Goal: Task Accomplishment & Management: Manage account settings

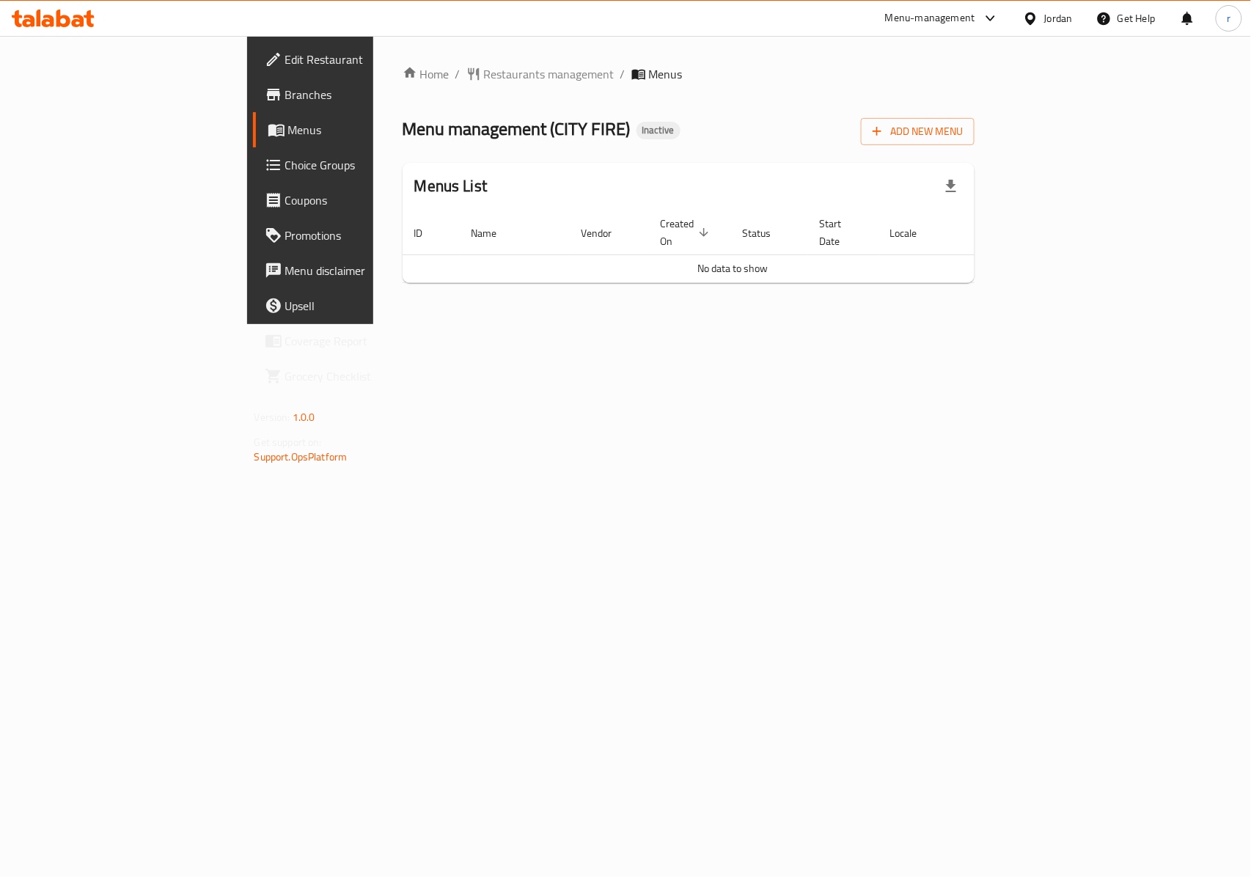
click at [288, 133] on span "Menus" at bounding box center [366, 130] width 156 height 18
click at [484, 68] on span "Restaurants management" at bounding box center [549, 74] width 131 height 18
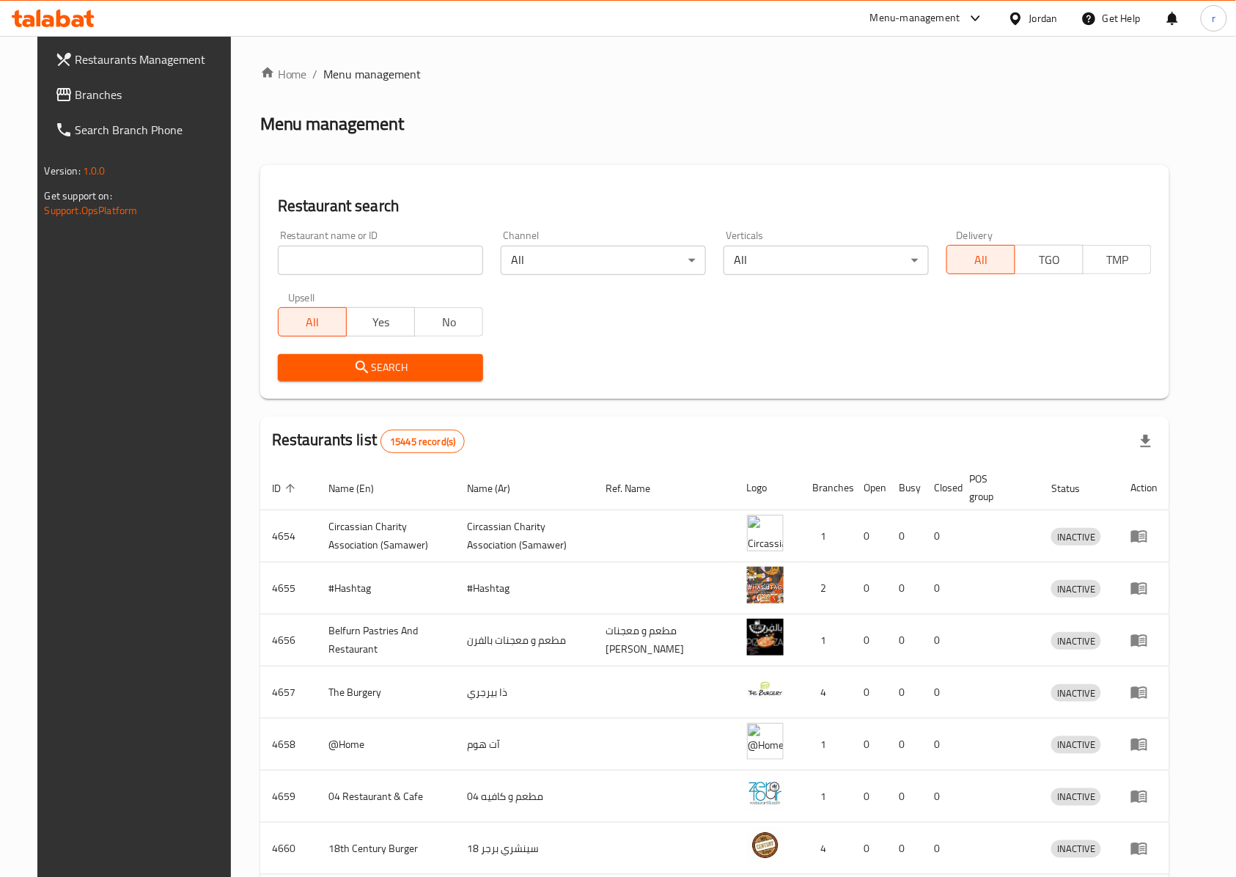
click at [76, 88] on span "Branches" at bounding box center [154, 95] width 157 height 18
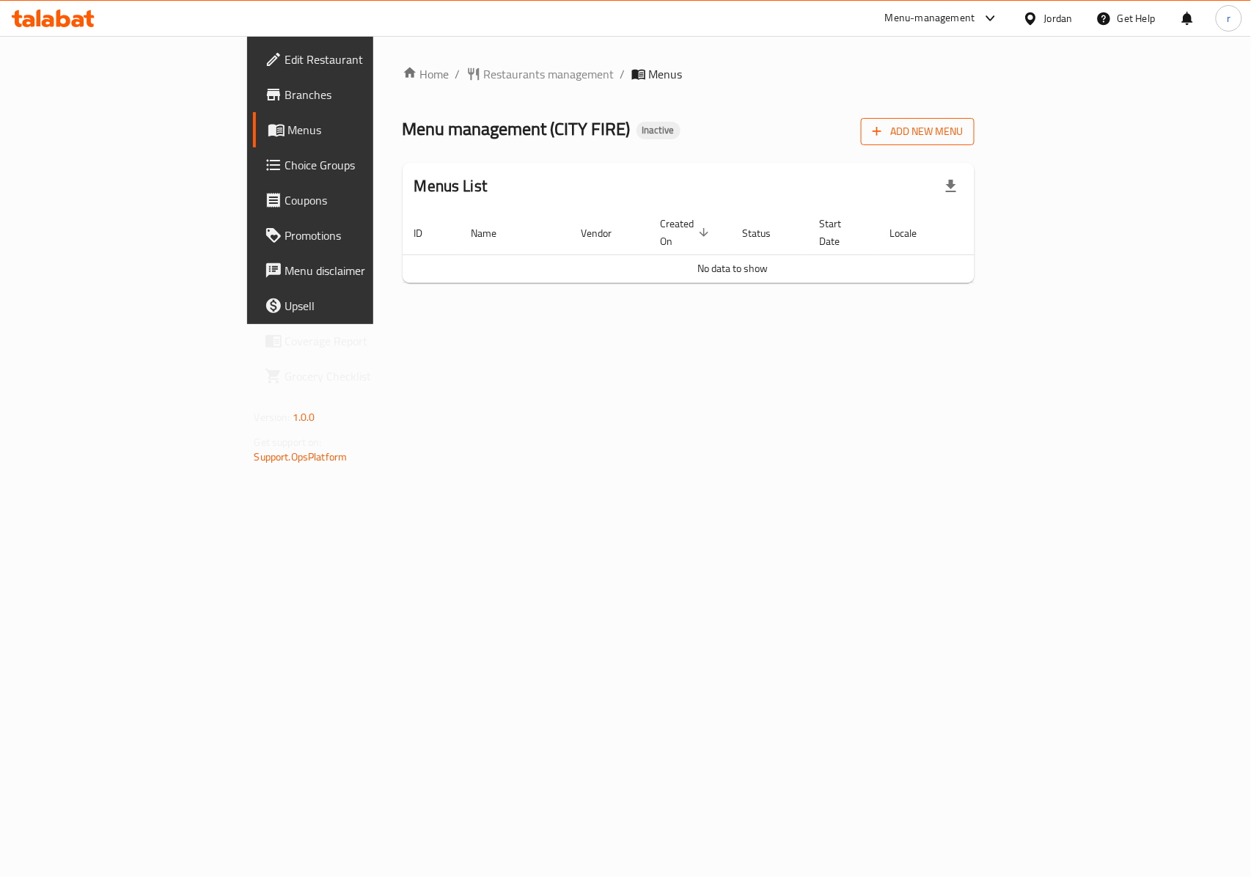
click at [963, 136] on span "Add New Menu" at bounding box center [918, 131] width 90 height 18
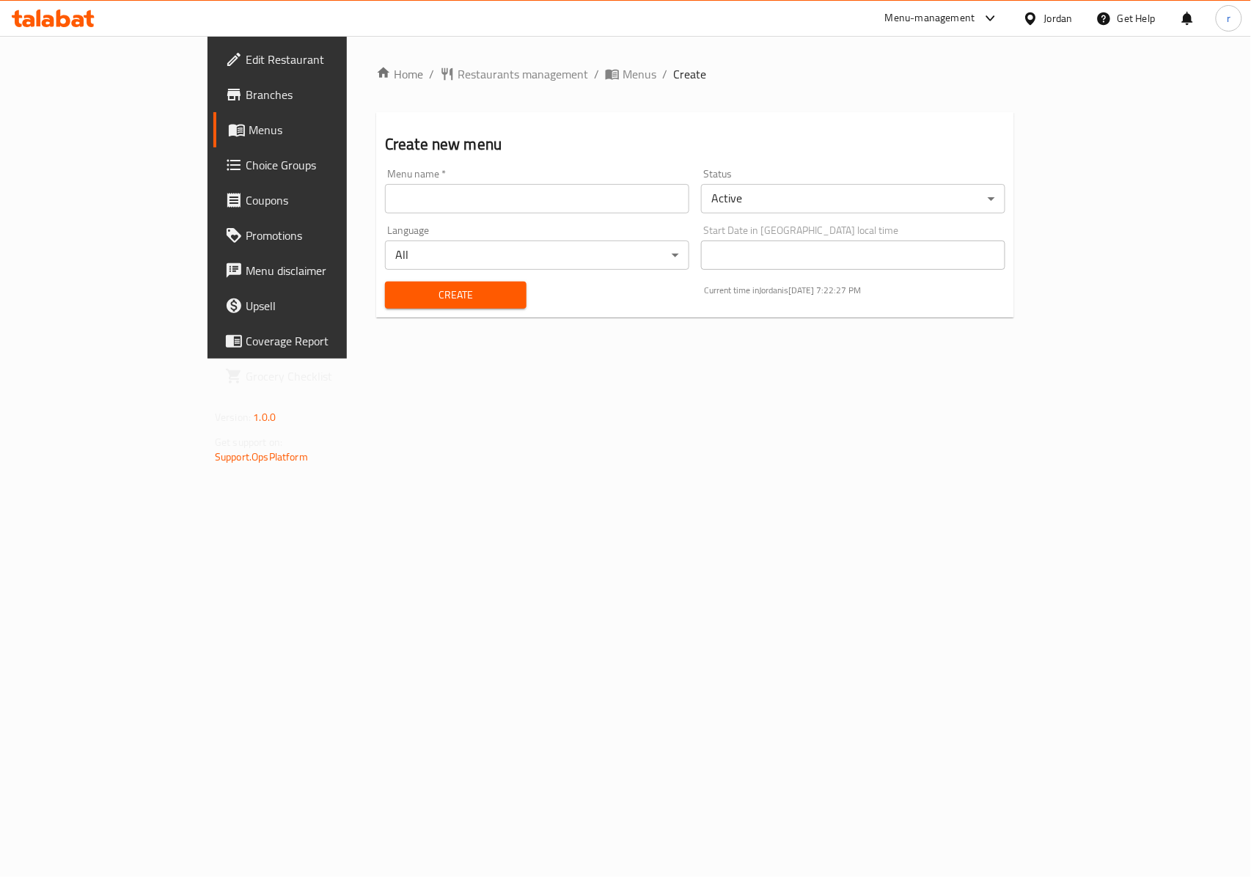
click at [385, 205] on input "text" at bounding box center [537, 198] width 304 height 29
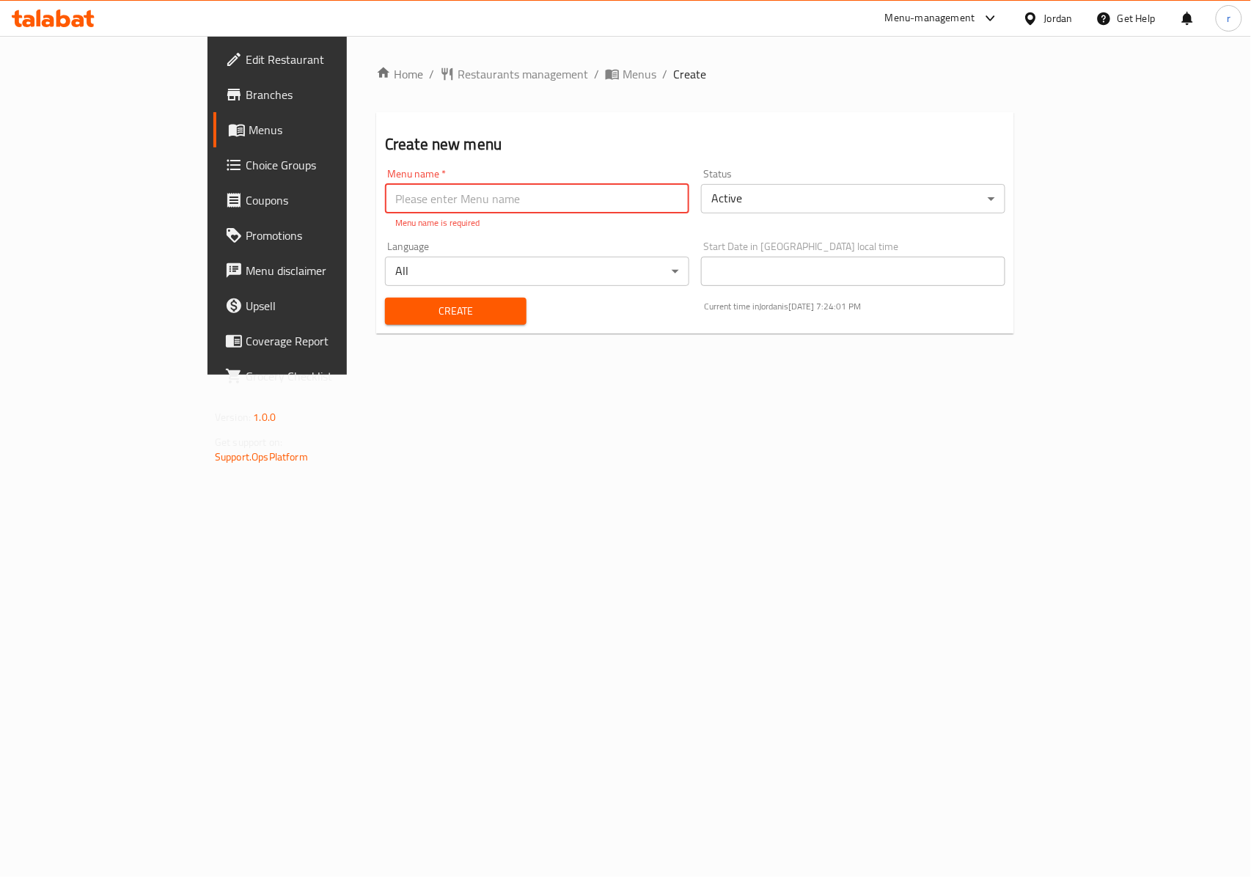
click at [484, 194] on input "text" at bounding box center [537, 198] width 304 height 29
type input "city fire"
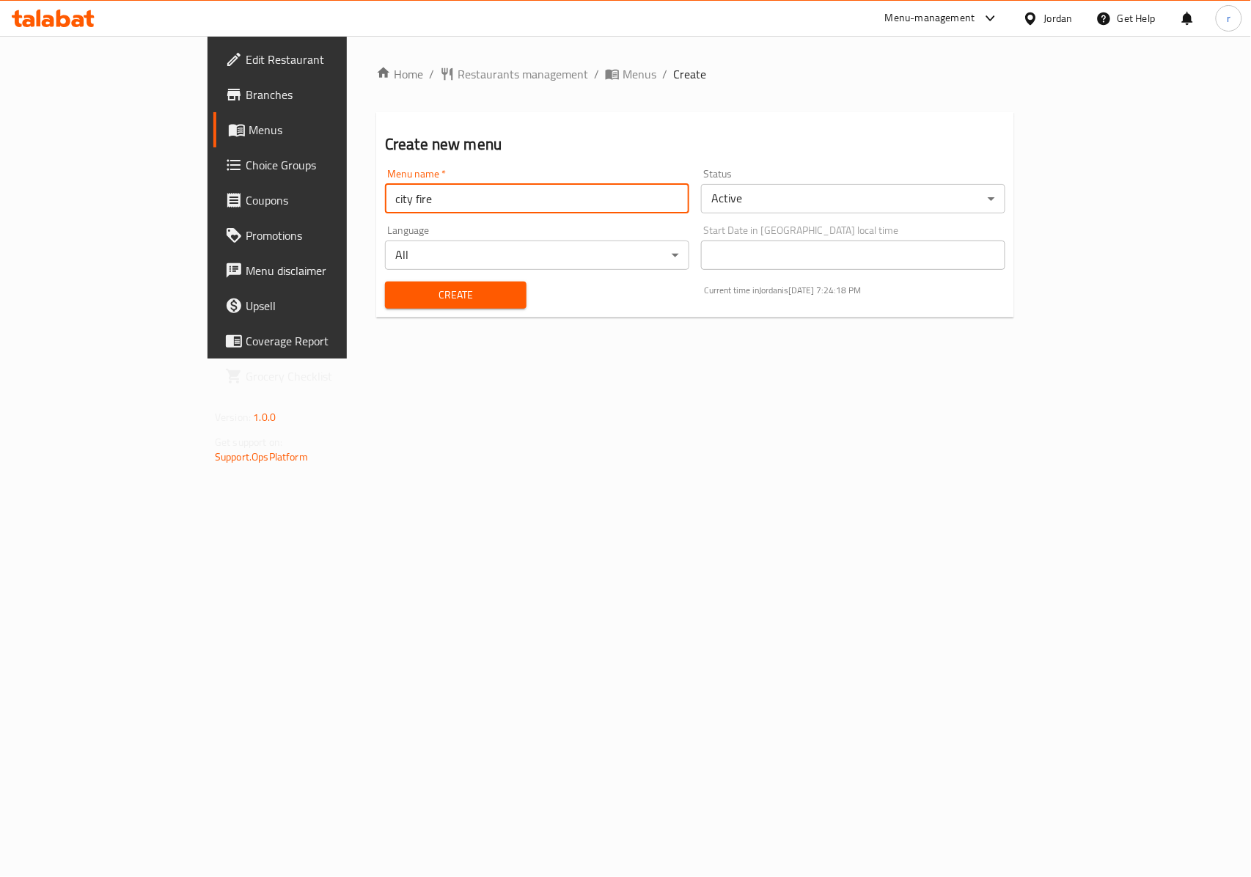
click at [397, 289] on span "Create" at bounding box center [456, 295] width 118 height 18
click at [395, 204] on input "text" at bounding box center [537, 198] width 304 height 29
type input "city f"
click at [249, 136] on span "Menus" at bounding box center [327, 130] width 156 height 18
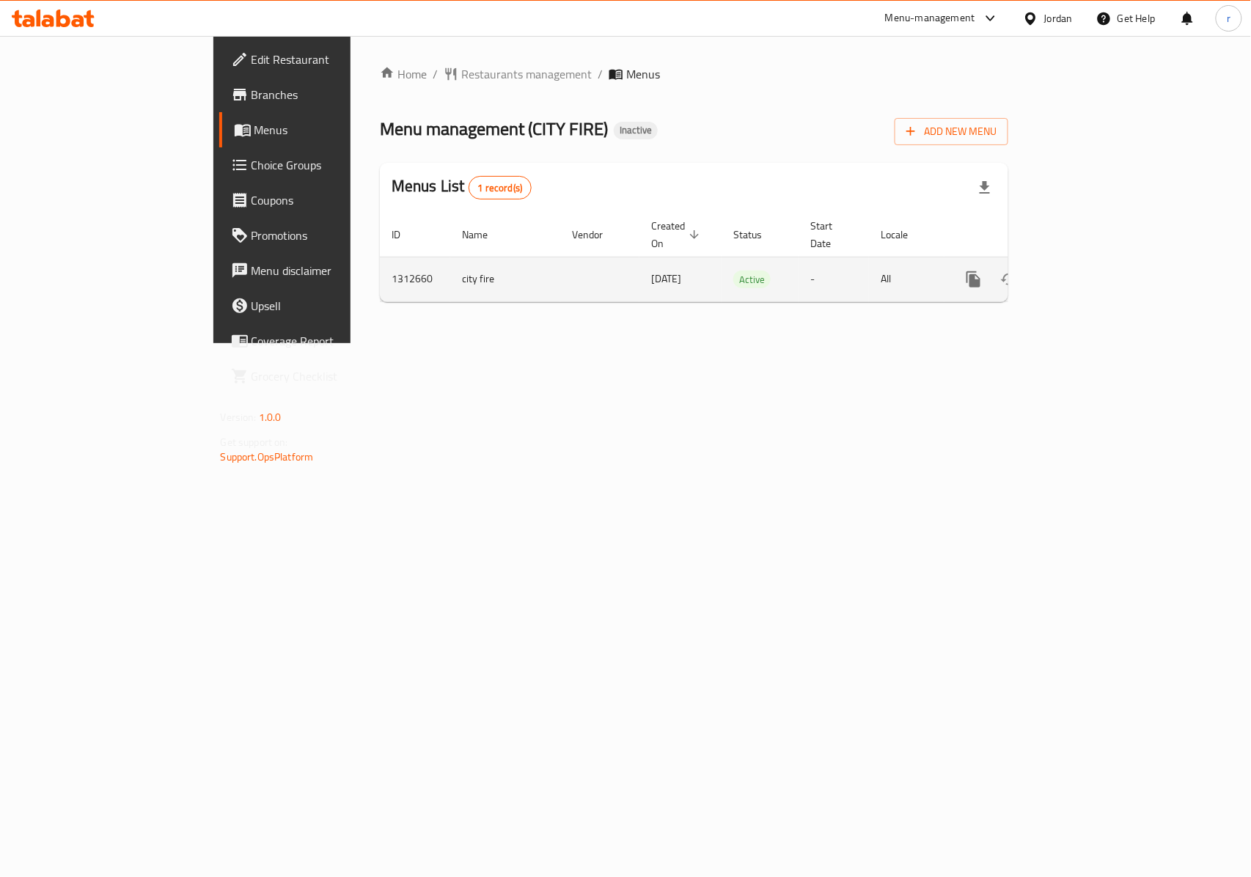
click at [1088, 271] on icon "enhanced table" at bounding box center [1080, 280] width 18 height 18
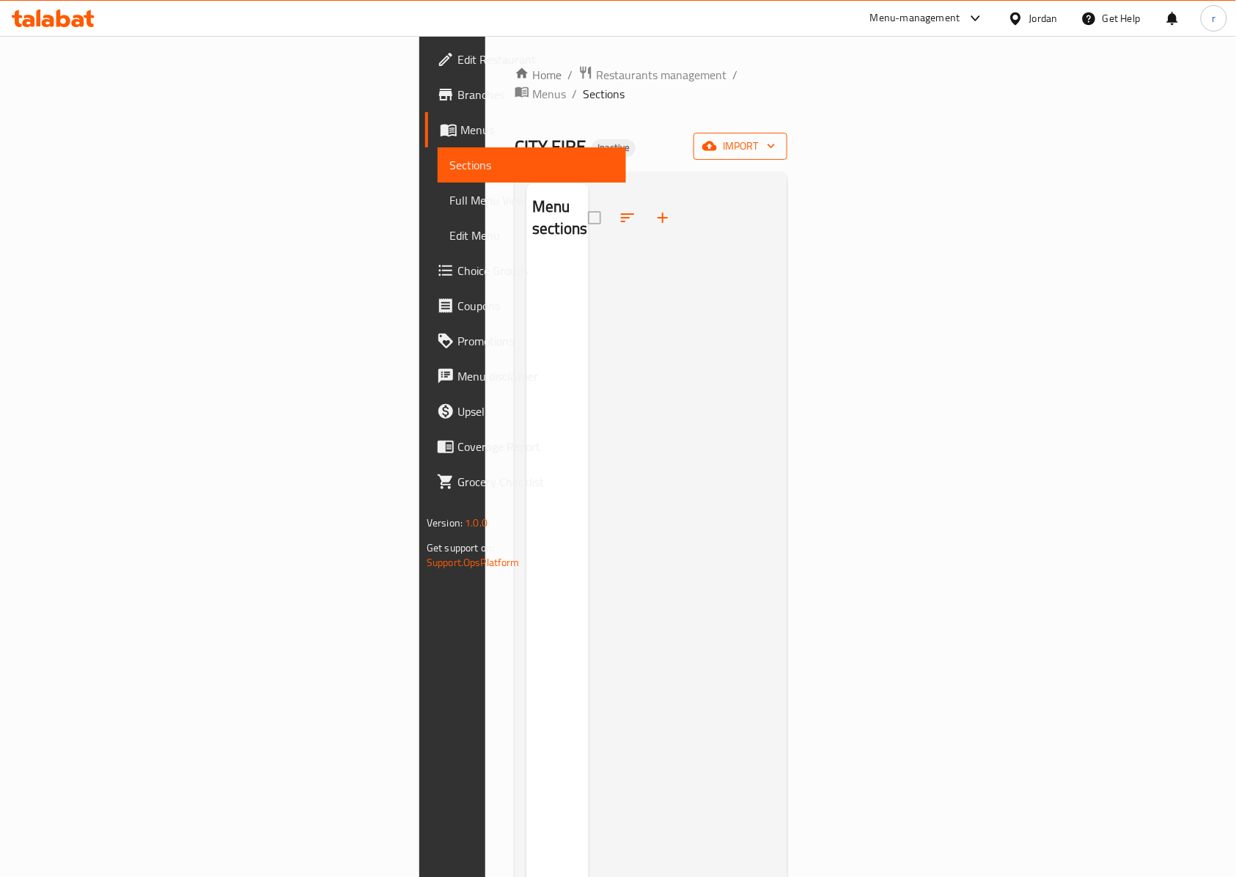
click at [776, 137] on span "import" at bounding box center [740, 146] width 70 height 18
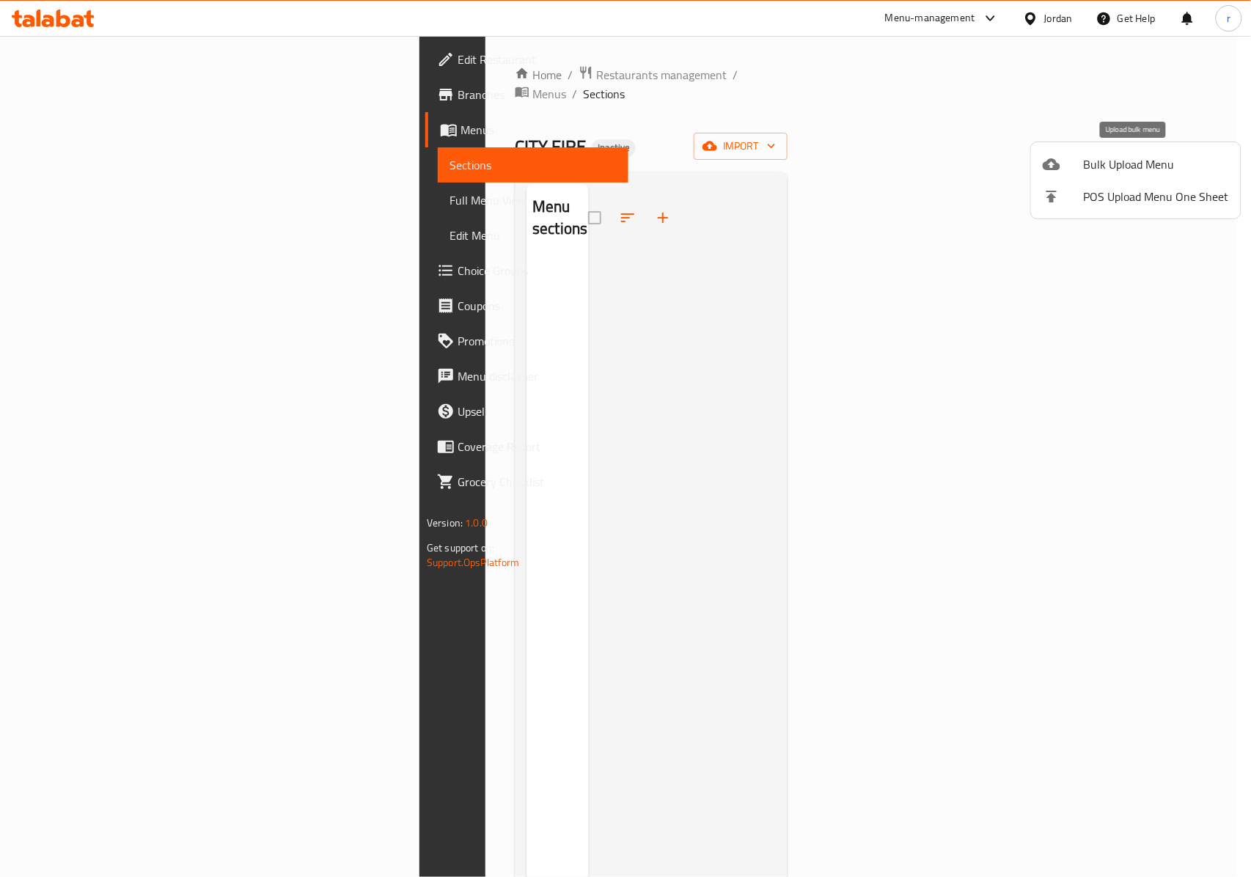
click at [1110, 173] on span "Bulk Upload Menu" at bounding box center [1156, 164] width 145 height 18
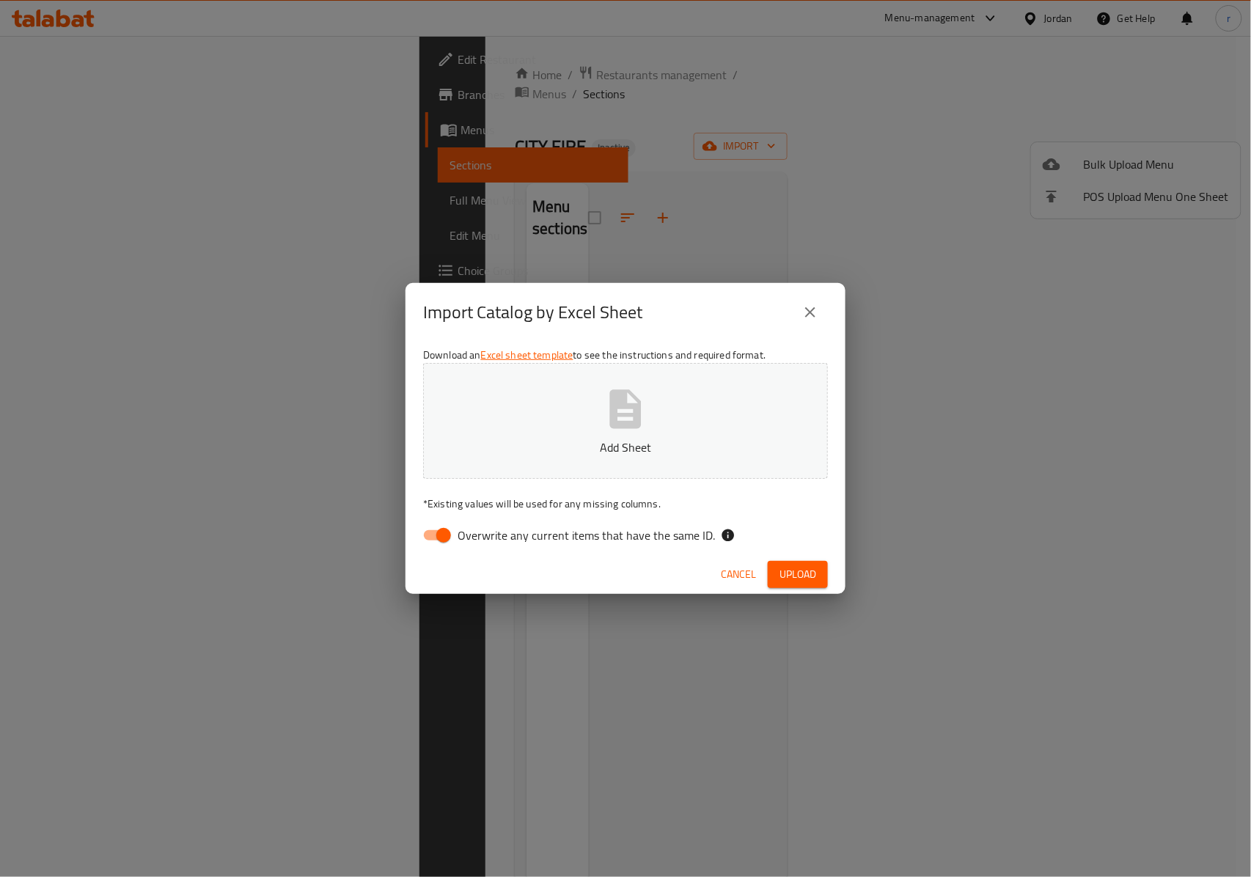
click at [632, 443] on p "Add Sheet" at bounding box center [625, 448] width 359 height 18
click at [432, 538] on input "Overwrite any current items that have the same ID." at bounding box center [444, 535] width 84 height 28
checkbox input "false"
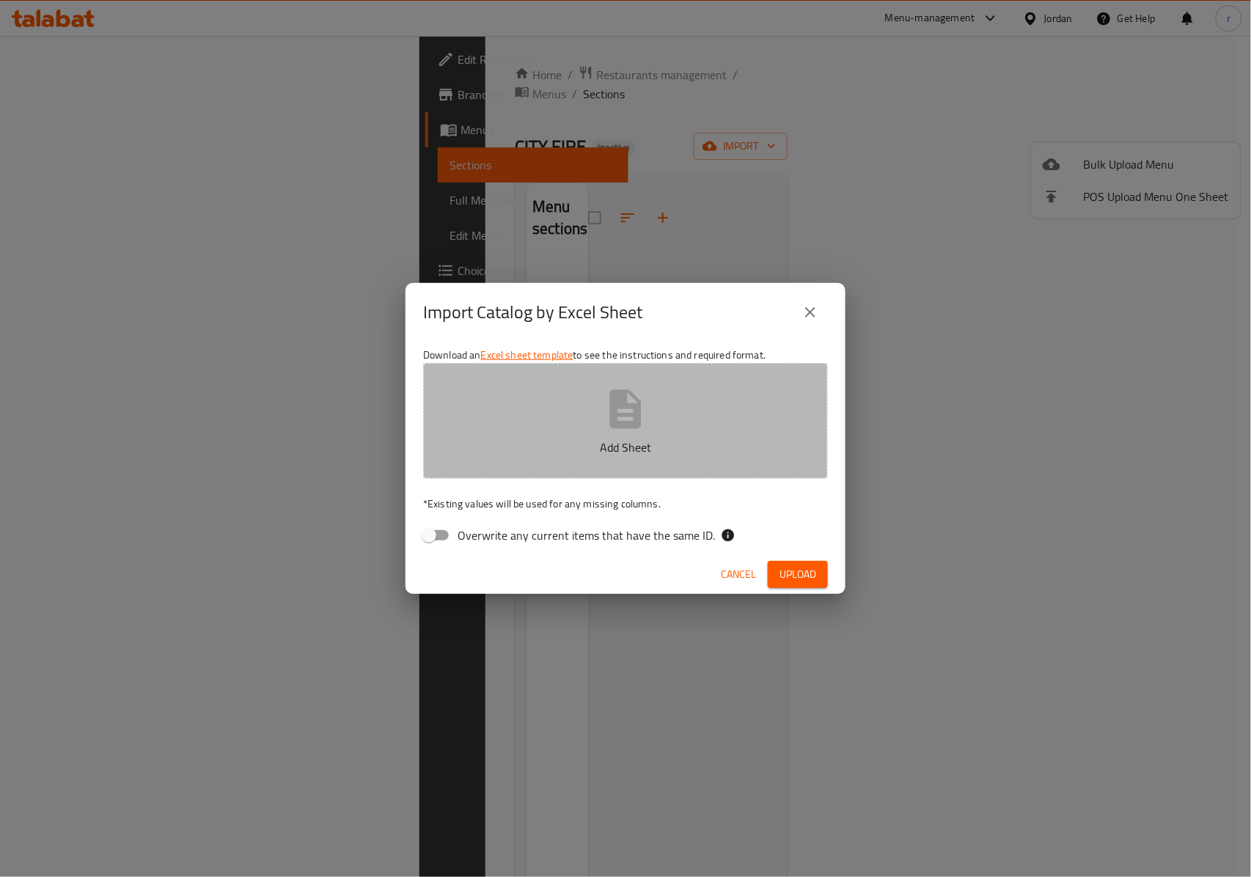
click at [608, 419] on icon "button" at bounding box center [625, 409] width 47 height 47
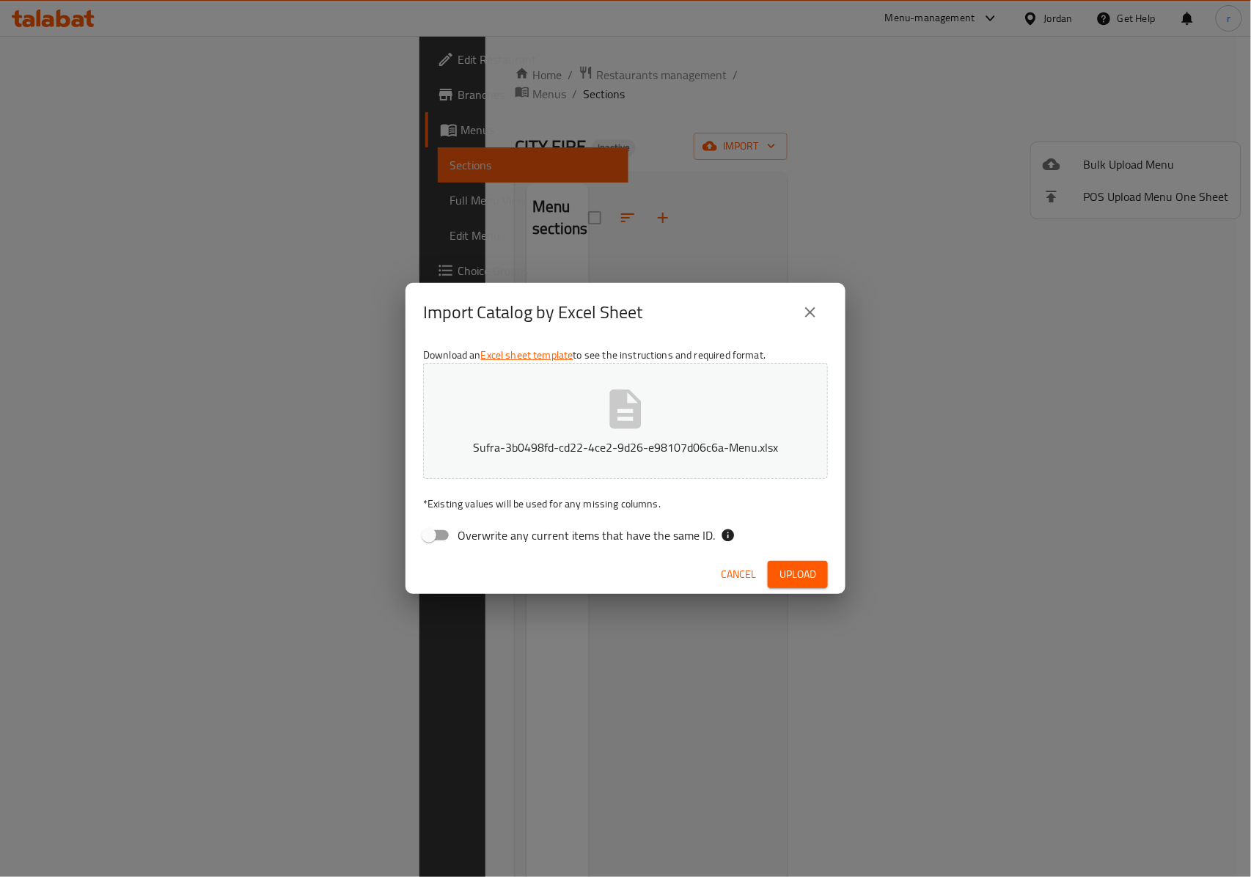
click at [801, 579] on span "Upload" at bounding box center [798, 574] width 37 height 18
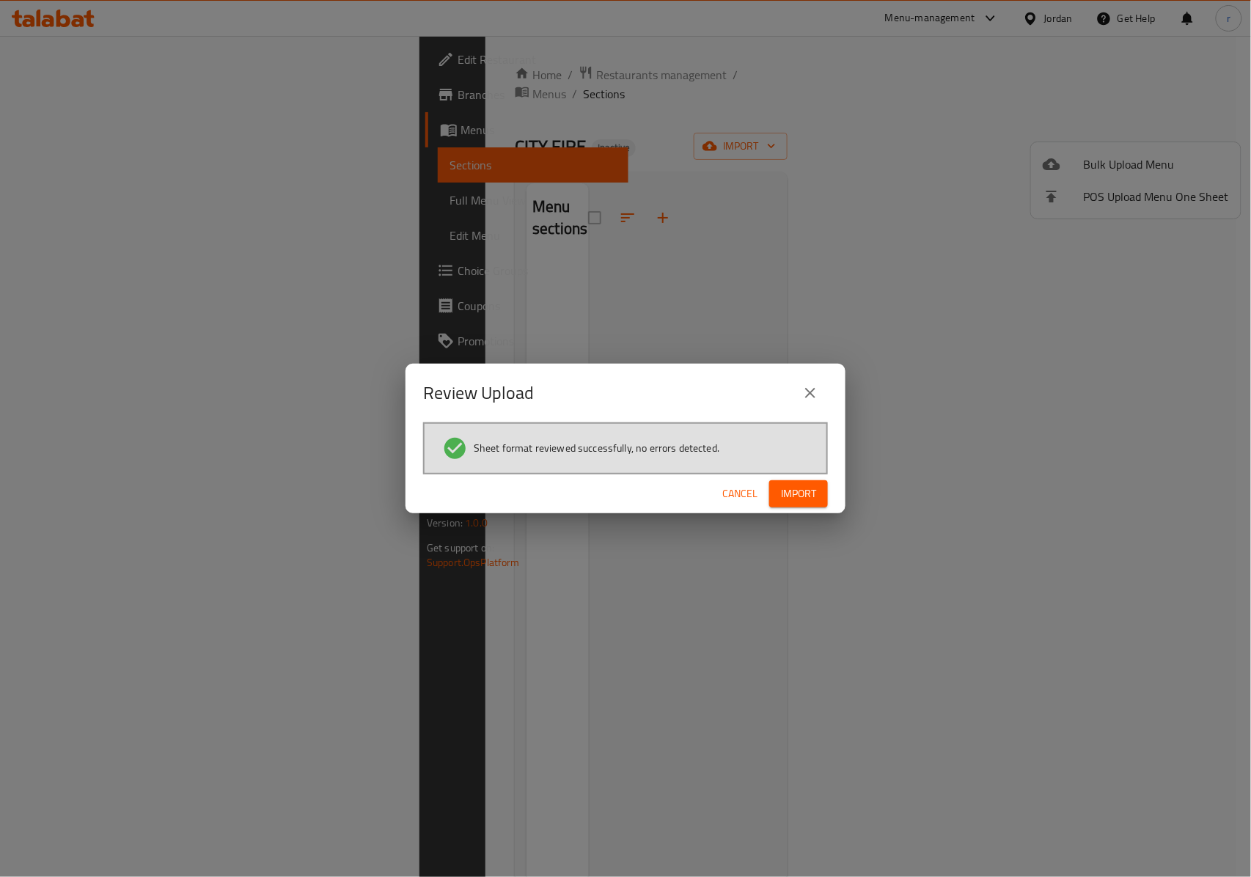
click at [796, 499] on span "Import" at bounding box center [798, 494] width 35 height 18
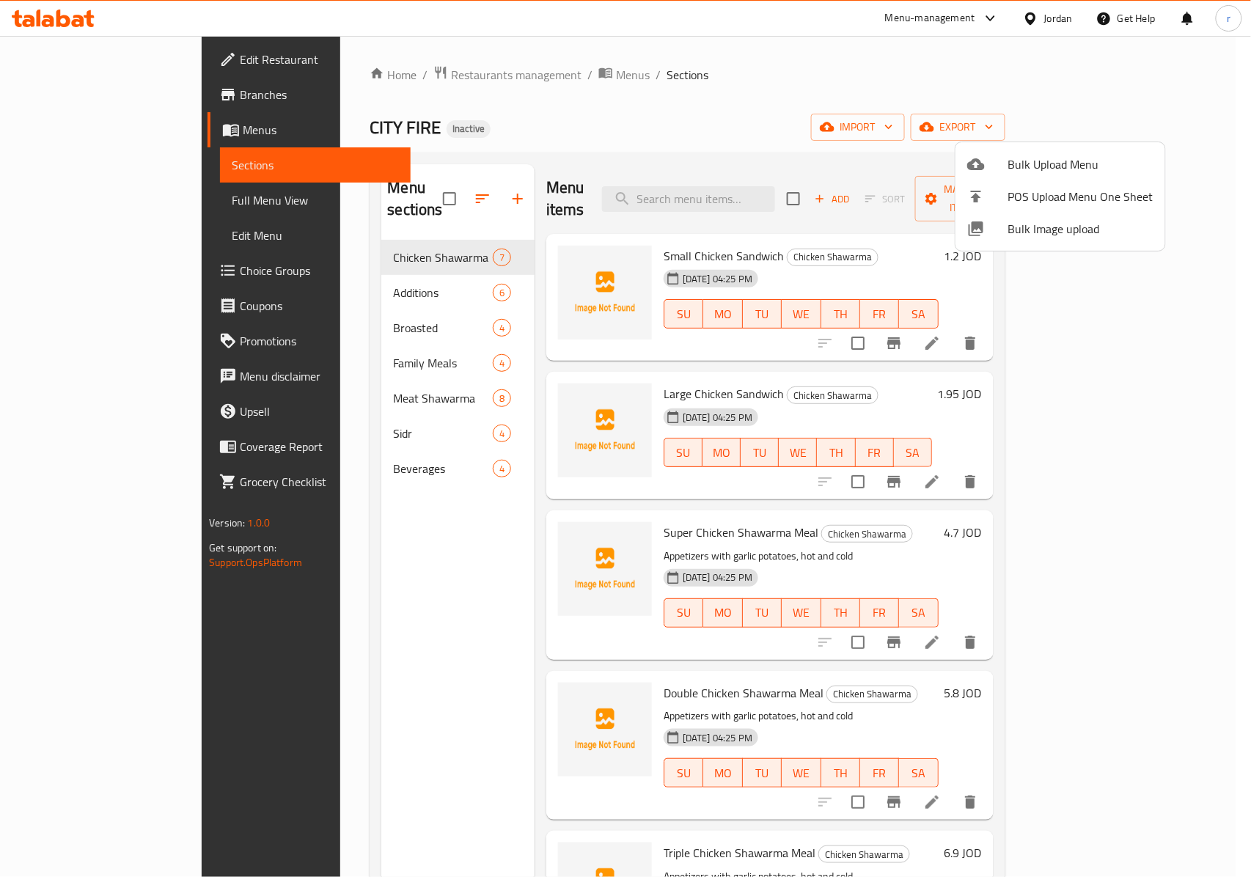
click at [359, 243] on div at bounding box center [625, 438] width 1251 height 877
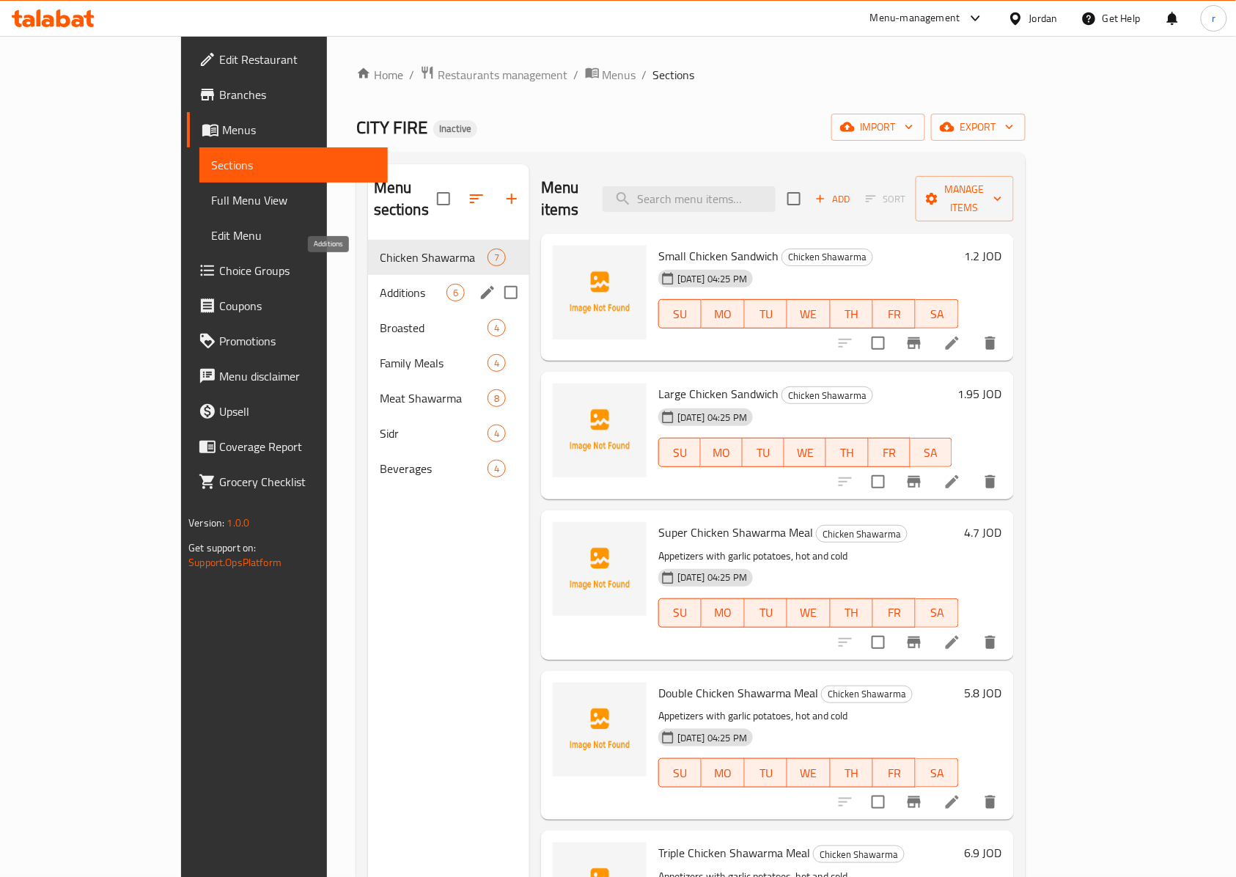
click at [380, 284] on span "Additions" at bounding box center [413, 293] width 67 height 18
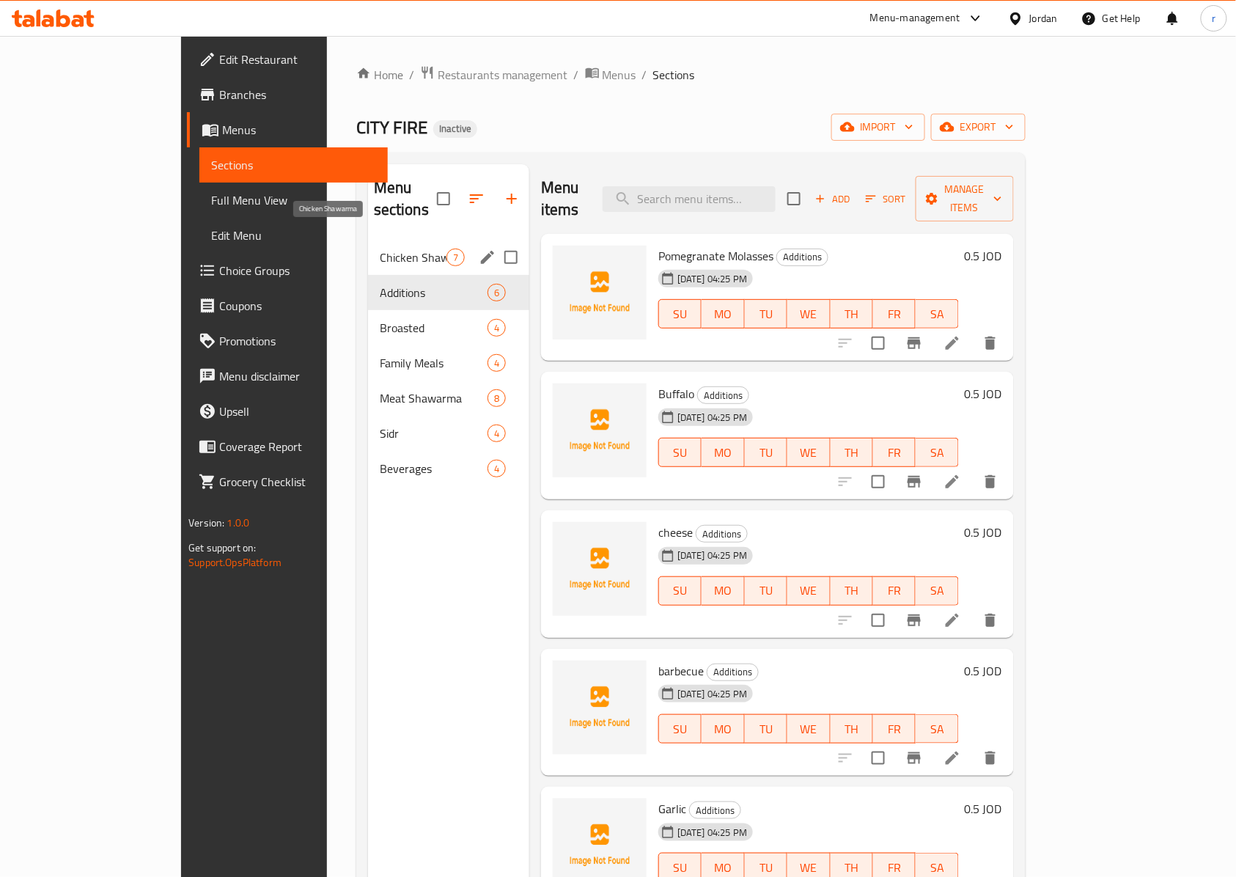
click at [368, 249] on div "Chicken Shawarma 7" at bounding box center [448, 257] width 161 height 35
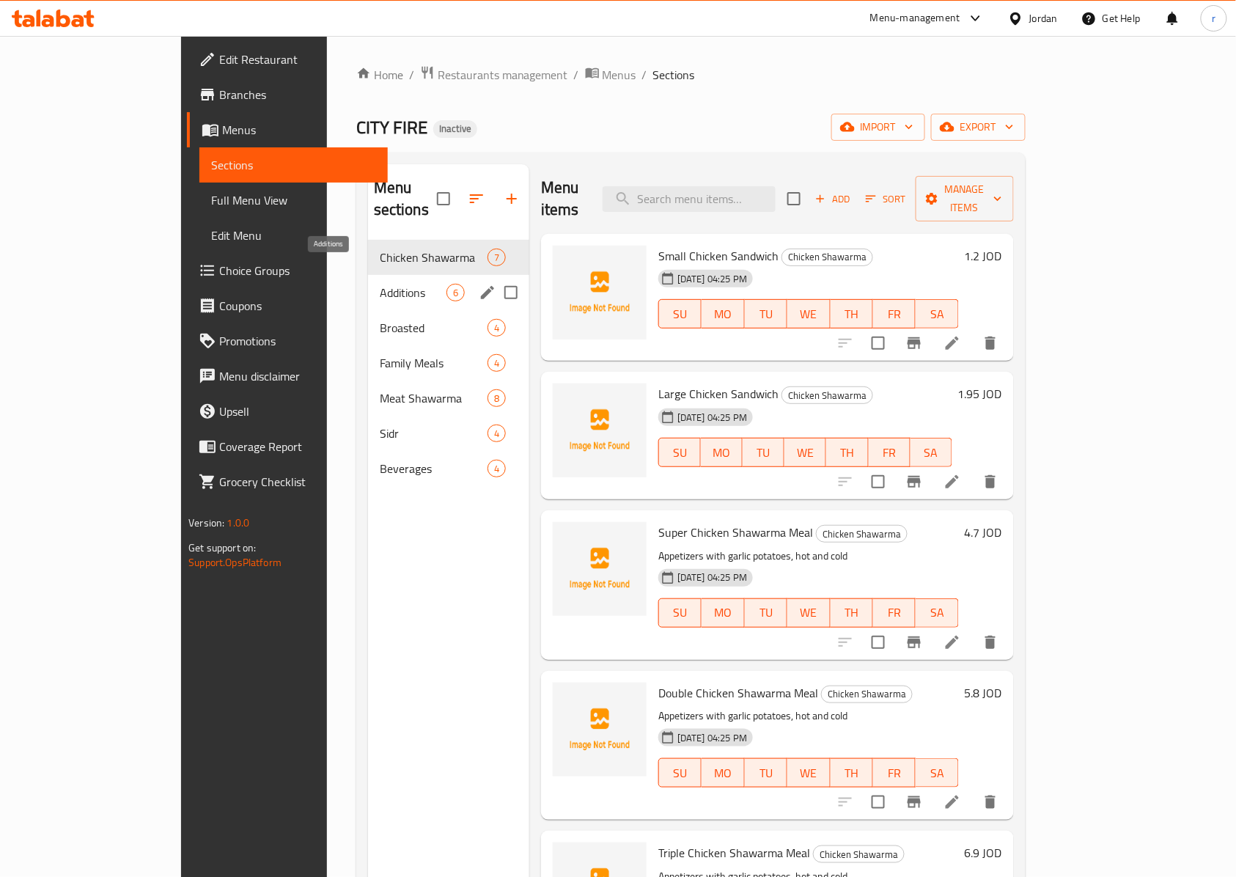
click at [380, 284] on span "Additions" at bounding box center [413, 293] width 67 height 18
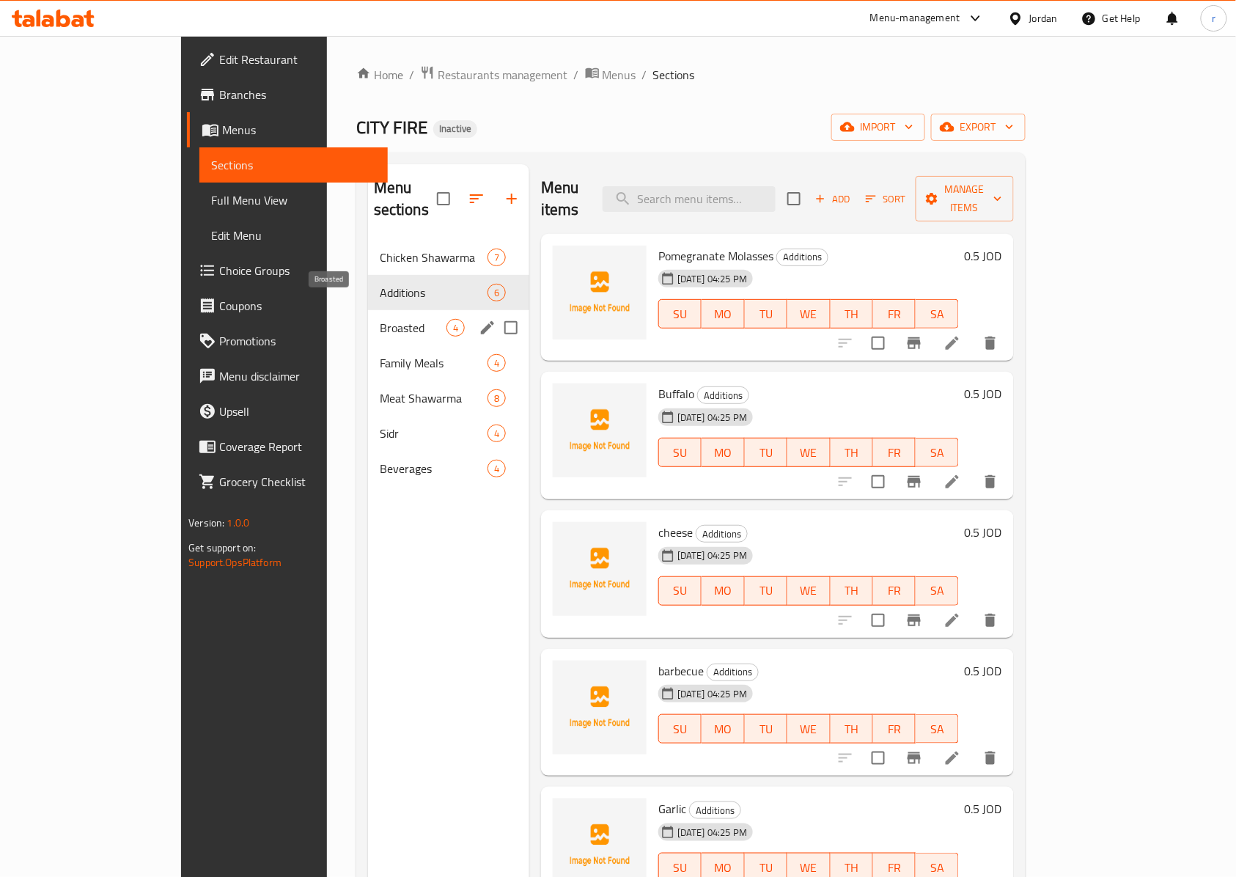
click at [380, 319] on span "Broasted" at bounding box center [413, 328] width 67 height 18
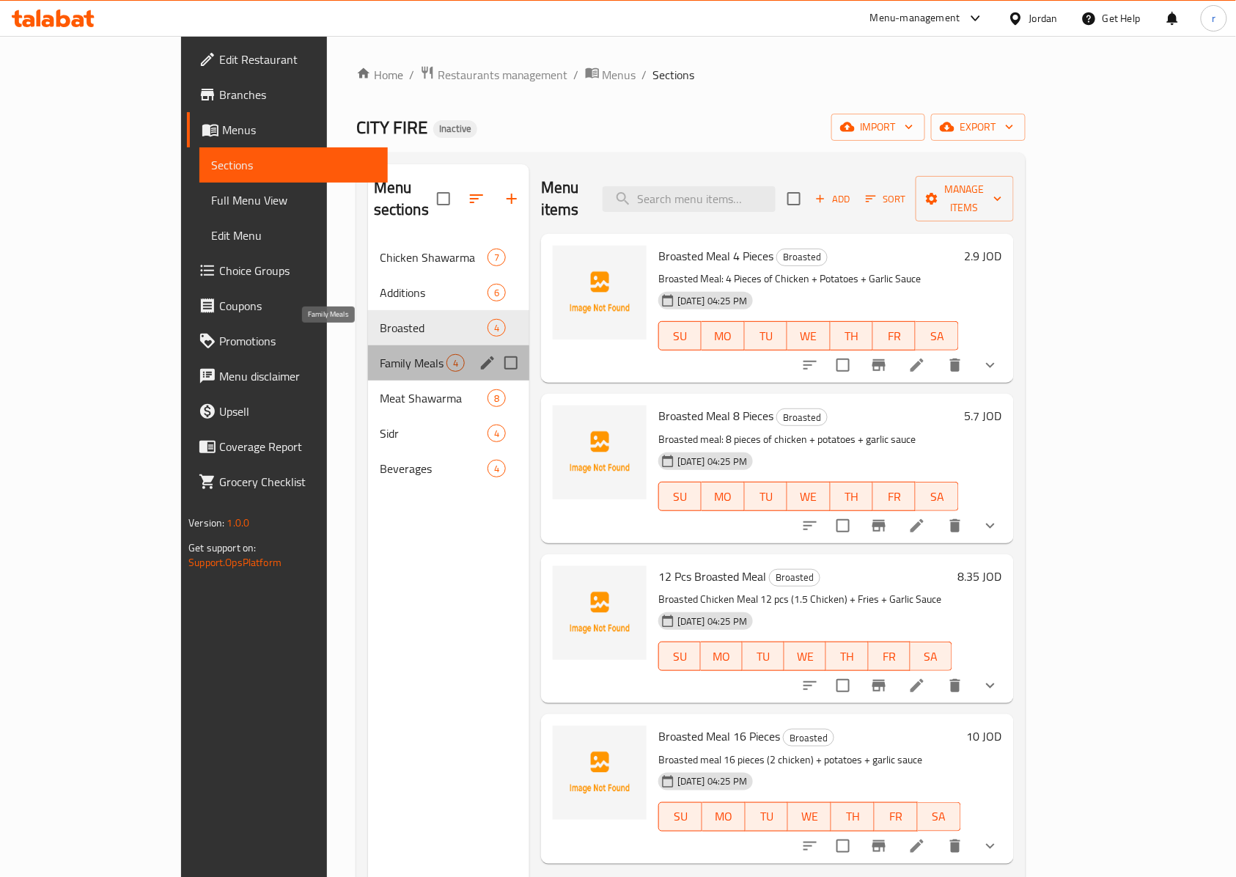
click at [380, 354] on span "Family Meals" at bounding box center [413, 363] width 67 height 18
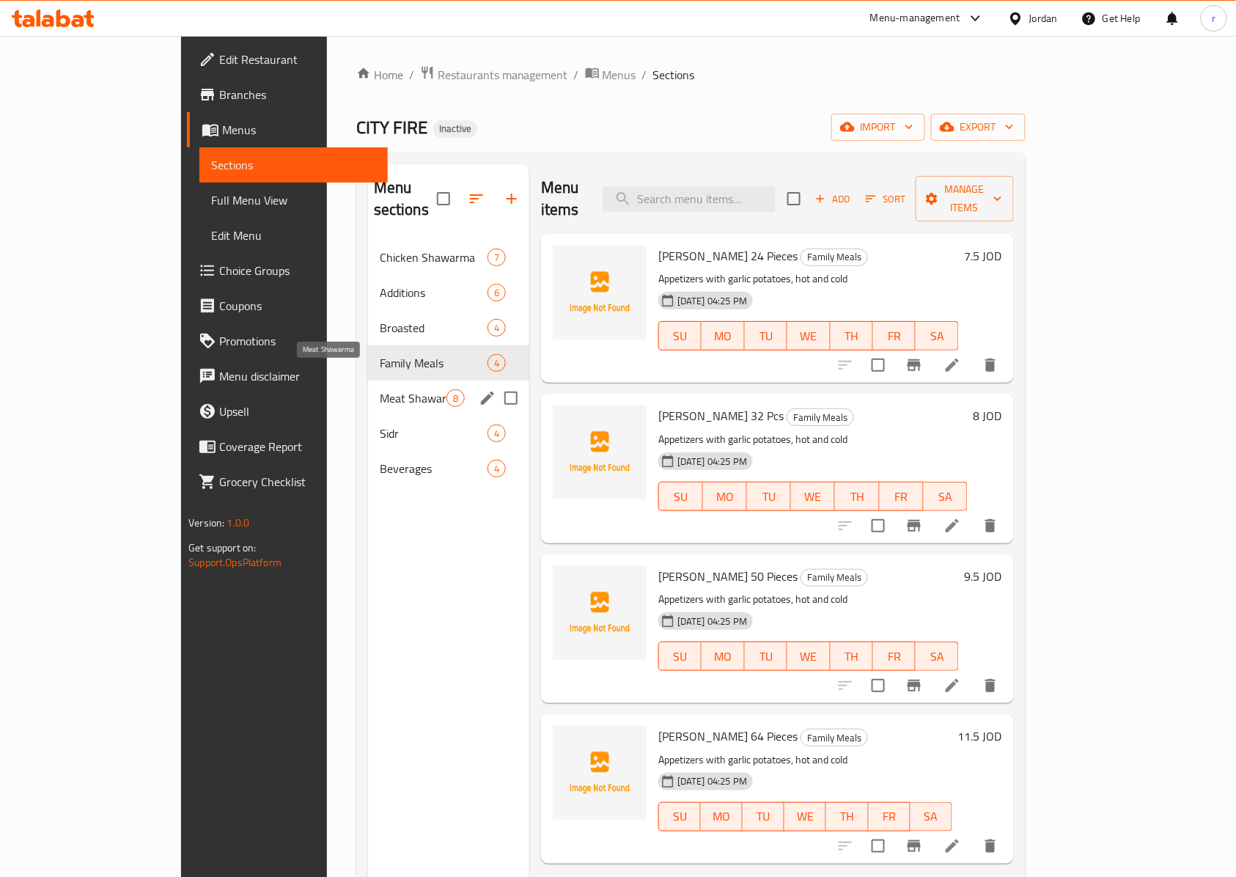
click at [380, 389] on span "Meat Shawarma" at bounding box center [413, 398] width 67 height 18
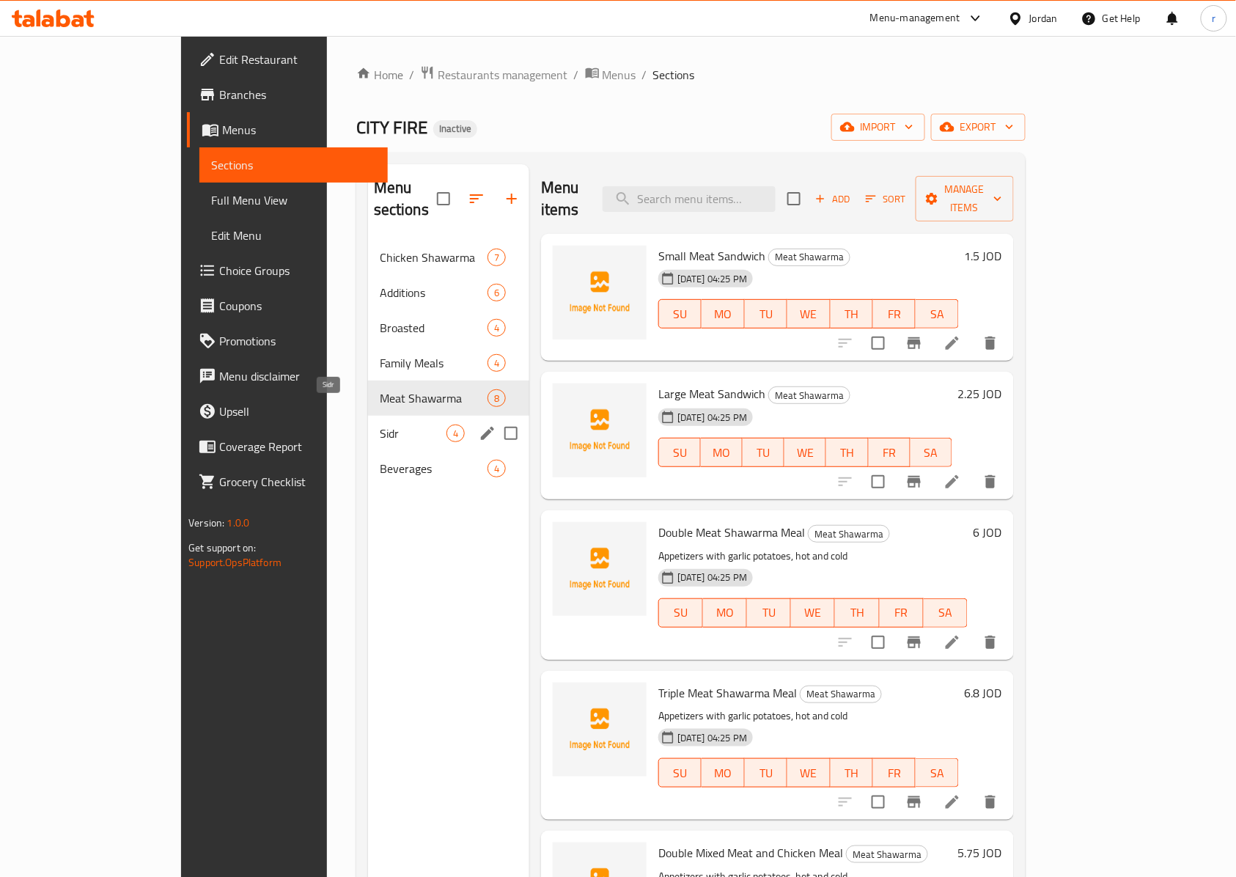
click at [380, 425] on span "Sidr" at bounding box center [413, 434] width 67 height 18
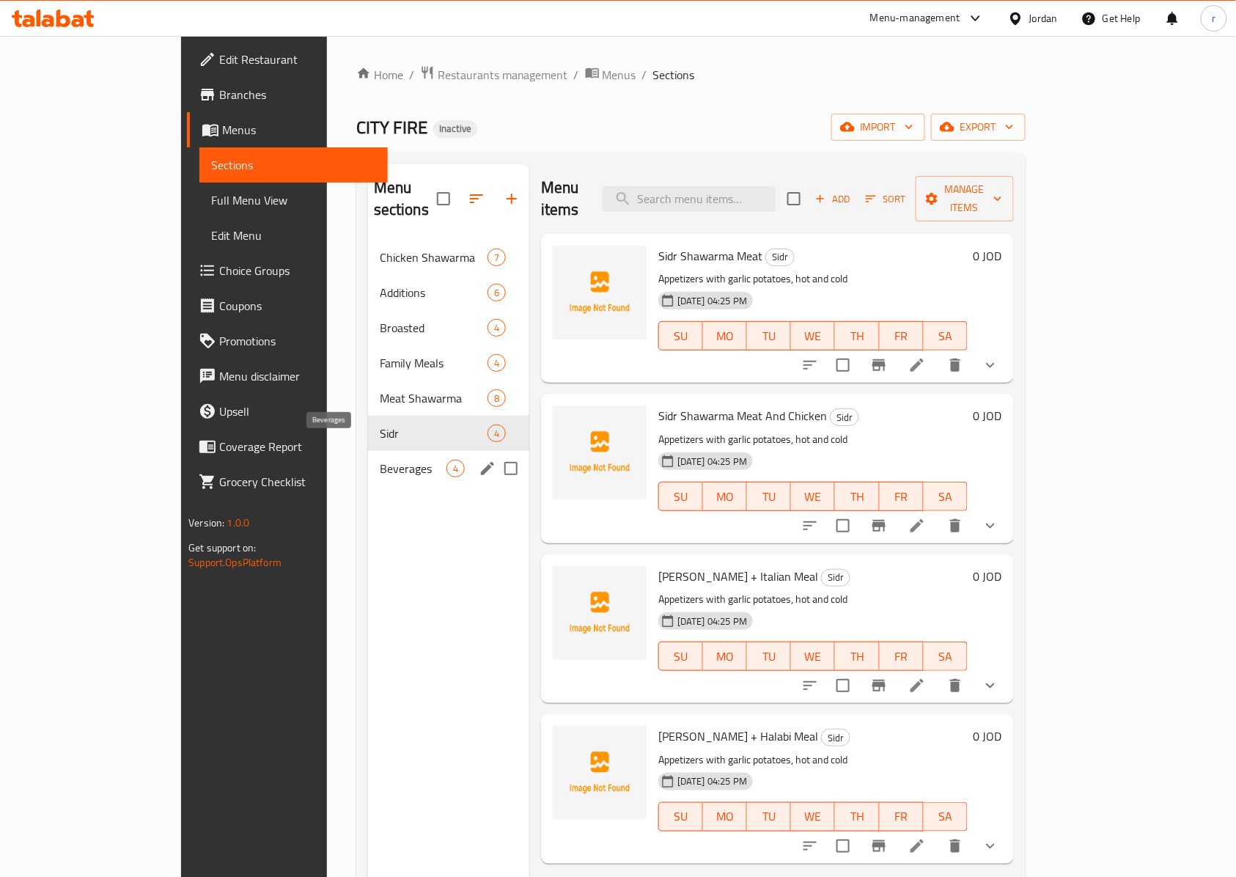
click at [380, 460] on span "Beverages" at bounding box center [413, 469] width 67 height 18
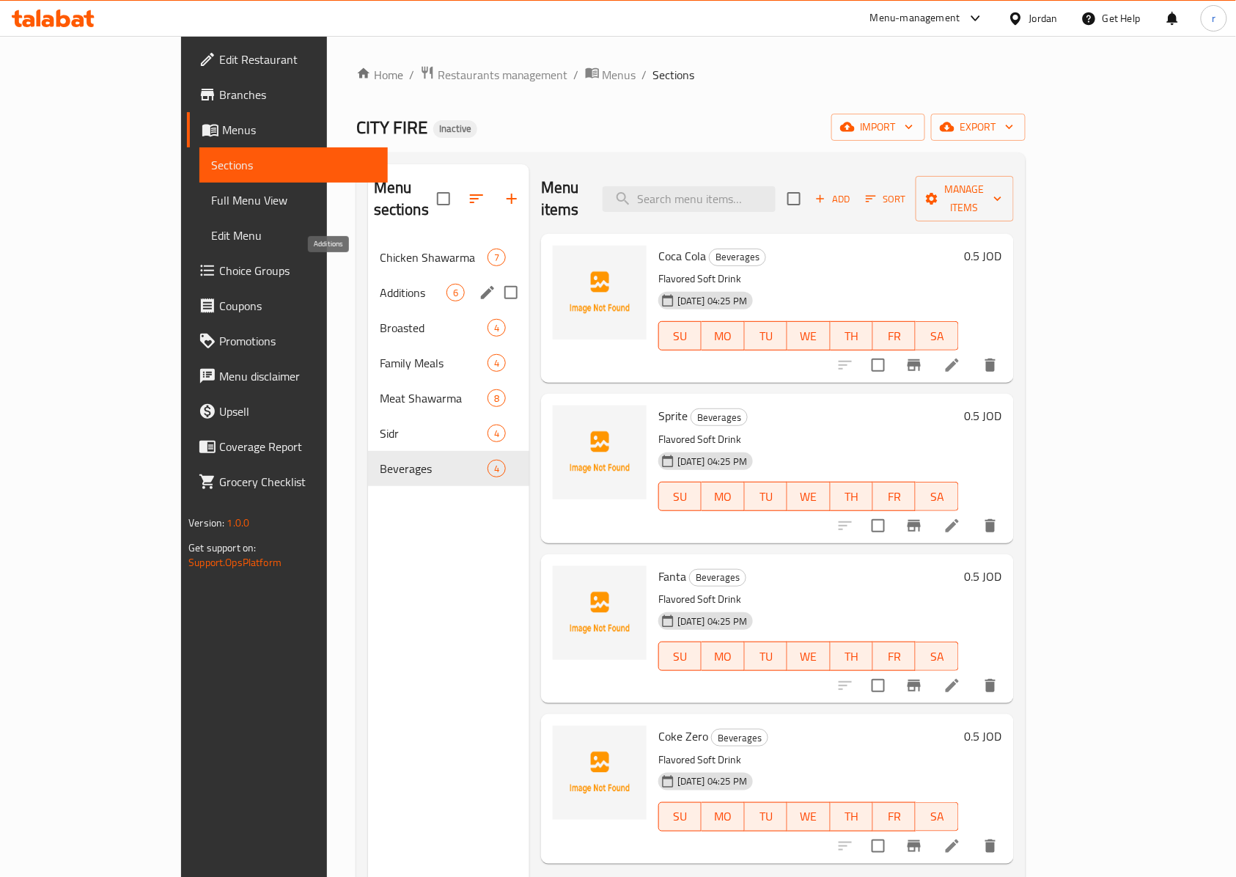
click at [380, 284] on span "Additions" at bounding box center [413, 293] width 67 height 18
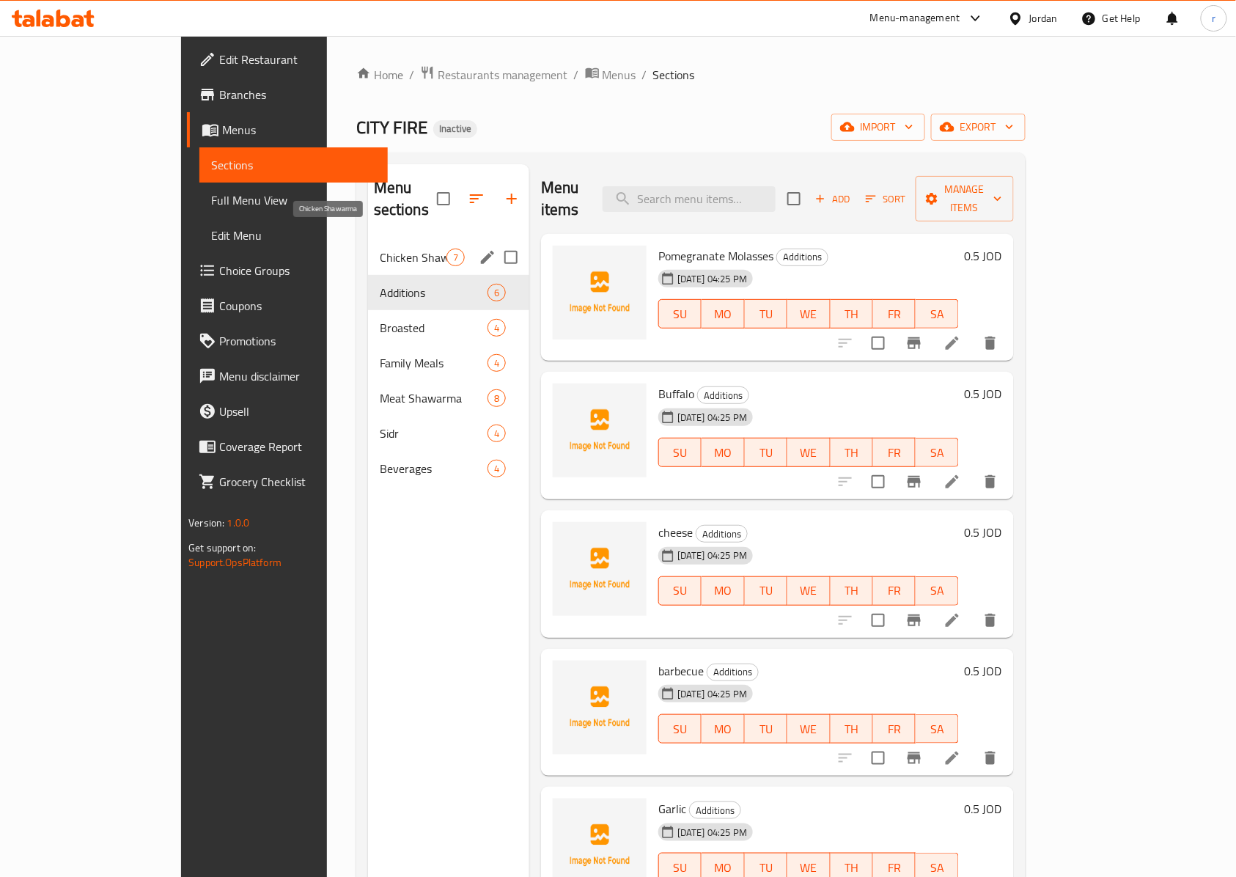
click at [380, 249] on span "Chicken Shawarma" at bounding box center [413, 258] width 67 height 18
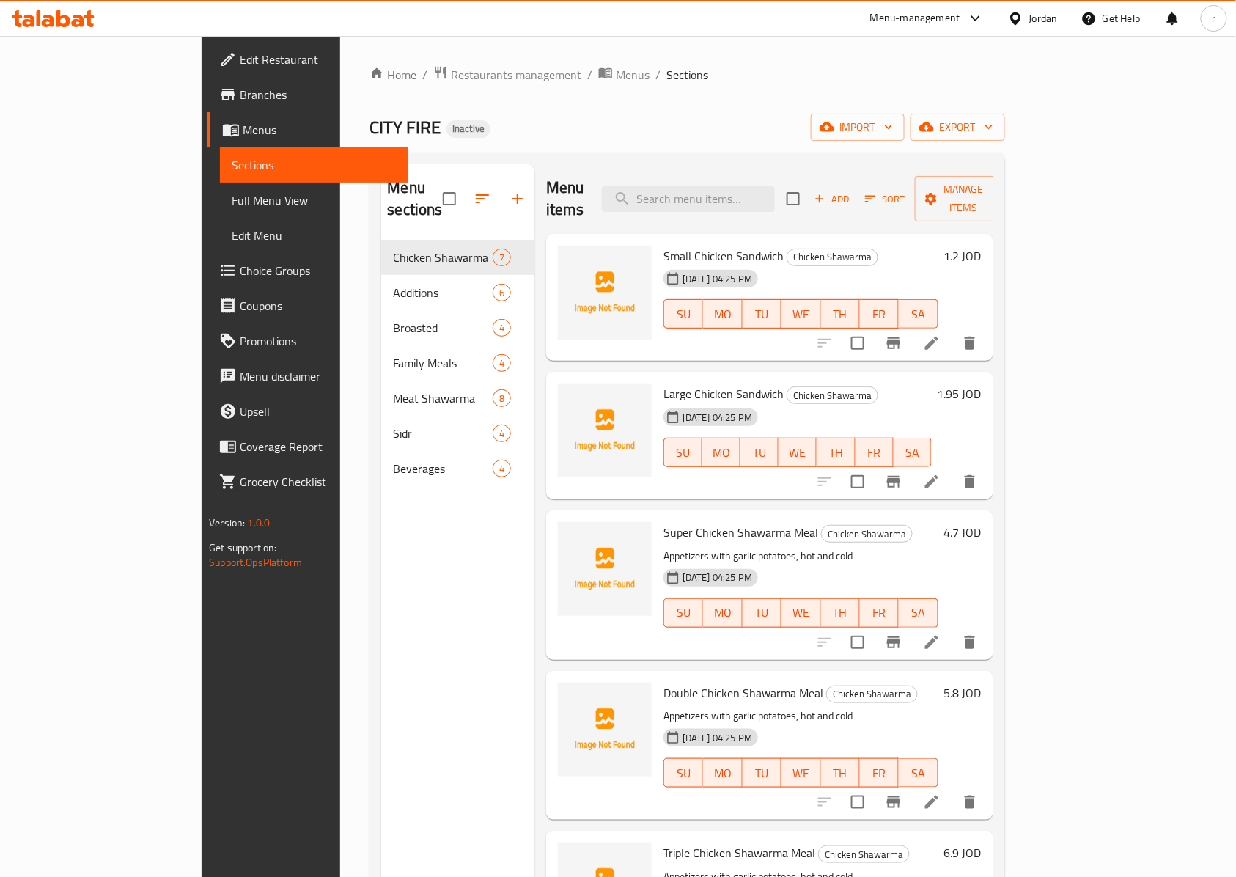
click at [953, 330] on li at bounding box center [932, 343] width 41 height 26
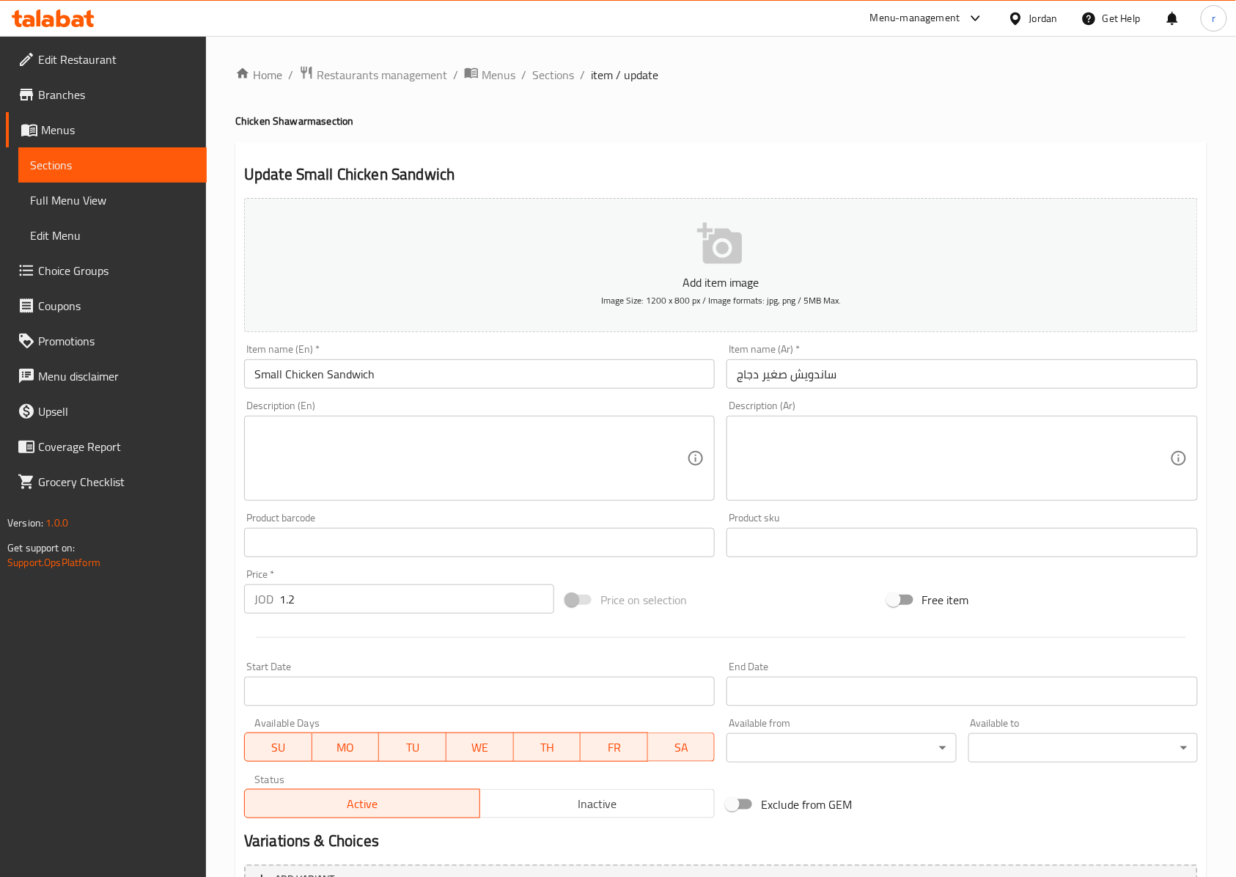
click at [85, 274] on span "Choice Groups" at bounding box center [116, 271] width 157 height 18
click at [153, 166] on span "Sections" at bounding box center [112, 165] width 165 height 18
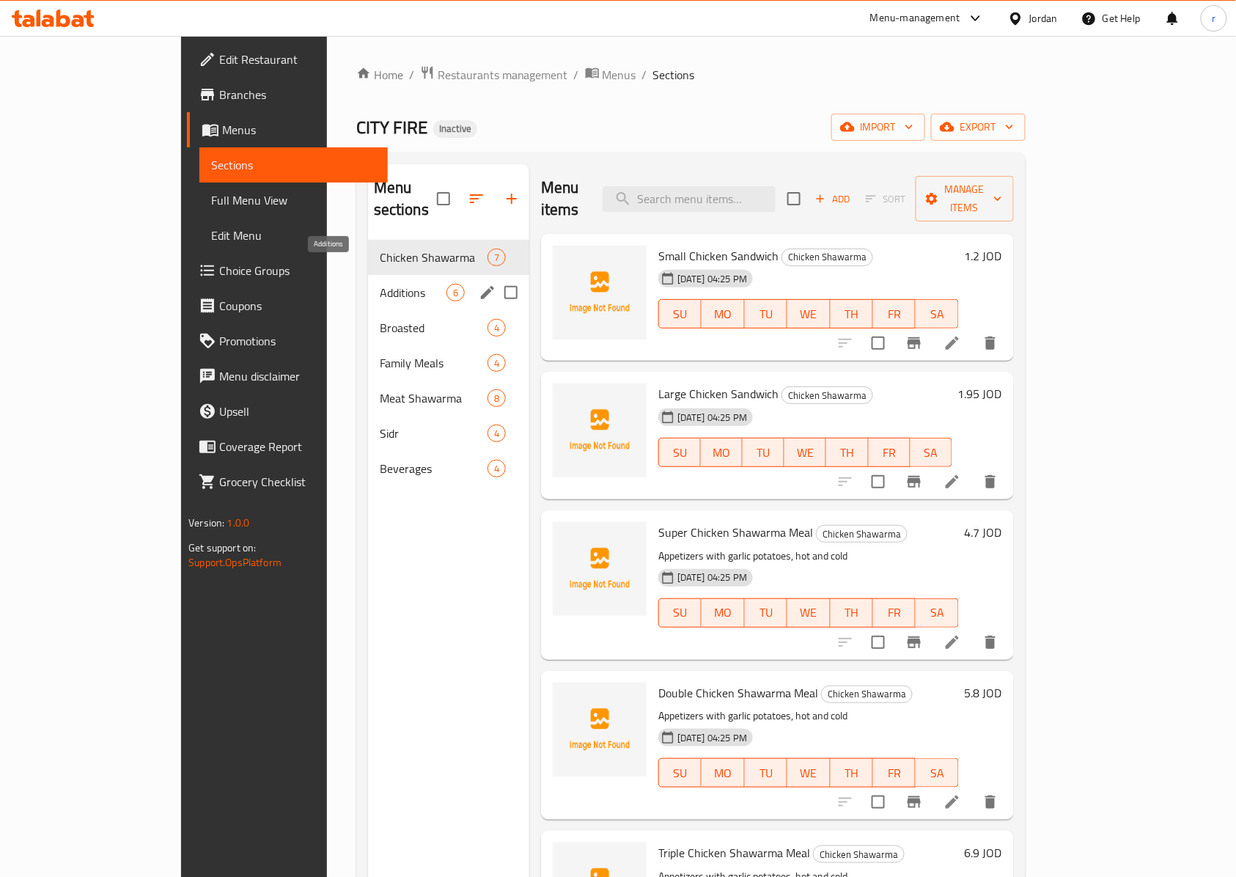
click at [380, 284] on span "Additions" at bounding box center [413, 293] width 67 height 18
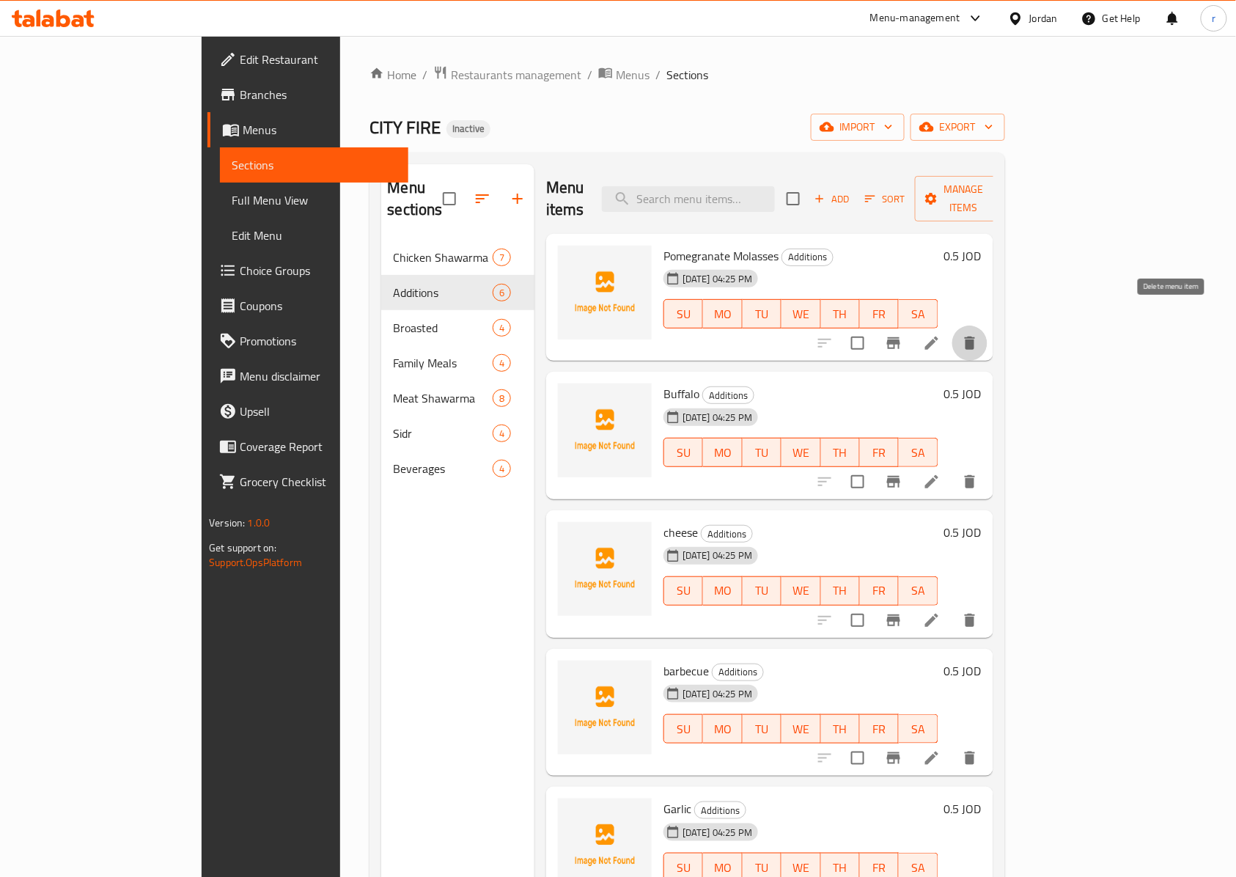
click at [979, 334] on icon "delete" at bounding box center [970, 343] width 18 height 18
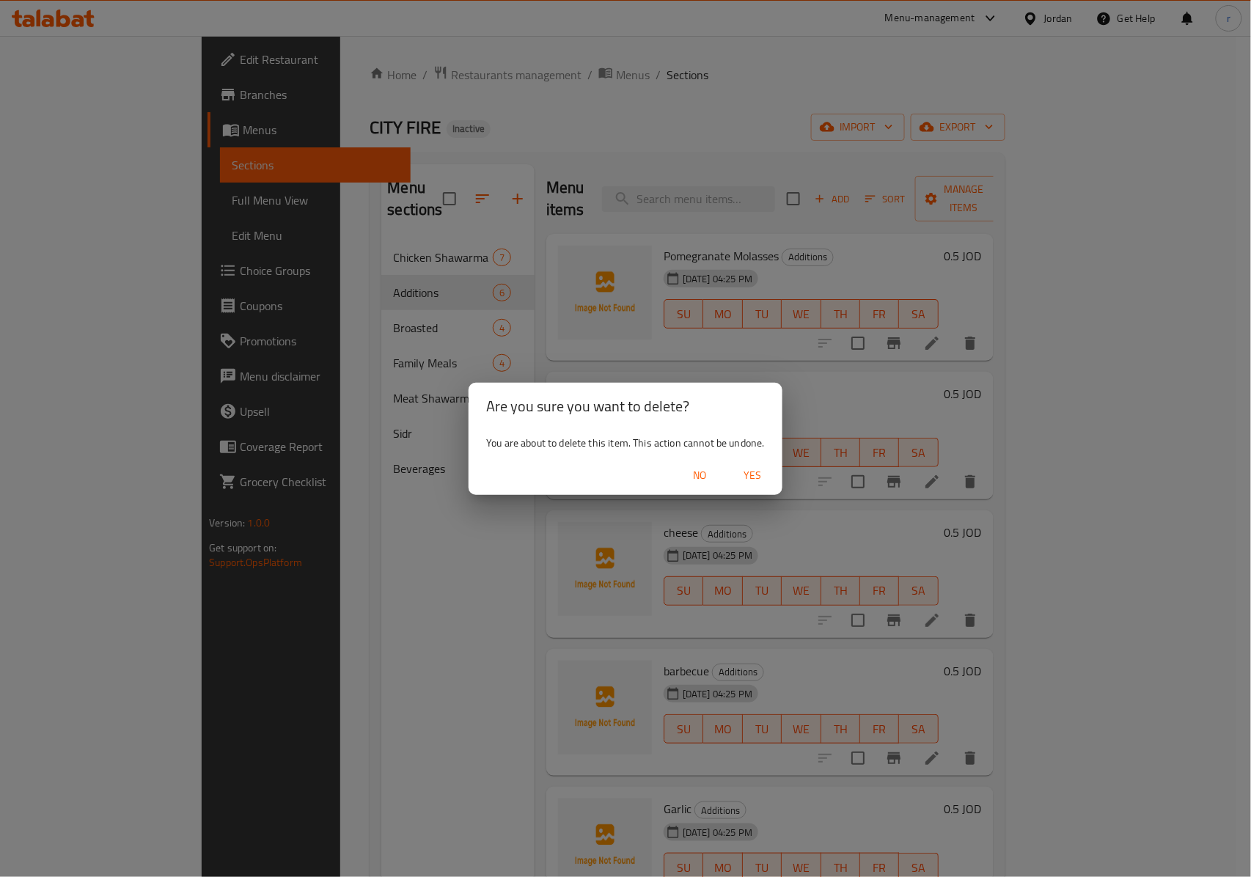
click at [294, 535] on div "Are you sure you want to delete? You are about to delete this item. This action…" at bounding box center [625, 438] width 1251 height 877
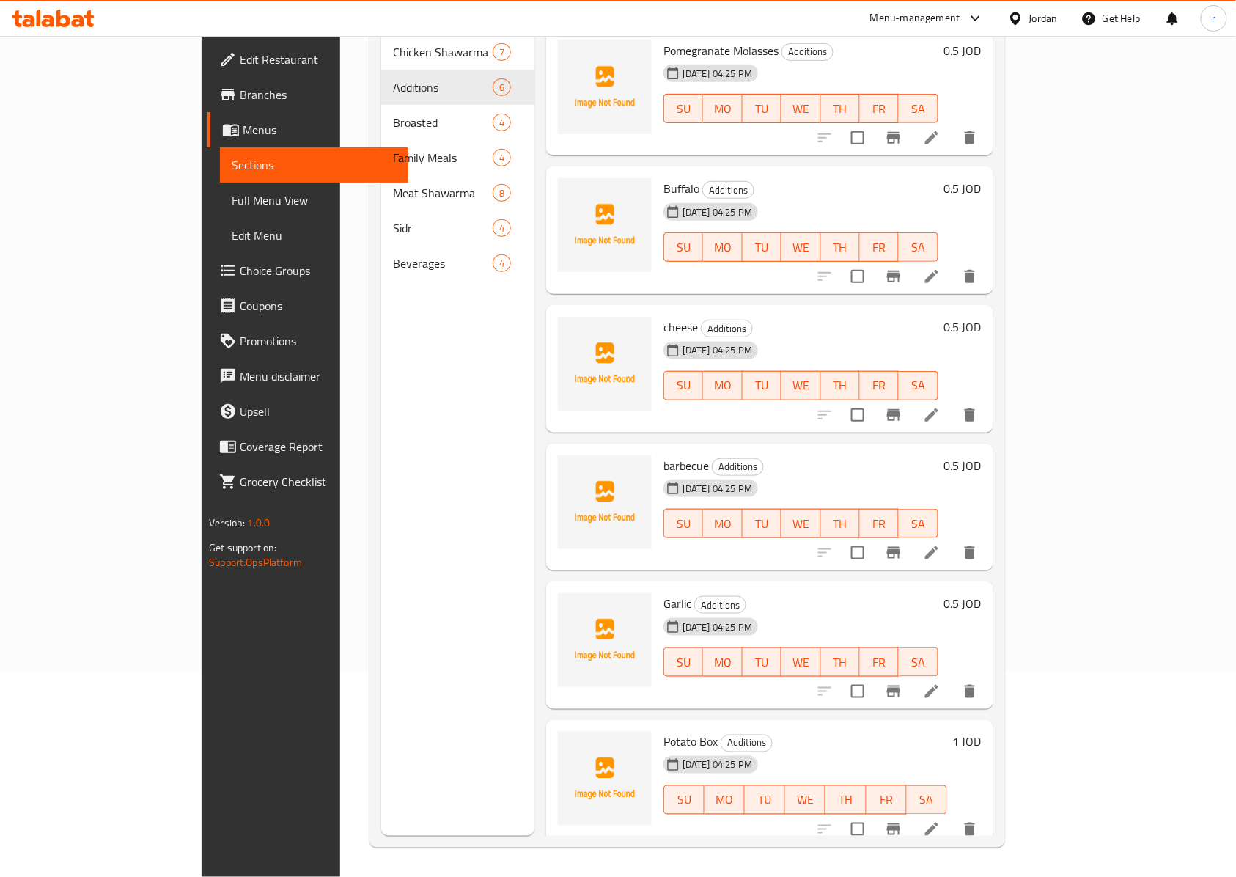
scroll to position [206, 0]
click at [975, 823] on icon "delete" at bounding box center [970, 829] width 10 height 13
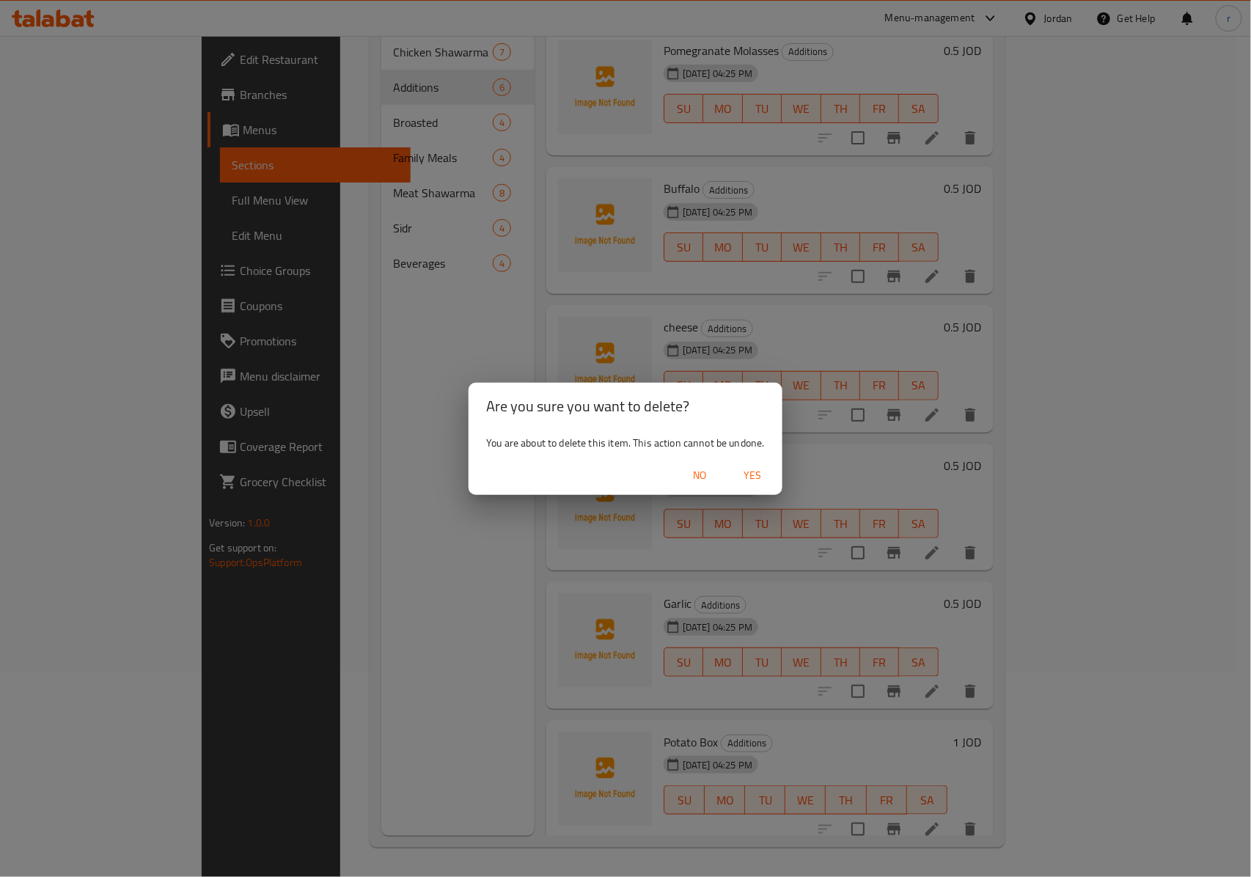
click at [677, 462] on button "No" at bounding box center [700, 475] width 47 height 27
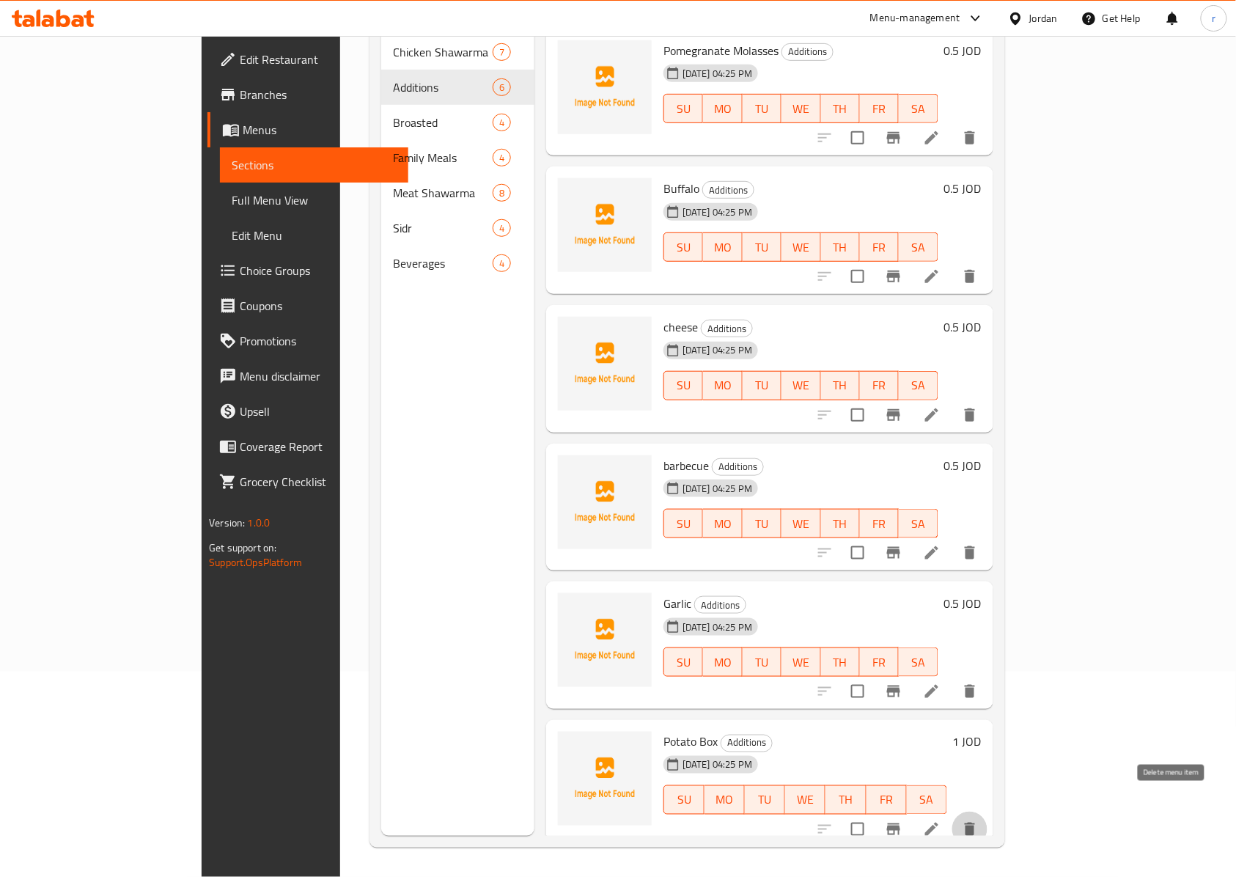
click at [979, 821] on icon "delete" at bounding box center [970, 830] width 18 height 18
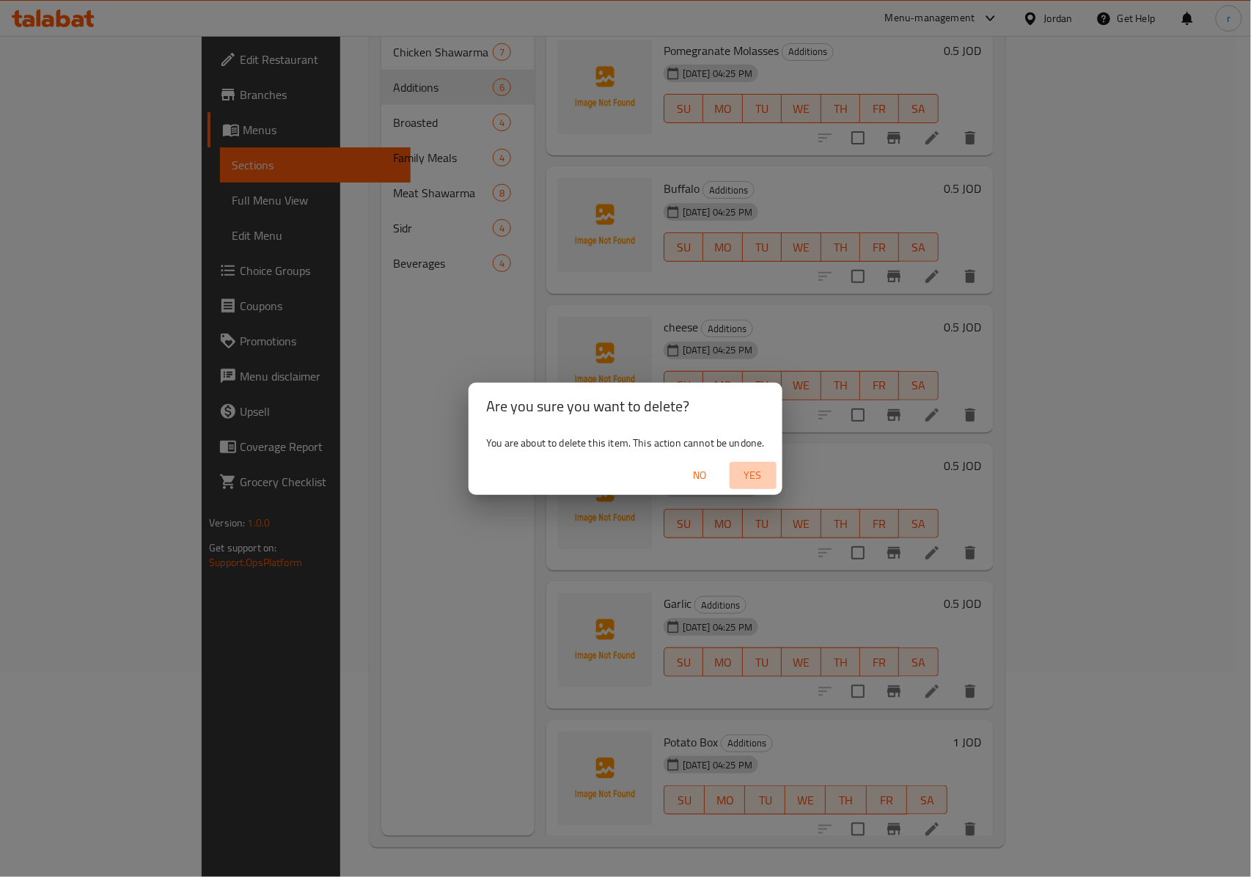
click at [758, 483] on span "Yes" at bounding box center [753, 475] width 35 height 18
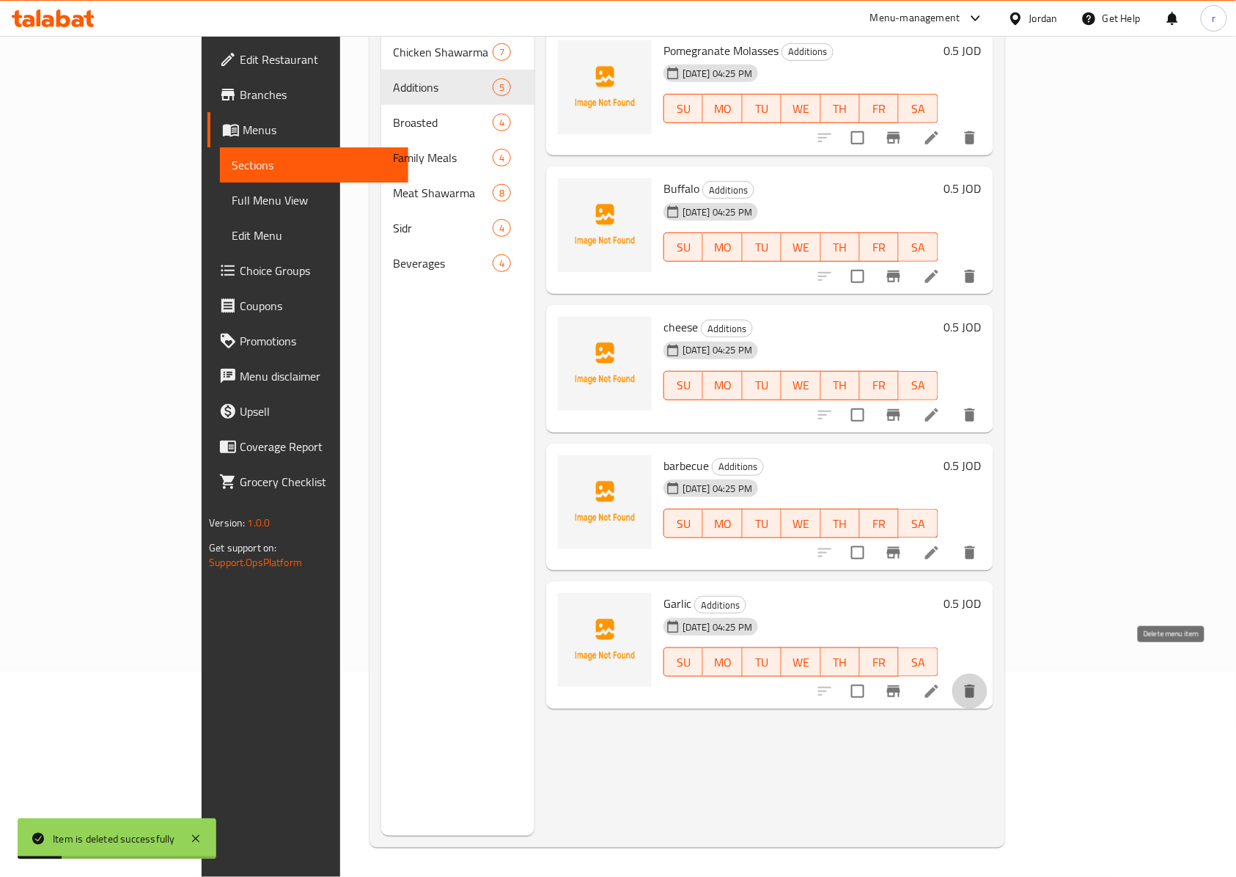
click at [975, 685] on icon "delete" at bounding box center [970, 691] width 10 height 13
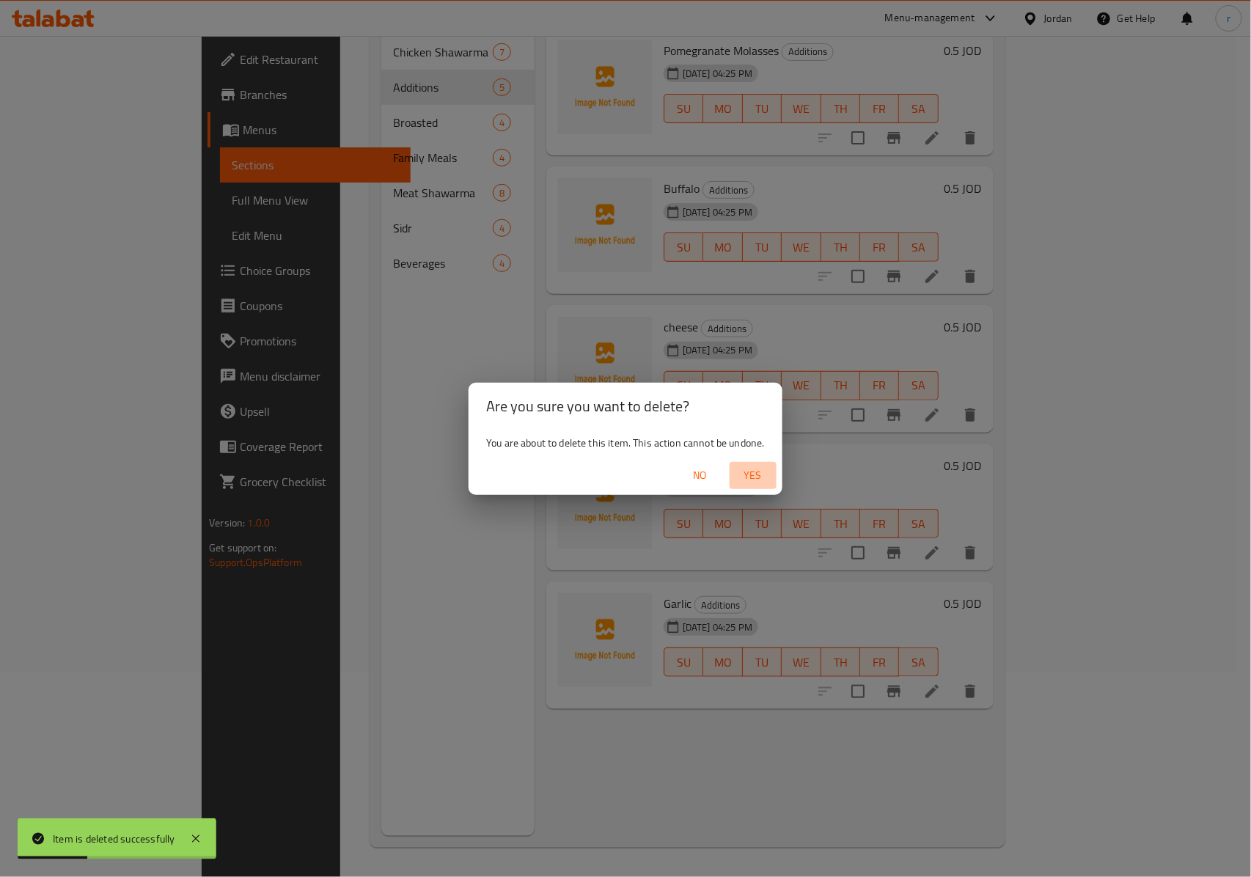
click at [743, 480] on span "Yes" at bounding box center [753, 475] width 35 height 18
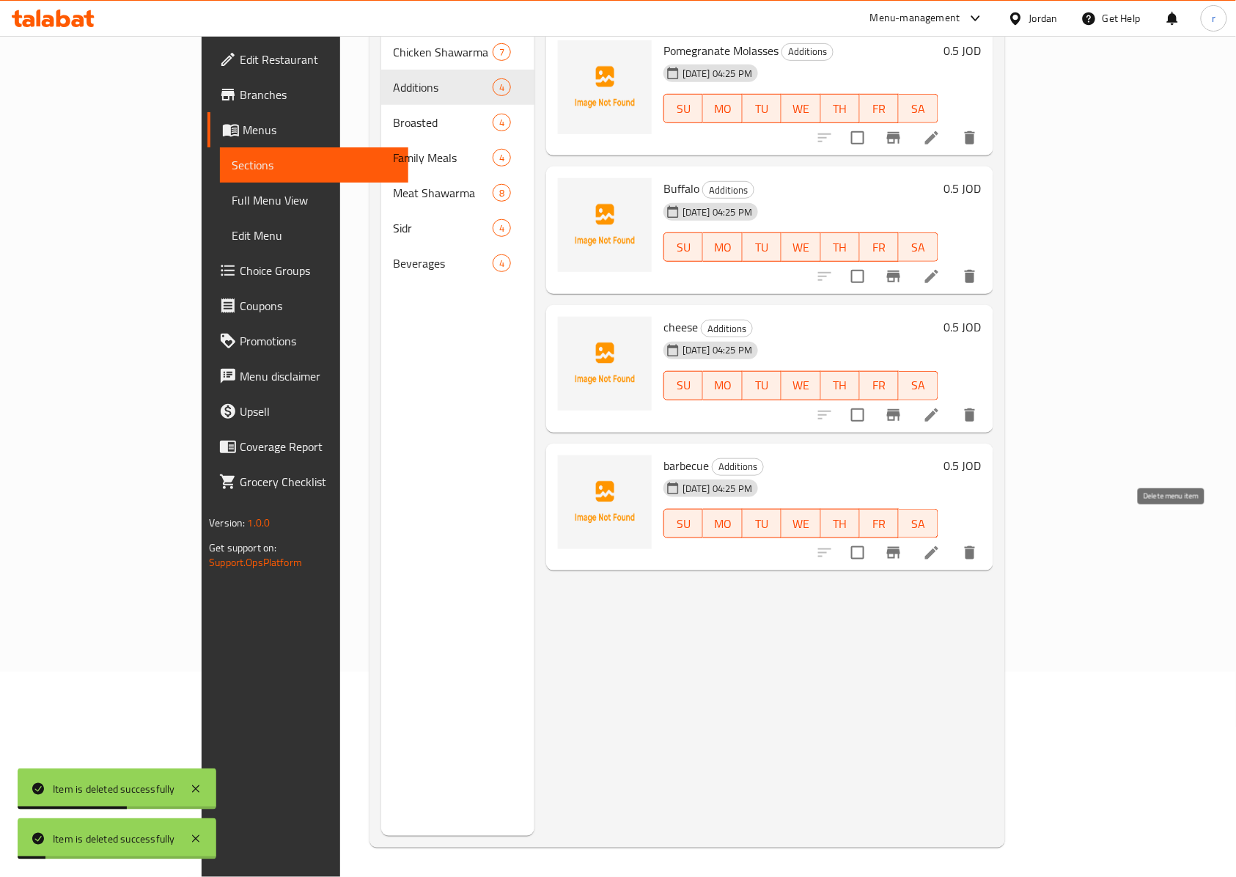
click at [979, 544] on icon "delete" at bounding box center [970, 553] width 18 height 18
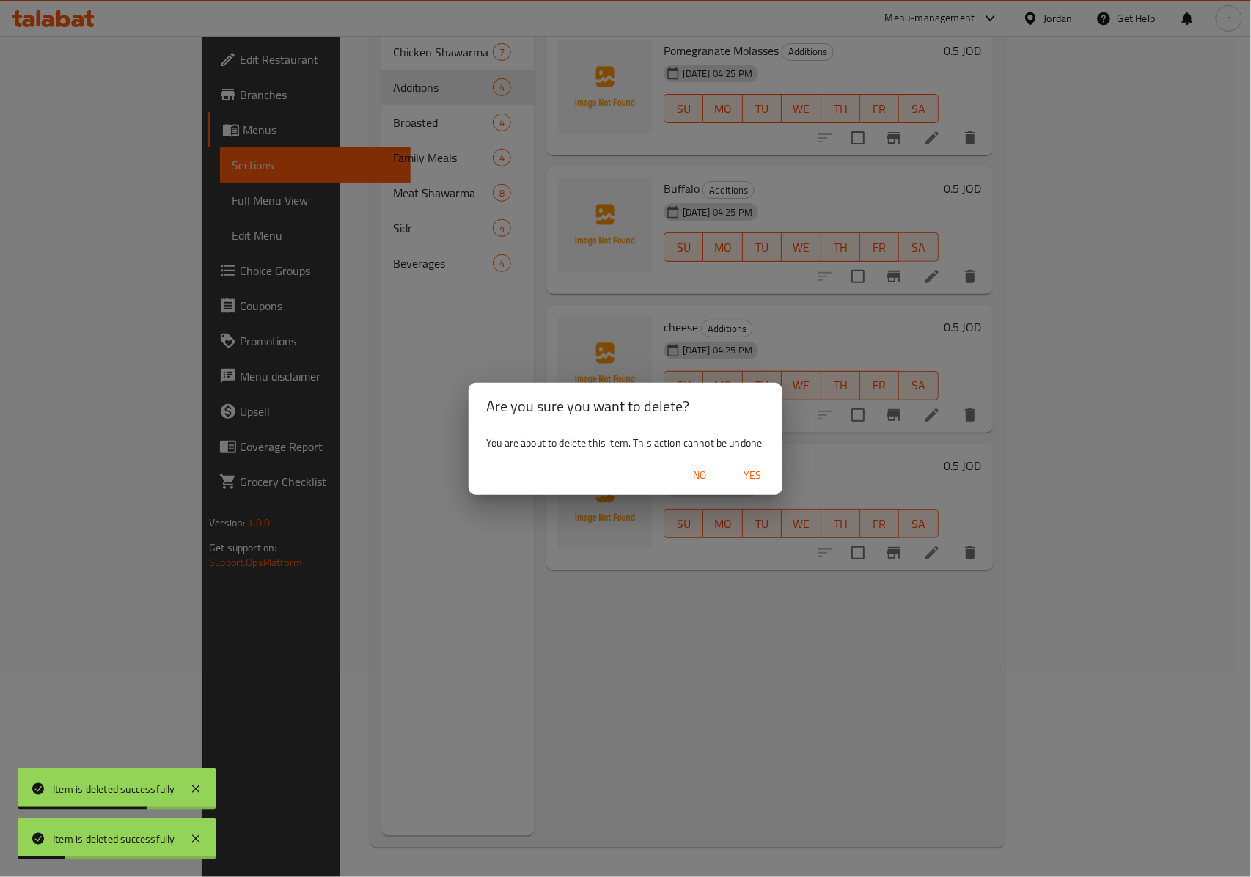
click at [769, 473] on span "Yes" at bounding box center [753, 475] width 35 height 18
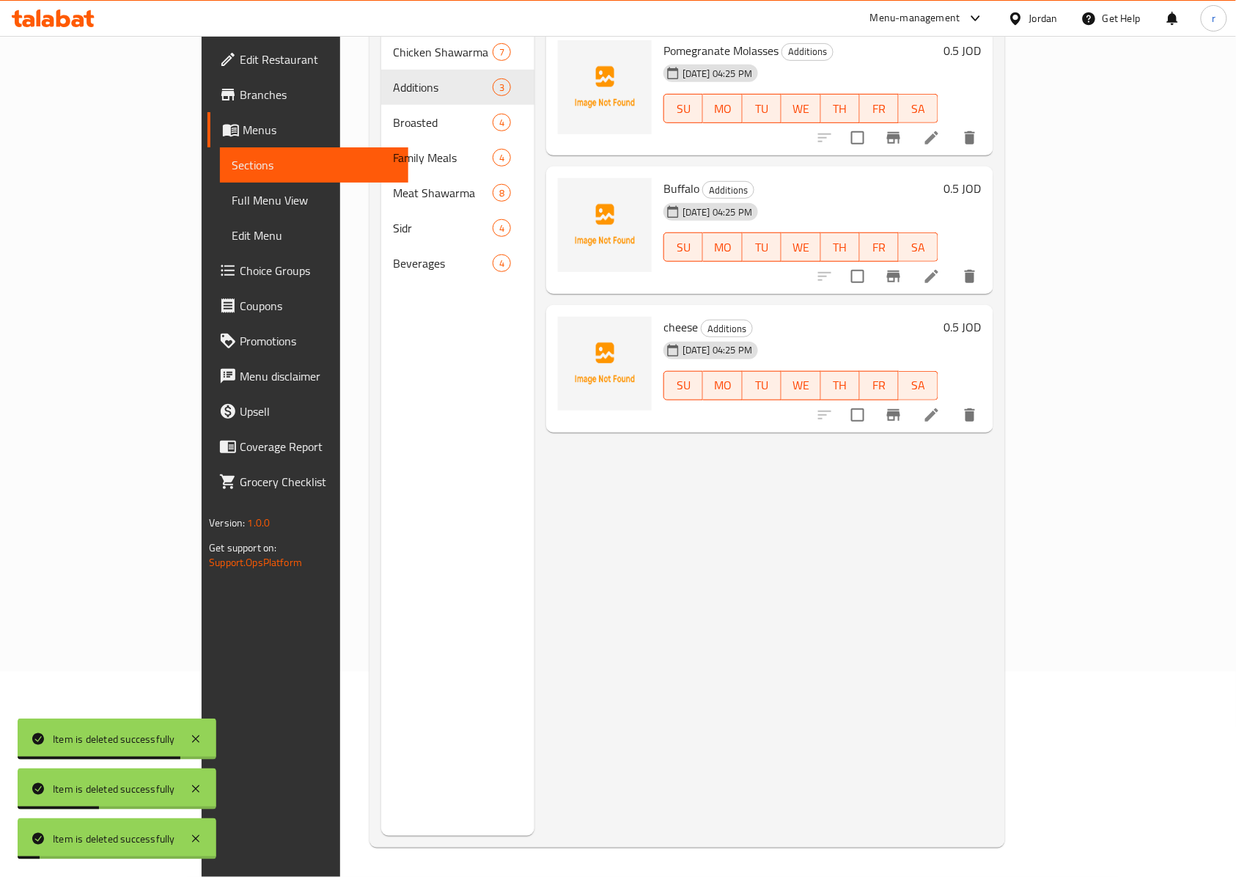
click at [979, 406] on icon "delete" at bounding box center [970, 415] width 18 height 18
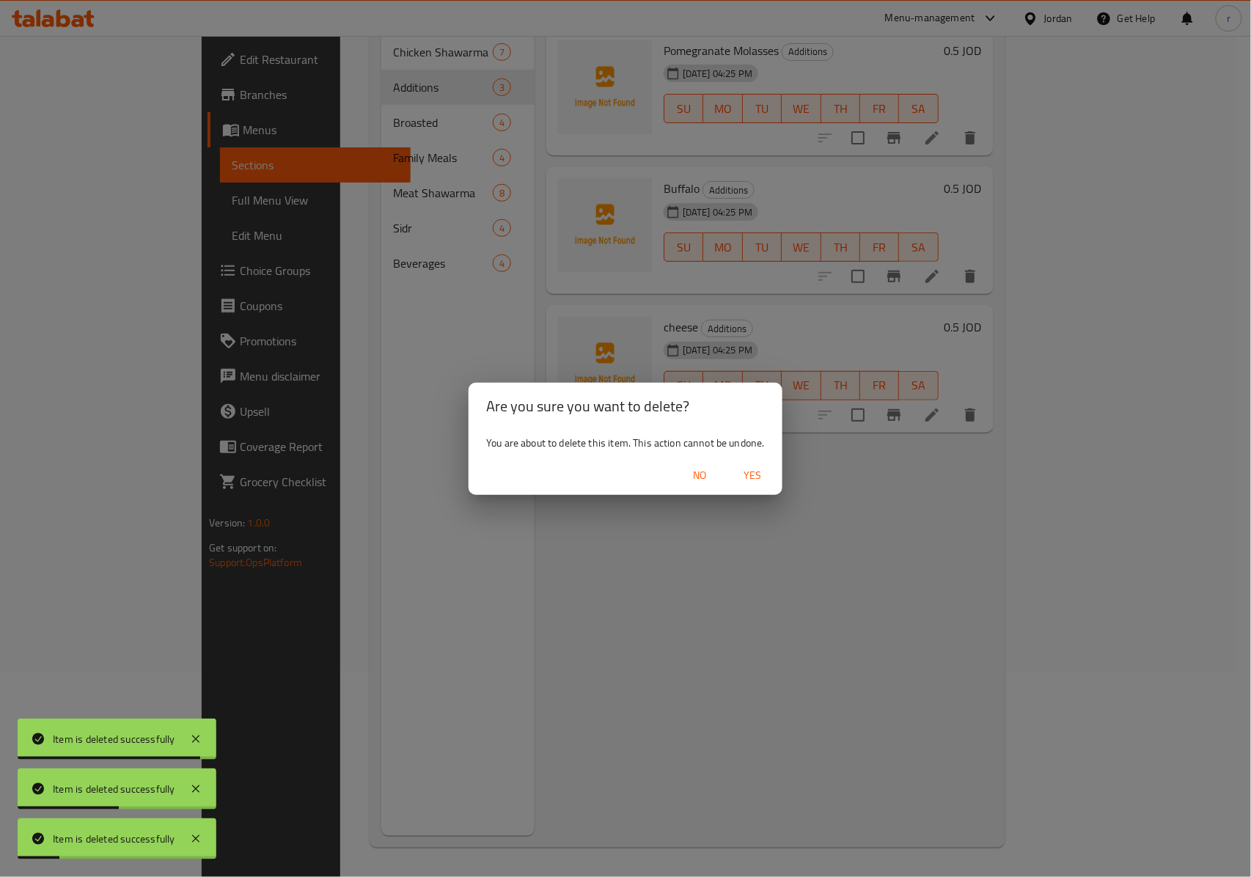
click at [766, 473] on span "Yes" at bounding box center [753, 475] width 35 height 18
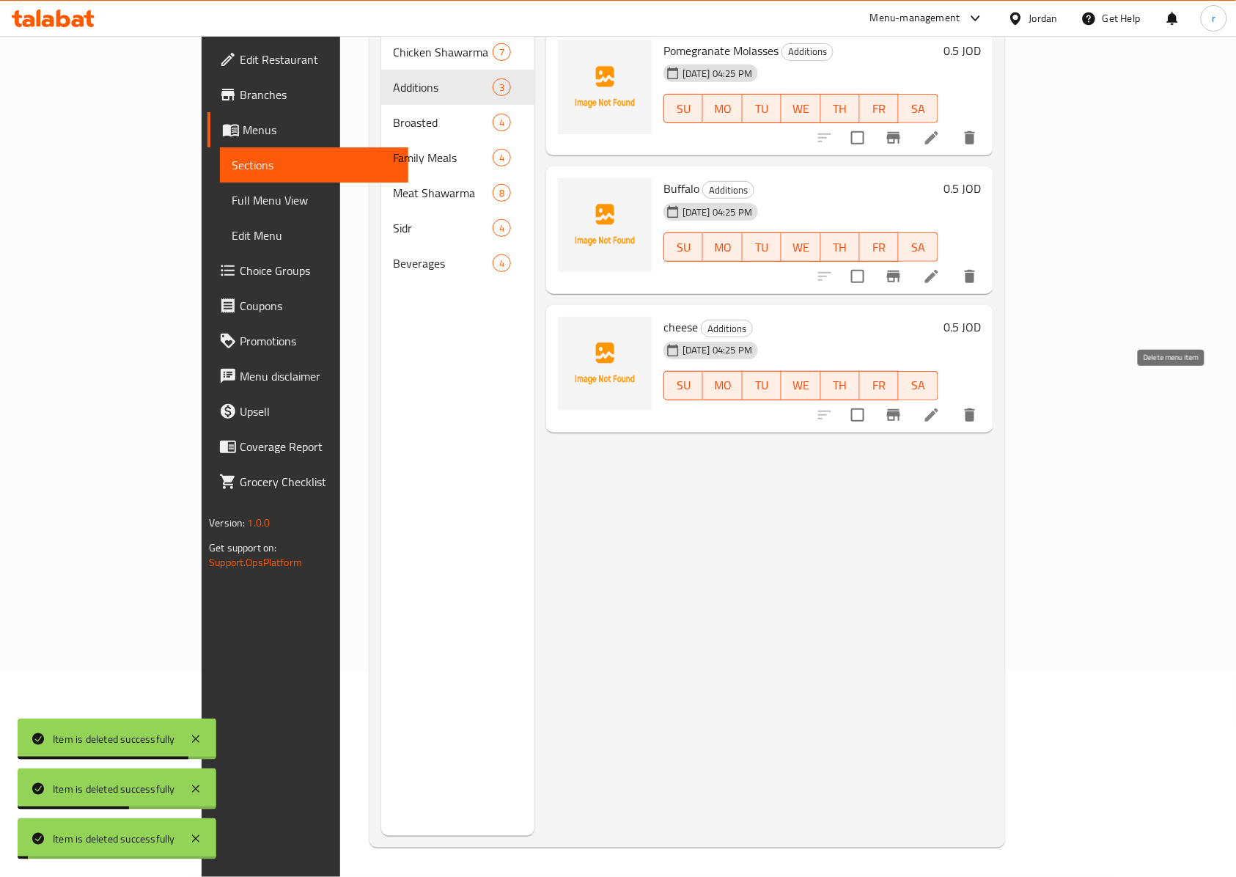
click at [979, 406] on icon "delete" at bounding box center [970, 415] width 18 height 18
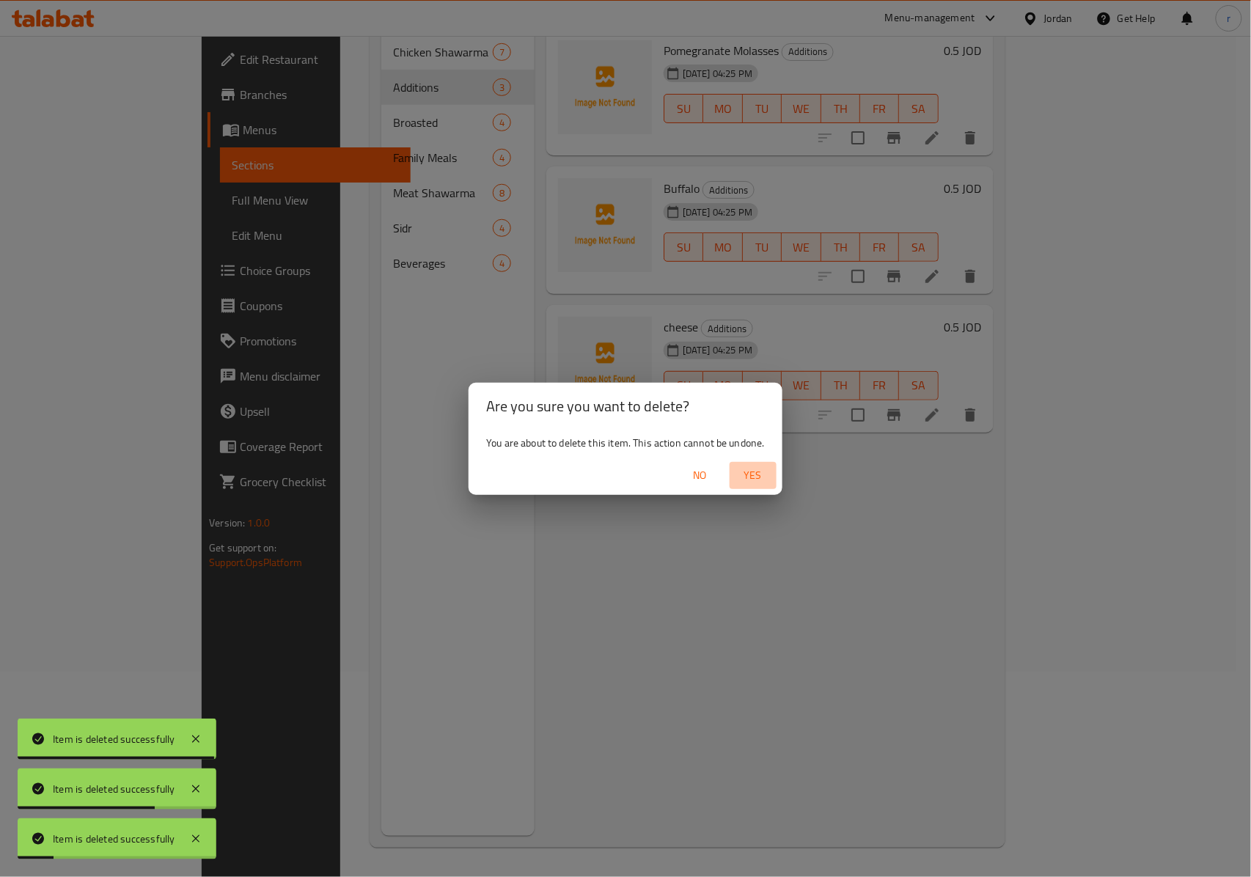
click at [754, 478] on span "Yes" at bounding box center [753, 475] width 35 height 18
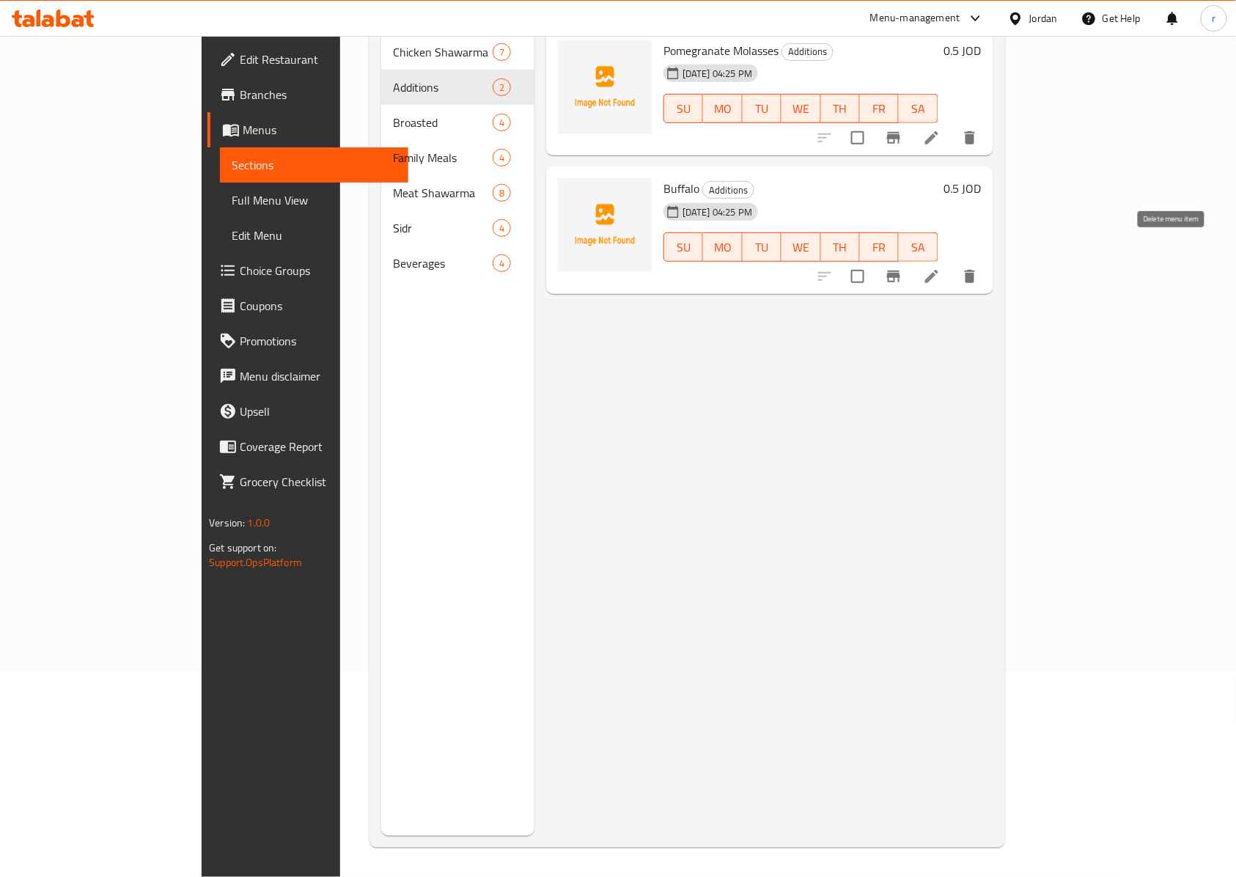
click at [979, 268] on icon "delete" at bounding box center [970, 277] width 18 height 18
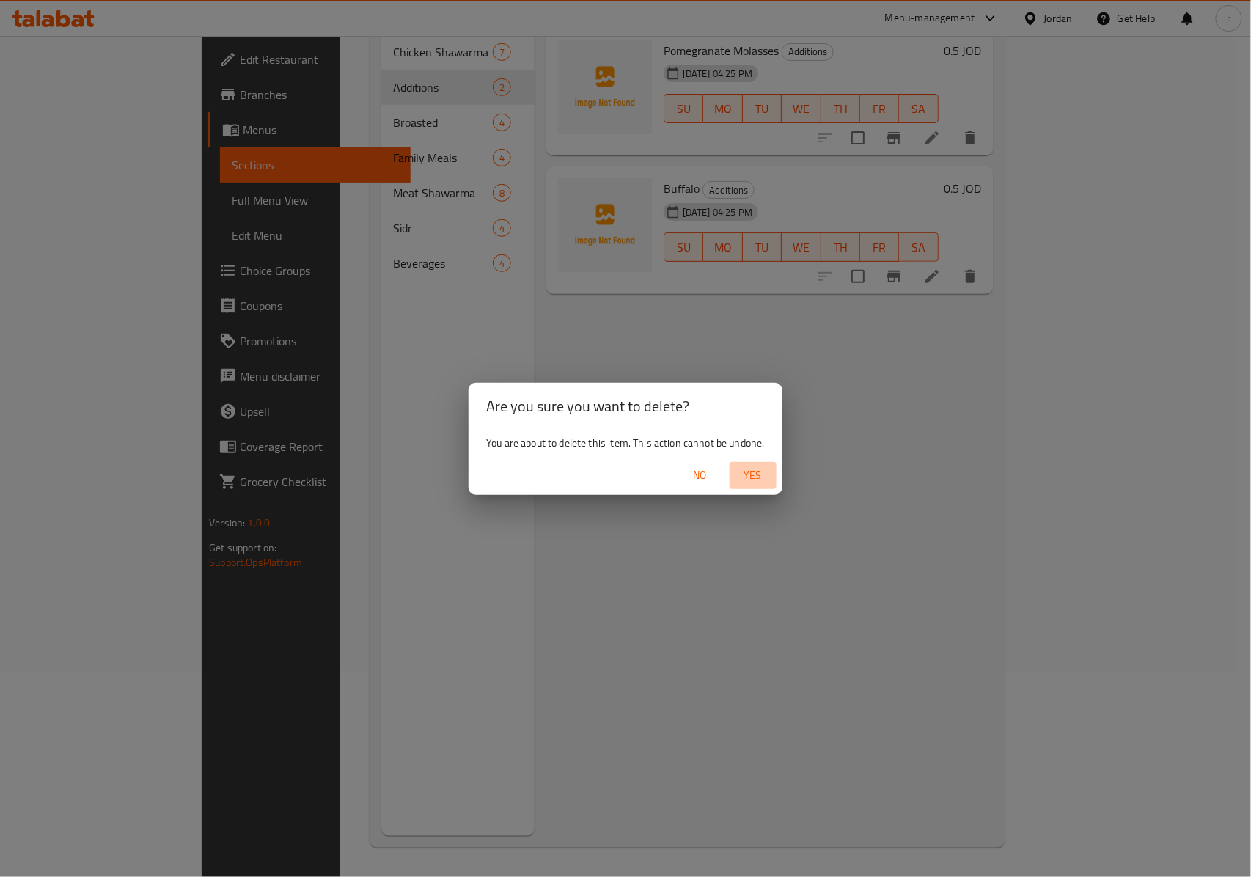
click at [763, 484] on span "Yes" at bounding box center [753, 475] width 35 height 18
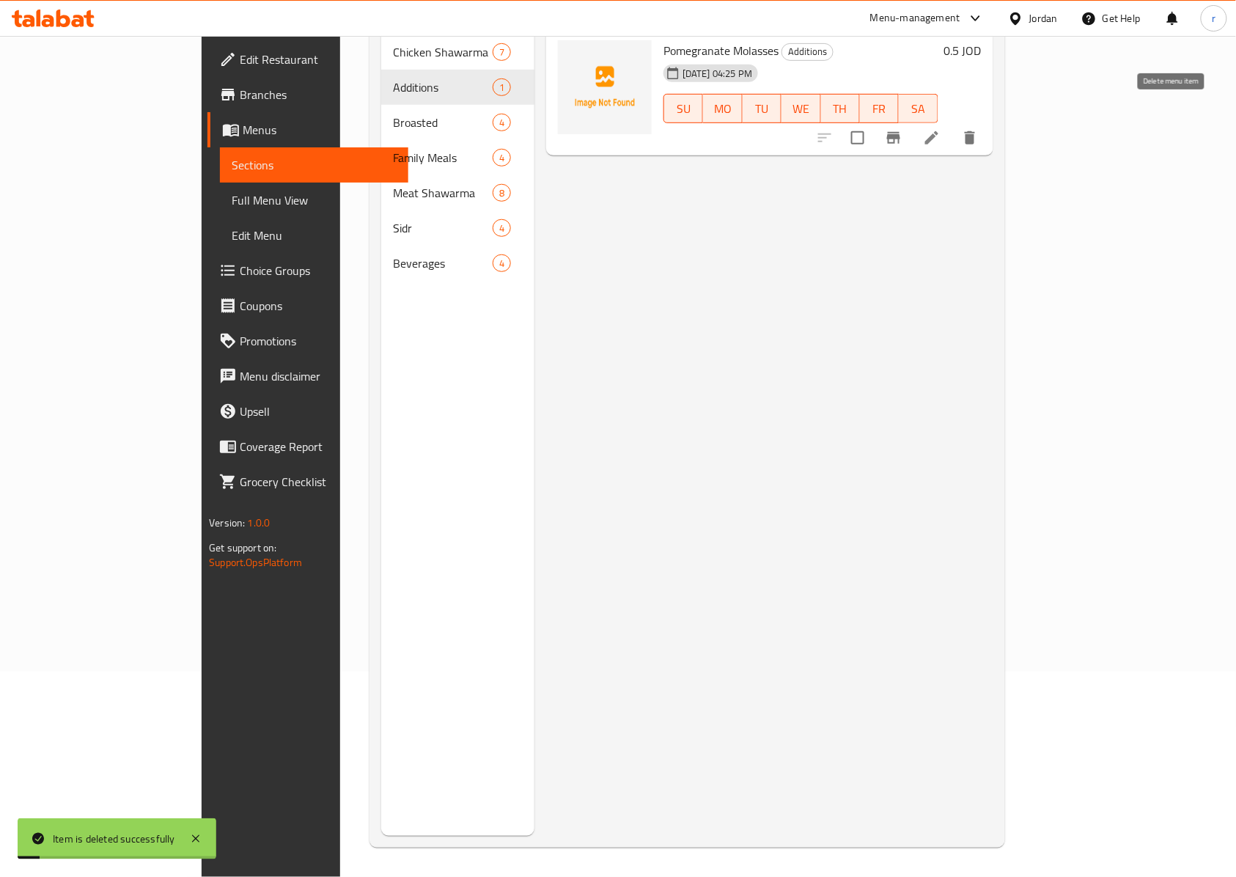
click at [979, 129] on icon "delete" at bounding box center [970, 138] width 18 height 18
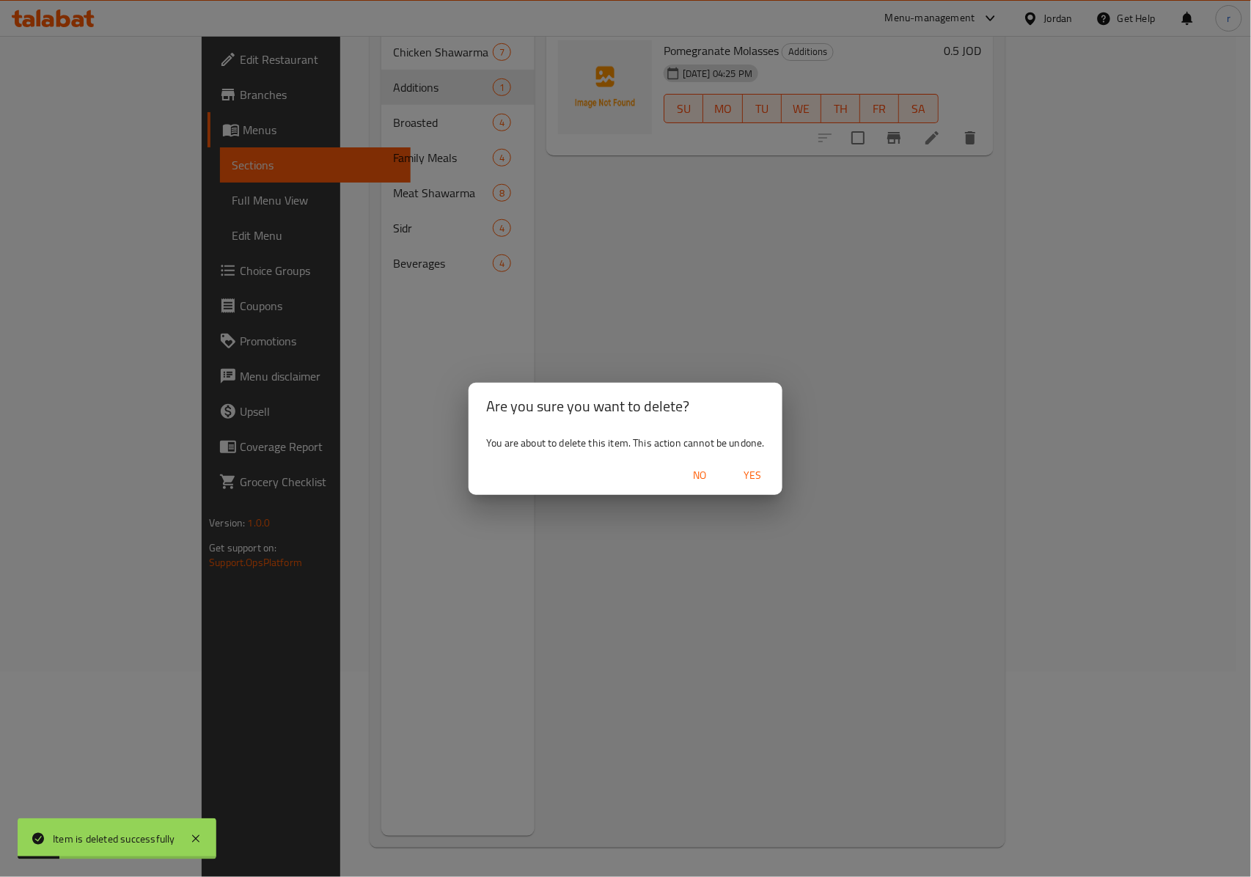
click at [752, 482] on span "Yes" at bounding box center [753, 475] width 35 height 18
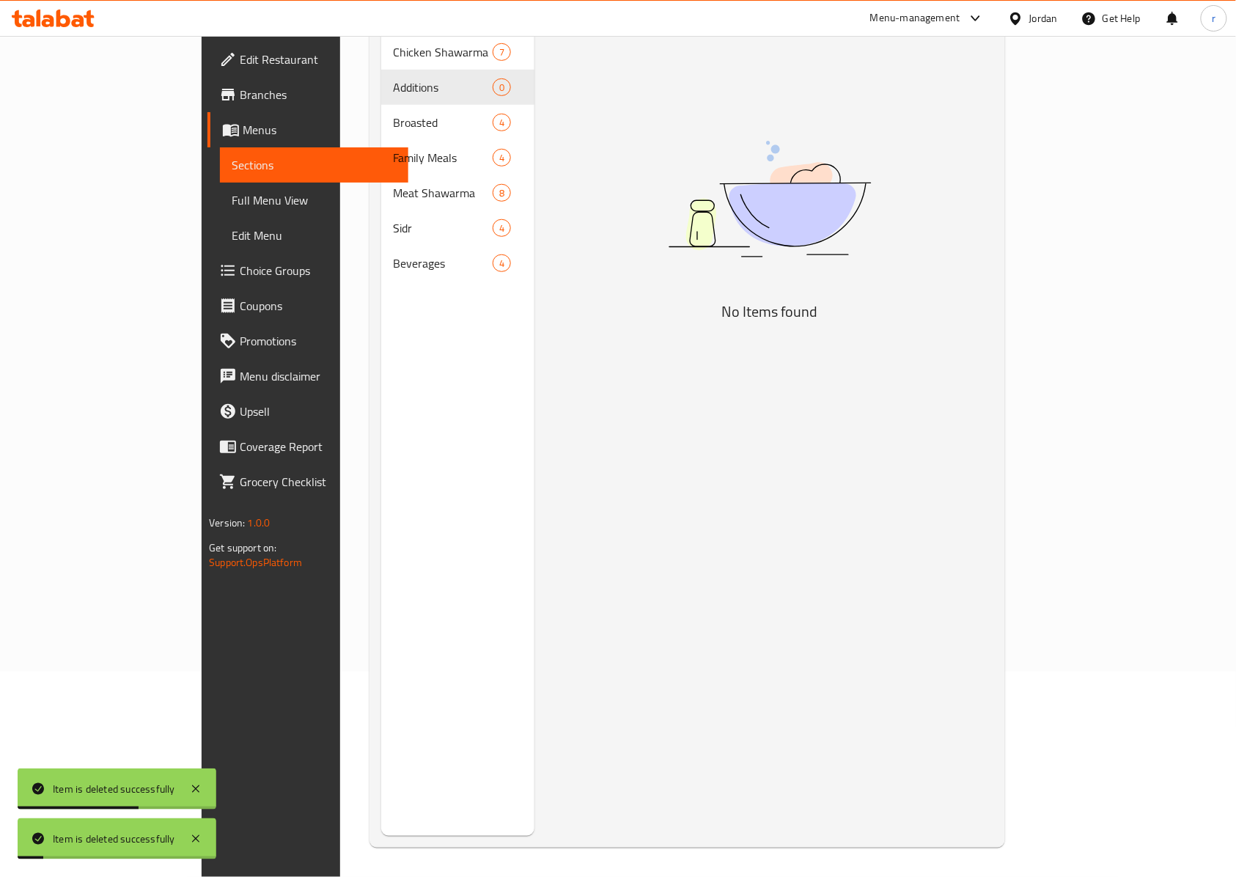
scroll to position [109, 0]
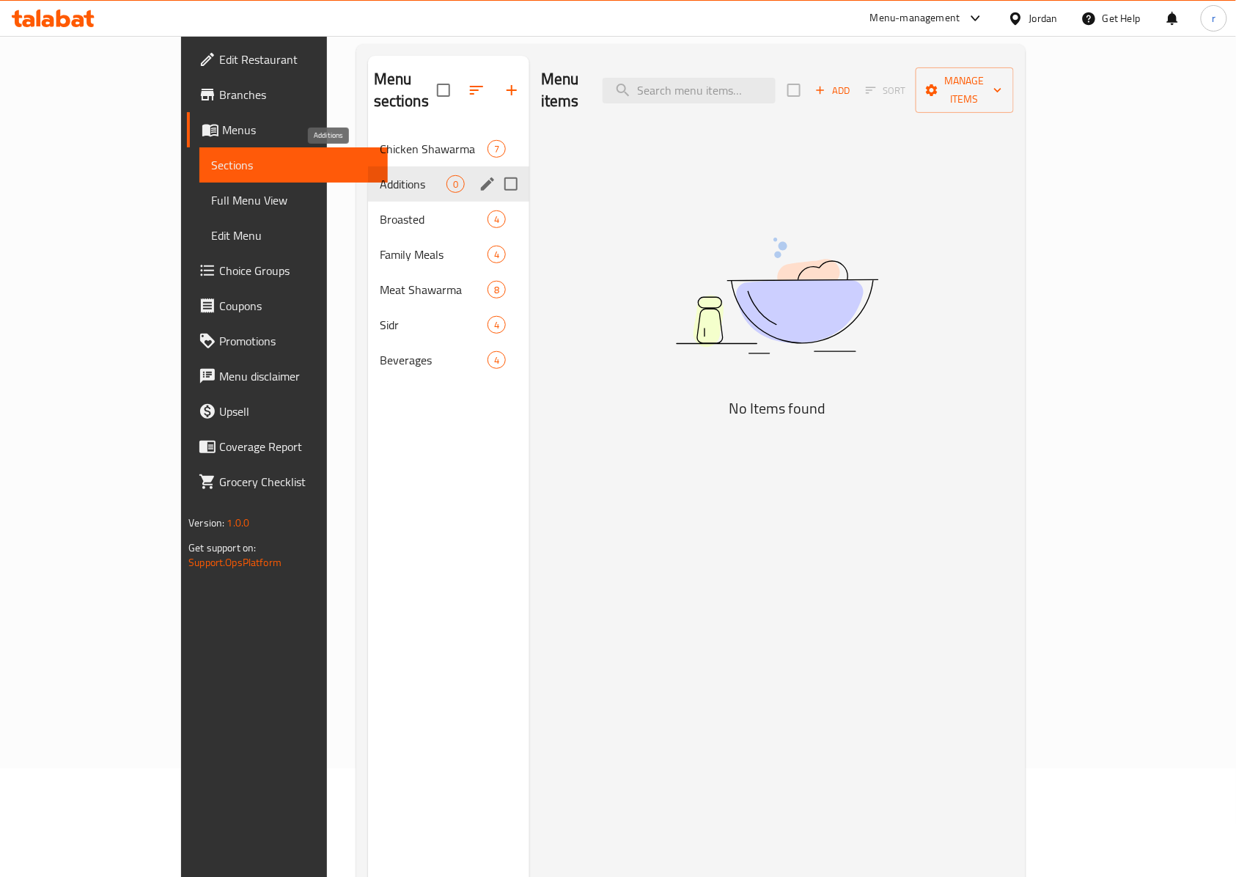
drag, startPoint x: 305, startPoint y: 156, endPoint x: 253, endPoint y: 484, distance: 331.9
click at [368, 484] on div "Menu sections Chicken Shawarma 7 Additions 0 Broasted 4 Family Meals 4 Meat Sha…" at bounding box center [448, 494] width 161 height 877
click at [496, 169] on input "Menu sections" at bounding box center [511, 184] width 31 height 31
checkbox input "true"
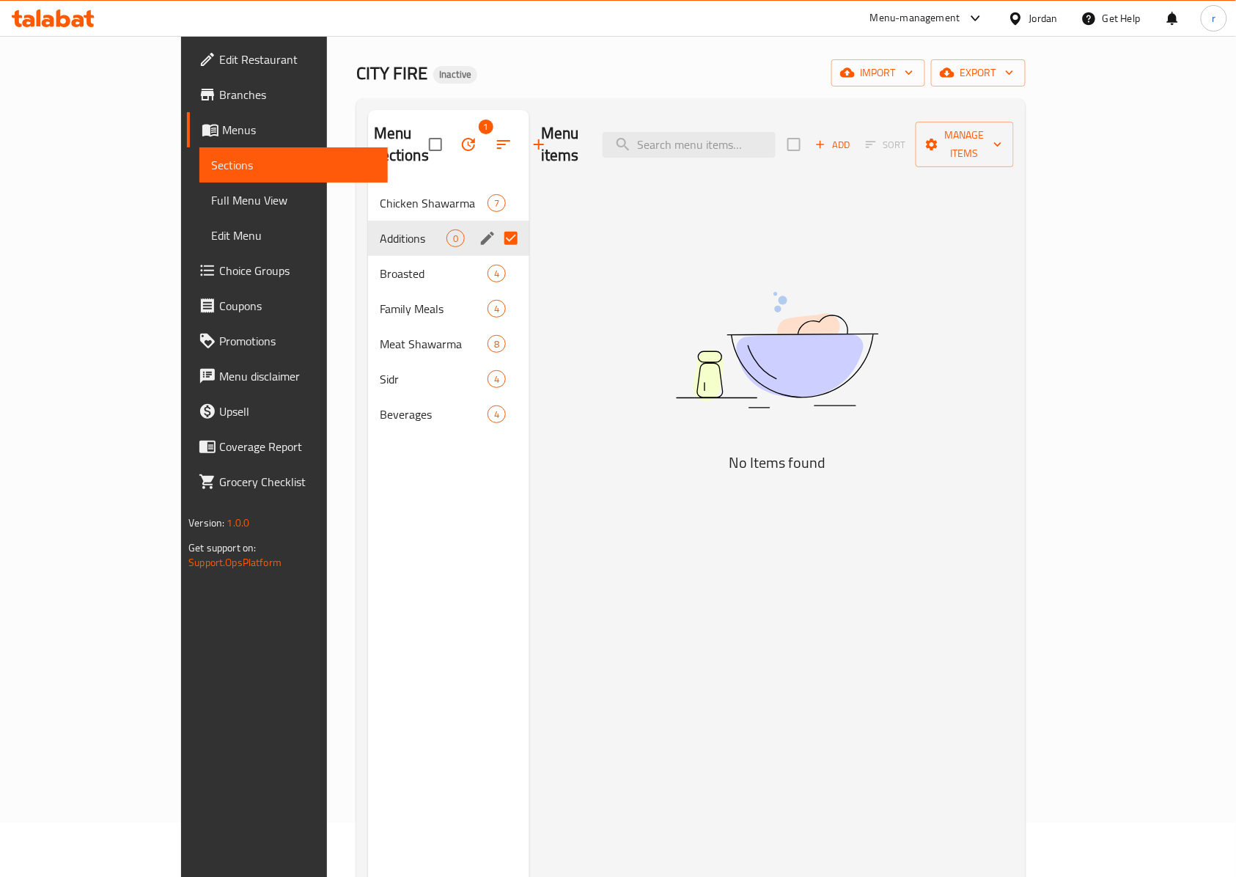
scroll to position [0, 0]
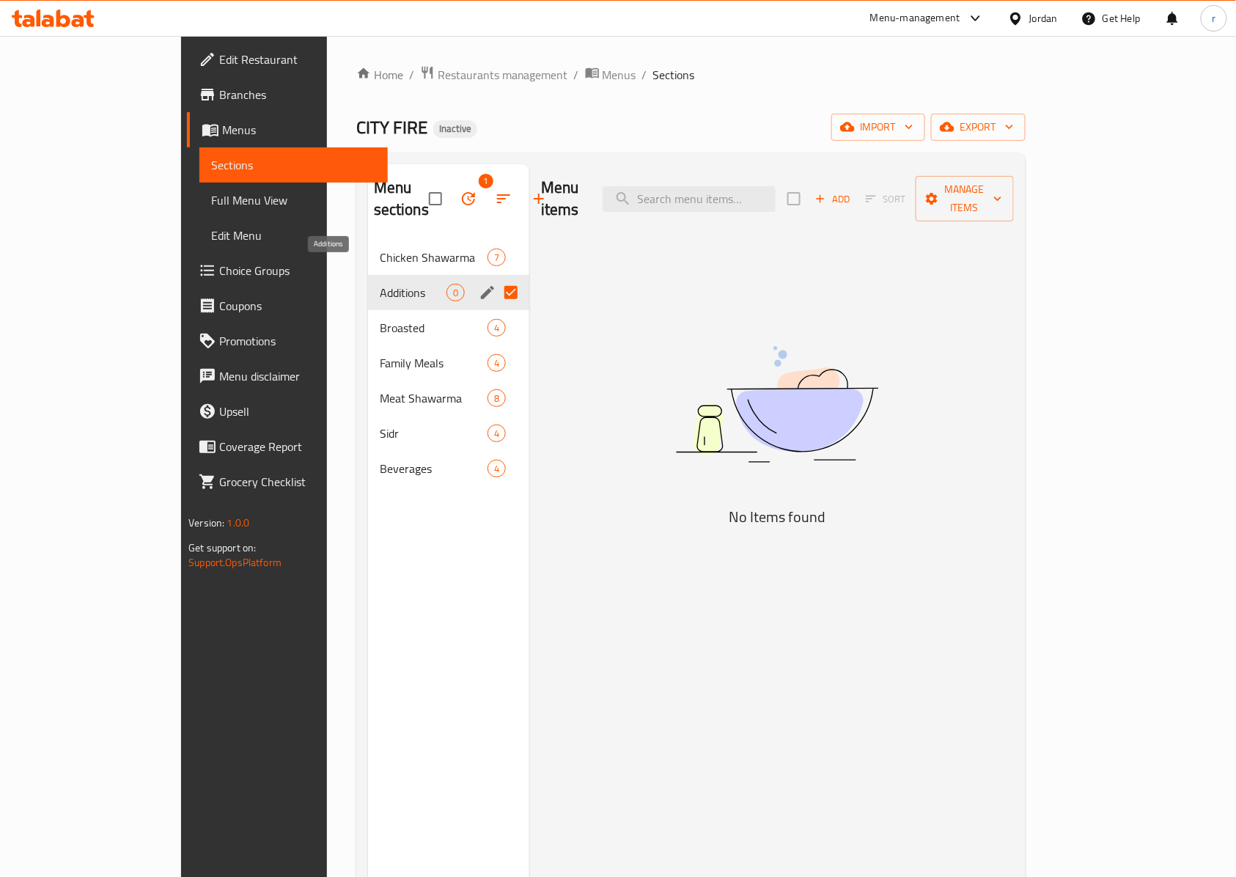
click at [380, 284] on span "Additions" at bounding box center [413, 293] width 67 height 18
click at [368, 538] on div "Menu sections 1 Chicken Shawarma 7 Additions 0 Broasted 4 Family Meals 4 Meat S…" at bounding box center [448, 602] width 161 height 877
click at [576, 584] on div "Menu items Add Sort Manage items No Items found" at bounding box center [771, 602] width 485 height 877
click at [420, 188] on input "checkbox" at bounding box center [435, 198] width 31 height 31
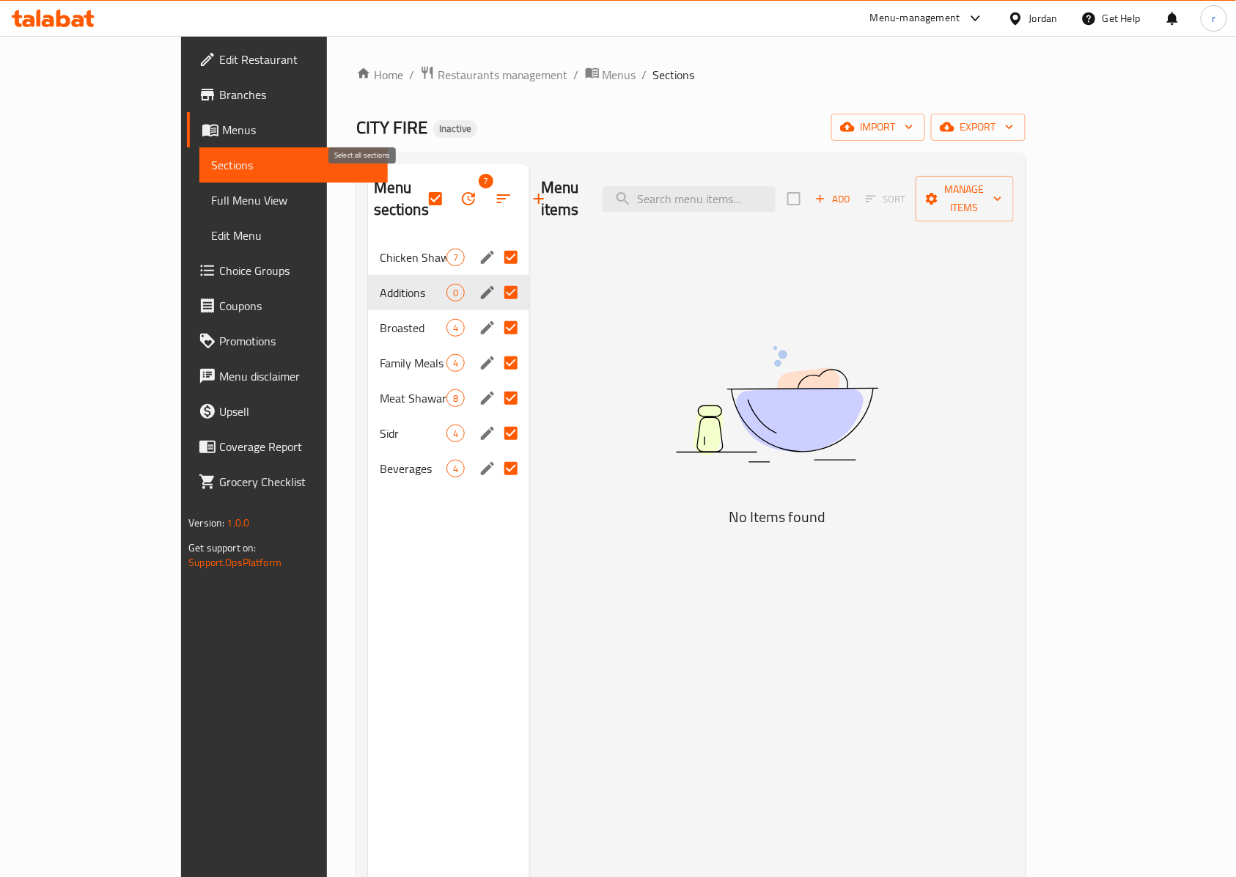
checkbox input "false"
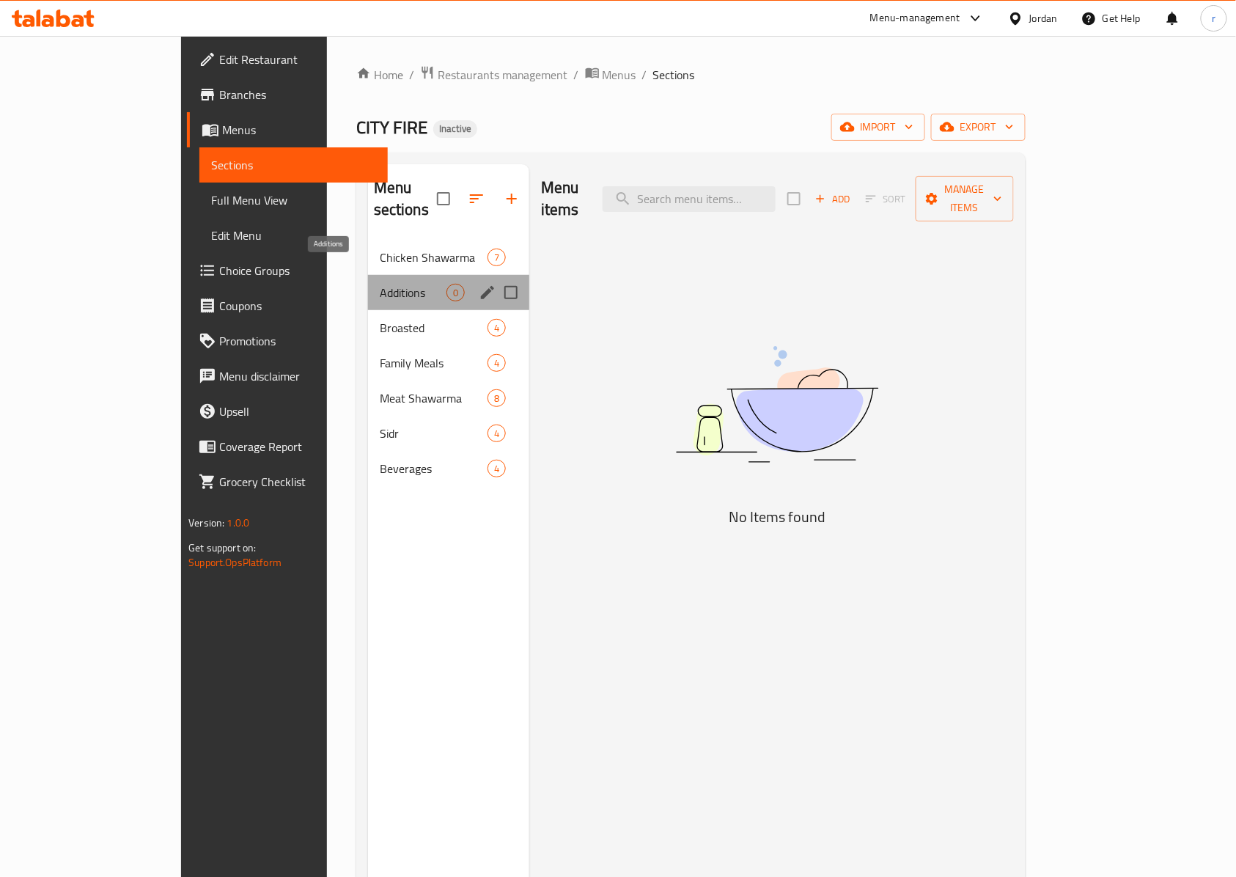
click at [380, 284] on span "Additions" at bounding box center [413, 293] width 67 height 18
click at [496, 277] on input "Menu sections" at bounding box center [511, 292] width 31 height 31
click at [495, 194] on icon "button" at bounding box center [504, 199] width 18 height 18
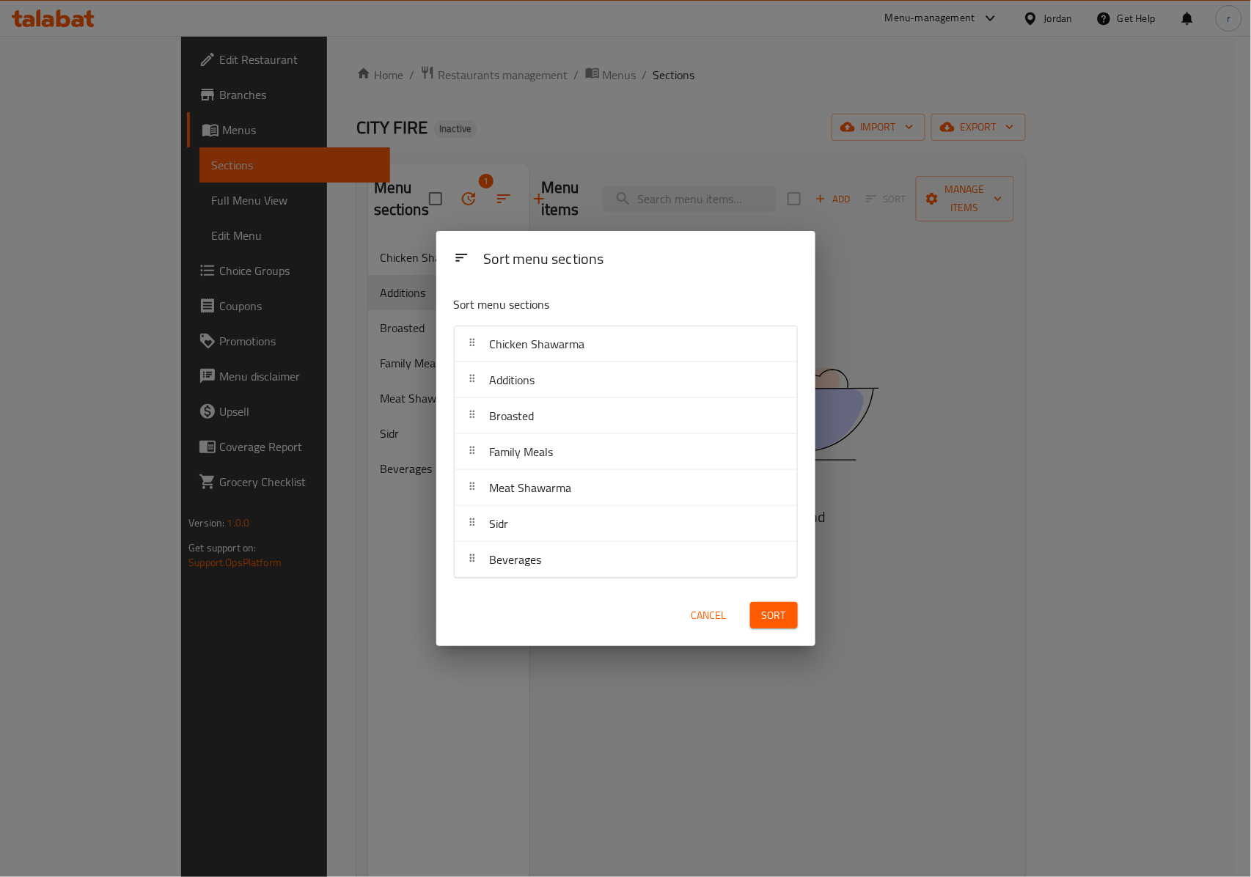
click at [292, 547] on div "Sort menu sections Sort menu sections Chicken Shawarma Additions Broasted Famil…" at bounding box center [625, 438] width 1251 height 877
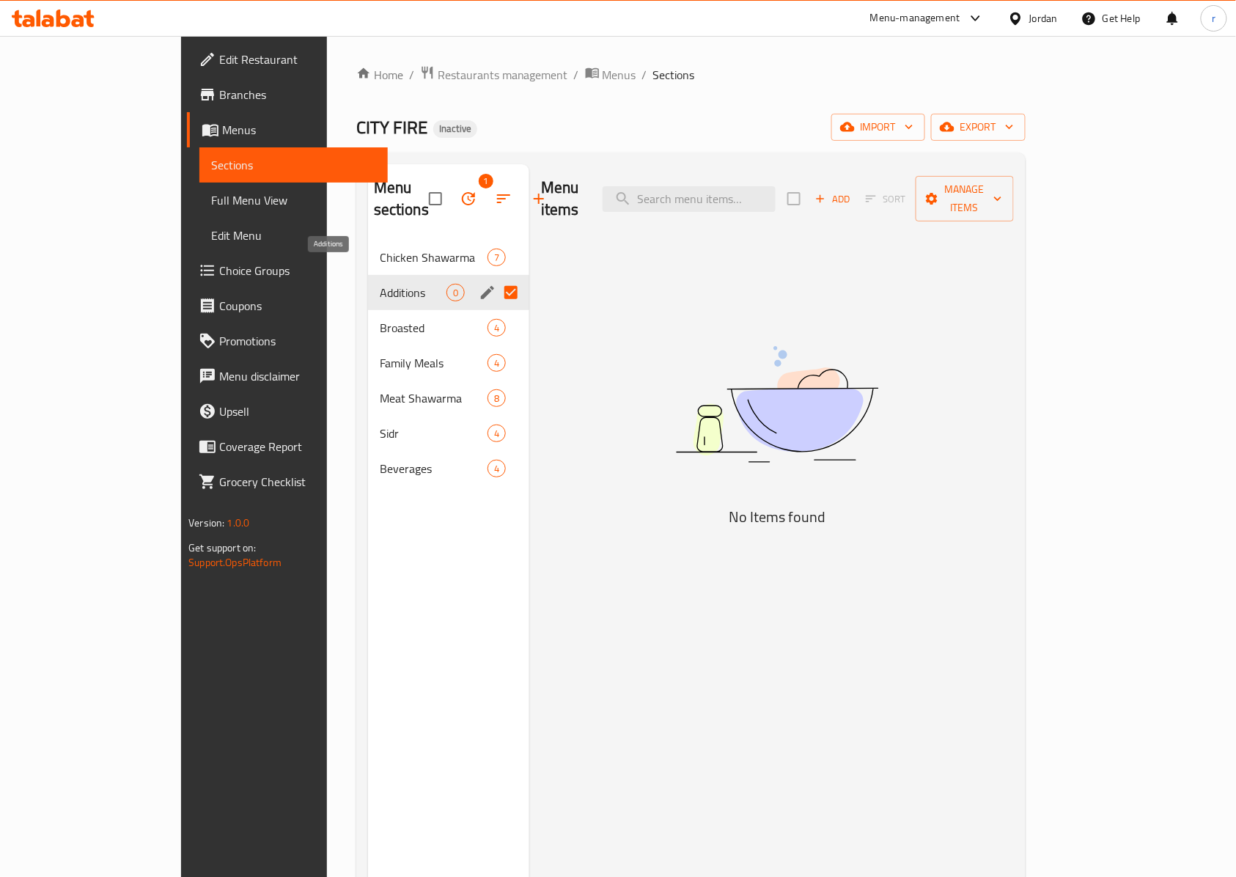
click at [380, 284] on span "Additions" at bounding box center [413, 293] width 67 height 18
click at [368, 620] on div "Menu sections 1 Chicken Shawarma 7 Additions 0 Broasted 4 Family Meals 4 Meat S…" at bounding box center [448, 602] width 161 height 877
click at [584, 563] on div "Menu items Add Sort Manage items No Items found" at bounding box center [771, 602] width 485 height 877
click at [496, 277] on input "Menu sections" at bounding box center [511, 292] width 31 height 31
checkbox input "false"
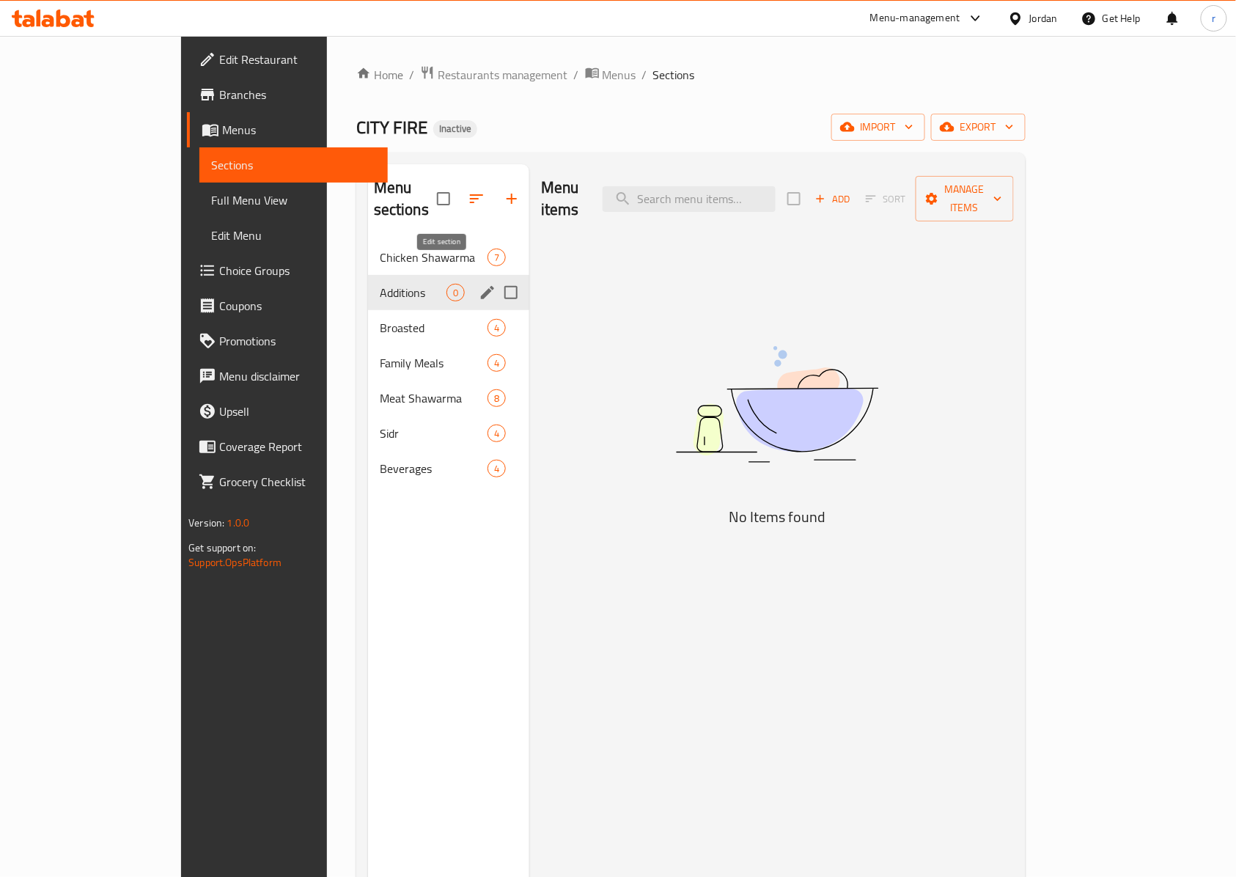
click at [481, 286] on icon "edit" at bounding box center [487, 292] width 13 height 13
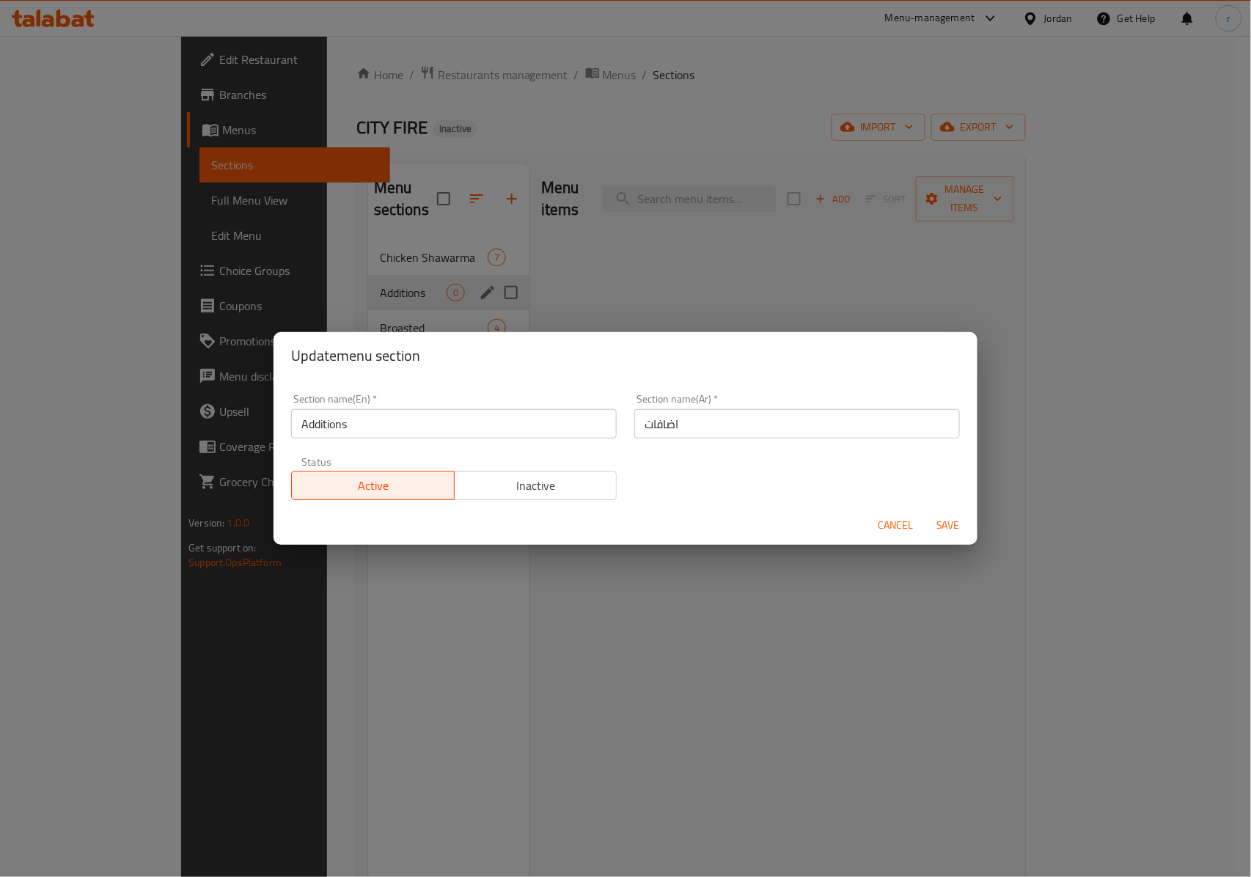
click at [356, 744] on div "Update menu section Section name(En)   * Additions Section name(En) * Section n…" at bounding box center [625, 438] width 1251 height 877
click at [898, 524] on span "Cancel" at bounding box center [895, 525] width 35 height 18
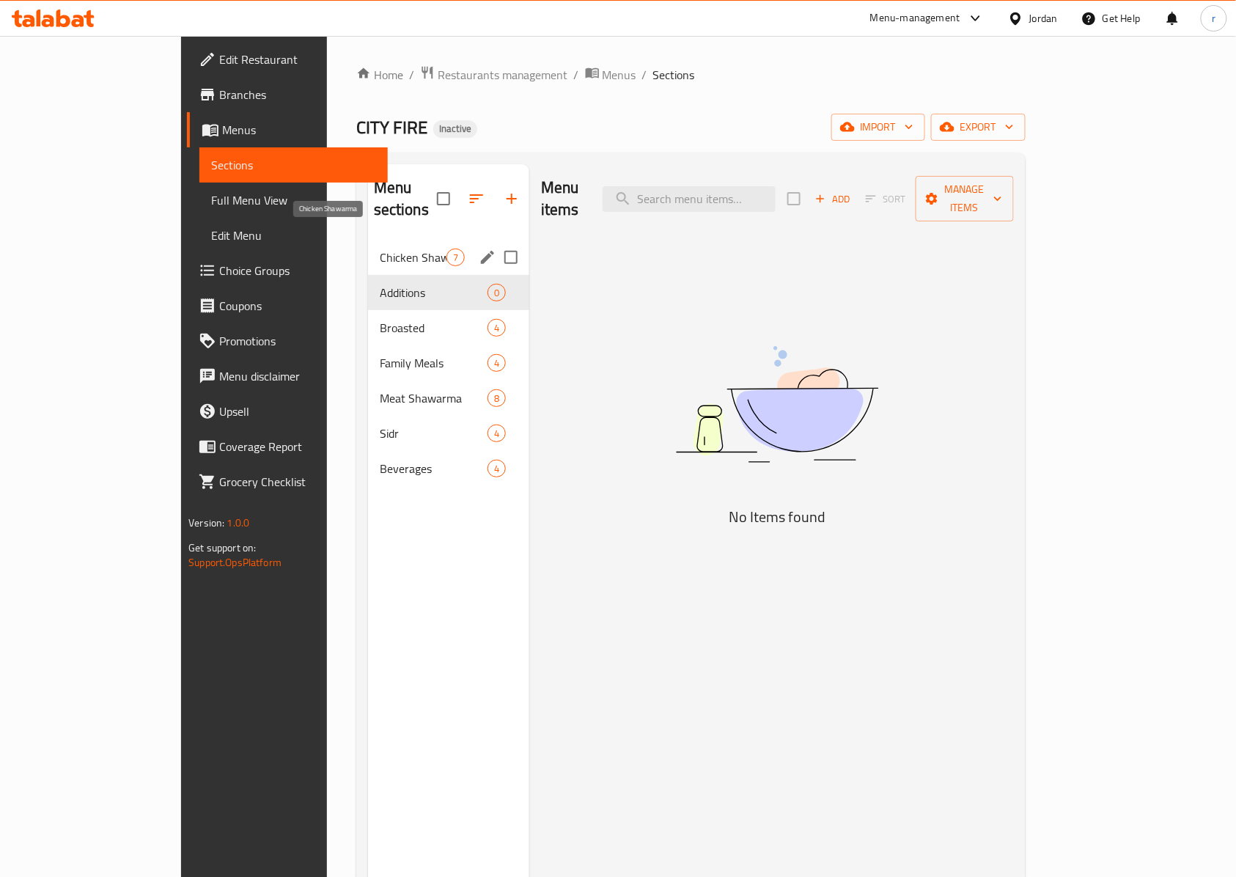
click at [380, 249] on span "Chicken Shawarma" at bounding box center [413, 258] width 67 height 18
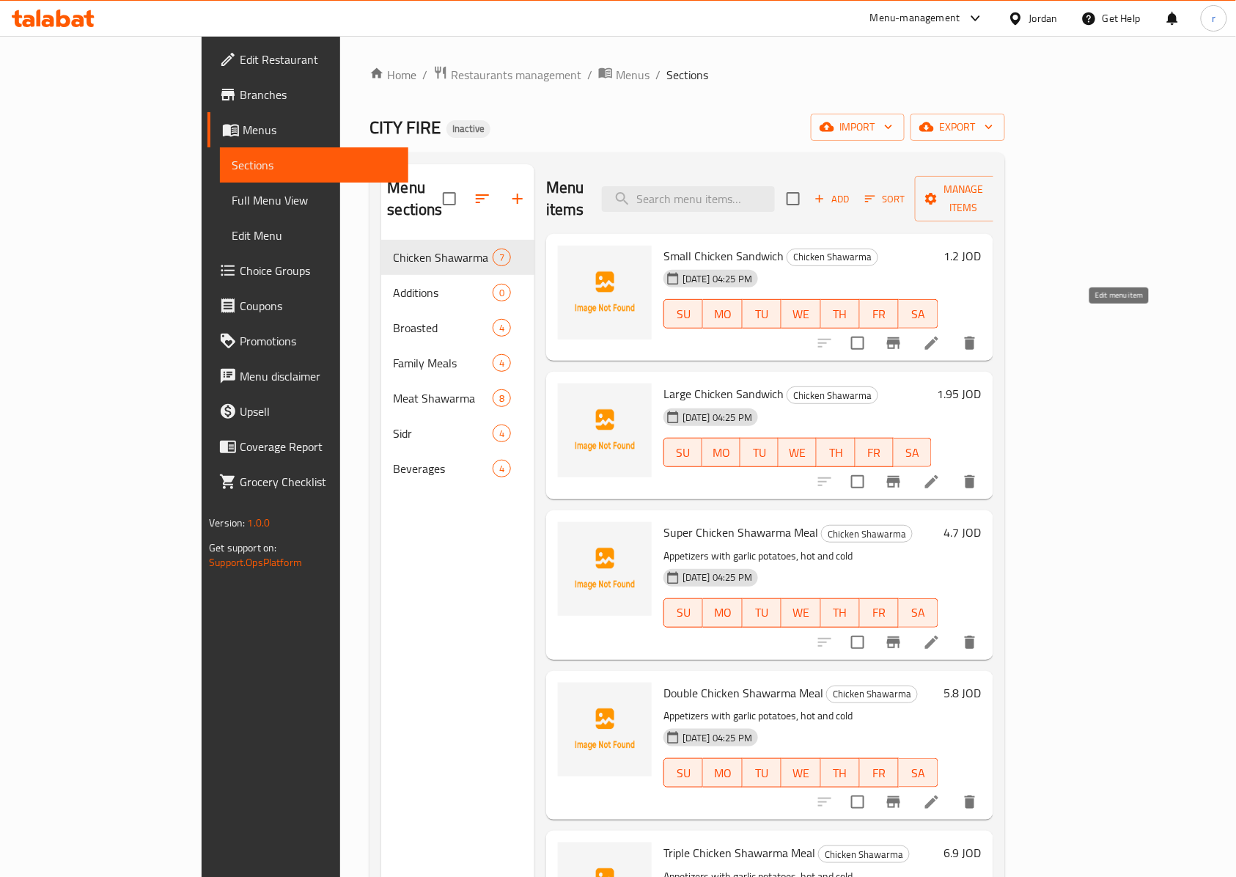
click at [939, 337] on icon at bounding box center [931, 343] width 13 height 13
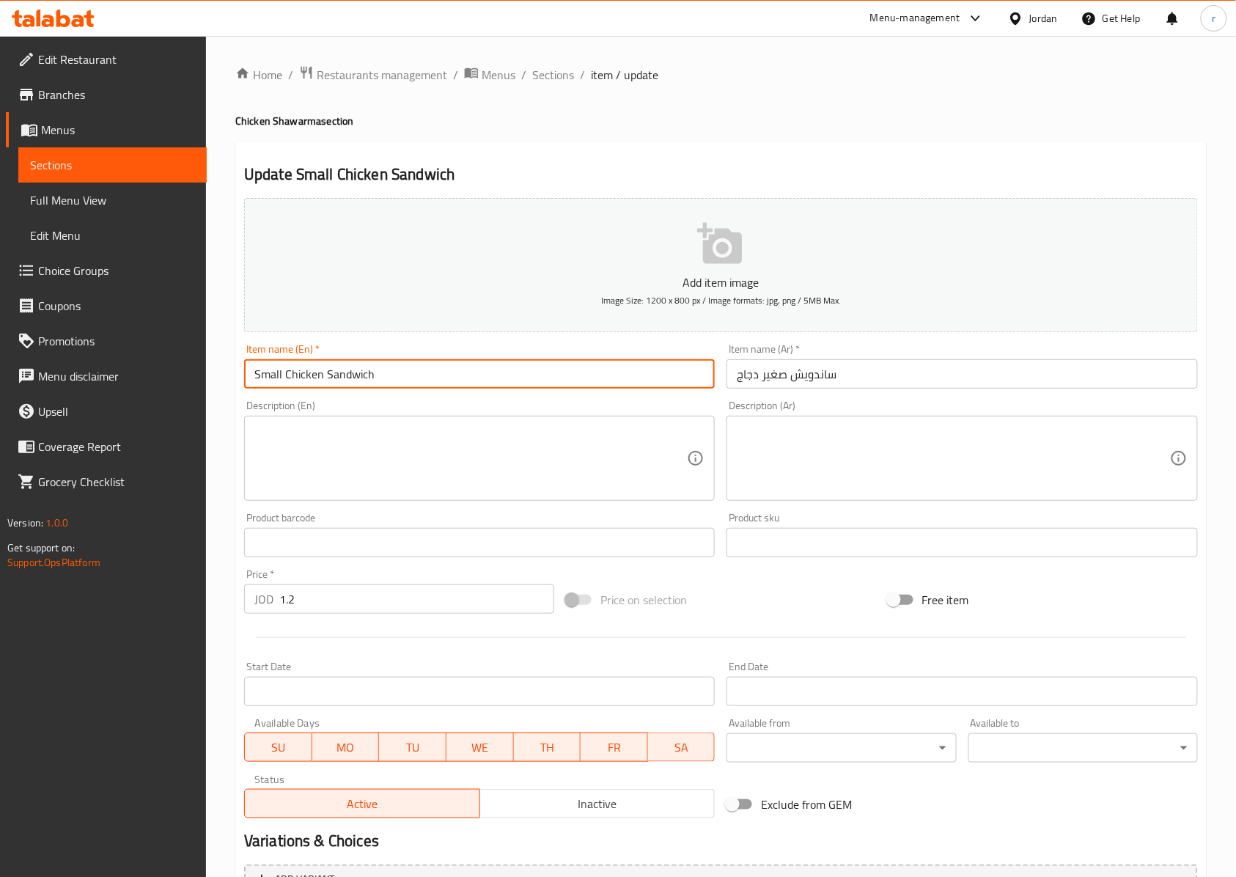
drag, startPoint x: 414, startPoint y: 381, endPoint x: 221, endPoint y: 383, distance: 193.6
click at [221, 383] on div "Home / Restaurants management / Menus / Sections / item / update Chicken Shawar…" at bounding box center [721, 536] width 1030 height 1000
click at [69, 164] on span "Sections" at bounding box center [112, 165] width 165 height 18
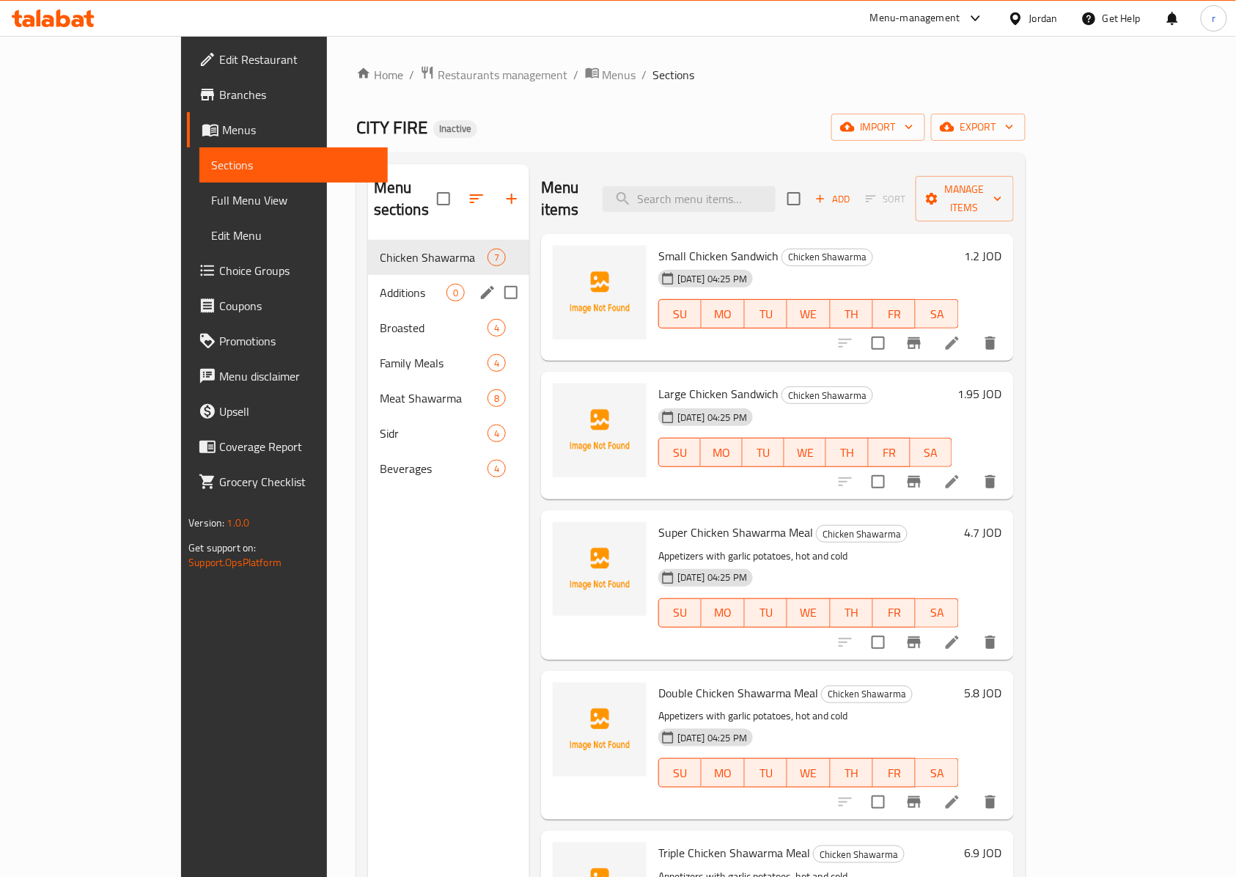
click at [496, 277] on input "Menu sections" at bounding box center [511, 292] width 31 height 31
checkbox input "true"
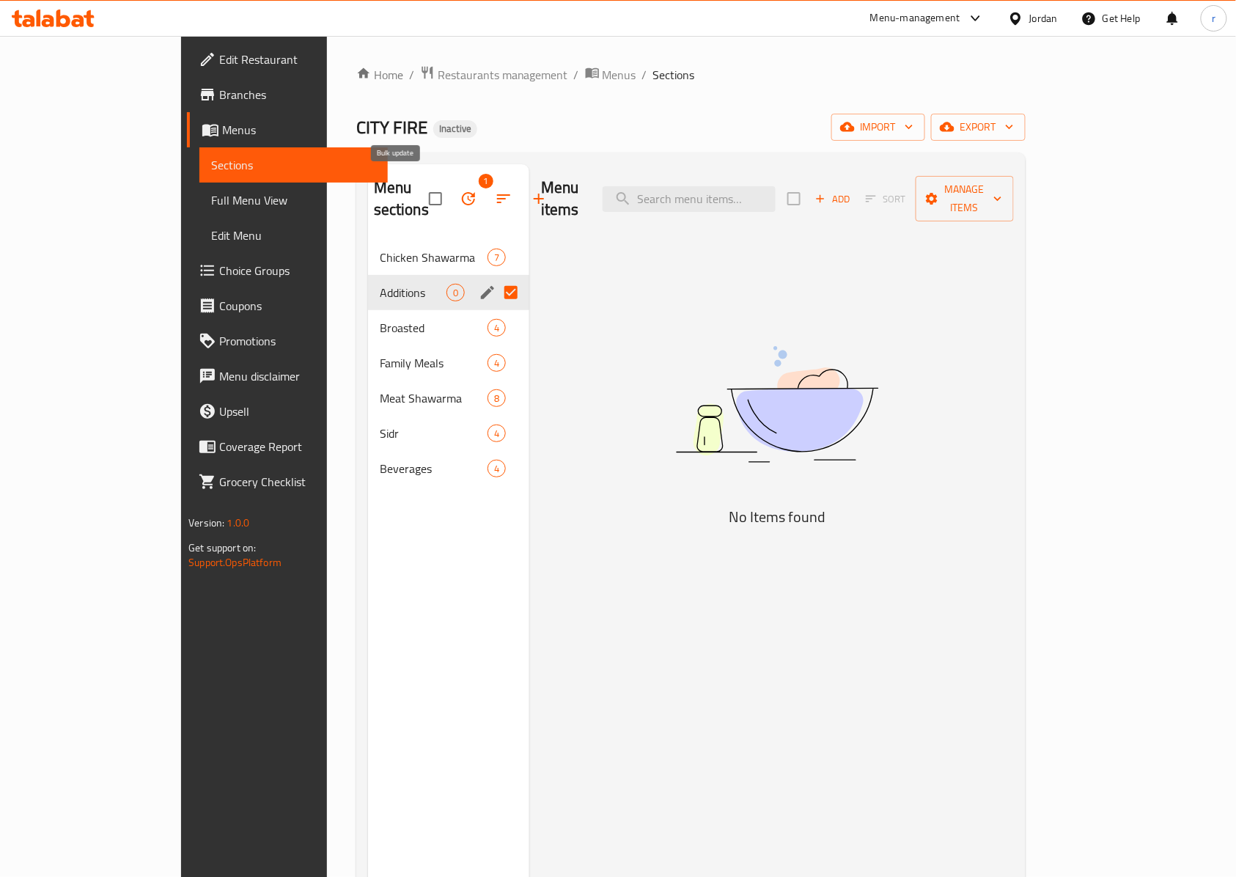
click at [462, 192] on icon "button" at bounding box center [468, 198] width 13 height 13
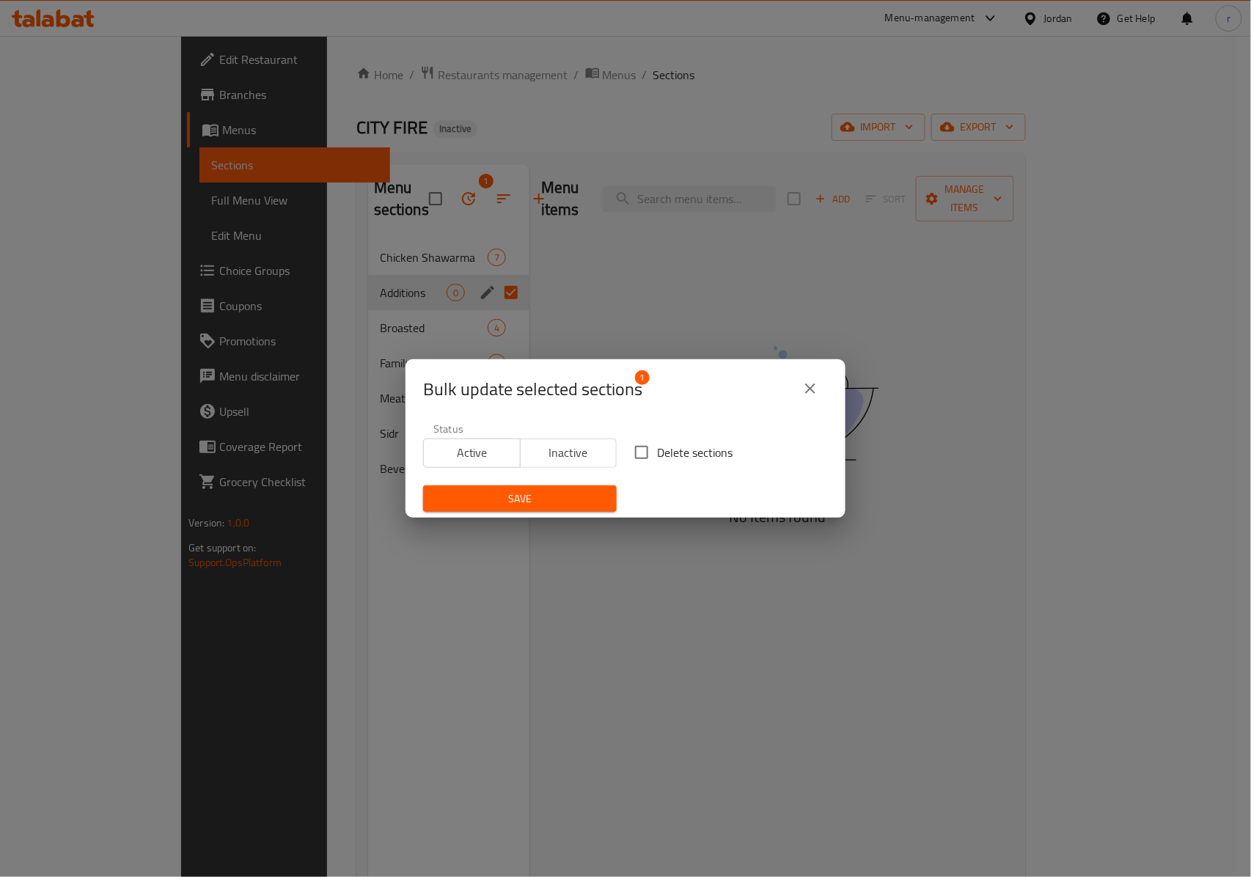
click at [645, 450] on input "Delete sections" at bounding box center [641, 452] width 31 height 31
checkbox input "true"
click at [564, 494] on span "Save" at bounding box center [520, 499] width 170 height 18
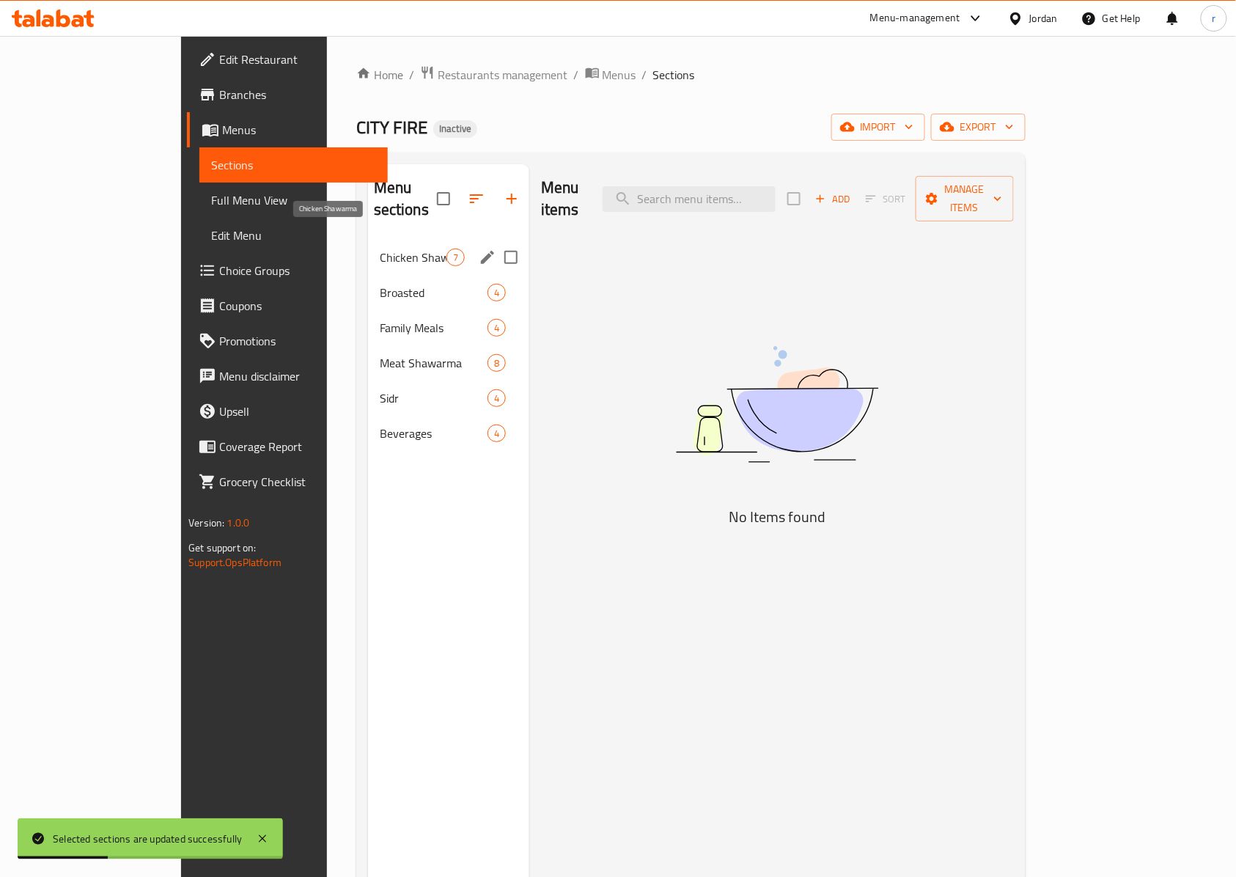
click at [380, 249] on span "Chicken Shawarma" at bounding box center [413, 258] width 67 height 18
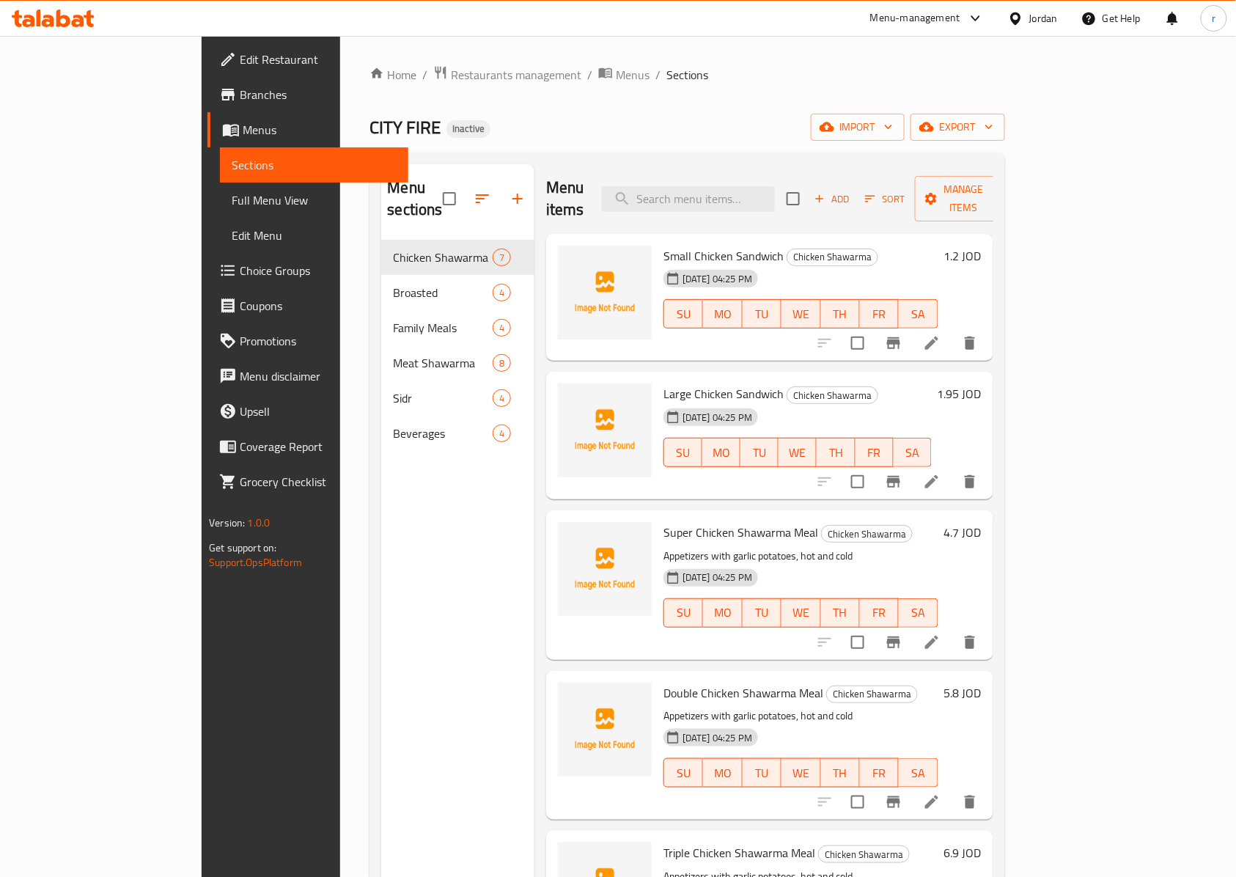
click at [240, 271] on span "Choice Groups" at bounding box center [318, 271] width 157 height 18
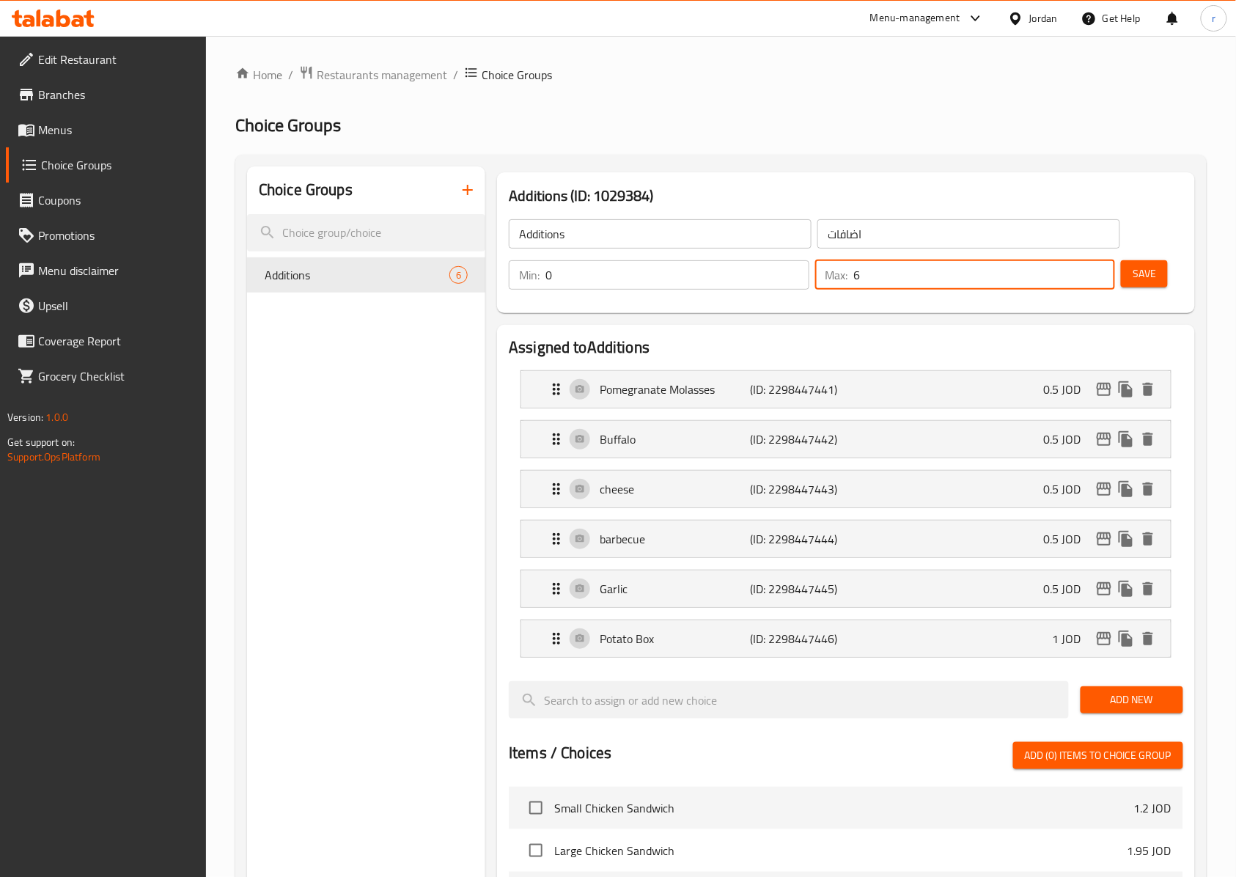
drag, startPoint x: 898, startPoint y: 267, endPoint x: 848, endPoint y: 274, distance: 51.0
click at [848, 274] on div "Max: 6 ​" at bounding box center [965, 274] width 301 height 29
type input "0"
click at [1138, 277] on span "Save" at bounding box center [1144, 274] width 23 height 18
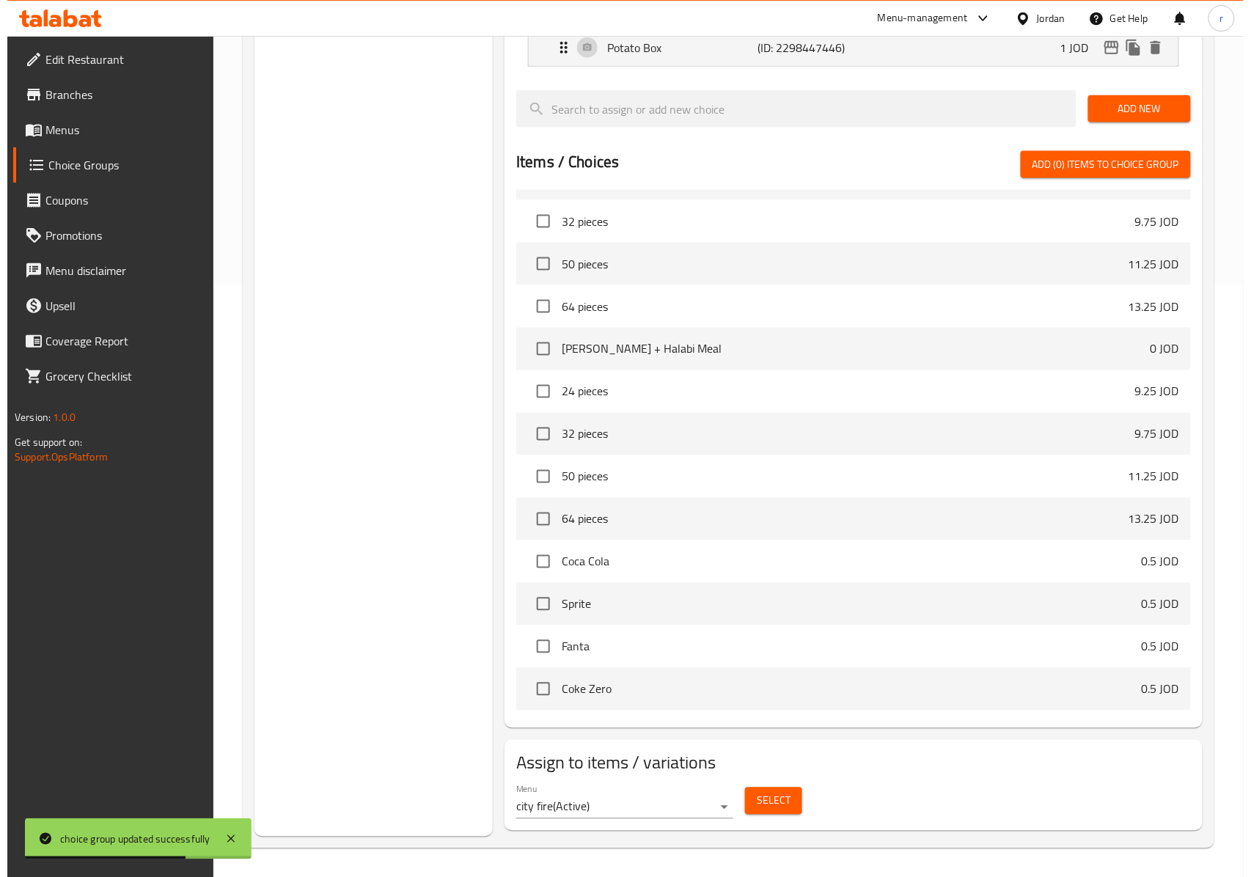
scroll to position [594, 0]
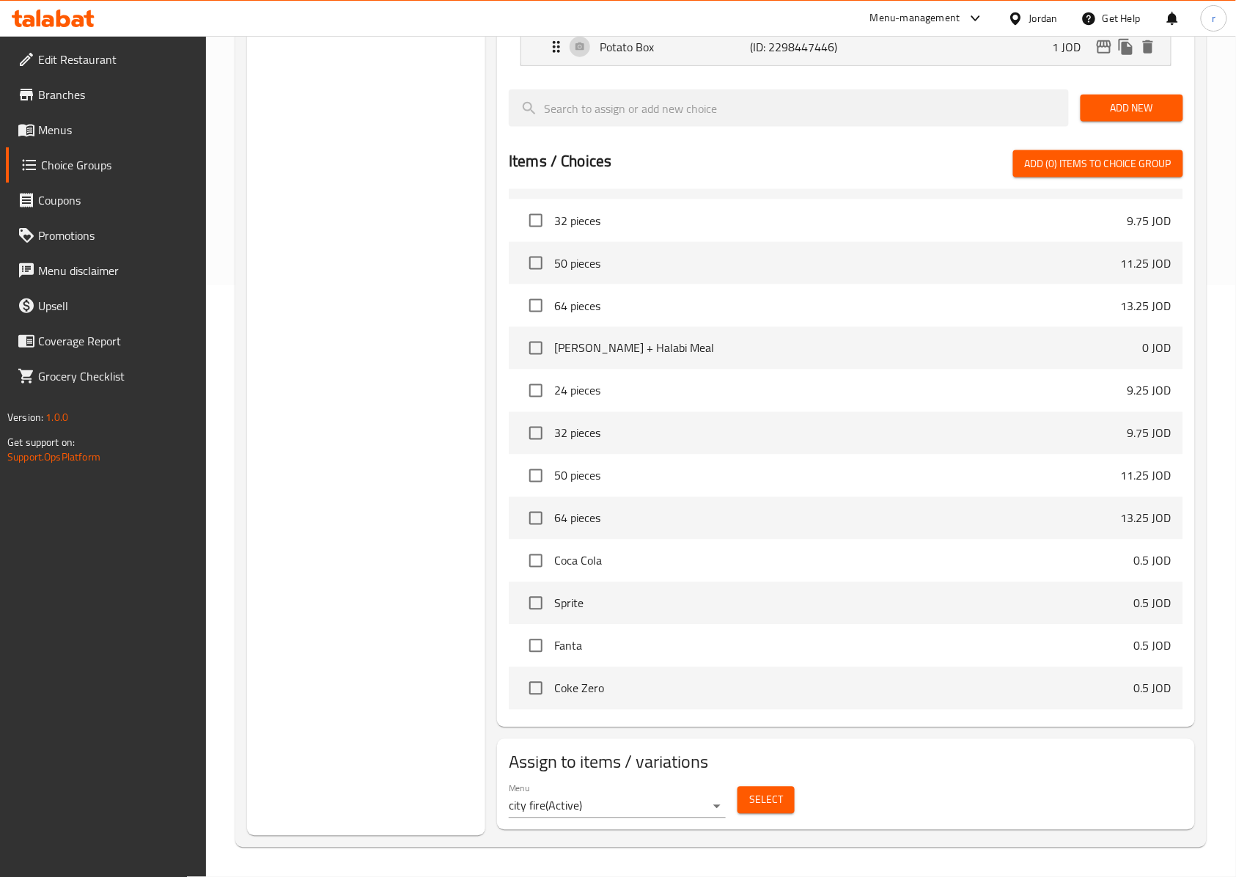
click at [774, 793] on span "Select" at bounding box center [766, 800] width 34 height 18
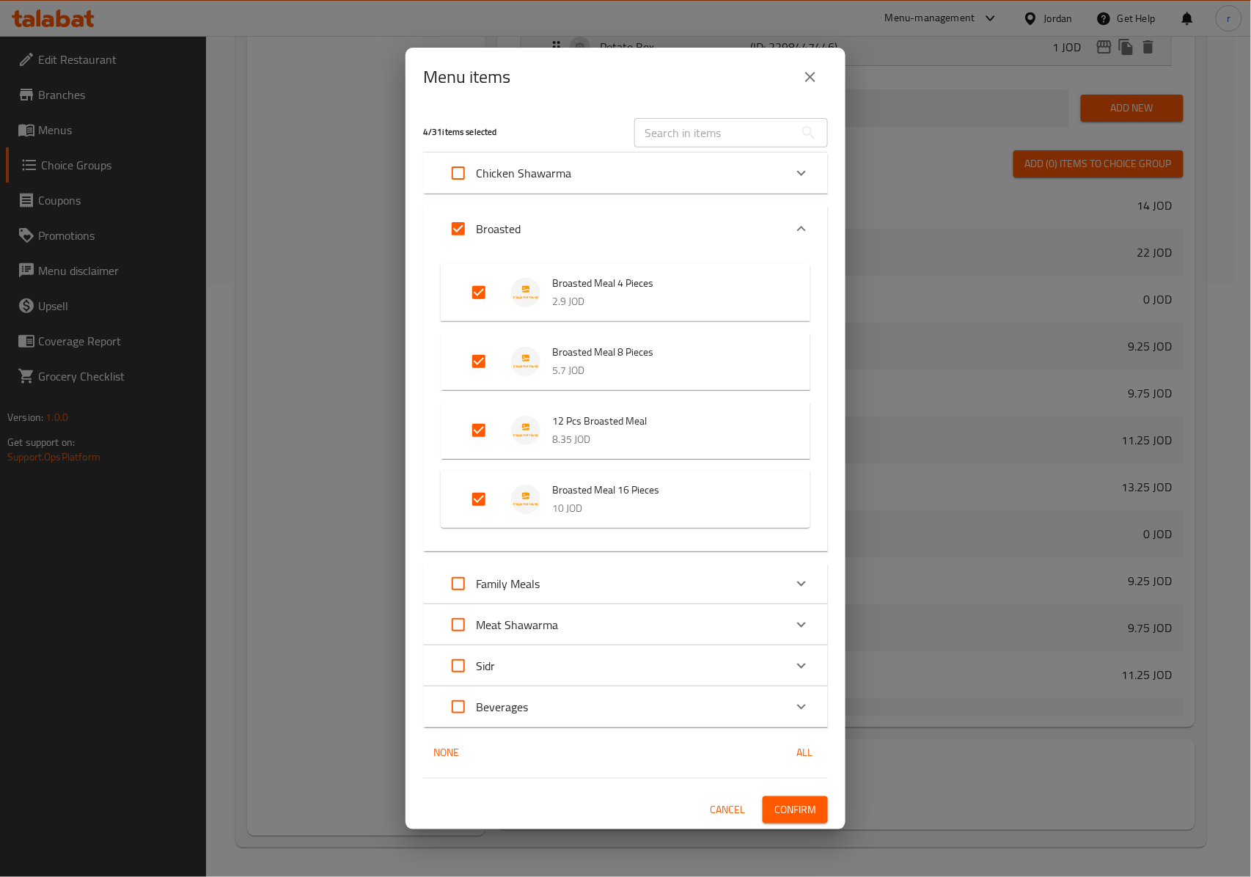
click at [804, 221] on icon "Expand" at bounding box center [802, 229] width 18 height 18
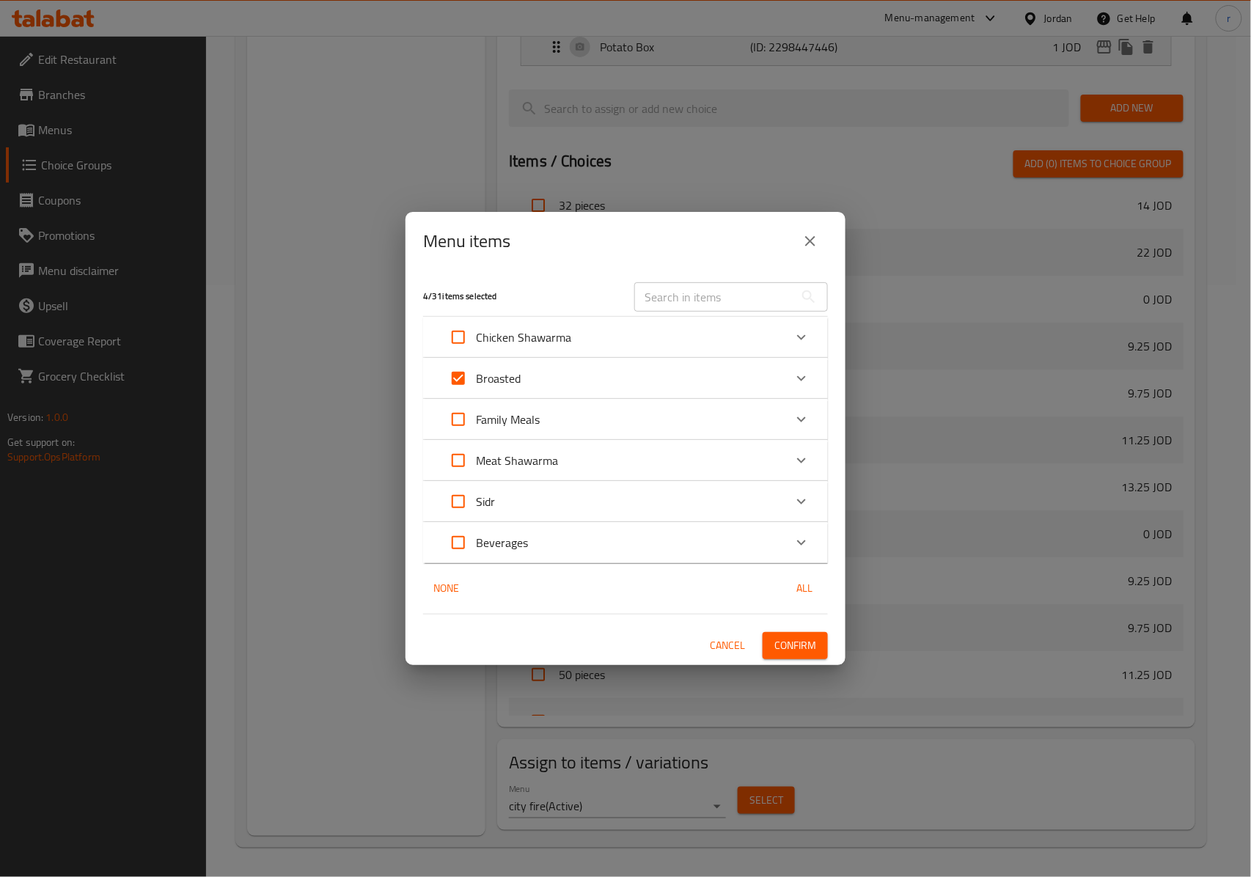
click at [471, 422] on input "Expand" at bounding box center [458, 419] width 35 height 35
checkbox input "true"
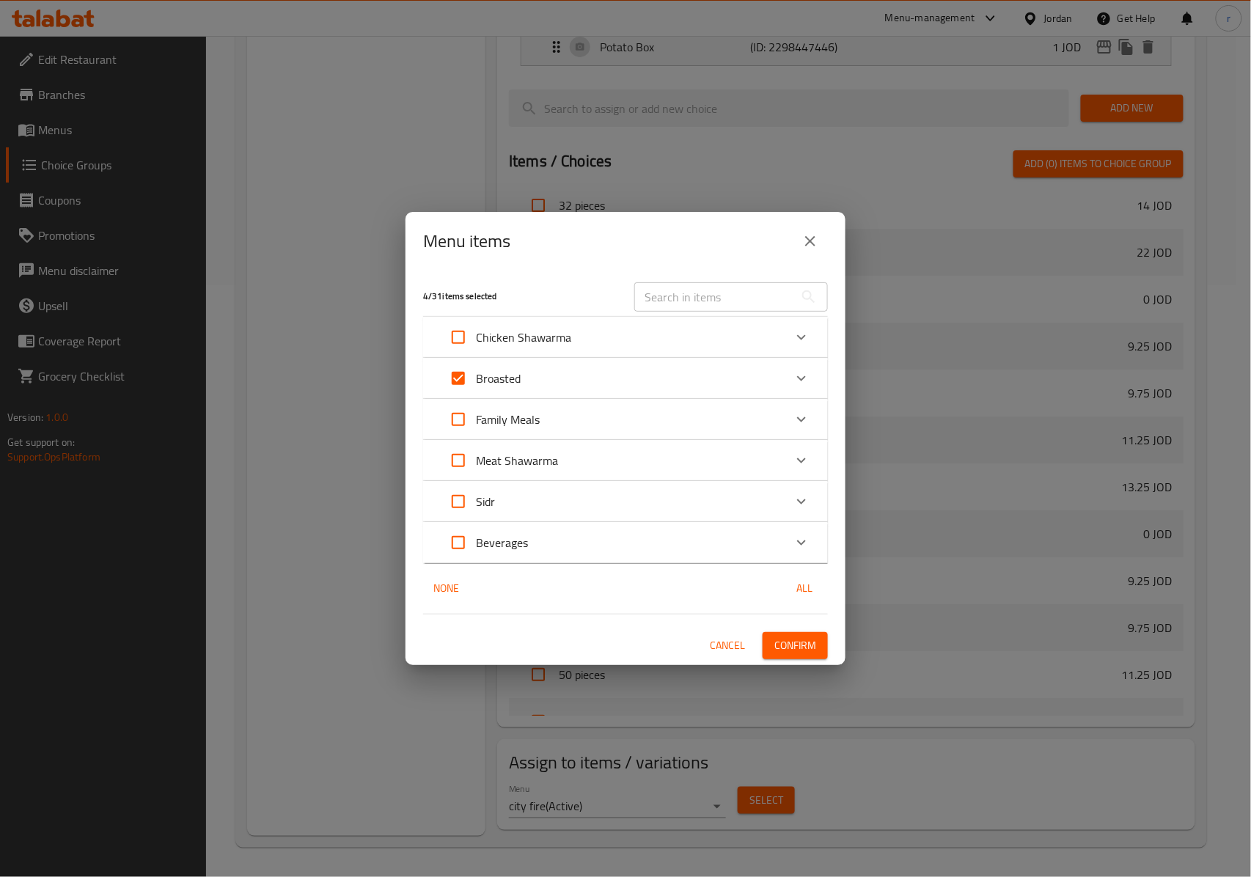
checkbox input "true"
click at [519, 459] on p "Meat Shawarma" at bounding box center [517, 461] width 82 height 18
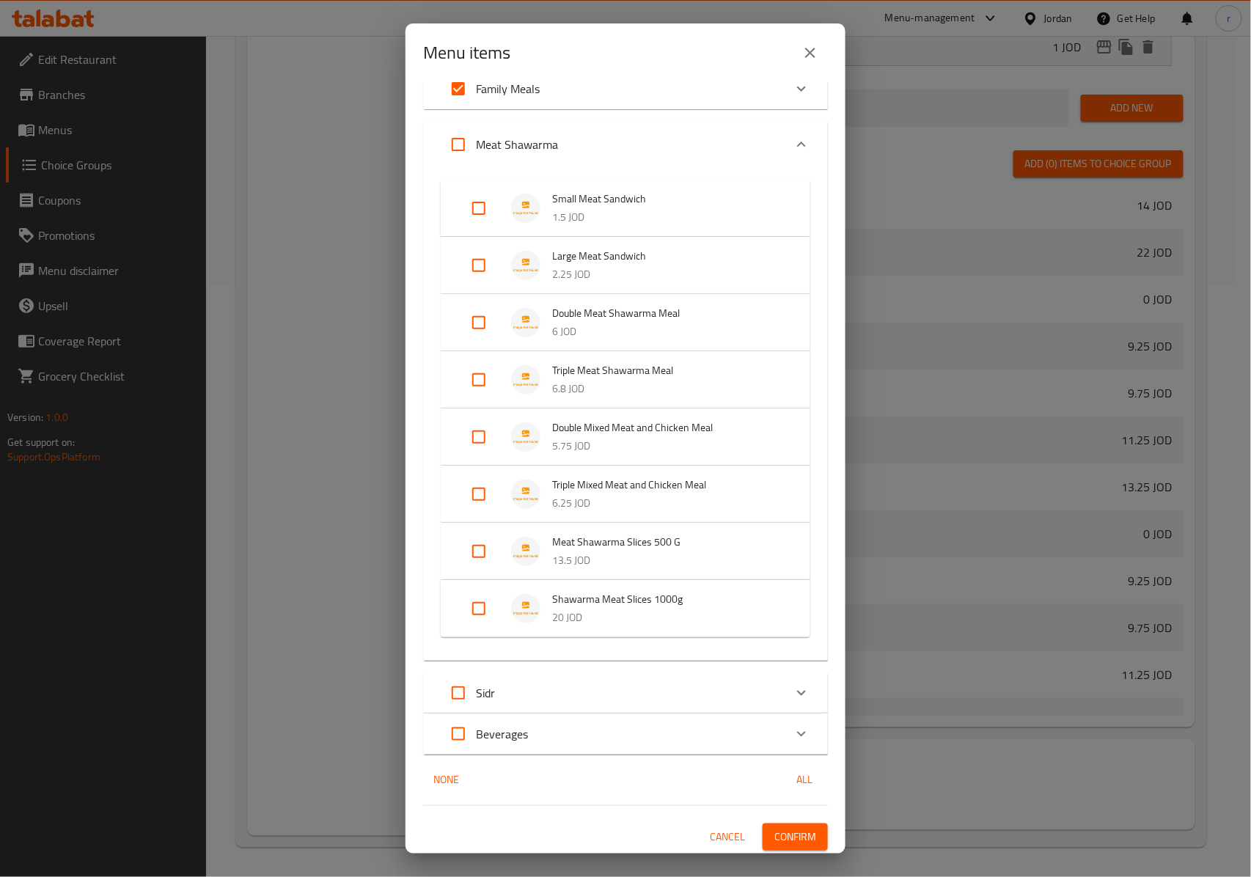
scroll to position [145, 0]
click at [793, 732] on icon "Expand" at bounding box center [802, 731] width 18 height 18
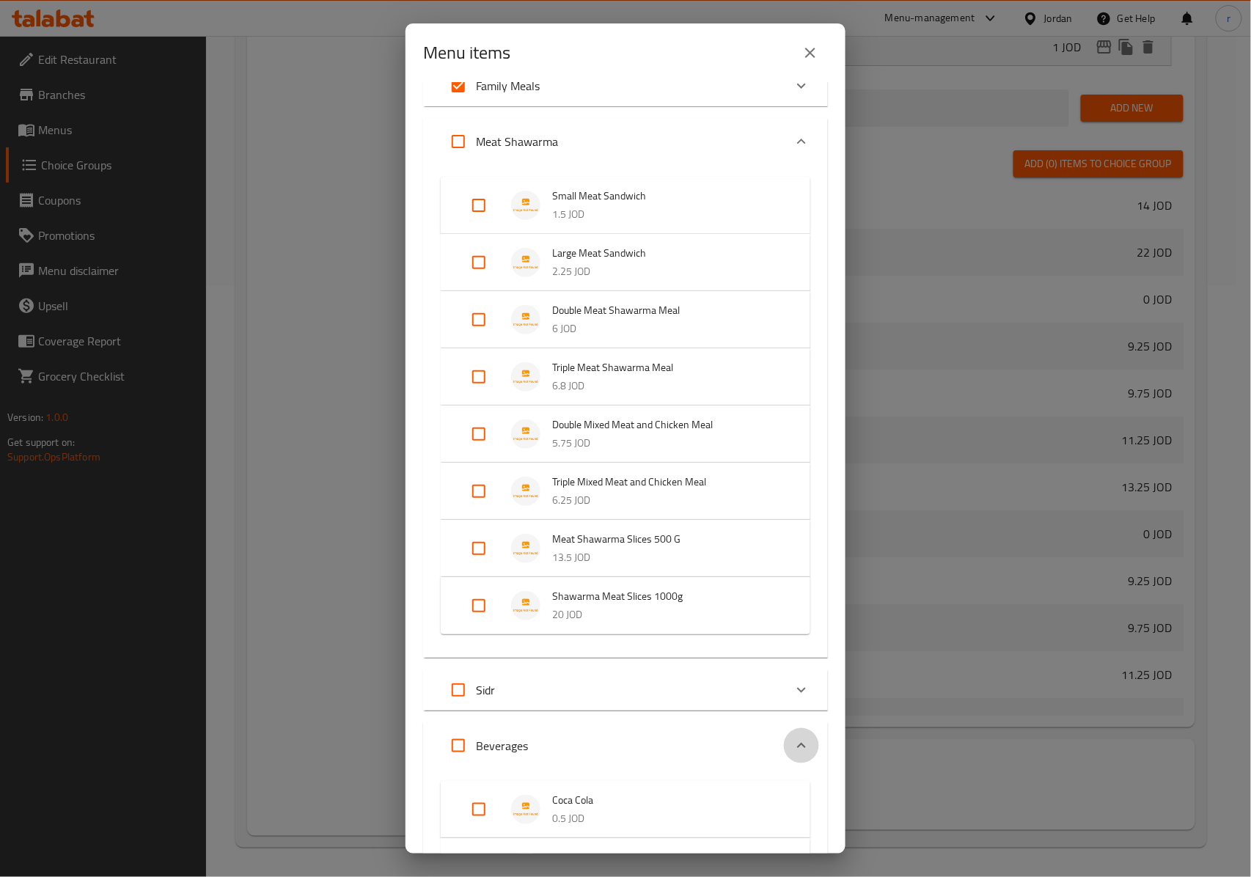
click at [793, 743] on icon "Expand" at bounding box center [802, 746] width 18 height 18
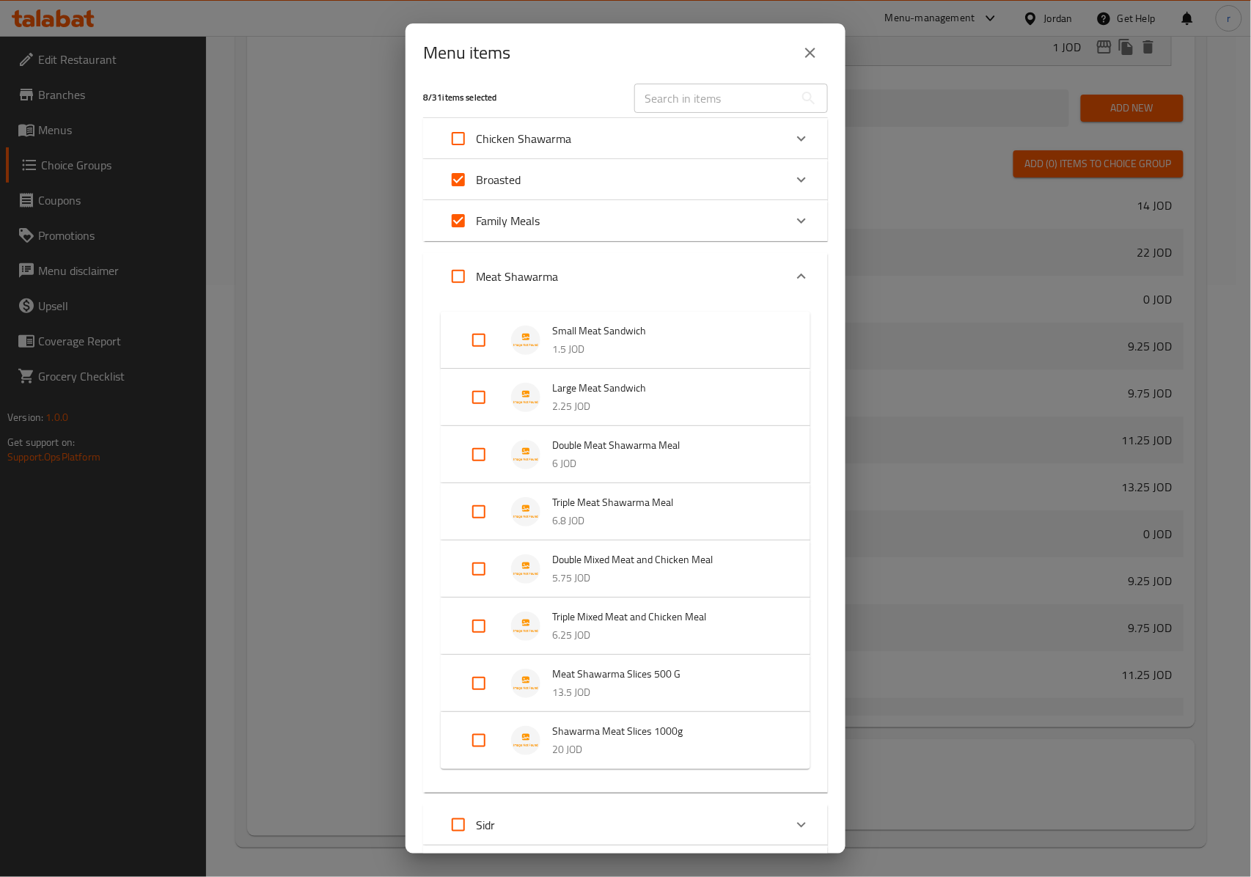
scroll to position [0, 0]
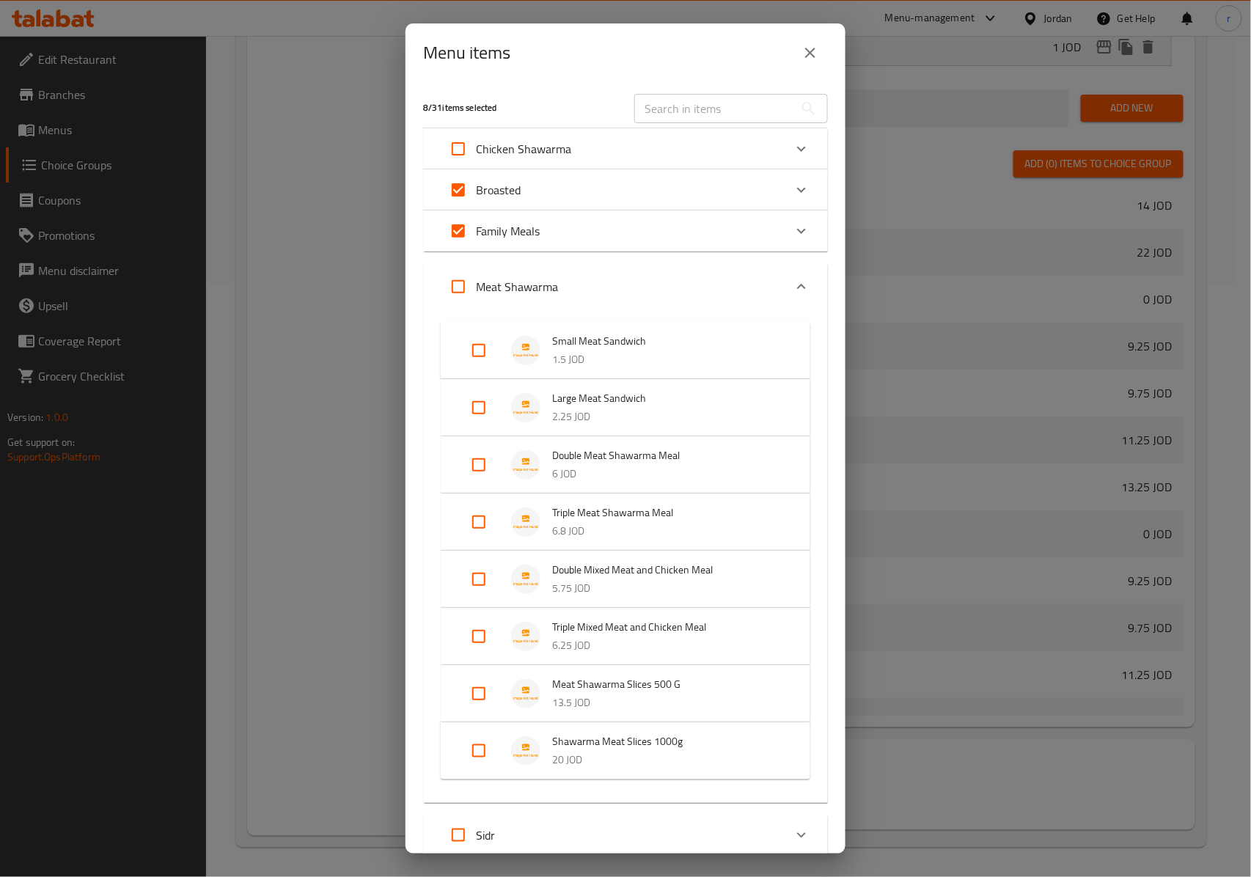
click at [453, 153] on input "Expand" at bounding box center [458, 148] width 35 height 35
checkbox input "true"
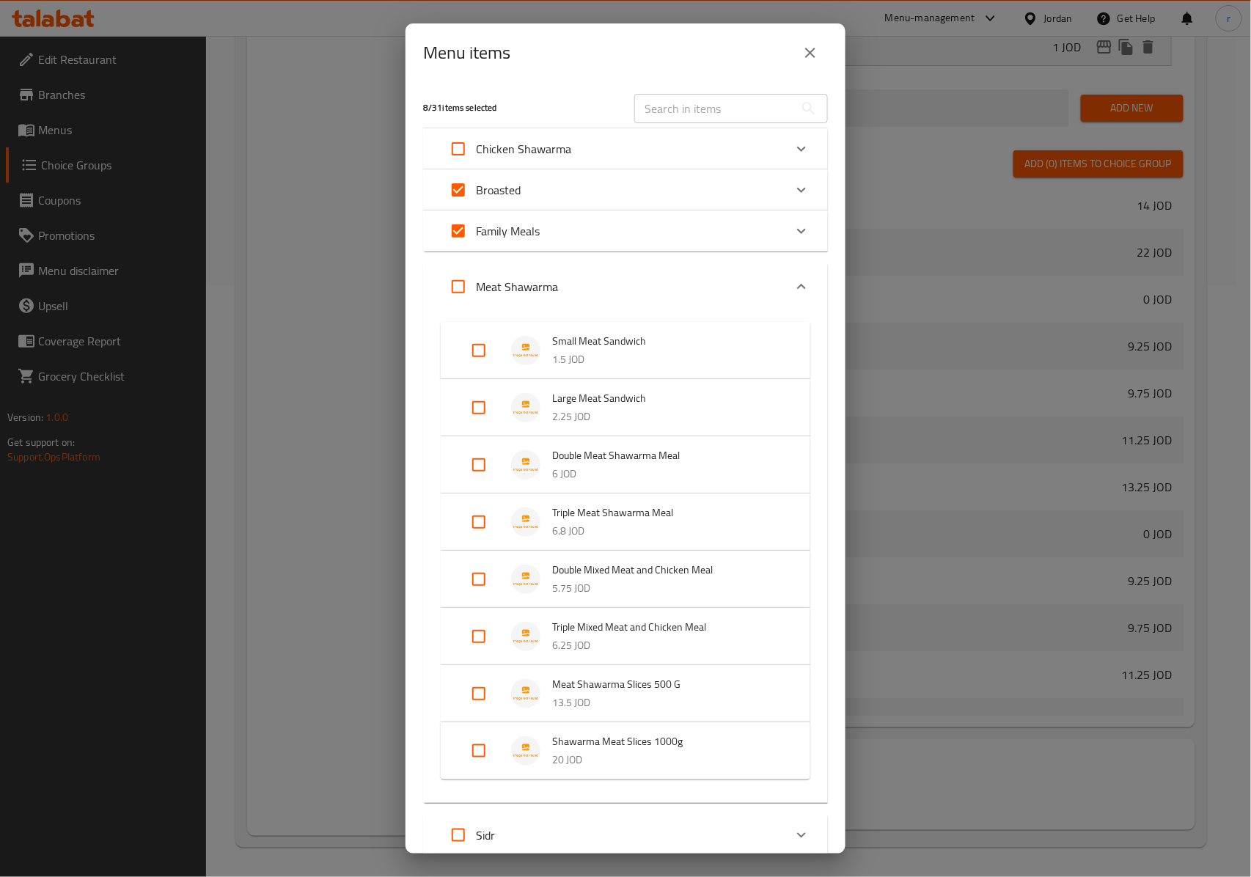
checkbox input "true"
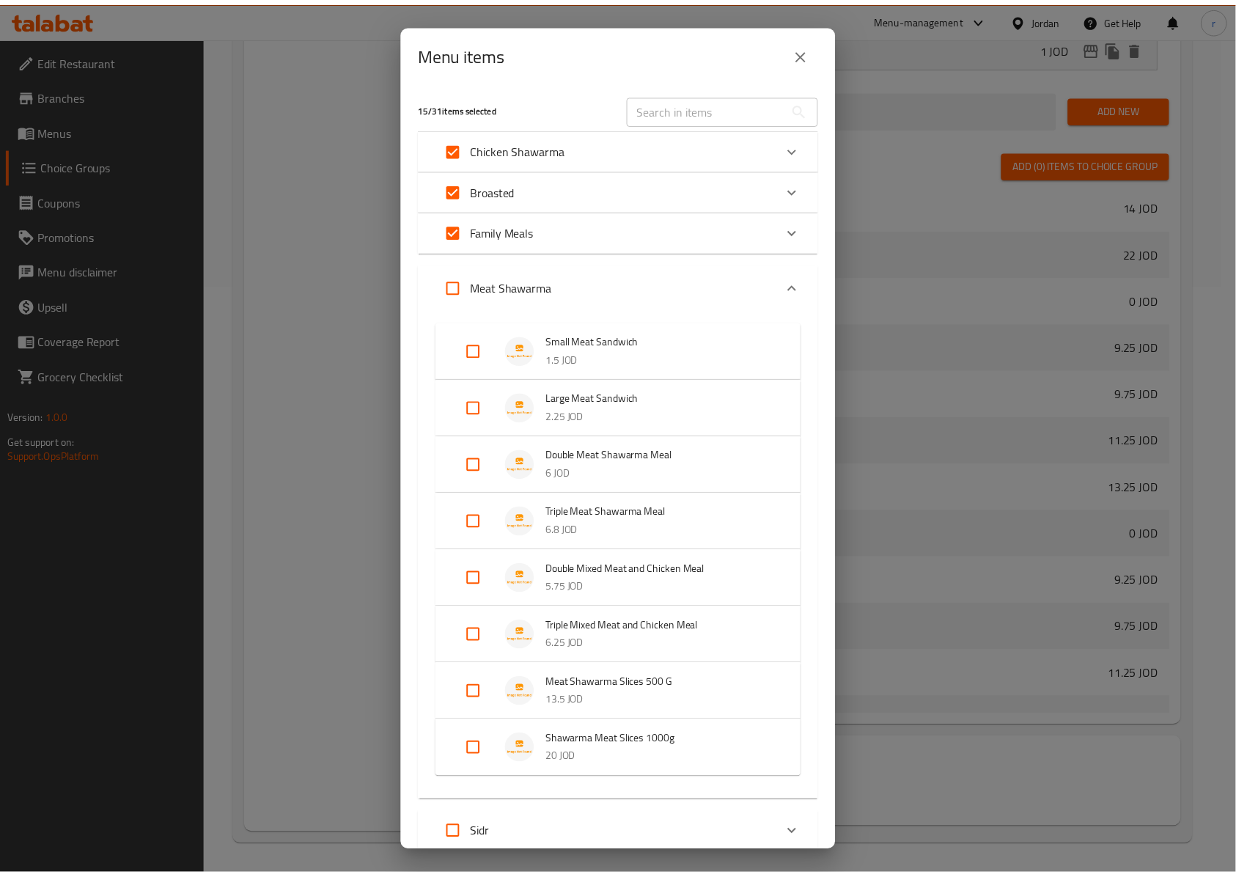
scroll to position [145, 0]
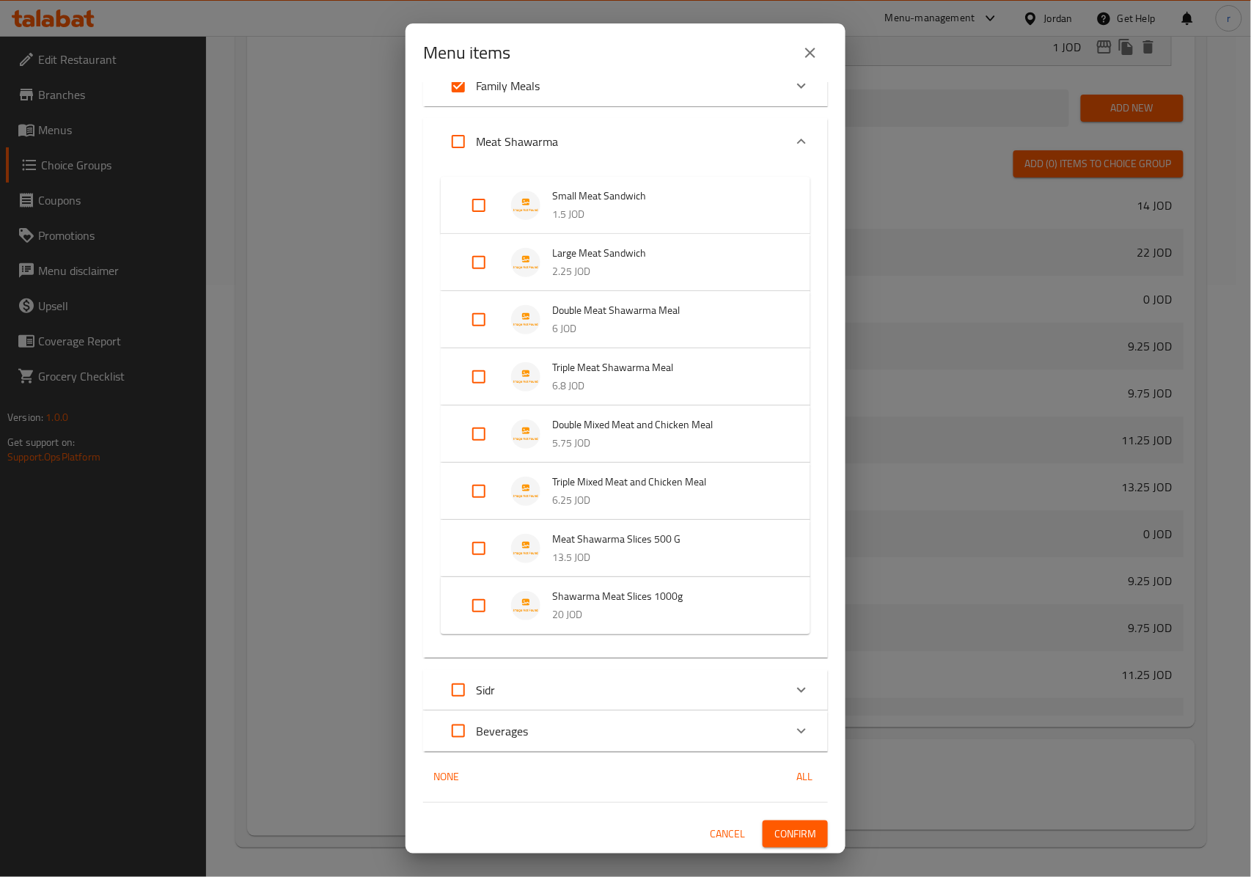
click at [780, 840] on span "Confirm" at bounding box center [795, 834] width 42 height 18
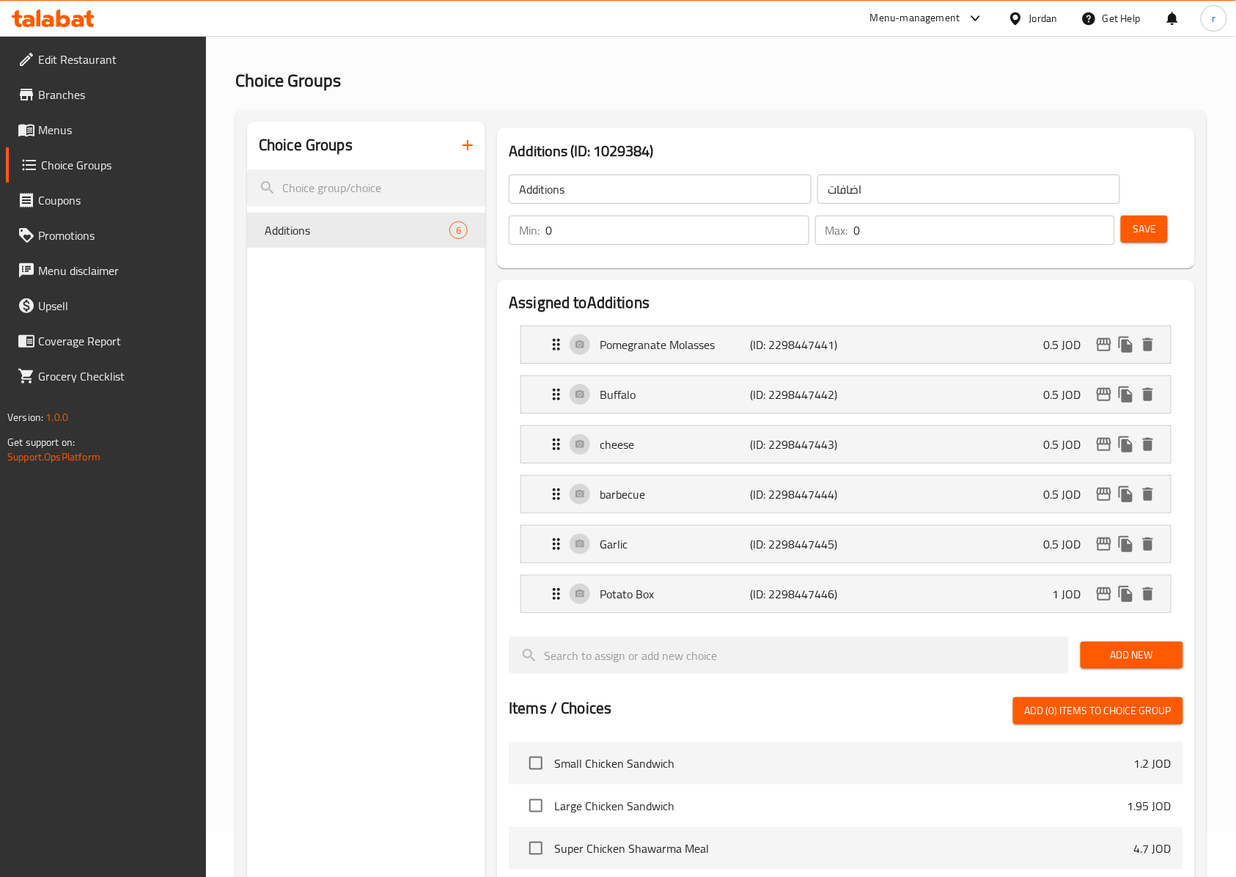
scroll to position [0, 0]
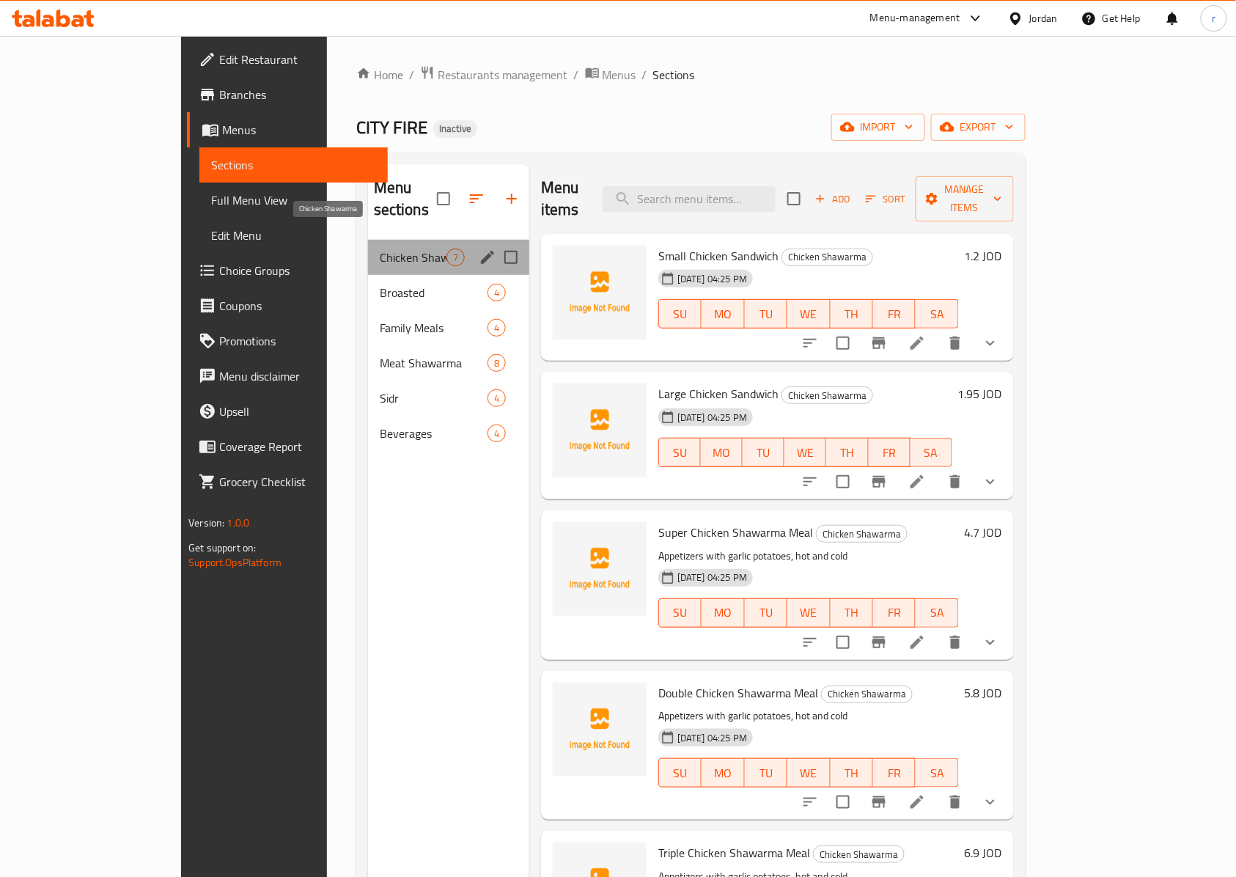
click at [380, 249] on span "Chicken Shawarma" at bounding box center [413, 258] width 67 height 18
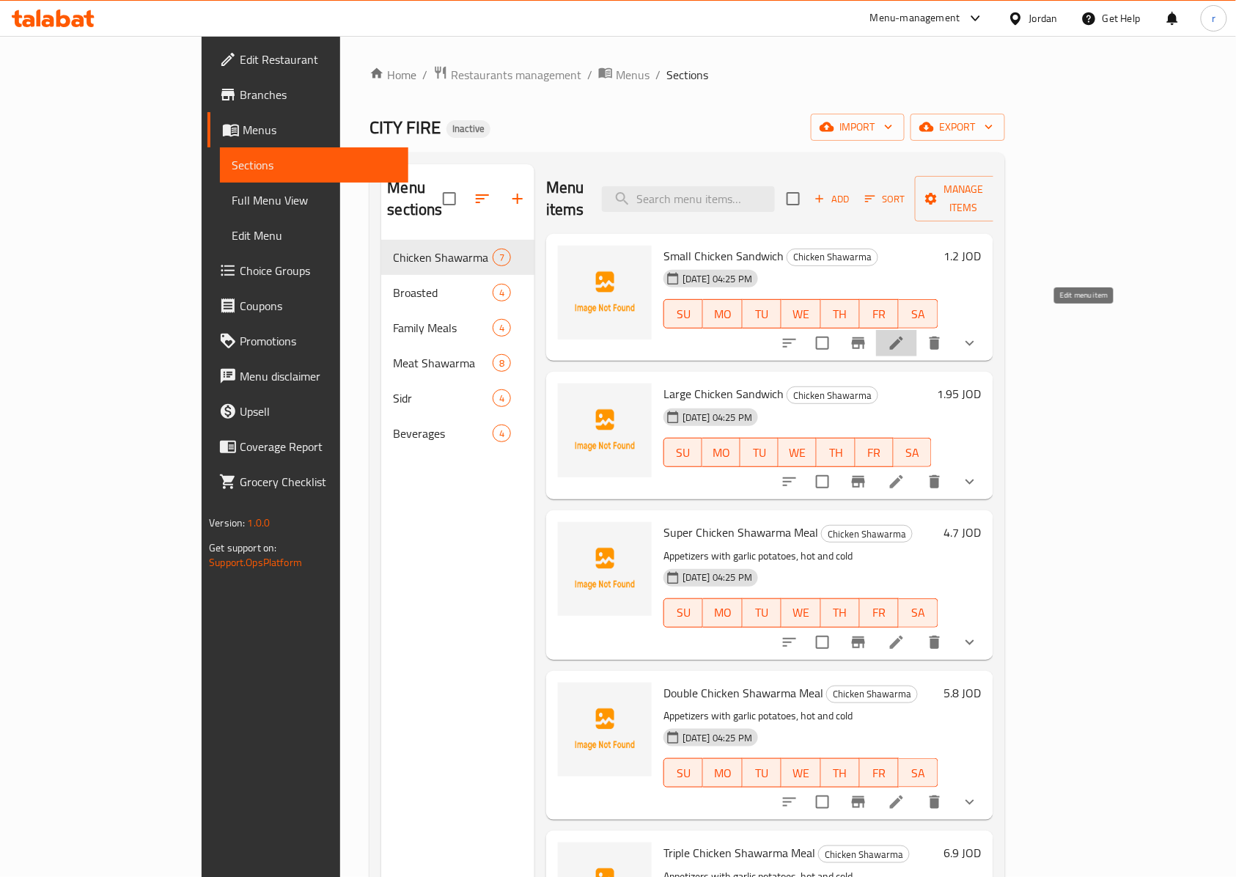
click at [903, 337] on icon at bounding box center [896, 343] width 13 height 13
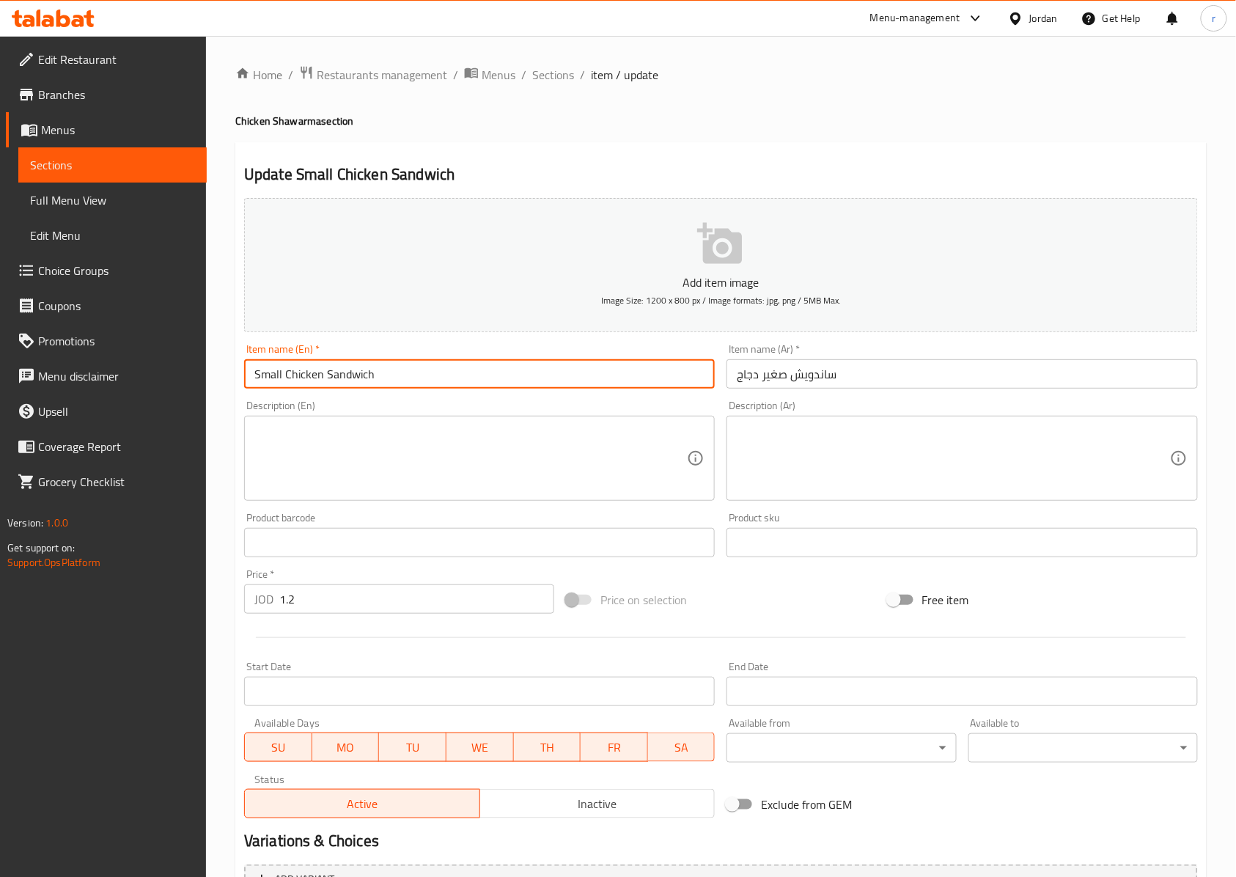
drag, startPoint x: 282, startPoint y: 373, endPoint x: 373, endPoint y: 373, distance: 90.9
click at [373, 373] on input "Small Chicken Sandwich" at bounding box center [479, 373] width 471 height 29
click at [430, 376] on input "Small Chicken Sandwich" at bounding box center [479, 373] width 471 height 29
drag, startPoint x: 395, startPoint y: 370, endPoint x: 285, endPoint y: 375, distance: 110.1
click at [285, 375] on input "Small Chicken Sandwich" at bounding box center [479, 373] width 471 height 29
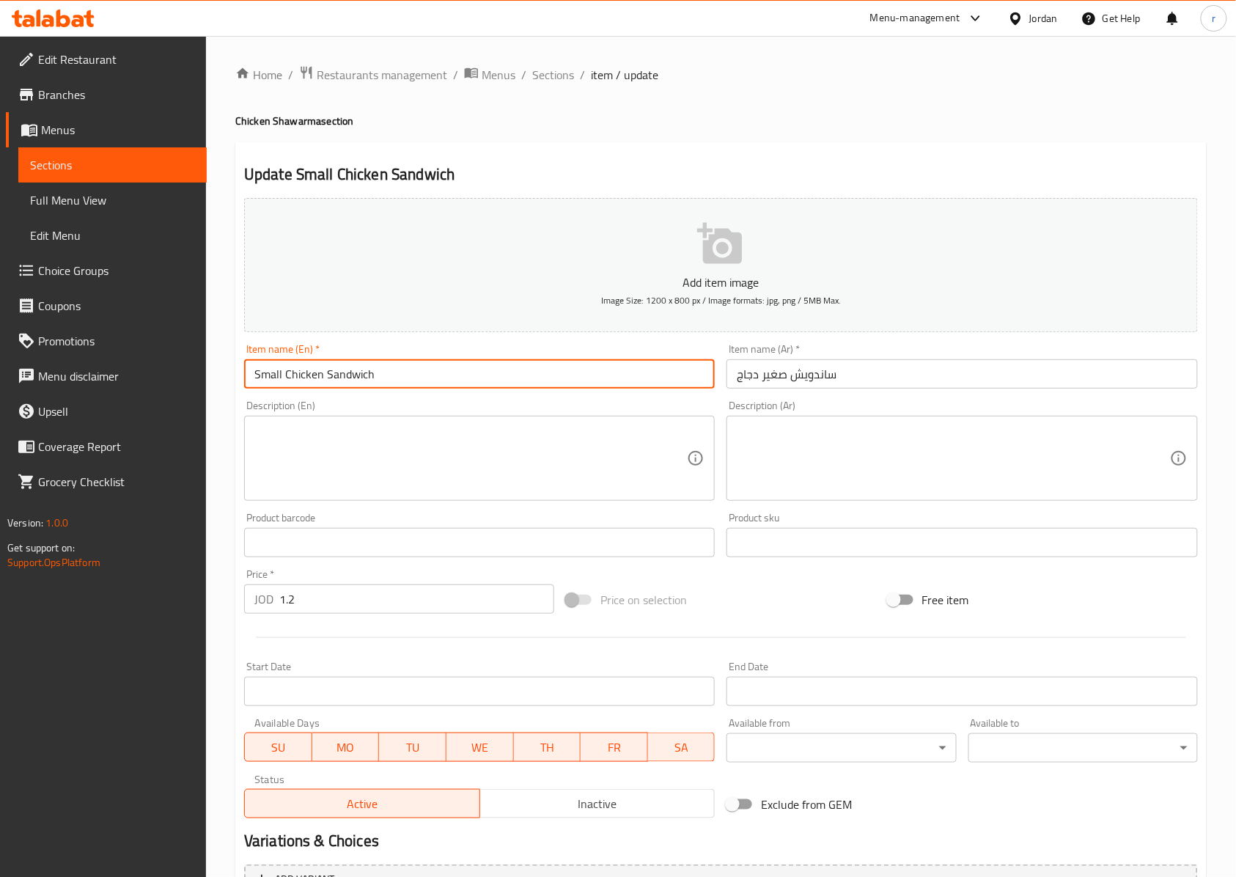
click at [477, 388] on input "Small Chicken Sandwich" at bounding box center [479, 373] width 471 height 29
click at [469, 386] on input "Small Chicken Sandwich" at bounding box center [479, 373] width 471 height 29
click at [505, 374] on input "Small Chicken Sandwich" at bounding box center [479, 373] width 471 height 29
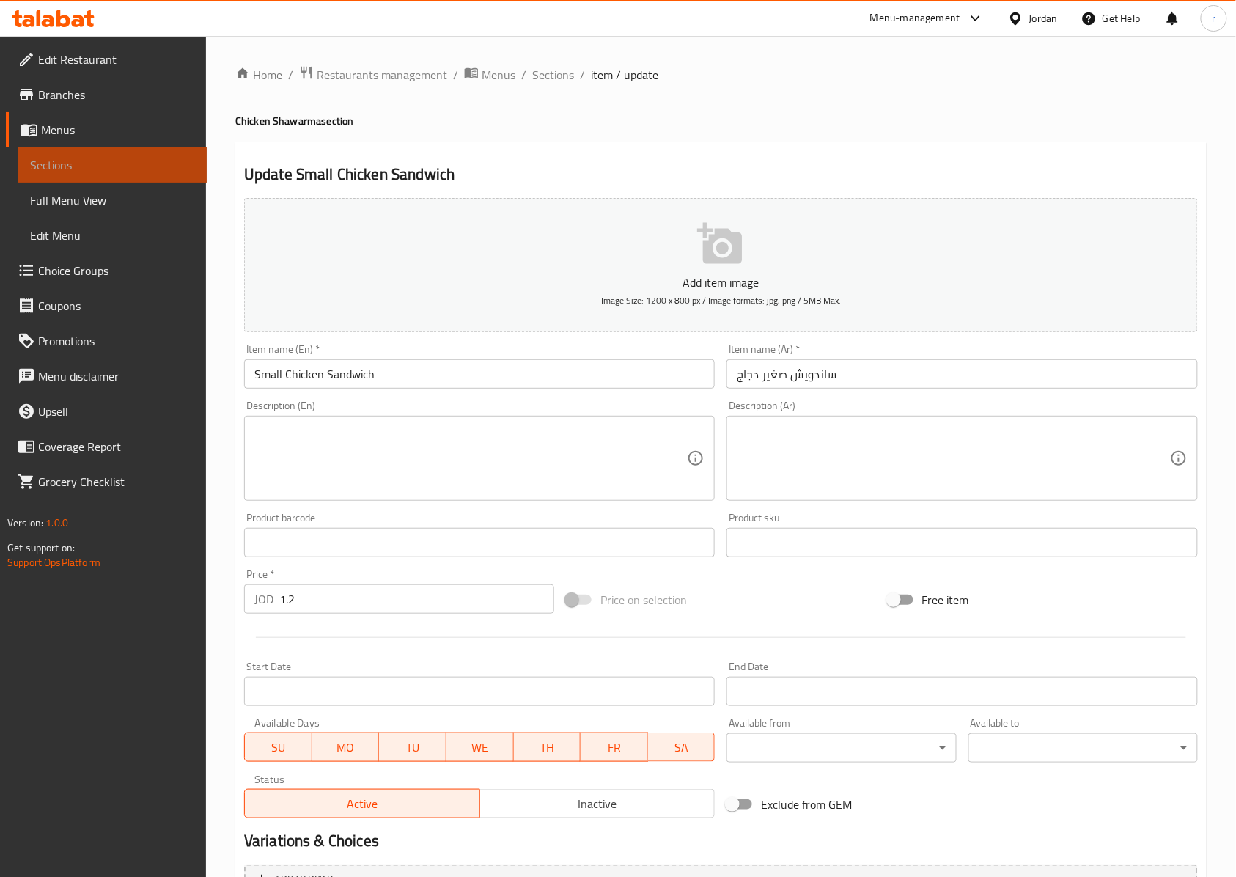
click at [121, 167] on span "Sections" at bounding box center [112, 165] width 165 height 18
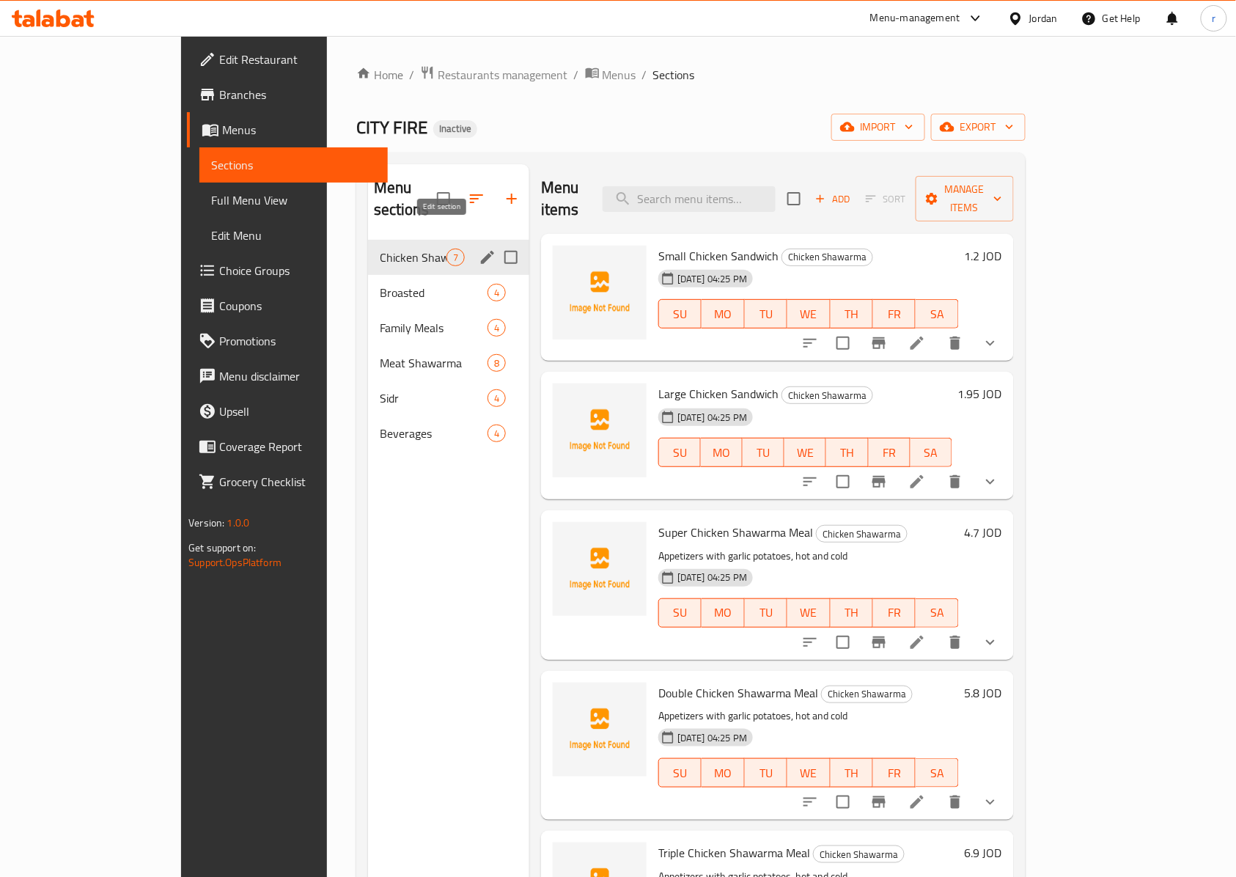
click at [479, 249] on icon "edit" at bounding box center [488, 258] width 18 height 18
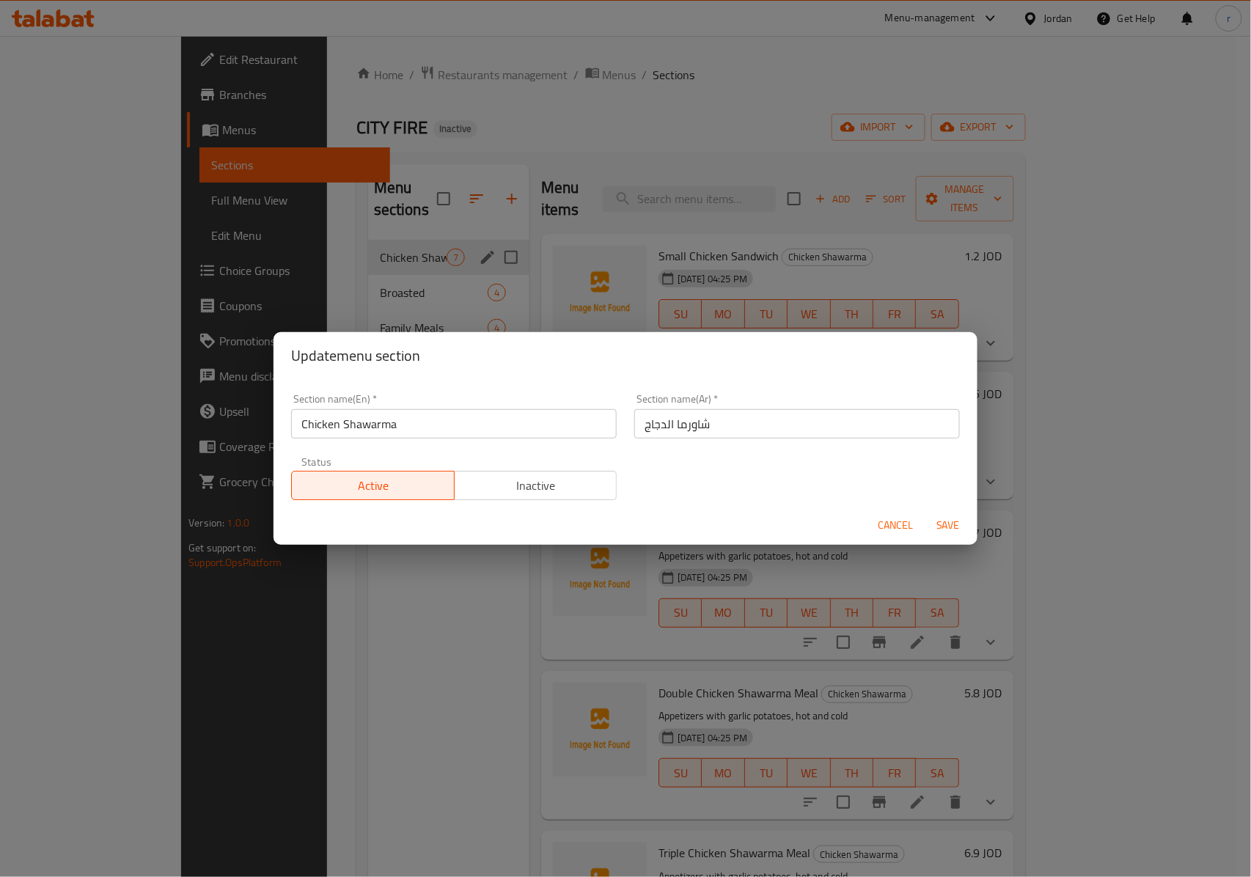
click at [341, 235] on div "Update menu section Section name(En)   * Chicken Shawarma Section name(En) * Se…" at bounding box center [625, 438] width 1251 height 877
click at [889, 519] on span "Cancel" at bounding box center [895, 525] width 35 height 18
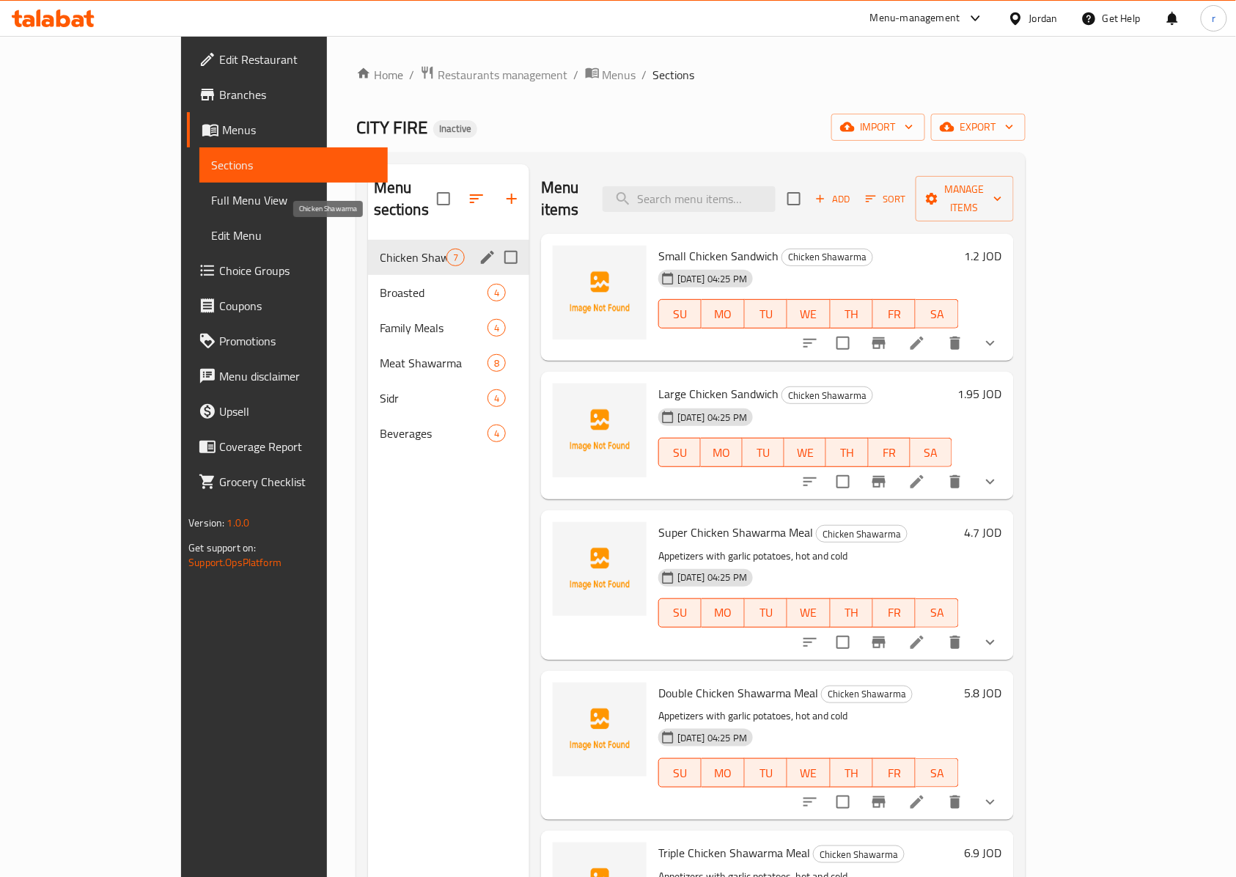
click at [380, 249] on span "Chicken Shawarma" at bounding box center [413, 258] width 67 height 18
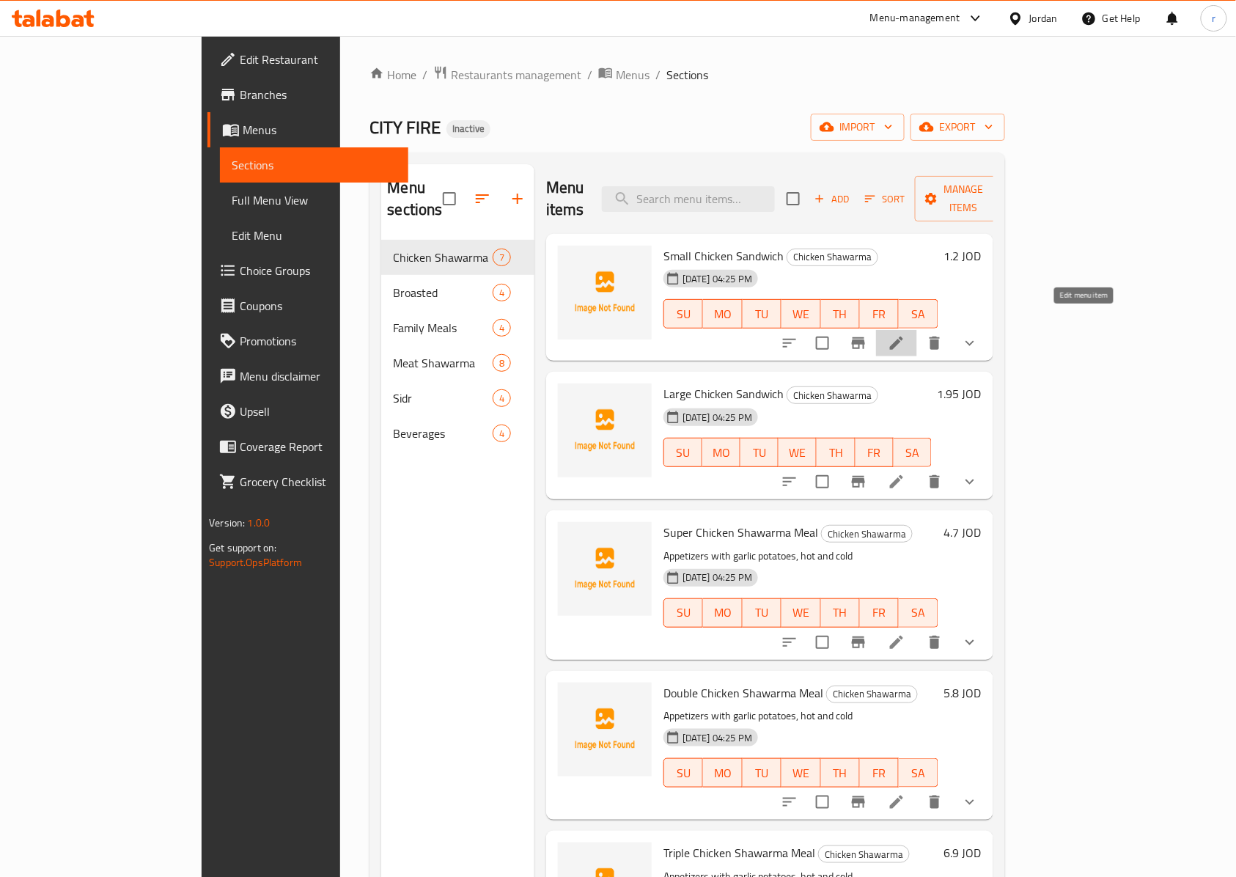
click at [906, 334] on icon at bounding box center [897, 343] width 18 height 18
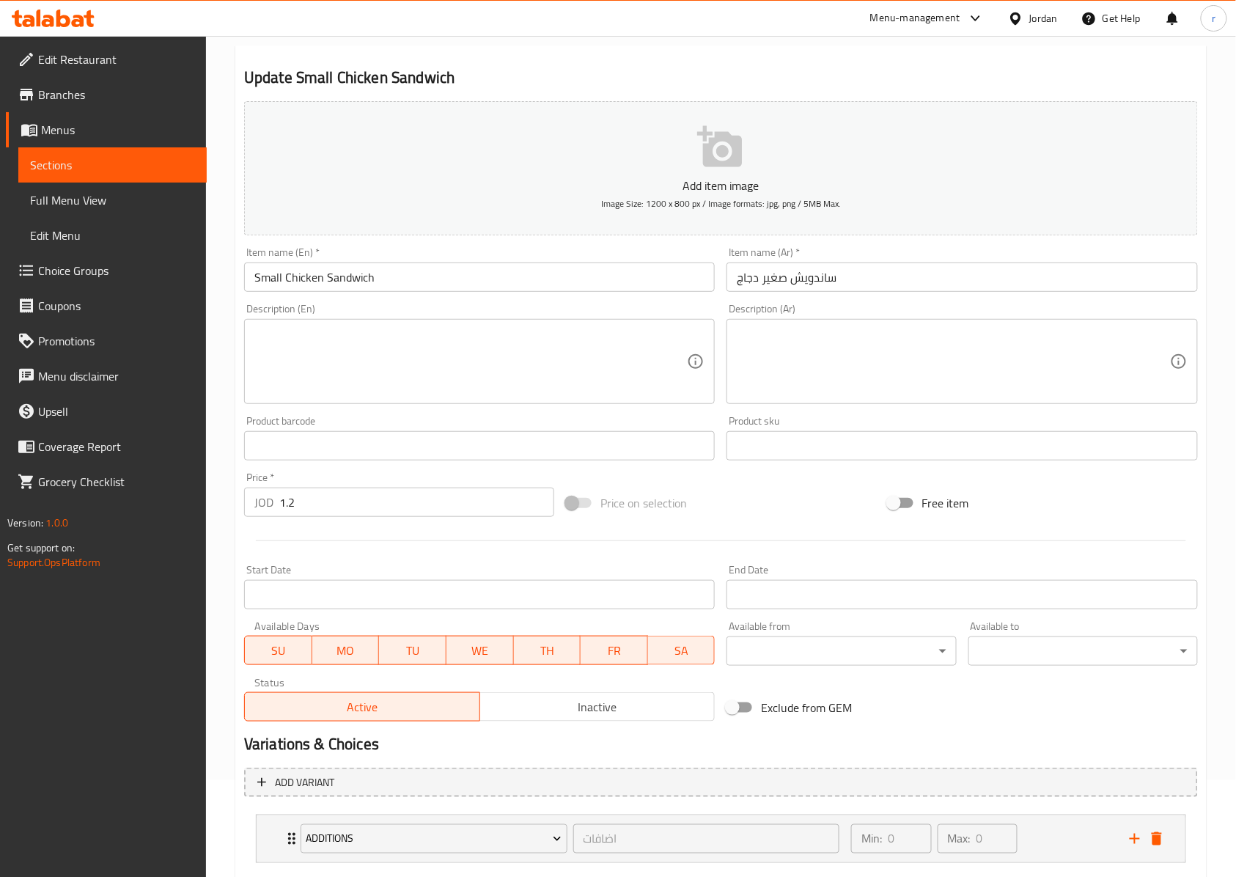
scroll to position [185, 0]
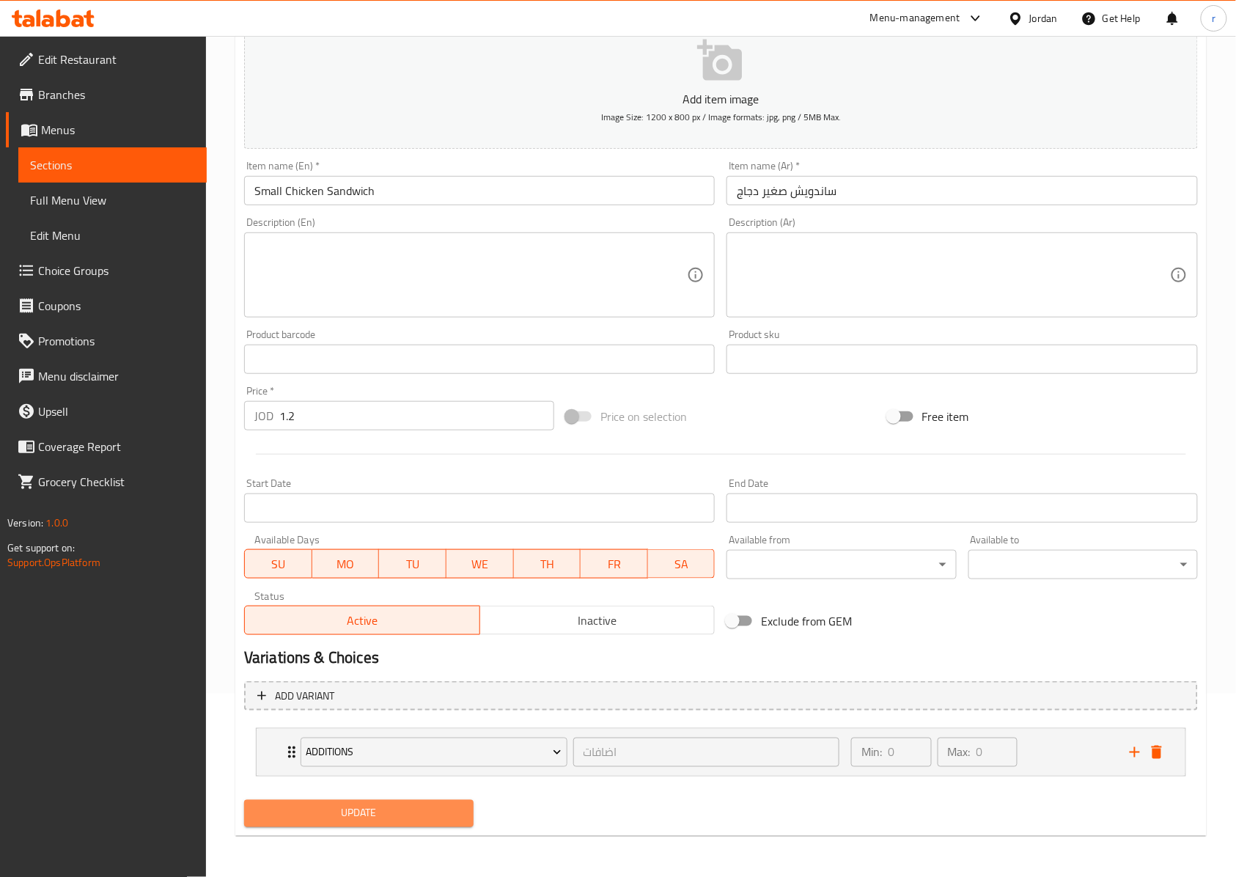
click at [449, 808] on span "Update" at bounding box center [359, 813] width 206 height 18
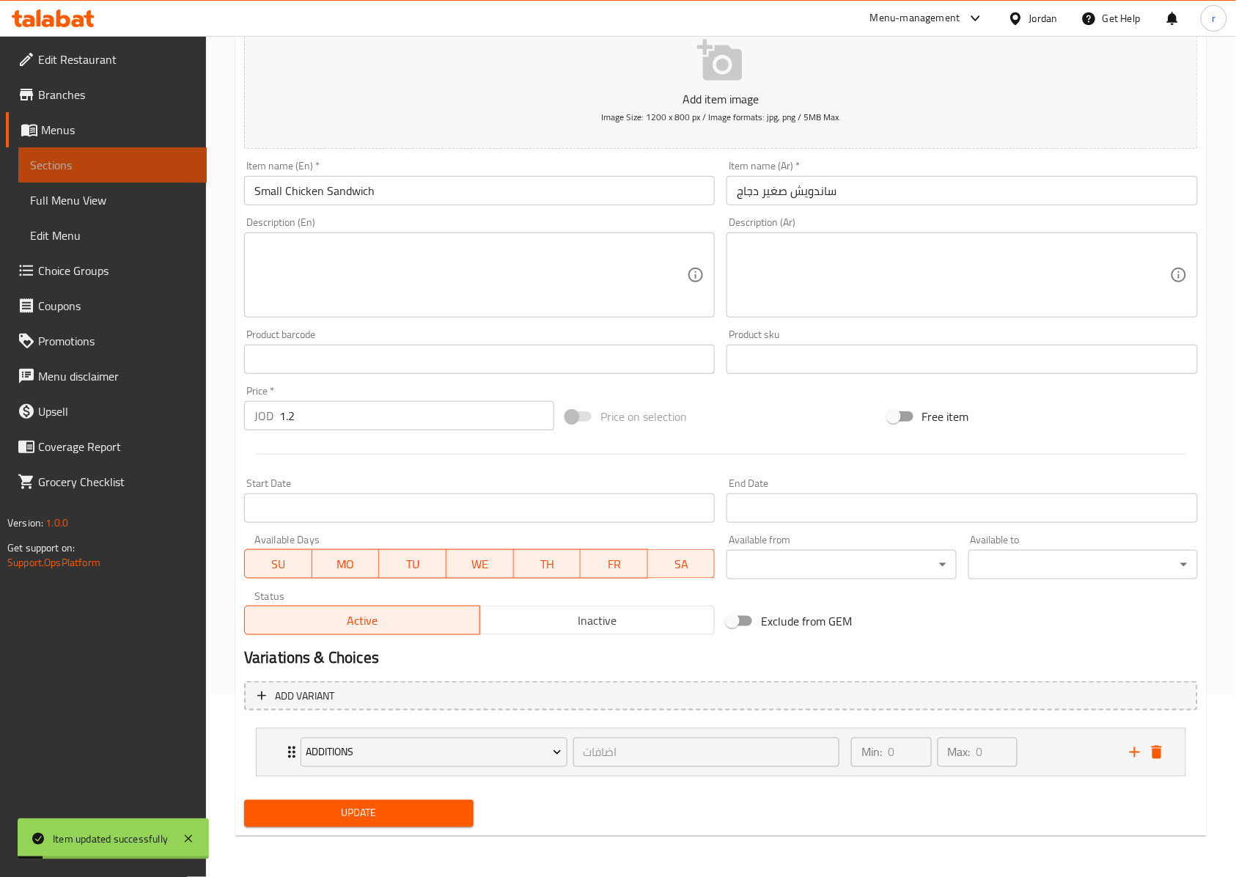
click at [173, 165] on span "Sections" at bounding box center [112, 165] width 165 height 18
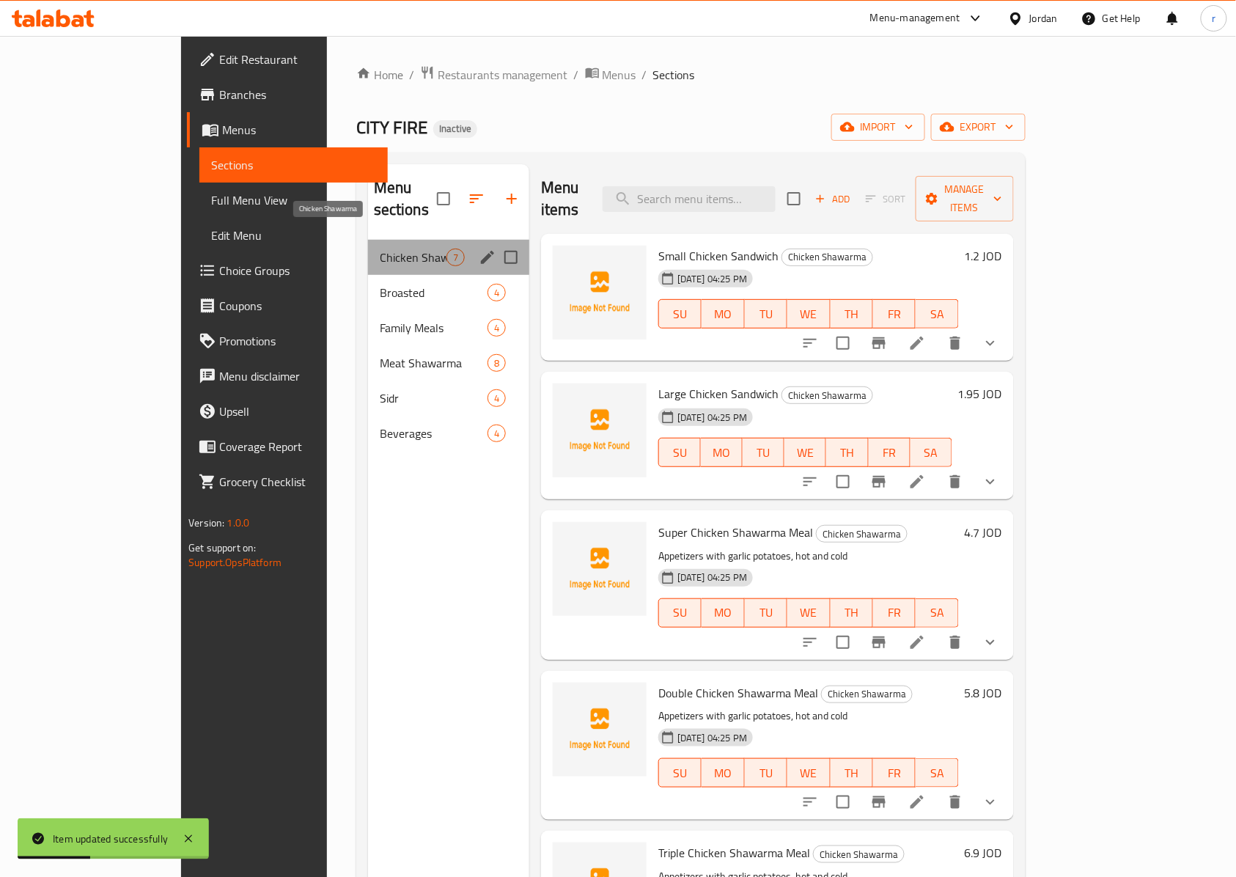
click at [380, 249] on span "Chicken Shawarma" at bounding box center [413, 258] width 67 height 18
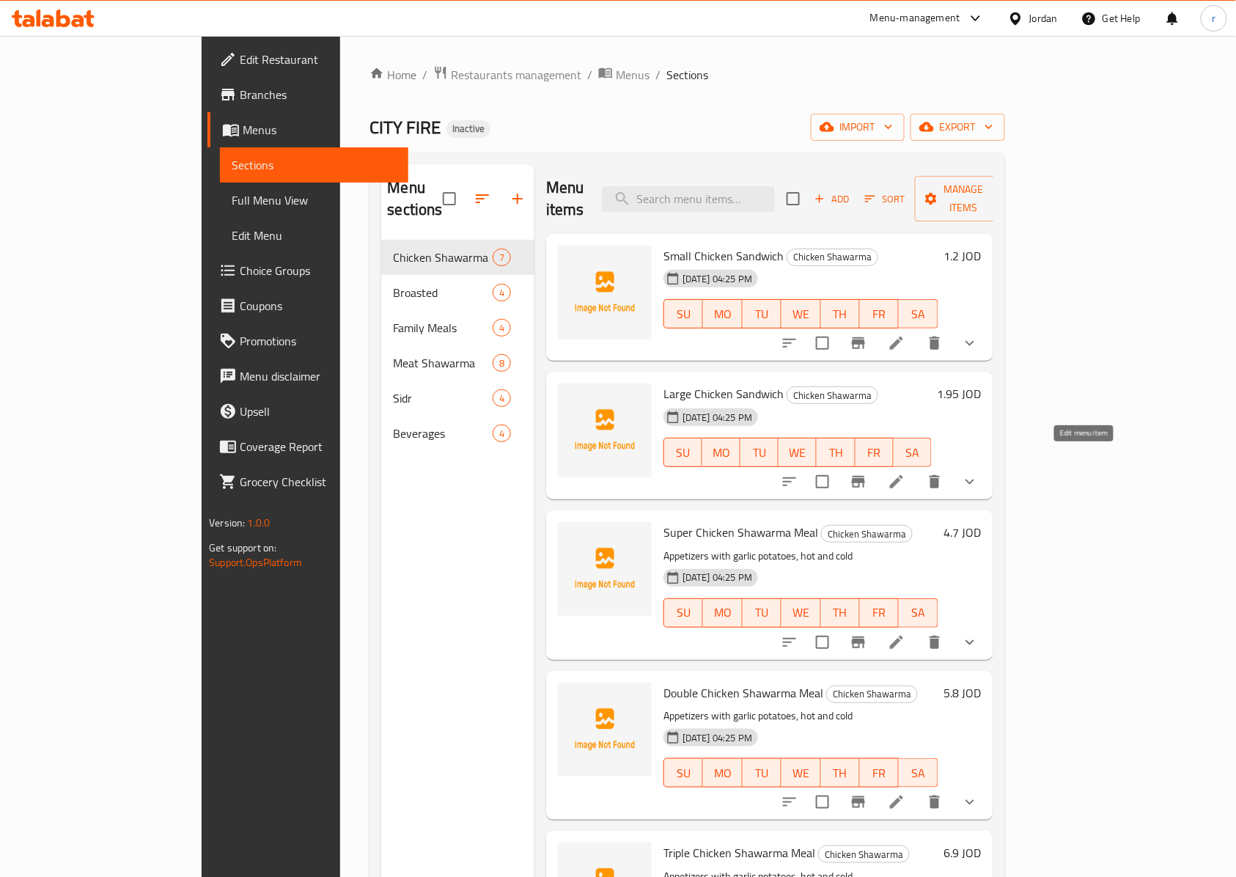
click at [906, 473] on icon at bounding box center [897, 482] width 18 height 18
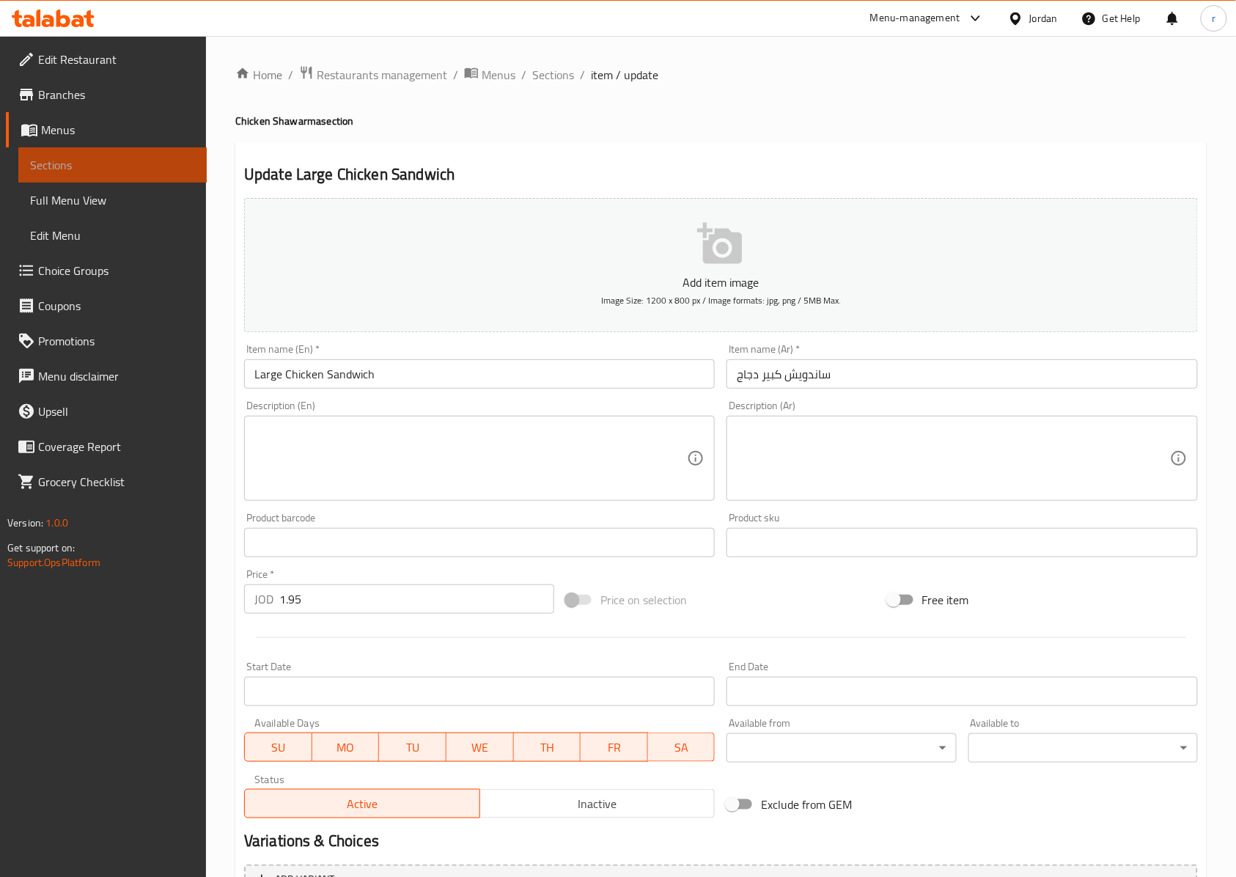
click at [132, 166] on span "Sections" at bounding box center [112, 165] width 165 height 18
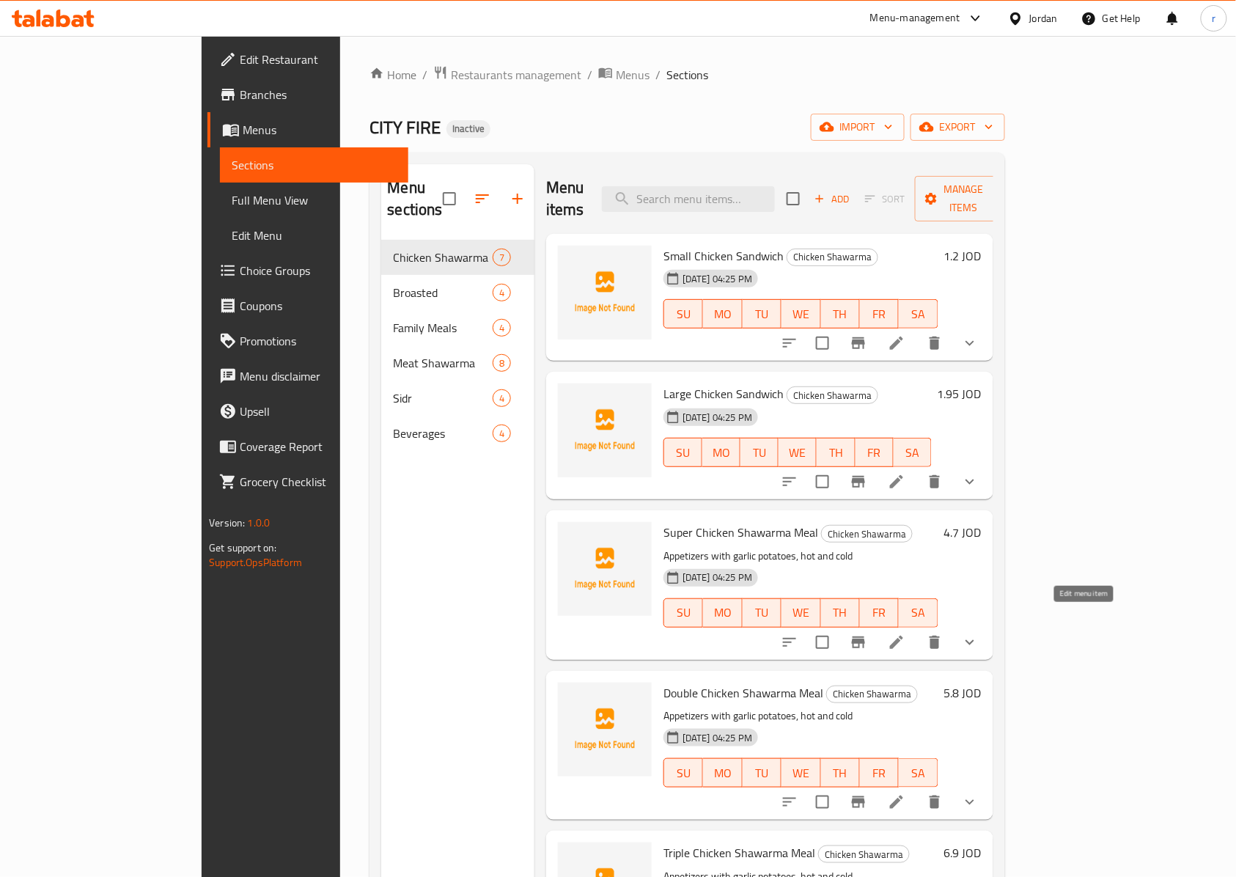
click at [906, 634] on icon at bounding box center [897, 643] width 18 height 18
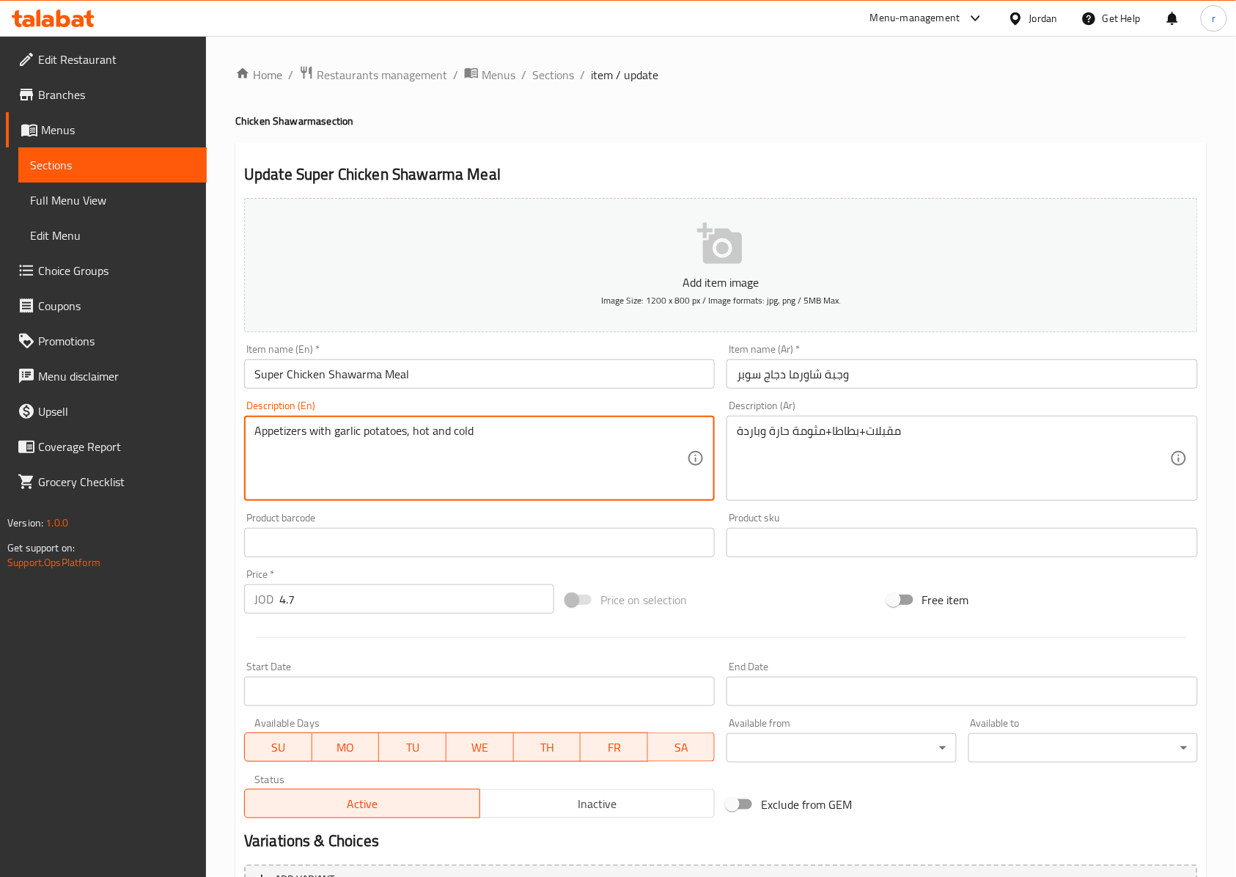
drag, startPoint x: 403, startPoint y: 433, endPoint x: 333, endPoint y: 435, distance: 69.7
click at [333, 435] on textarea "Appetizers with garlic potatoes, hot and cold" at bounding box center [470, 459] width 433 height 70
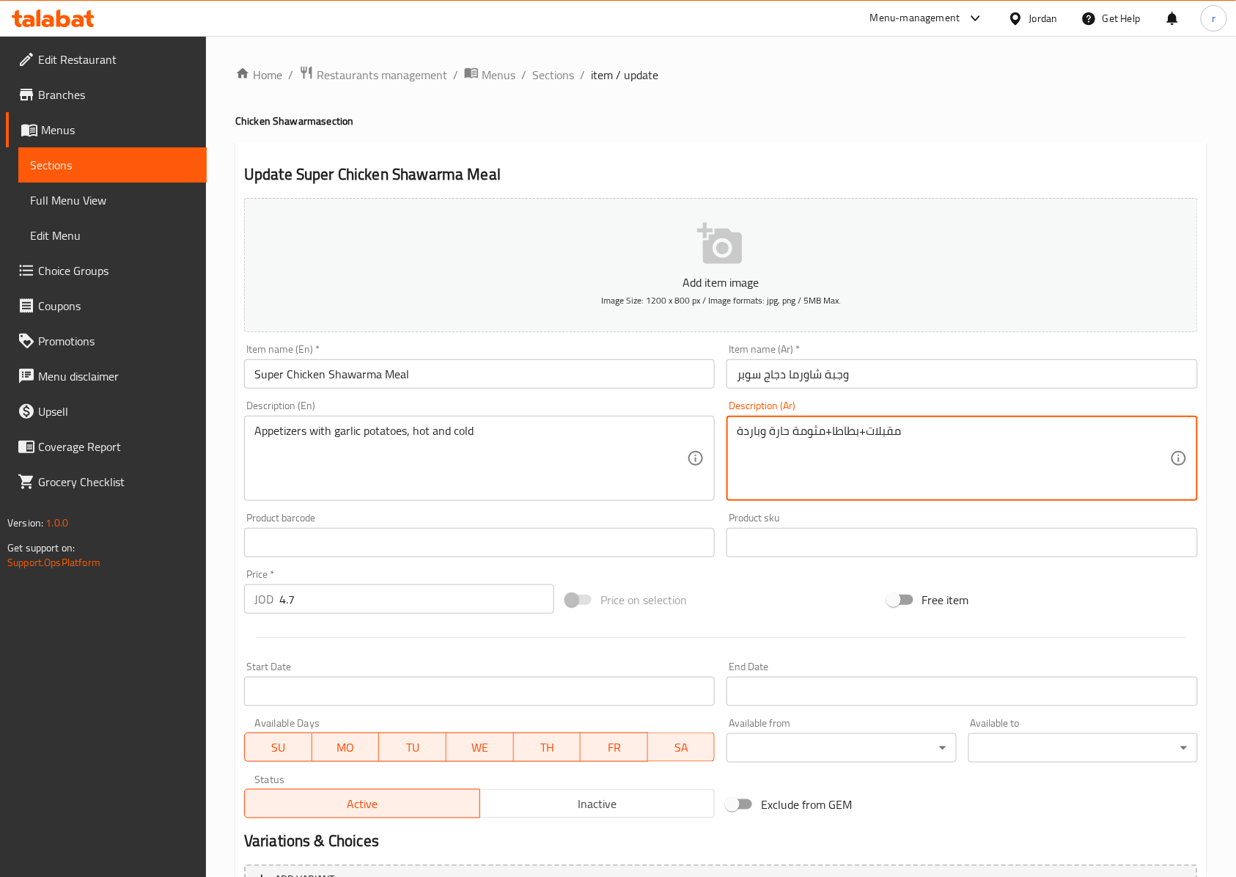
drag, startPoint x: 863, startPoint y: 433, endPoint x: 855, endPoint y: 433, distance: 8.1
click at [875, 459] on textarea "مقبلات+بطاطا+مثومة حارة وباردة" at bounding box center [953, 459] width 433 height 70
click at [866, 430] on textarea "مقبلات+بطاطا+مثومة حارة وباردة" at bounding box center [953, 459] width 433 height 70
type textarea "مقبلات+بطاطا+مثومة حارة وباردة"
click at [969, 461] on textarea "مقبلات+بطاطا+مثومة حارة وباردة" at bounding box center [953, 459] width 433 height 70
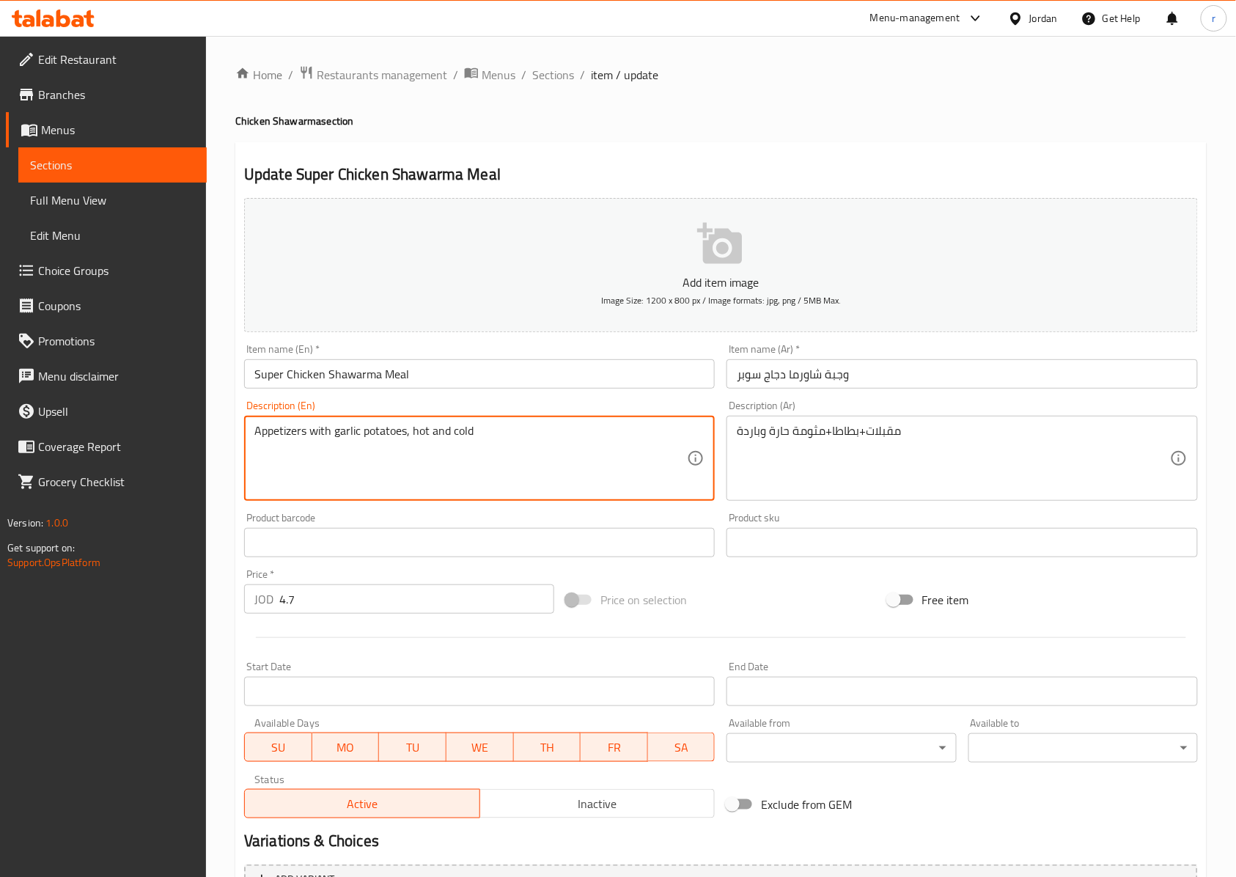
drag, startPoint x: 403, startPoint y: 433, endPoint x: 332, endPoint y: 439, distance: 71.4
click at [415, 452] on textarea "Appetizers with garlic potatoes, hot and cold" at bounding box center [470, 459] width 433 height 70
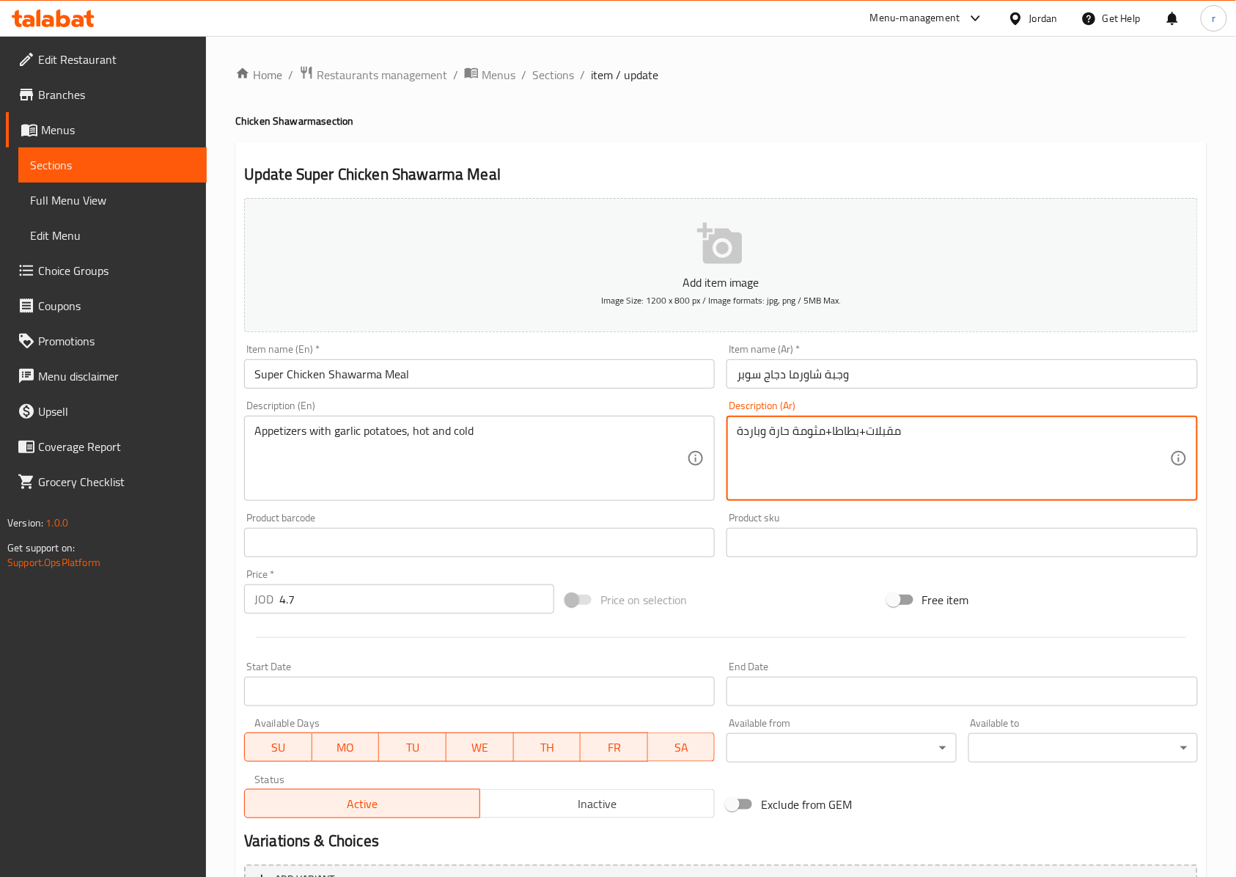
drag, startPoint x: 915, startPoint y: 433, endPoint x: 722, endPoint y: 435, distance: 192.9
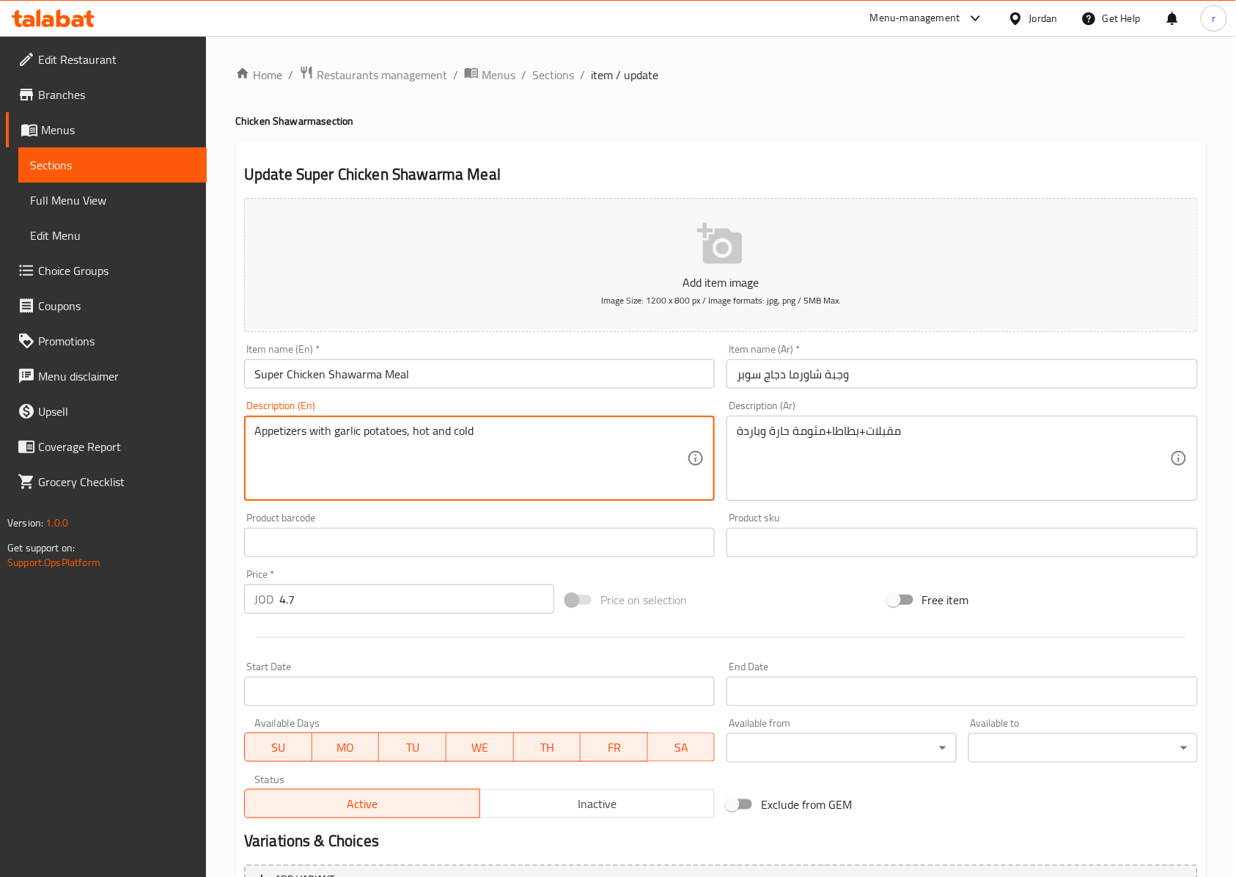
drag, startPoint x: 306, startPoint y: 430, endPoint x: 317, endPoint y: 428, distance: 11.1
click at [317, 428] on textarea "Appetizers with garlic potatoes, hot and cold" at bounding box center [470, 459] width 433 height 70
click at [320, 466] on textarea "Appetizers with garlic potatoes, hot and cold" at bounding box center [470, 459] width 433 height 70
drag, startPoint x: 305, startPoint y: 433, endPoint x: 505, endPoint y: 436, distance: 199.5
click at [505, 436] on textarea "Appetizers with garlic potatoes, hot and cold" at bounding box center [470, 459] width 433 height 70
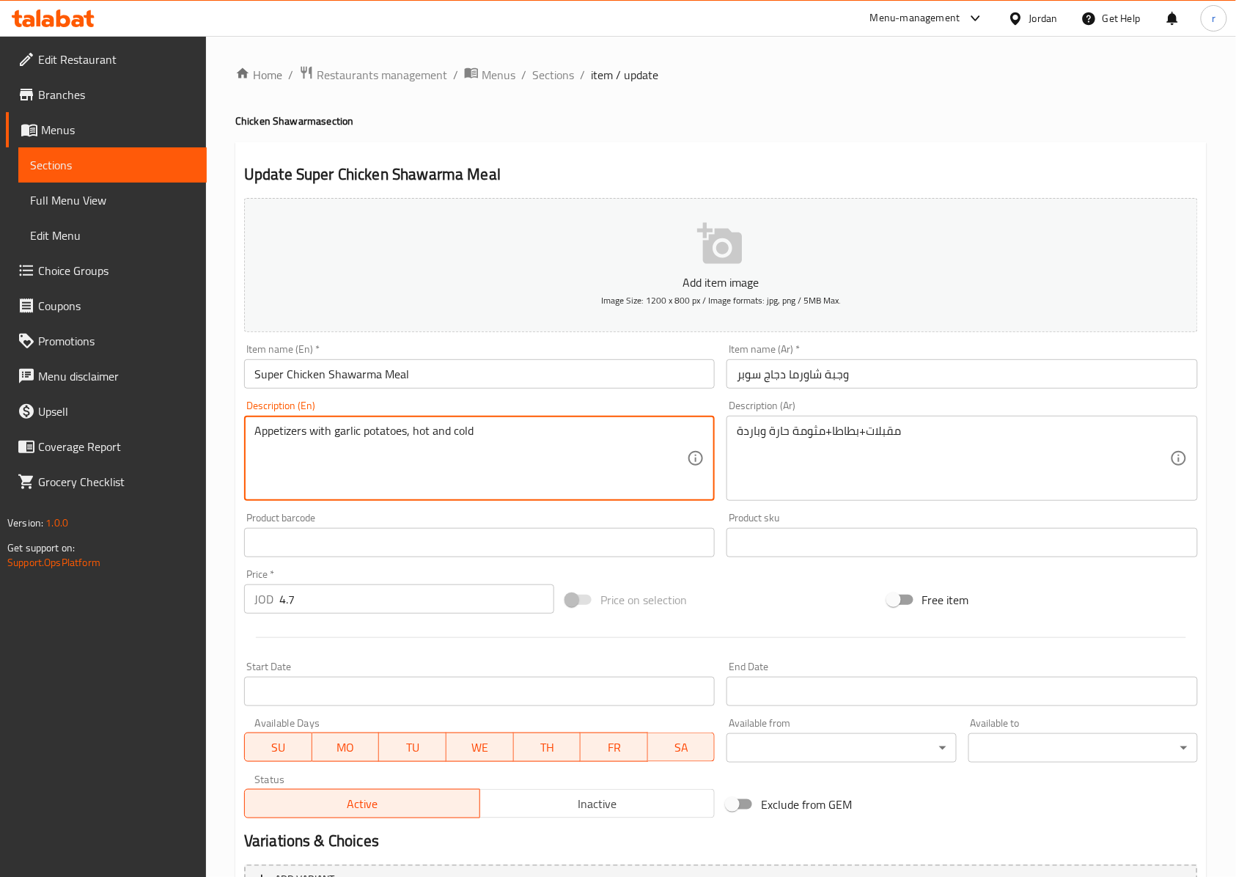
click at [330, 432] on textarea "Appetizers with garlic potatoes, hot and cold" at bounding box center [470, 459] width 433 height 70
click at [358, 475] on textarea "Appetizers with garlic potatoes, hot and cold" at bounding box center [470, 459] width 433 height 70
drag, startPoint x: 333, startPoint y: 432, endPoint x: 359, endPoint y: 433, distance: 26.4
click at [359, 433] on textarea "Appetizers with garlic potatoes, hot and cold" at bounding box center [470, 459] width 433 height 70
click at [393, 473] on textarea "Appetizers with garlic potatoes, hot and cold" at bounding box center [470, 459] width 433 height 70
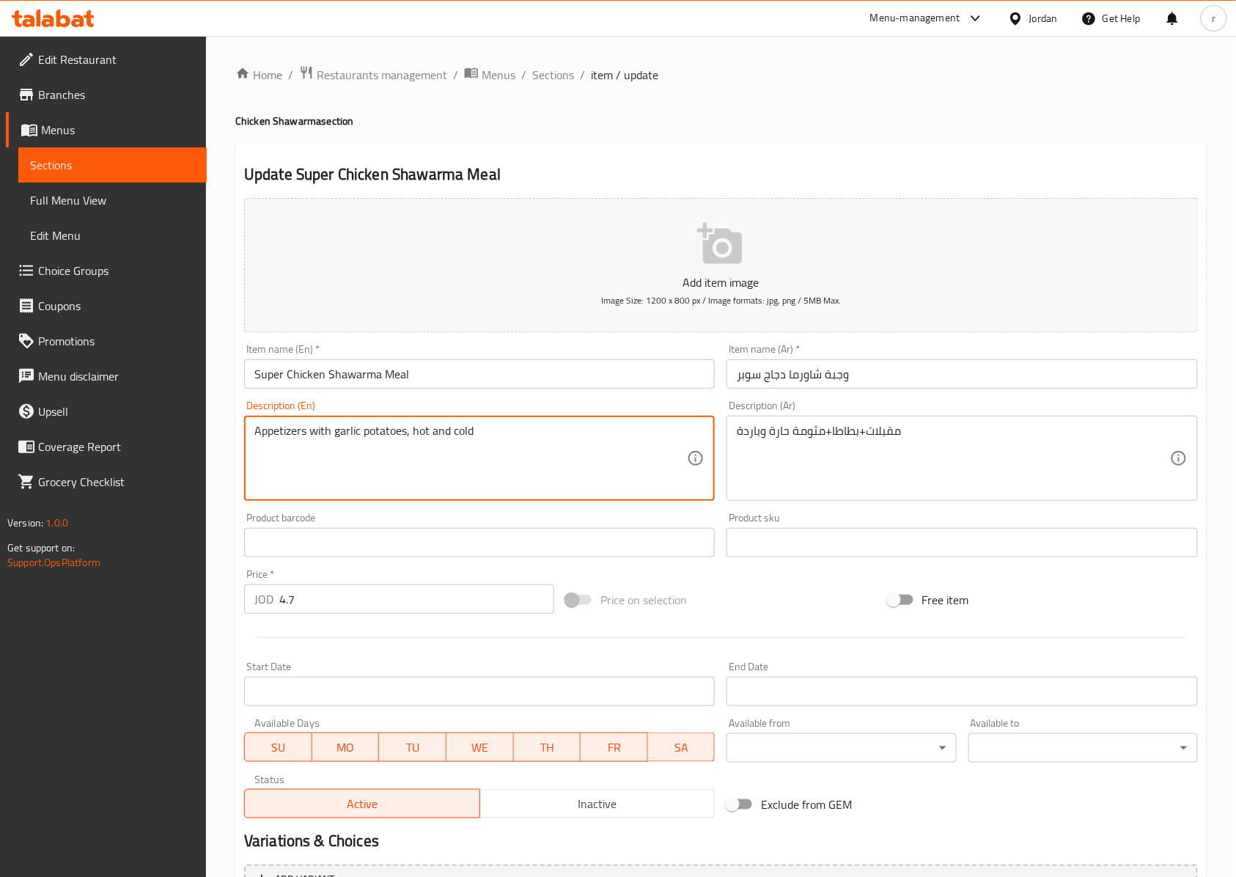
drag, startPoint x: 331, startPoint y: 429, endPoint x: 502, endPoint y: 441, distance: 170.5
click at [502, 441] on textarea "Appetizers with garlic potatoes, hot and cold" at bounding box center [470, 459] width 433 height 70
paste textarea "Mtawameh"
click at [479, 439] on textarea "Appetizers with hot and cold Mtawameh" at bounding box center [470, 459] width 433 height 70
click at [470, 439] on textarea "Appetizers with hot and cold Mtawameh" at bounding box center [470, 459] width 433 height 70
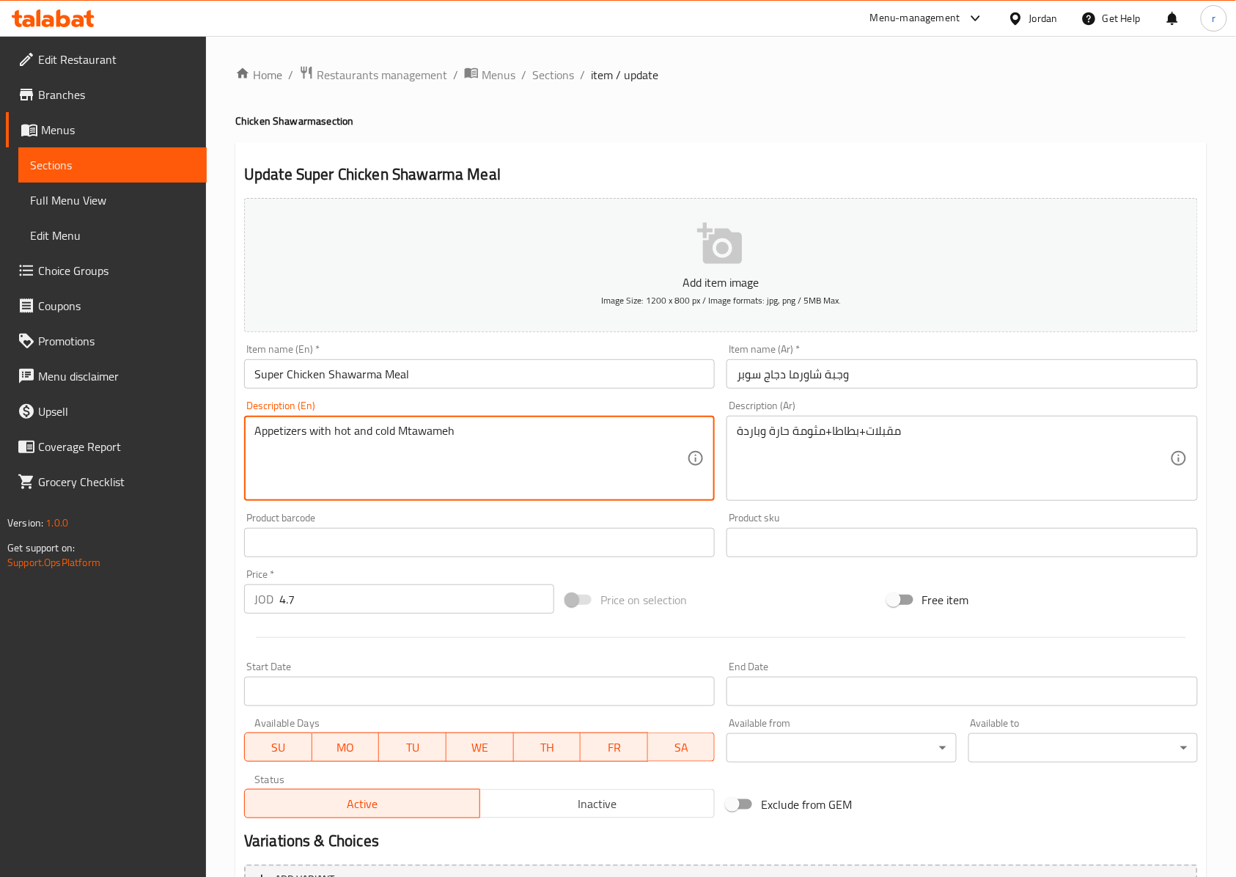
click at [305, 431] on textarea "Appetizers with hot and cold Mtawameh" at bounding box center [470, 459] width 433 height 70
drag, startPoint x: 308, startPoint y: 431, endPoint x: 537, endPoint y: 437, distance: 228.9
click at [537, 437] on textarea "Appetizers with hot and cold Mtawameh" at bounding box center [470, 459] width 433 height 70
paste textarea "with hot and cold Mtawameh"
drag, startPoint x: 318, startPoint y: 427, endPoint x: 332, endPoint y: 432, distance: 15.5
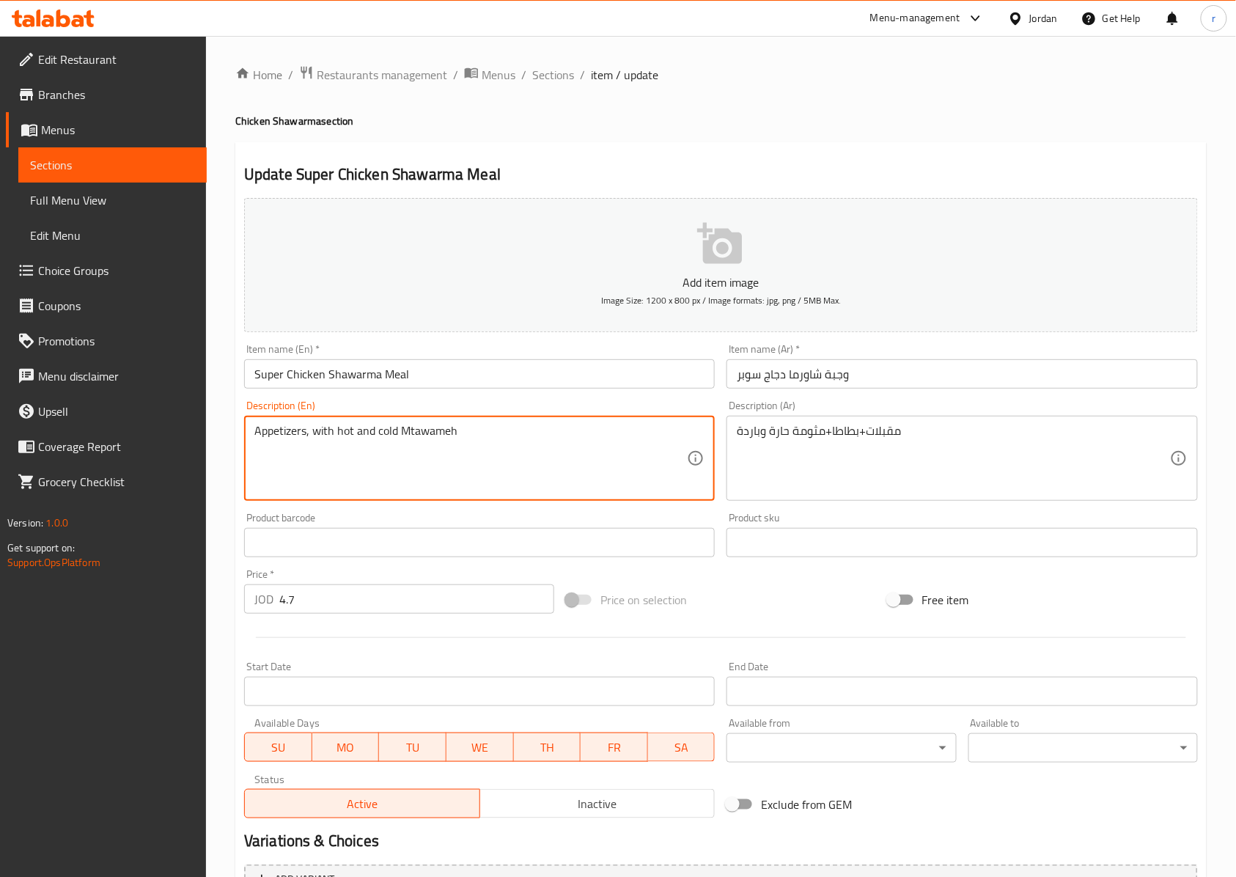
click at [332, 432] on textarea "Appetizers, with hot and cold Mtawameh" at bounding box center [470, 459] width 433 height 70
click at [450, 433] on textarea "Appetizers, hot and cold Mtawameh" at bounding box center [470, 459] width 433 height 70
click at [309, 433] on textarea "Appetizers, hot and cold Mtawameh" at bounding box center [470, 459] width 433 height 70
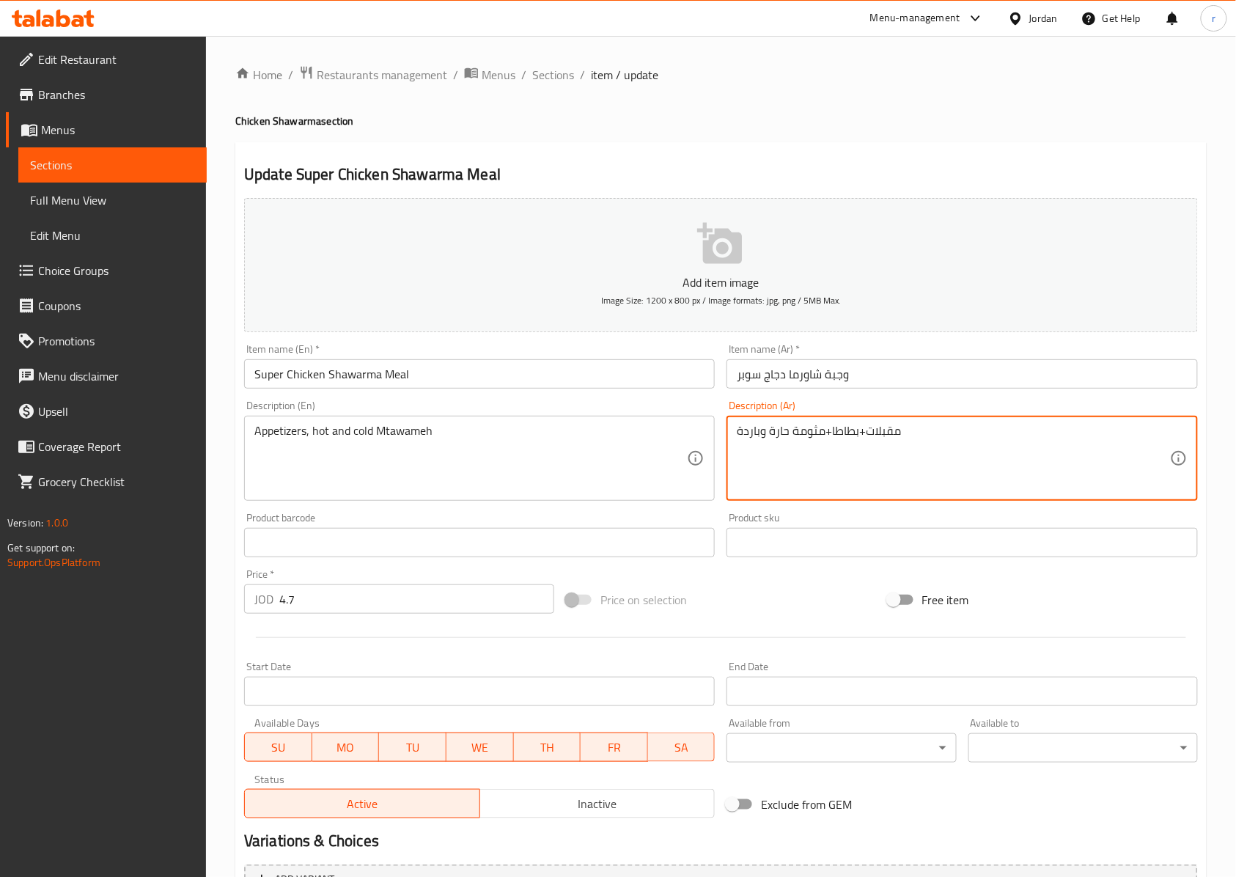
drag, startPoint x: 857, startPoint y: 434, endPoint x: 832, endPoint y: 434, distance: 25.7
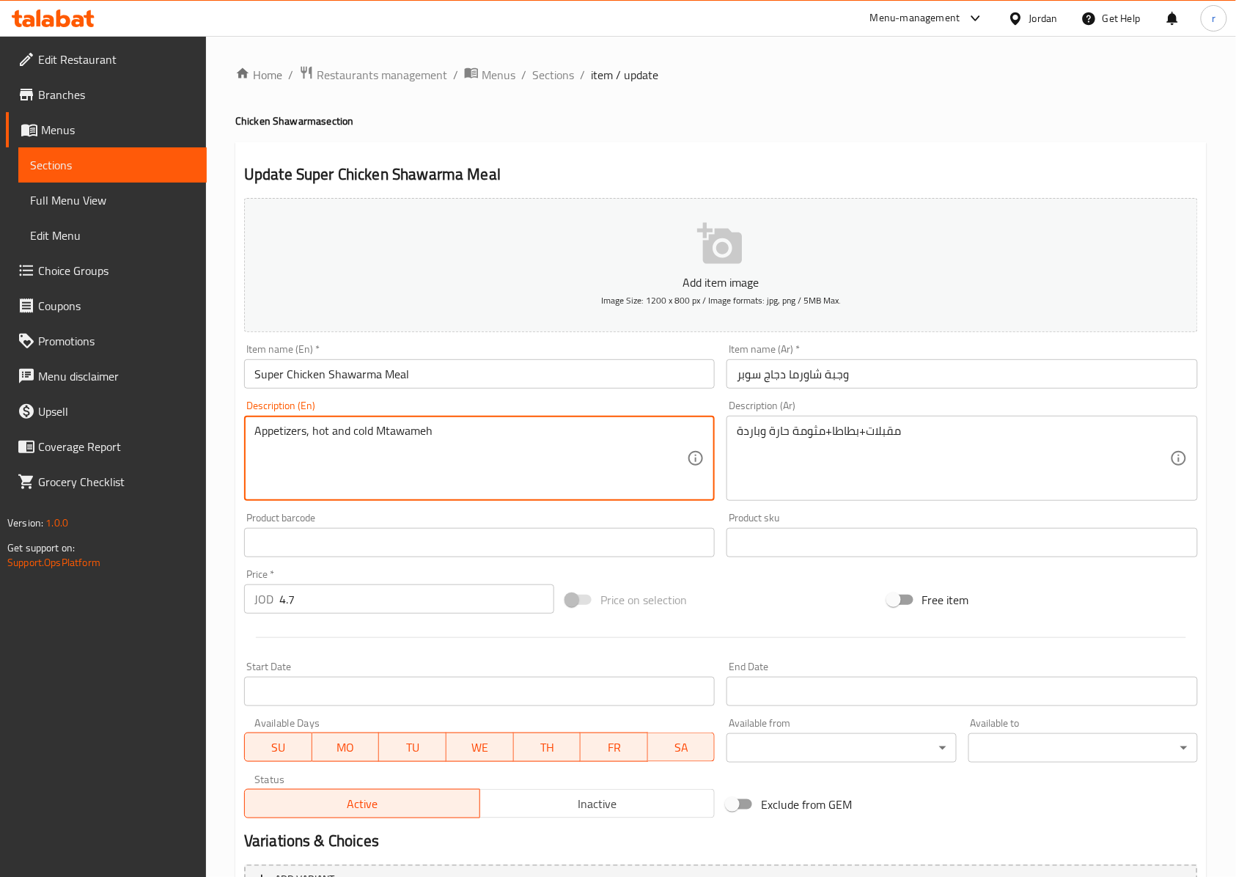
click at [312, 437] on textarea "Appetizers, hot and cold Mtawameh" at bounding box center [470, 459] width 433 height 70
paste textarea "potato"
type textarea "Appetizers, potato, hot and cold Mtawameh"
click at [513, 417] on div "Appetizers, potato, hot and cold Mtawameh Description (En)" at bounding box center [479, 458] width 471 height 85
click at [506, 431] on textarea "Appetizers, potato, hot and cold Mtawameh" at bounding box center [470, 459] width 433 height 70
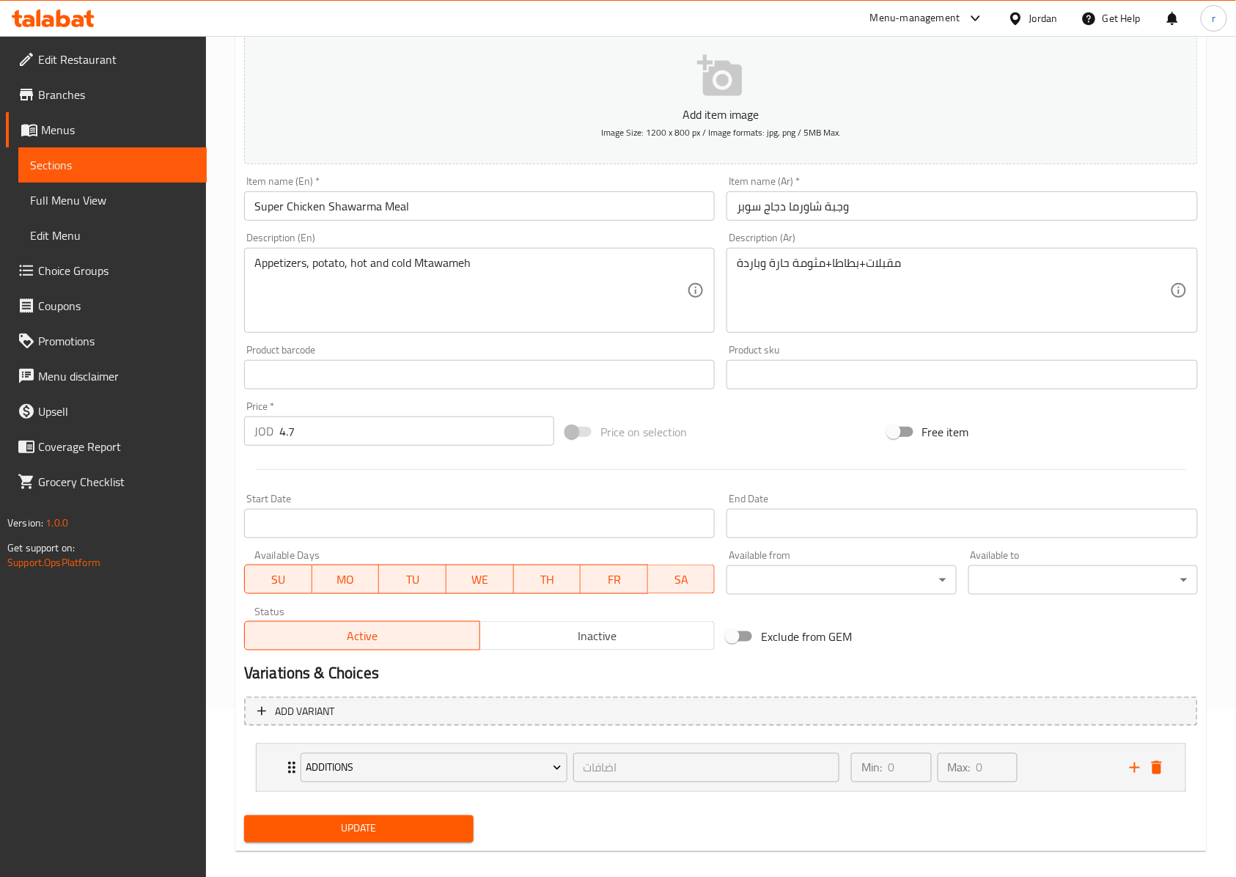
scroll to position [185, 0]
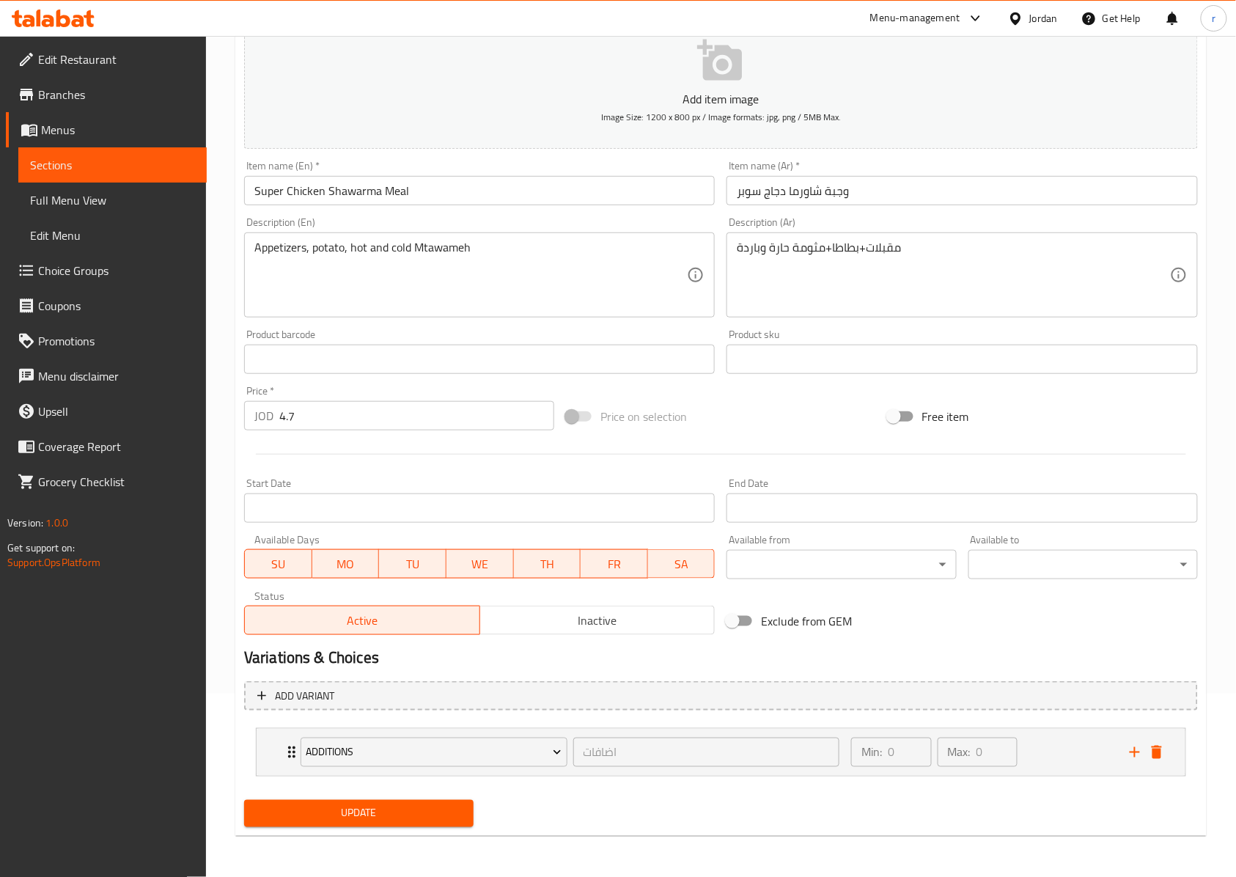
click at [371, 813] on span "Update" at bounding box center [359, 813] width 206 height 18
click at [88, 172] on span "Sections" at bounding box center [112, 165] width 165 height 18
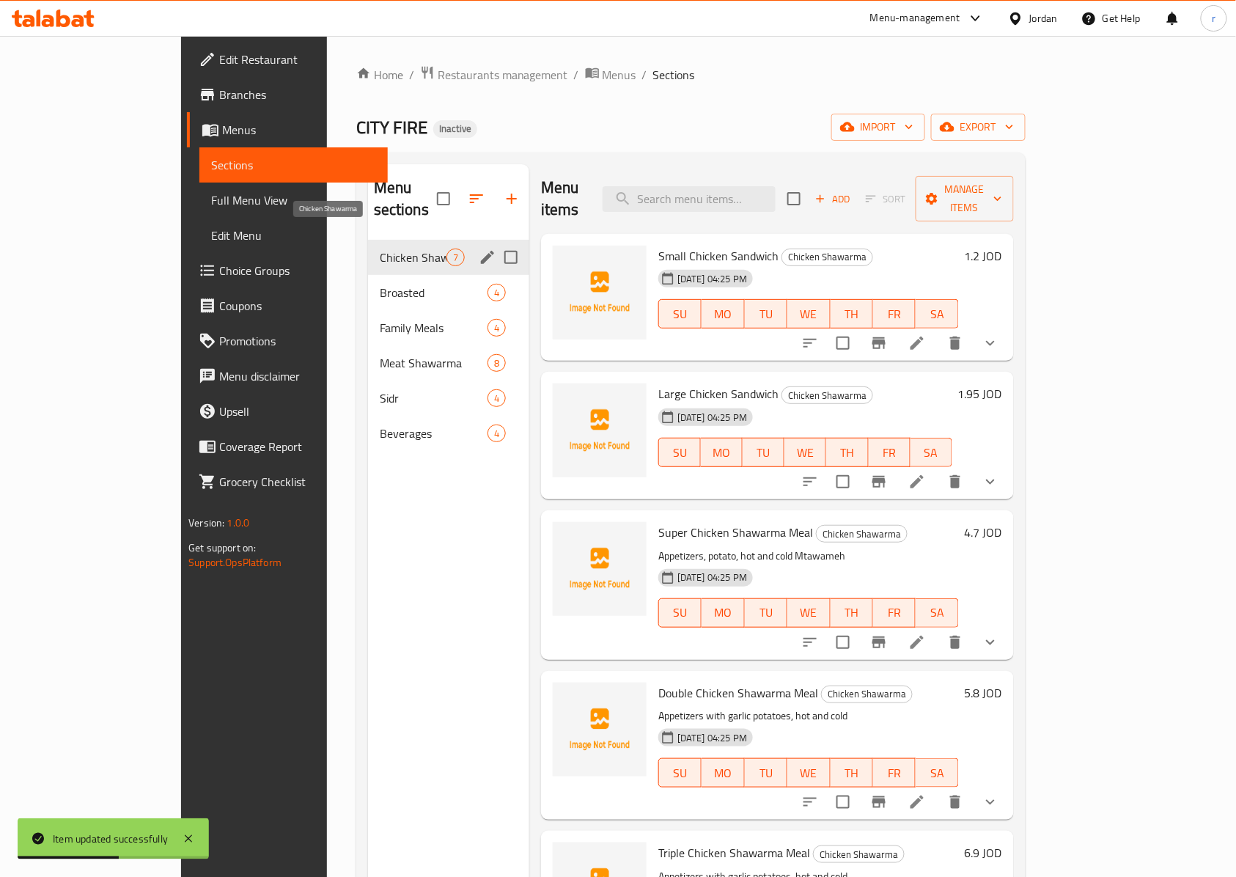
click at [380, 249] on span "Chicken Shawarma" at bounding box center [413, 258] width 67 height 18
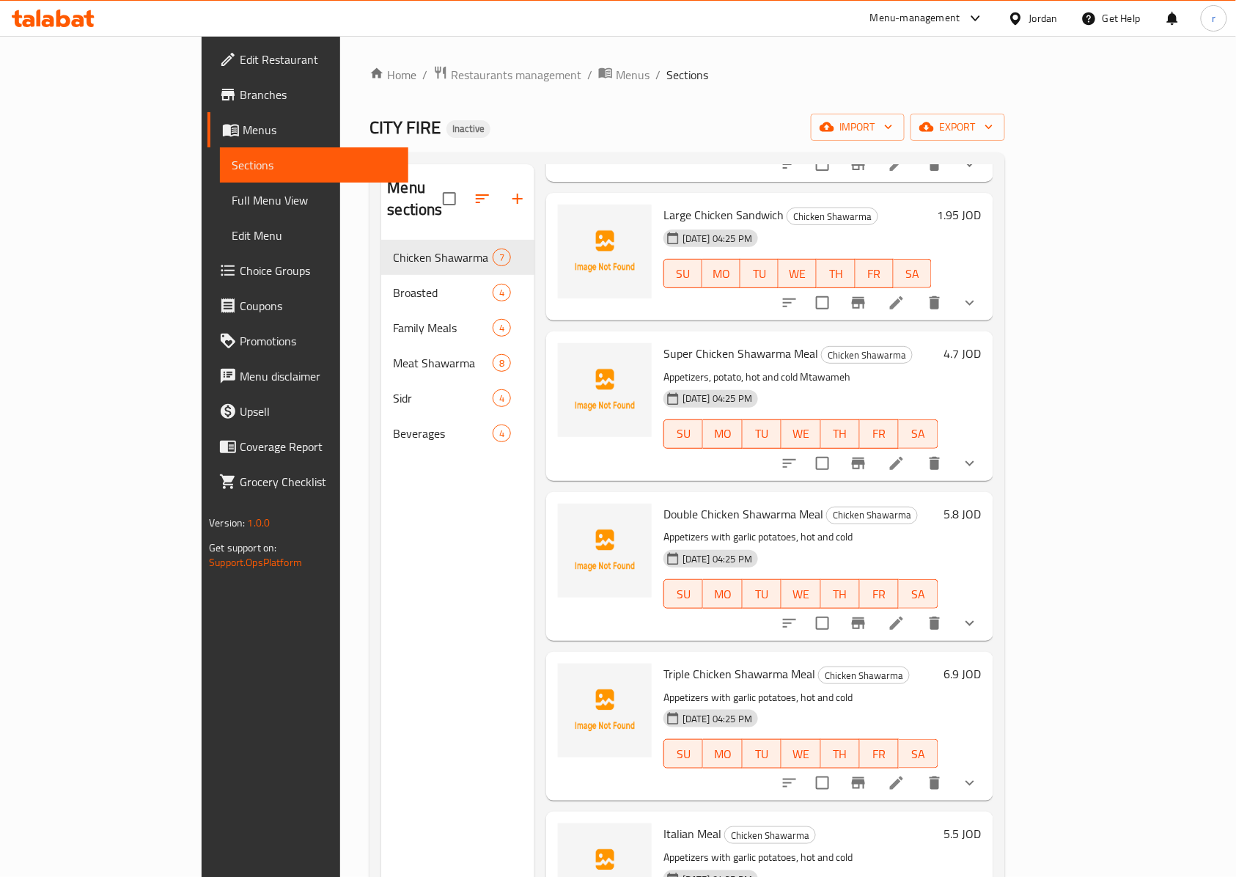
scroll to position [195, 0]
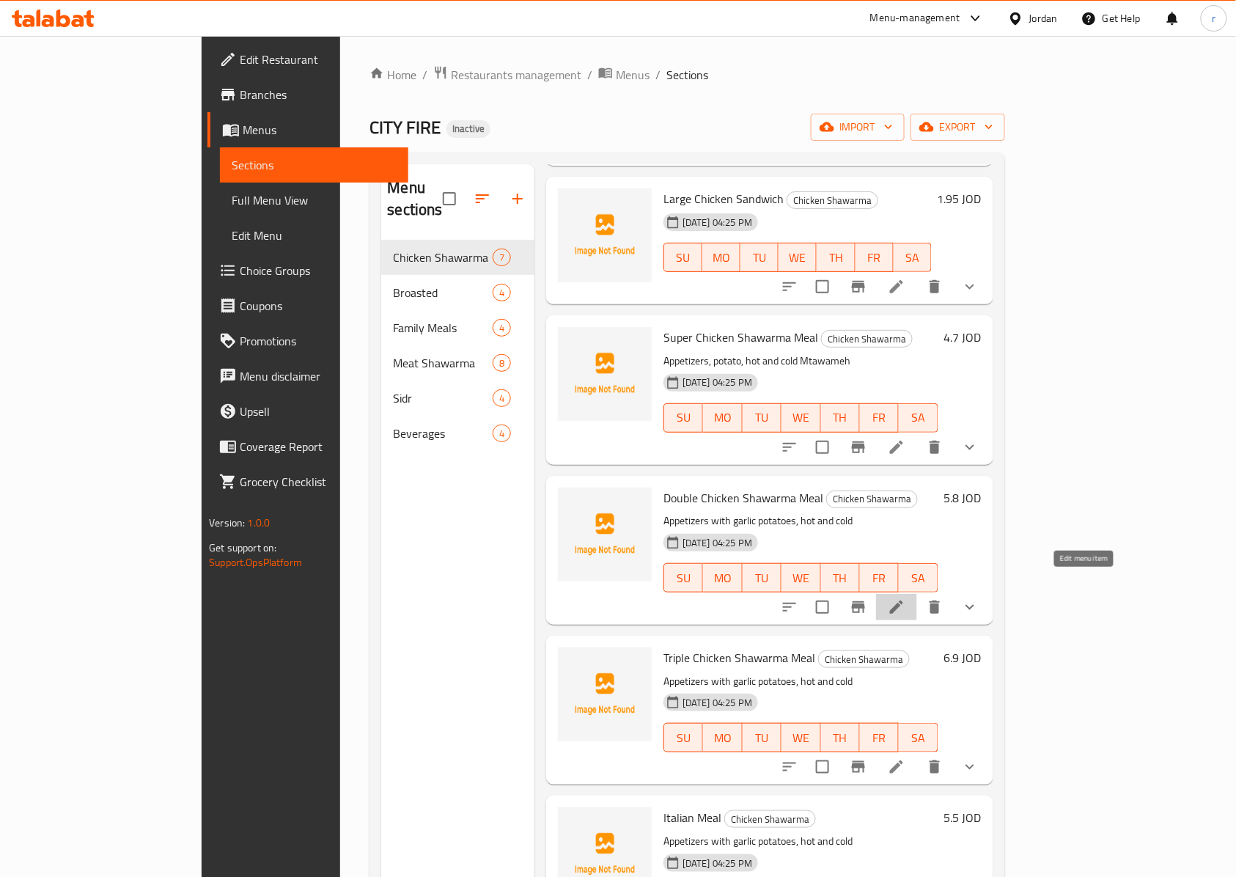
click at [906, 598] on icon at bounding box center [897, 607] width 18 height 18
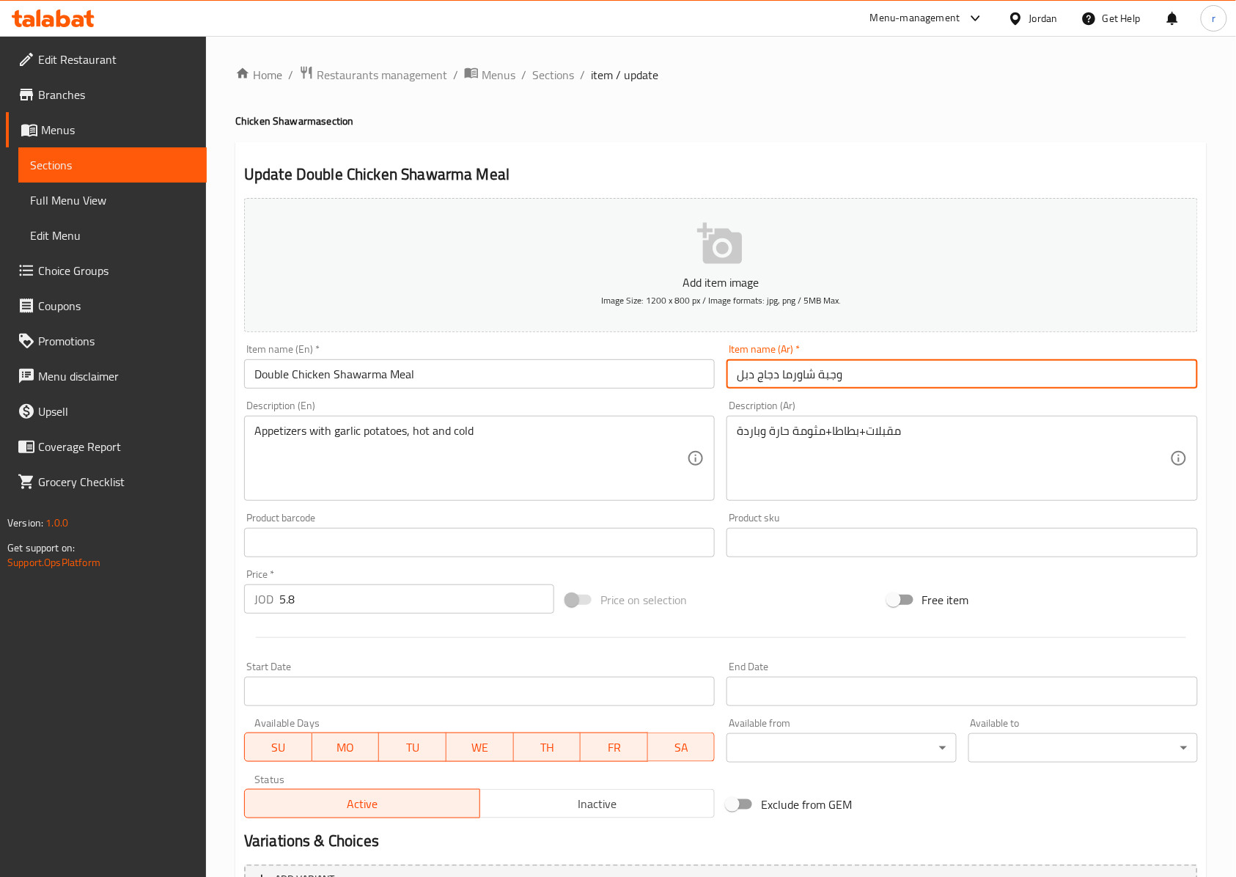
drag, startPoint x: 863, startPoint y: 377, endPoint x: 681, endPoint y: 378, distance: 182.6
click at [683, 378] on div "Add item image Image Size: 1200 x 800 px / Image formats: jpg, png / 5MB Max. I…" at bounding box center [721, 508] width 966 height 632
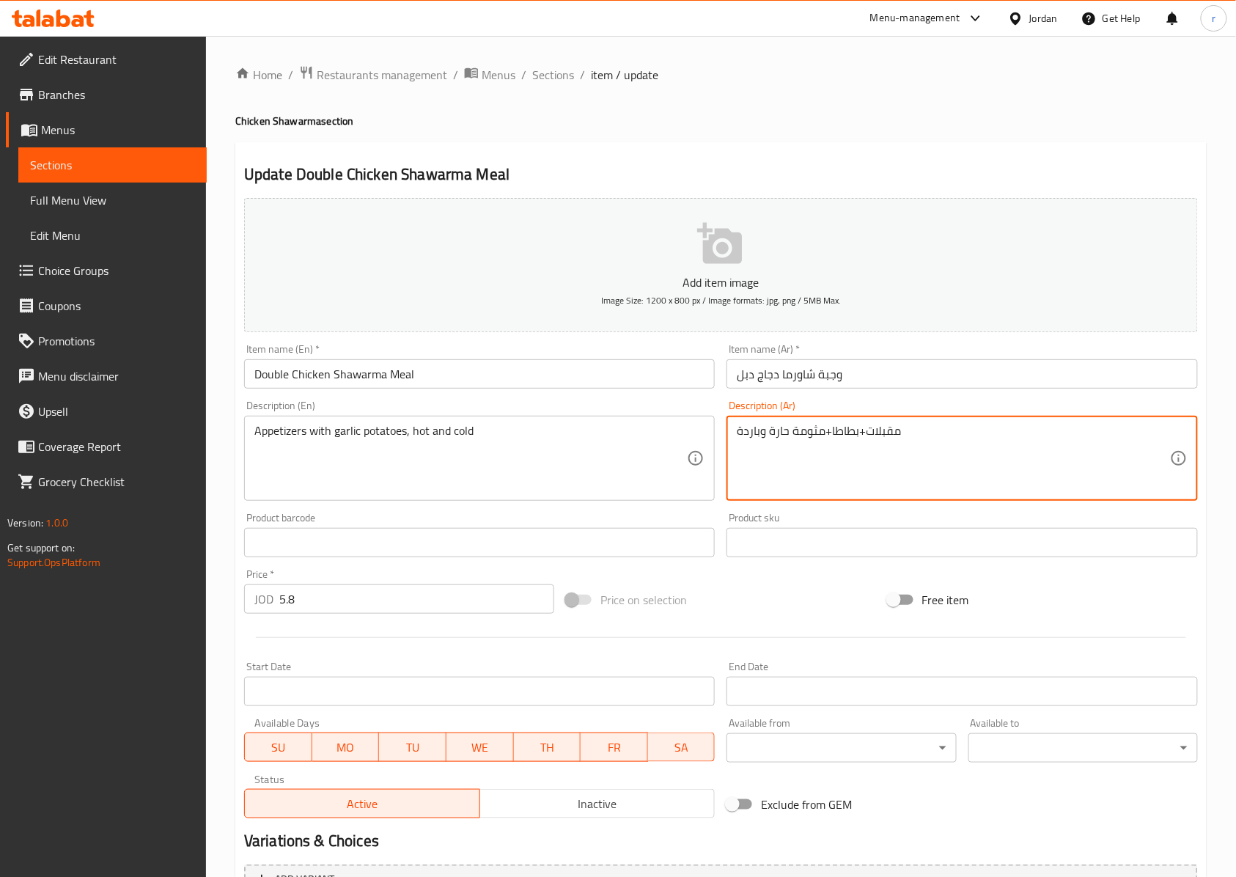
drag, startPoint x: 915, startPoint y: 432, endPoint x: 728, endPoint y: 435, distance: 187.0
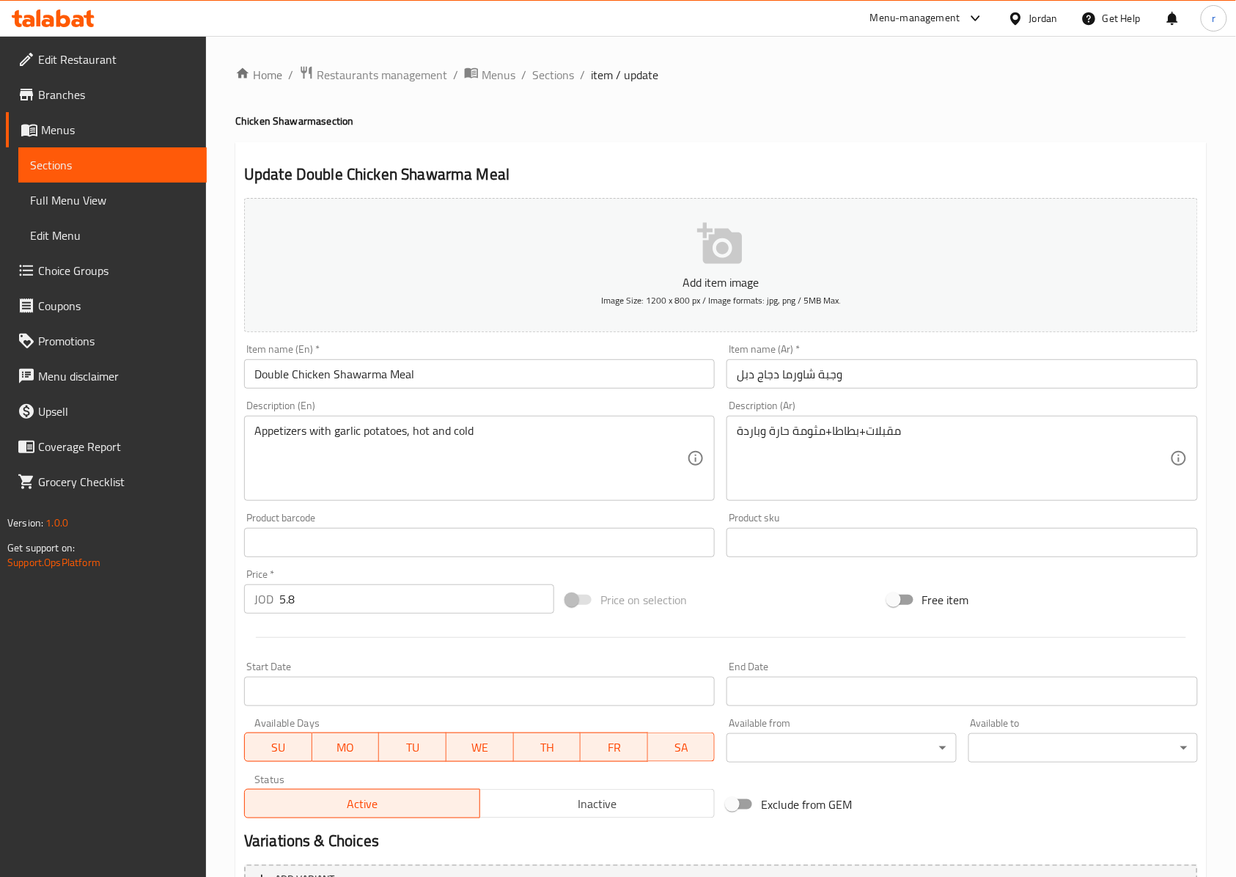
click at [960, 447] on textarea "مقبلات+بطاطا+مثومة حارة وباردة" at bounding box center [953, 459] width 433 height 70
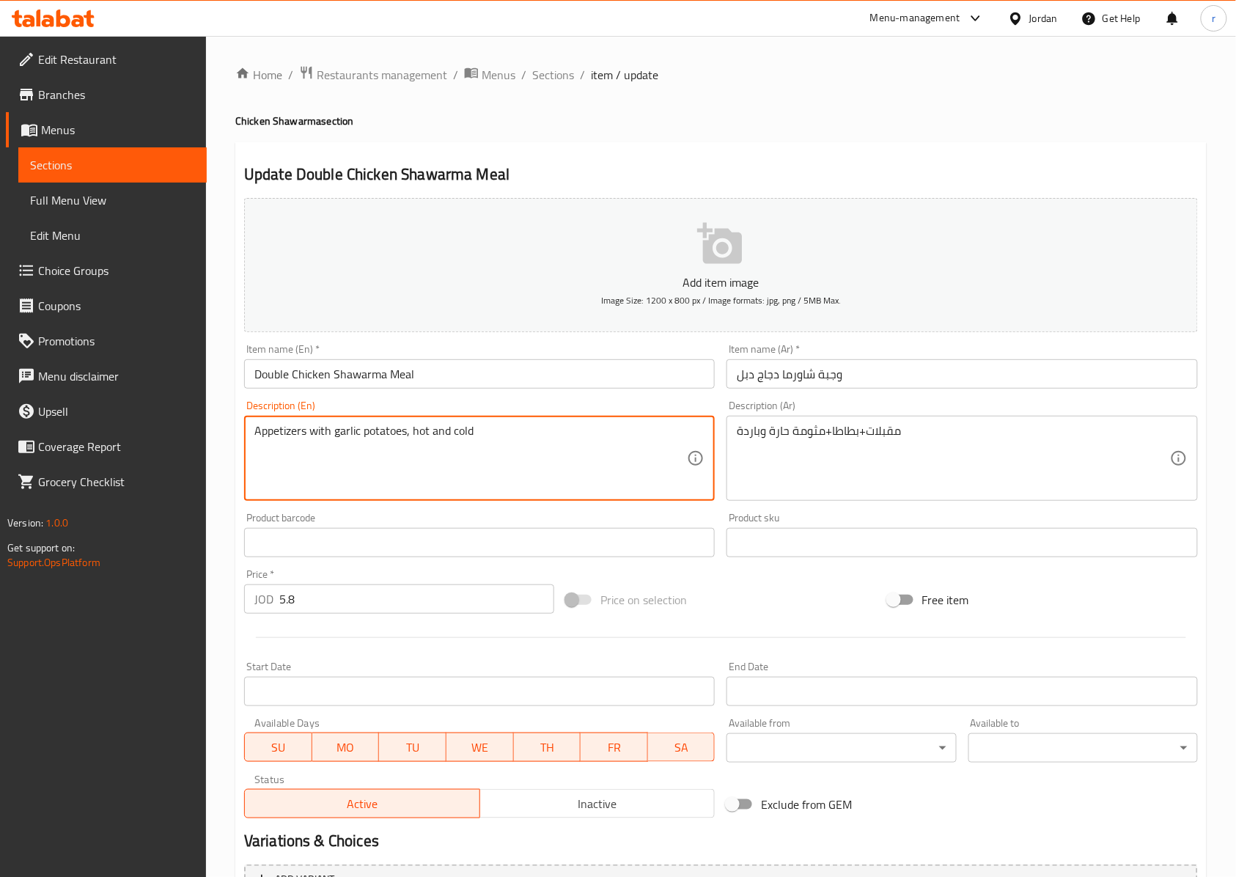
drag, startPoint x: 479, startPoint y: 431, endPoint x: 307, endPoint y: 437, distance: 172.4
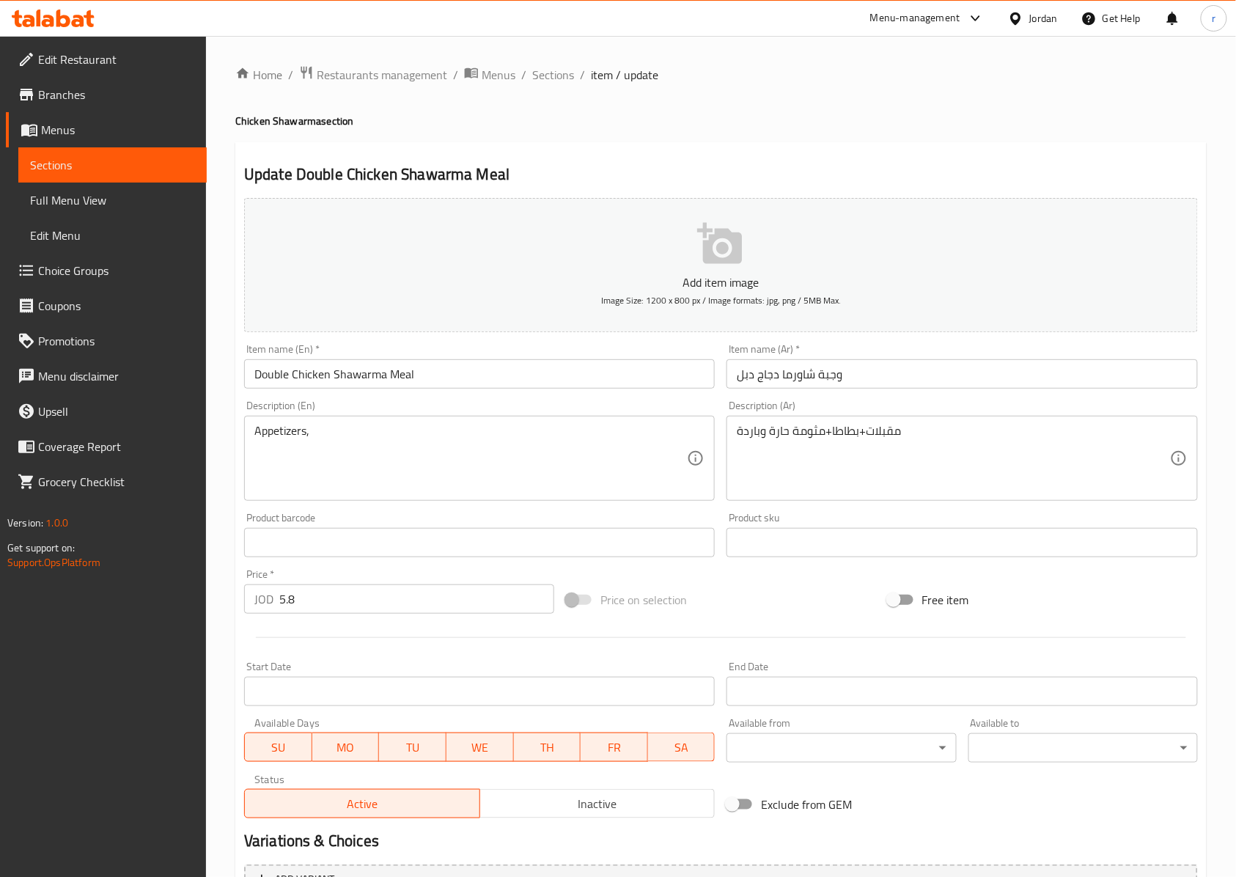
click at [332, 434] on textarea "Appetizers," at bounding box center [470, 459] width 433 height 70
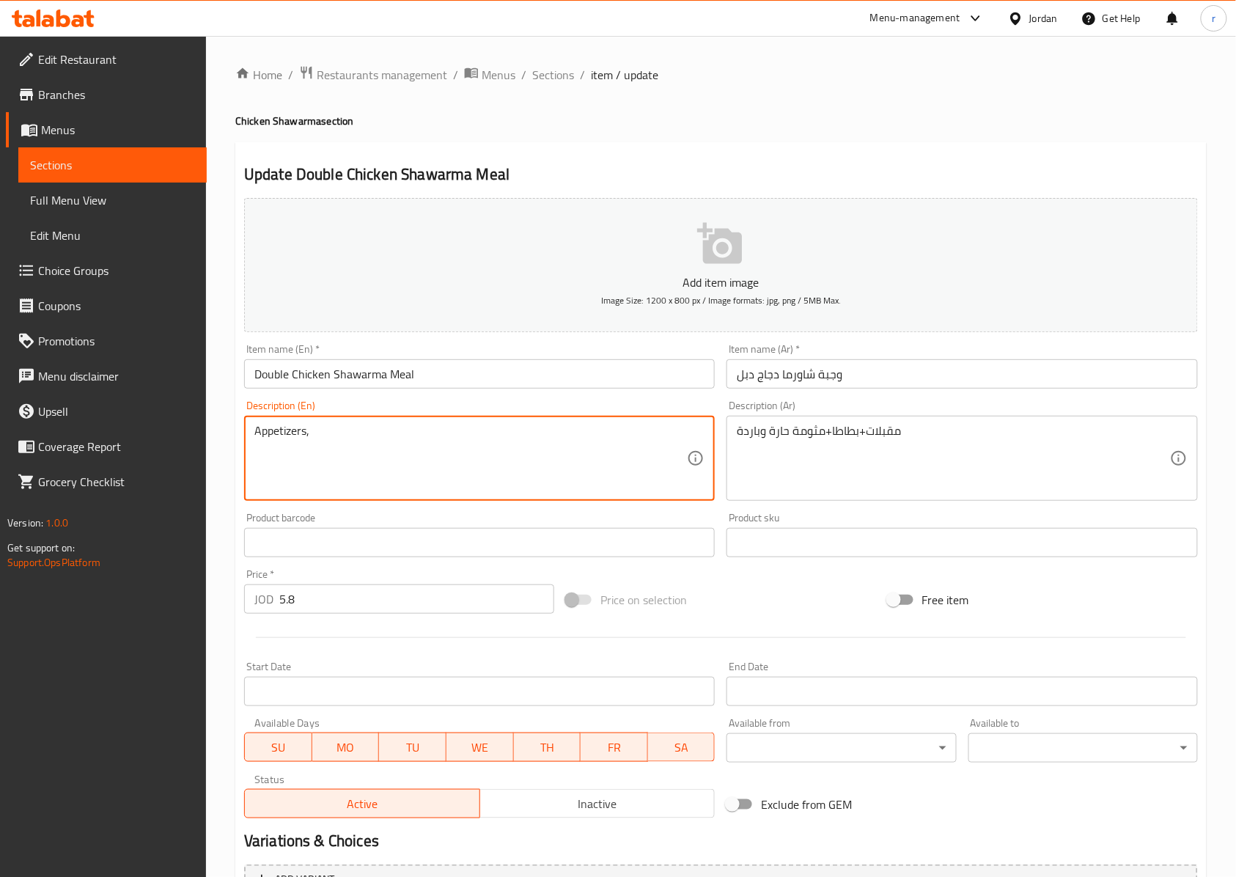
paste textarea "potatoes"
click at [393, 438] on textarea "Appetizers,potatoes" at bounding box center [470, 459] width 433 height 70
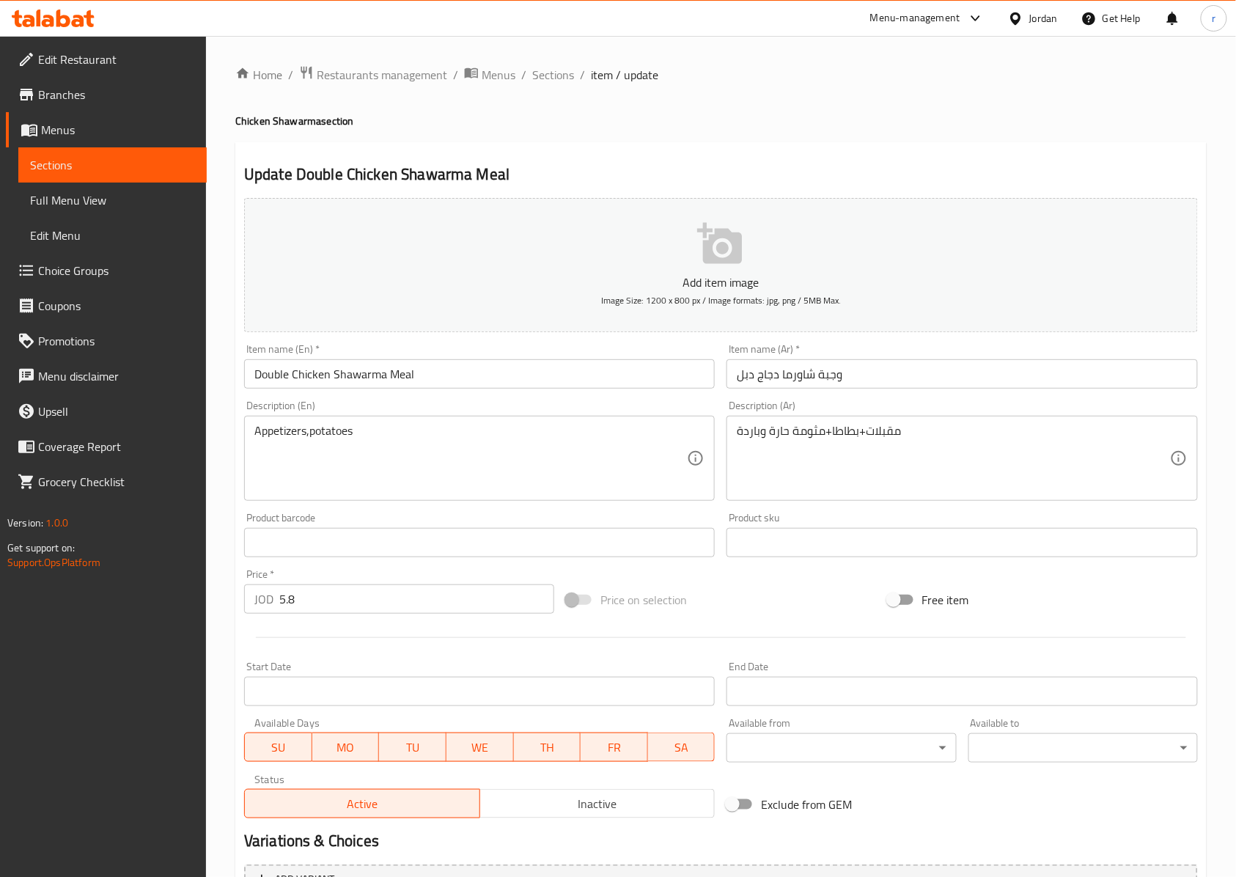
click at [389, 450] on textarea "Appetizers,potatoes" at bounding box center [470, 459] width 433 height 70
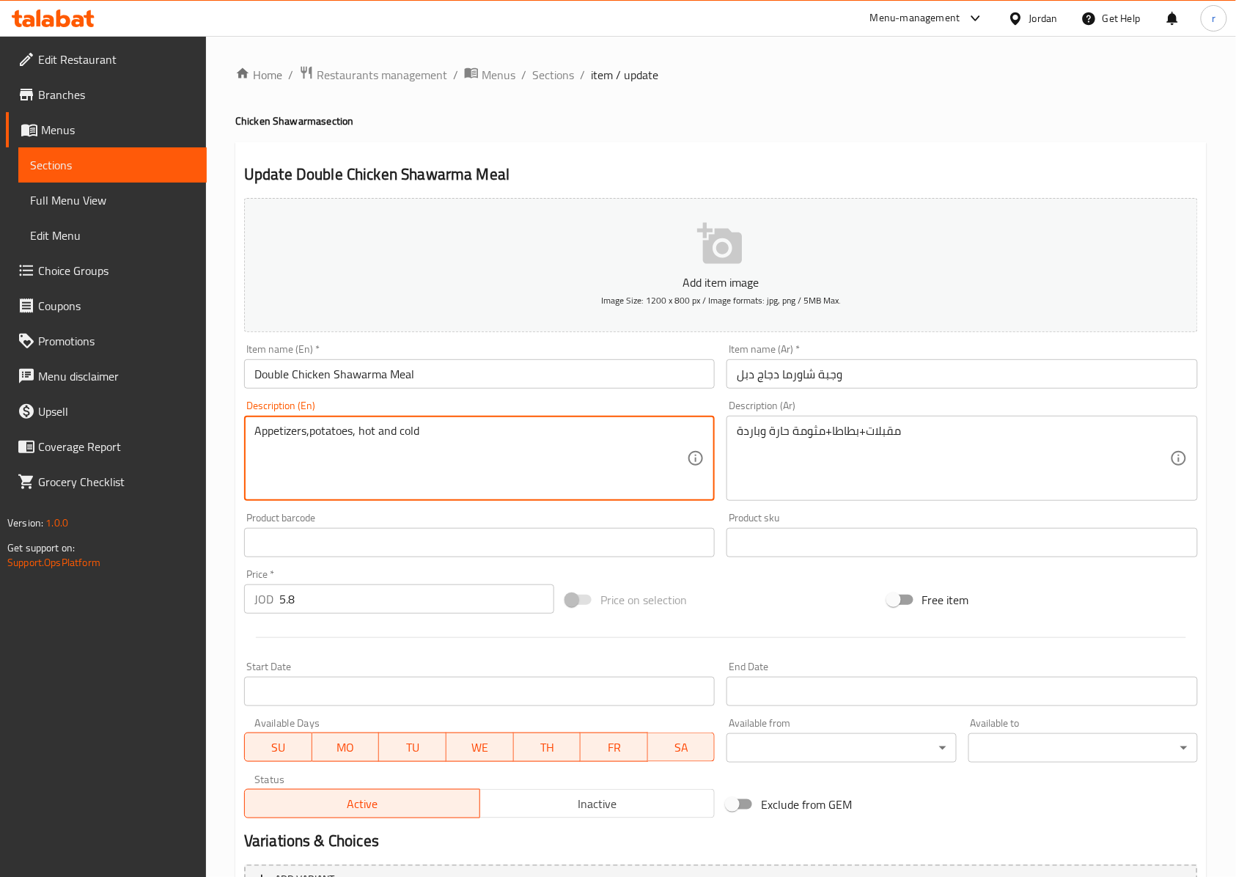
paste textarea "Mtawameh"
click at [450, 437] on textarea "Appetizers,potatoes, hot and cold Mtawameh" at bounding box center [470, 459] width 433 height 70
drag, startPoint x: 332, startPoint y: 465, endPoint x: 221, endPoint y: 465, distance: 111.5
click at [221, 465] on div "Home / Restaurants management / Menus / Sections / item / update Chicken Shawar…" at bounding box center [721, 548] width 1030 height 1024
click at [430, 438] on textarea "Appetizers,potatoes, hot and cold" at bounding box center [470, 459] width 433 height 70
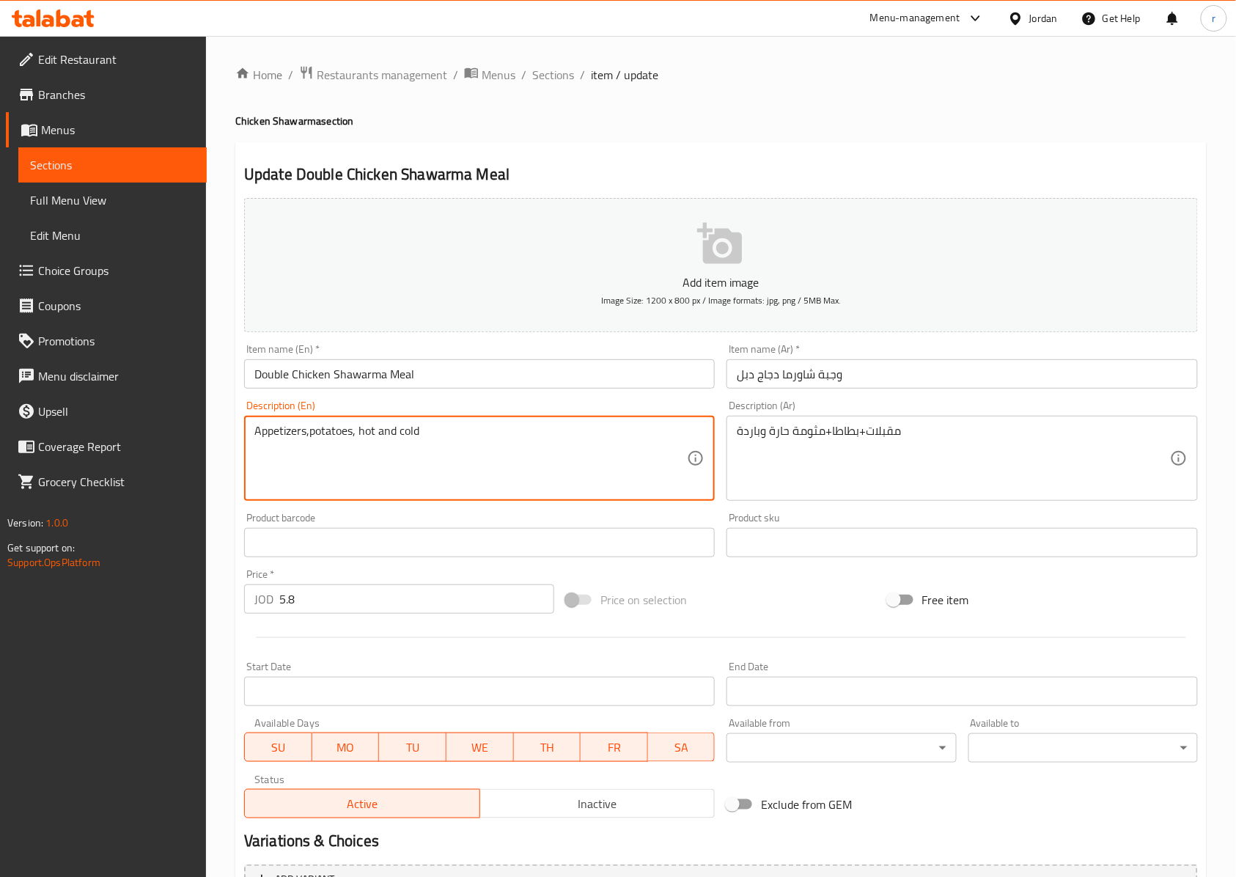
paste textarea "Mtawameh"
click at [358, 433] on textarea "Appetizers,potatoes, hot and cold" at bounding box center [470, 459] width 433 height 70
click at [425, 441] on textarea "Appetizers,potatoes,hot and cold" at bounding box center [470, 459] width 433 height 70
click at [427, 429] on textarea "Appetizers,potatoes,hot and cold" at bounding box center [470, 459] width 433 height 70
paste textarea "Mtawameh"
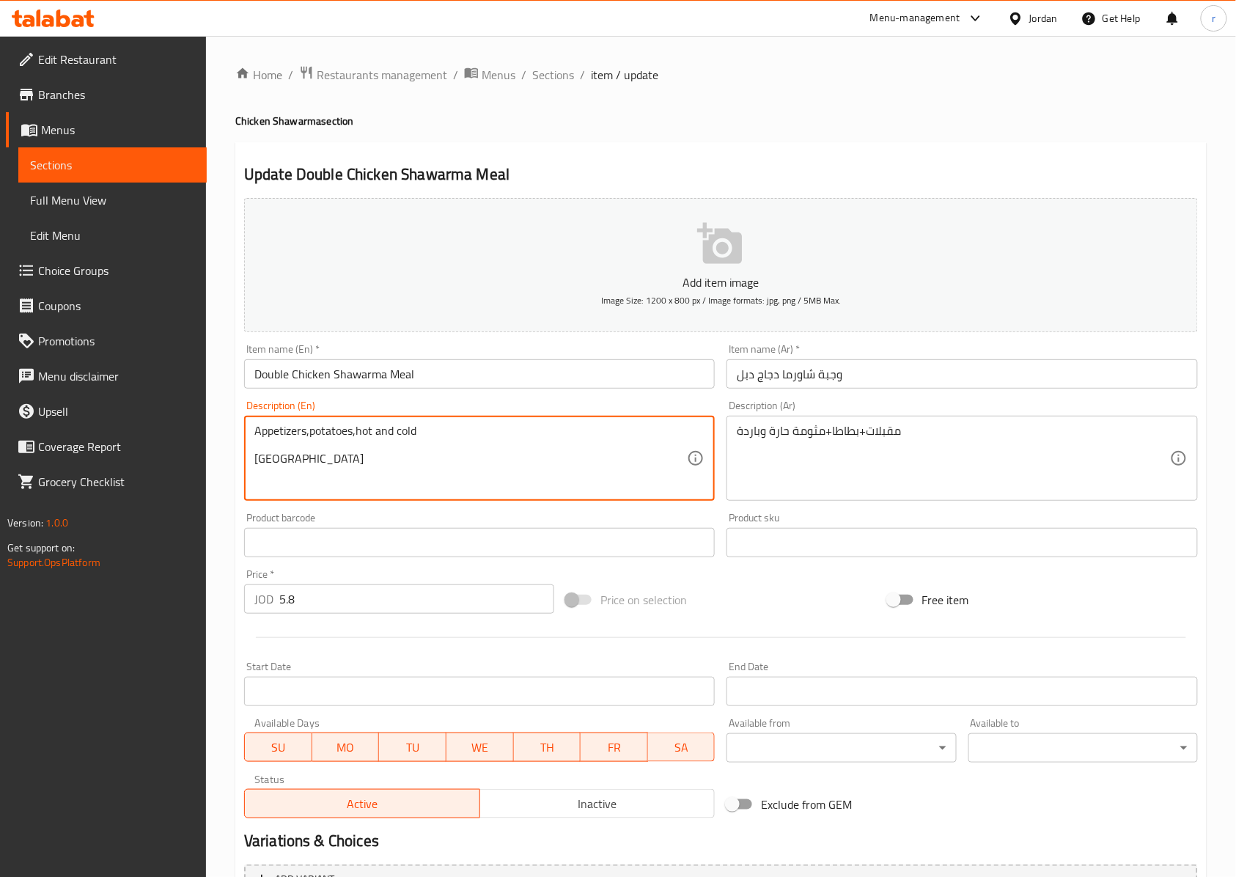
drag, startPoint x: 356, startPoint y: 462, endPoint x: 206, endPoint y: 466, distance: 149.7
click at [206, 466] on div "Edit Restaurant Branches Menus Sections Full Menu View Edit Menu Choice Groups …" at bounding box center [618, 548] width 1236 height 1024
type textarea "Appetizers,potatoes,hot and cold"
drag, startPoint x: 450, startPoint y: 433, endPoint x: 141, endPoint y: 429, distance: 308.7
click at [141, 429] on div "Edit Restaurant Branches Menus Sections Full Menu View Edit Menu Choice Groups …" at bounding box center [618, 548] width 1236 height 1024
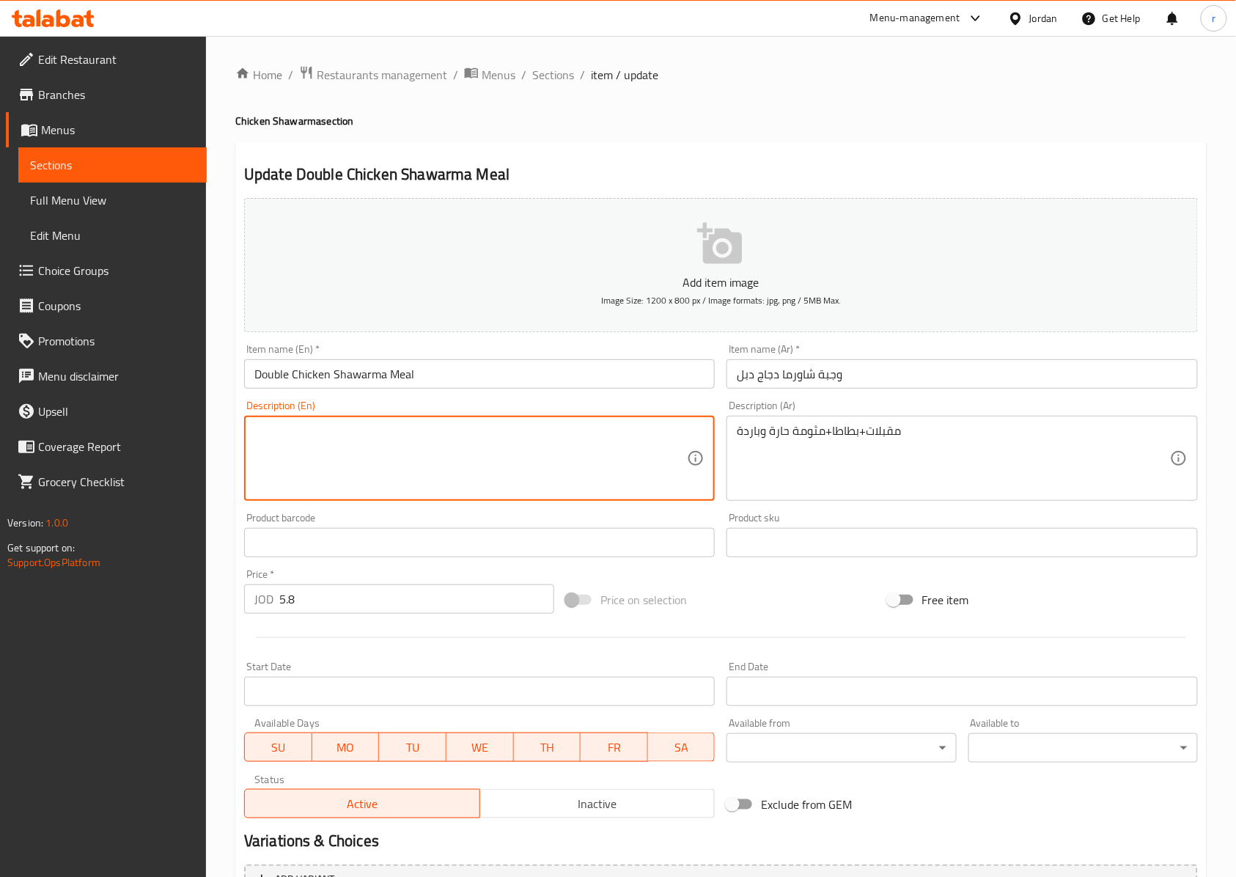
click at [104, 171] on span "Sections" at bounding box center [112, 165] width 165 height 18
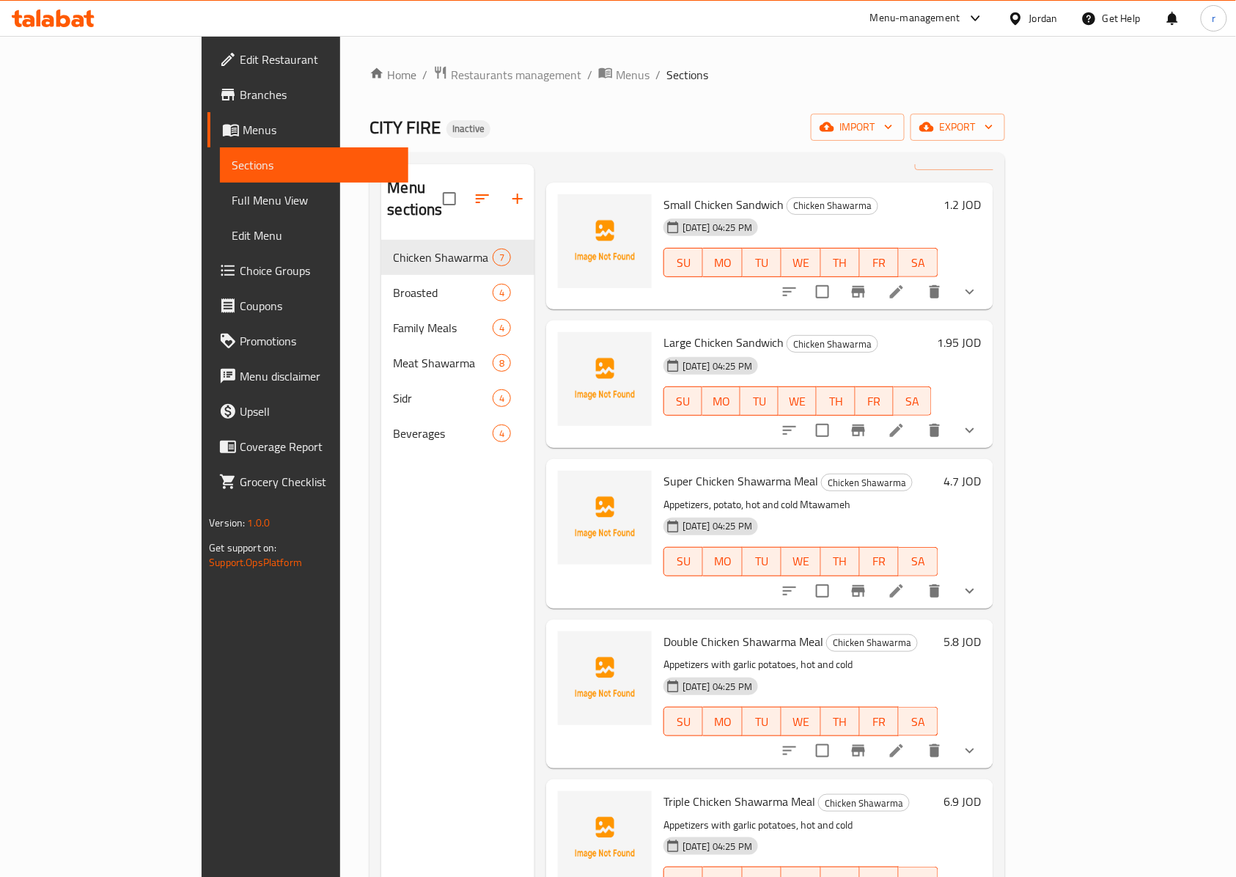
scroll to position [98, 0]
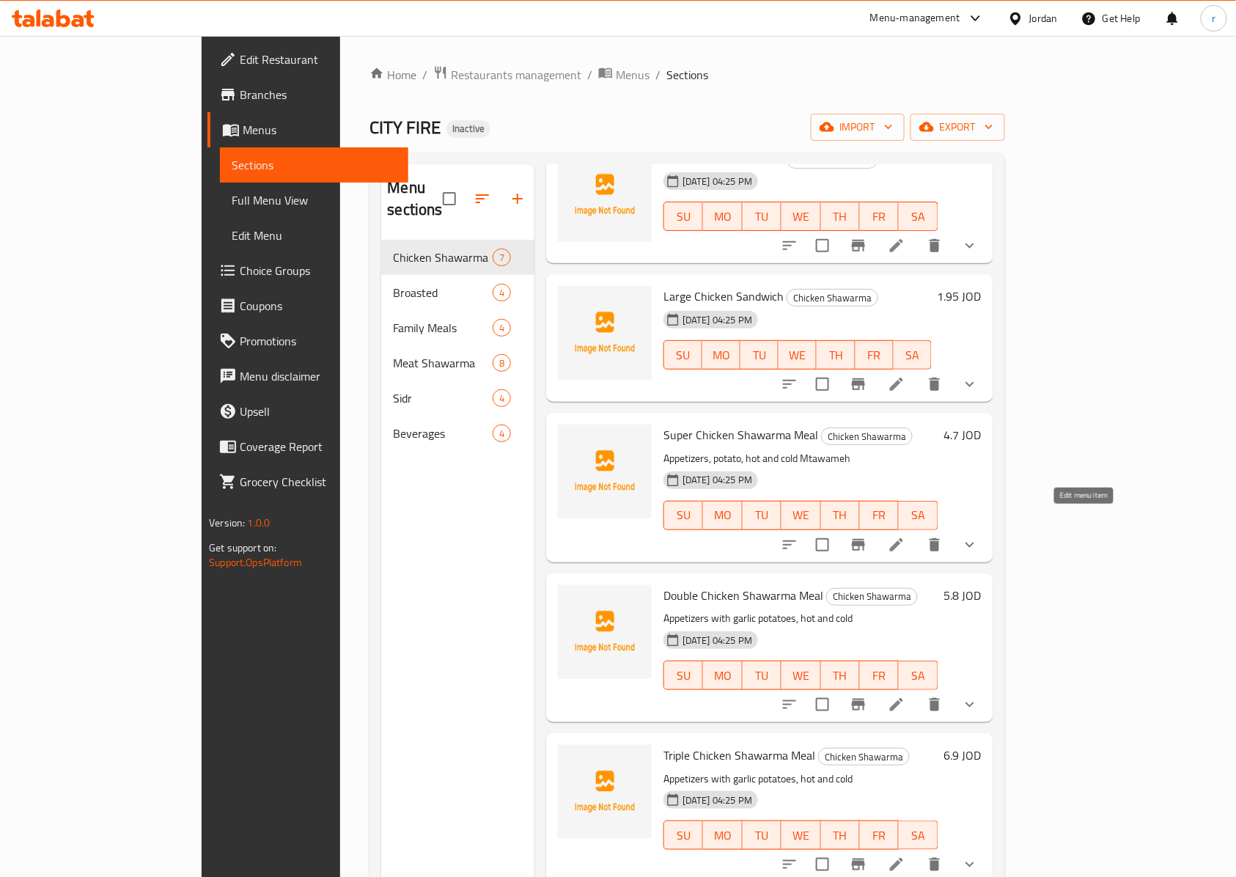
click at [903, 538] on icon at bounding box center [896, 544] width 13 height 13
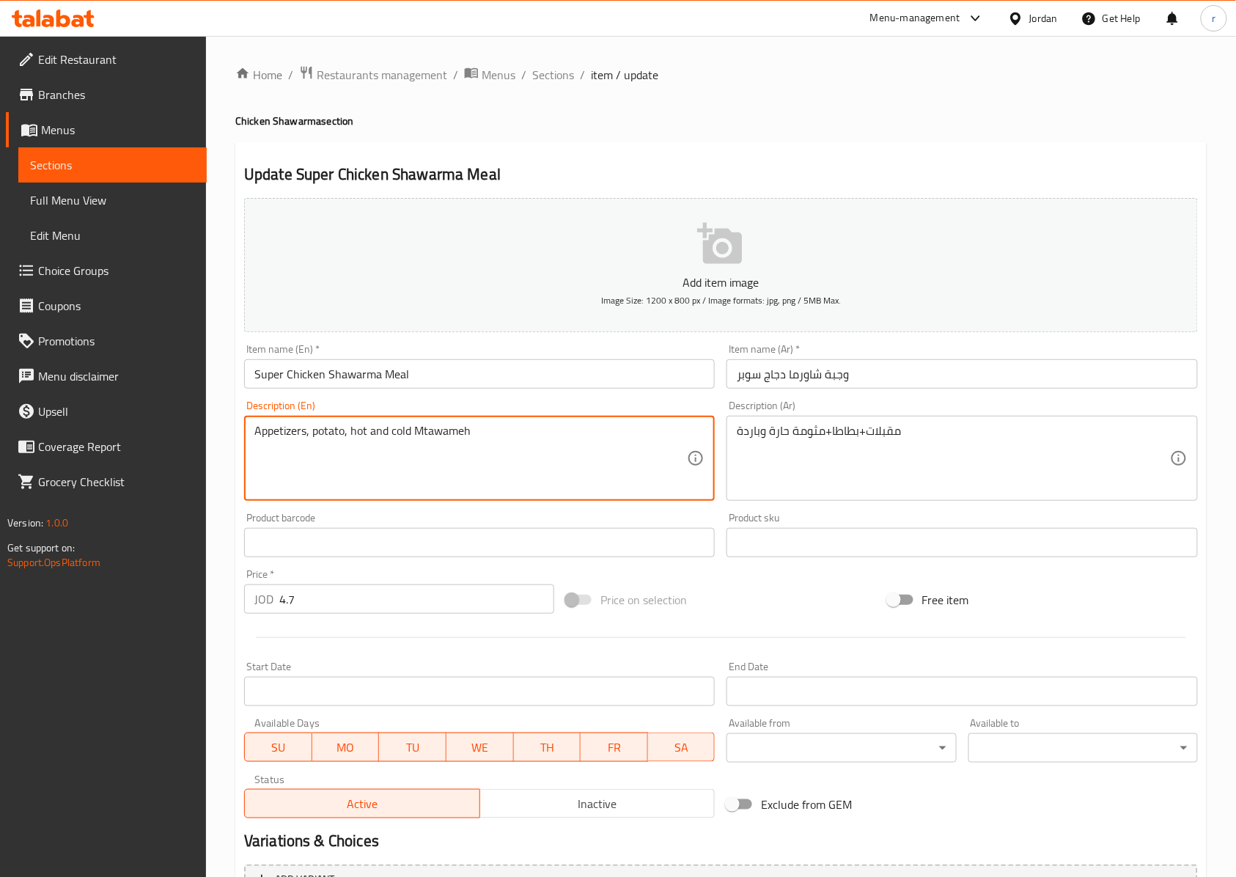
drag, startPoint x: 496, startPoint y: 441, endPoint x: 243, endPoint y: 436, distance: 253.1
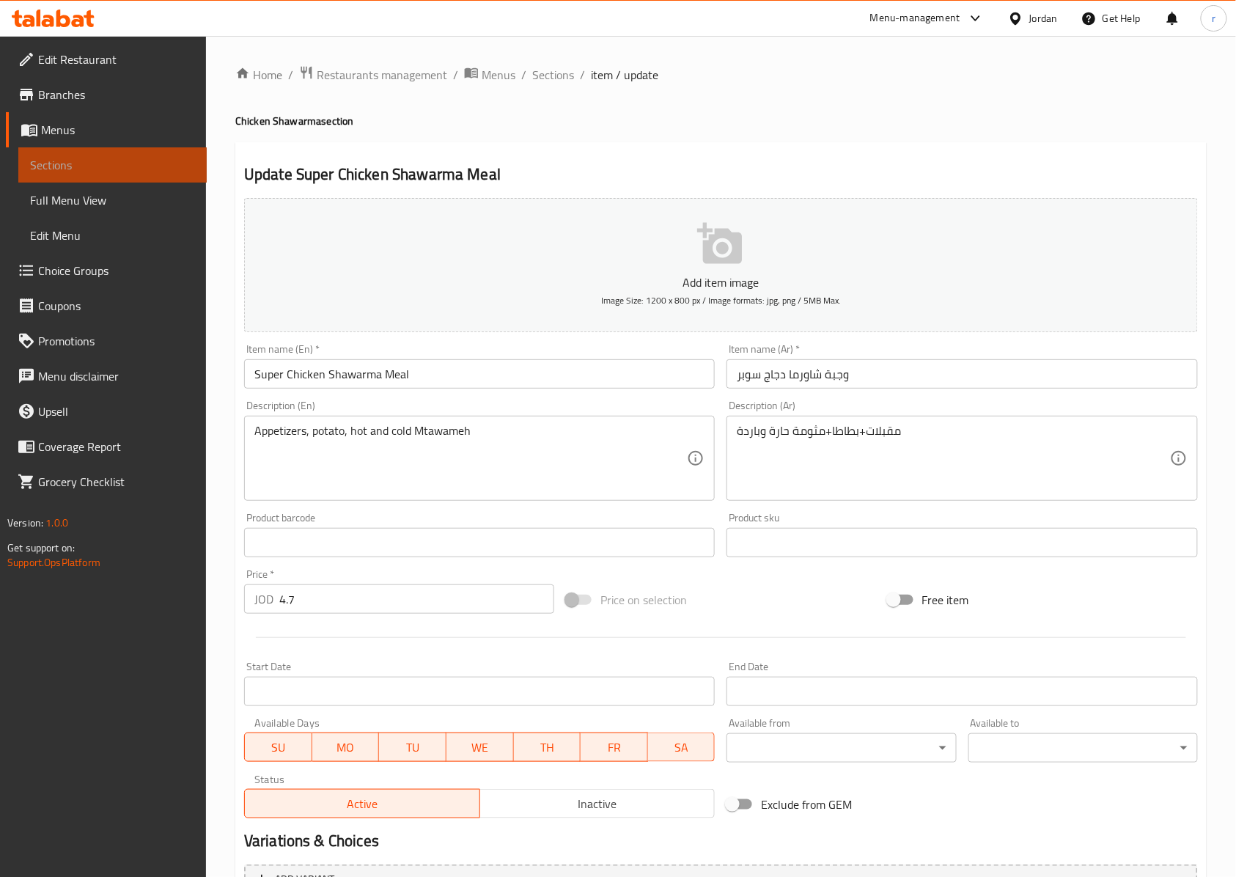
click at [103, 174] on link "Sections" at bounding box center [112, 164] width 188 height 35
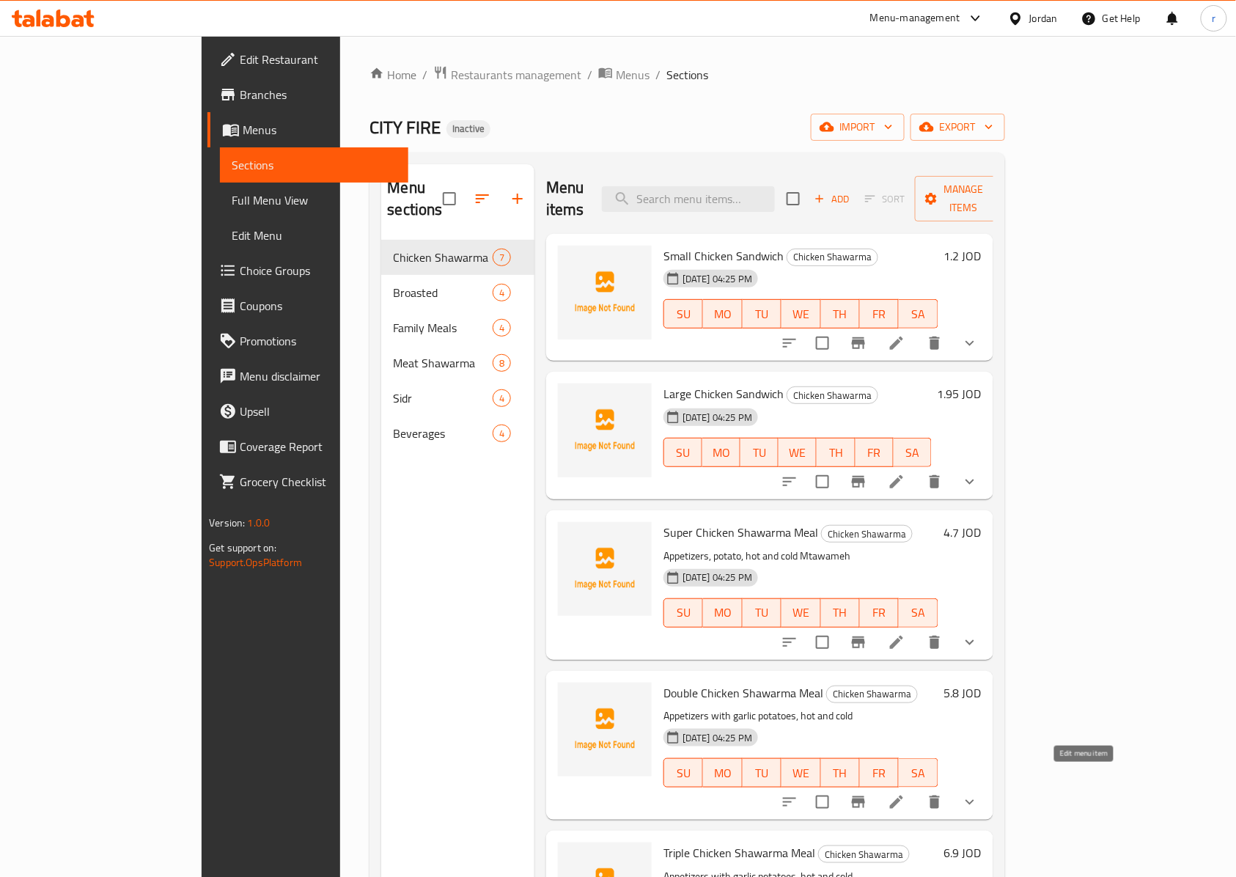
click at [906, 793] on icon at bounding box center [897, 802] width 18 height 18
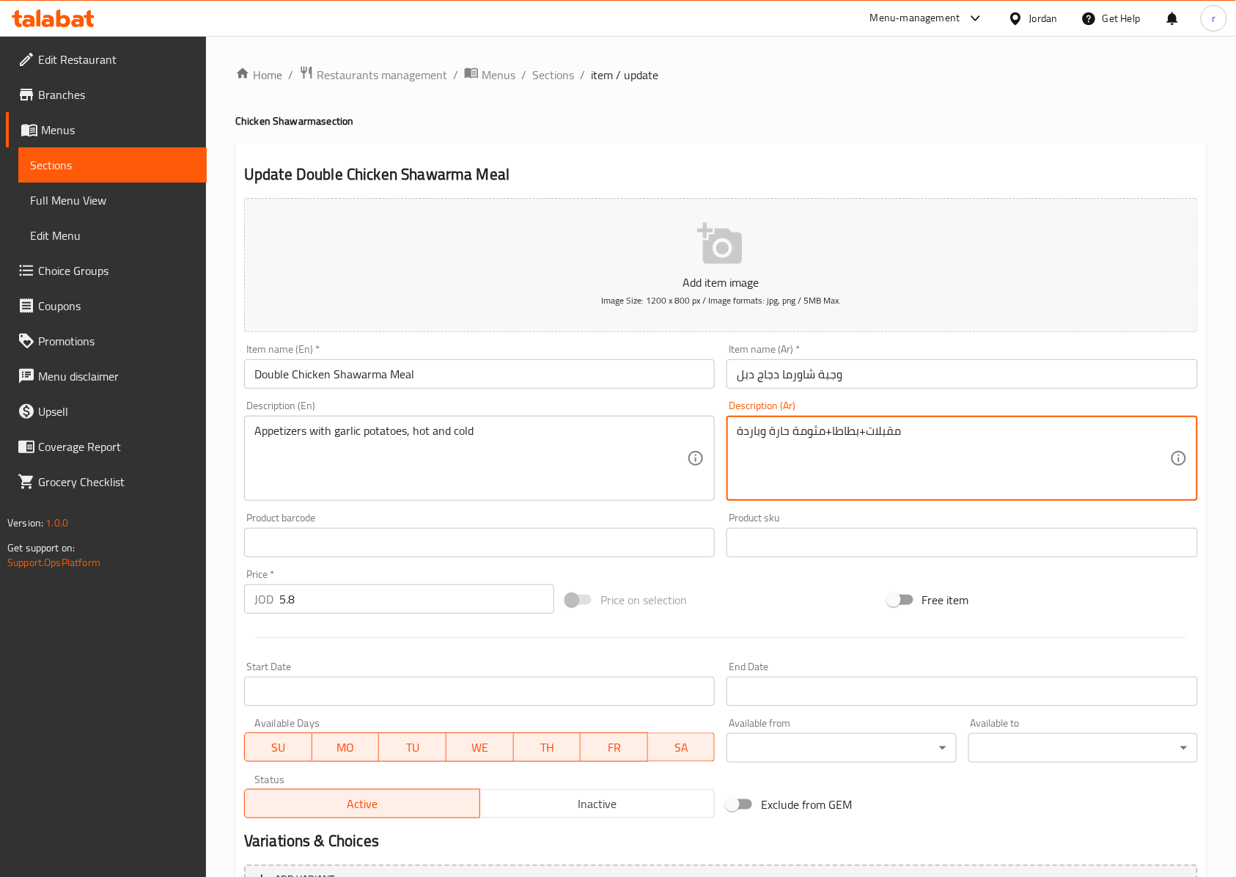
drag, startPoint x: 945, startPoint y: 443, endPoint x: 729, endPoint y: 441, distance: 215.6
click at [864, 467] on textarea "مقبلات+بطاطا+مثومة حارة وباردة" at bounding box center [953, 459] width 433 height 70
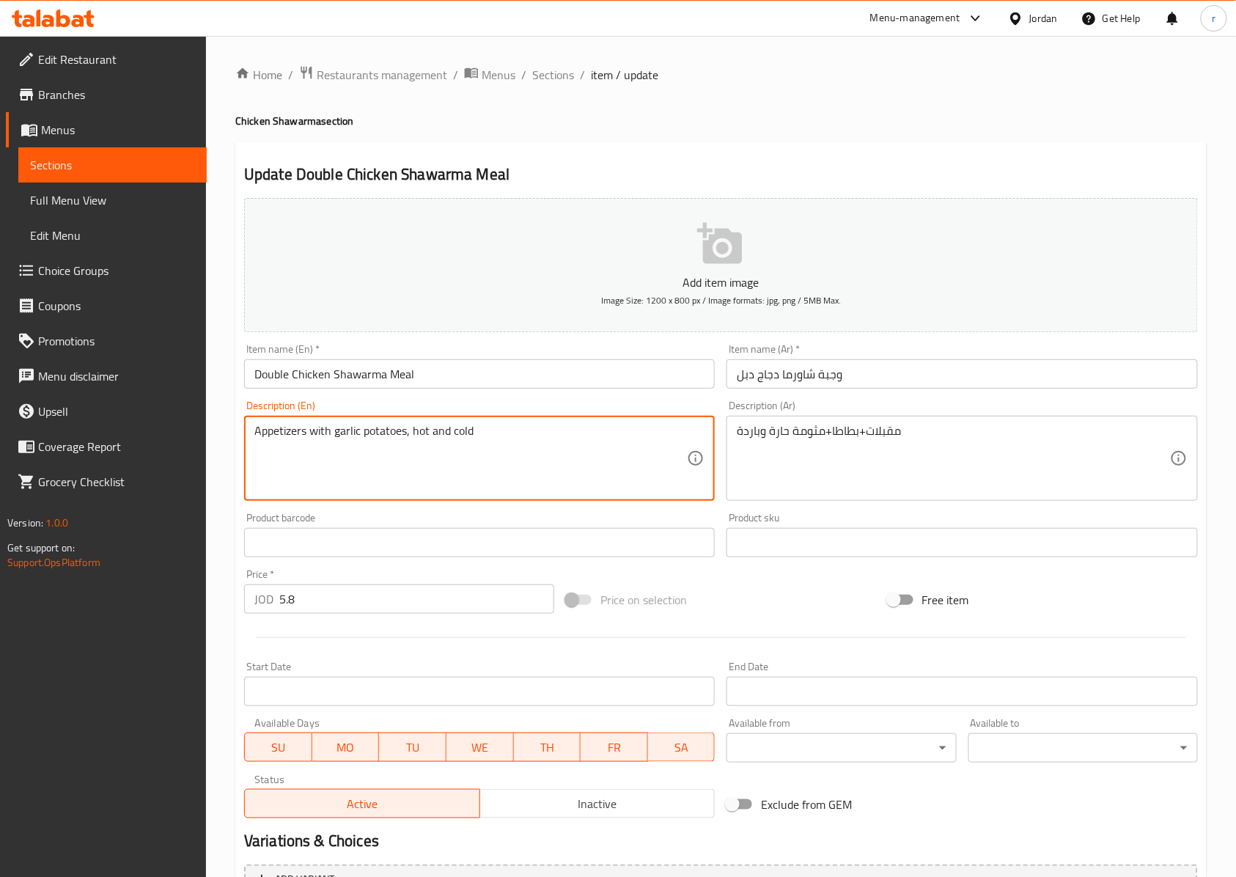
drag, startPoint x: 482, startPoint y: 443, endPoint x: 238, endPoint y: 441, distance: 243.5
paste textarea ", potato, hot and cold Mtawameh"
click at [522, 450] on textarea "Appetizers, potato, hot and cold Mtawameh" at bounding box center [470, 459] width 433 height 70
type textarea "Appetizers, potato, hot and cold Mtawameh"
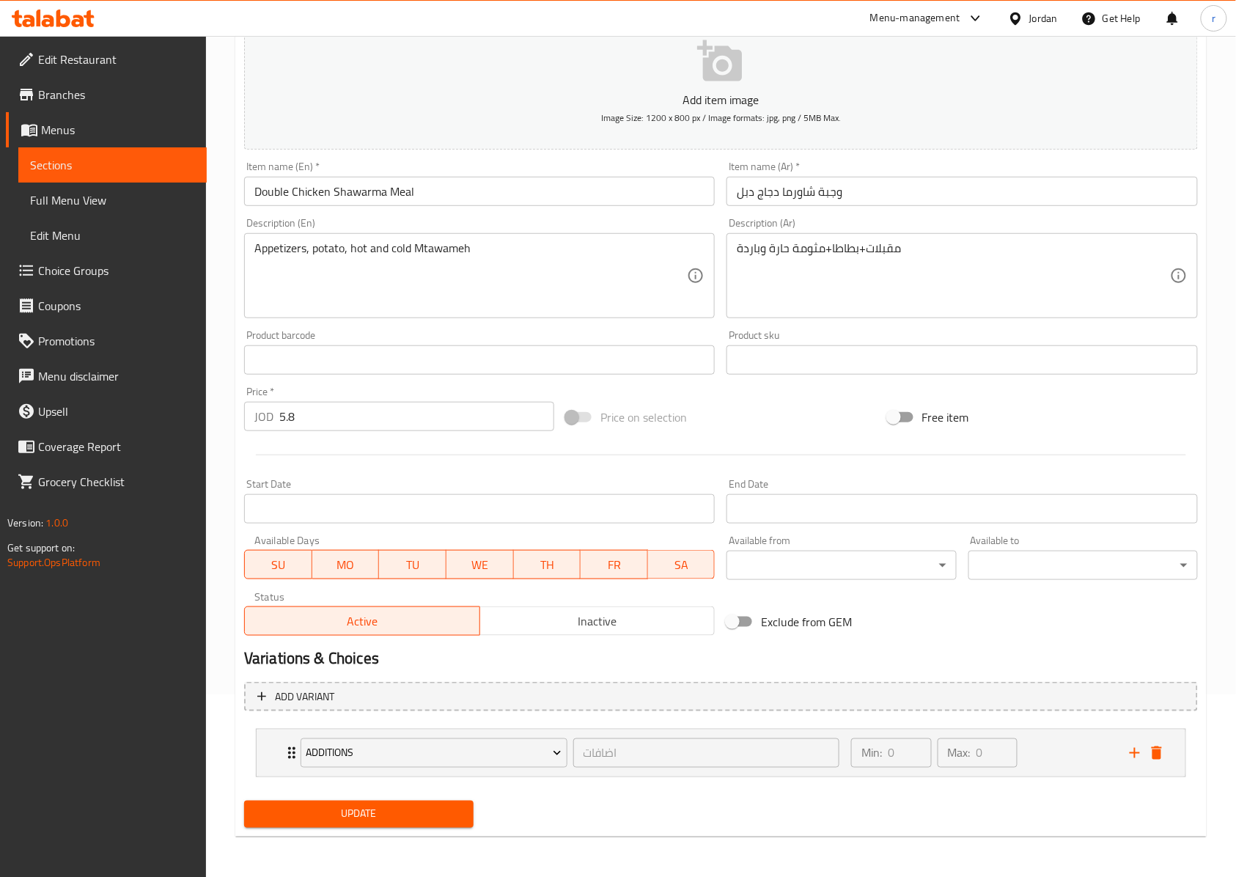
scroll to position [185, 0]
click at [375, 813] on span "Update" at bounding box center [359, 813] width 206 height 18
click at [395, 813] on span "Update" at bounding box center [359, 813] width 206 height 18
click at [76, 153] on link "Sections" at bounding box center [112, 164] width 188 height 35
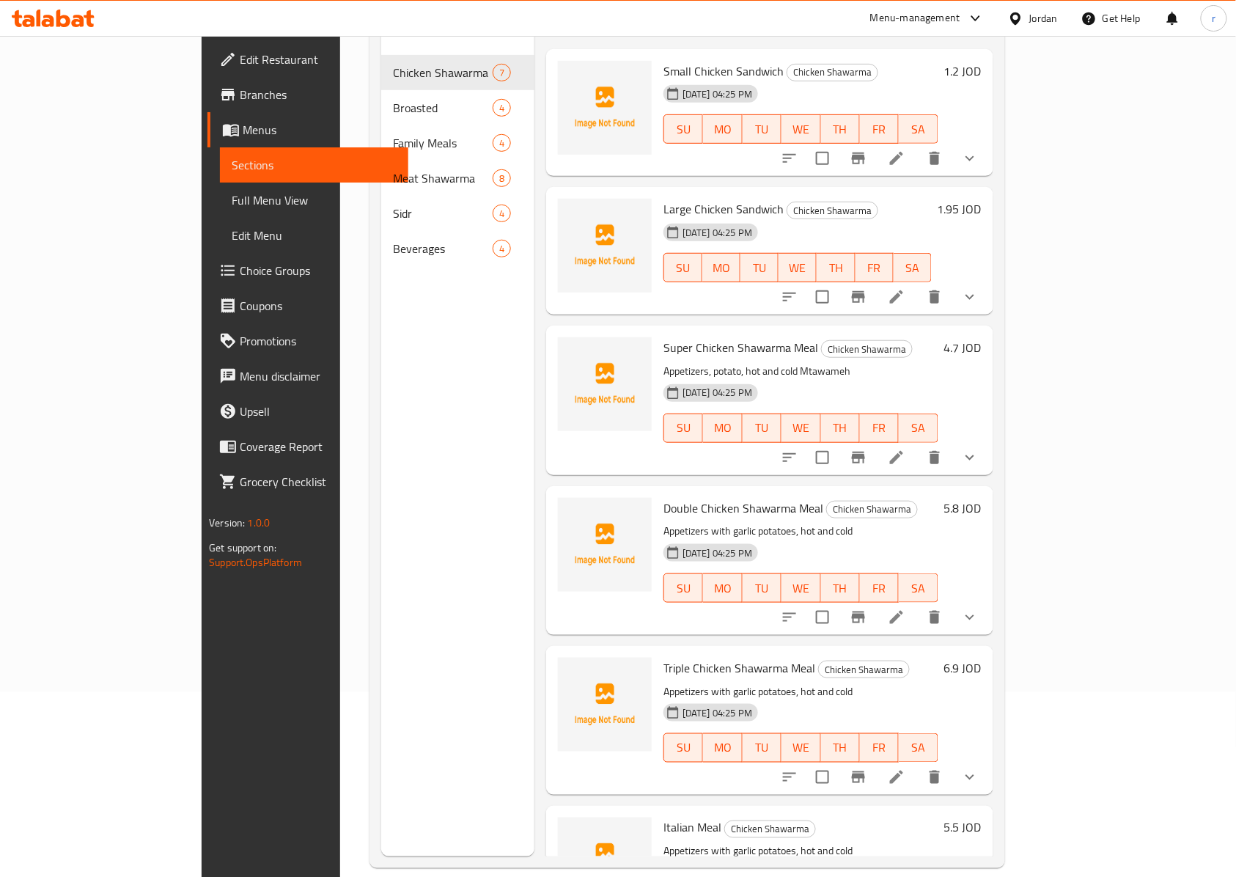
click at [945, 538] on div "17-09-2025 04:25 PM SU MO TU WE TH FR SA" at bounding box center [801, 577] width 287 height 79
click at [906, 609] on icon at bounding box center [897, 618] width 18 height 18
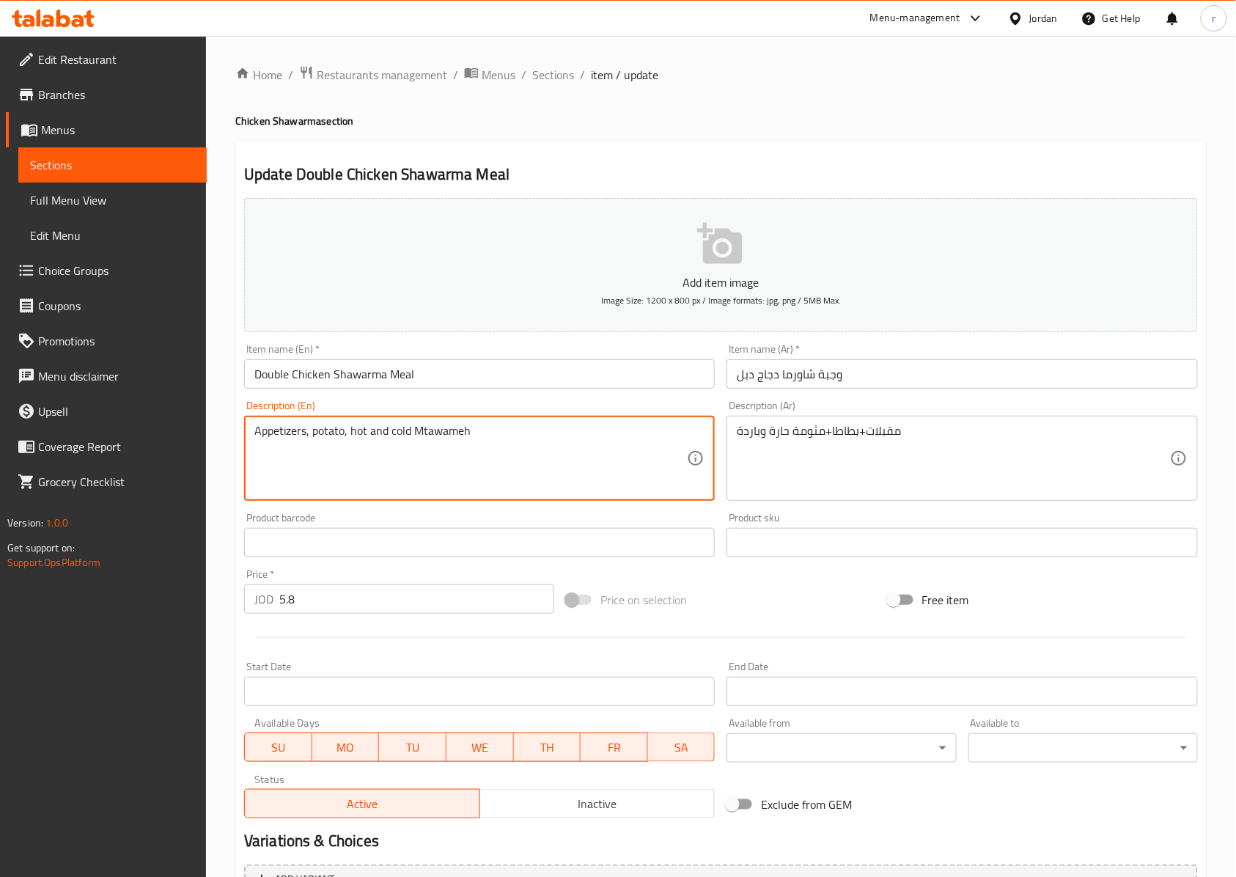
drag, startPoint x: 553, startPoint y: 441, endPoint x: 153, endPoint y: 447, distance: 399.7
click at [138, 166] on span "Sections" at bounding box center [112, 165] width 165 height 18
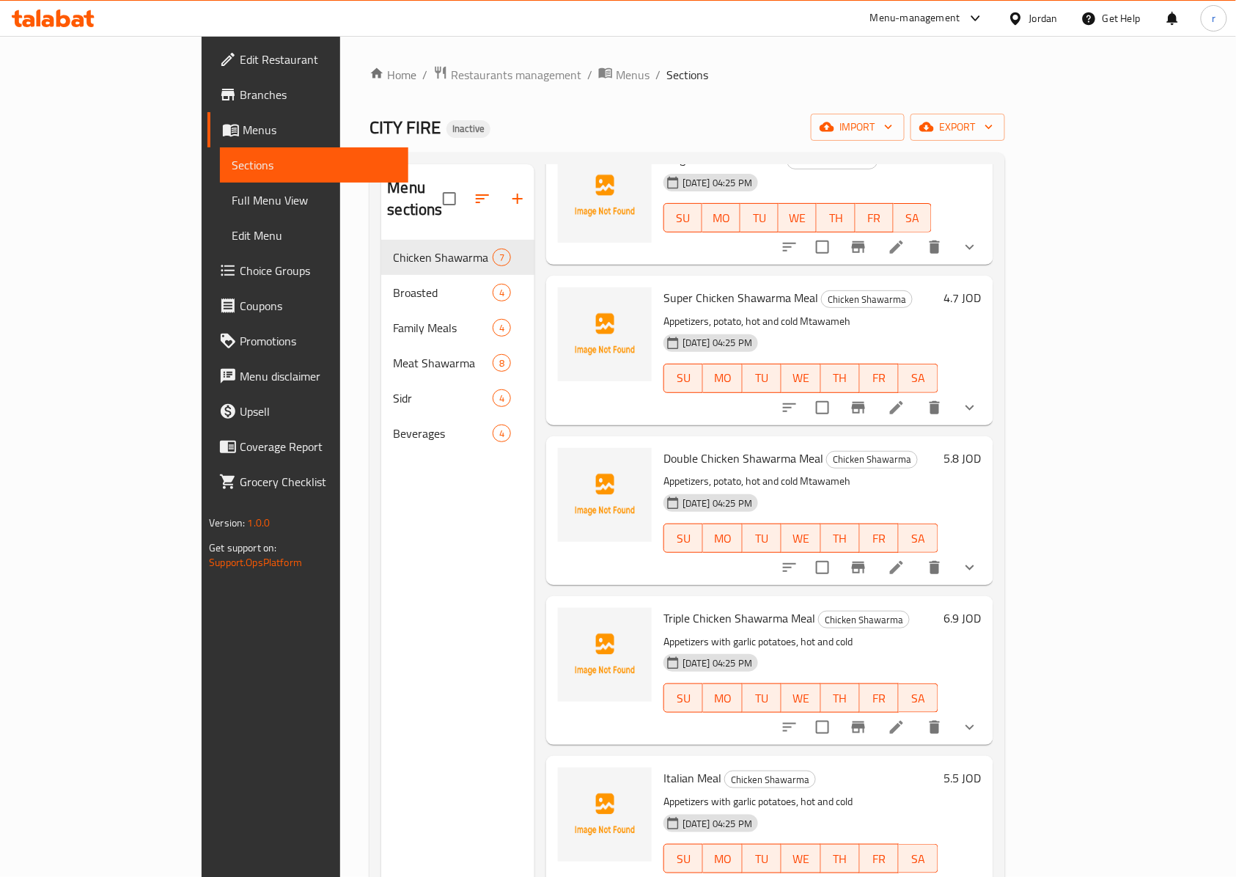
scroll to position [236, 0]
click at [906, 717] on icon at bounding box center [897, 726] width 18 height 18
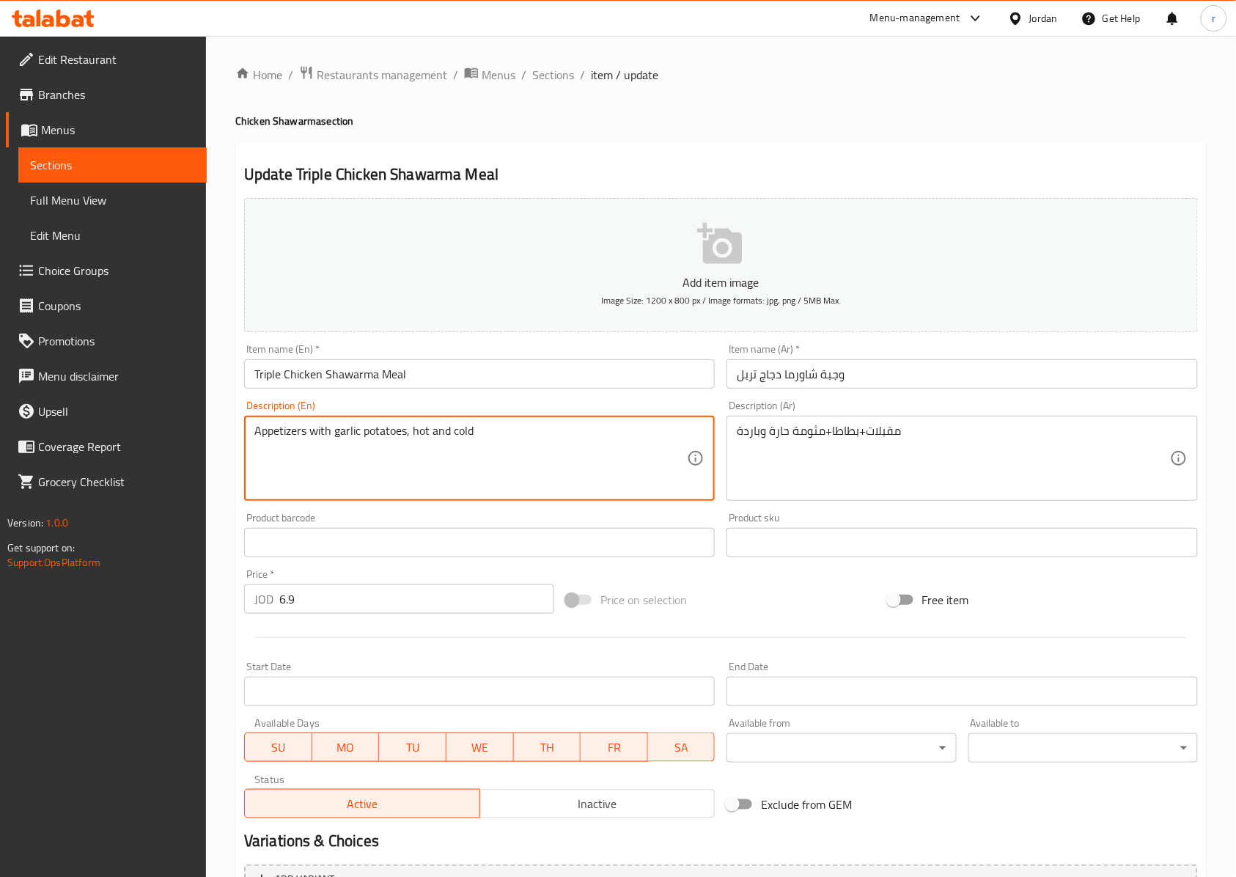
drag, startPoint x: 568, startPoint y: 440, endPoint x: 220, endPoint y: 440, distance: 347.6
paste textarea ", potato, hot and cold Mtawameh"
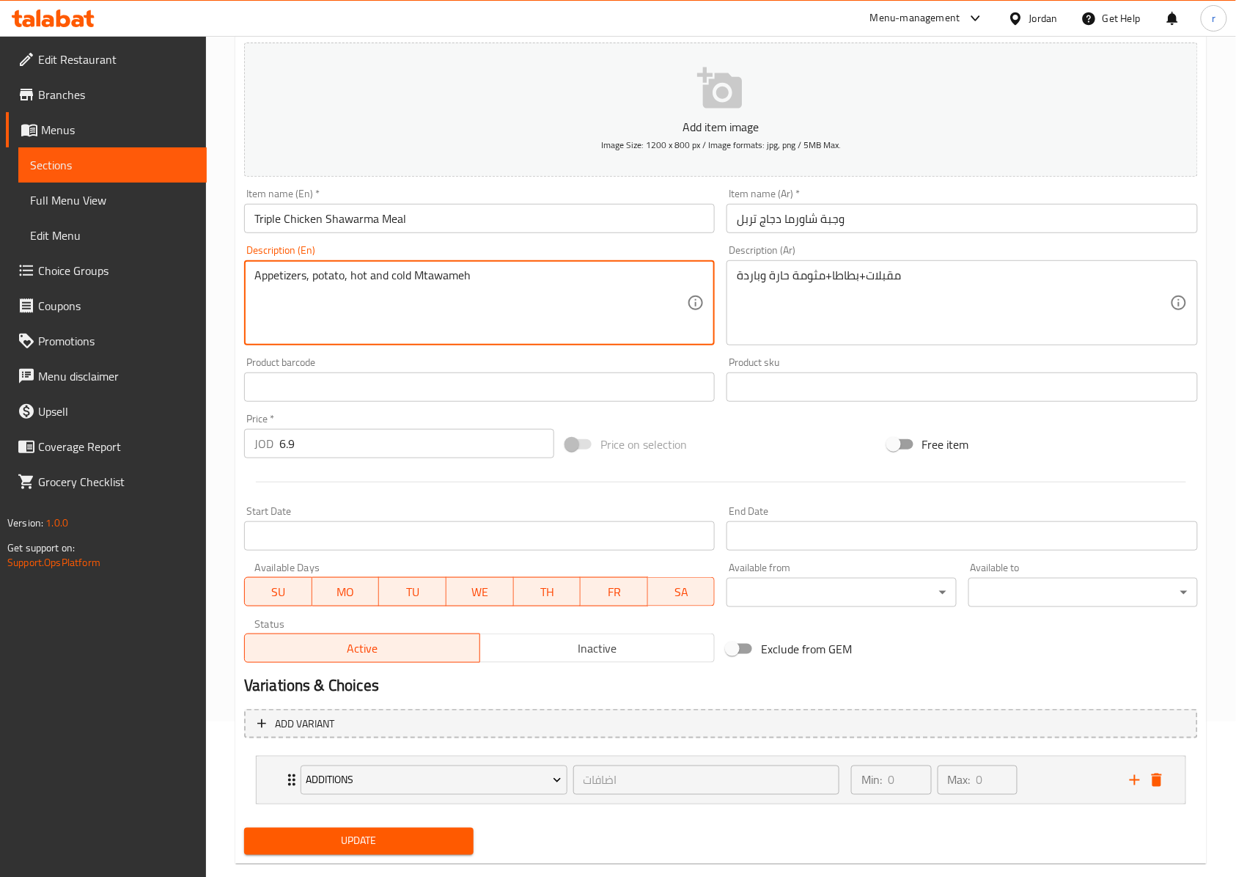
scroll to position [185, 0]
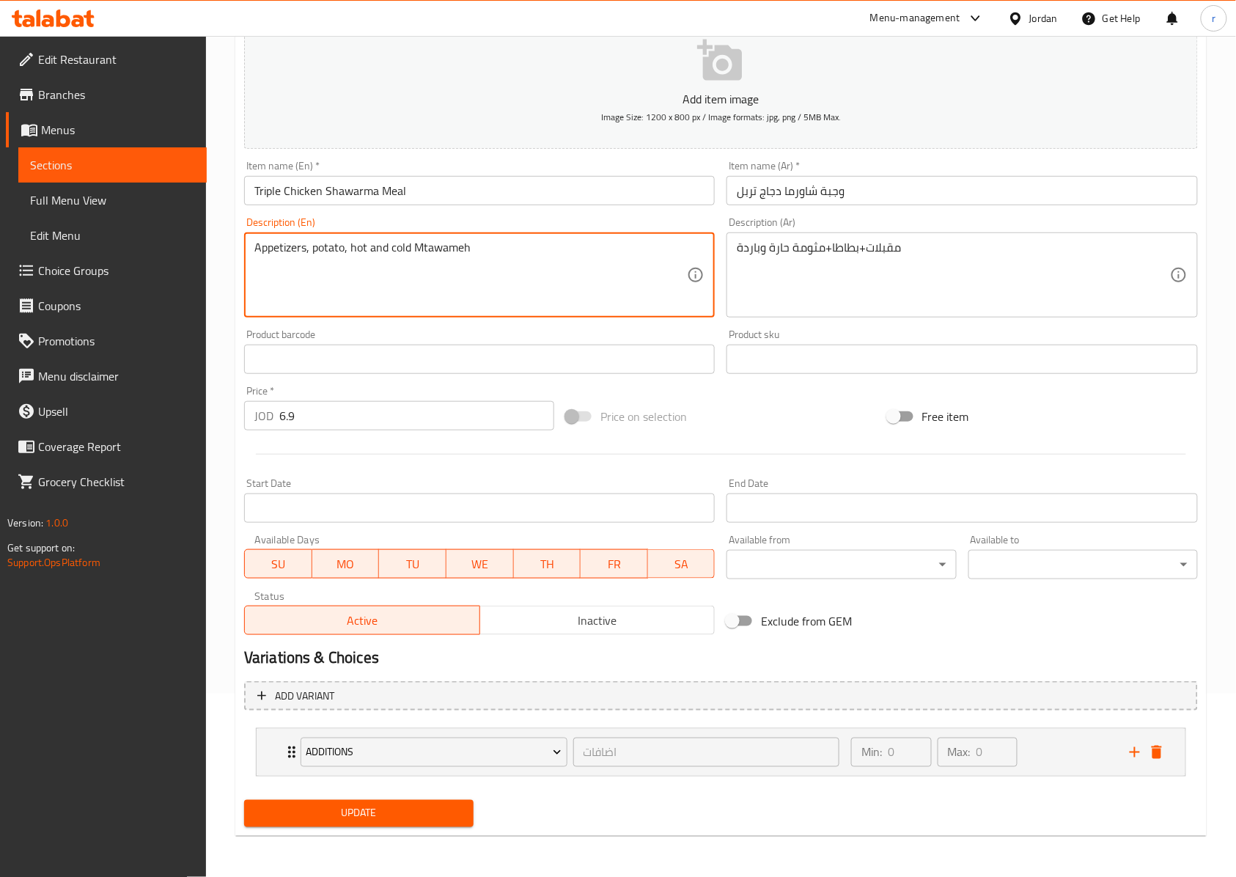
type textarea "Appetizers, potato, hot and cold Mtawameh"
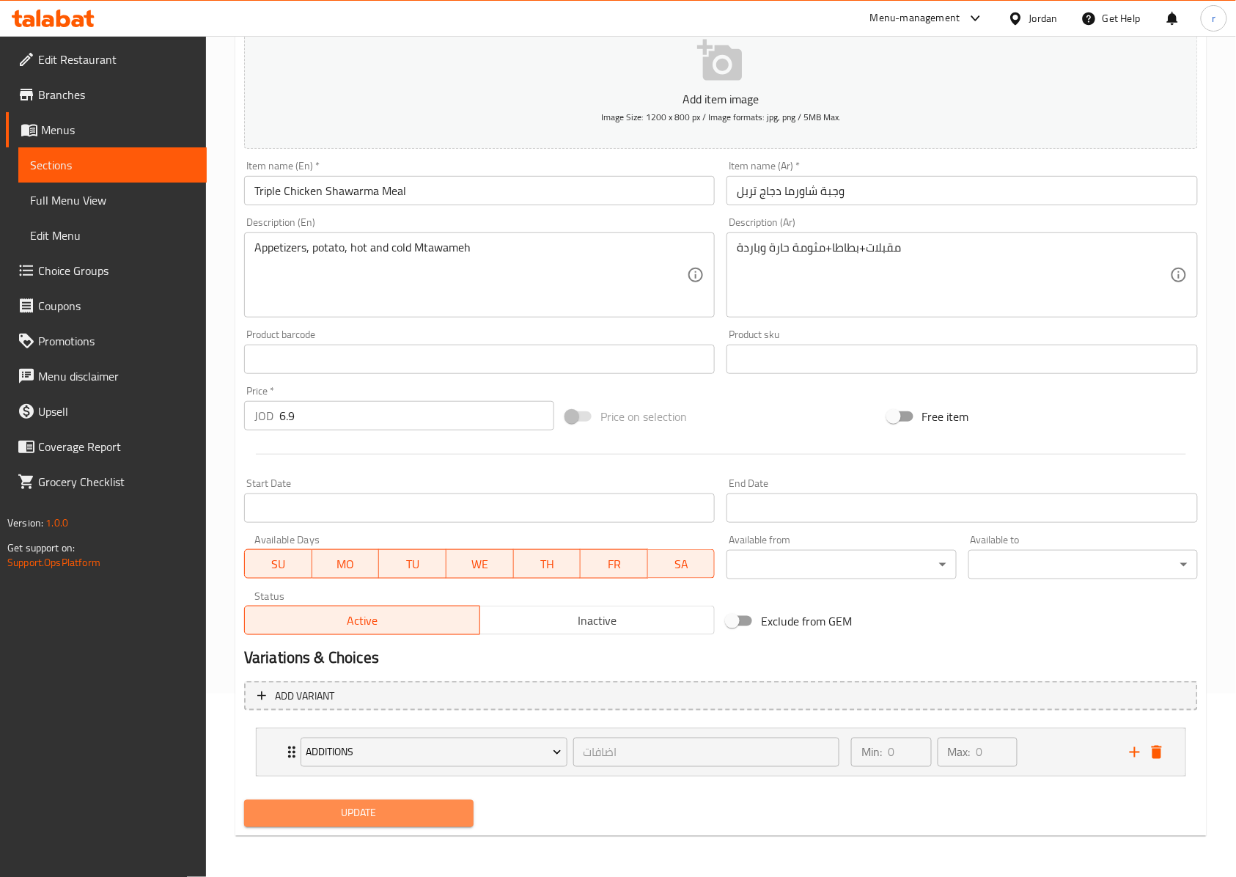
click at [396, 817] on span "Update" at bounding box center [359, 813] width 206 height 18
click at [95, 168] on span "Sections" at bounding box center [112, 165] width 165 height 18
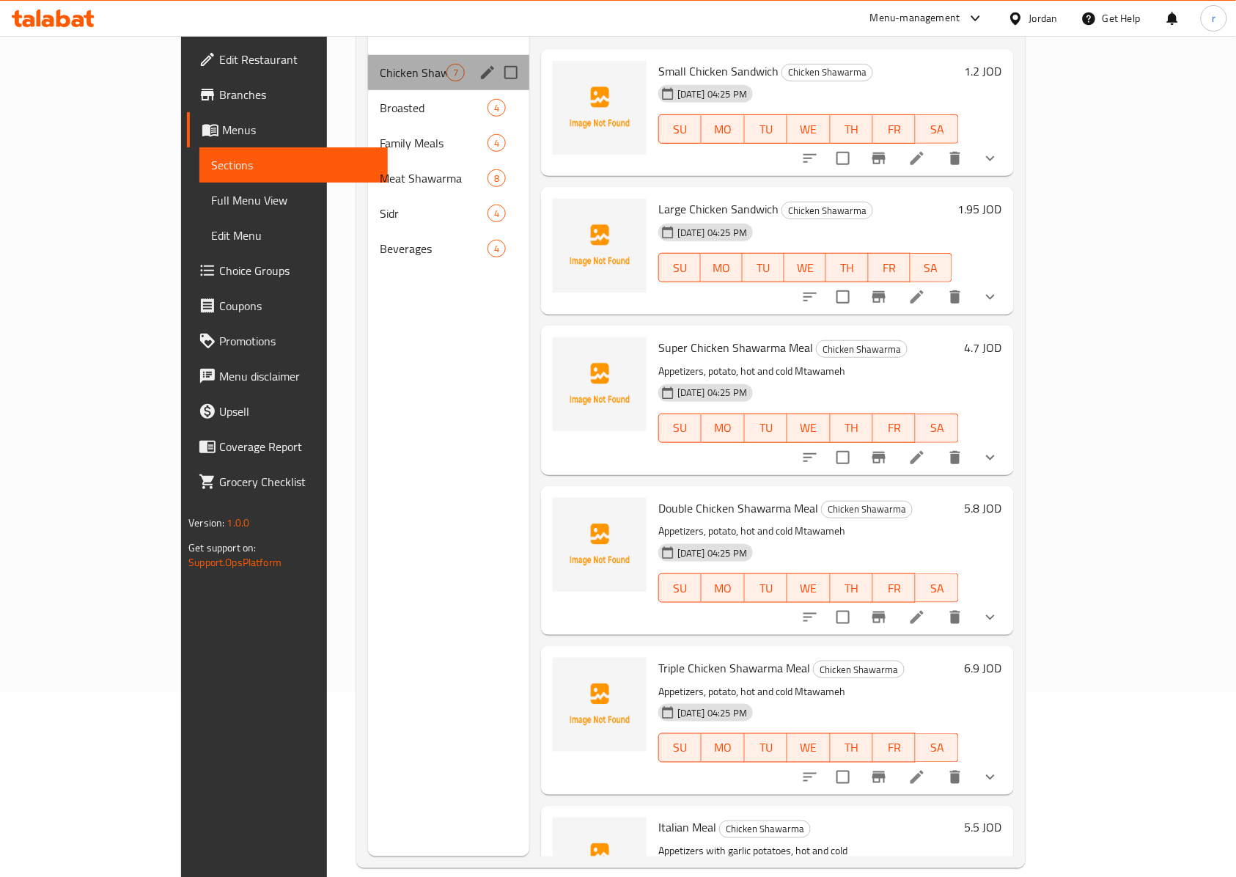
click at [368, 62] on div "Chicken Shawarma 7" at bounding box center [448, 72] width 161 height 35
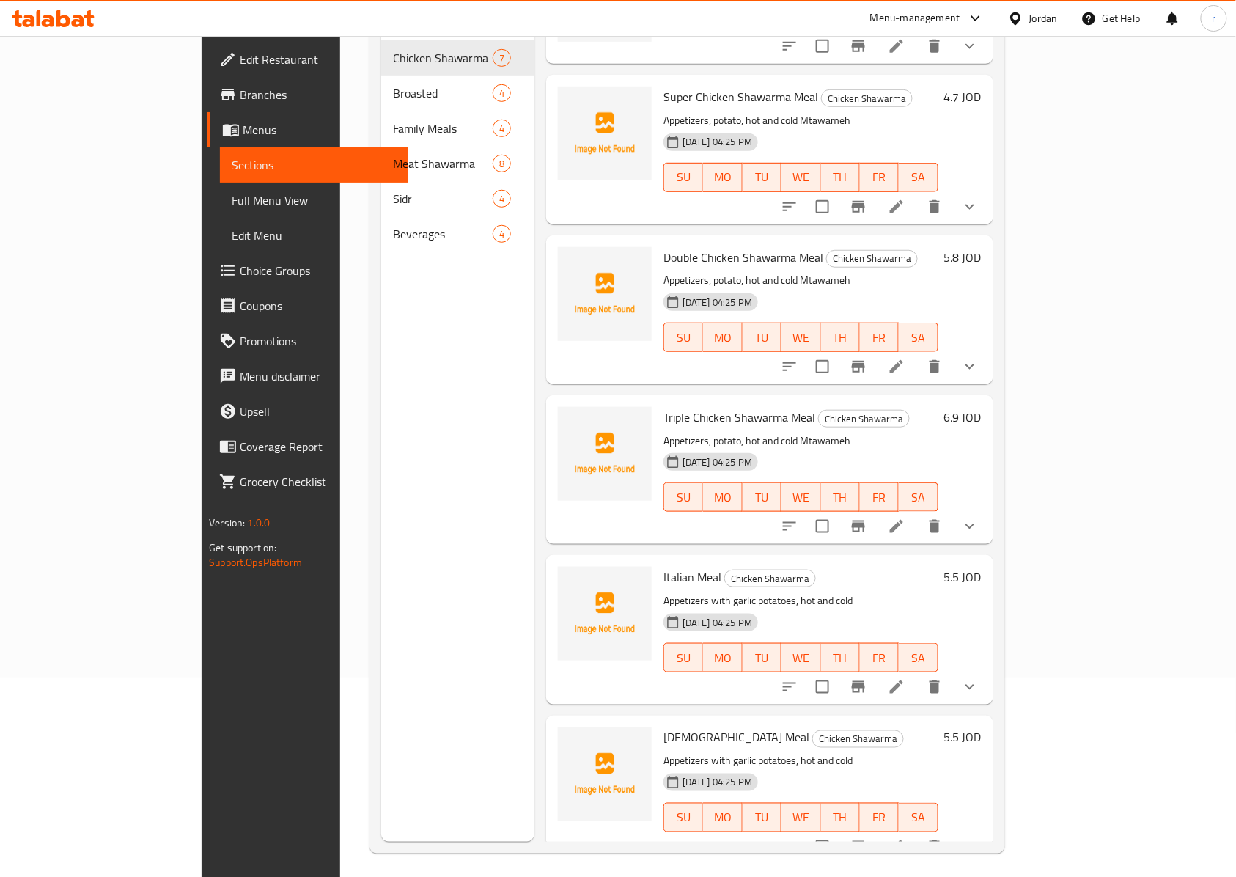
scroll to position [206, 0]
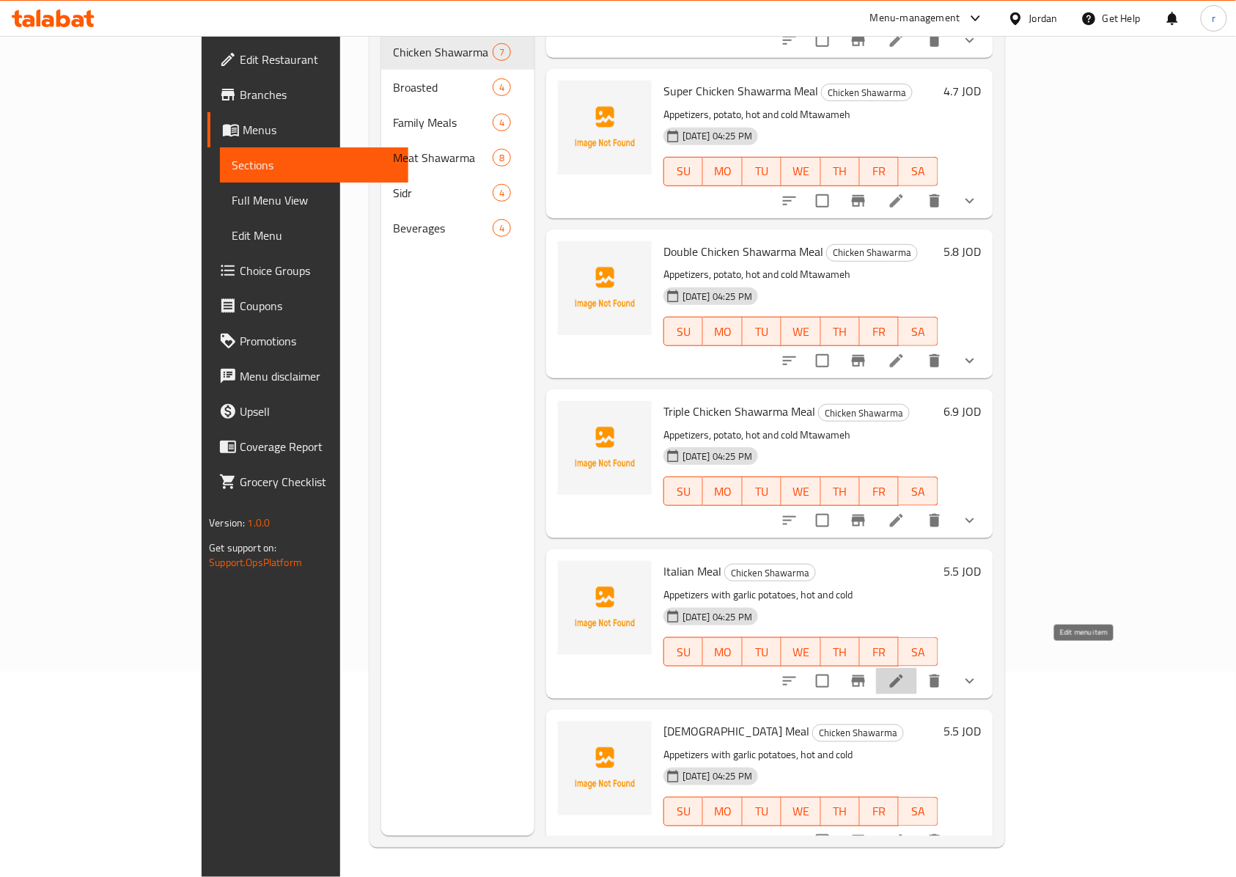
click at [906, 672] on icon at bounding box center [897, 681] width 18 height 18
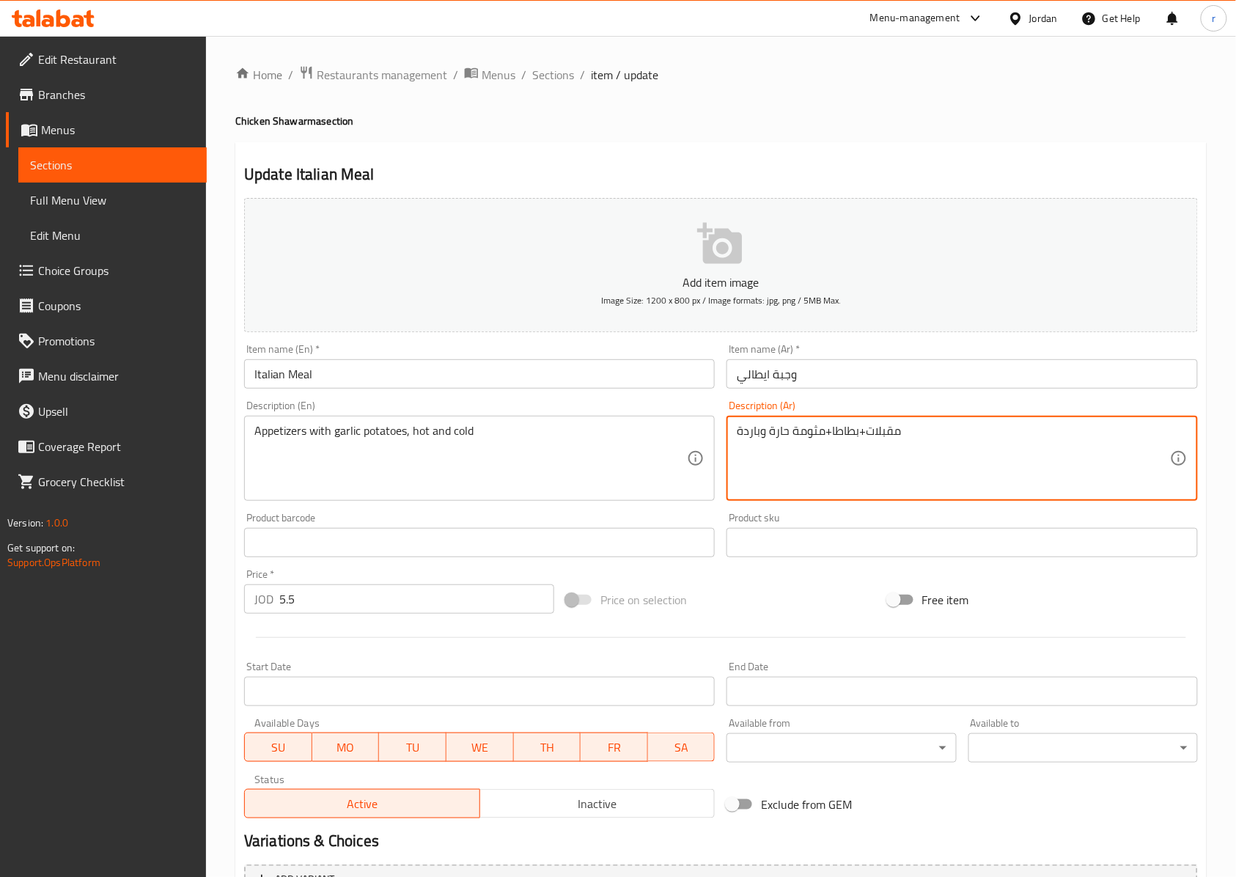
drag, startPoint x: 939, startPoint y: 431, endPoint x: 711, endPoint y: 433, distance: 228.1
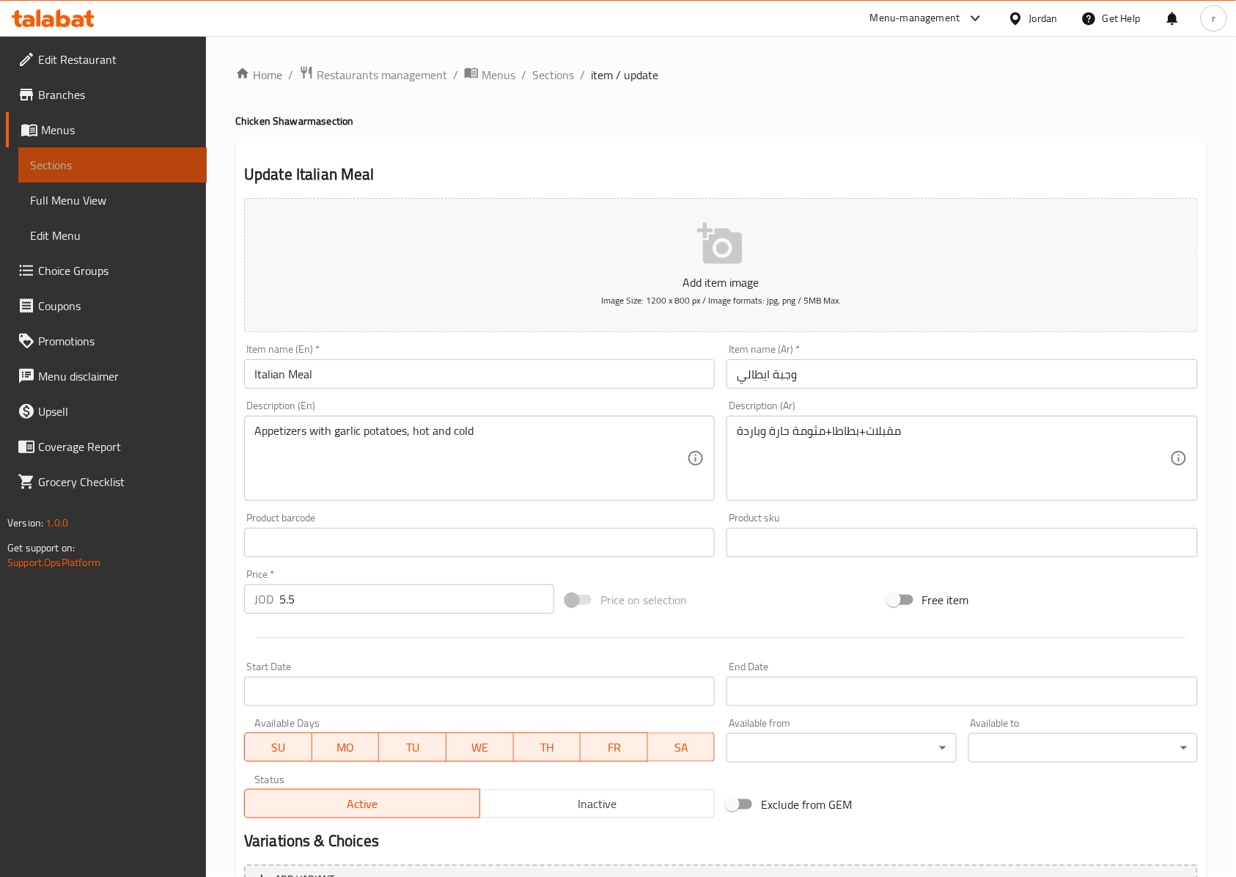
click at [113, 164] on span "Sections" at bounding box center [112, 165] width 165 height 18
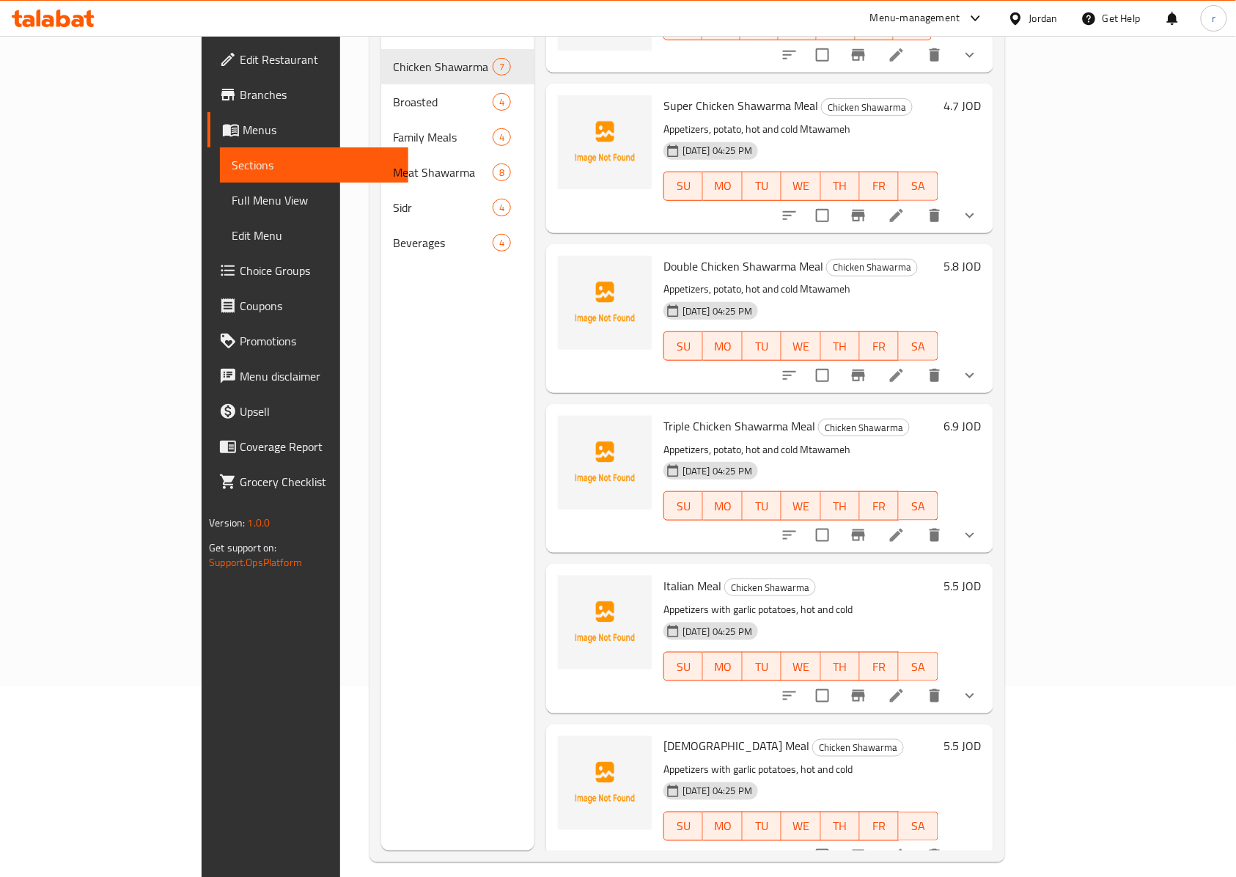
scroll to position [206, 0]
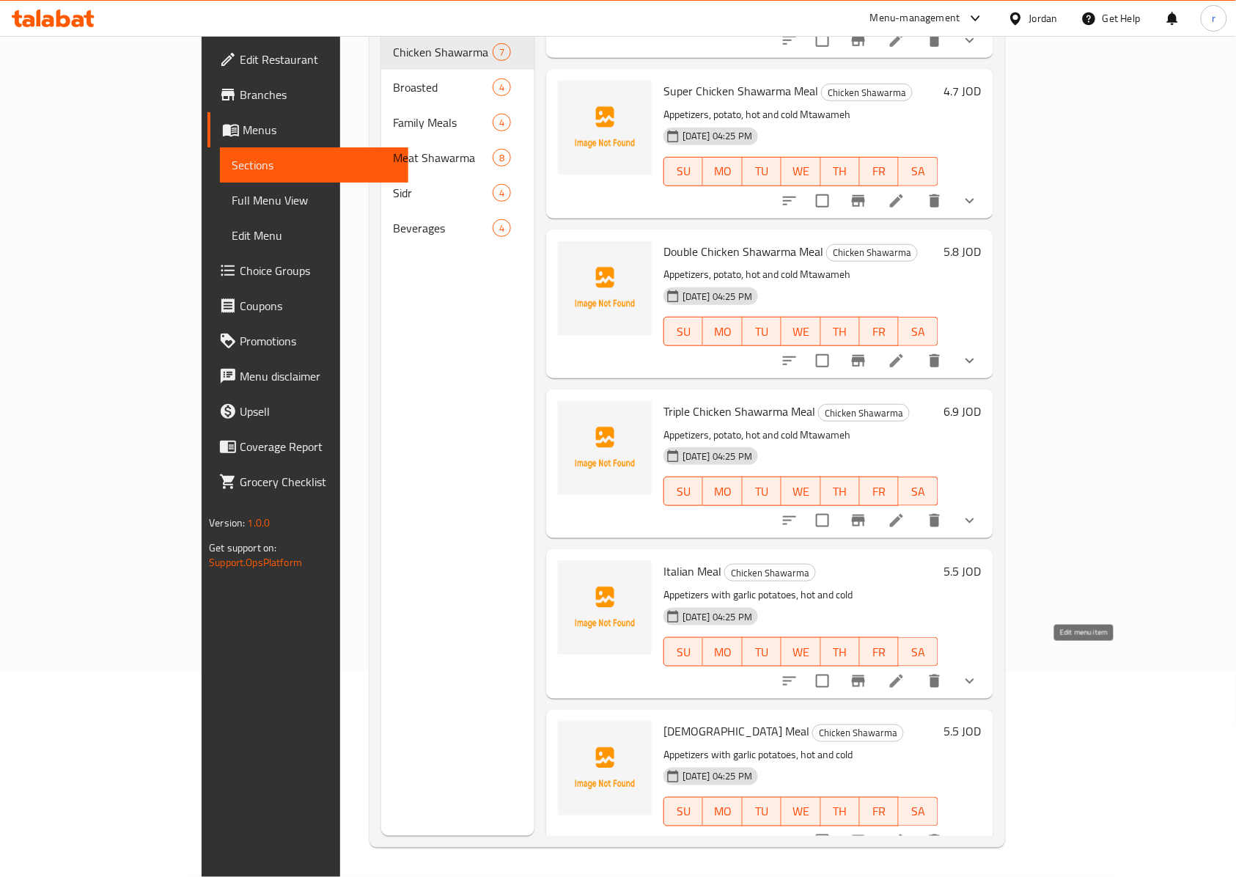
click at [906, 672] on icon at bounding box center [897, 681] width 18 height 18
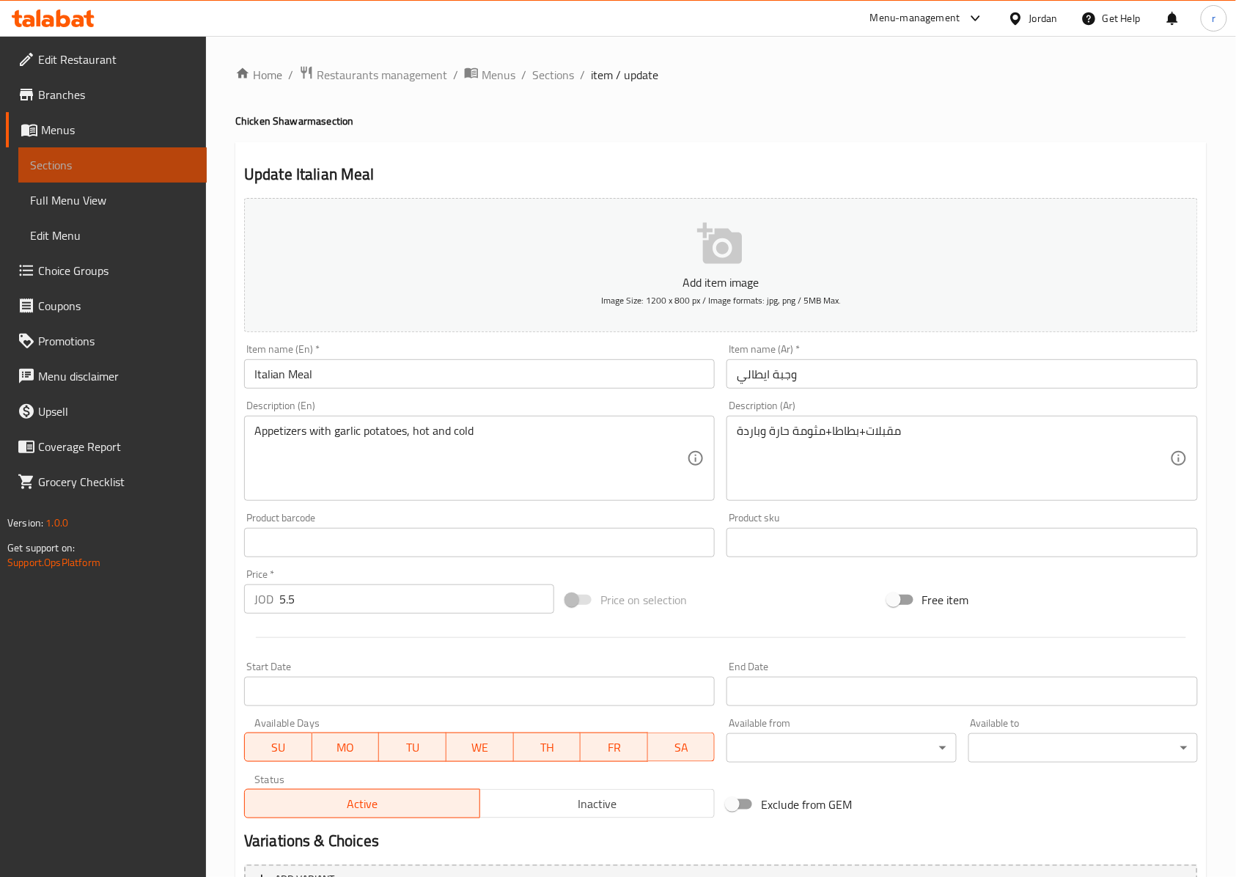
click at [98, 169] on span "Sections" at bounding box center [112, 165] width 165 height 18
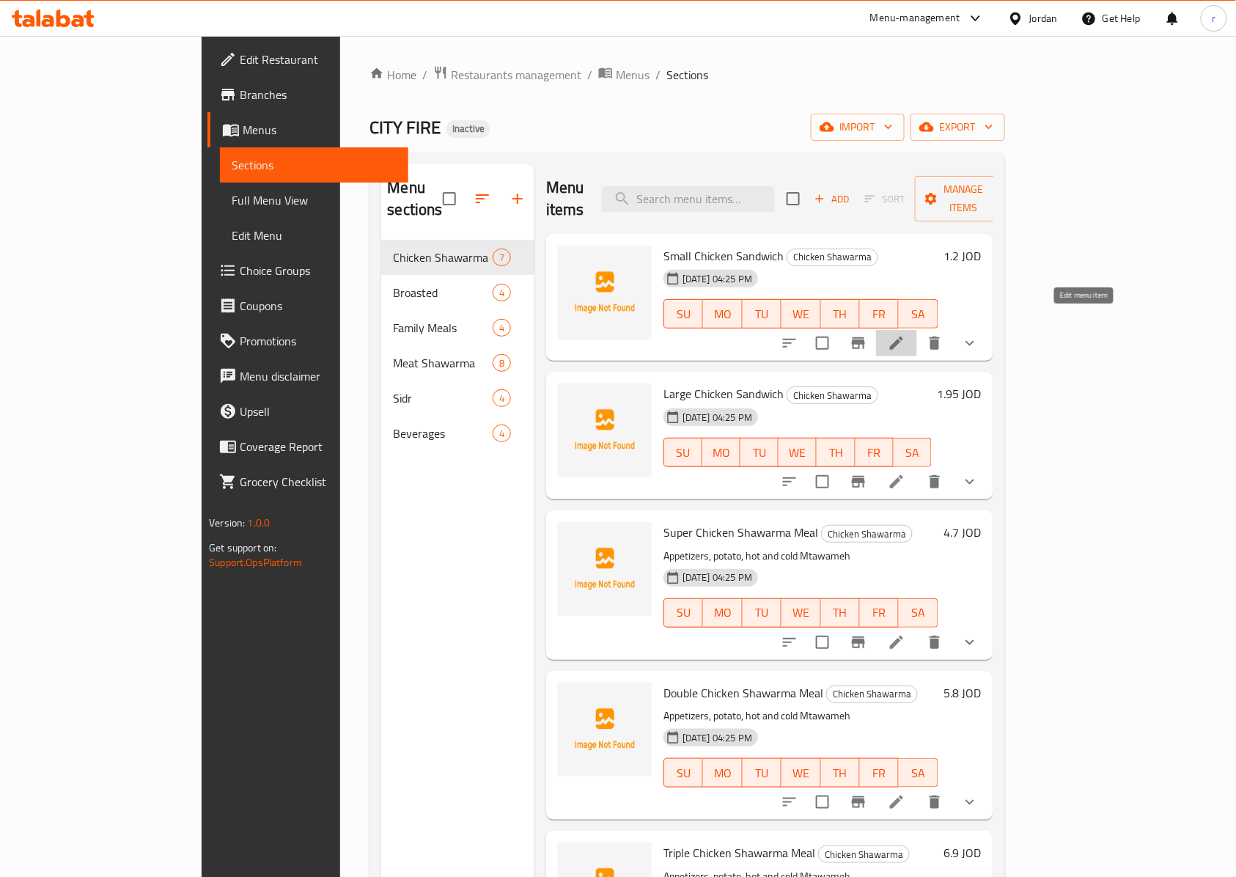
click at [903, 337] on icon at bounding box center [896, 343] width 13 height 13
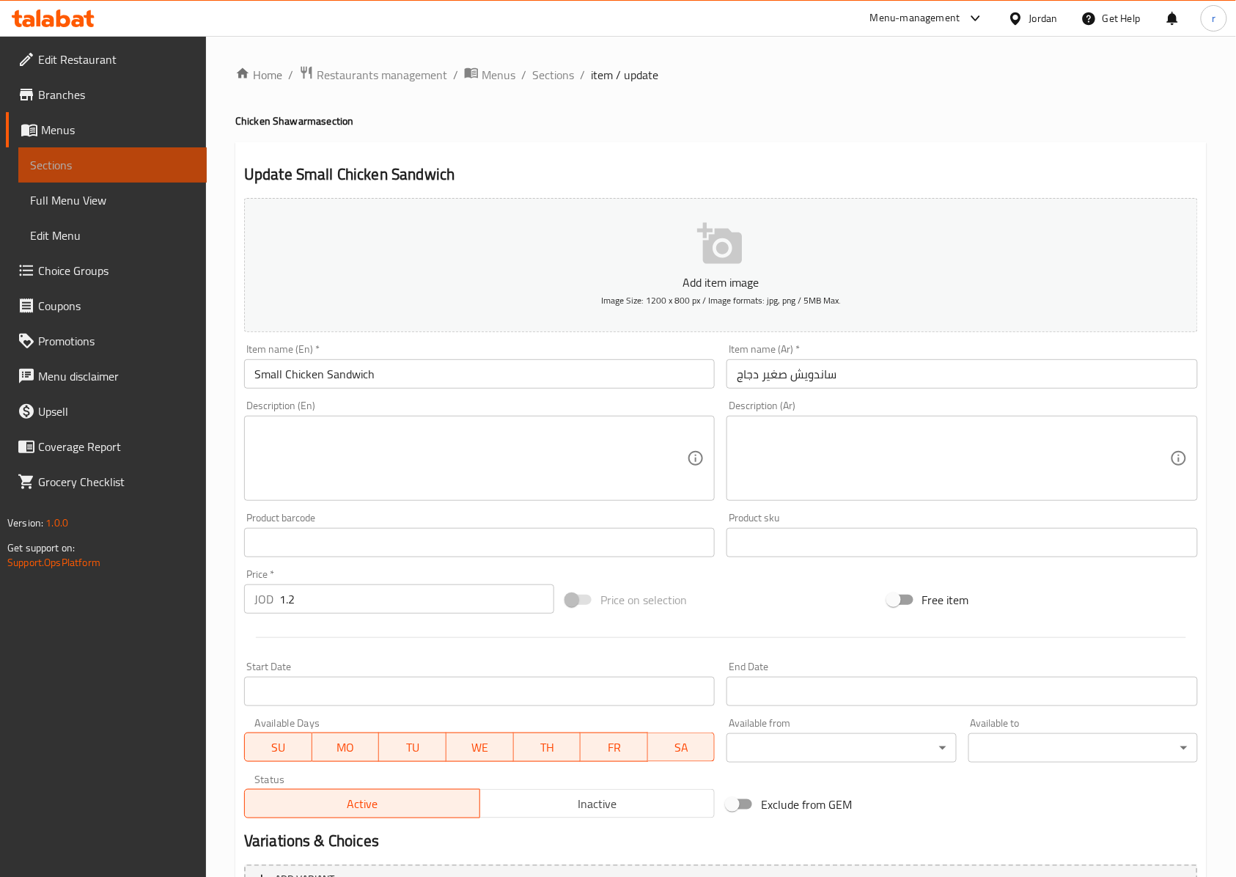
click at [95, 153] on link "Sections" at bounding box center [112, 164] width 188 height 35
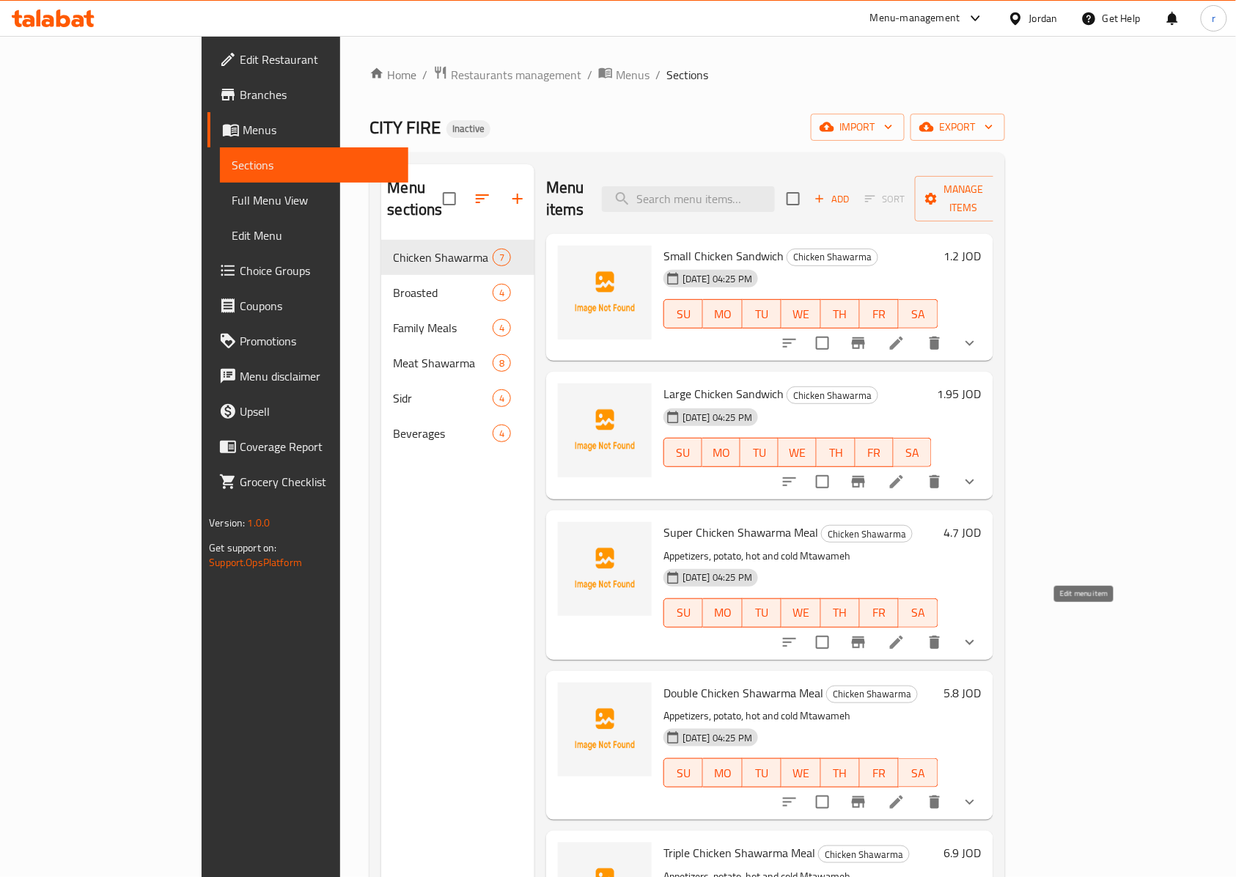
click at [906, 634] on icon at bounding box center [897, 643] width 18 height 18
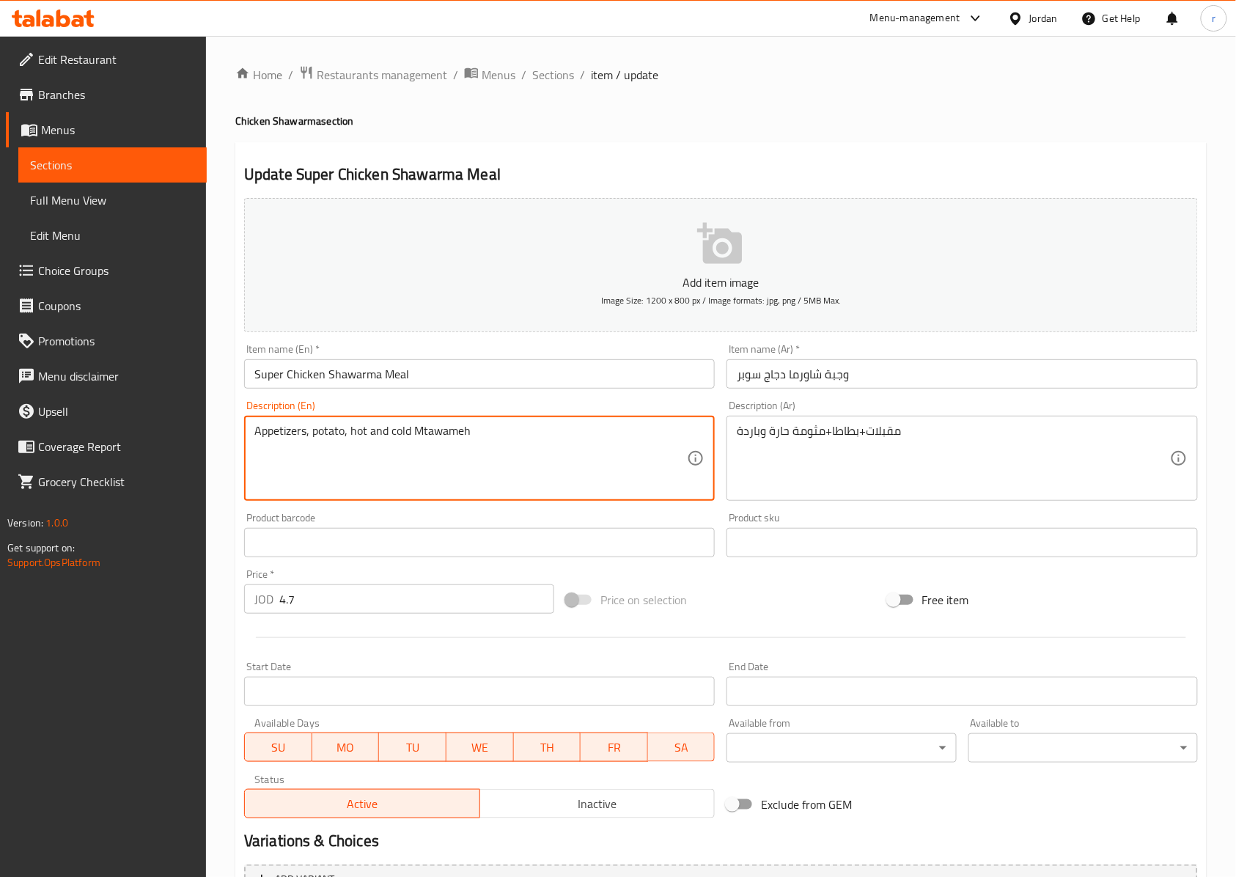
drag, startPoint x: 513, startPoint y: 436, endPoint x: 195, endPoint y: 436, distance: 318.3
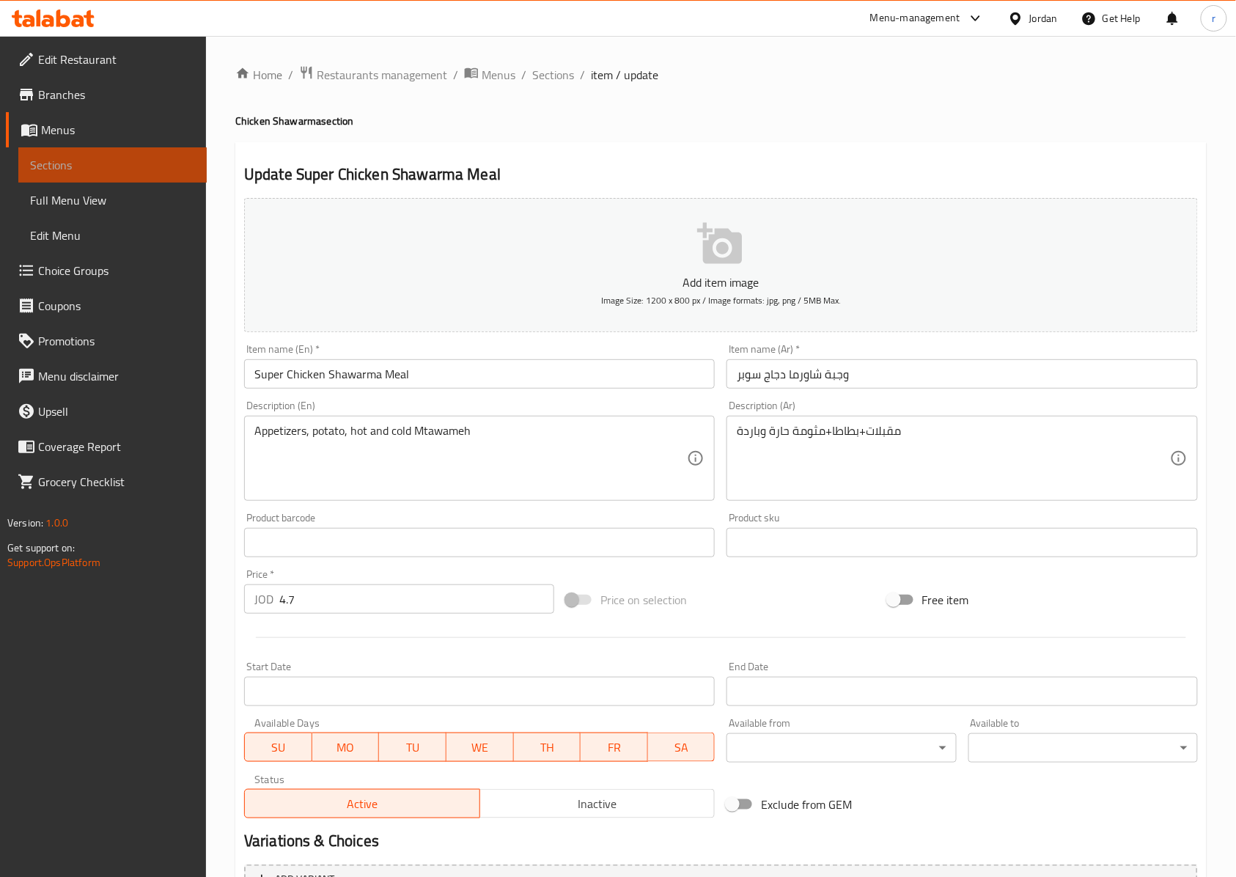
click at [186, 170] on span "Sections" at bounding box center [112, 165] width 165 height 18
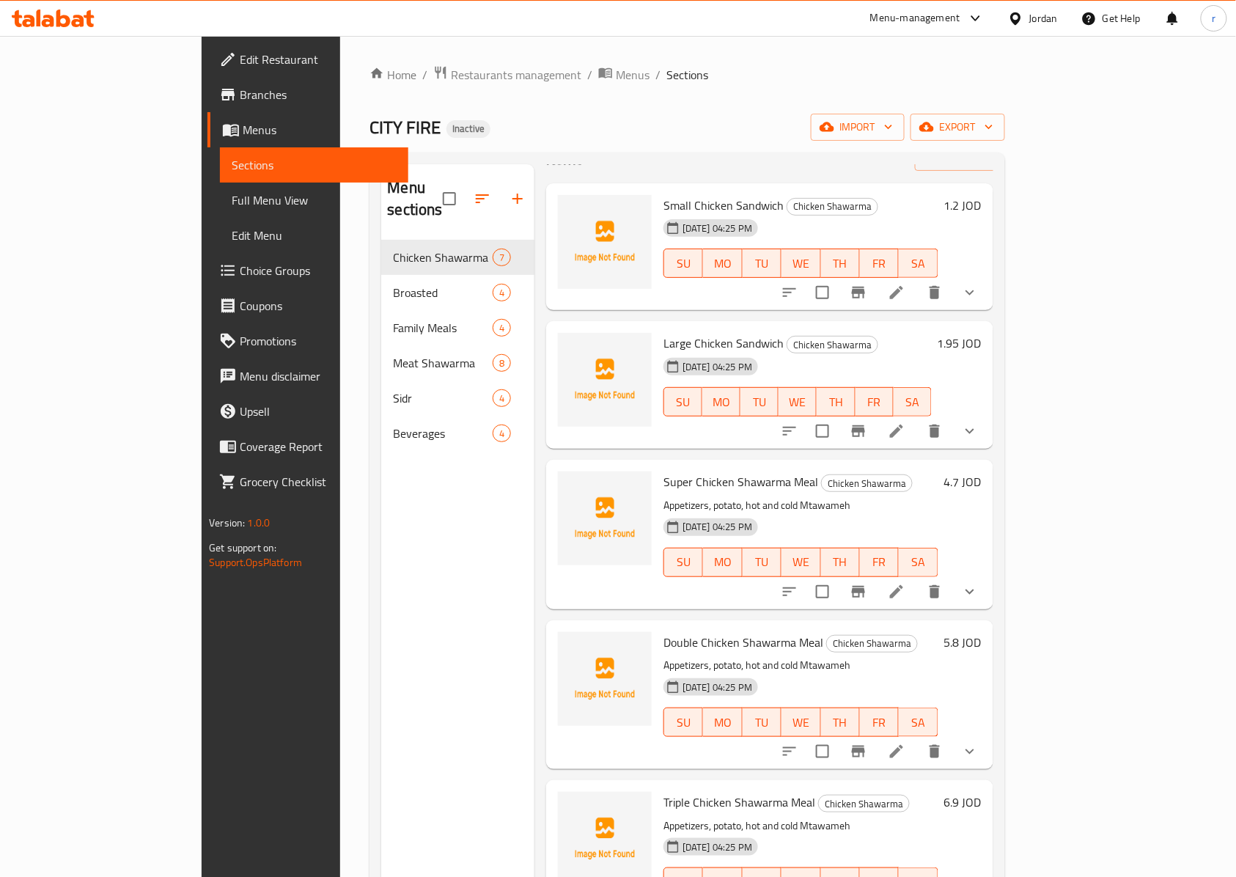
scroll to position [98, 0]
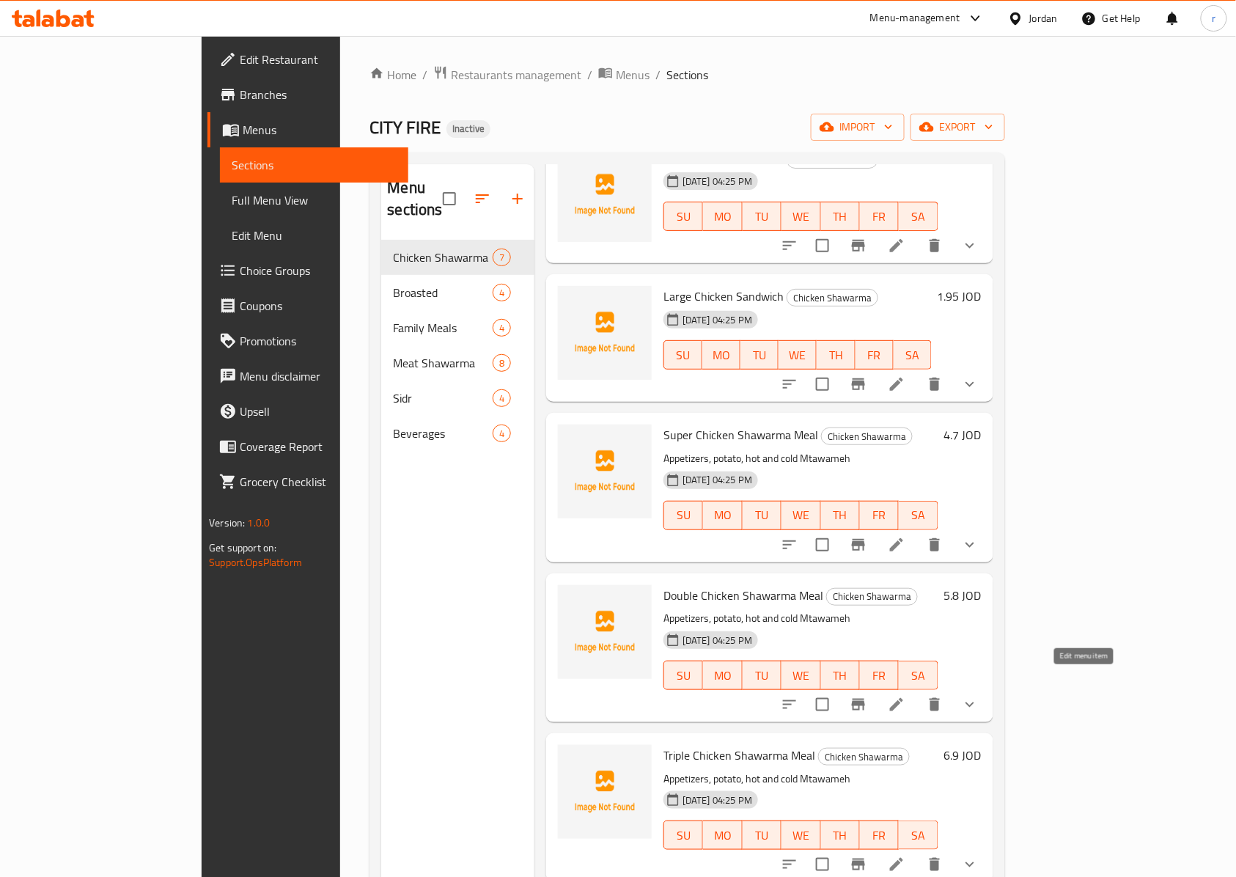
click at [906, 696] on icon at bounding box center [897, 705] width 18 height 18
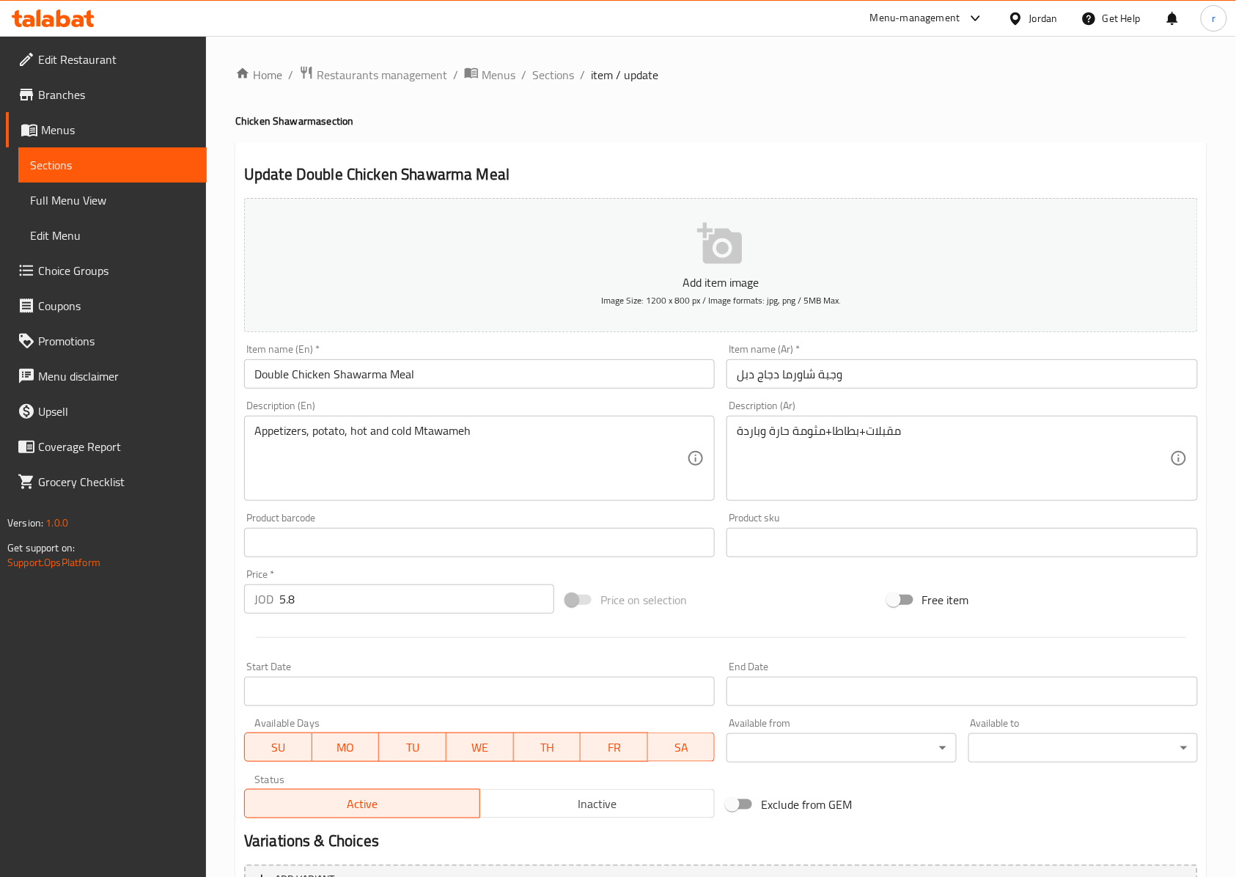
click at [59, 164] on span "Sections" at bounding box center [112, 165] width 165 height 18
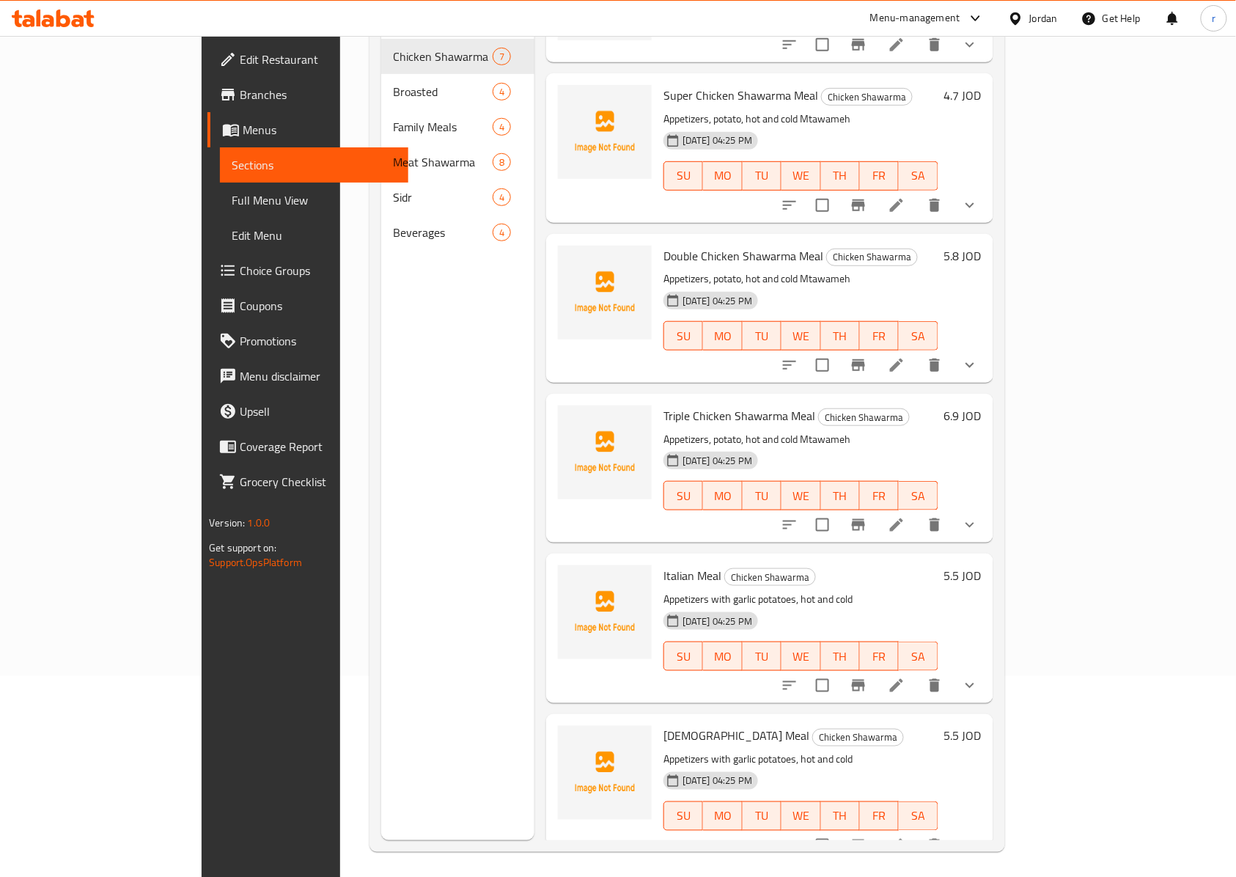
scroll to position [206, 0]
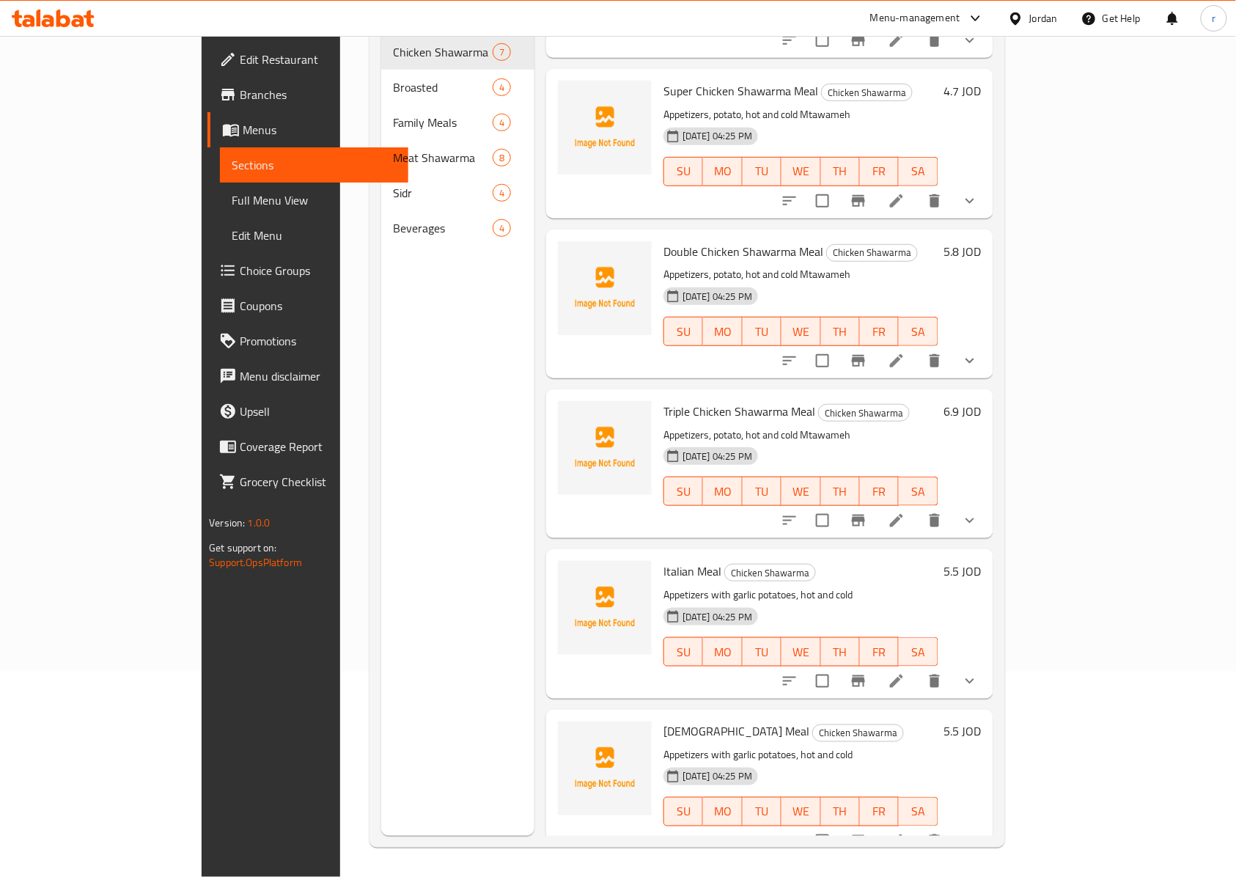
click at [906, 672] on icon at bounding box center [897, 681] width 18 height 18
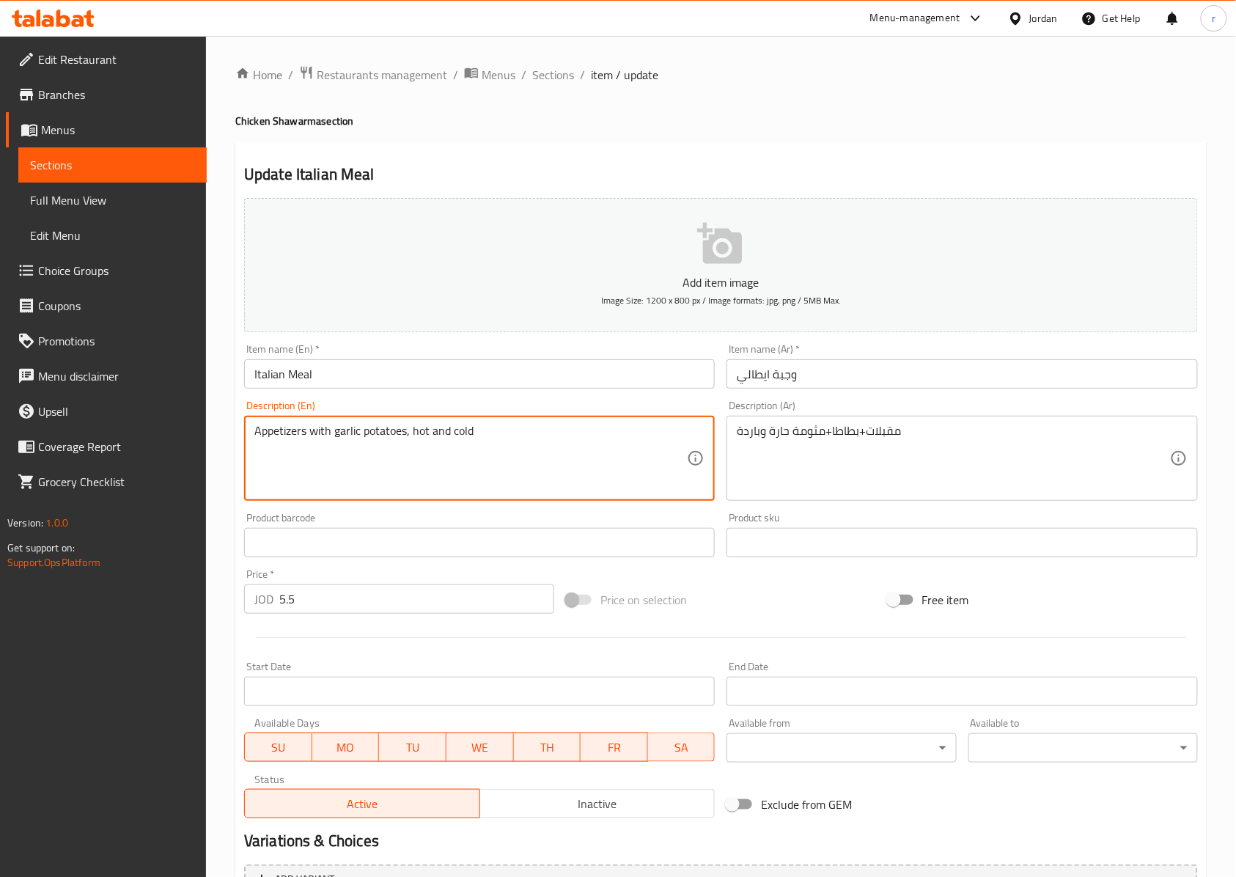
drag, startPoint x: 502, startPoint y: 440, endPoint x: 219, endPoint y: 441, distance: 283.1
paste textarea ", potato, hot and cold Mtawameh"
type textarea "Appetizers, potato, hot and cold Mtawameh"
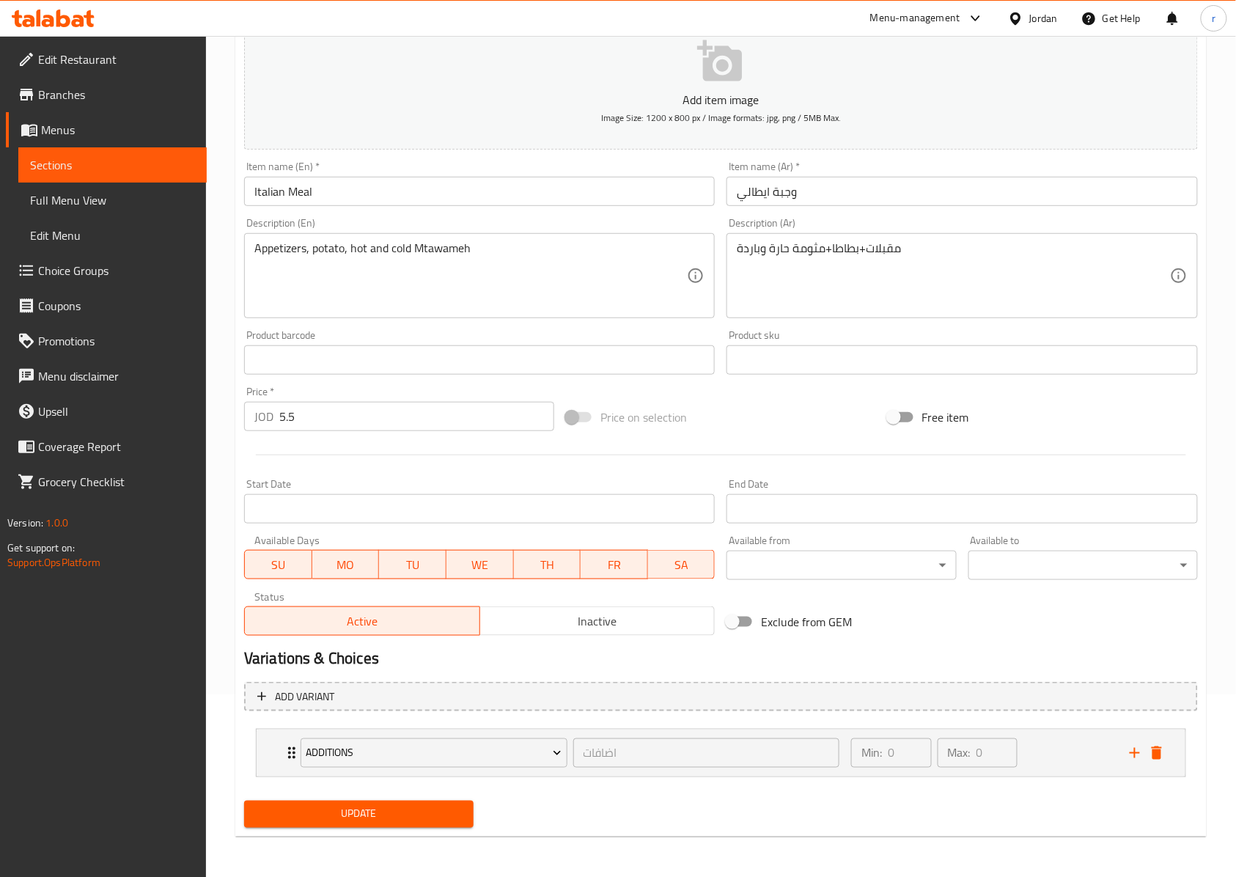
scroll to position [185, 0]
click at [437, 808] on span "Update" at bounding box center [359, 813] width 206 height 18
click at [85, 158] on span "Sections" at bounding box center [112, 165] width 165 height 18
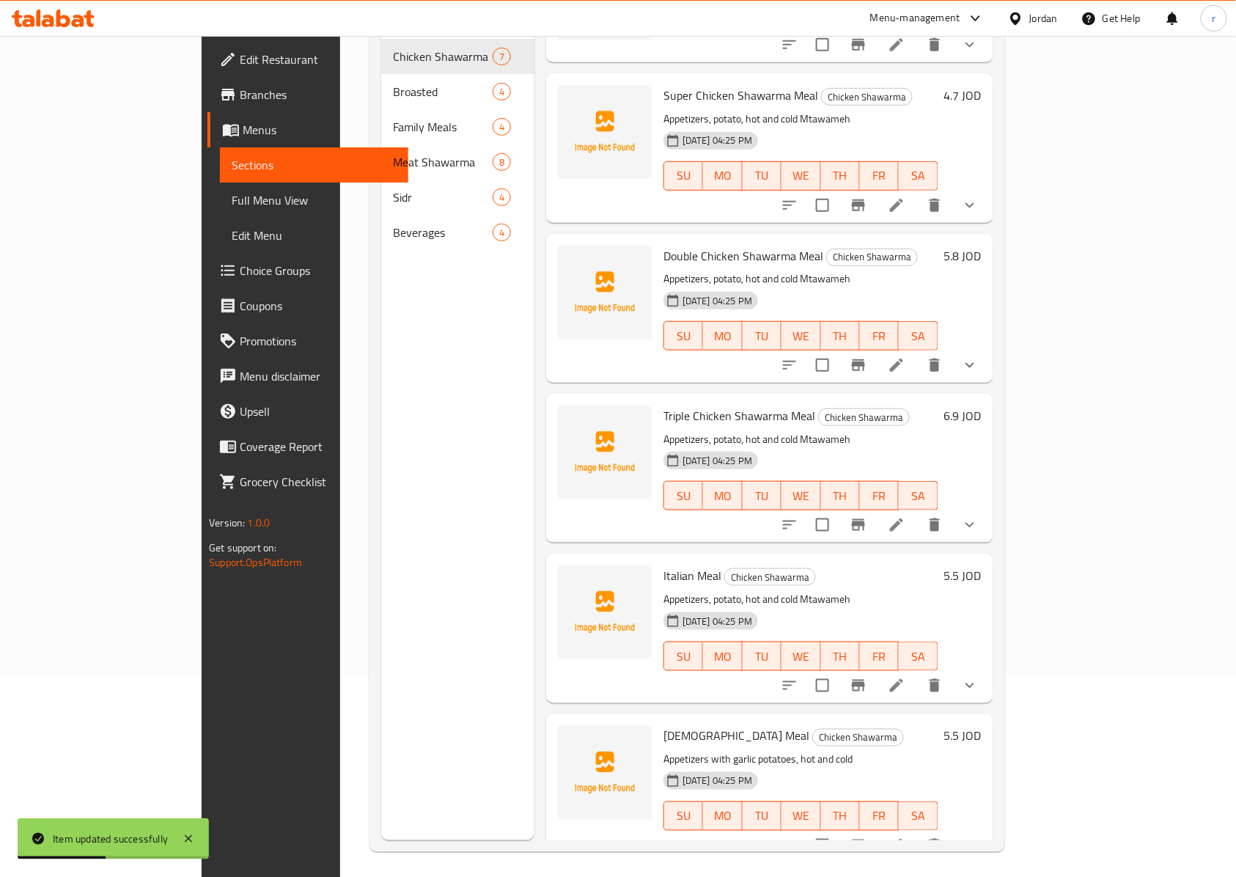
scroll to position [206, 0]
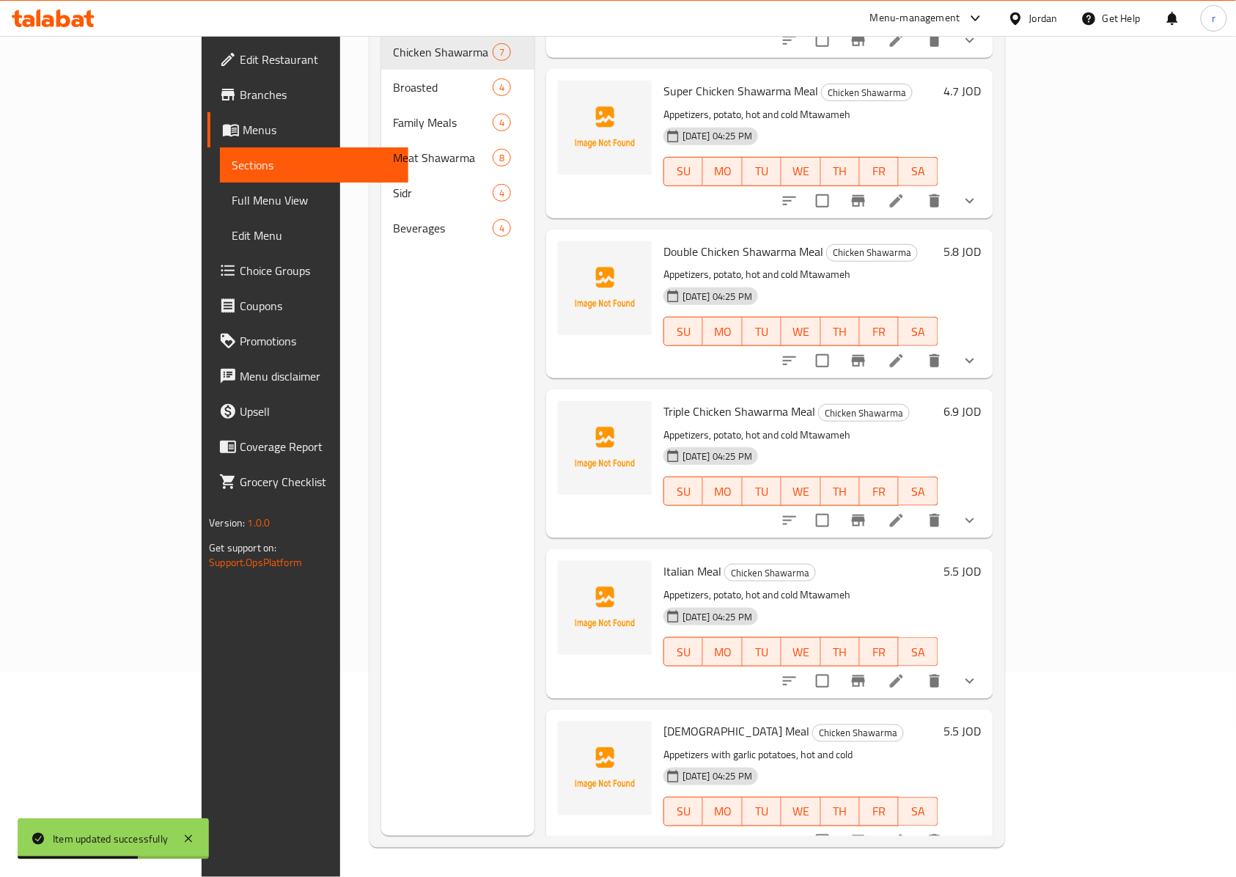
click at [906, 832] on icon at bounding box center [897, 841] width 18 height 18
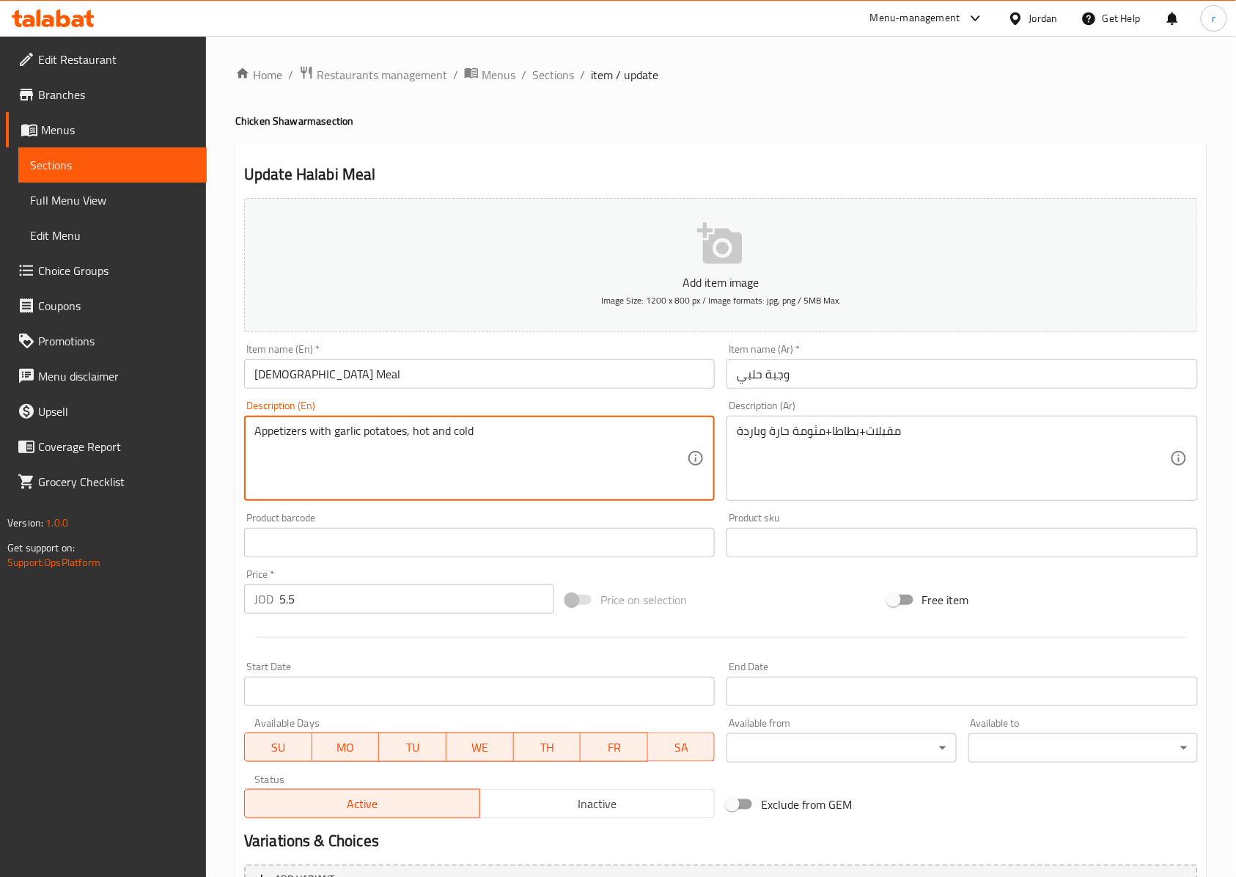
drag, startPoint x: 500, startPoint y: 426, endPoint x: 211, endPoint y: 435, distance: 289.1
paste textarea ", potato, hot and cold Mtawameh"
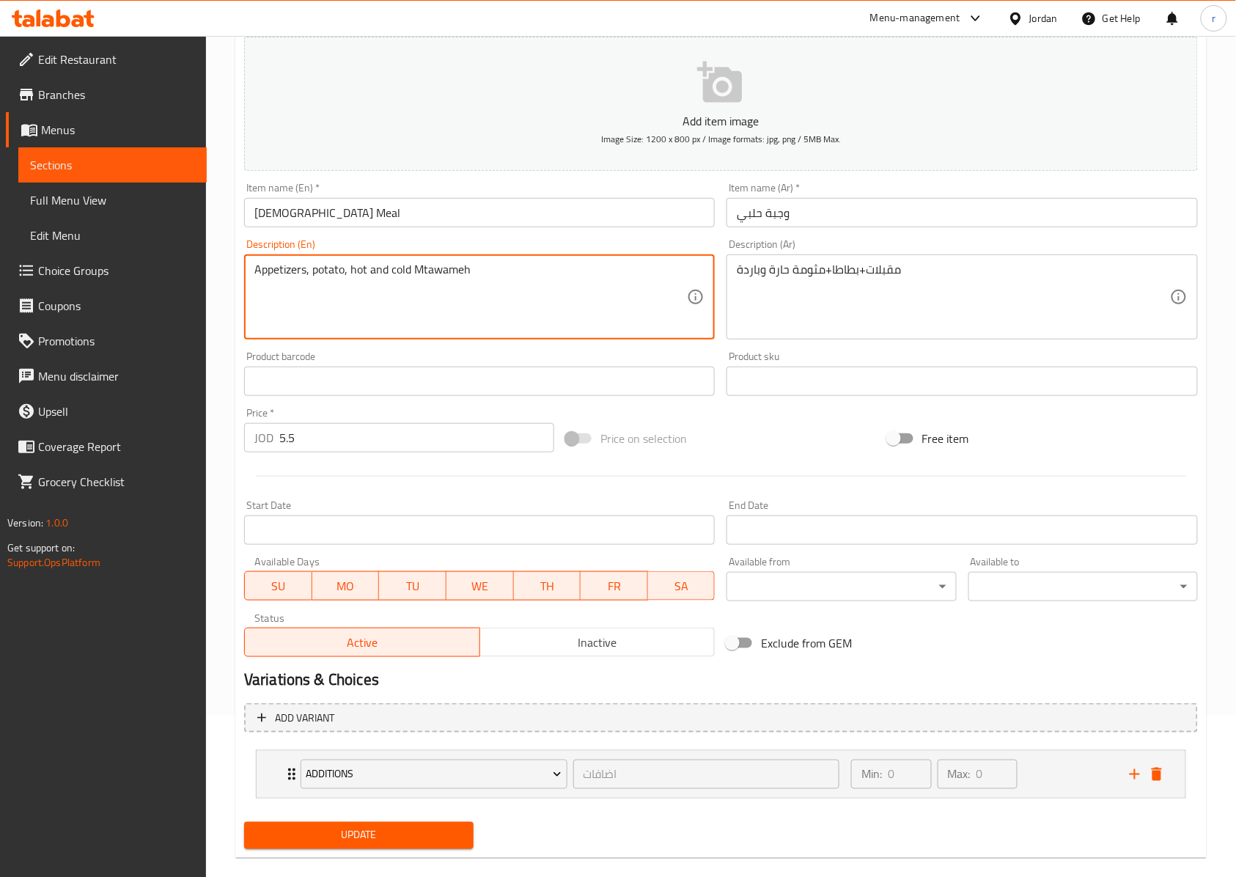
scroll to position [185, 0]
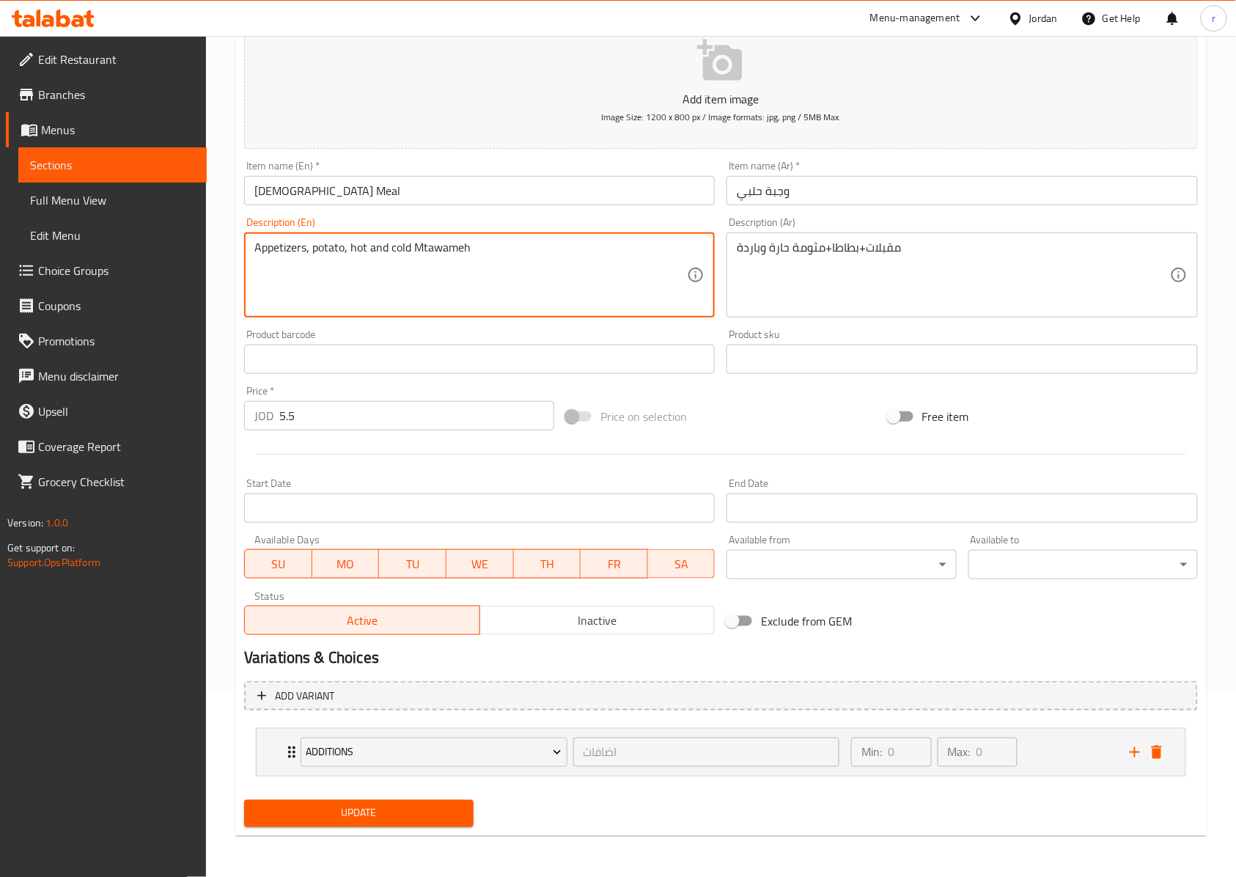
type textarea "Appetizers, potato, hot and cold Mtawameh"
click at [430, 804] on span "Update" at bounding box center [359, 813] width 206 height 18
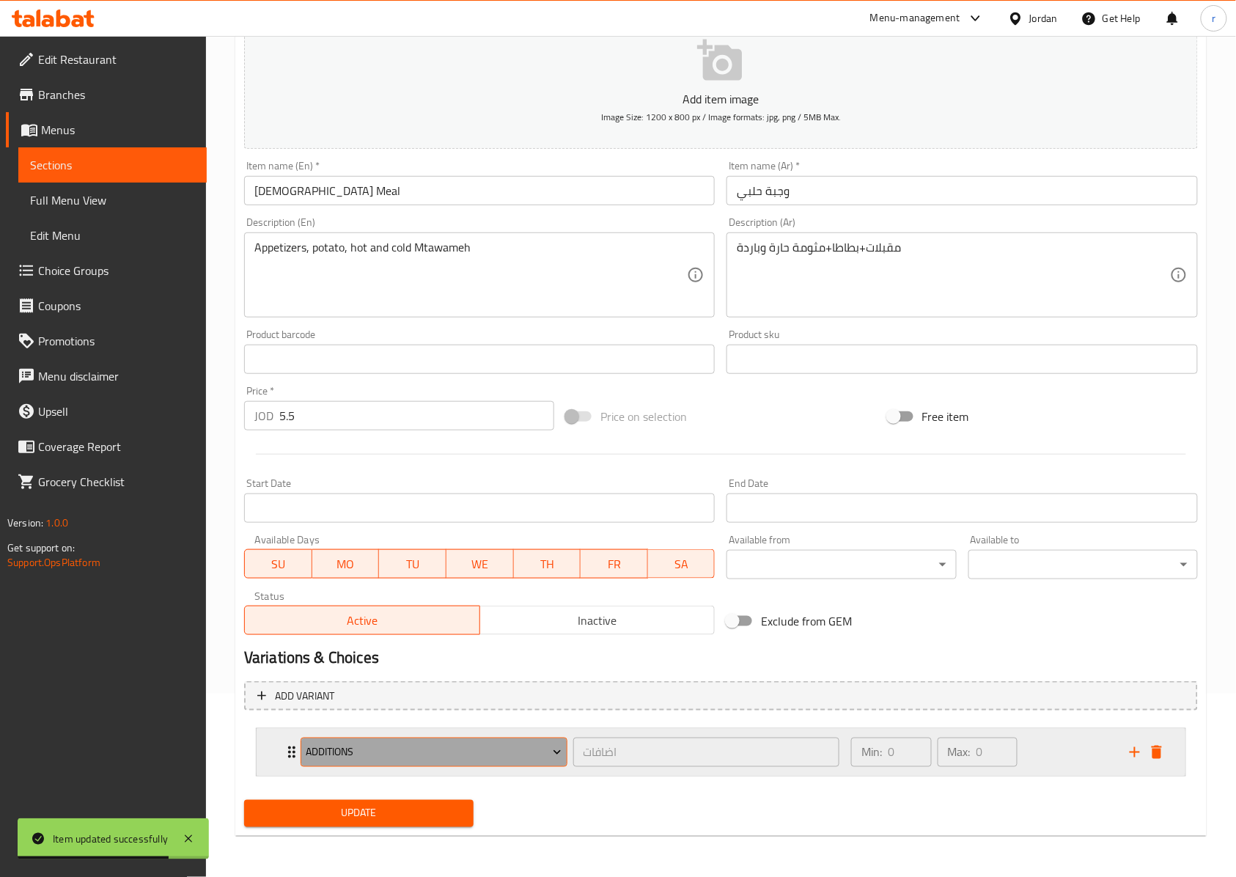
click at [547, 749] on span "Additions" at bounding box center [434, 753] width 256 height 18
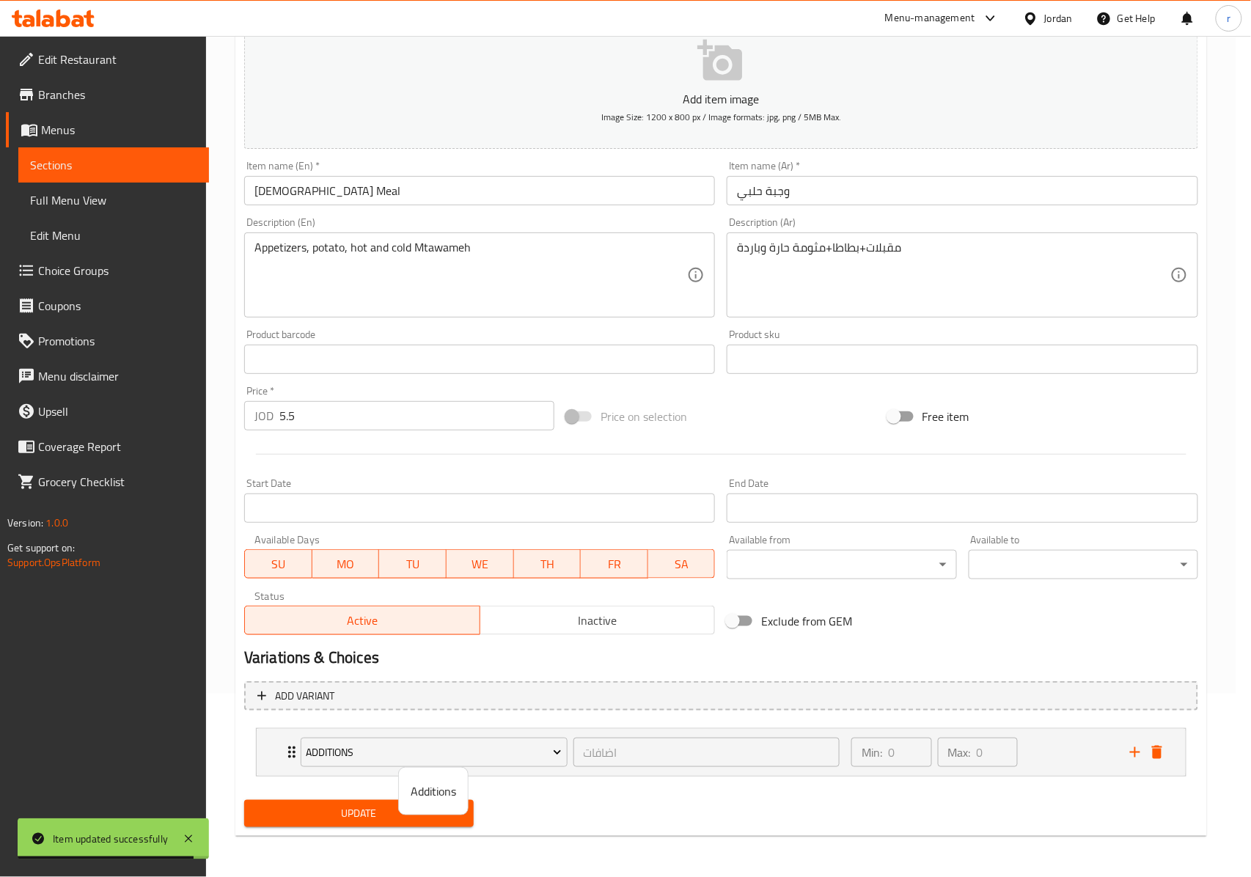
click at [561, 755] on div at bounding box center [625, 438] width 1251 height 877
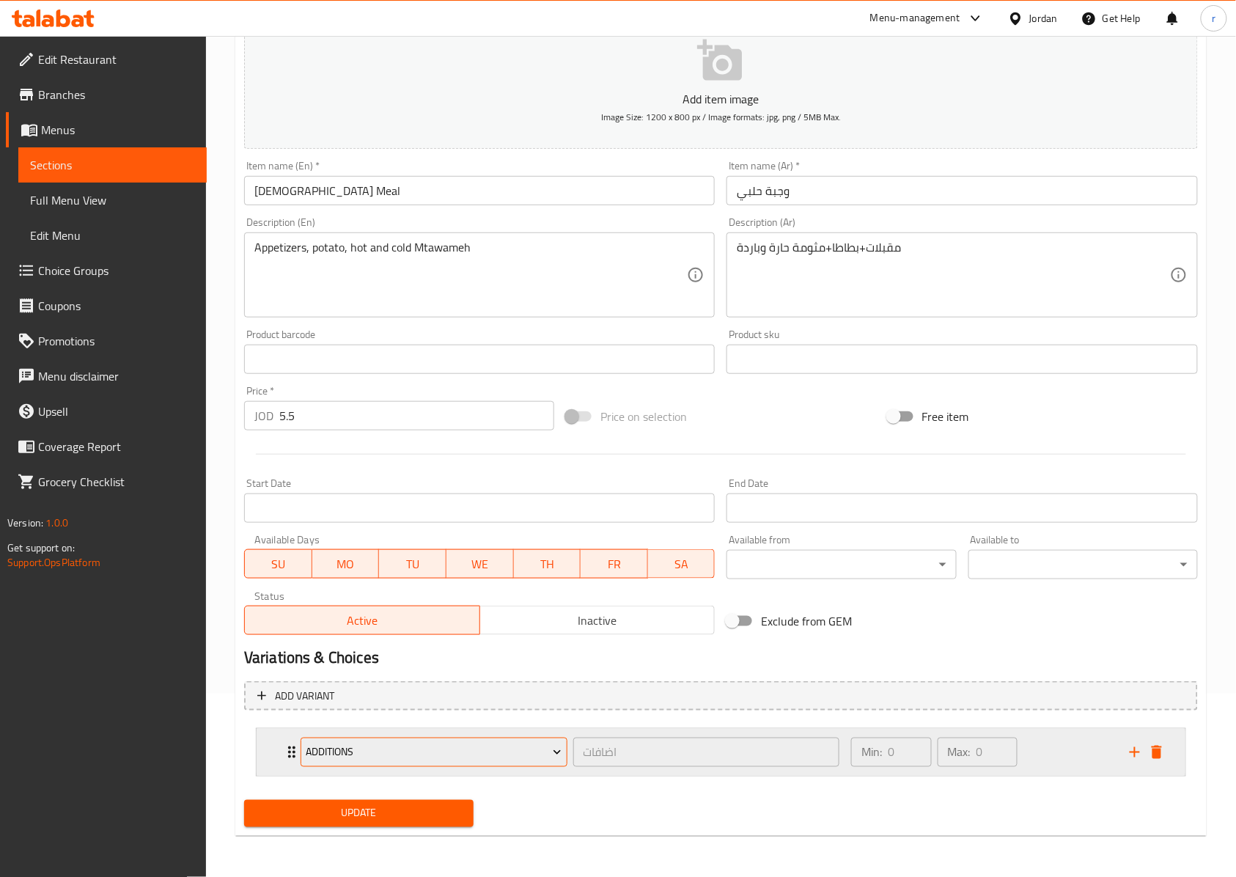
click at [556, 752] on icon "Expand" at bounding box center [557, 753] width 7 height 4
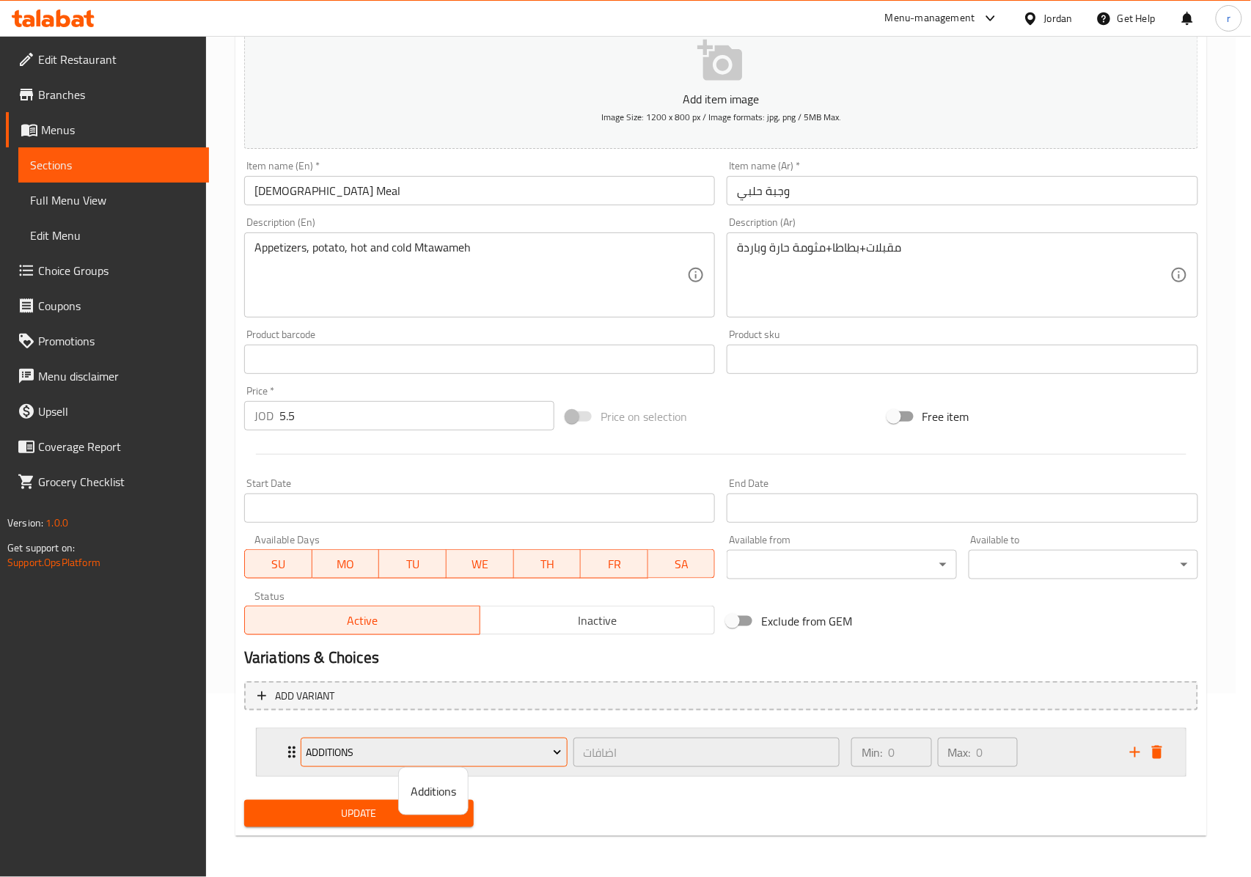
click at [556, 752] on div at bounding box center [625, 438] width 1251 height 877
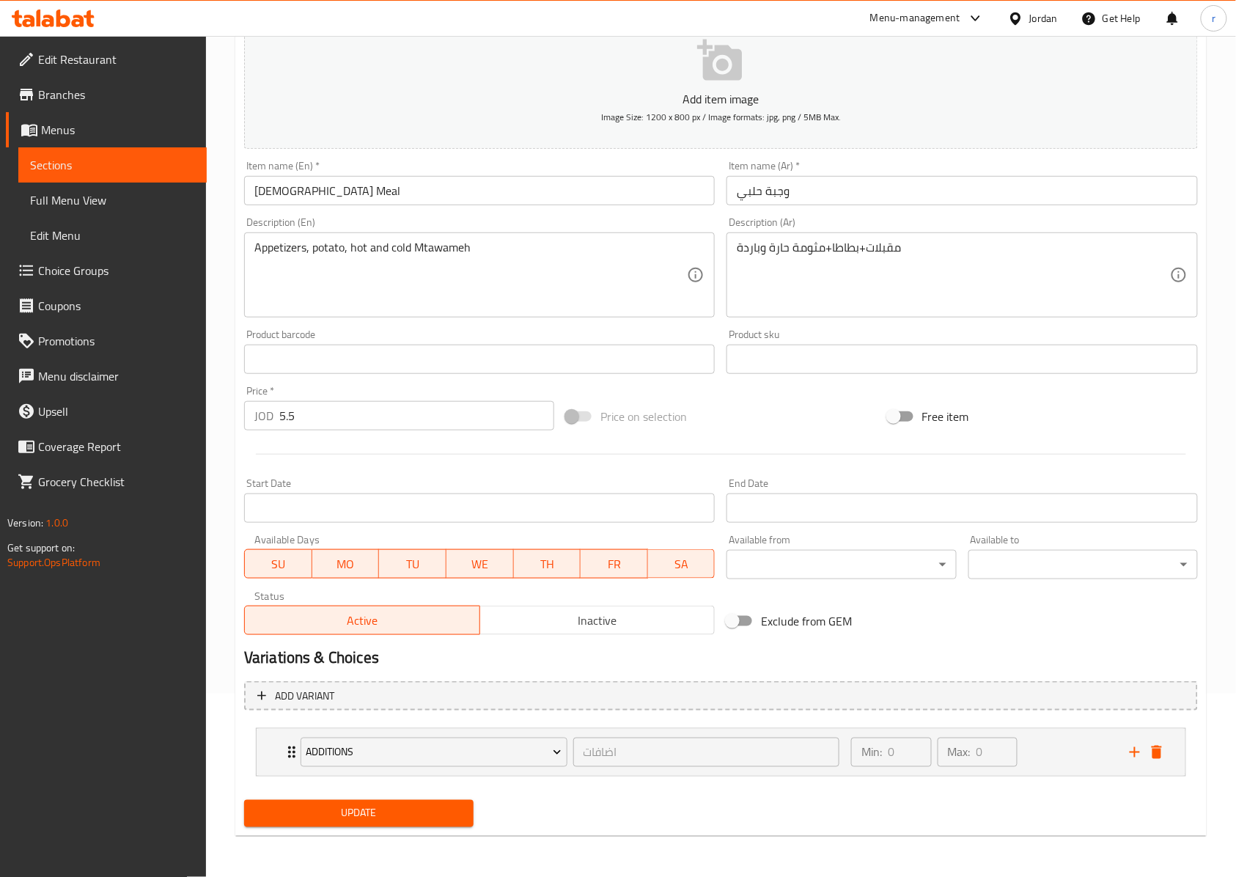
click at [449, 808] on span "Update" at bounding box center [359, 813] width 206 height 18
click at [167, 169] on span "Sections" at bounding box center [112, 165] width 165 height 18
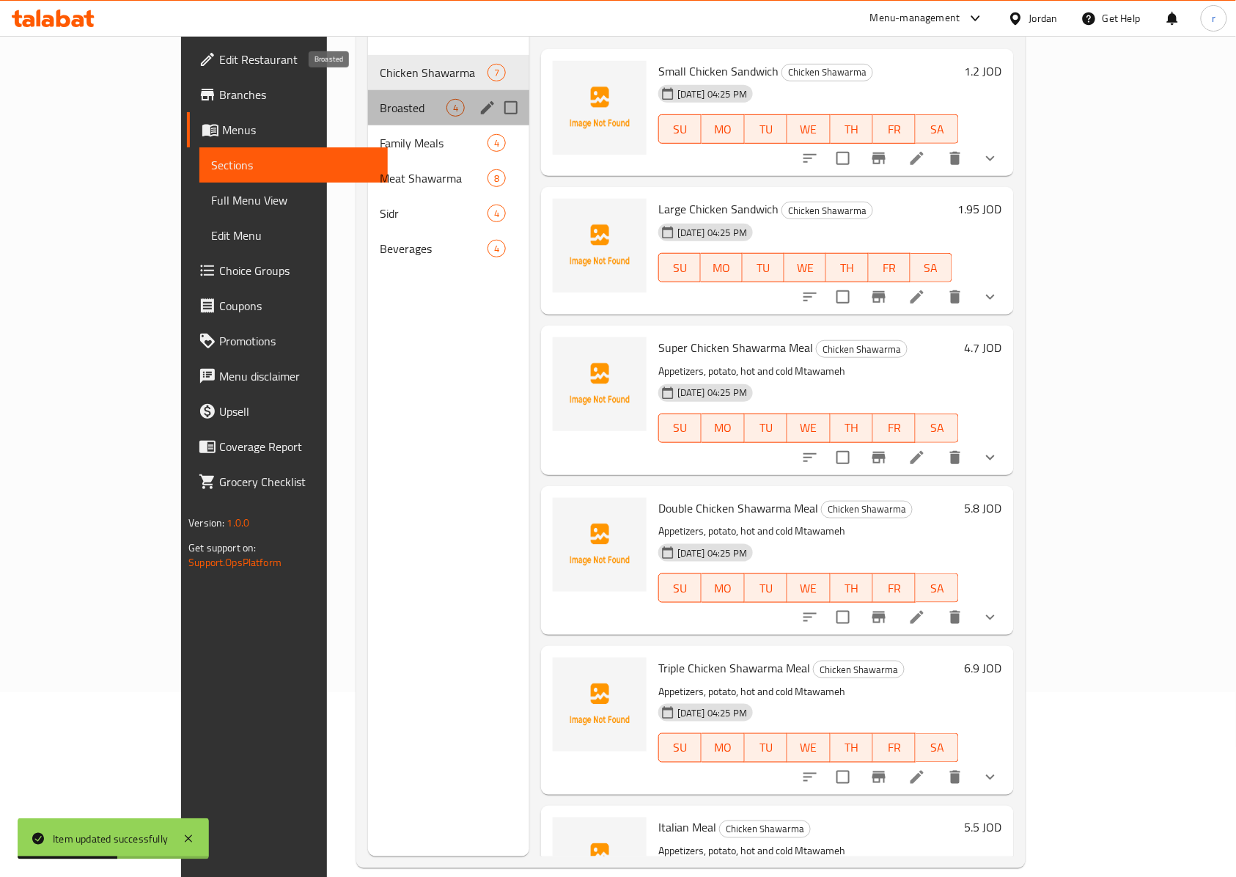
click at [380, 99] on span "Broasted" at bounding box center [413, 108] width 67 height 18
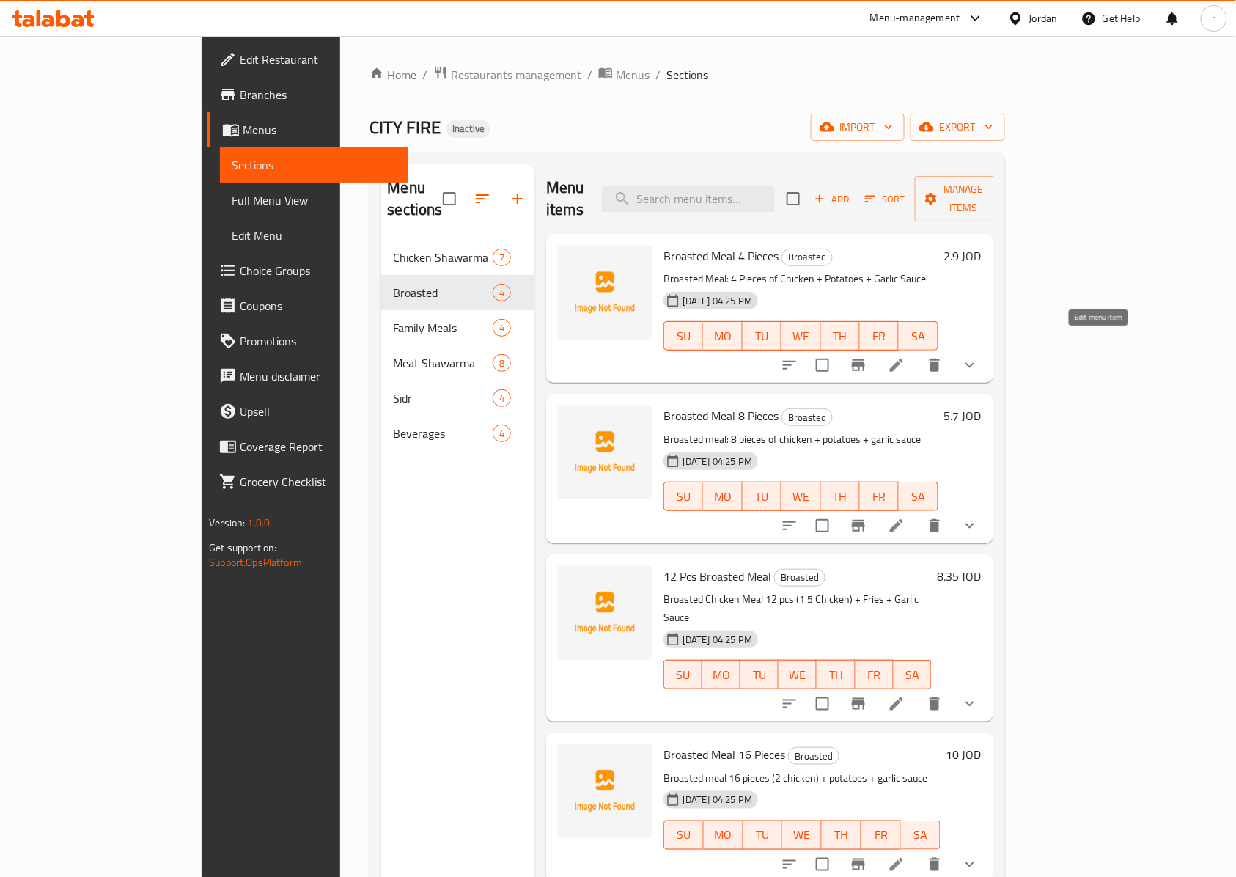
click at [906, 356] on icon at bounding box center [897, 365] width 18 height 18
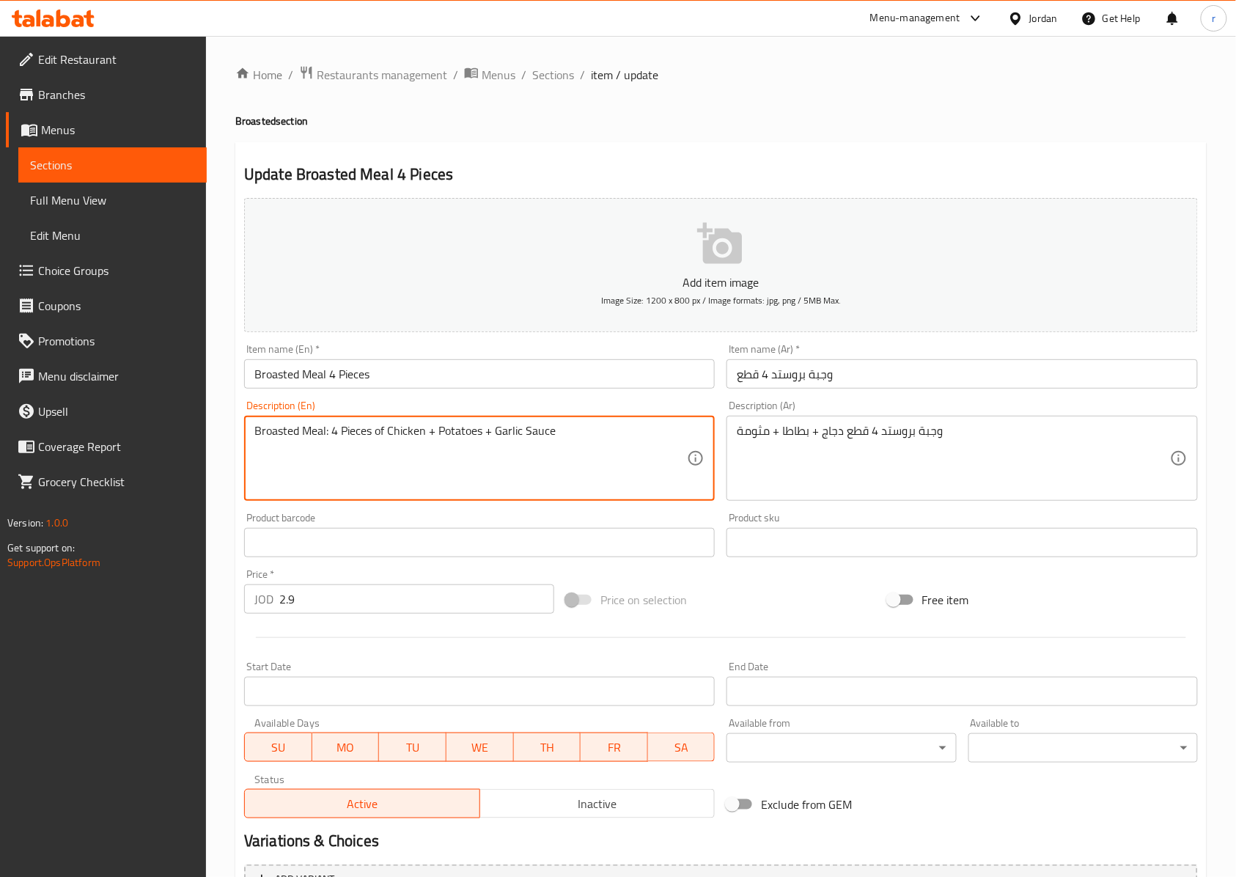
drag, startPoint x: 494, startPoint y: 432, endPoint x: 561, endPoint y: 432, distance: 66.7
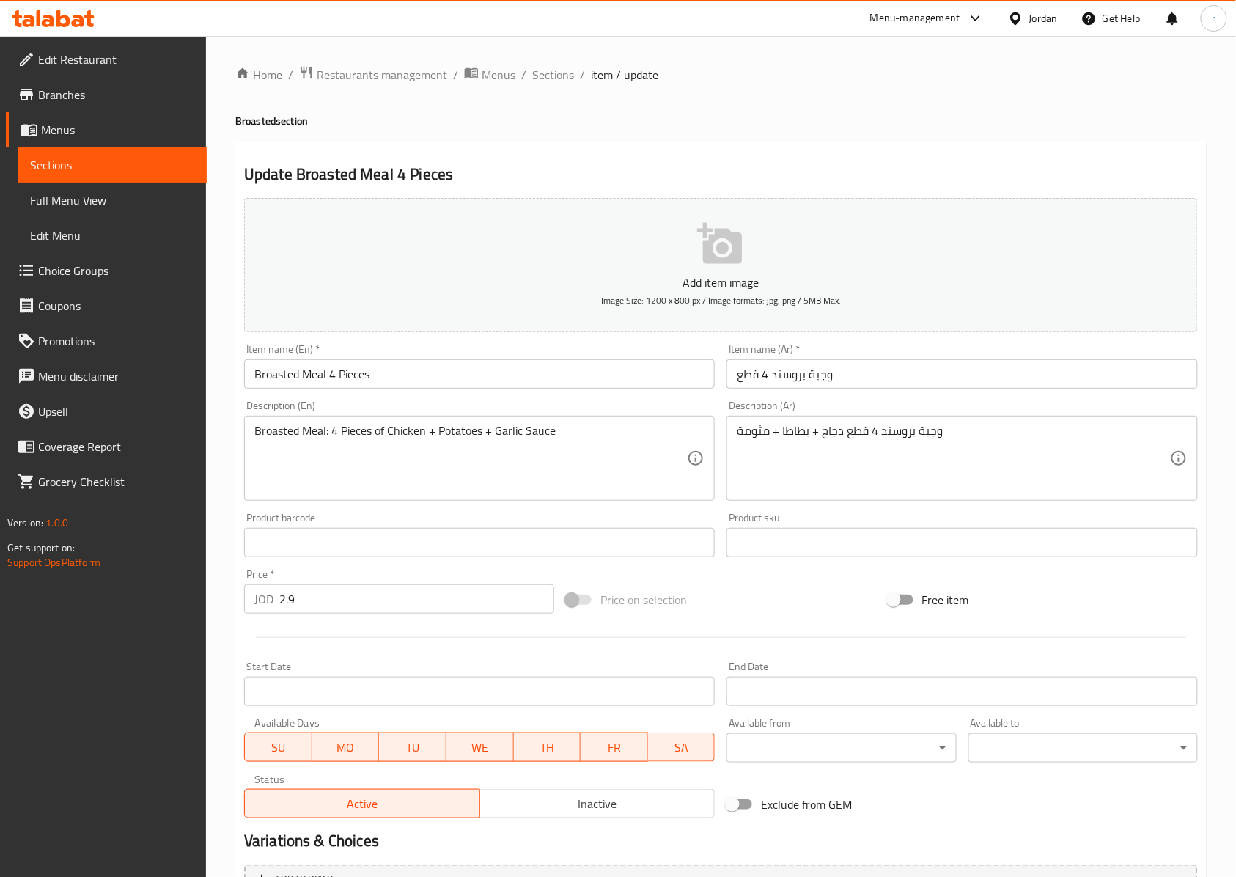
click at [566, 435] on textarea "Broasted Meal: 4 Pieces of Chicken + Potatoes + Garlic Sauce" at bounding box center [470, 459] width 433 height 70
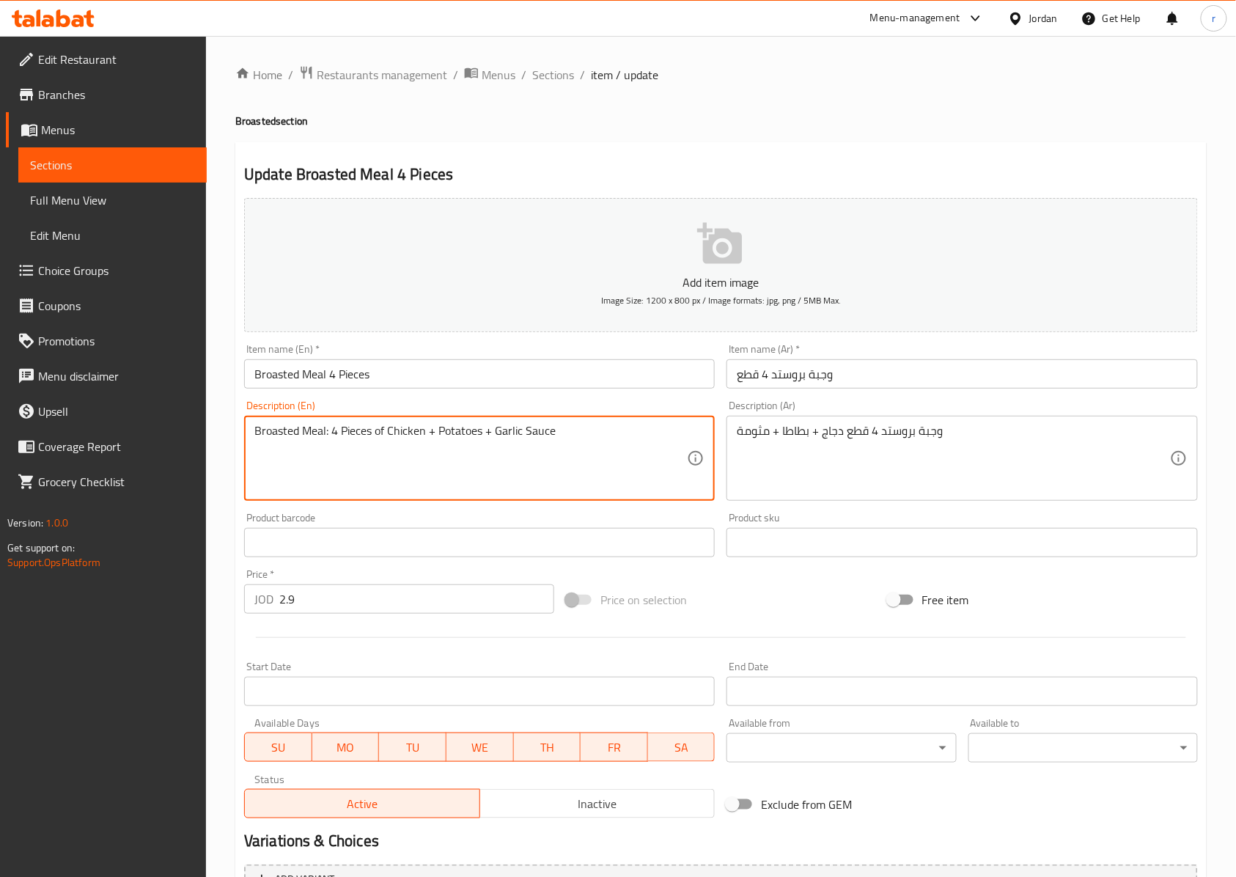
drag, startPoint x: 566, startPoint y: 435, endPoint x: 499, endPoint y: 440, distance: 66.9
click at [497, 440] on textarea "Broasted Meal: 4 Pieces of Chicken + Potatoes + Garlic Sauce" at bounding box center [470, 459] width 433 height 70
paste textarea "Mtawameh"
click at [518, 436] on textarea "Broasted Meal: 4 Pieces of Chicken + Potatoes + Mtawameh" at bounding box center [470, 459] width 433 height 70
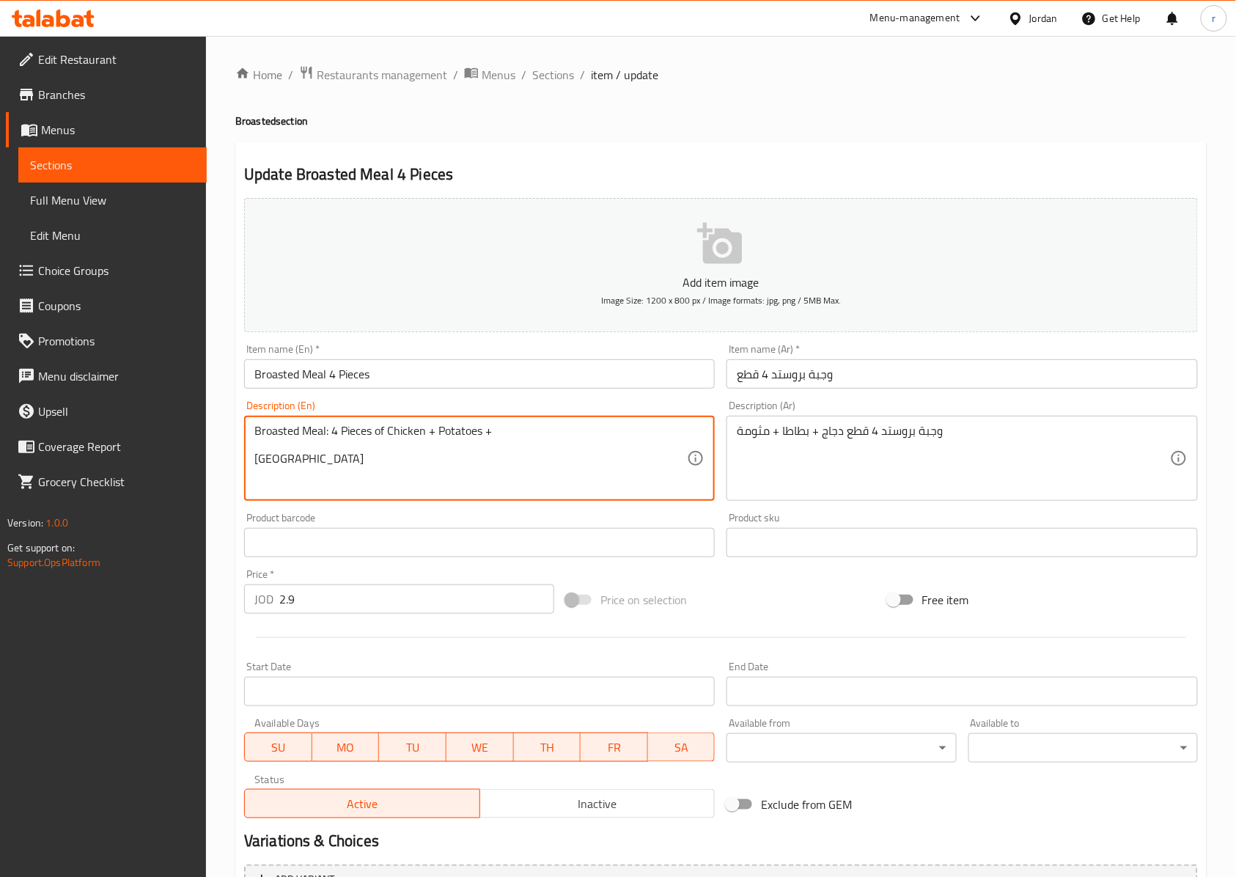
drag, startPoint x: 320, startPoint y: 455, endPoint x: 186, endPoint y: 461, distance: 135.0
click at [186, 461] on div "Edit Restaurant Branches Menus Sections Full Menu View Edit Menu Choice Groups …" at bounding box center [618, 548] width 1236 height 1024
click at [508, 432] on textarea "Broasted Meal: 4 Pieces of Chicken + Potatoes +" at bounding box center [470, 459] width 433 height 70
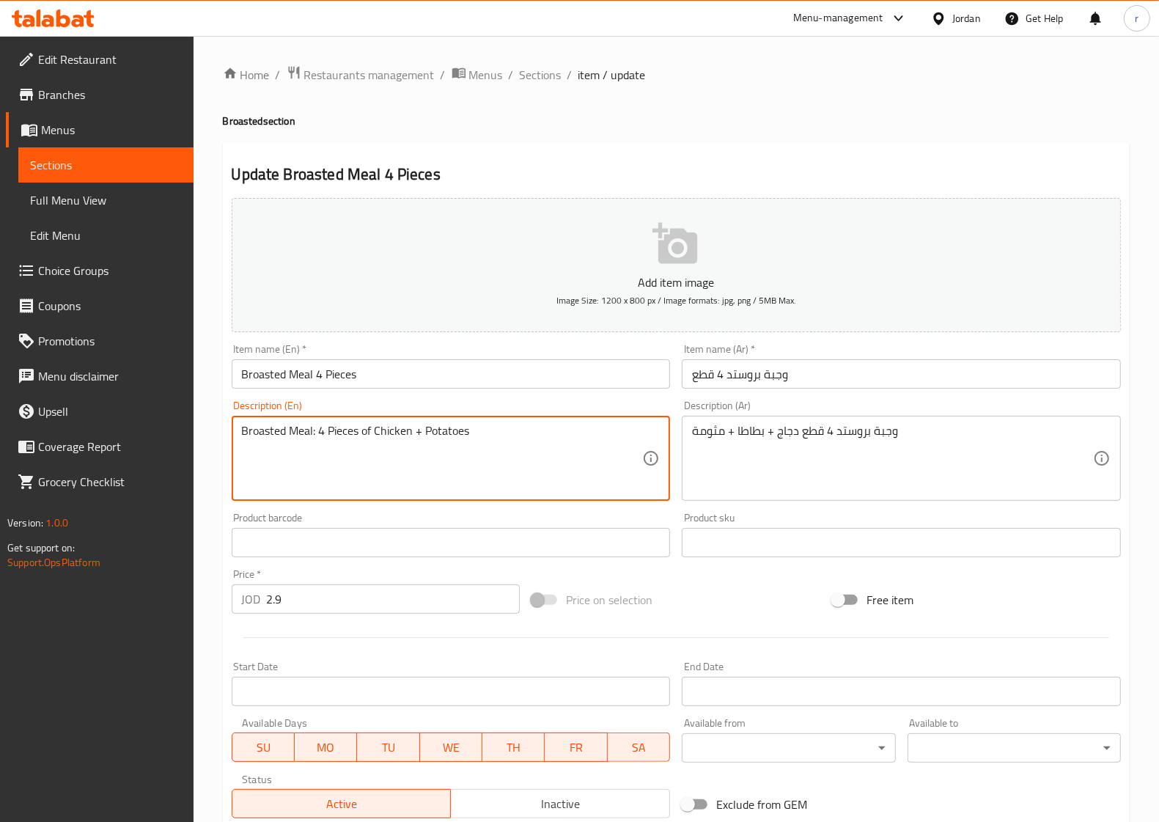
click at [479, 433] on textarea "Broasted Meal: 4 Pieces of Chicken + Potatoes" at bounding box center [442, 459] width 401 height 70
paste textarea "Mtawameh"
click at [305, 448] on textarea "Broasted Meal: 4 Pieces of Chicken + Potatoes+ Mtawameh" at bounding box center [442, 459] width 401 height 70
drag, startPoint x: 235, startPoint y: 445, endPoint x: 191, endPoint y: 444, distance: 43.3
click at [191, 444] on div "Edit Restaurant Branches Menus Sections Full Menu View Edit Menu Choice Groups …" at bounding box center [579, 548] width 1159 height 1024
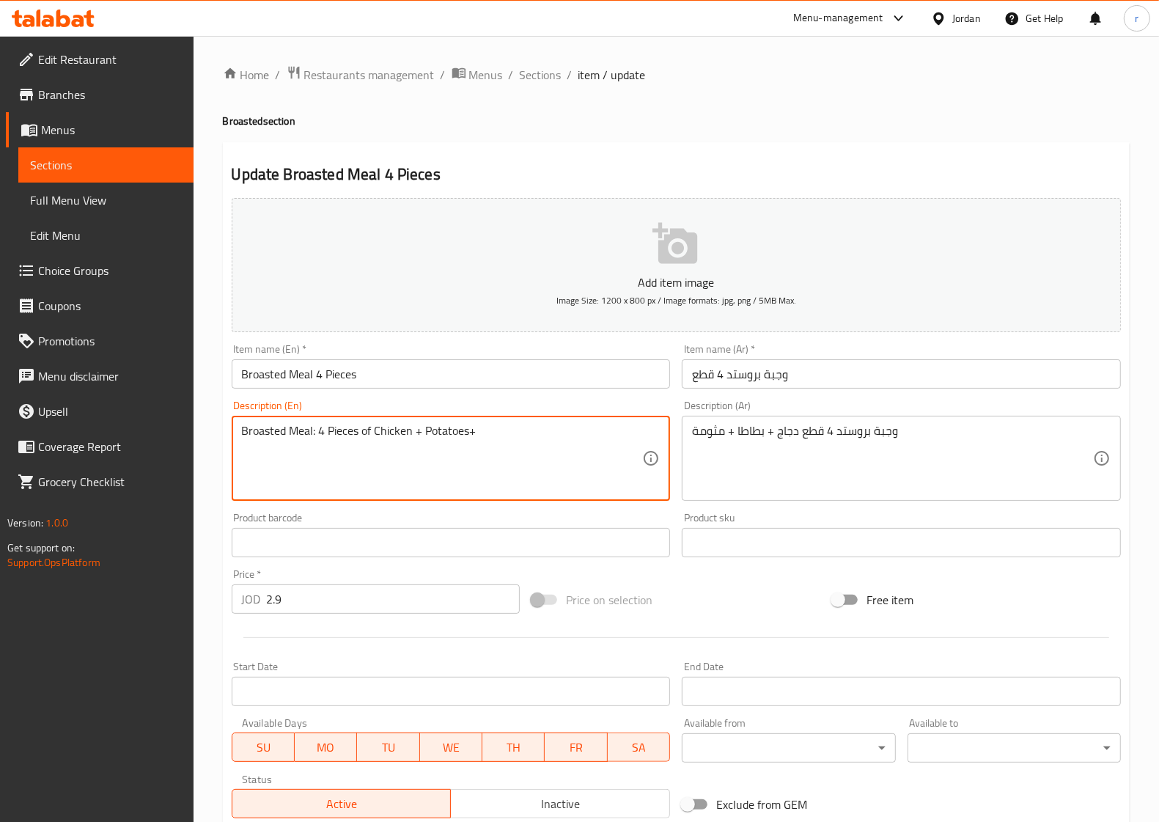
click at [479, 430] on textarea "Broasted Meal: 4 Pieces of Chicken + Potatoes+" at bounding box center [442, 459] width 401 height 70
paste textarea "Mtawameh"
drag, startPoint x: 241, startPoint y: 459, endPoint x: 169, endPoint y: 458, distance: 71.1
click at [169, 458] on div "Edit Restaurant Branches Menus Sections Full Menu View Edit Menu Choice Groups …" at bounding box center [579, 548] width 1159 height 1024
click at [480, 438] on textarea "Broasted Meal: 4 Pieces of Chicken + Potatoes+" at bounding box center [442, 459] width 401 height 70
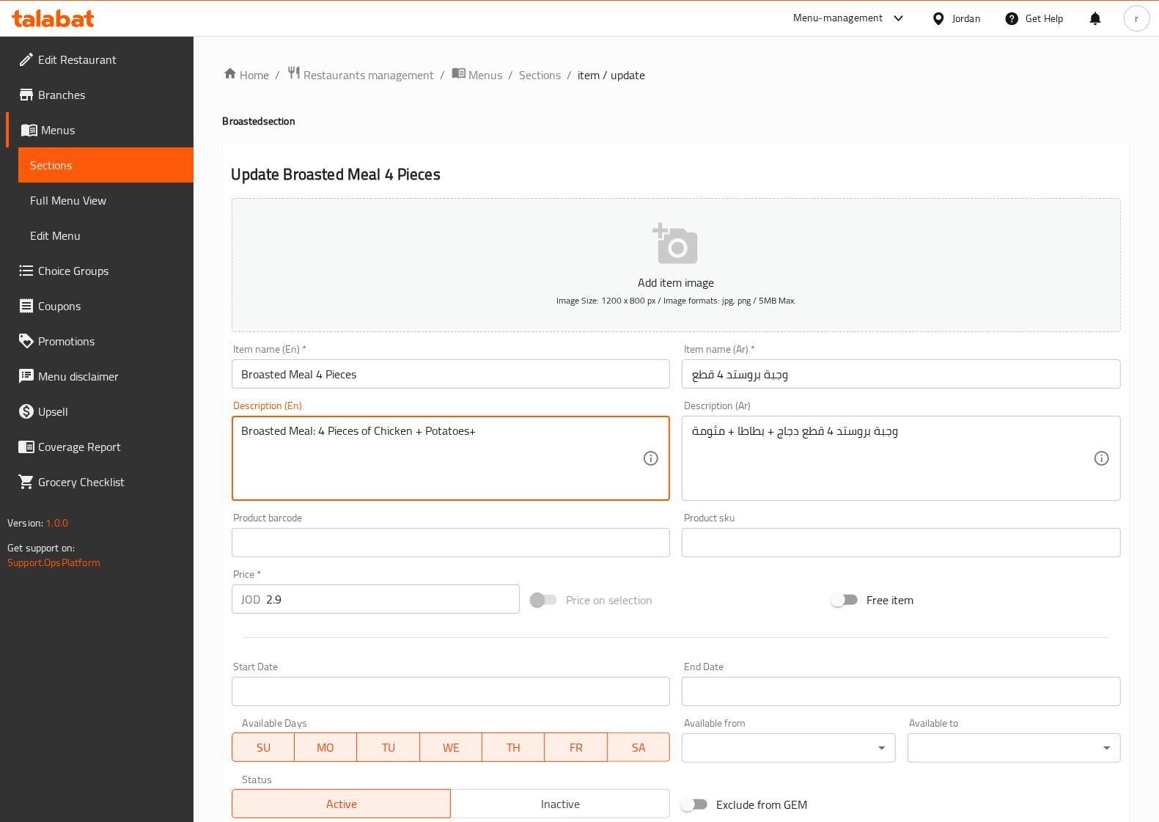
click at [480, 431] on textarea "Broasted Meal: 4 Pieces of Chicken + Potatoes+" at bounding box center [442, 459] width 401 height 70
click at [503, 472] on textarea "Broasted Meal: 4 Pieces of Chicken + Potatoes+mtawameh" at bounding box center [442, 459] width 401 height 70
click at [565, 439] on textarea "Broasted Meal: 4 Pieces of Chicken + Potatoes+mtawameh" at bounding box center [442, 459] width 401 height 70
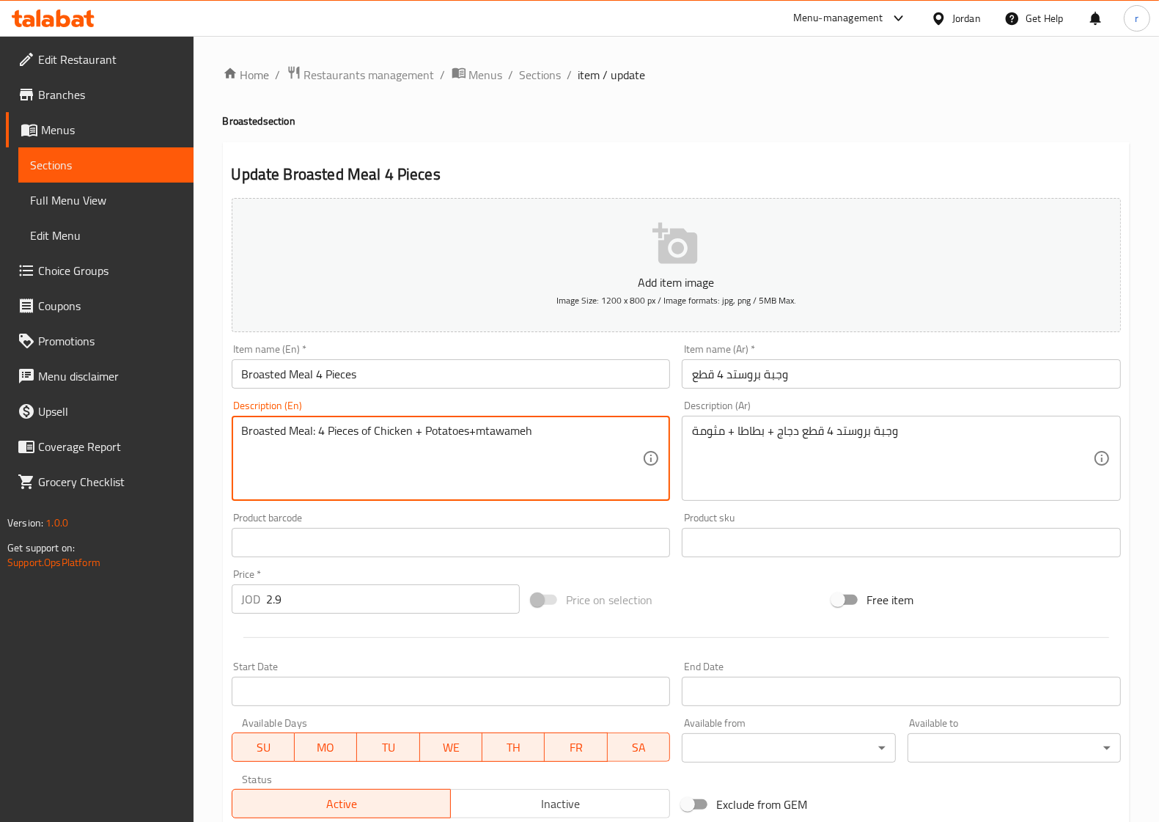
click at [318, 459] on textarea "Broasted Meal: 4 Pieces of Chicken + Potatoes+mtawameh" at bounding box center [442, 459] width 401 height 70
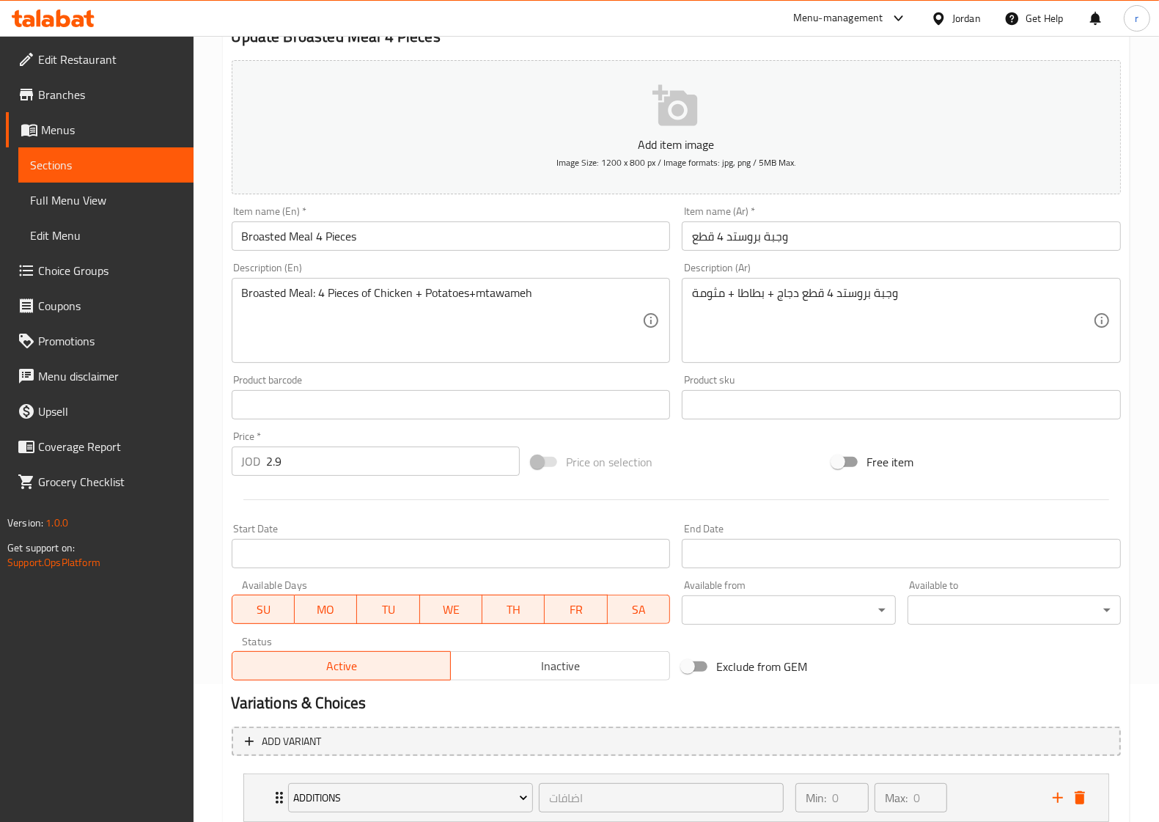
scroll to position [237, 0]
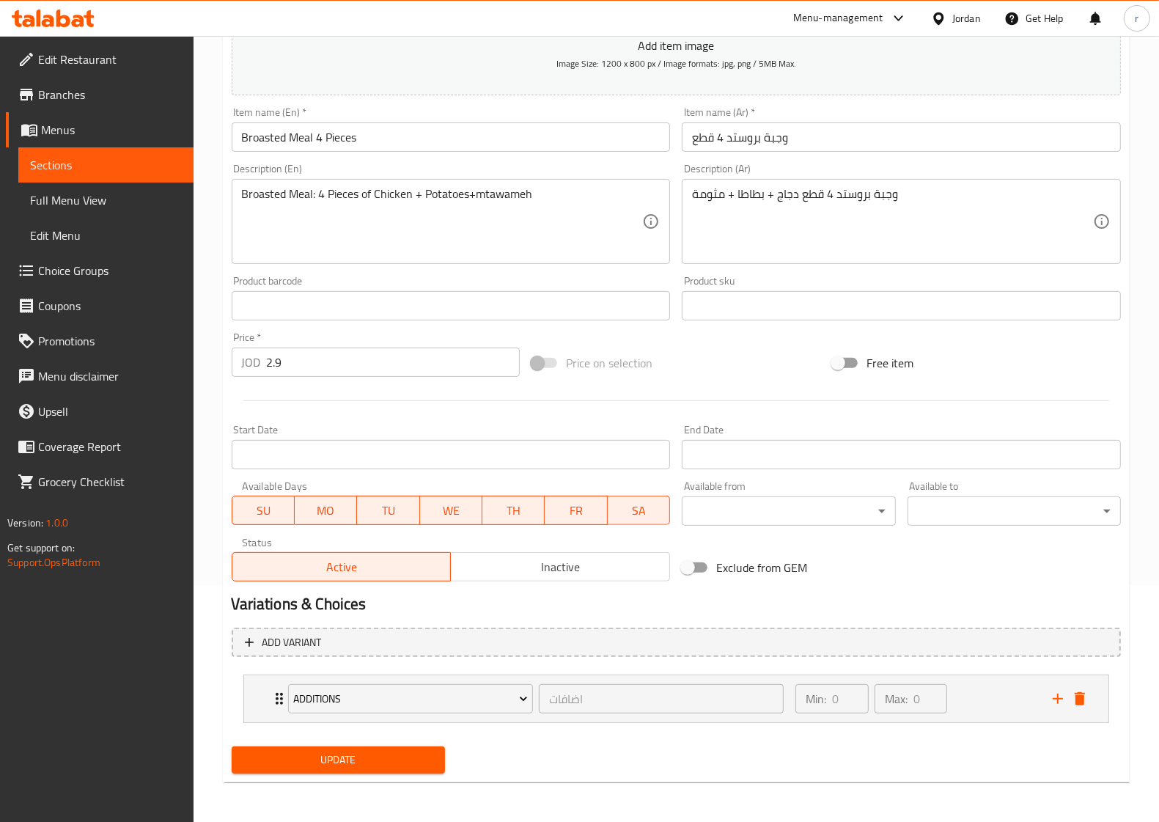
click at [593, 221] on textarea "Broasted Meal: 4 Pieces of Chicken + Potatoes+mtawameh" at bounding box center [442, 222] width 401 height 70
click at [496, 238] on textarea "Broasted Meal: 4 Pieces of Chicken + Potatoes+mtawameh" at bounding box center [442, 222] width 401 height 70
click at [499, 231] on textarea "Broasted Meal: 4 Pieces of Chicken + Potatoes+mtawameh" at bounding box center [442, 222] width 401 height 70
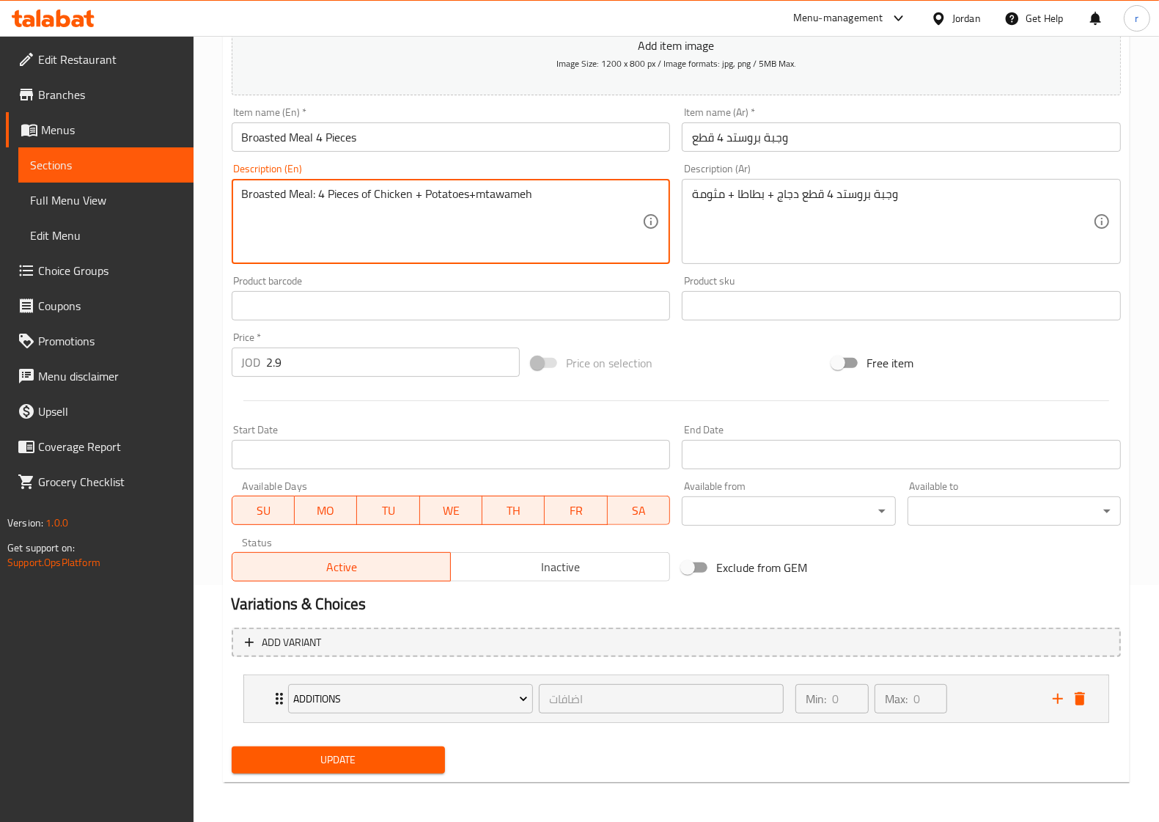
click at [534, 193] on textarea "Broasted Meal: 4 Pieces of Chicken + Potatoes+mtawameh" at bounding box center [442, 222] width 401 height 70
drag, startPoint x: 283, startPoint y: 196, endPoint x: 232, endPoint y: 196, distance: 50.6
click at [232, 196] on div "Broasted Meal: 4 Pieces of Chicken + Potatoes+mtawameh Description (En)" at bounding box center [451, 221] width 439 height 85
drag, startPoint x: 252, startPoint y: 196, endPoint x: 239, endPoint y: 213, distance: 21.6
click at [239, 213] on div "Broasted Meal: 4 Pieces of Chicken + Potatoes+mtawameh Description (En)" at bounding box center [451, 221] width 439 height 85
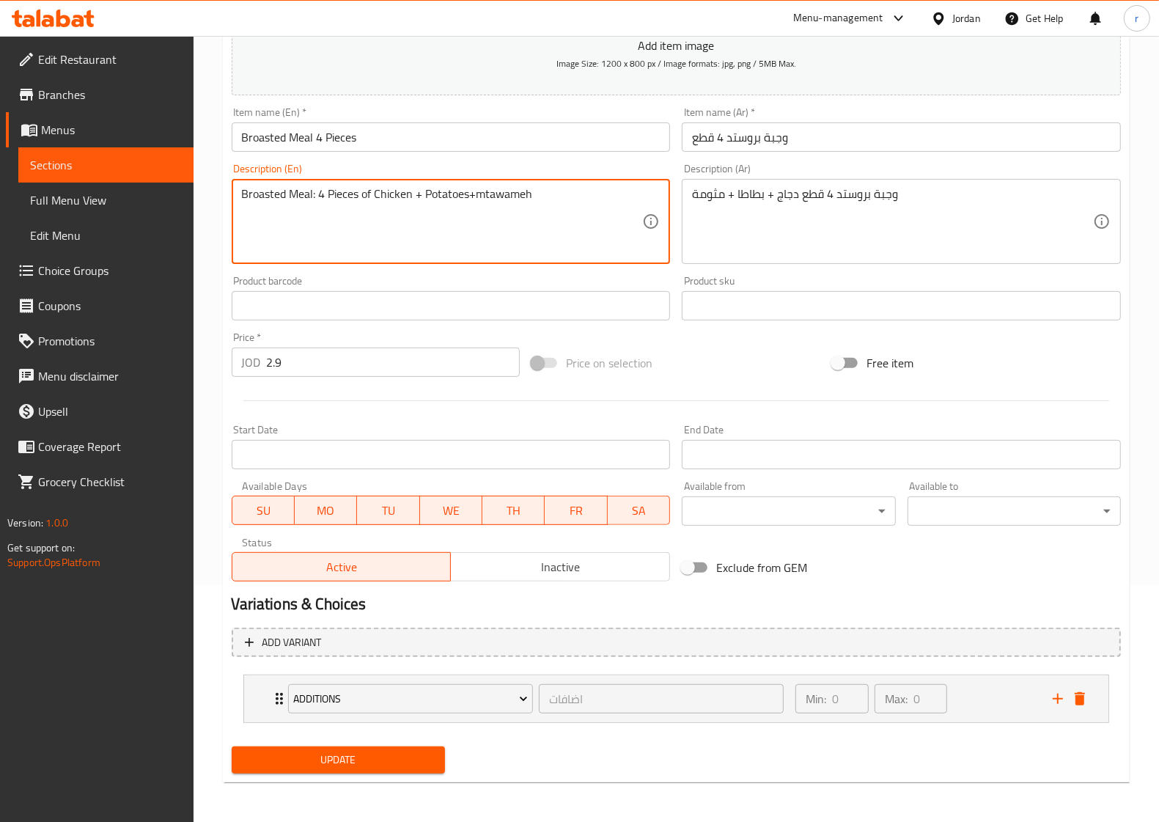
drag, startPoint x: 281, startPoint y: 194, endPoint x: 242, endPoint y: 196, distance: 38.9
click at [242, 196] on textarea "Broasted Meal: 4 Pieces of Chicken + Potatoes+mtawameh" at bounding box center [442, 222] width 401 height 70
click at [250, 213] on textarea "Broasted Meal: 4 Pieces of Chicken + Potatoes+mtawameh" at bounding box center [442, 222] width 401 height 70
drag, startPoint x: 284, startPoint y: 195, endPoint x: 238, endPoint y: 198, distance: 45.6
click at [238, 198] on div "Broasted Meal: 4 Pieces of Chicken + Potatoes+mtawameh Description (En)" at bounding box center [451, 221] width 439 height 85
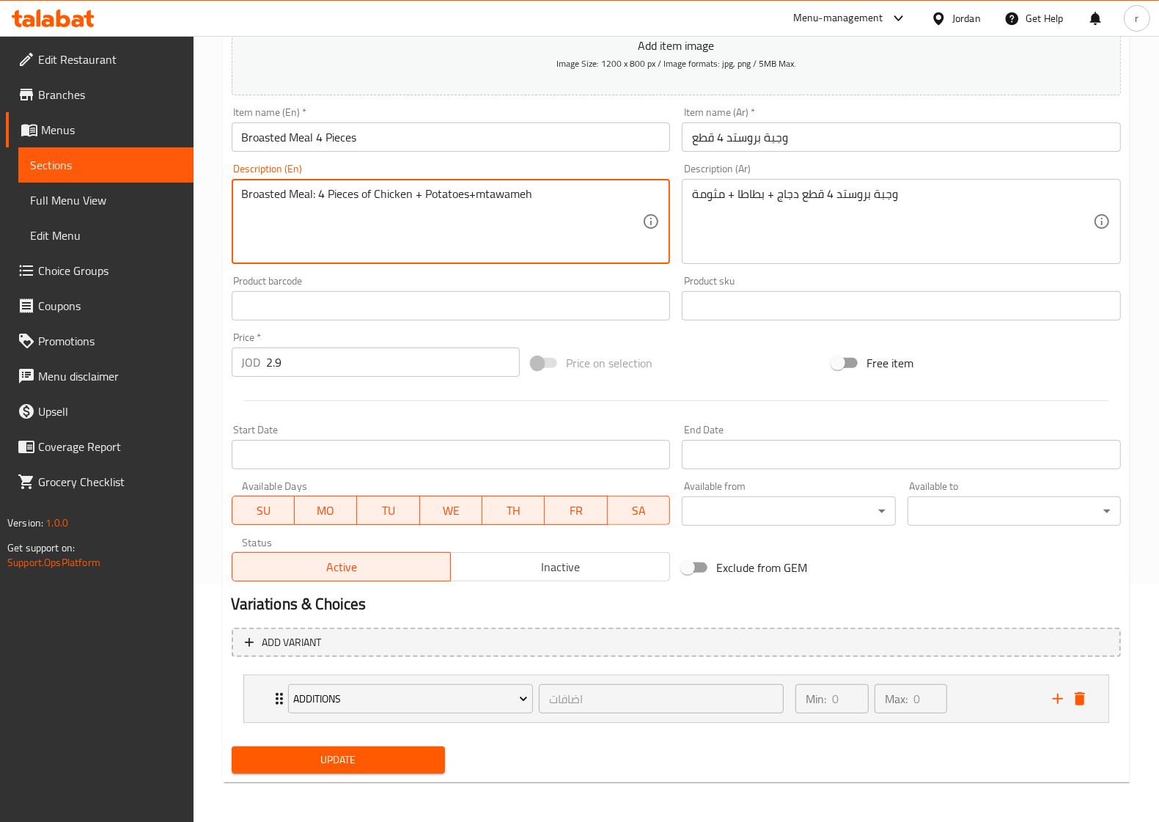
click at [273, 193] on textarea "Broasted Meal: 4 Pieces of Chicken + Potatoes+mtawameh" at bounding box center [442, 222] width 401 height 70
drag, startPoint x: 282, startPoint y: 192, endPoint x: 246, endPoint y: 196, distance: 36.8
click at [246, 196] on textarea "Broasted Meal: 4 Pieces of Chicken + Potatoes+mtawameh" at bounding box center [442, 222] width 401 height 70
click at [254, 204] on textarea "Broasted Meal: 4 Pieces of Chicken + Potatoes+mtawameh" at bounding box center [442, 222] width 401 height 70
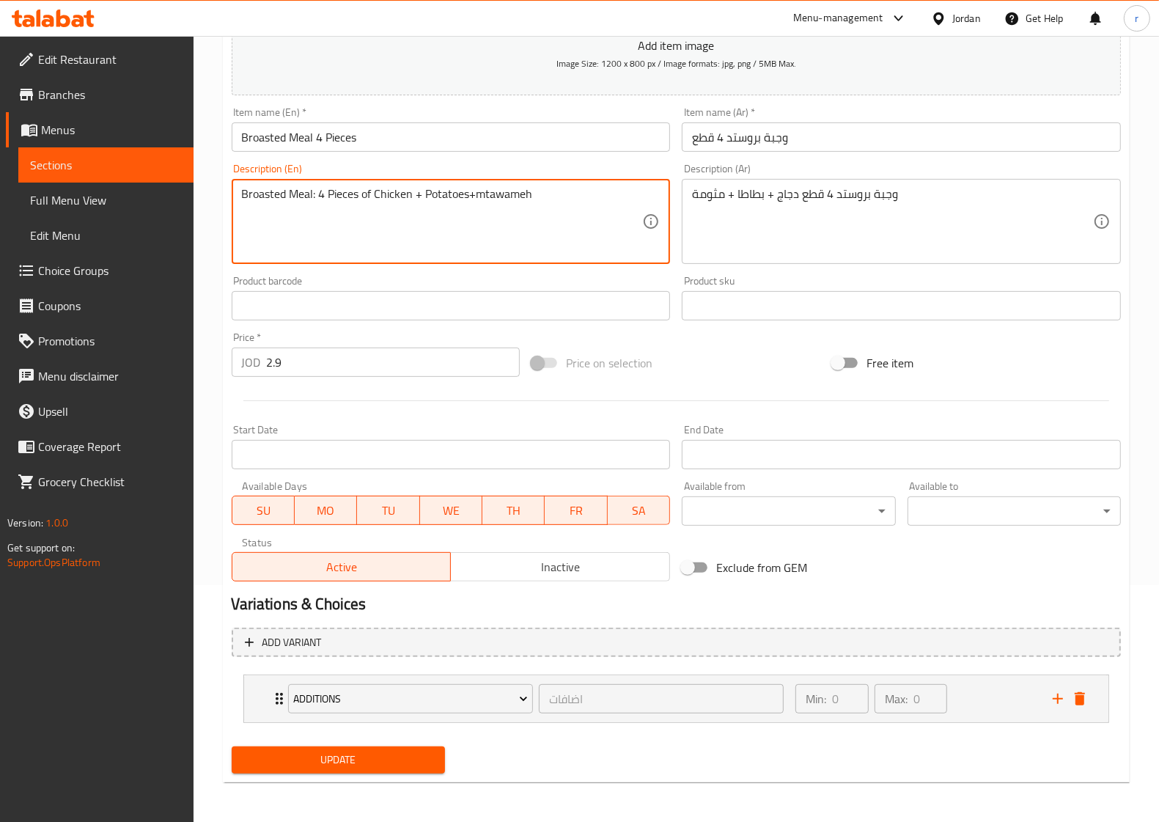
click at [469, 241] on textarea "Broasted Meal: 4 Pieces of Chicken + Potatoes+mtawameh" at bounding box center [442, 222] width 401 height 70
drag, startPoint x: 477, startPoint y: 194, endPoint x: 429, endPoint y: 224, distance: 56.0
click at [429, 224] on textarea "Boasted Meal: 4 Pieces of Chicken + Potatoes+mtawameh" at bounding box center [442, 222] width 401 height 70
drag, startPoint x: 462, startPoint y: 192, endPoint x: 434, endPoint y: 194, distance: 28.0
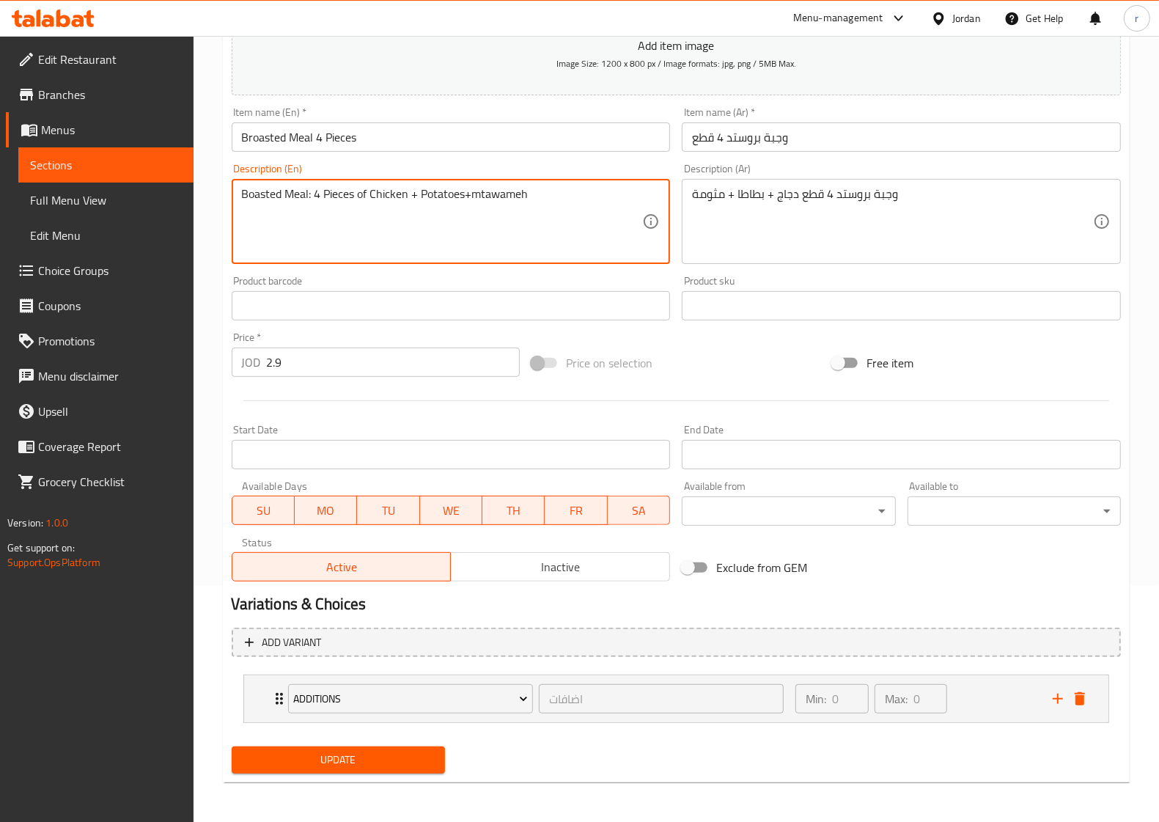
click at [434, 194] on textarea "Boasted Meal: 4 Pieces of Chicken + Potatoes+mtawameh" at bounding box center [442, 222] width 401 height 70
click at [430, 224] on textarea "Boasted Meal: 4 Pieces of Chicken + Potatoes+mtawameh" at bounding box center [442, 222] width 401 height 70
click at [458, 192] on textarea "Boasted Meal: 4 Pieces of Chicken + Potatoes+mtawameh" at bounding box center [442, 222] width 401 height 70
click at [468, 195] on textarea "Boasted Meal: 4 Pieces of Chicken + Potatoes+mtawameh" at bounding box center [442, 222] width 401 height 70
click at [467, 194] on textarea "Boasted Meal: 4 Pieces of Chicken + Potatoes+mtawameh" at bounding box center [442, 222] width 401 height 70
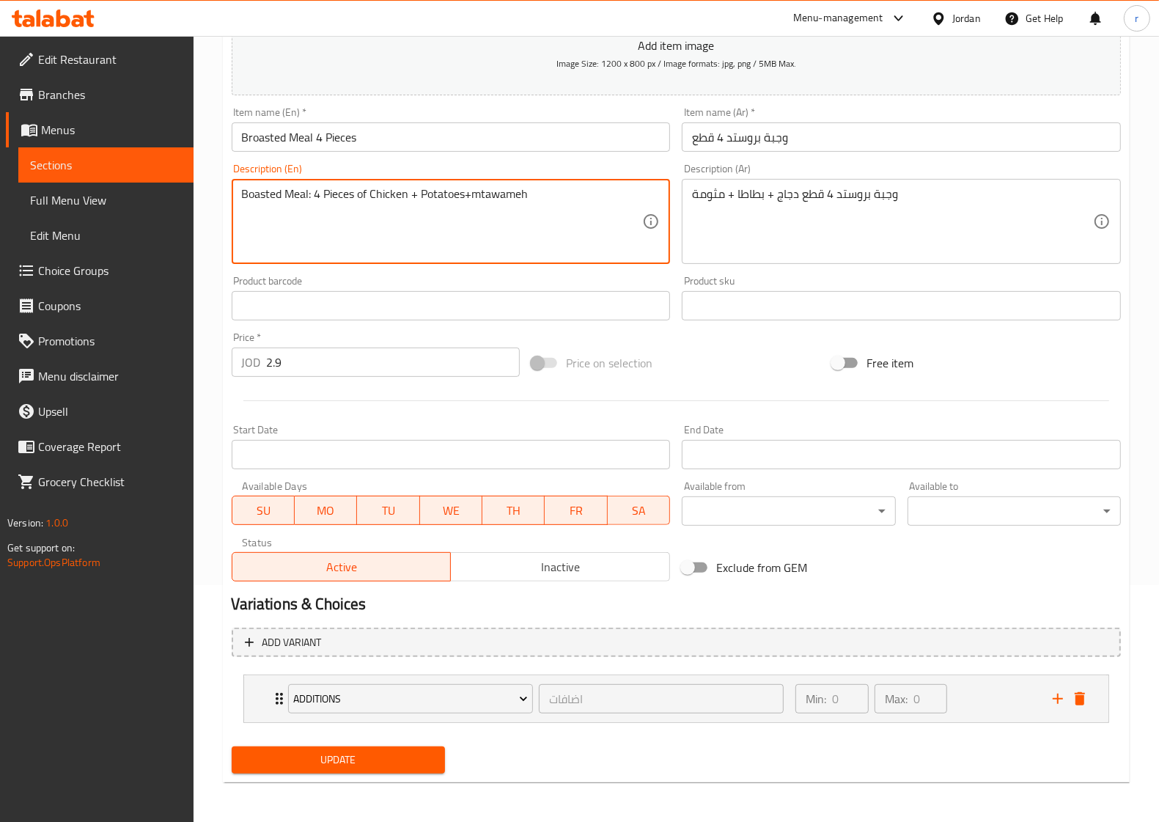
click at [474, 194] on textarea "Boasted Meal: 4 Pieces of Chicken + Potatoes+mtawameh" at bounding box center [442, 222] width 401 height 70
click at [426, 224] on textarea "Boasted Meal: 4 Pieces of Chicken + Potatoes,mtawameh" at bounding box center [442, 222] width 401 height 70
drag, startPoint x: 442, startPoint y: 197, endPoint x: 408, endPoint y: 216, distance: 39.7
click at [408, 216] on textarea "Boasted Meal: 4 Pieces of Chicken + Potatoes,mtawameh" at bounding box center [442, 222] width 401 height 70
click at [555, 202] on textarea "Boasted Meal: 4 Pieces of Chicken + Potatoes,mtawameh" at bounding box center [442, 222] width 401 height 70
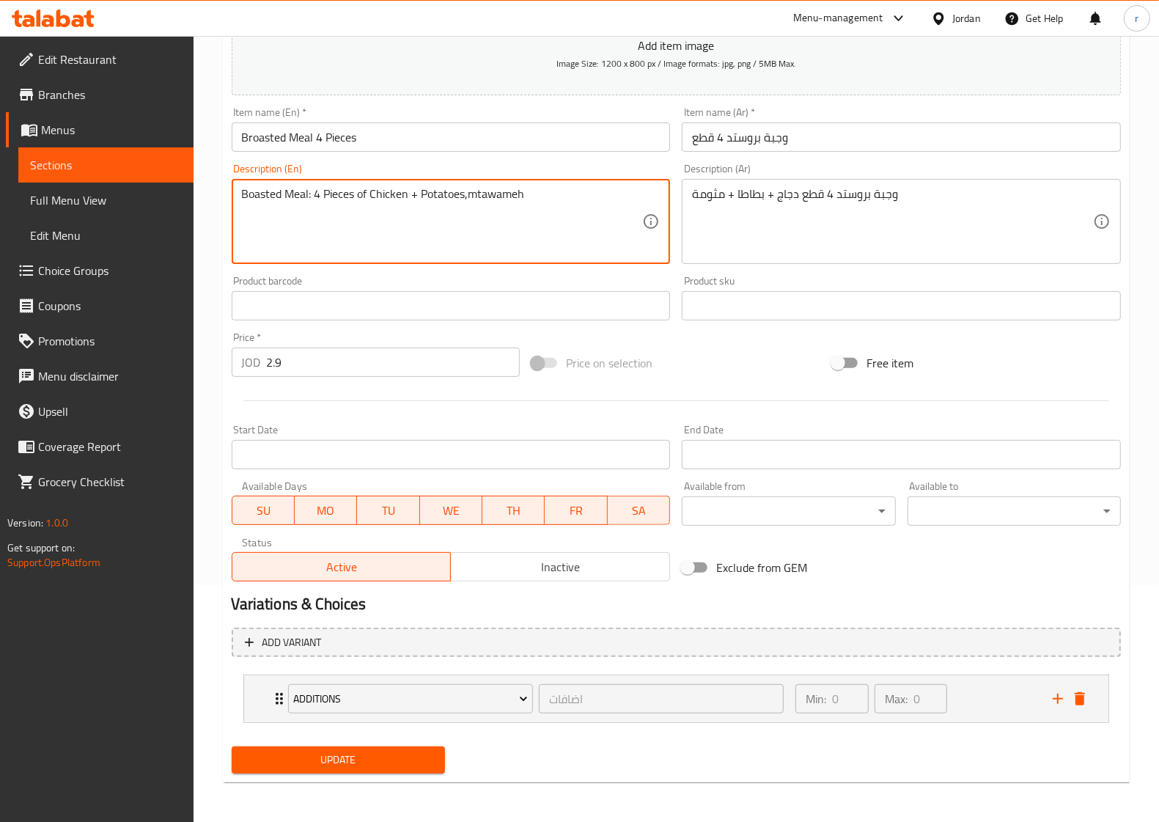
click at [548, 192] on textarea "Boasted Meal: 4 Pieces of Chicken + Potatoes,mtawameh" at bounding box center [442, 222] width 401 height 70
drag, startPoint x: 415, startPoint y: 191, endPoint x: 407, endPoint y: 191, distance: 8.1
click at [407, 191] on textarea "Boasted Meal: 4 Pieces of Chicken + Potatoes,mtawameh" at bounding box center [442, 222] width 401 height 70
click at [280, 224] on textarea "Boasted Meal: 4 Pieces of Chicken, Potatoes,mtawameh" at bounding box center [442, 222] width 401 height 70
click at [545, 199] on textarea "Boasted Meal: 4 Pieces of Chicken, Potatoes,mtawameh" at bounding box center [442, 222] width 401 height 70
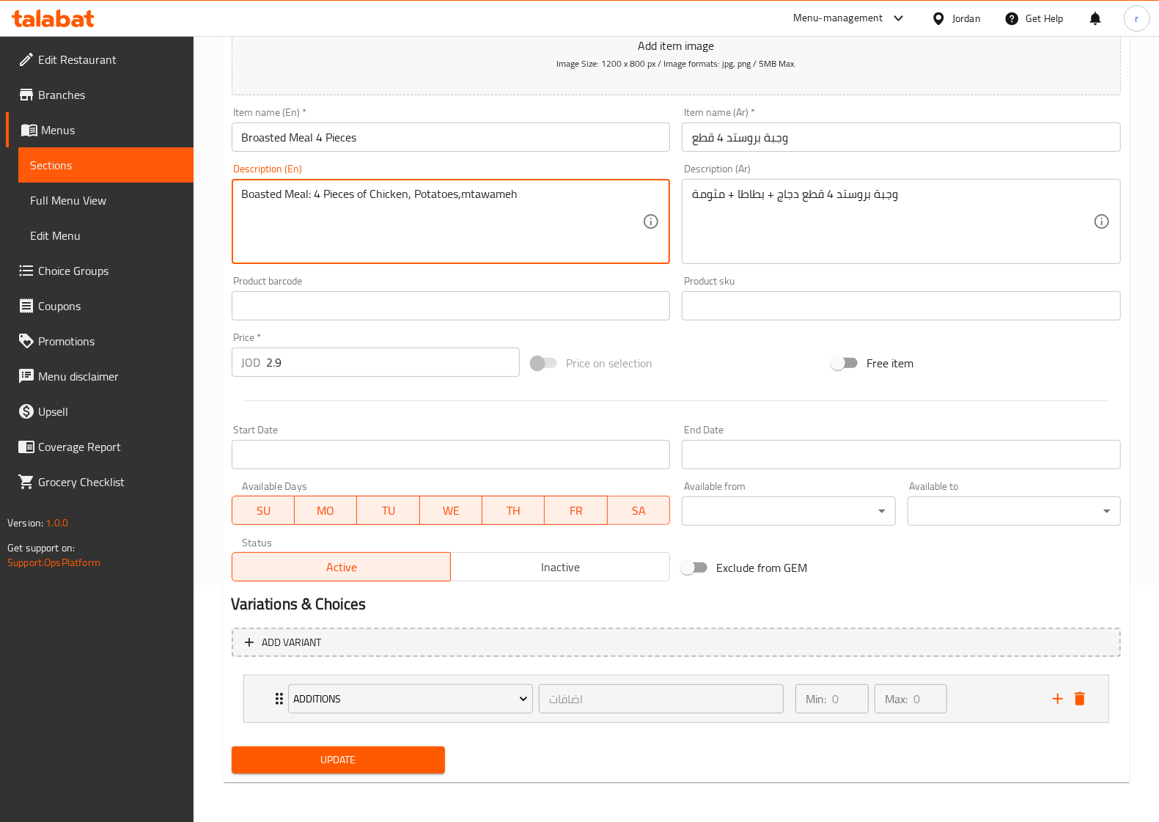
type textarea "Boasted Meal: 4 Pieces of Chicken, Potatoes,mtawameh"
click at [374, 763] on span "Update" at bounding box center [338, 760] width 190 height 18
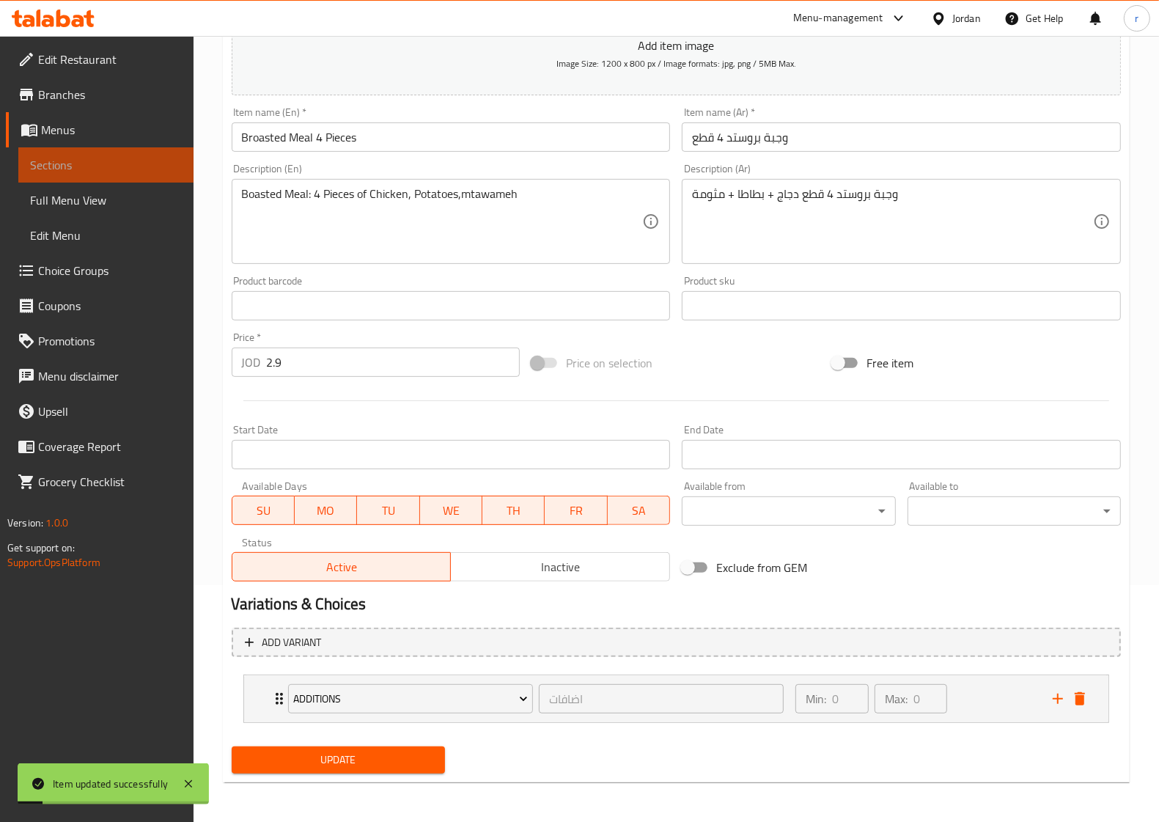
click at [123, 160] on span "Sections" at bounding box center [106, 165] width 152 height 18
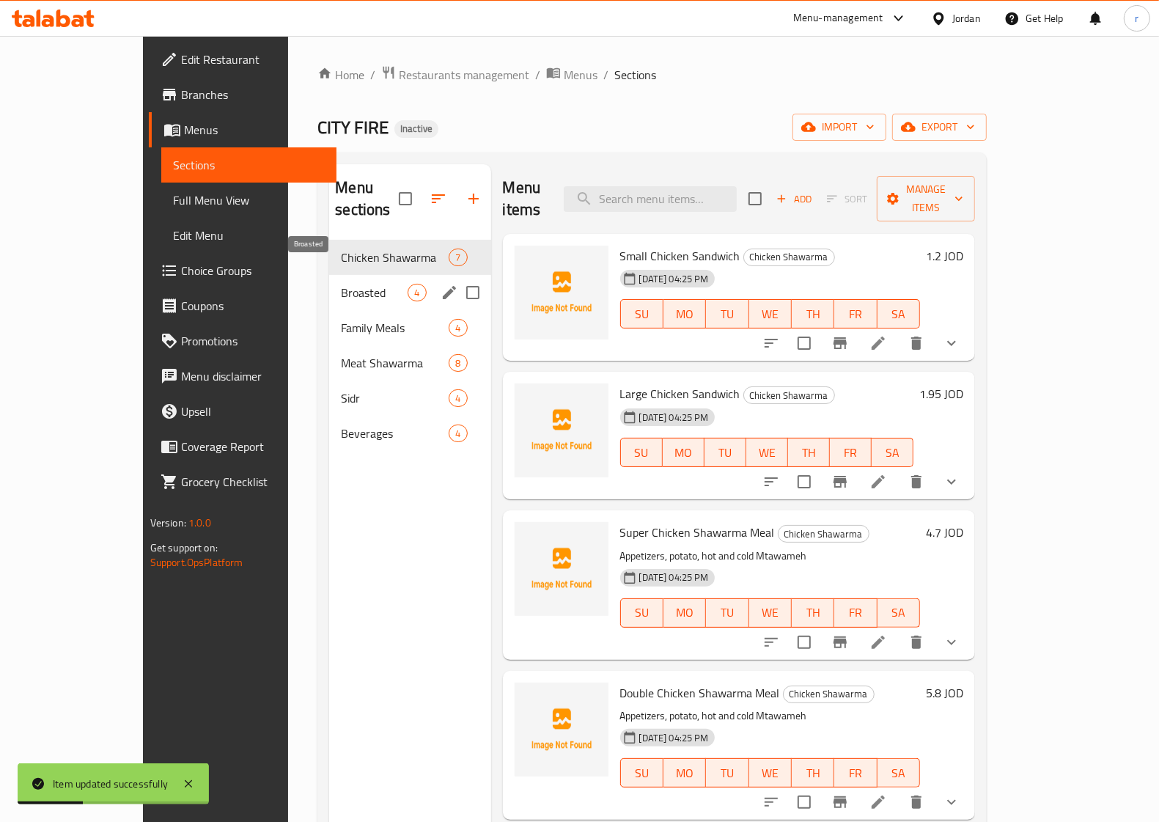
click at [341, 284] on span "Broasted" at bounding box center [374, 293] width 67 height 18
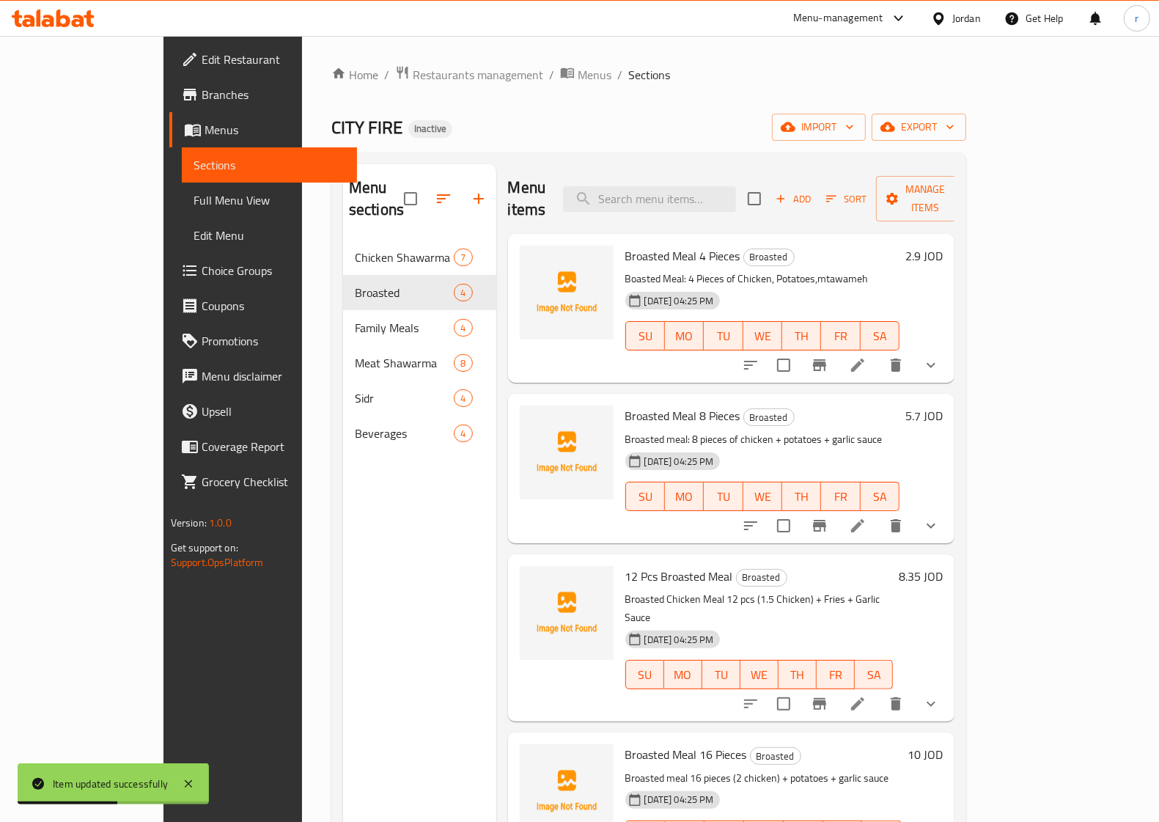
click at [879, 513] on li at bounding box center [857, 526] width 41 height 26
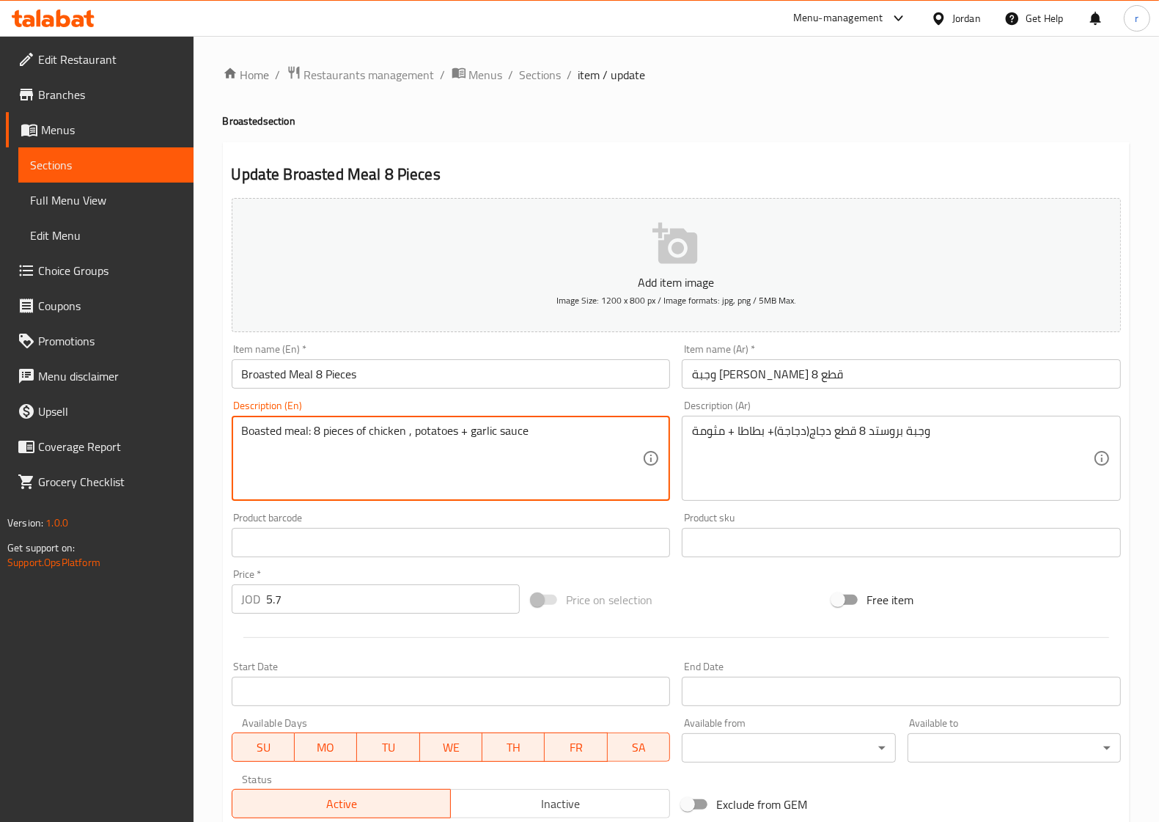
click at [466, 429] on textarea "Boasted meal: 8 pieces of chicken , potatoes + garlic sauce" at bounding box center [442, 459] width 401 height 70
drag, startPoint x: 463, startPoint y: 430, endPoint x: 543, endPoint y: 436, distance: 79.5
click at [543, 436] on textarea "Boasted meal: 8 pieces of chicken , potatoes , garlic sauce" at bounding box center [442, 459] width 401 height 70
paste textarea "Mtawameh"
click at [320, 464] on textarea "Boasted meal: 8 pieces of chicken , potatoes , Mtawameh" at bounding box center [442, 459] width 401 height 70
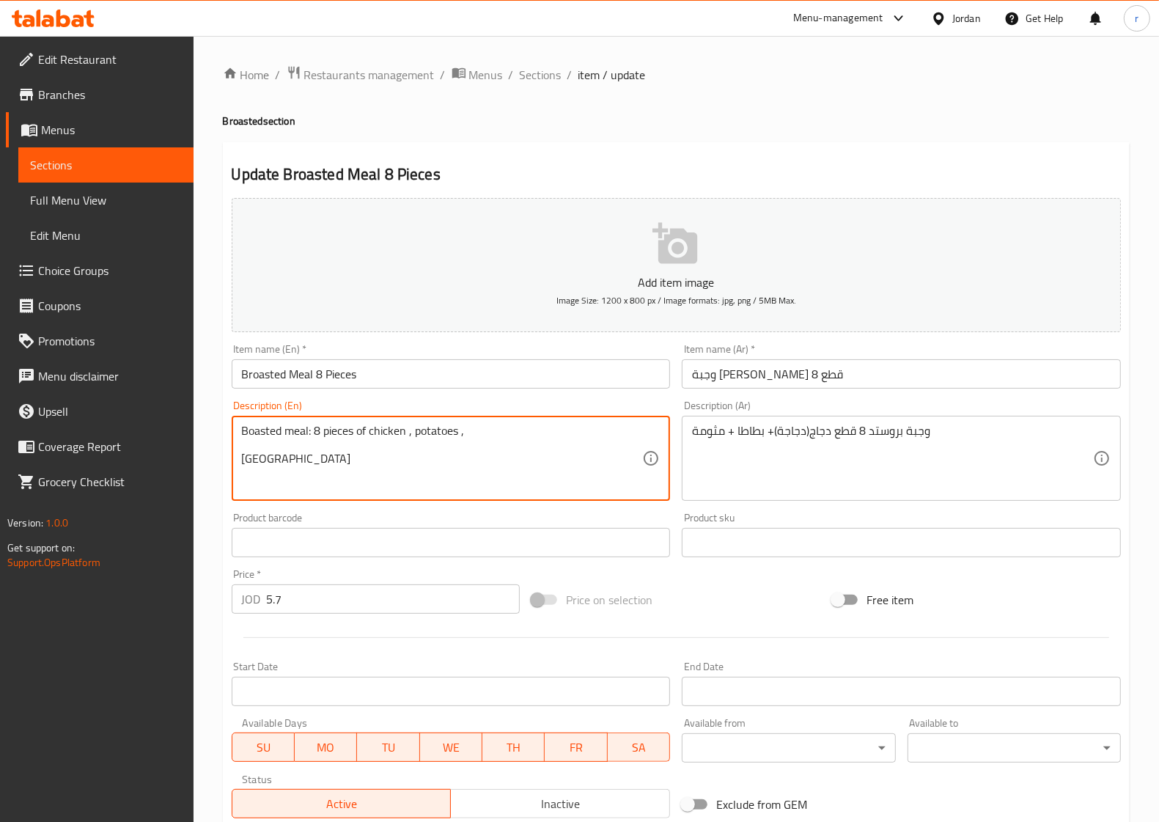
drag, startPoint x: 260, startPoint y: 466, endPoint x: 538, endPoint y: 473, distance: 277.3
click at [538, 473] on textarea "Boasted meal: 8 pieces of chicken , potatoes , Mtawameh" at bounding box center [442, 459] width 401 height 70
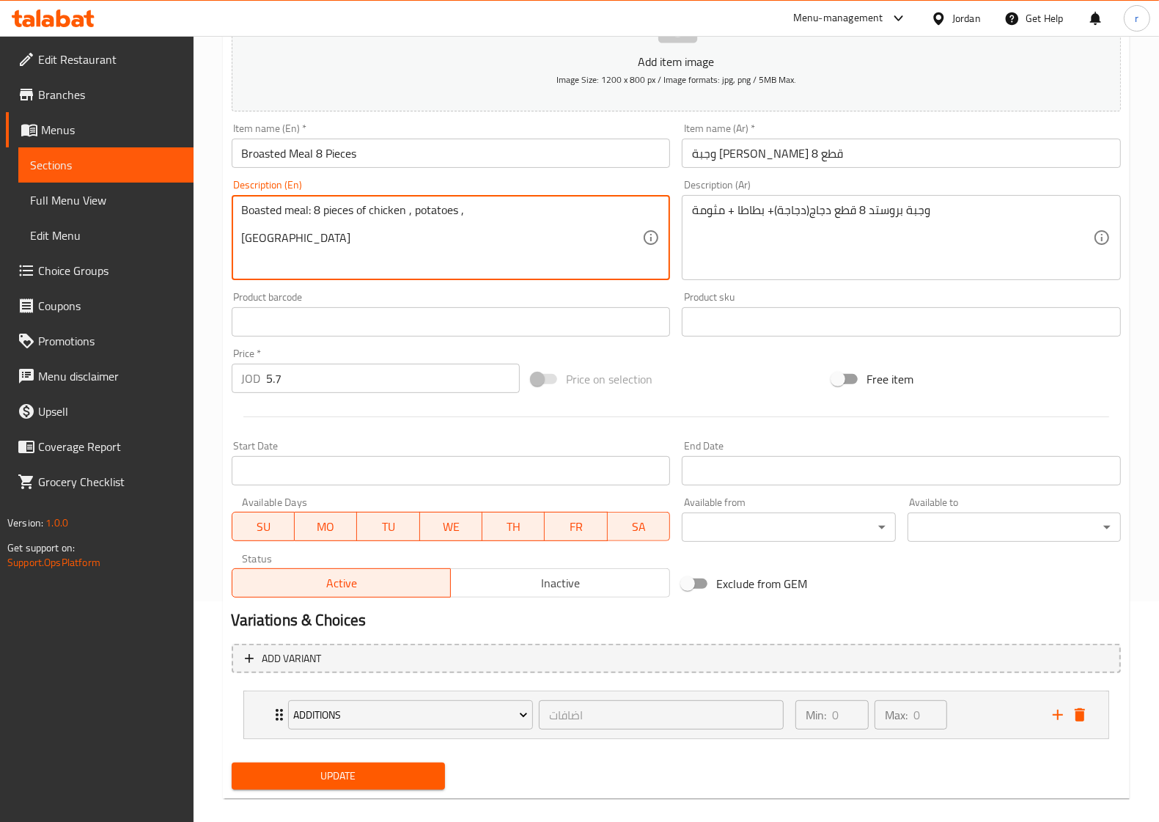
scroll to position [237, 0]
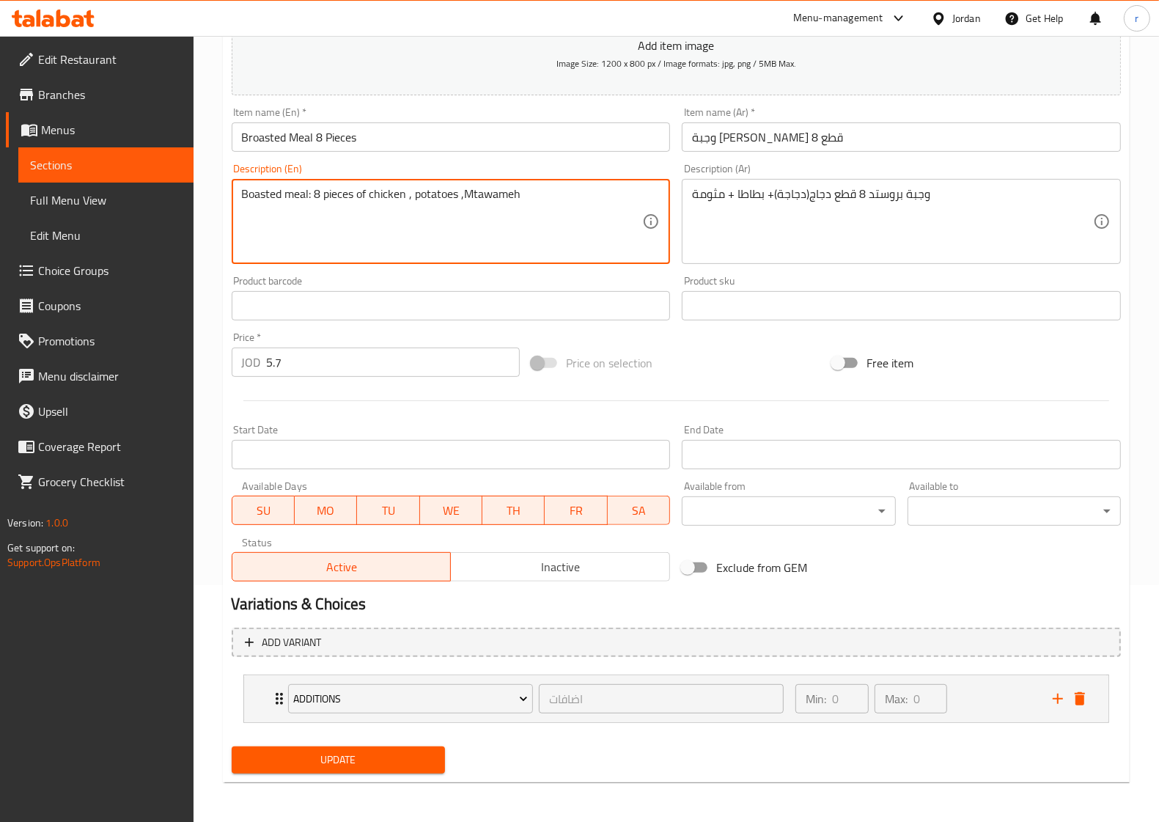
type textarea "Boasted meal: 8 pieces of chicken , potatoes ,Mtawameh"
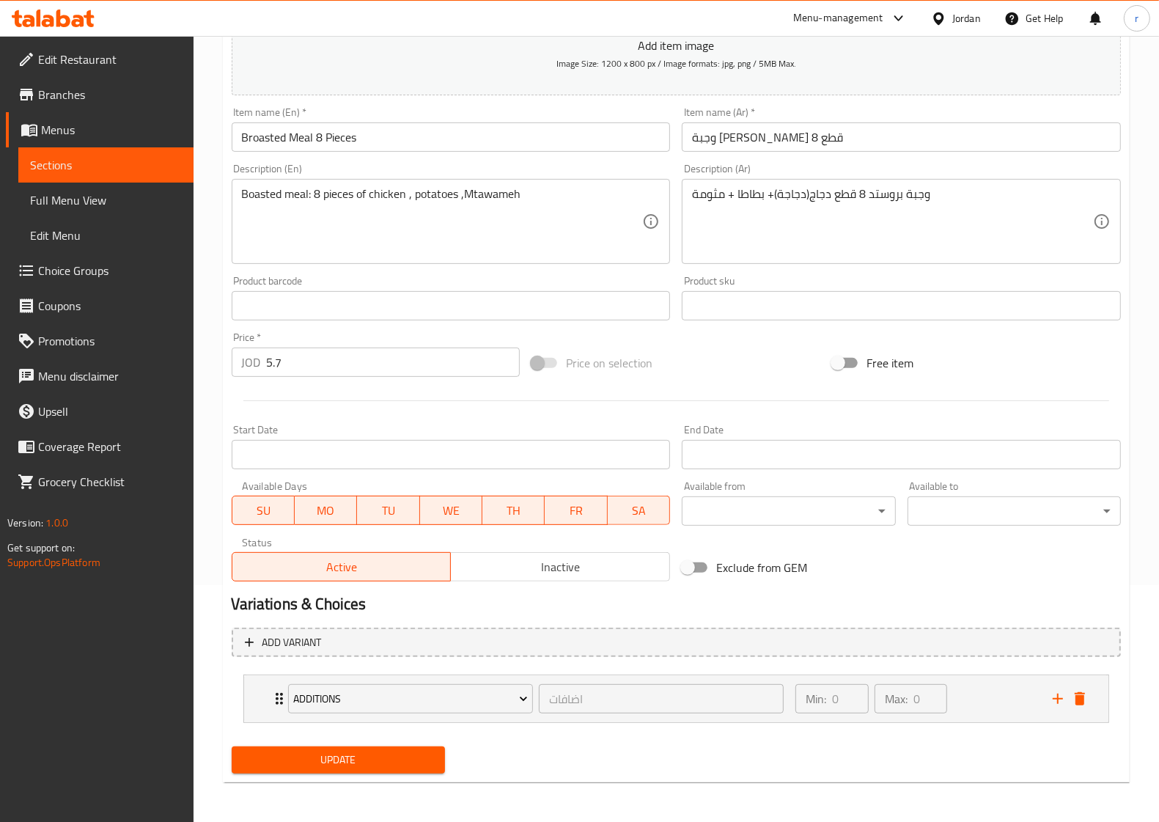
click at [320, 753] on span "Update" at bounding box center [338, 760] width 190 height 18
click at [393, 752] on span "Update" at bounding box center [338, 760] width 190 height 18
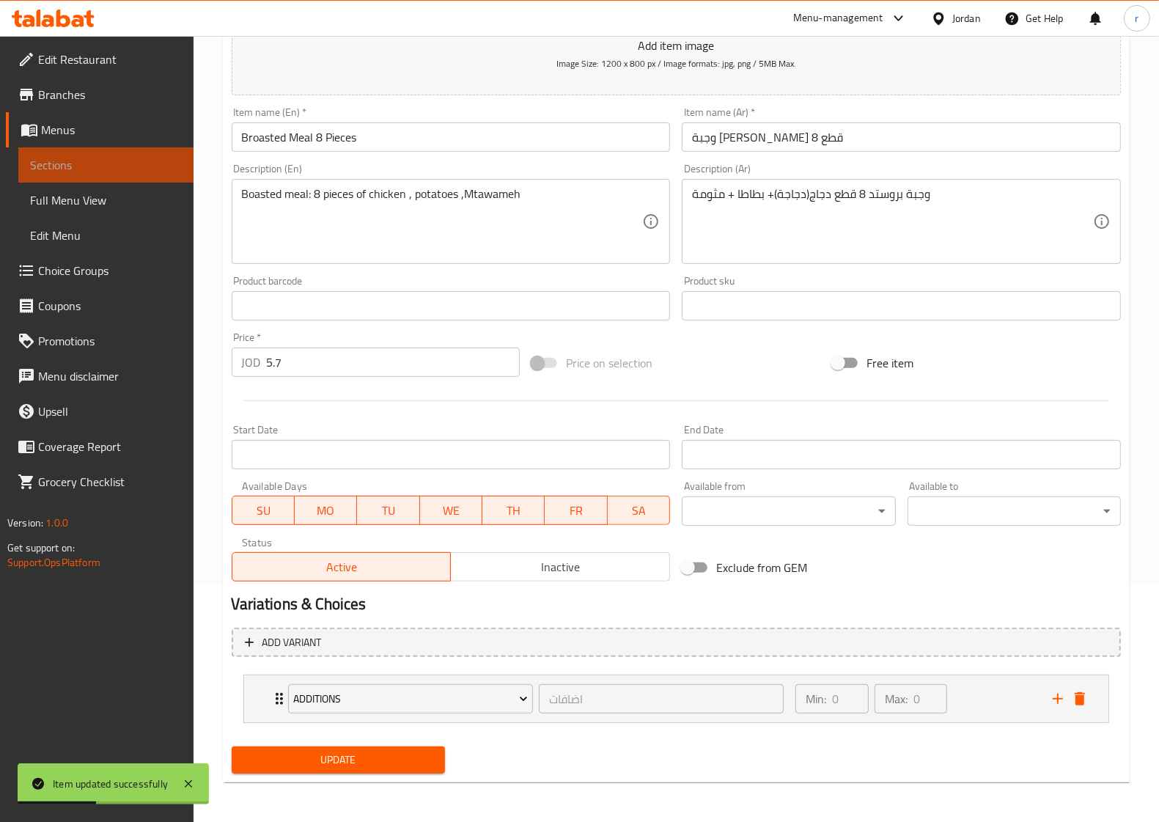
click at [119, 172] on span "Sections" at bounding box center [106, 165] width 152 height 18
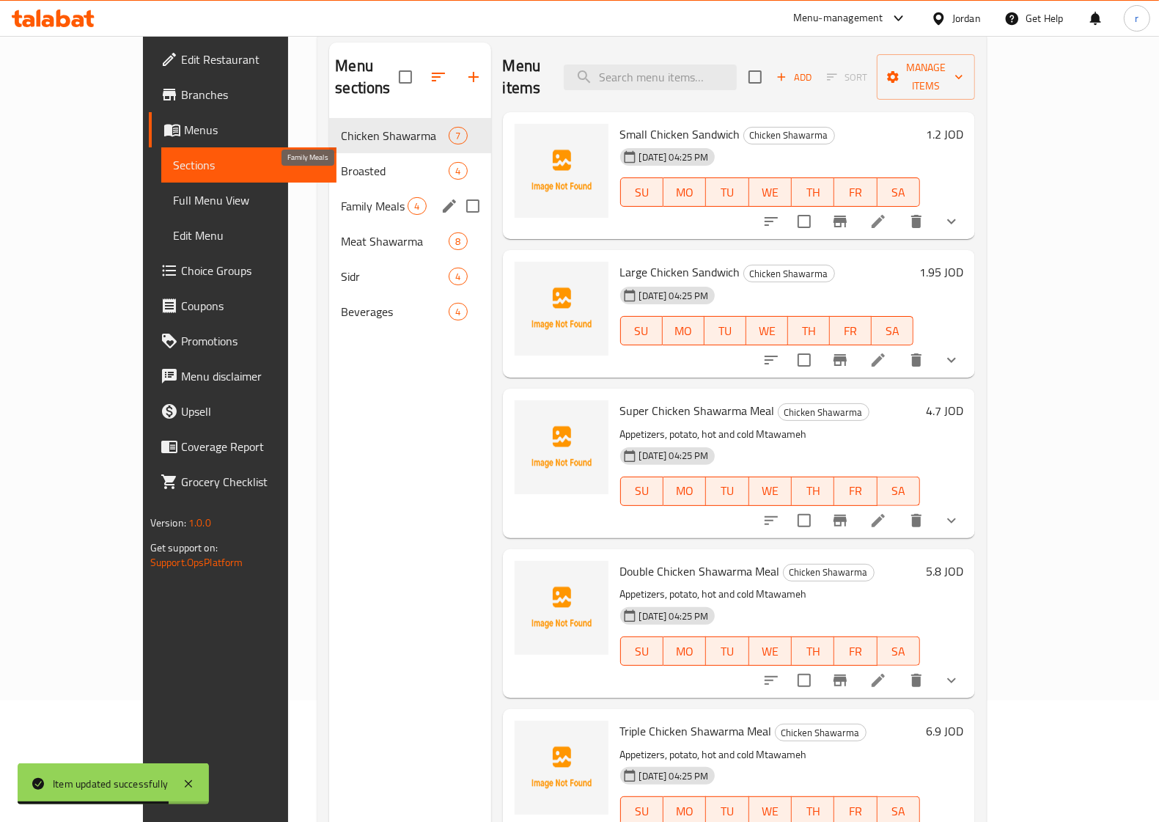
scroll to position [23, 0]
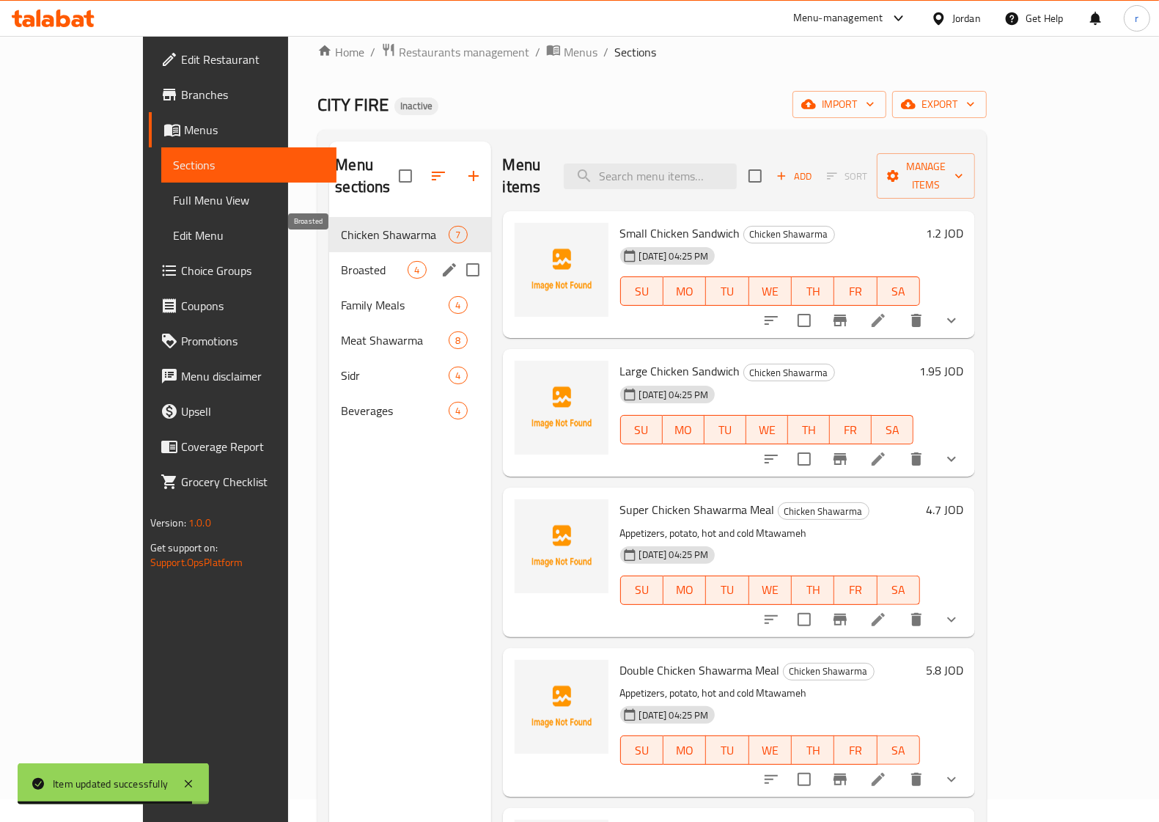
click at [341, 261] on span "Broasted" at bounding box center [374, 270] width 67 height 18
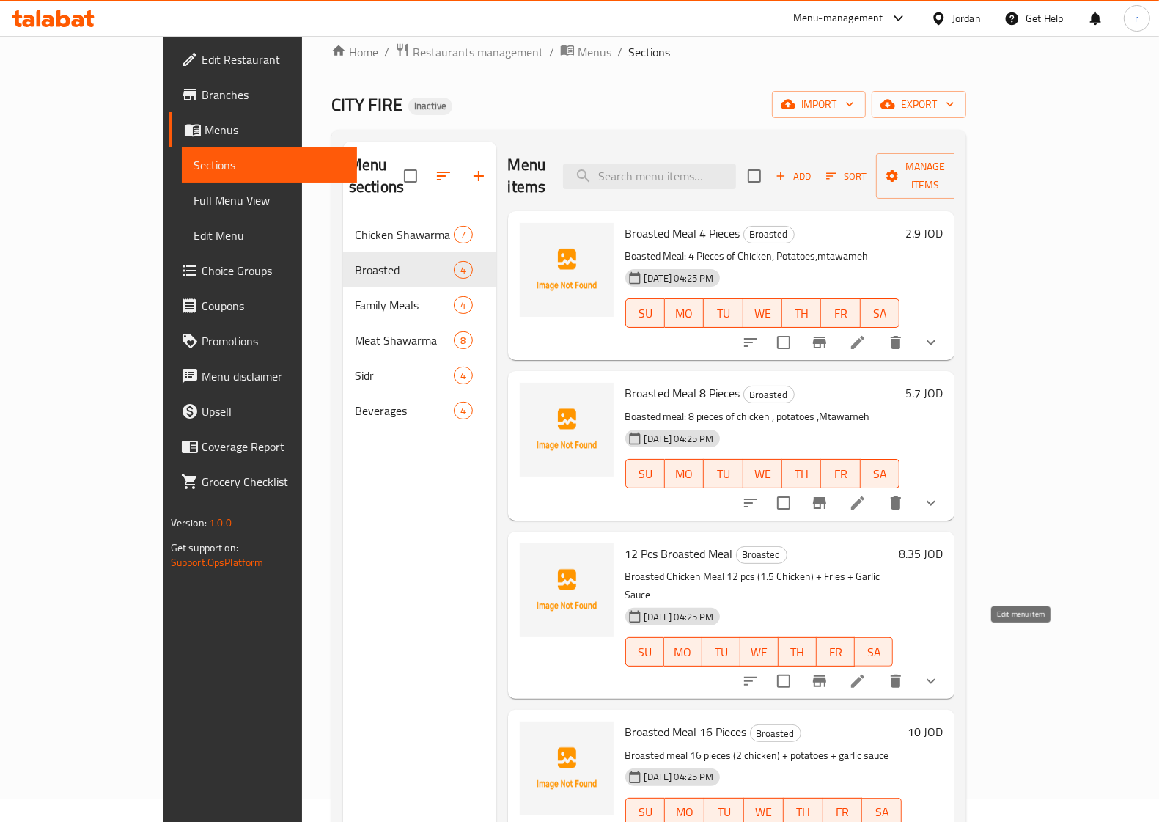
click at [867, 672] on icon at bounding box center [858, 681] width 18 height 18
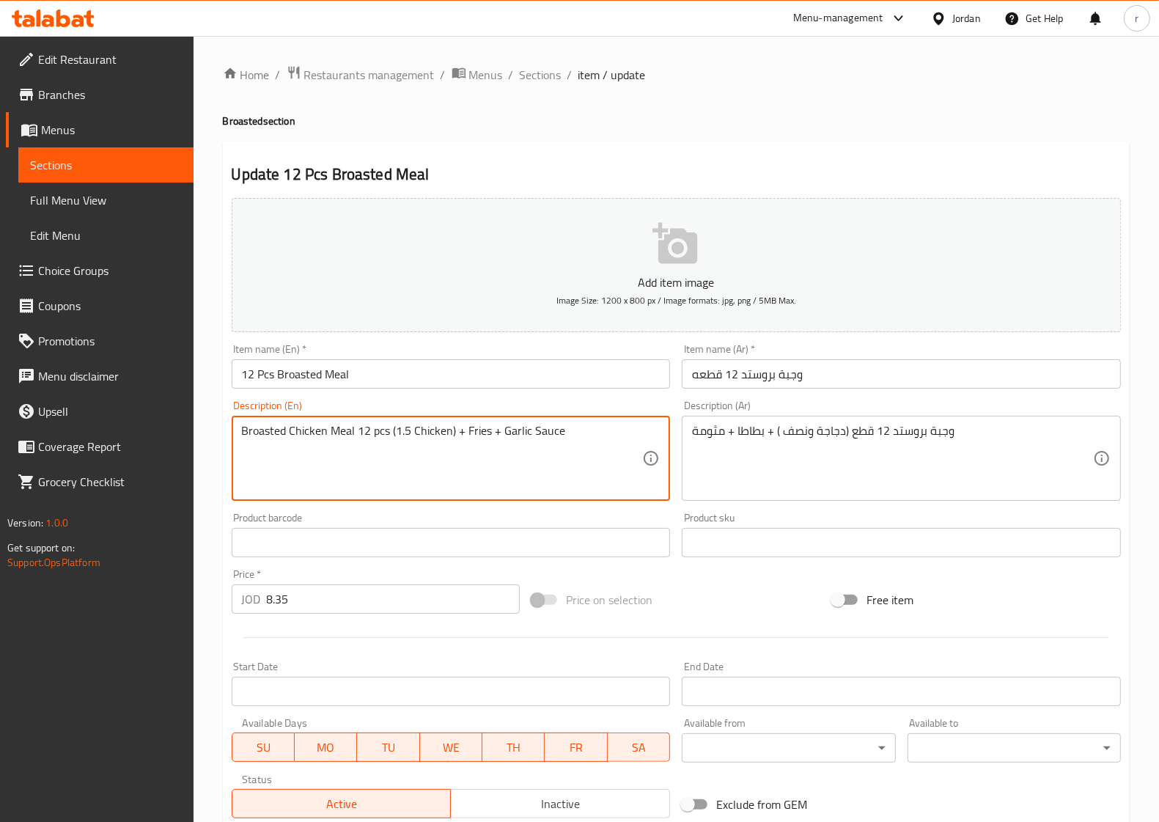
drag, startPoint x: 500, startPoint y: 430, endPoint x: 584, endPoint y: 429, distance: 84.3
paste textarea "Mtawameh"
drag, startPoint x: 491, startPoint y: 433, endPoint x: 502, endPoint y: 430, distance: 11.2
click at [502, 430] on textarea "Broasted Chicken Meal 12 pcs (1.5 Chicken) + Fries + Mtawameh" at bounding box center [442, 459] width 401 height 70
drag, startPoint x: 452, startPoint y: 429, endPoint x: 463, endPoint y: 429, distance: 10.3
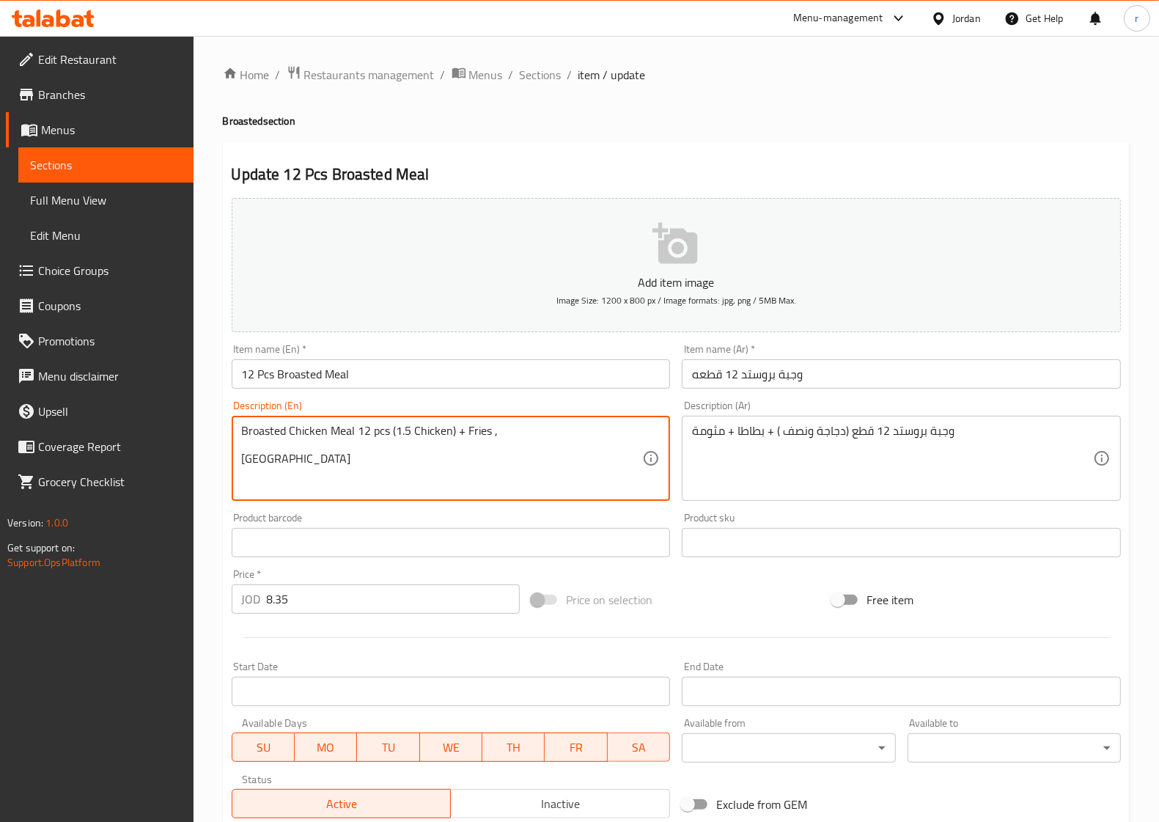
click at [463, 429] on textarea "Broasted Chicken Meal 12 pcs (1.5 Chicken) + Fries , Mtawameh" at bounding box center [442, 459] width 401 height 70
click at [314, 452] on textarea "Broasted Chicken Meal 12 pcs (1.5 Chicken), Fries , Mtawameh" at bounding box center [442, 459] width 401 height 70
click at [510, 437] on textarea "Broasted Chicken Meal 12 pcs (1.5 Chicken), Fries , Mtawameh" at bounding box center [442, 459] width 401 height 70
click at [354, 477] on textarea "Broasted Chicken Meal 12 pcs (1.5 Chicken), Fries , Mtawameh" at bounding box center [442, 459] width 401 height 70
click at [494, 435] on textarea "Broasted Chicken Meal 12 pcs (1.5 Chicken), Fries , Mtawameh" at bounding box center [442, 459] width 401 height 70
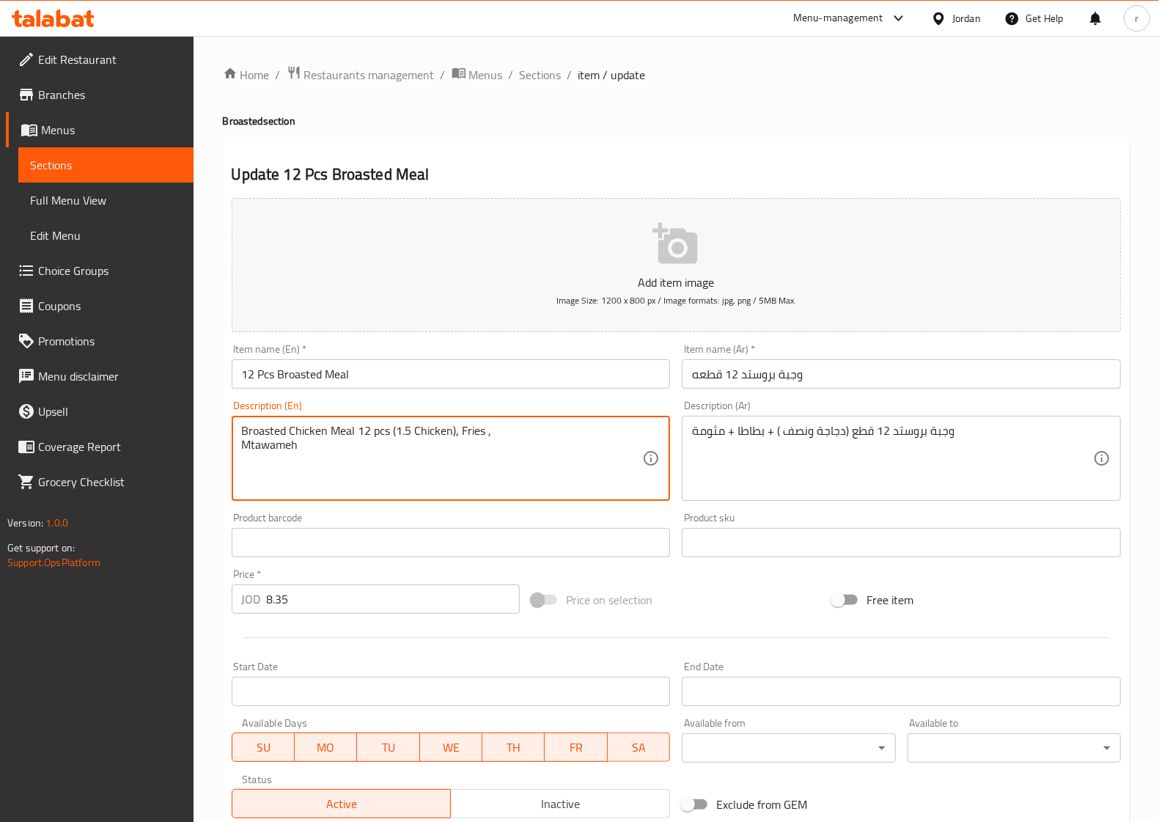
click at [235, 441] on div "Broasted Chicken Meal 12 pcs (1.5 Chicken), Fries , Mtawameh Description (En)" at bounding box center [451, 458] width 439 height 85
click at [237, 430] on div "Broasted Chicken Meal 12 pcs (1.5 Chicken), Fries , Mtawameh Description (En)" at bounding box center [451, 458] width 439 height 85
click at [378, 474] on textarea "Broasted Chicken Meal 12 pcs (1.5 Chicken), Fries , Mtawameh" at bounding box center [442, 459] width 401 height 70
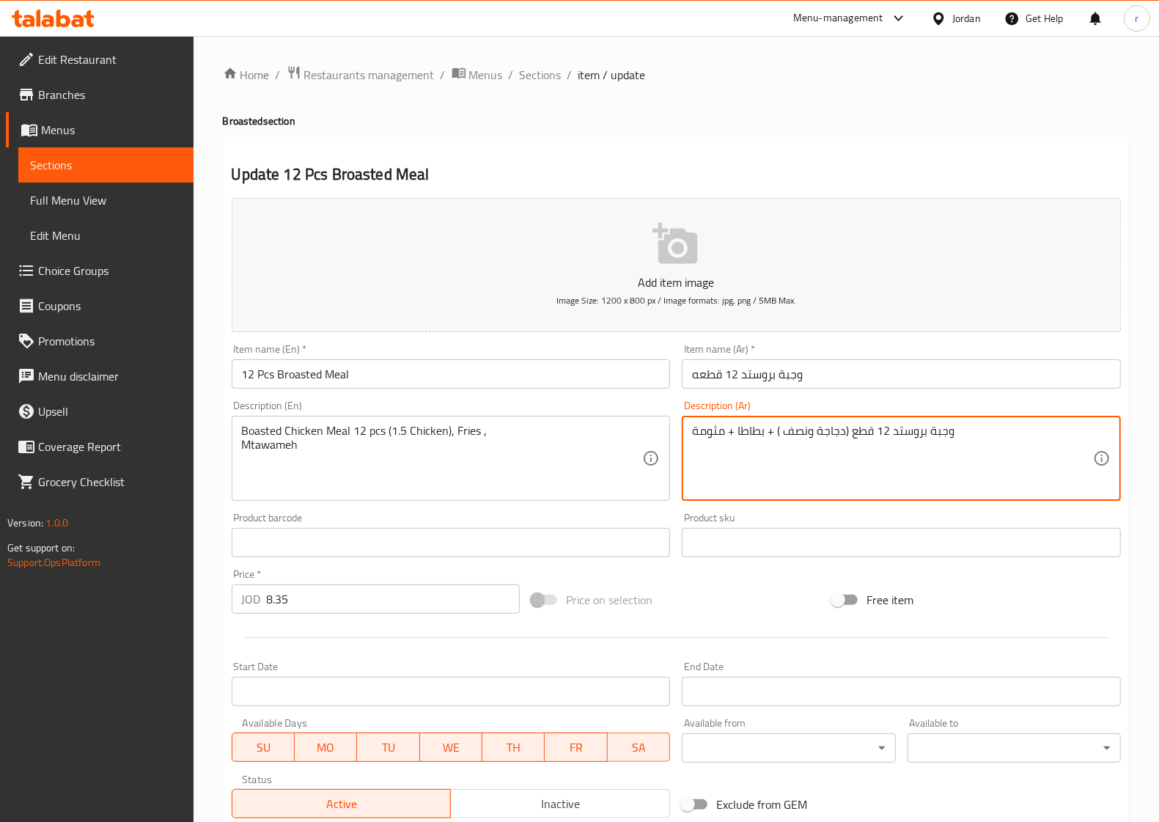
drag, startPoint x: 765, startPoint y: 433, endPoint x: 734, endPoint y: 435, distance: 30.9
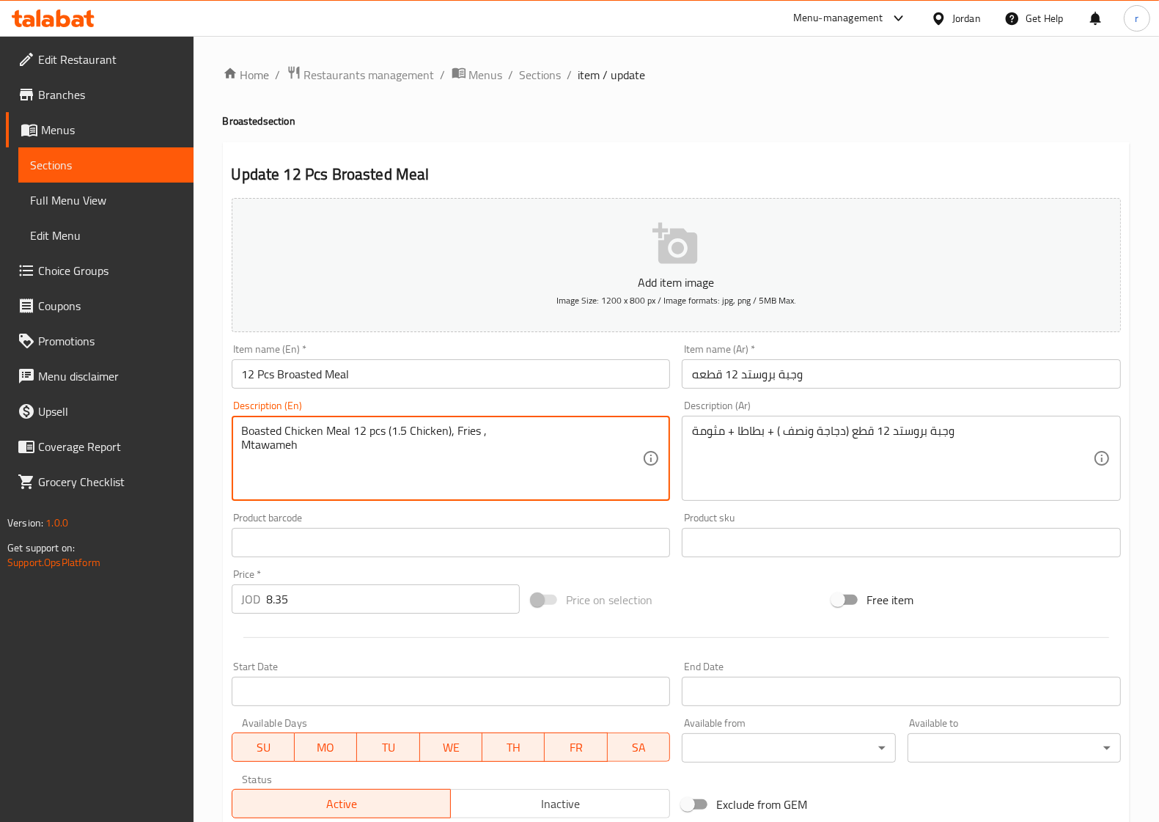
drag, startPoint x: 455, startPoint y: 430, endPoint x: 477, endPoint y: 430, distance: 22.0
click at [515, 437] on textarea "Boasted Chicken Meal 12 pcs (1.5 Chicken), potato , Mtawameh" at bounding box center [442, 459] width 401 height 70
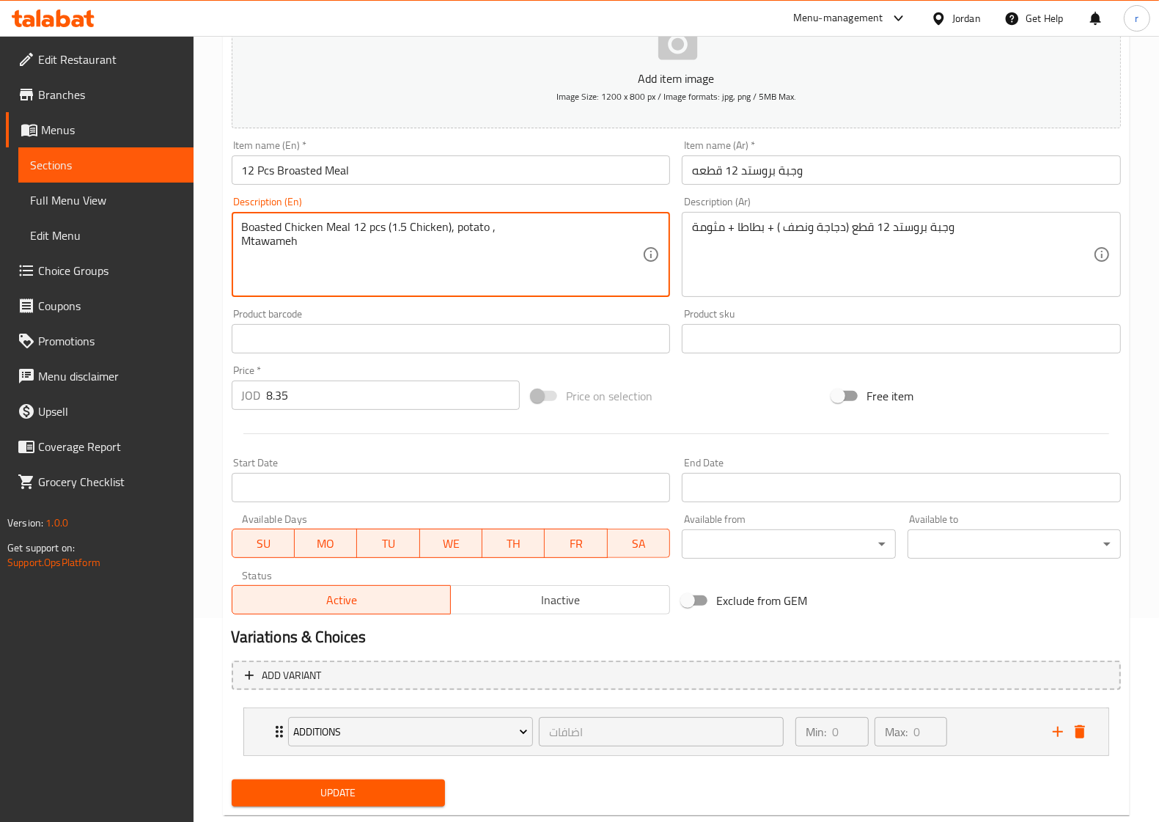
scroll to position [237, 0]
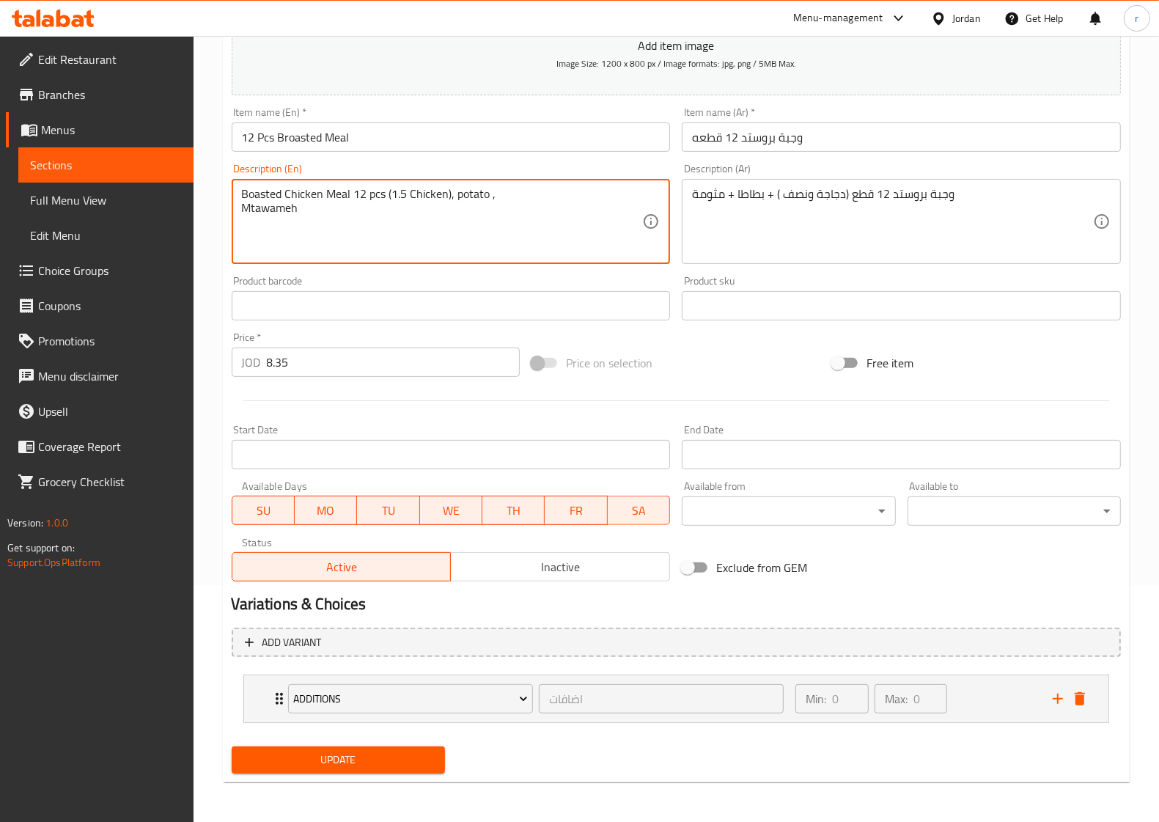
type textarea "Boasted Chicken Meal 12 pcs (1.5 Chicken), potato , Mtawameh"
click at [395, 758] on span "Update" at bounding box center [338, 760] width 190 height 18
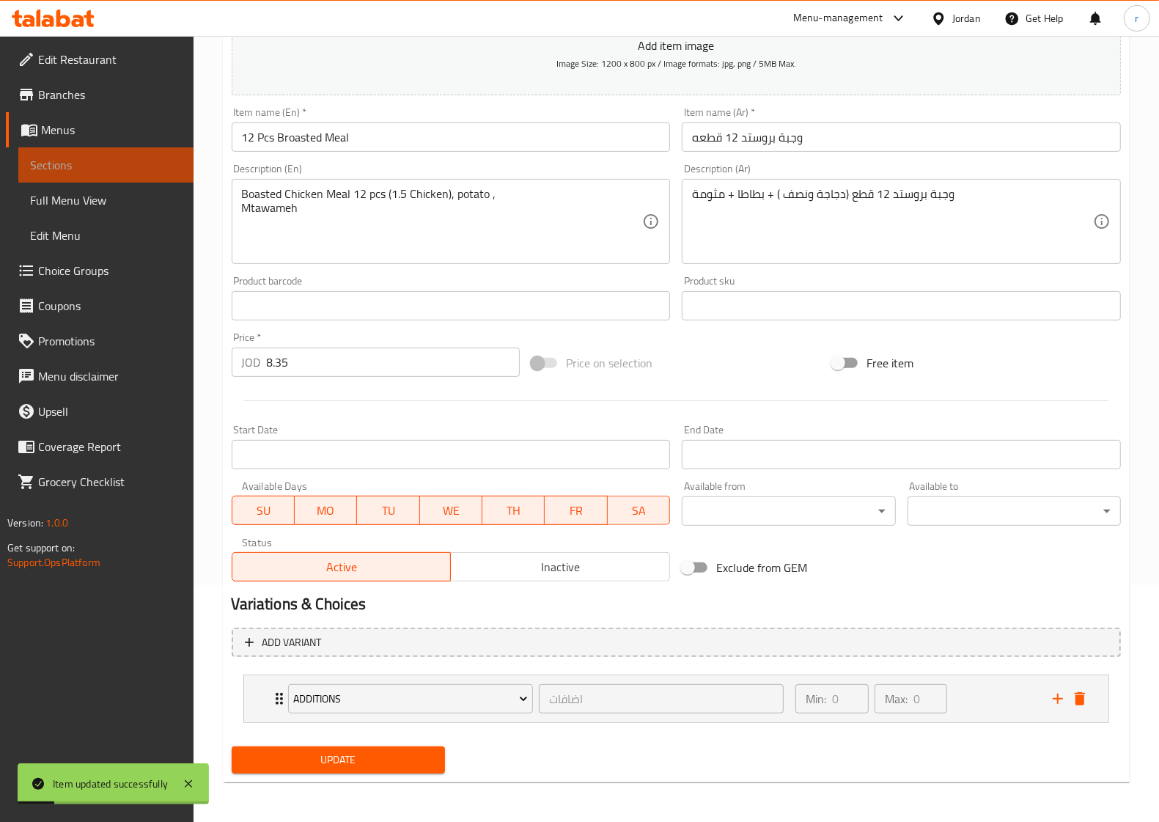
click at [126, 175] on link "Sections" at bounding box center [105, 164] width 175 height 35
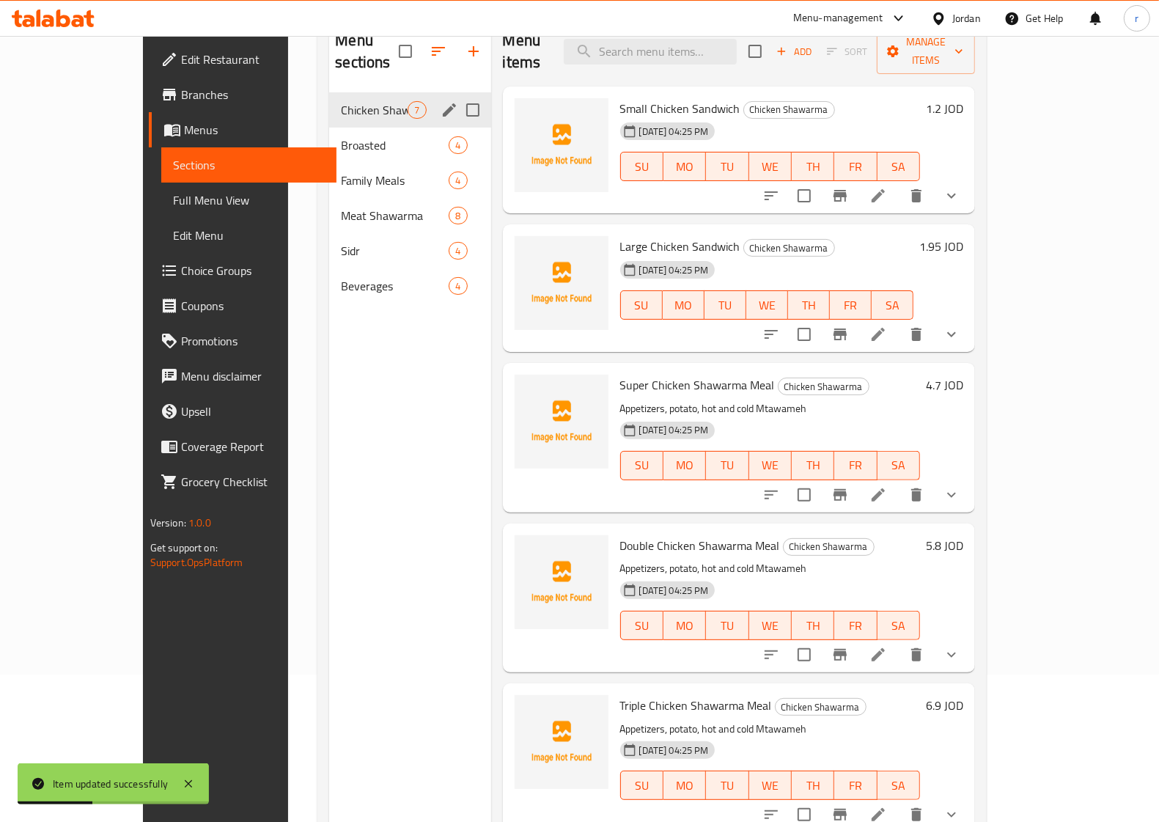
scroll to position [114, 0]
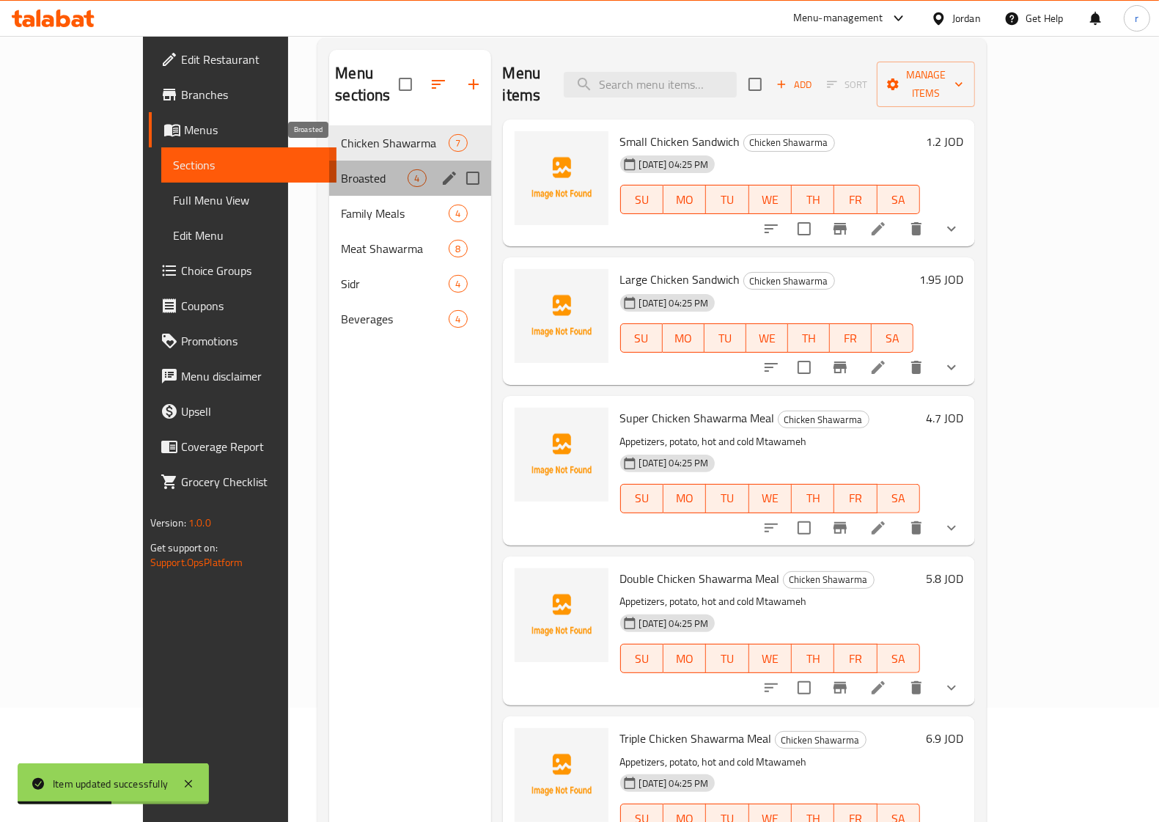
click at [341, 169] on span "Broasted" at bounding box center [374, 178] width 67 height 18
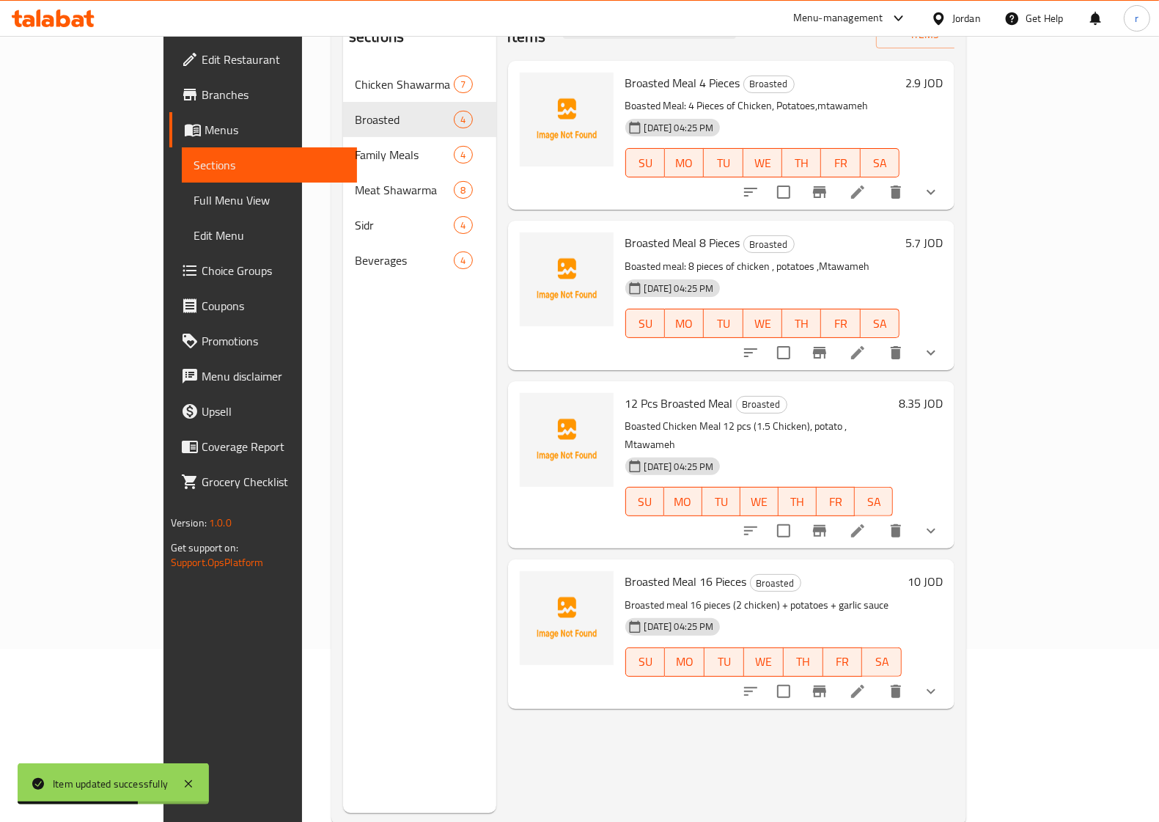
scroll to position [206, 0]
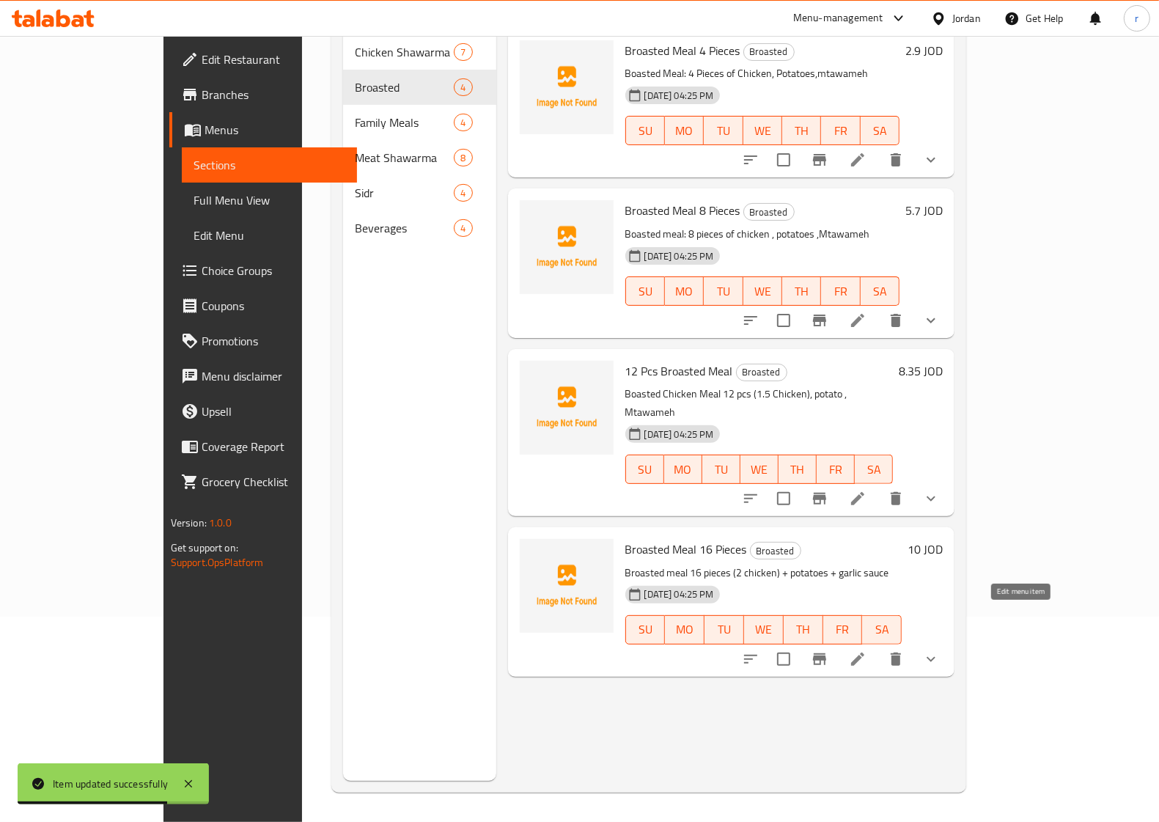
click at [867, 650] on icon at bounding box center [858, 659] width 18 height 18
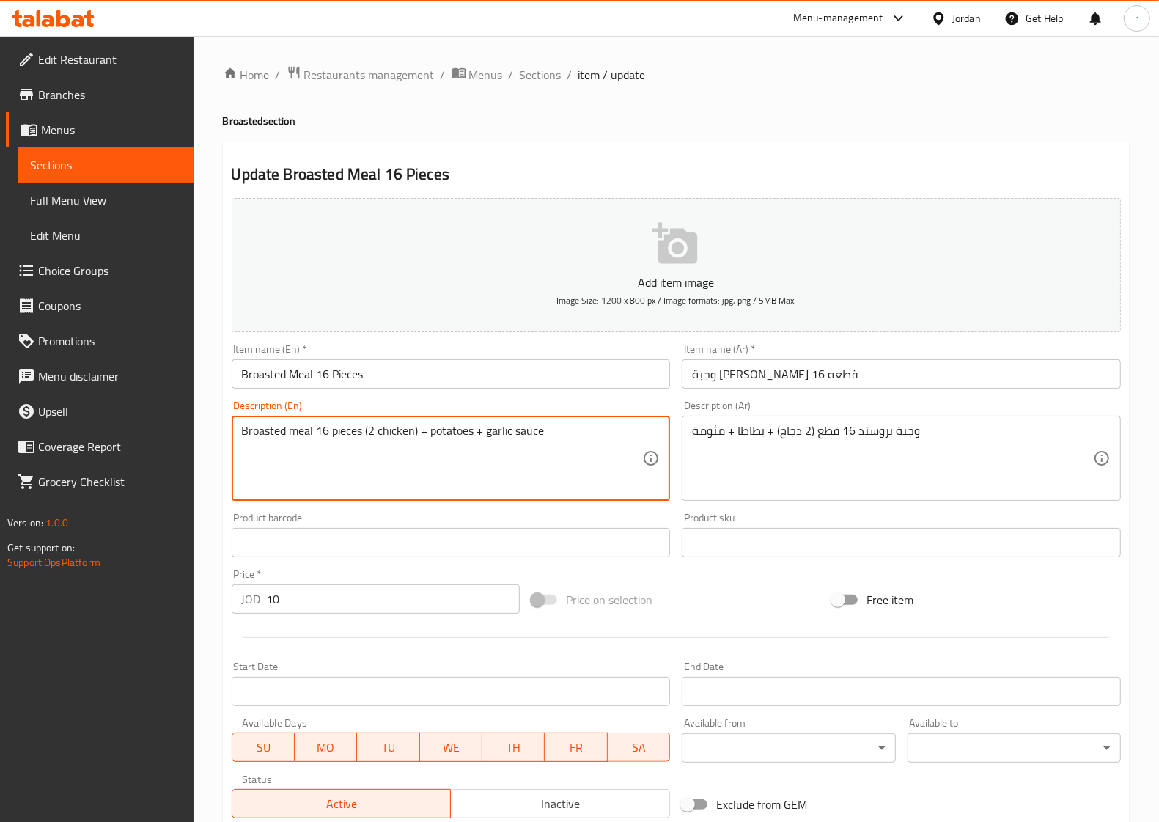
drag, startPoint x: 418, startPoint y: 431, endPoint x: 426, endPoint y: 431, distance: 8.1
drag, startPoint x: 467, startPoint y: 433, endPoint x: 477, endPoint y: 433, distance: 10.3
click at [477, 433] on textarea "Broasted meal 16 pieces (2 chicken), potatoes + garlic sauce" at bounding box center [442, 459] width 401 height 70
drag, startPoint x: 469, startPoint y: 431, endPoint x: 544, endPoint y: 433, distance: 74.8
click at [544, 433] on textarea "Broasted meal 16 pieces (2 chicken), potatoes,garlic sauce" at bounding box center [442, 459] width 401 height 70
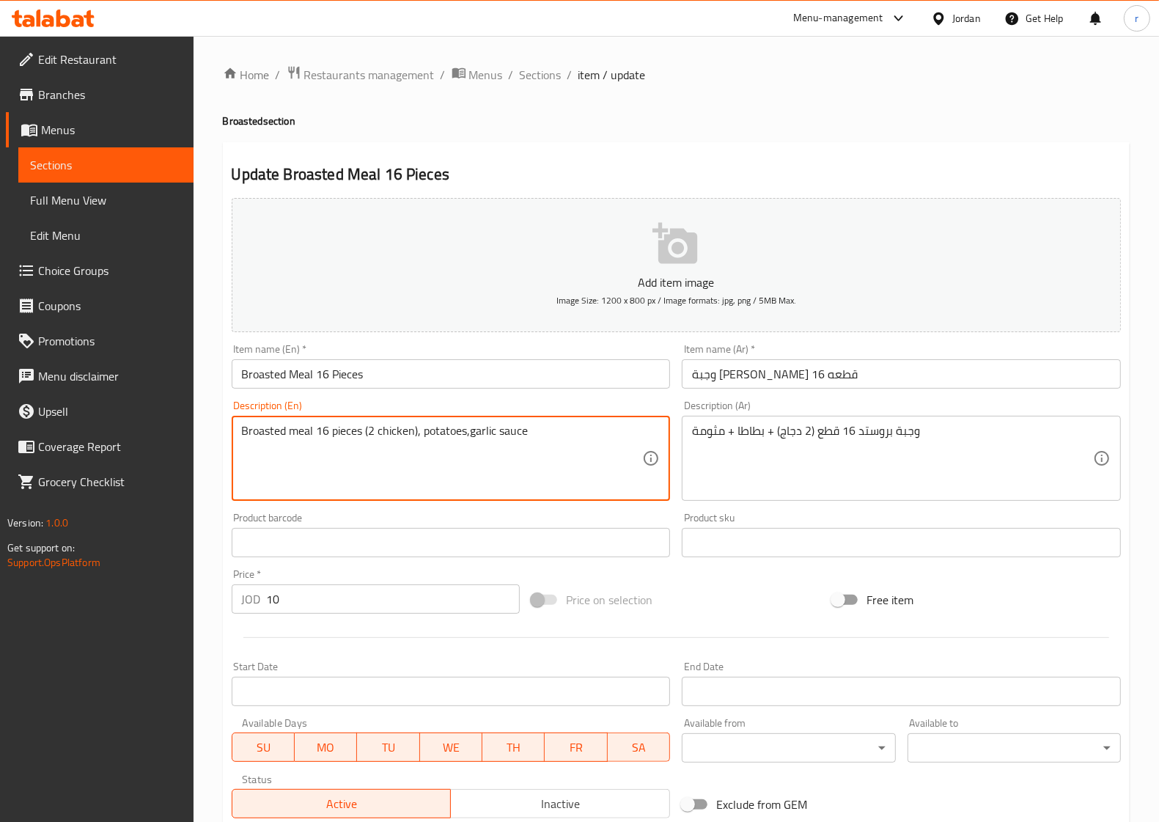
paste textarea "بطاطا"
drag, startPoint x: 467, startPoint y: 430, endPoint x: 499, endPoint y: 430, distance: 32.3
click at [499, 430] on textarea "Broasted meal 16 pieces (2 chicken), potatoes,بطاطا" at bounding box center [442, 459] width 401 height 70
click at [523, 436] on textarea "Broasted meal 16 pieces (2 chicken), potatoes,بطاطا" at bounding box center [442, 459] width 401 height 70
drag, startPoint x: 475, startPoint y: 427, endPoint x: 496, endPoint y: 426, distance: 20.5
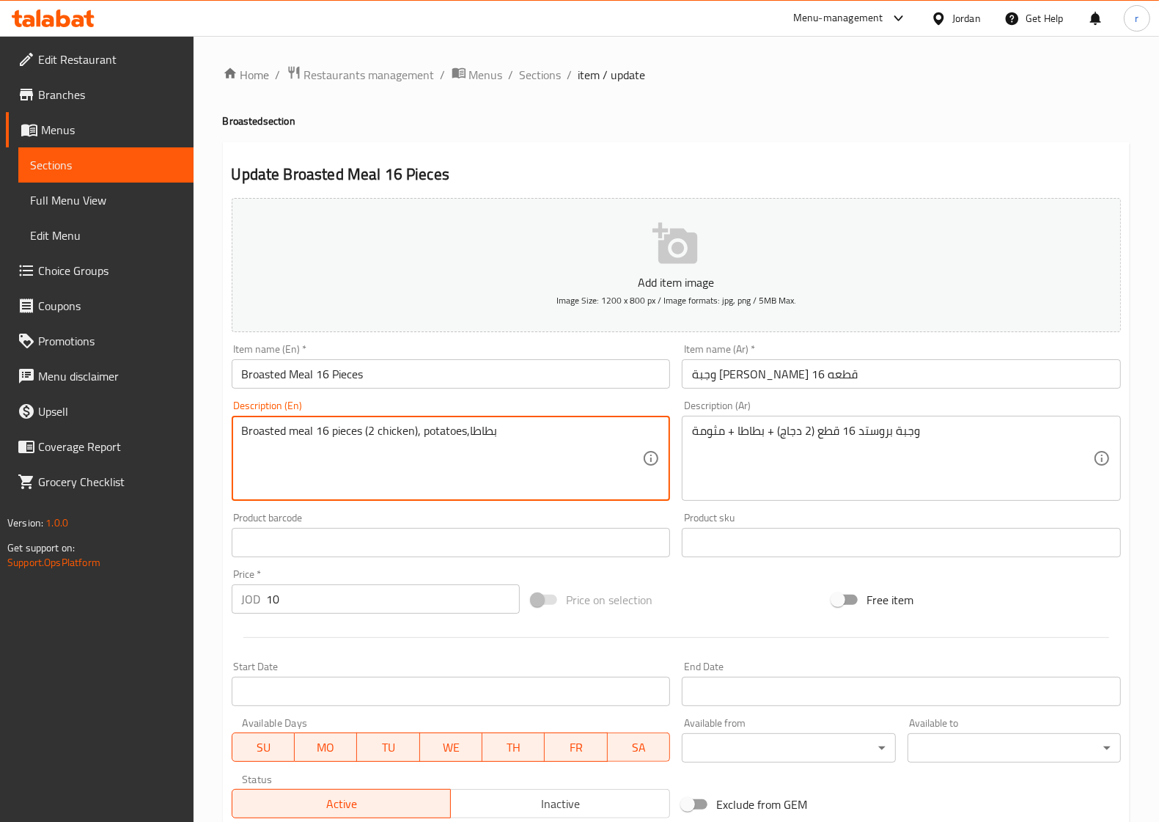
click at [496, 426] on textarea "Broasted meal 16 pieces (2 chicken), potatoes,بطاطا" at bounding box center [442, 459] width 401 height 70
drag, startPoint x: 466, startPoint y: 429, endPoint x: 474, endPoint y: 429, distance: 8.8
click at [474, 429] on textarea "Broasted meal 16 pieces (2 chicken), potatoes,ا" at bounding box center [442, 459] width 401 height 70
click at [497, 429] on textarea "Broasted meal 16 pieces (2 chicken), potatoes,ا" at bounding box center [442, 459] width 401 height 70
click at [475, 431] on textarea "Broasted meal 16 pieces (2 chicken), potatoes,ا" at bounding box center [442, 459] width 401 height 70
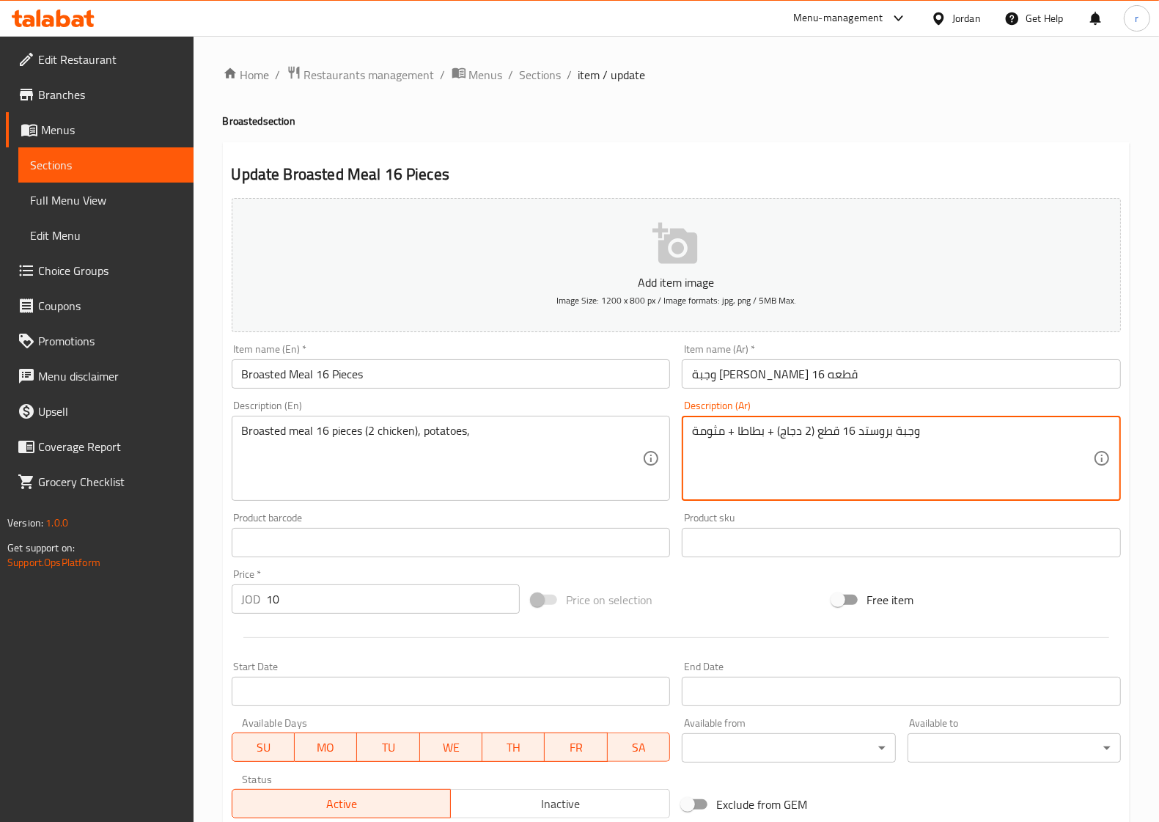
drag, startPoint x: 719, startPoint y: 430, endPoint x: 686, endPoint y: 431, distance: 33.8
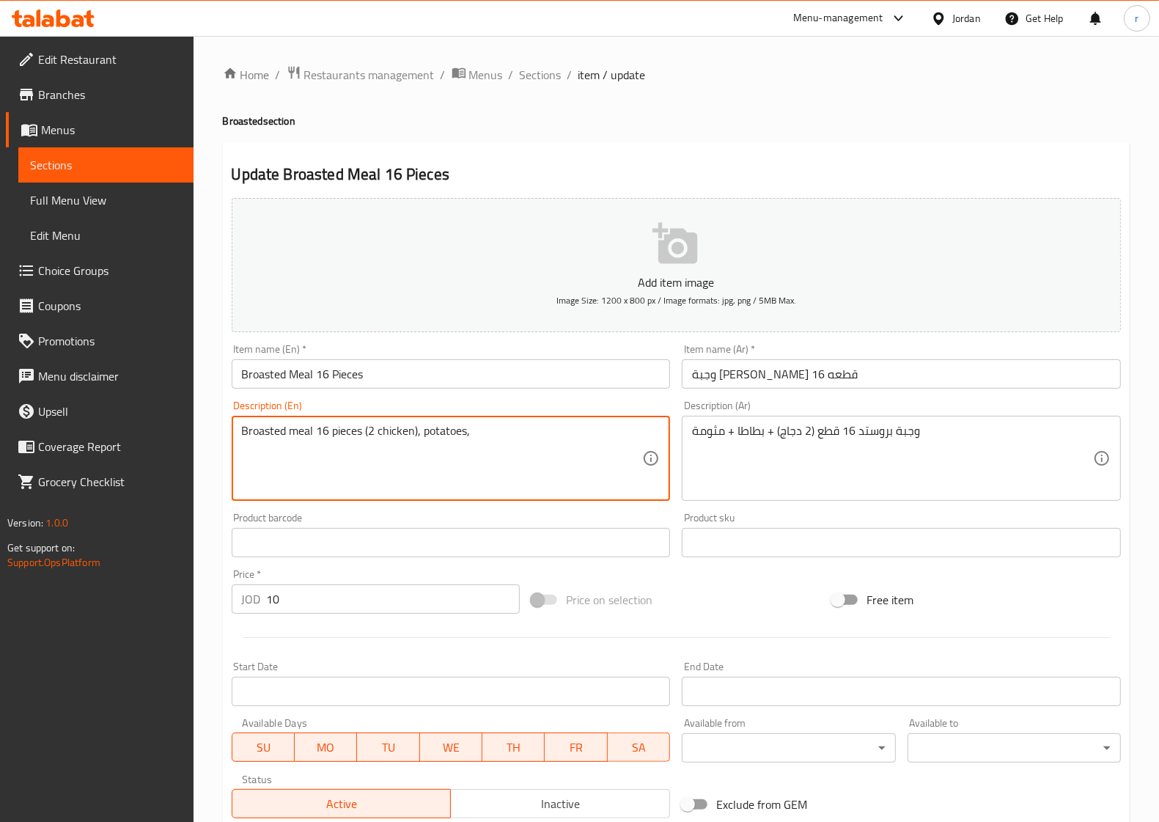
paste textarea "مثومة"
drag, startPoint x: 470, startPoint y: 430, endPoint x: 519, endPoint y: 430, distance: 49.1
click at [519, 430] on textarea "Broasted meal 16 pieces (2 chicken), potatoes,مثومة" at bounding box center [442, 459] width 401 height 70
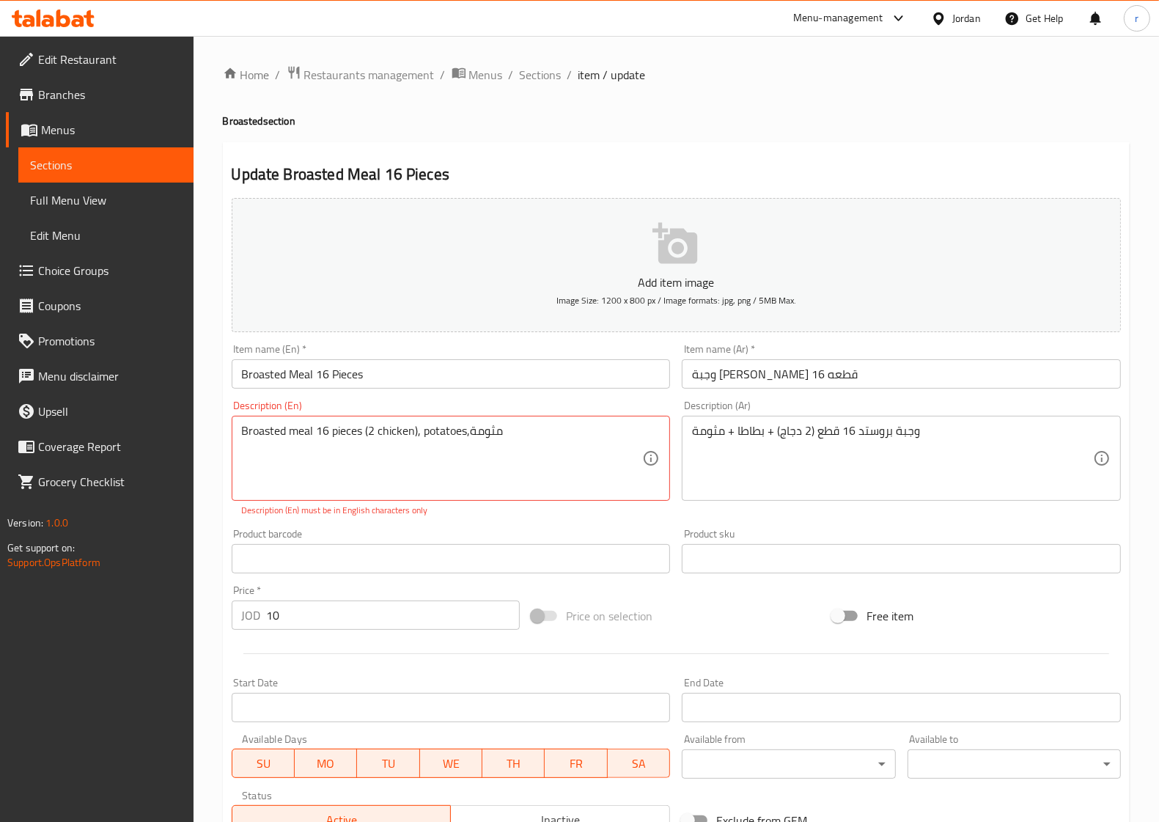
click at [515, 441] on textarea "Broasted meal 16 pieces (2 chicken), potatoes,مثومة" at bounding box center [442, 459] width 401 height 70
drag, startPoint x: 519, startPoint y: 433, endPoint x: 470, endPoint y: 434, distance: 49.1
click at [470, 434] on textarea "Broasted meal 16 pieces (2 chicken), potatoes,مثومة" at bounding box center [442, 459] width 401 height 70
paste textarea "Mtawameh"
drag, startPoint x: 439, startPoint y: 435, endPoint x: 436, endPoint y: 451, distance: 16.3
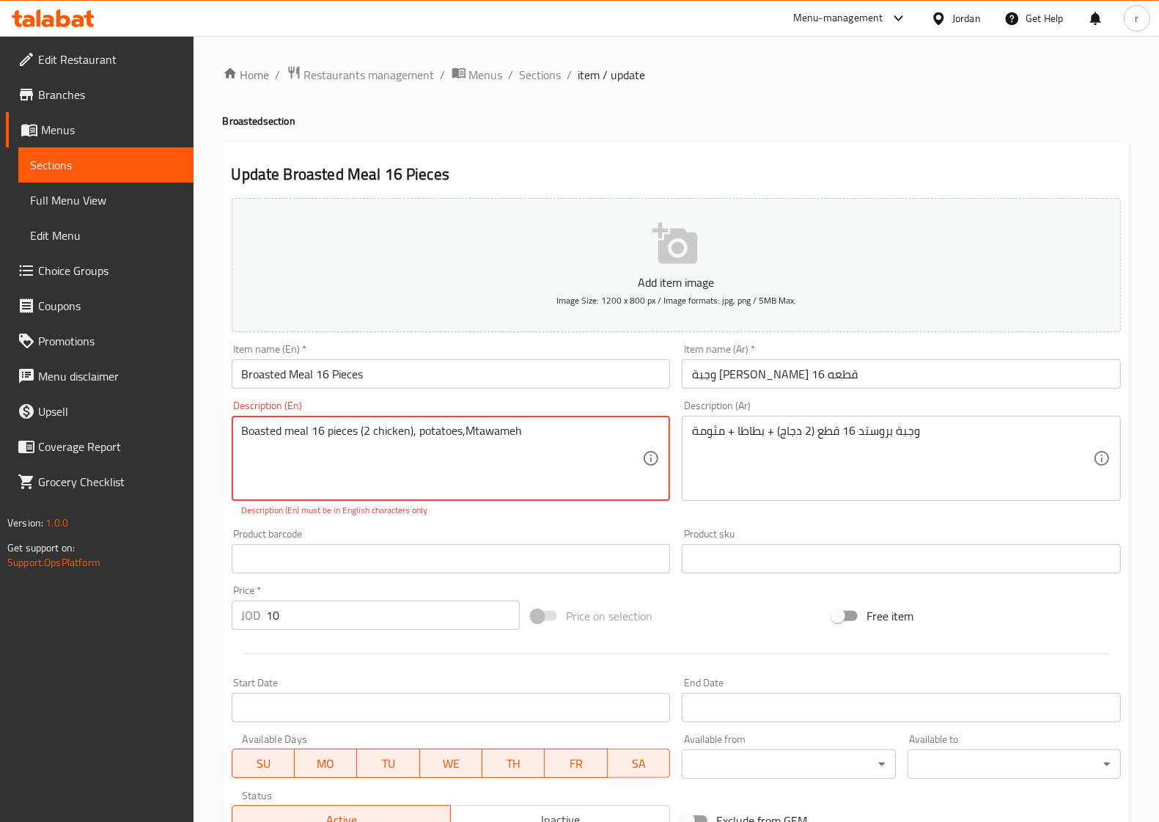
click at [436, 451] on textarea "Boasted meal 16 pieces (2 chicken), potatoes,Mtawameh" at bounding box center [442, 459] width 401 height 70
click at [549, 438] on textarea "Boasted meal 16 pieces (2 chicken), potatoes,Mtawameh" at bounding box center [442, 459] width 401 height 70
click at [464, 433] on textarea "Boasted meal 16 pieces (2 chicken), potatoes,Mtawameh" at bounding box center [442, 459] width 401 height 70
click at [540, 433] on textarea "Boasted meal 16 pieces (2 chicken), potatoes, Mtawameh" at bounding box center [442, 459] width 401 height 70
drag, startPoint x: 493, startPoint y: 435, endPoint x: 519, endPoint y: 463, distance: 38.9
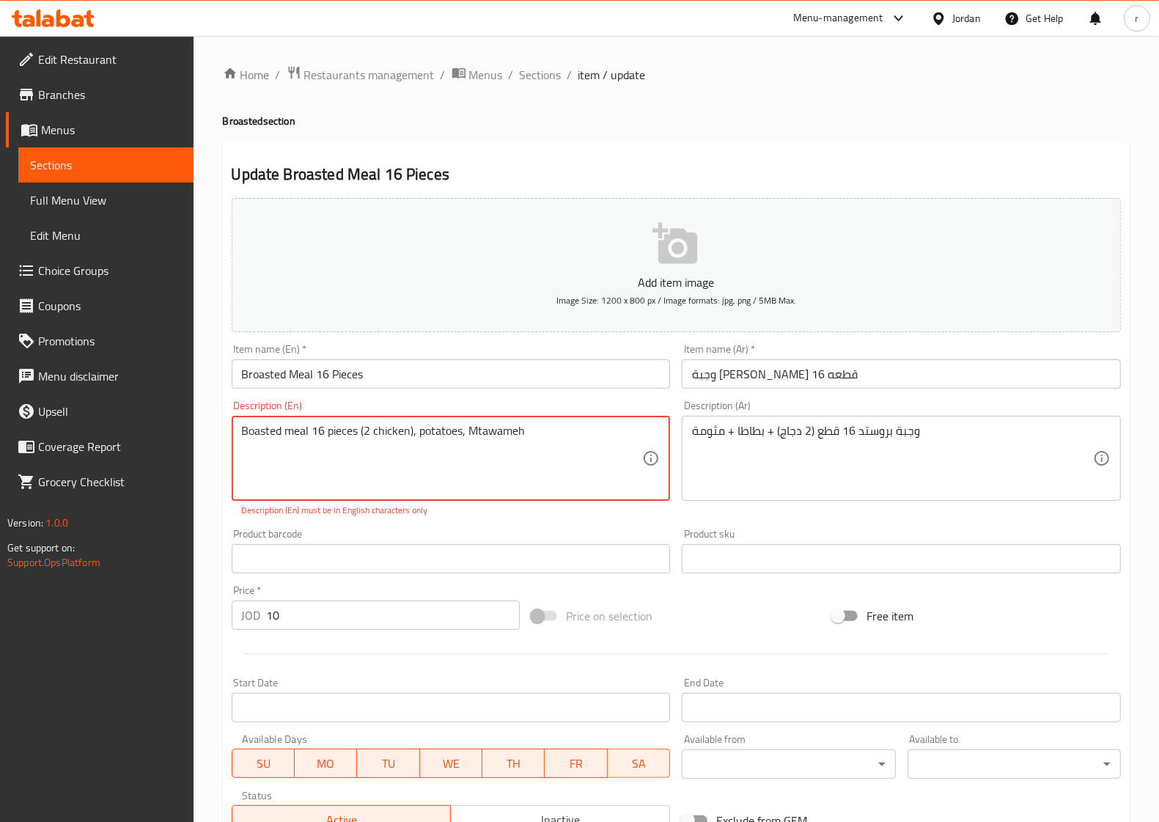
click at [519, 463] on textarea "Boasted meal 16 pieces (2 chicken), potatoes, Mtawameh" at bounding box center [442, 459] width 401 height 70
click at [436, 484] on textarea "Boasted meal 16 pieces (2 chicken), potatoes, Mtawameh" at bounding box center [442, 459] width 401 height 70
drag, startPoint x: 460, startPoint y: 429, endPoint x: 417, endPoint y: 430, distance: 43.3
click at [417, 430] on textarea "Boasted meal 16 pieces (2 chicken), potatoes, Mtawameh" at bounding box center [442, 459] width 401 height 70
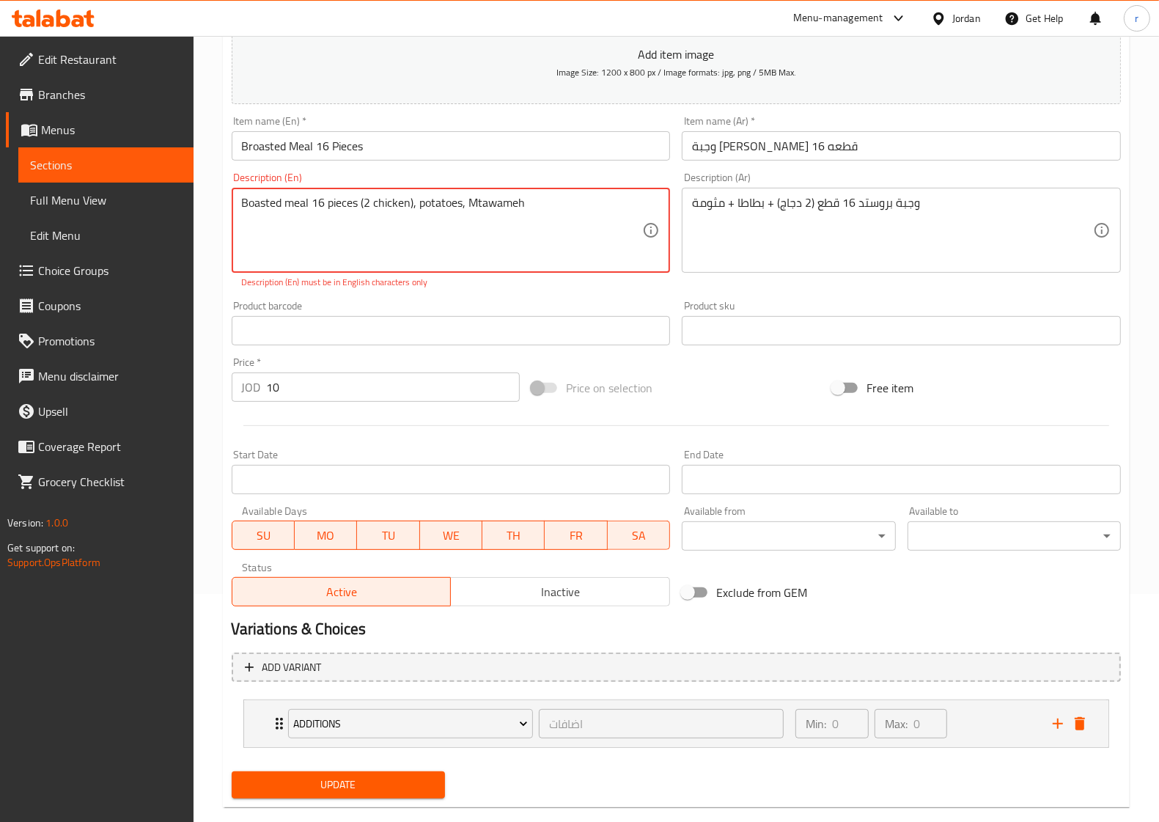
scroll to position [254, 0]
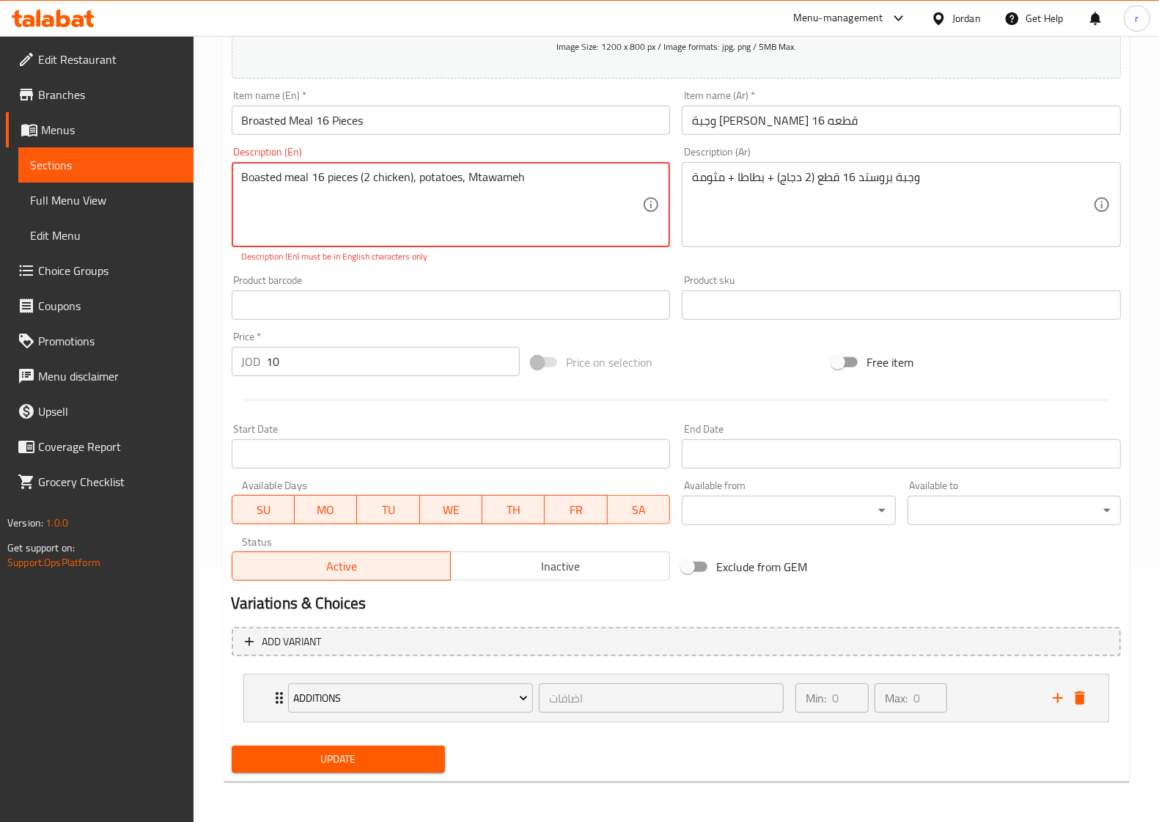
type textarea "Boasted meal 16 pieces (2 chicken), potatoes, Mtawameh"
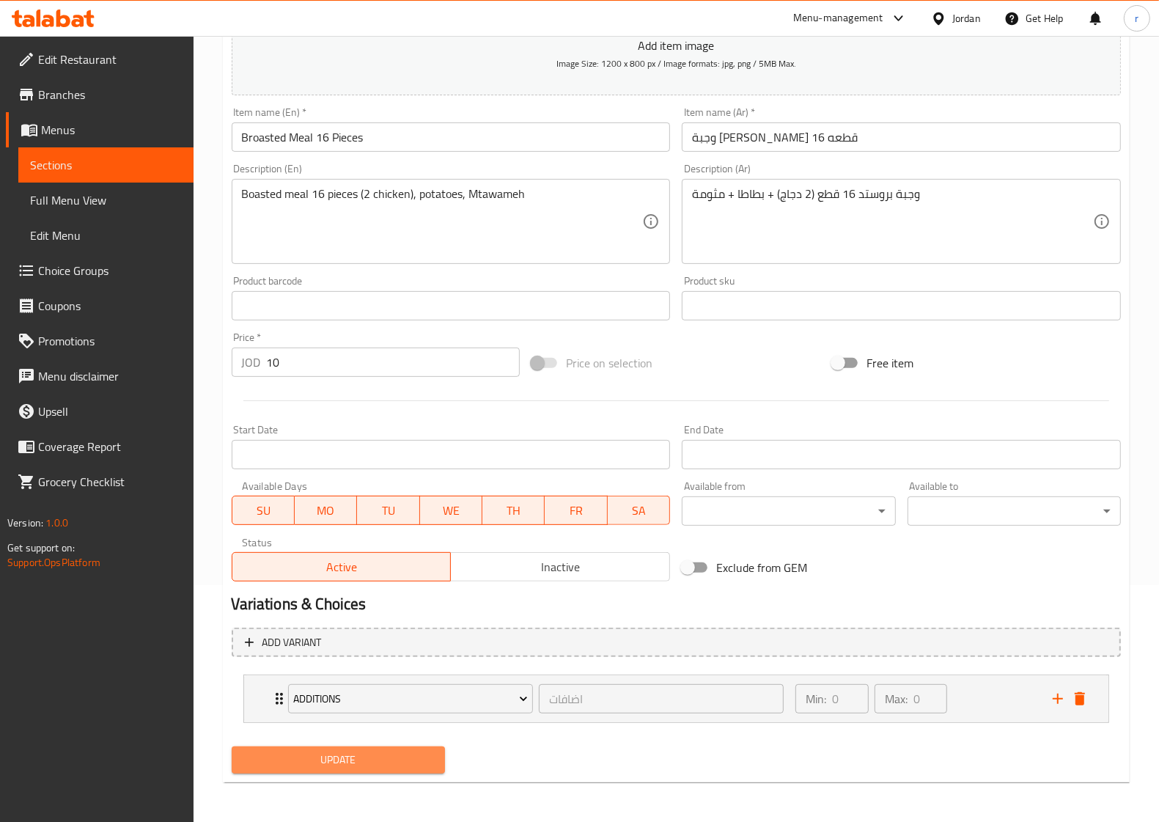
click at [358, 759] on span "Update" at bounding box center [338, 760] width 190 height 18
click at [166, 183] on link "Full Menu View" at bounding box center [105, 200] width 175 height 35
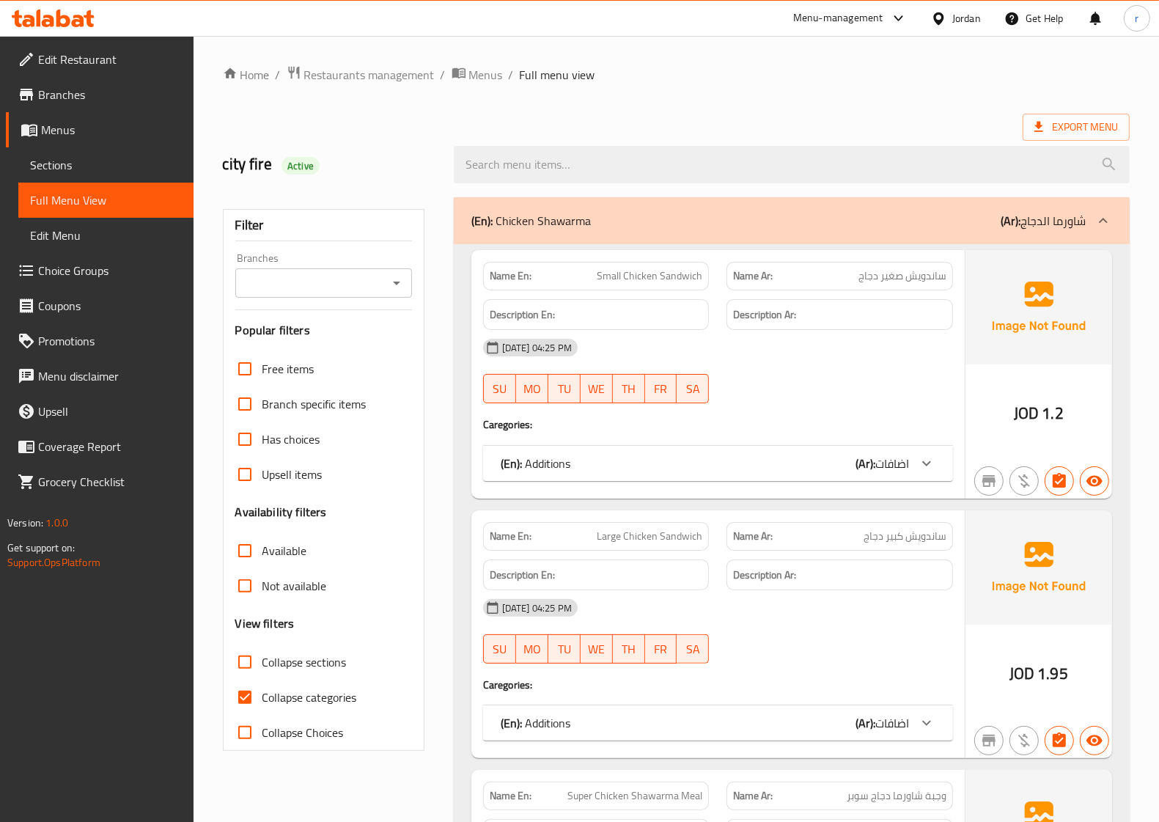
click at [74, 156] on span "Sections" at bounding box center [106, 165] width 152 height 18
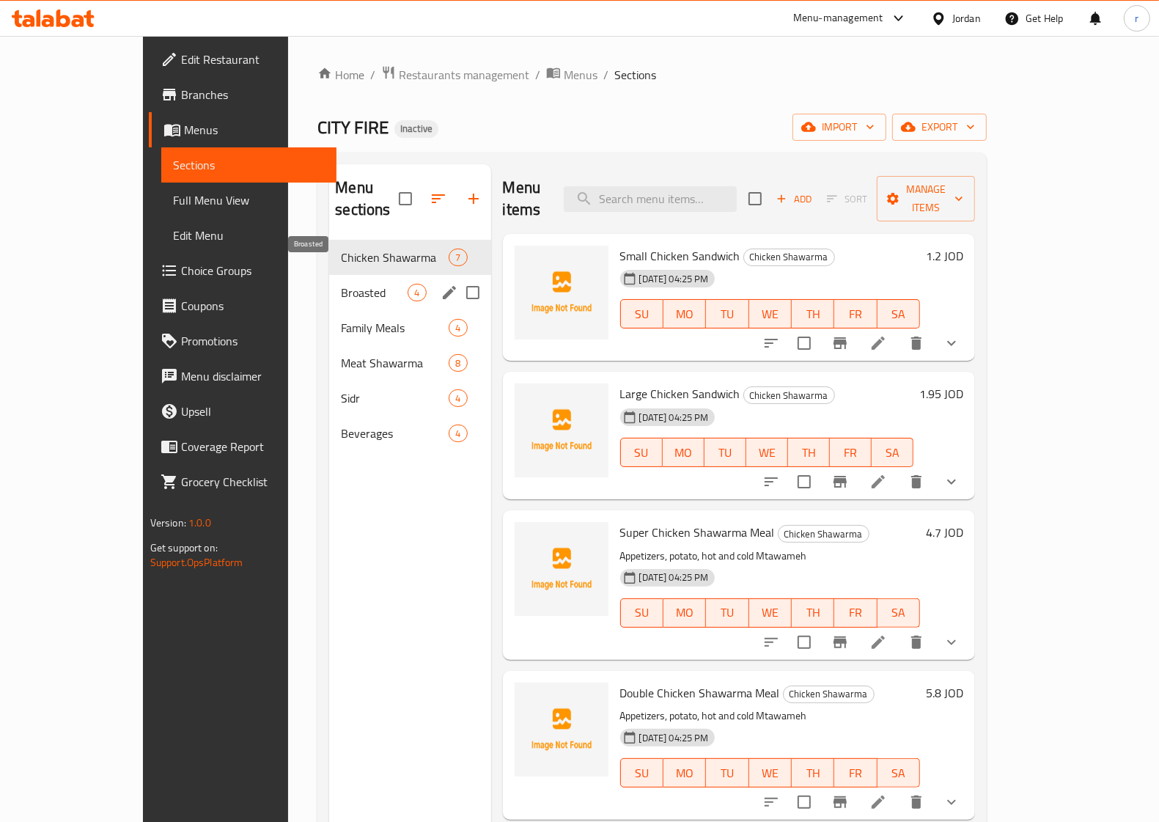
click at [341, 284] on span "Broasted" at bounding box center [374, 293] width 67 height 18
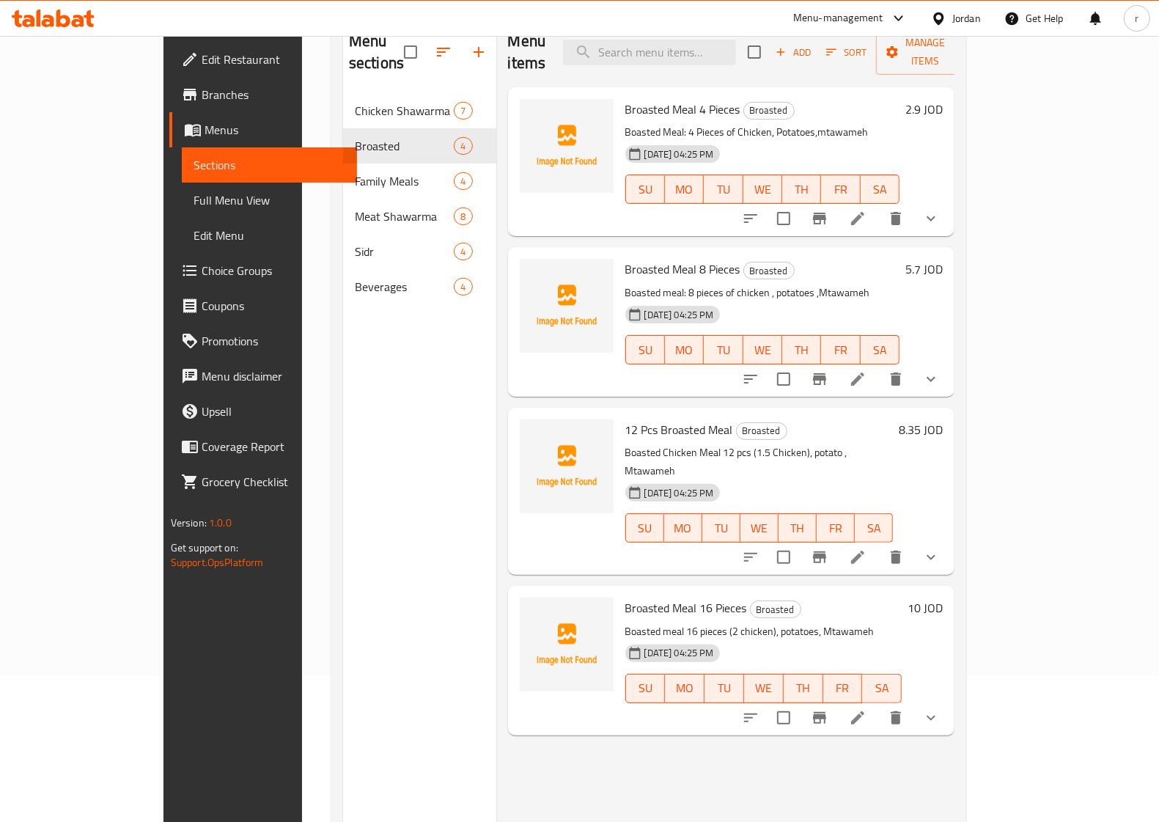
scroll to position [206, 0]
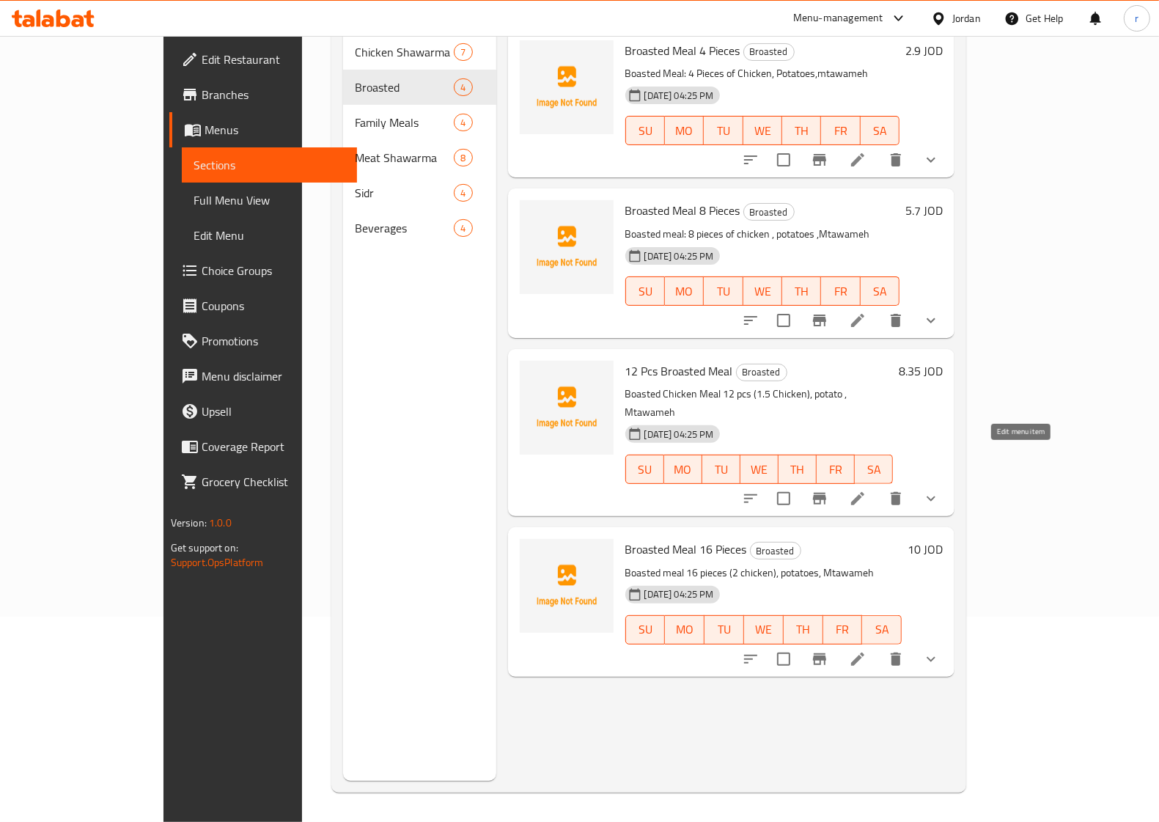
click at [867, 490] on icon at bounding box center [858, 499] width 18 height 18
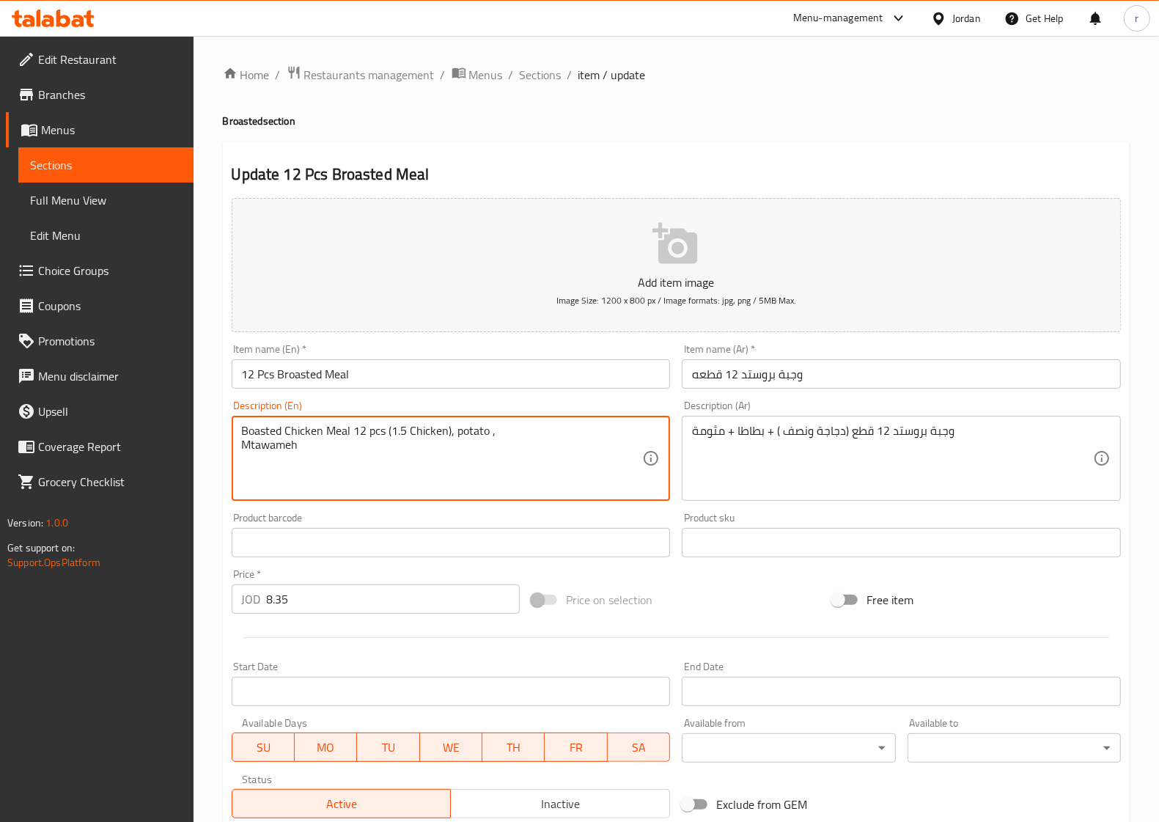
drag, startPoint x: 455, startPoint y: 431, endPoint x: 486, endPoint y: 431, distance: 30.8
paste textarea "potatoes"
click at [302, 455] on textarea "Boasted Chicken Meal 12 pcs (1.5 Chicken), potatoes , Mtawameh" at bounding box center [442, 459] width 401 height 70
type textarea "Boasted Chicken Meal 12 pcs (1.5 Chicken), potatoes , Mtawameh"
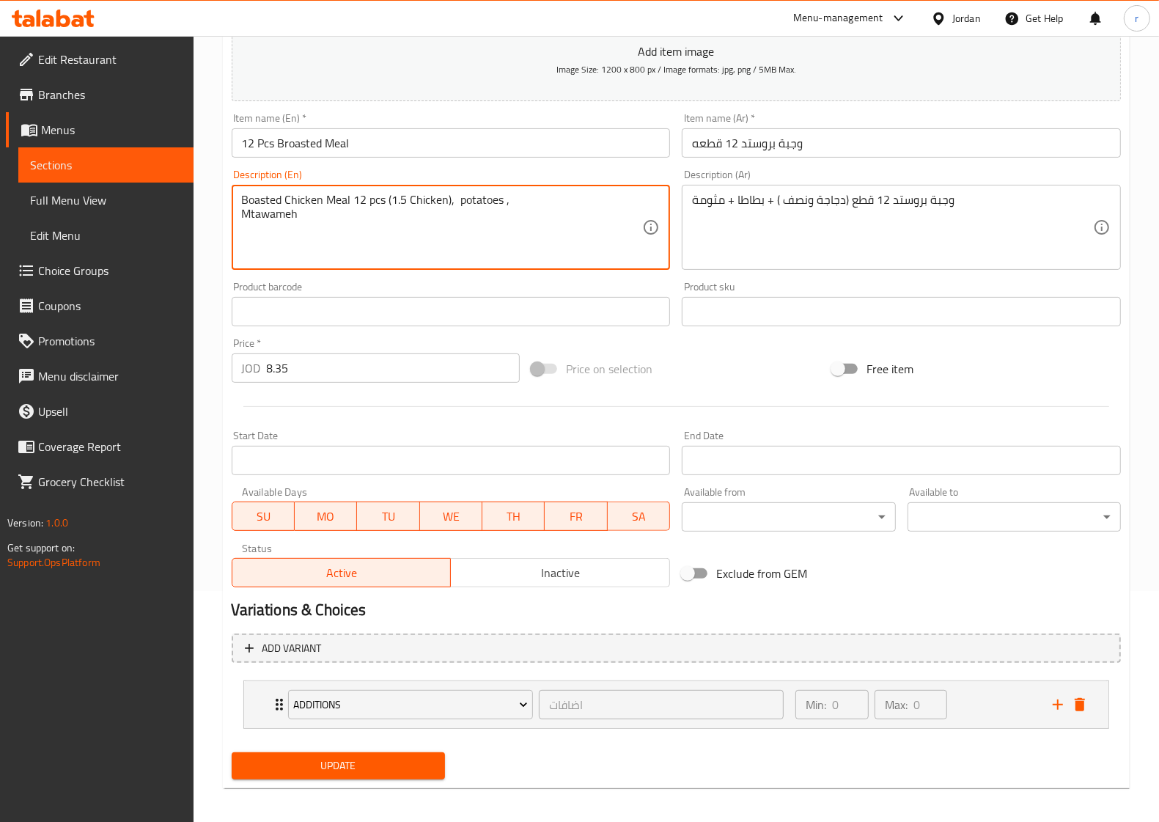
scroll to position [237, 0]
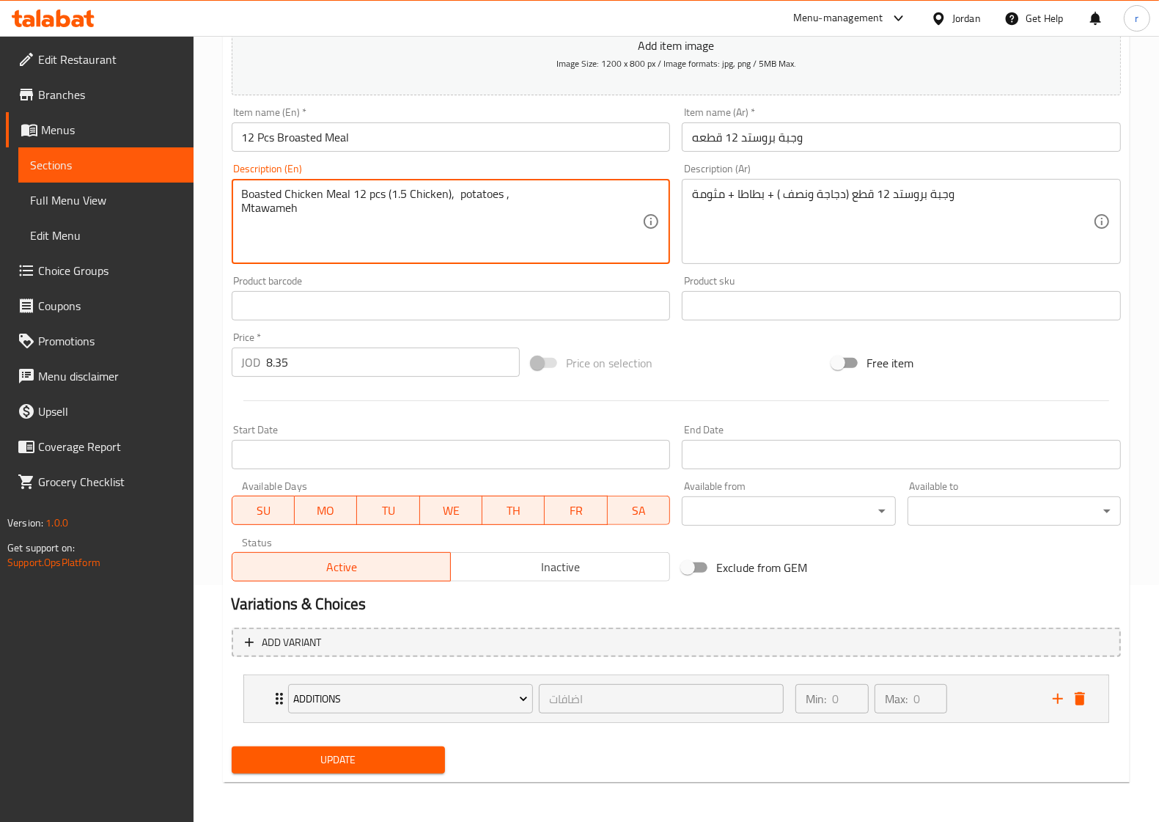
click at [375, 748] on button "Update" at bounding box center [338, 760] width 213 height 27
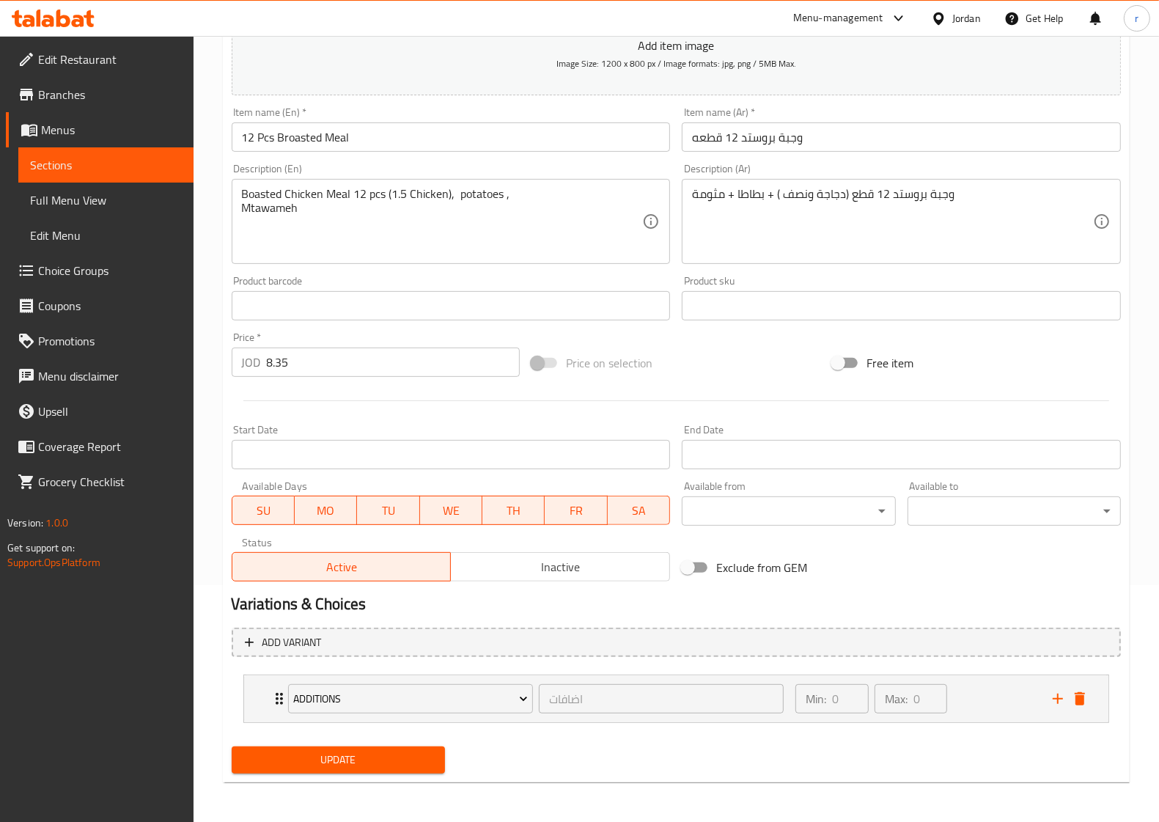
click at [331, 767] on span "Update" at bounding box center [338, 760] width 190 height 18
click at [114, 170] on span "Sections" at bounding box center [106, 165] width 152 height 18
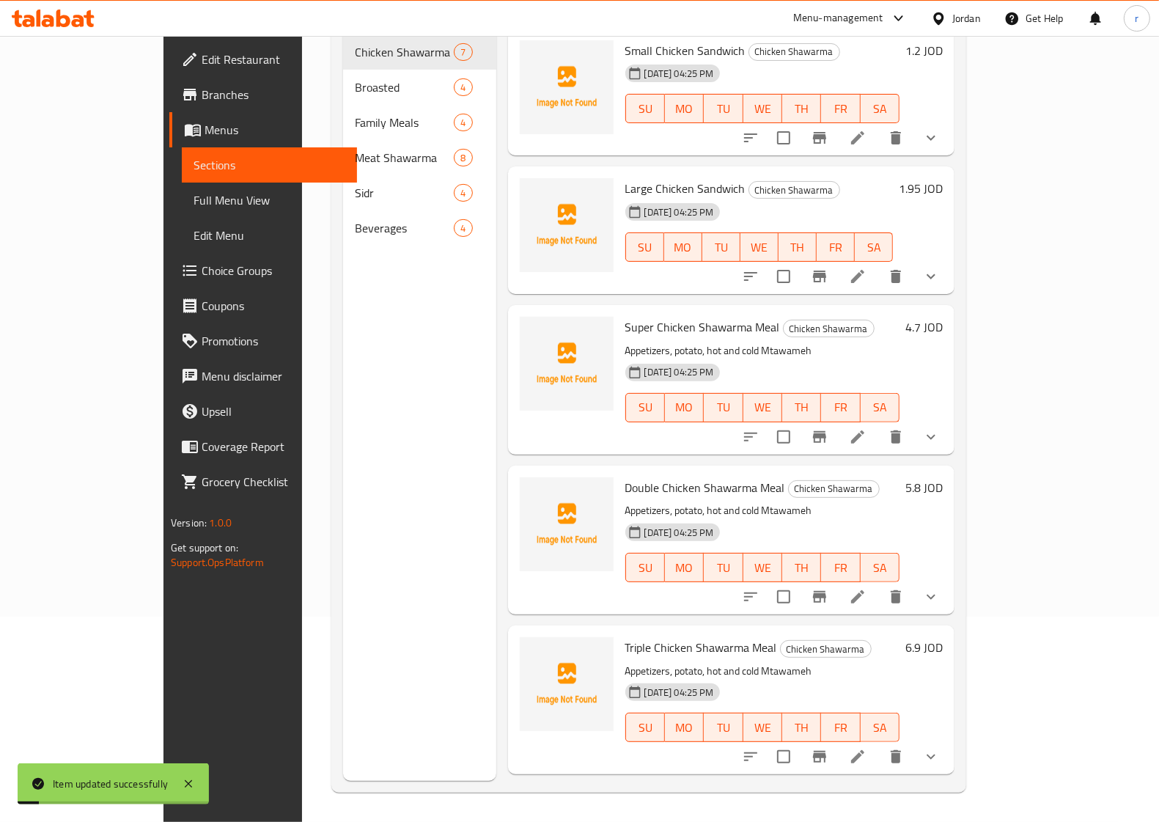
scroll to position [206, 0]
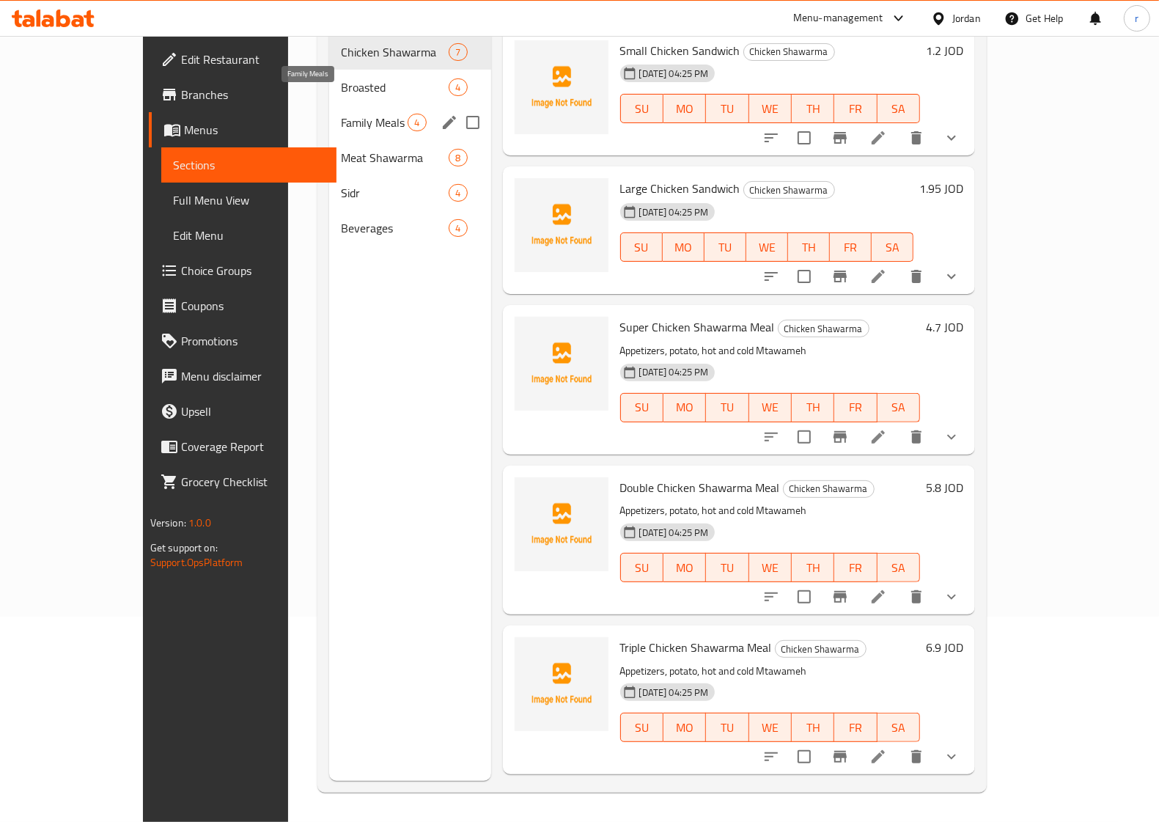
click at [341, 114] on span "Family Meals" at bounding box center [374, 123] width 67 height 18
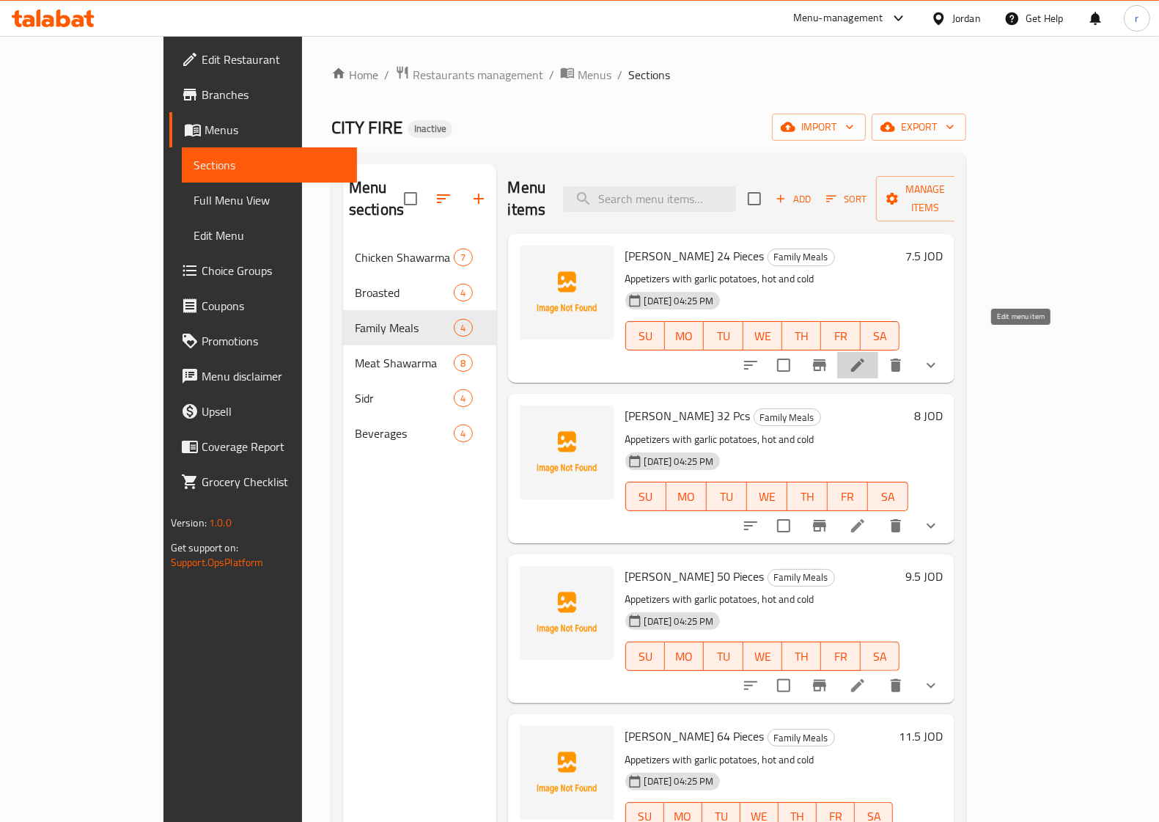
click at [867, 356] on icon at bounding box center [858, 365] width 18 height 18
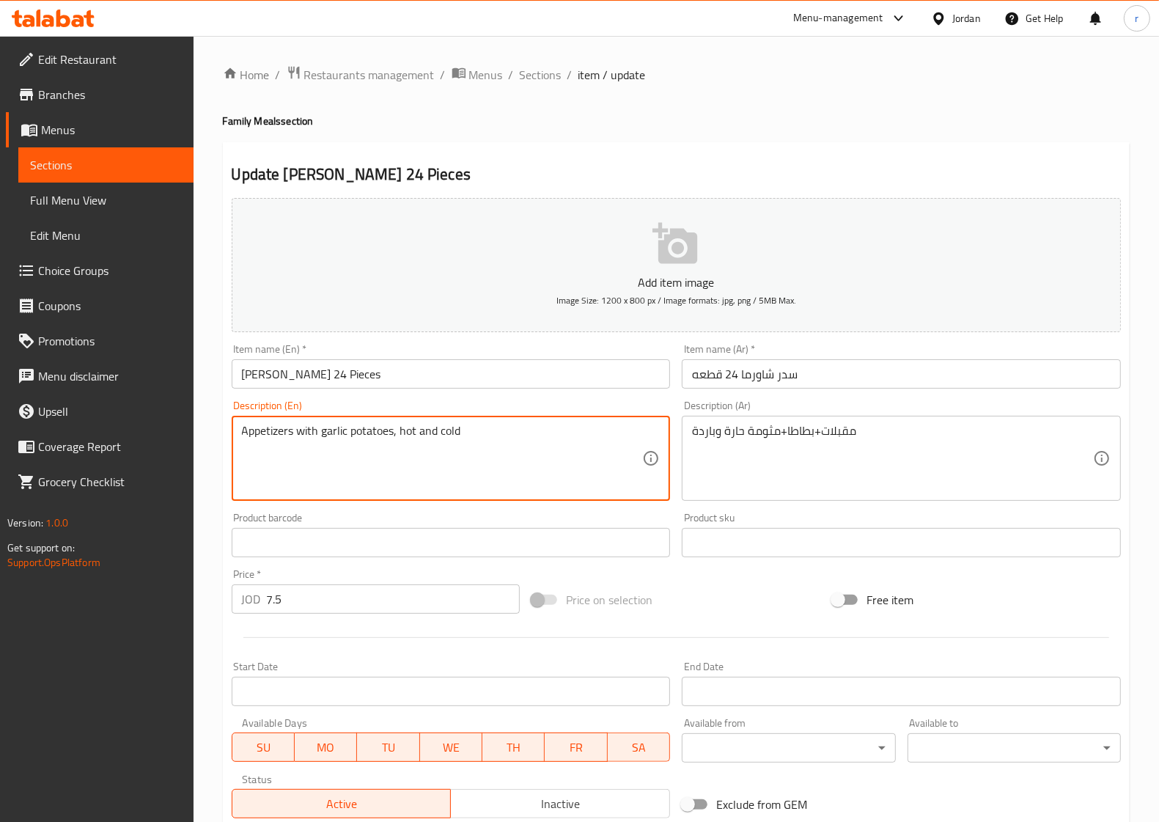
drag, startPoint x: 296, startPoint y: 428, endPoint x: 502, endPoint y: 439, distance: 207.1
type textarea "A"
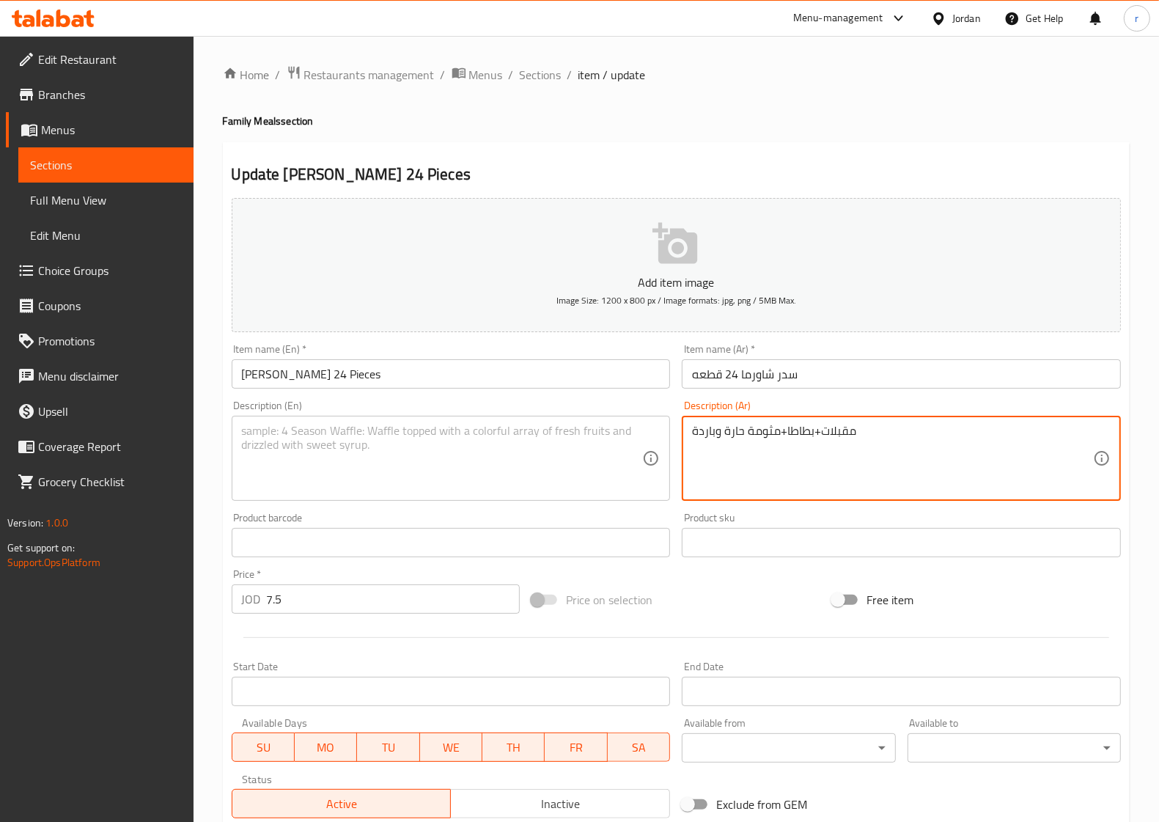
drag, startPoint x: 867, startPoint y: 430, endPoint x: 680, endPoint y: 430, distance: 187.0
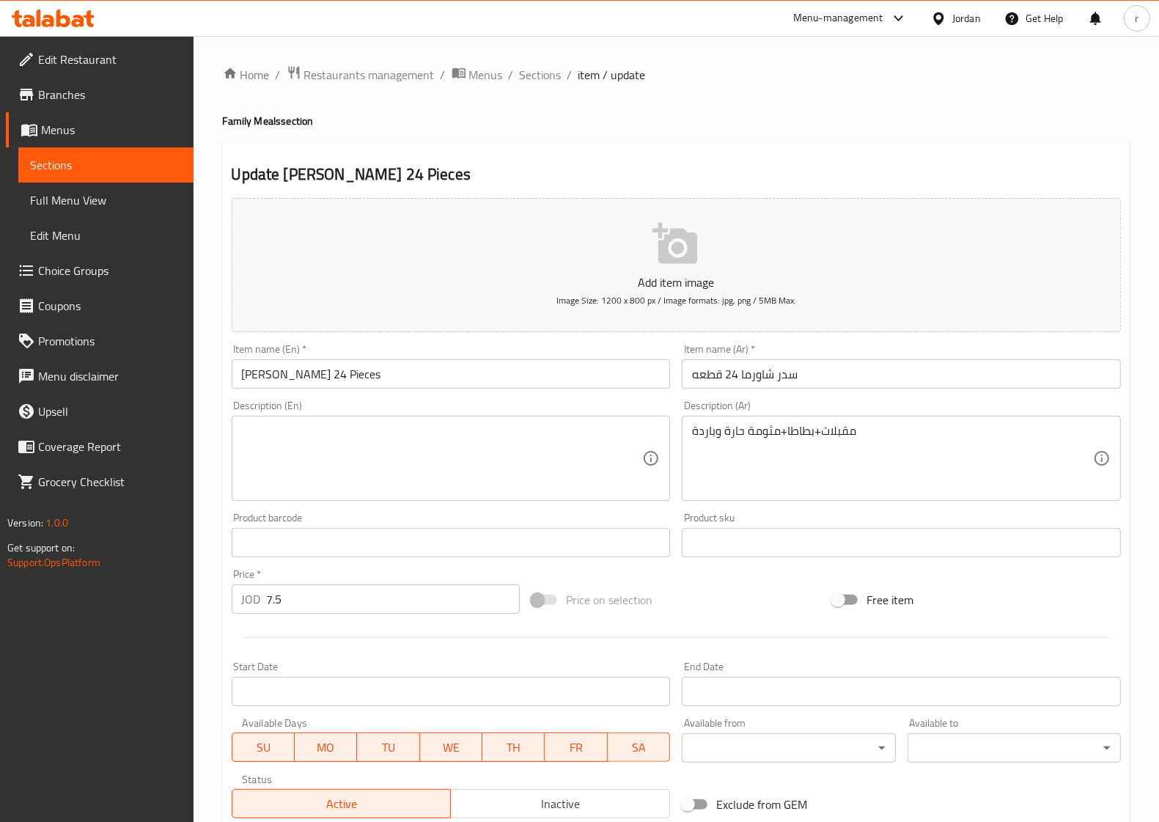
click at [255, 442] on textarea at bounding box center [442, 459] width 401 height 70
paste textarea "Appetizers"
click at [315, 430] on textarea "Appetizers," at bounding box center [442, 459] width 401 height 70
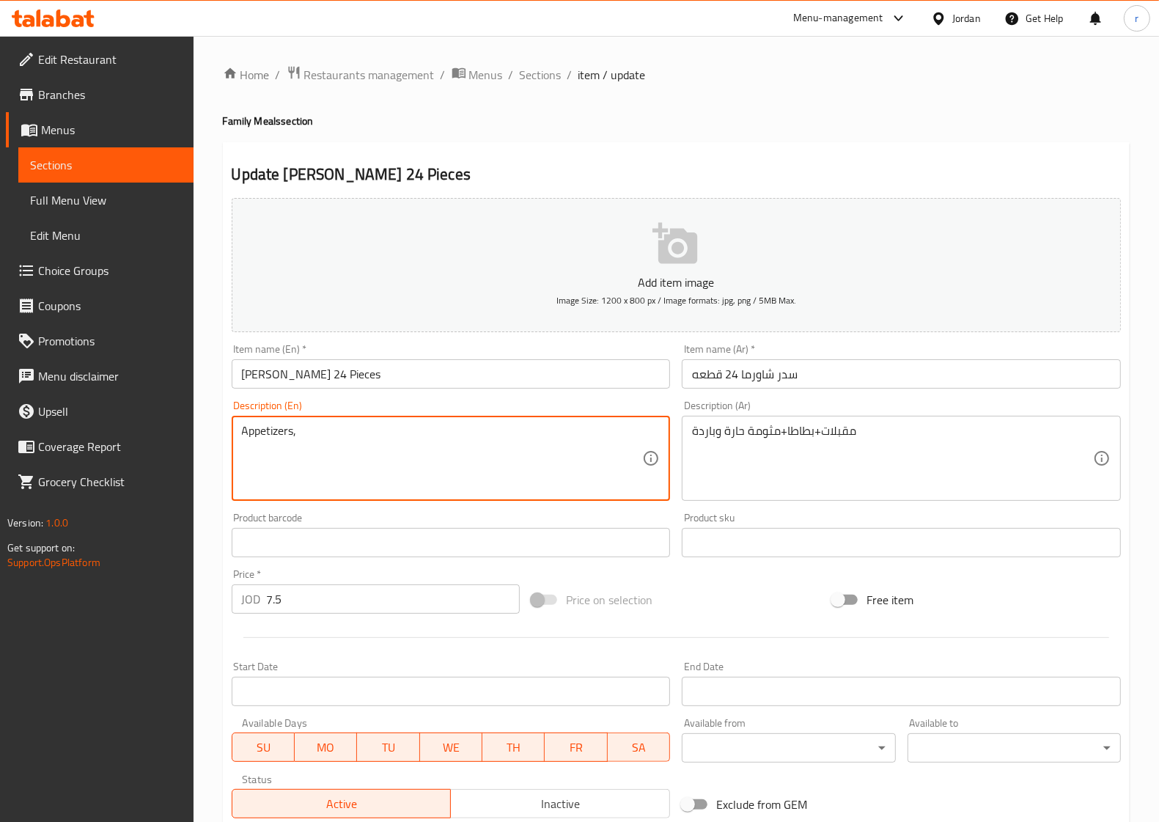
paste textarea "potatoes"
click at [372, 439] on textarea "Appetizers,potatoes" at bounding box center [442, 459] width 401 height 70
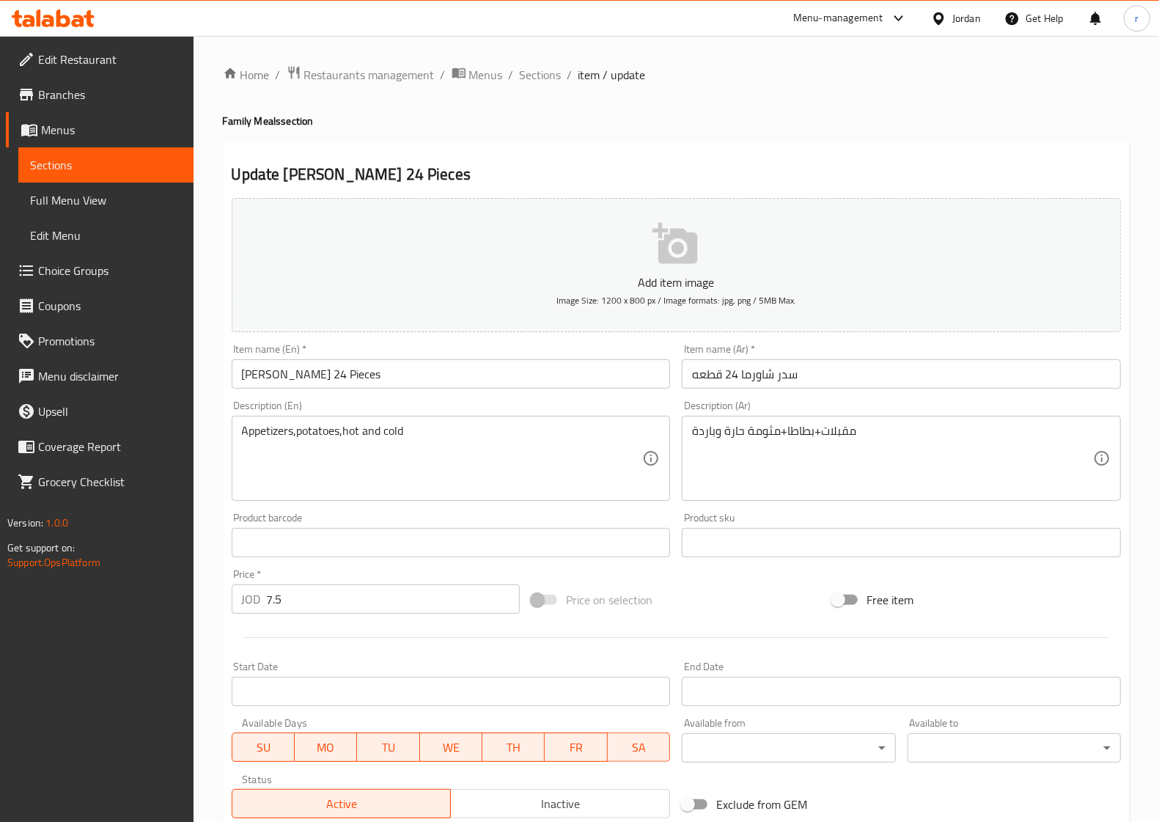
click at [422, 434] on textarea "Appetizers,potatoes,hot and cold" at bounding box center [442, 459] width 401 height 70
paste textarea "Mtawameh"
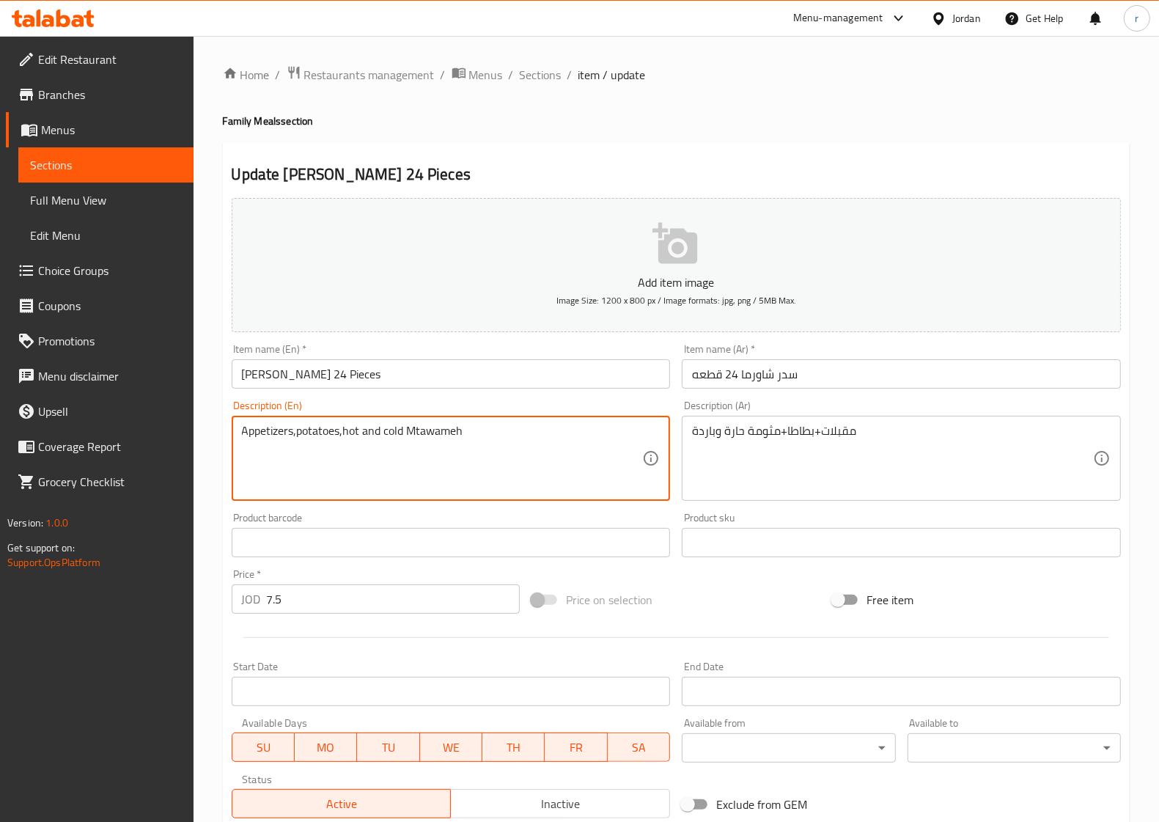
click at [269, 474] on textarea "Appetizers,potatoes,hot and cold Mtawameh" at bounding box center [442, 459] width 401 height 70
click at [499, 434] on textarea "Appetizers,potatoes,hot and cold Mtawameh" at bounding box center [442, 459] width 401 height 70
drag, startPoint x: 259, startPoint y: 469, endPoint x: 307, endPoint y: 482, distance: 49.3
click at [307, 482] on textarea "Appetizers,potatoes,hot and cold Mtawameh" at bounding box center [442, 459] width 401 height 70
click at [528, 439] on textarea "Appetizers,potatoes,hot and cold Mtawameh" at bounding box center [442, 459] width 401 height 70
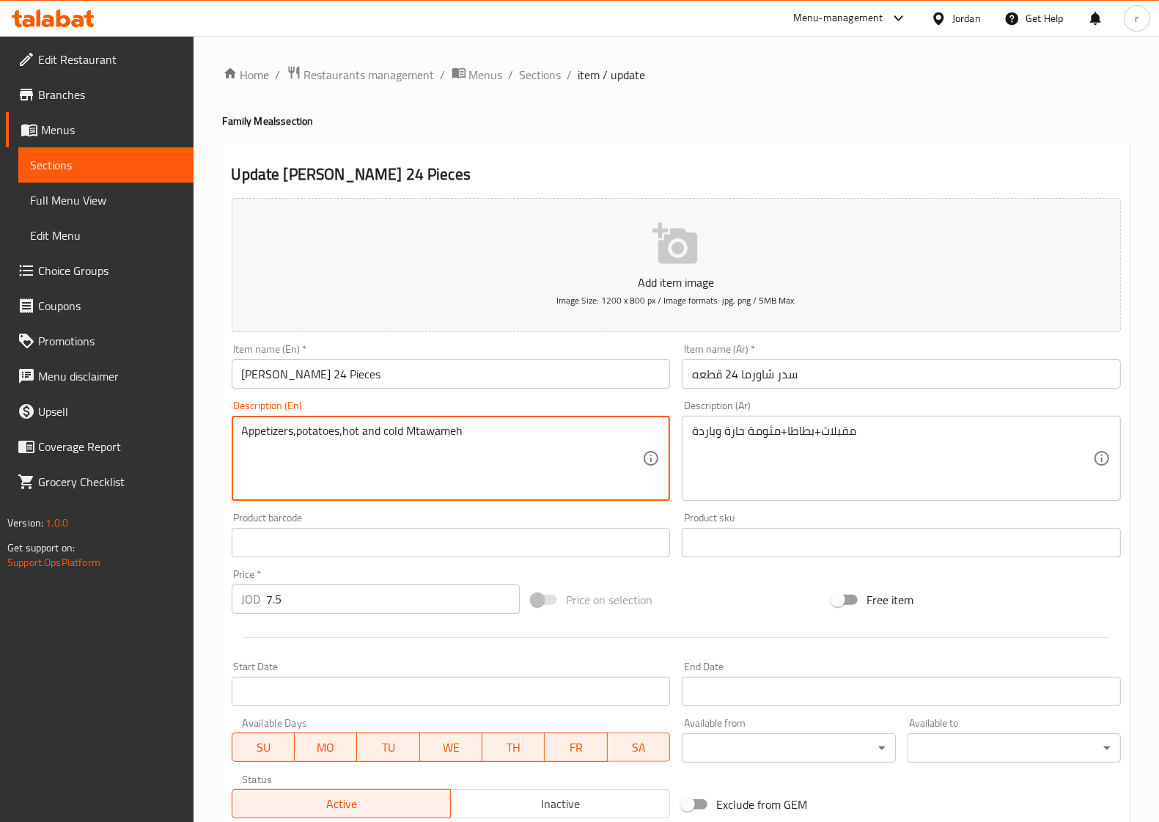
type textarea "Appetizers,potatoes,hot and cold Mtawameh"
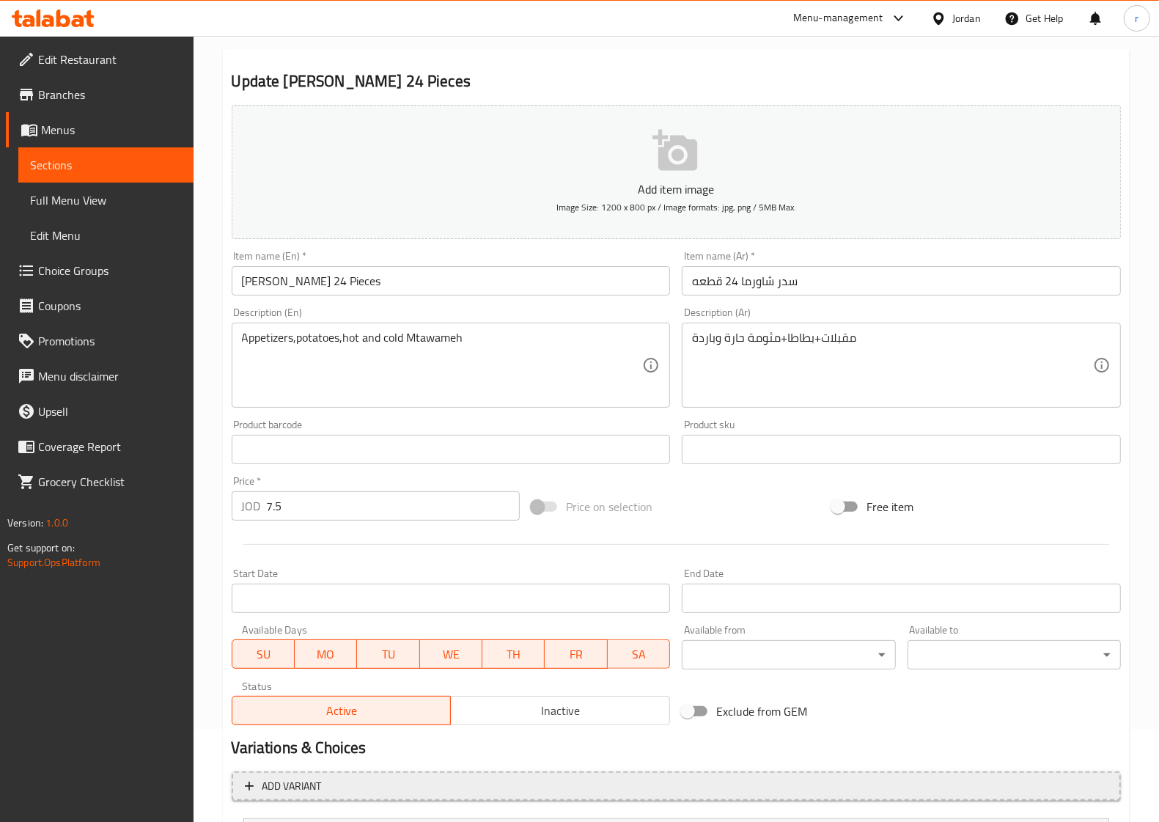
scroll to position [237, 0]
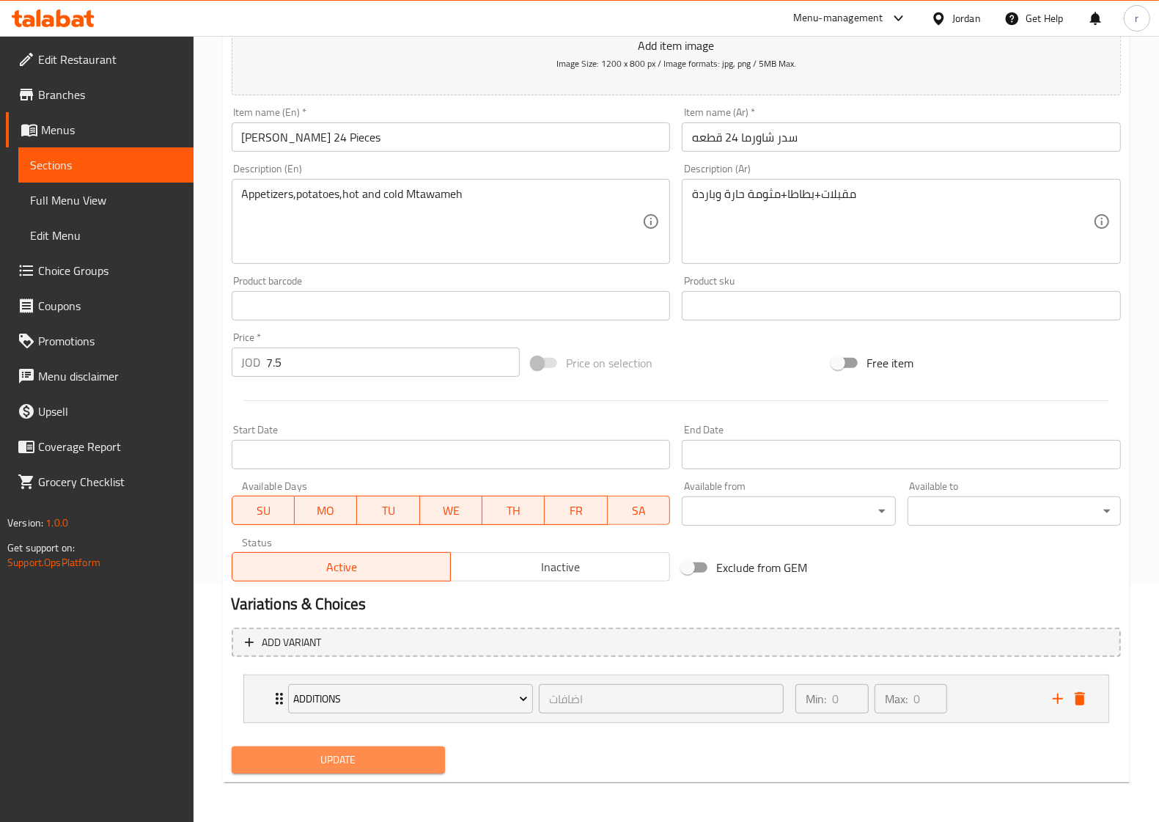
click at [369, 756] on span "Update" at bounding box center [338, 760] width 190 height 18
click at [130, 166] on span "Sections" at bounding box center [106, 165] width 152 height 18
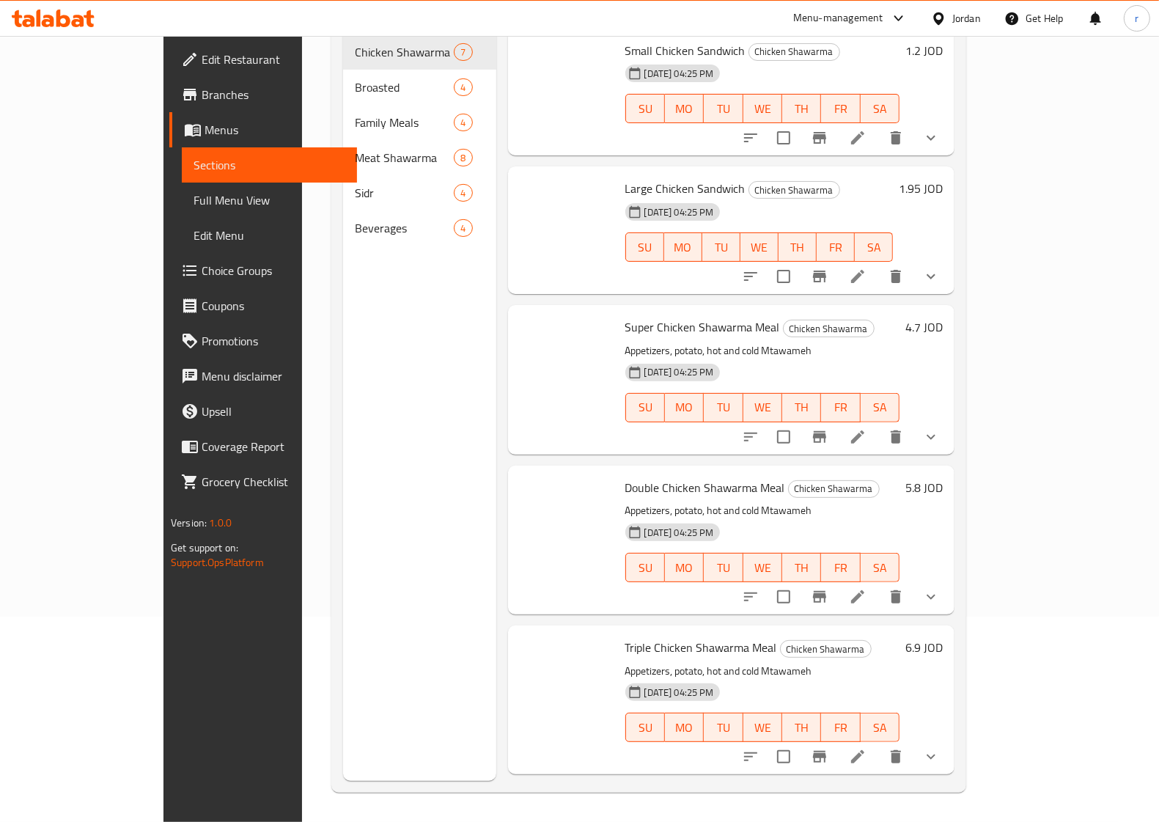
scroll to position [206, 0]
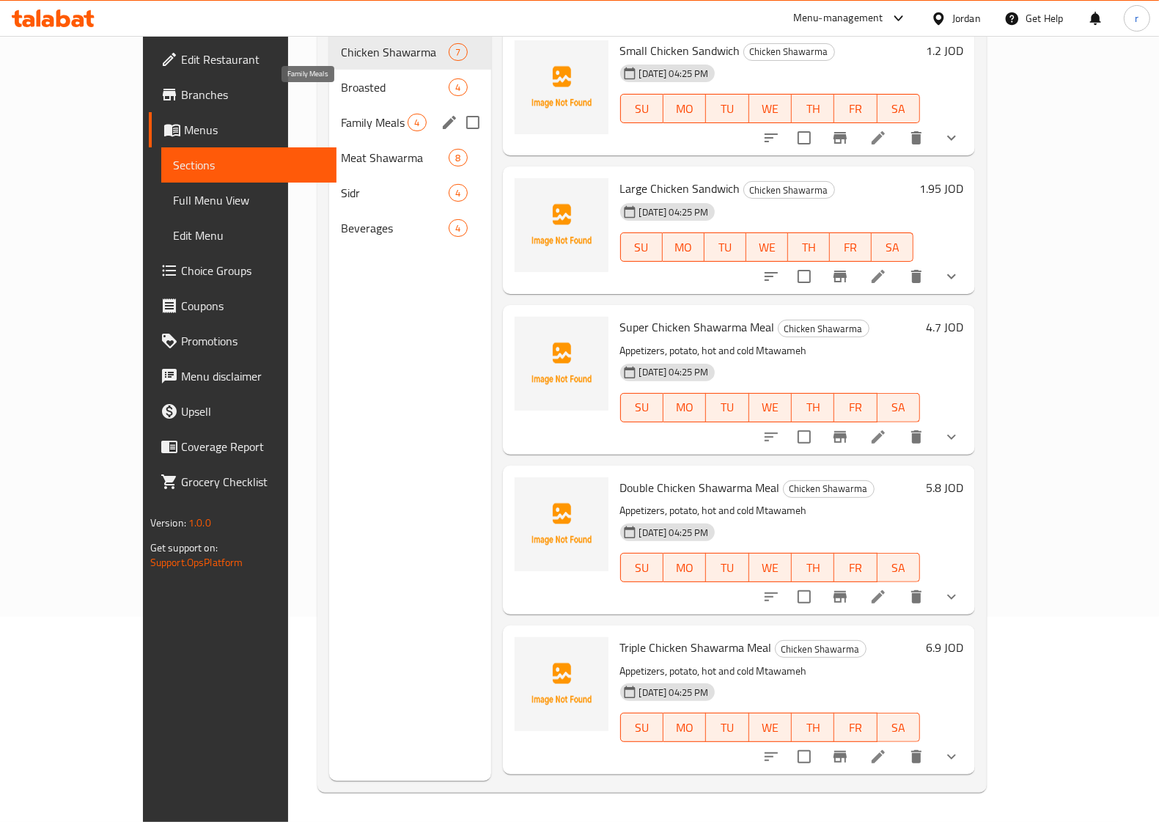
click at [341, 114] on span "Family Meals" at bounding box center [374, 123] width 67 height 18
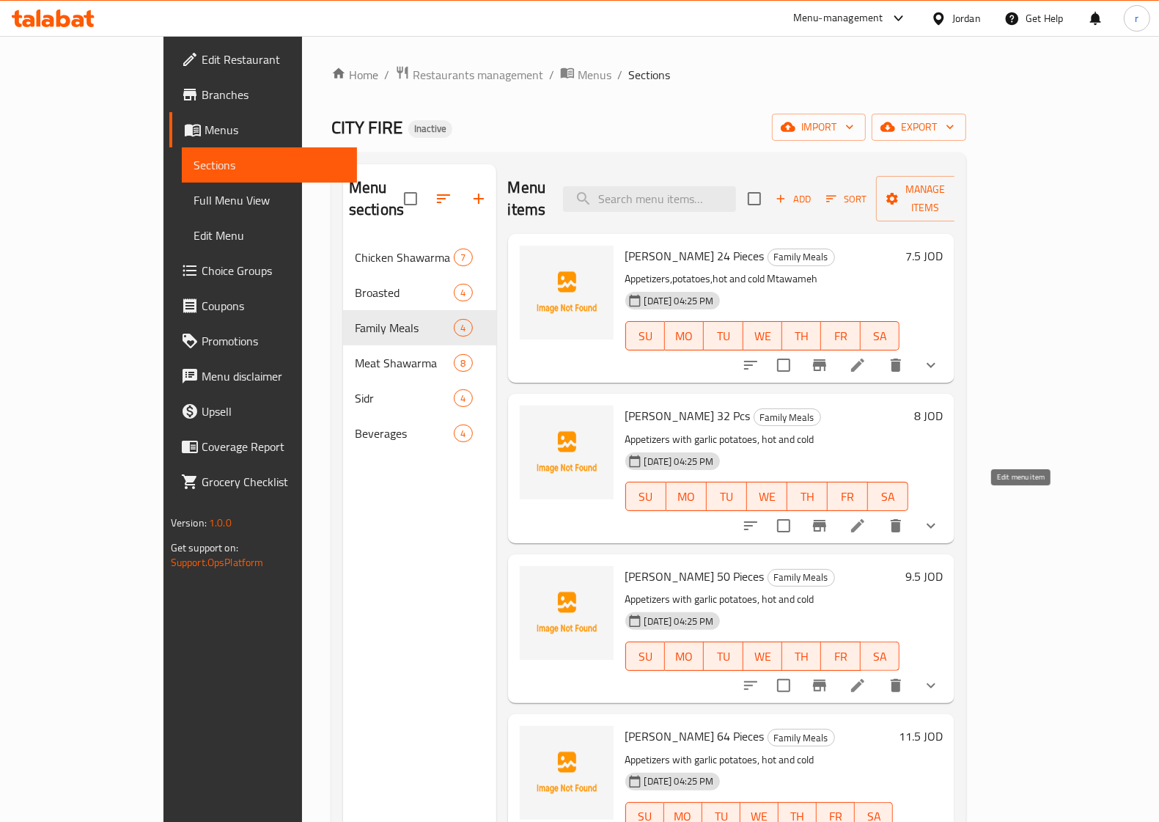
click at [867, 517] on icon at bounding box center [858, 526] width 18 height 18
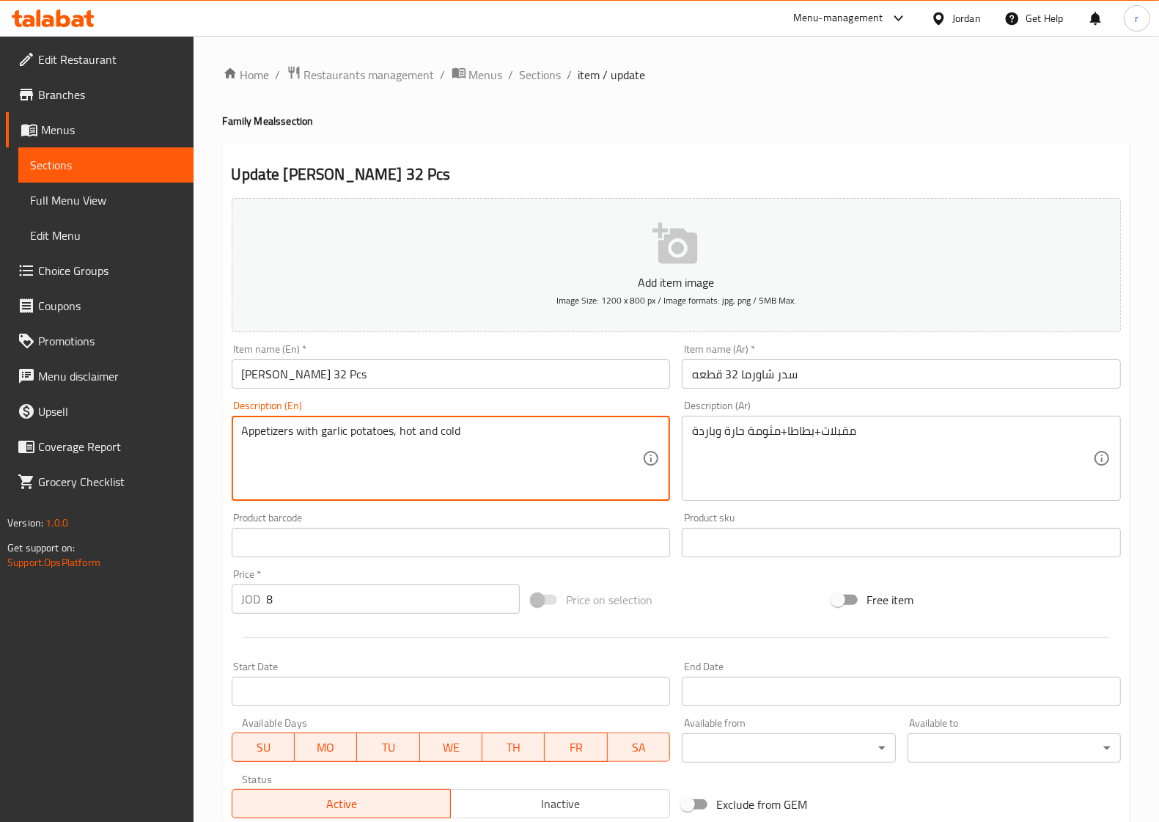
drag, startPoint x: 495, startPoint y: 439, endPoint x: 294, endPoint y: 441, distance: 200.9
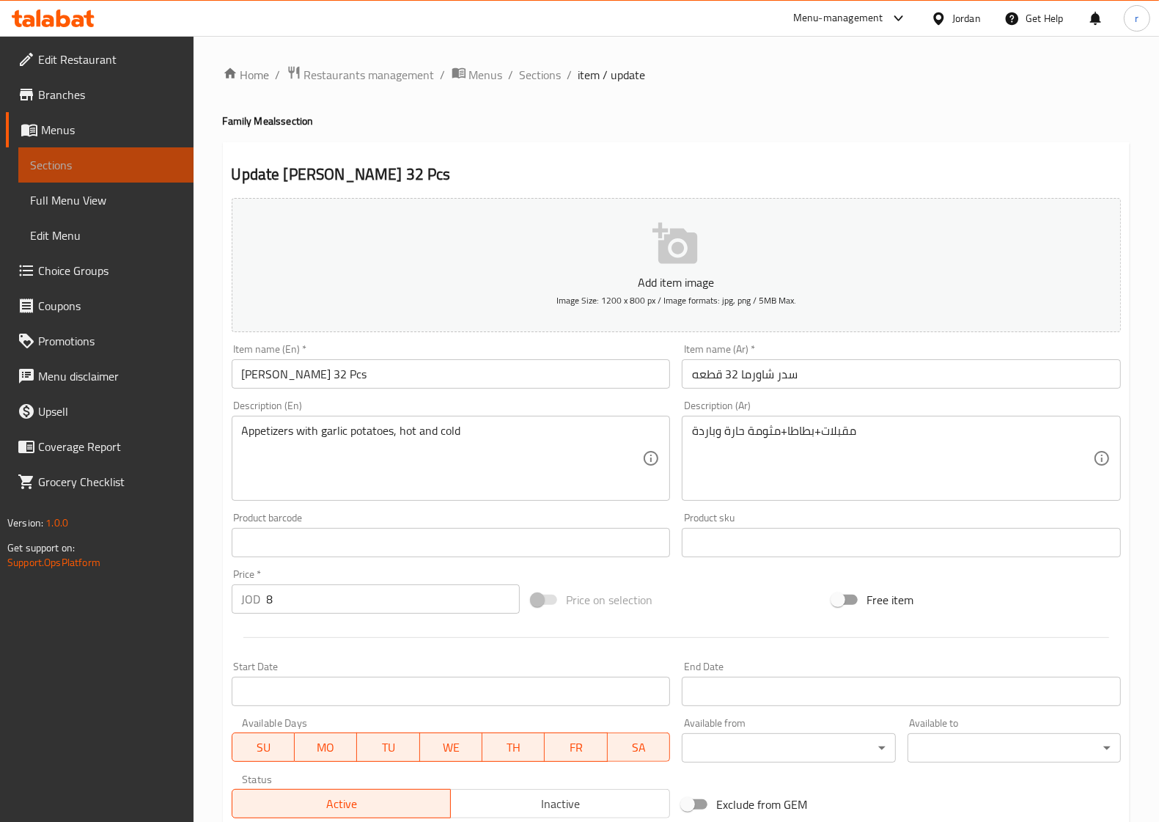
click at [125, 167] on span "Sections" at bounding box center [106, 165] width 152 height 18
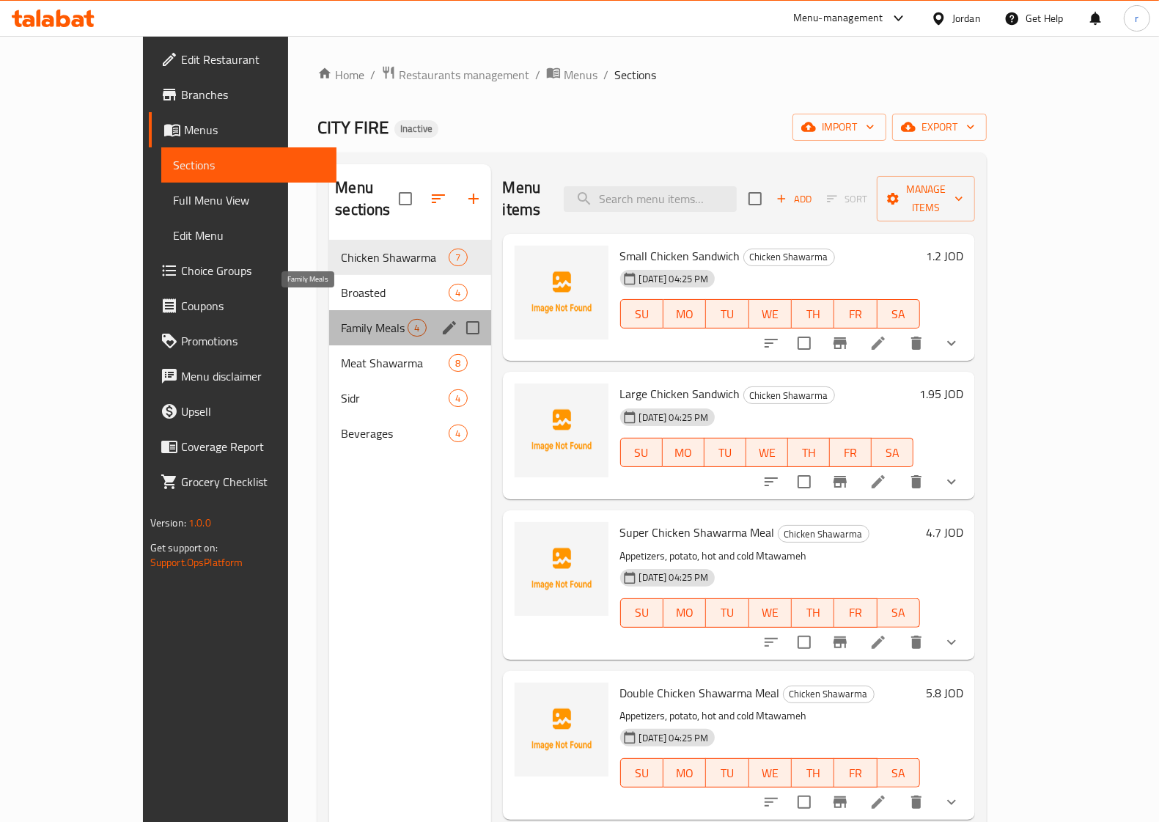
click at [341, 319] on span "Family Meals" at bounding box center [374, 328] width 67 height 18
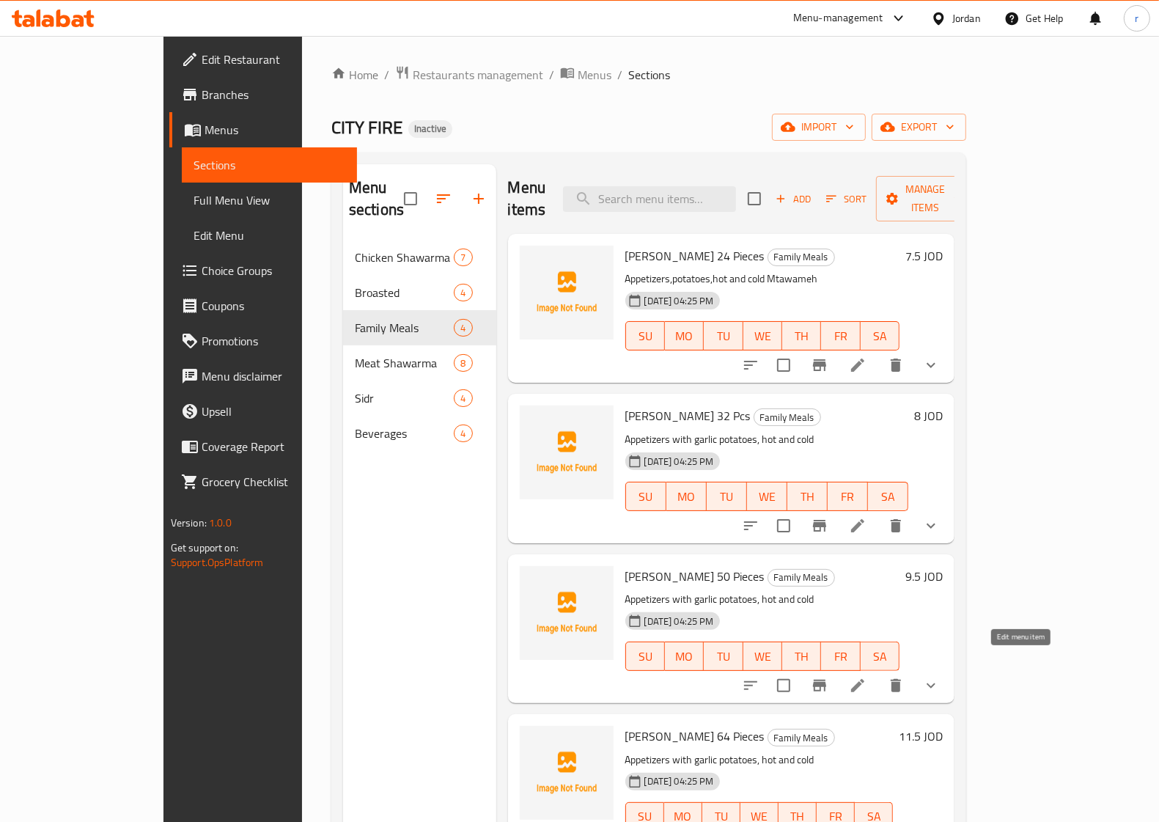
click at [867, 677] on icon at bounding box center [858, 686] width 18 height 18
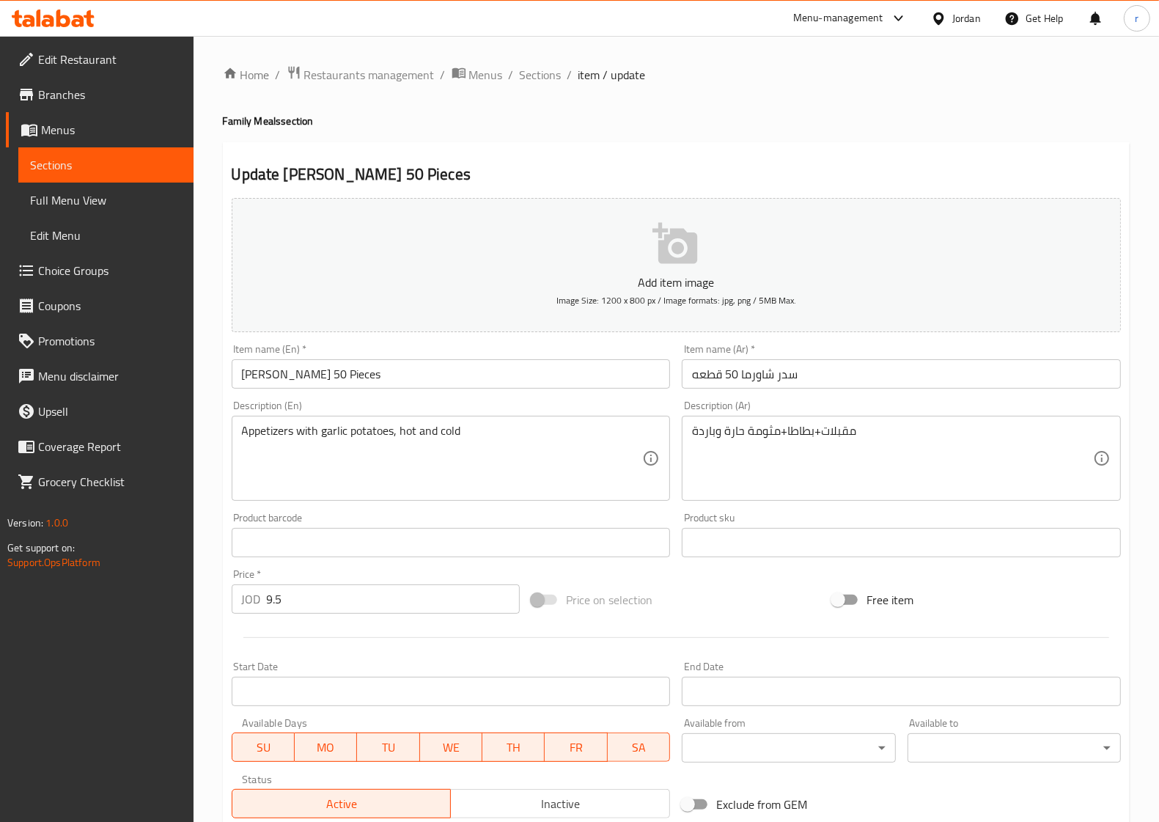
click at [70, 165] on span "Sections" at bounding box center [106, 165] width 152 height 18
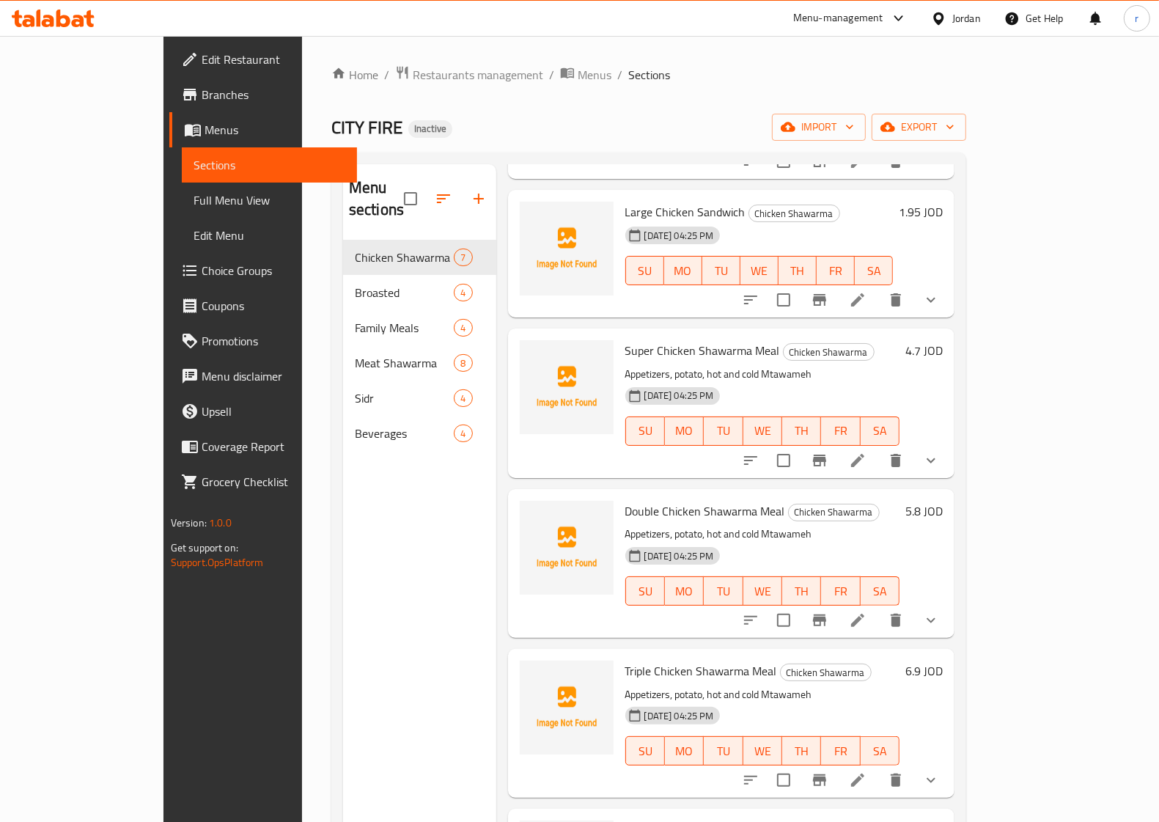
scroll to position [183, 0]
click at [865, 612] on icon at bounding box center [857, 618] width 13 height 13
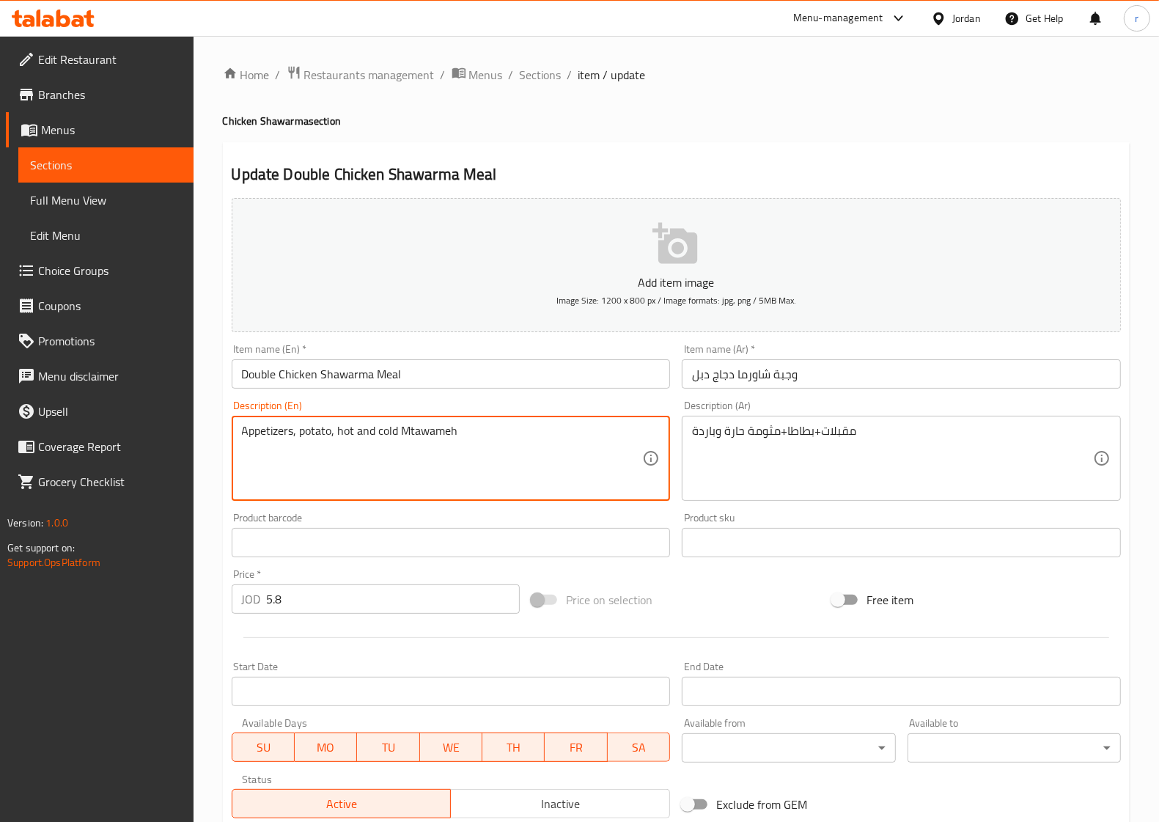
drag, startPoint x: 495, startPoint y: 429, endPoint x: 215, endPoint y: 429, distance: 280.1
click at [127, 152] on link "Sections" at bounding box center [105, 164] width 175 height 35
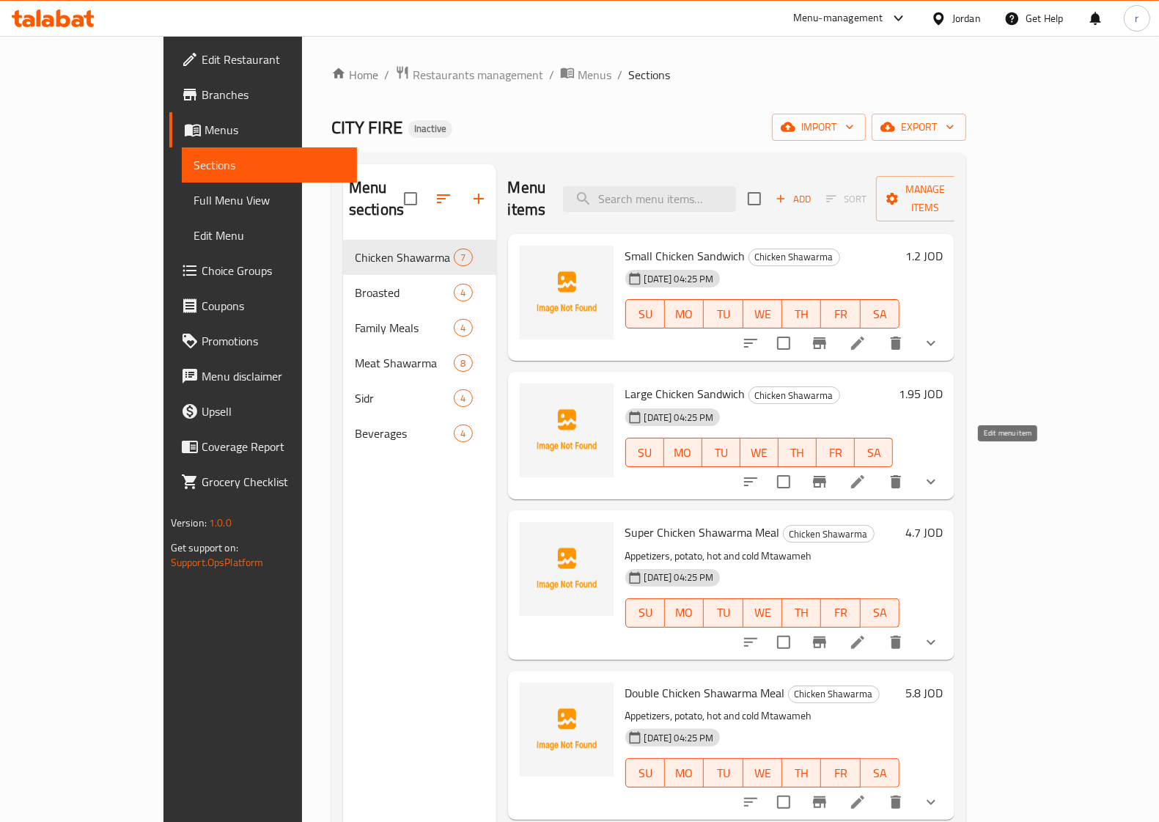
click at [865, 475] on icon at bounding box center [857, 481] width 13 height 13
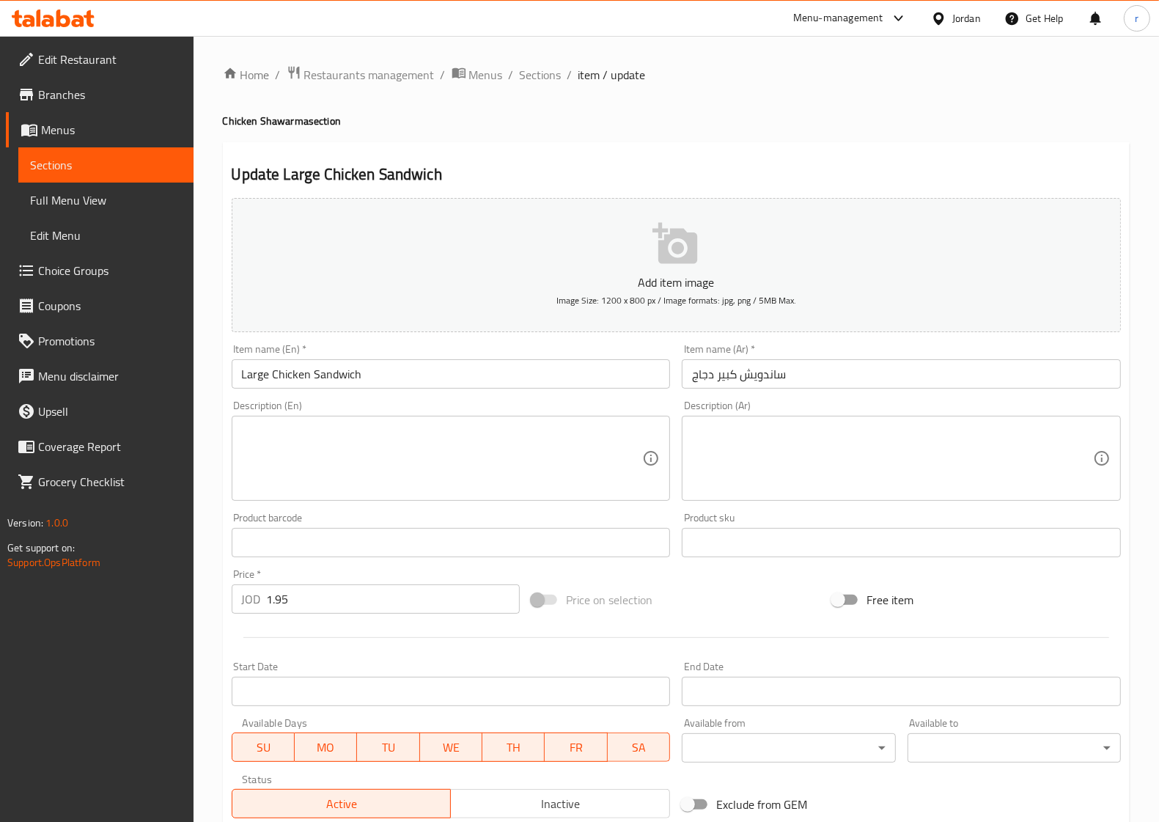
click at [54, 171] on span "Sections" at bounding box center [106, 165] width 152 height 18
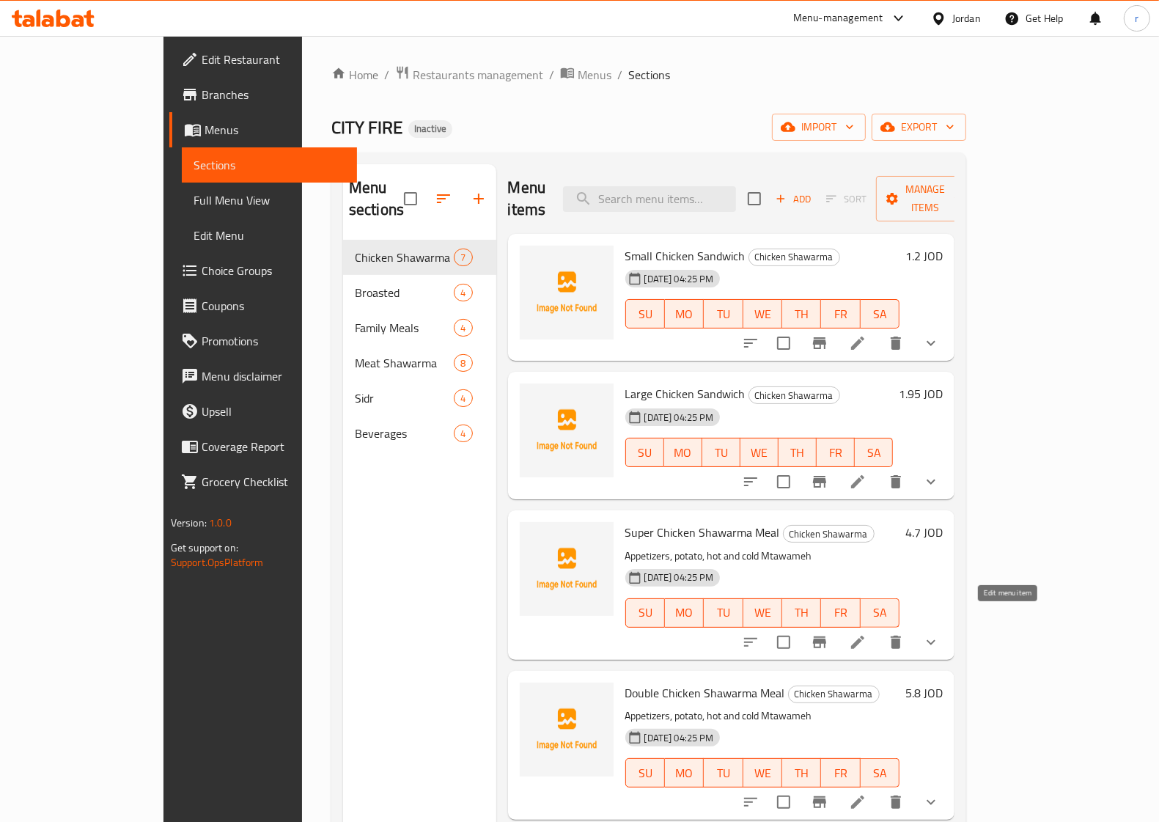
click at [865, 636] on icon at bounding box center [857, 642] width 13 height 13
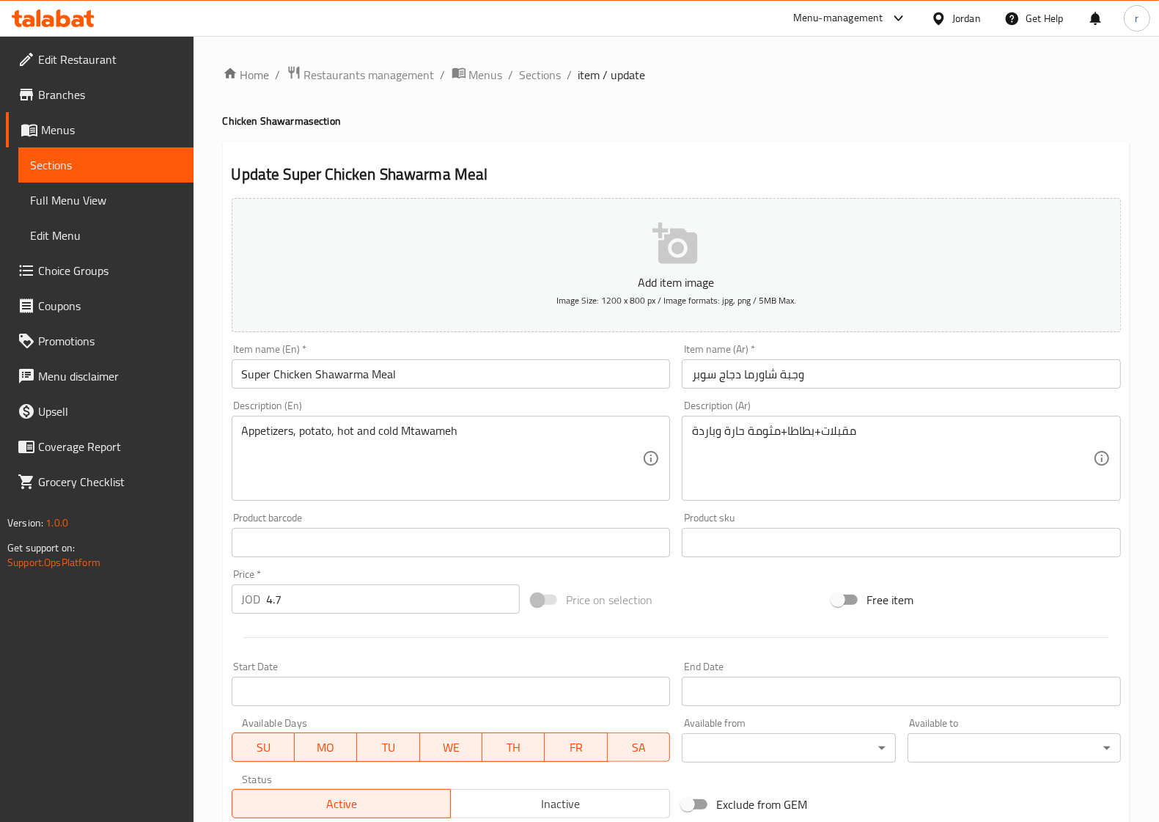
click at [87, 167] on span "Sections" at bounding box center [106, 165] width 152 height 18
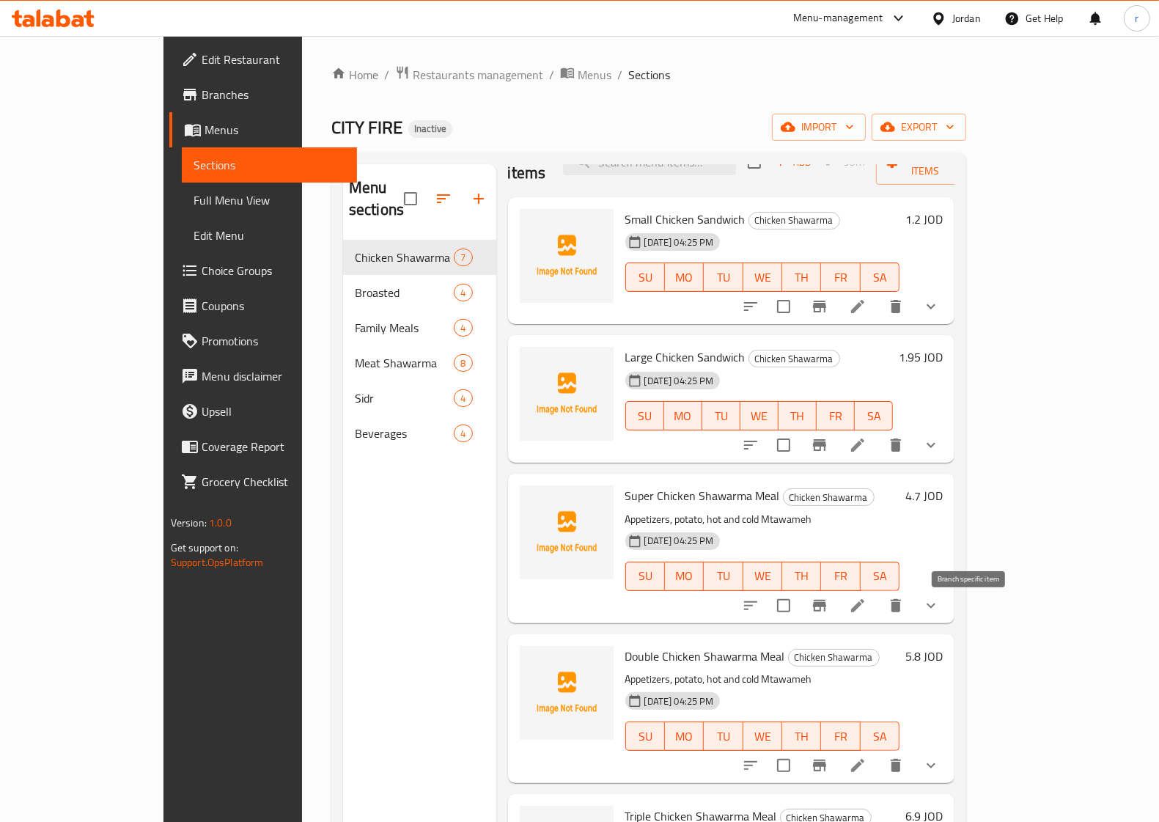
scroll to position [92, 0]
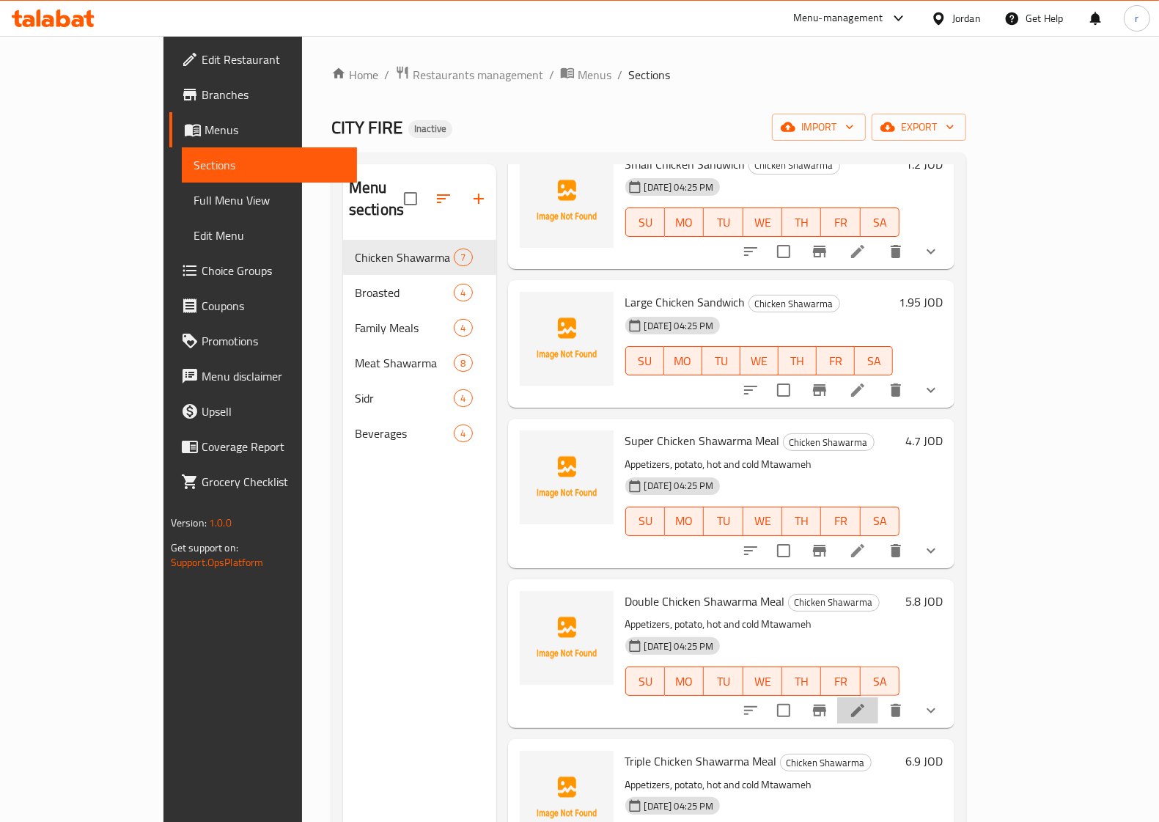
click at [867, 702] on icon at bounding box center [858, 711] width 18 height 18
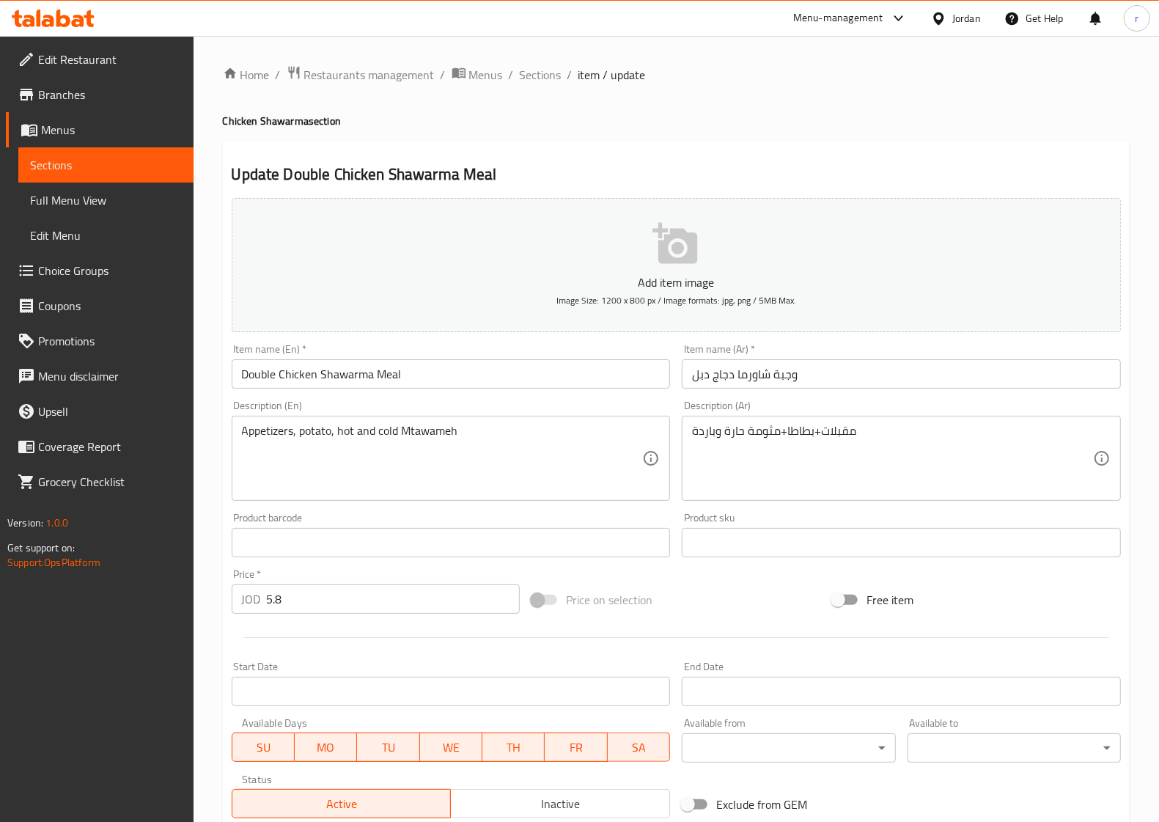
click at [136, 169] on span "Sections" at bounding box center [106, 165] width 152 height 18
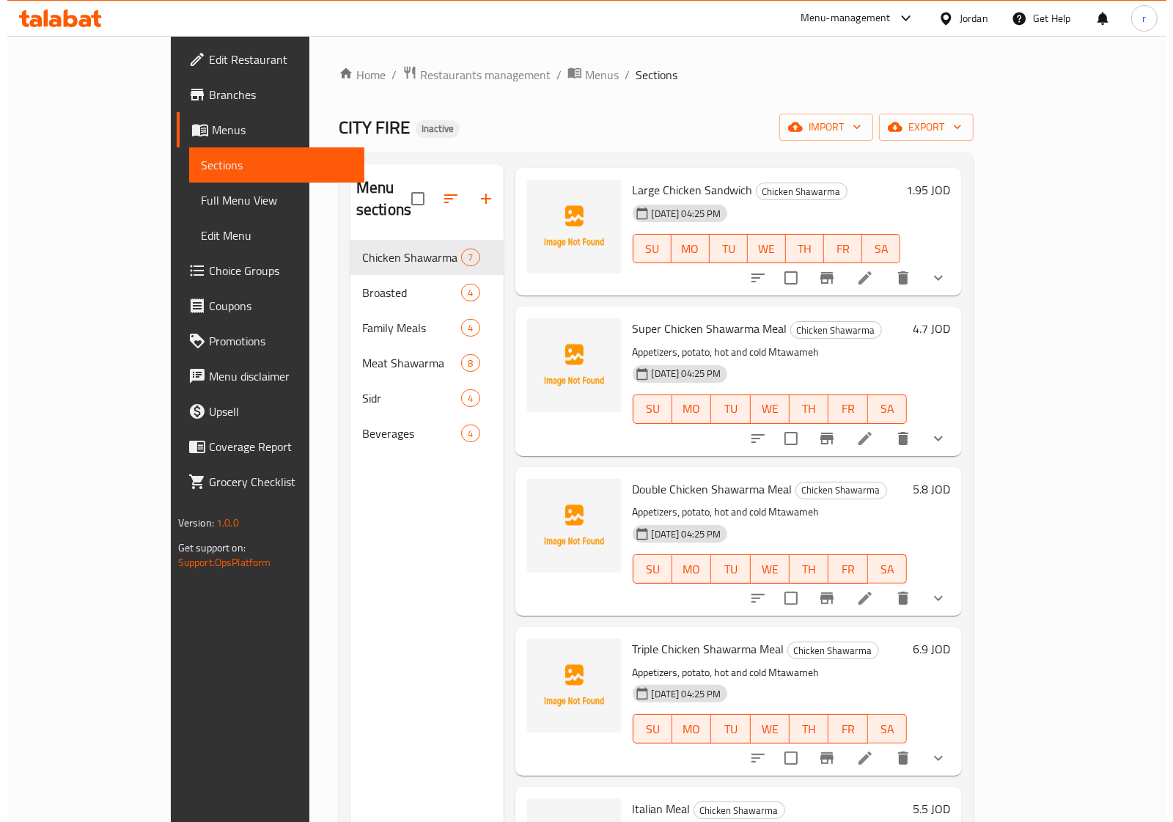
scroll to position [275, 0]
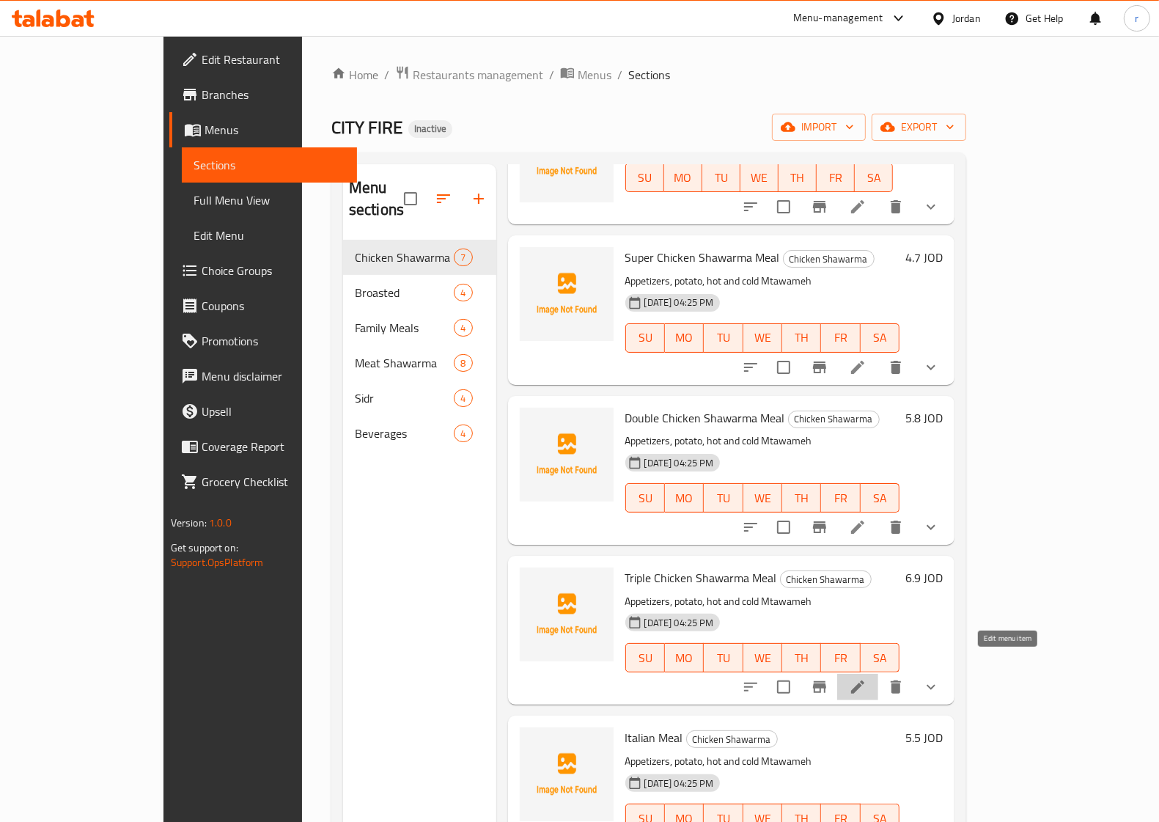
click at [867, 678] on icon at bounding box center [858, 687] width 18 height 18
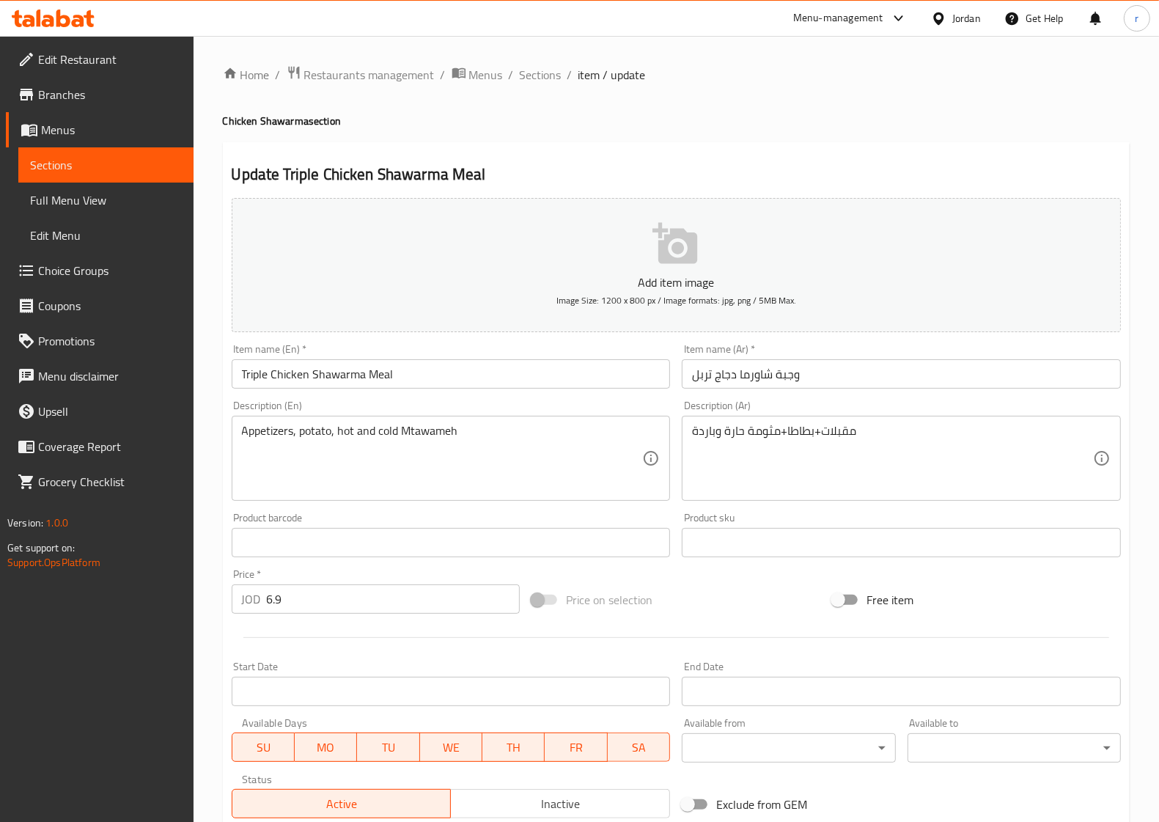
click at [121, 145] on link "Menus" at bounding box center [100, 129] width 188 height 35
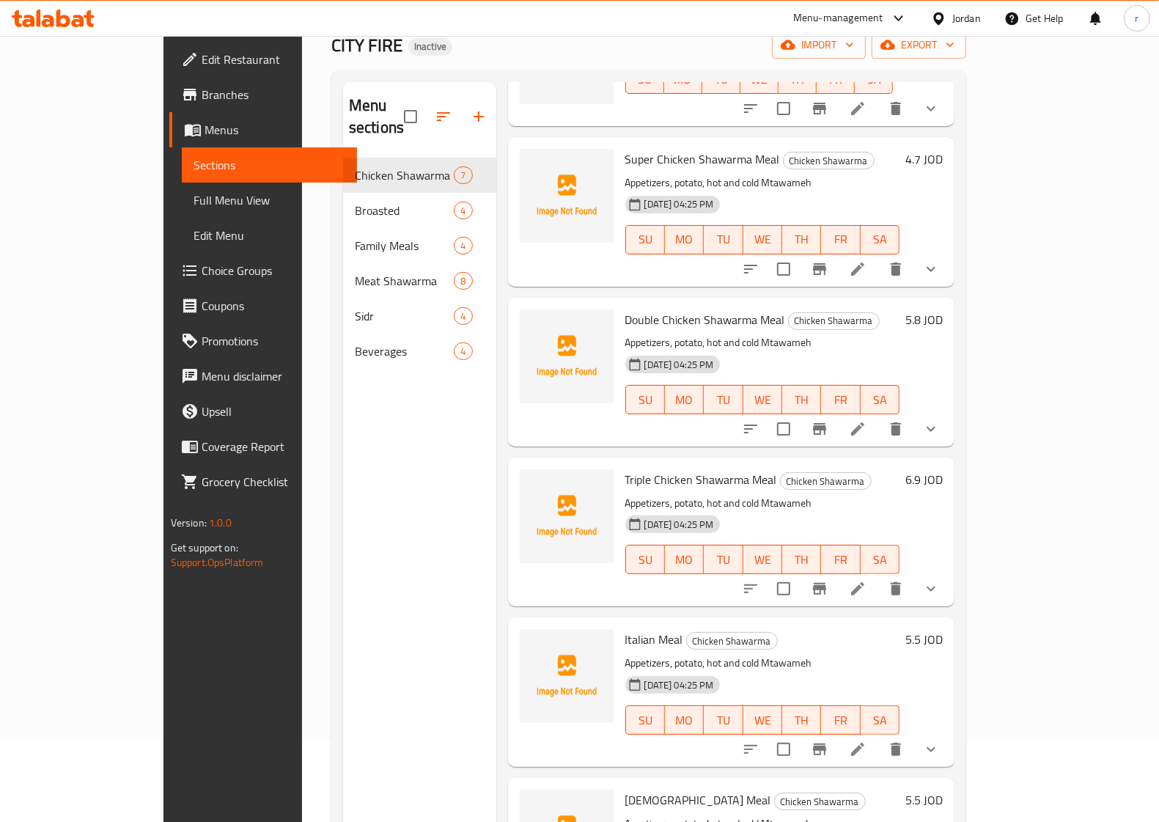
scroll to position [206, 0]
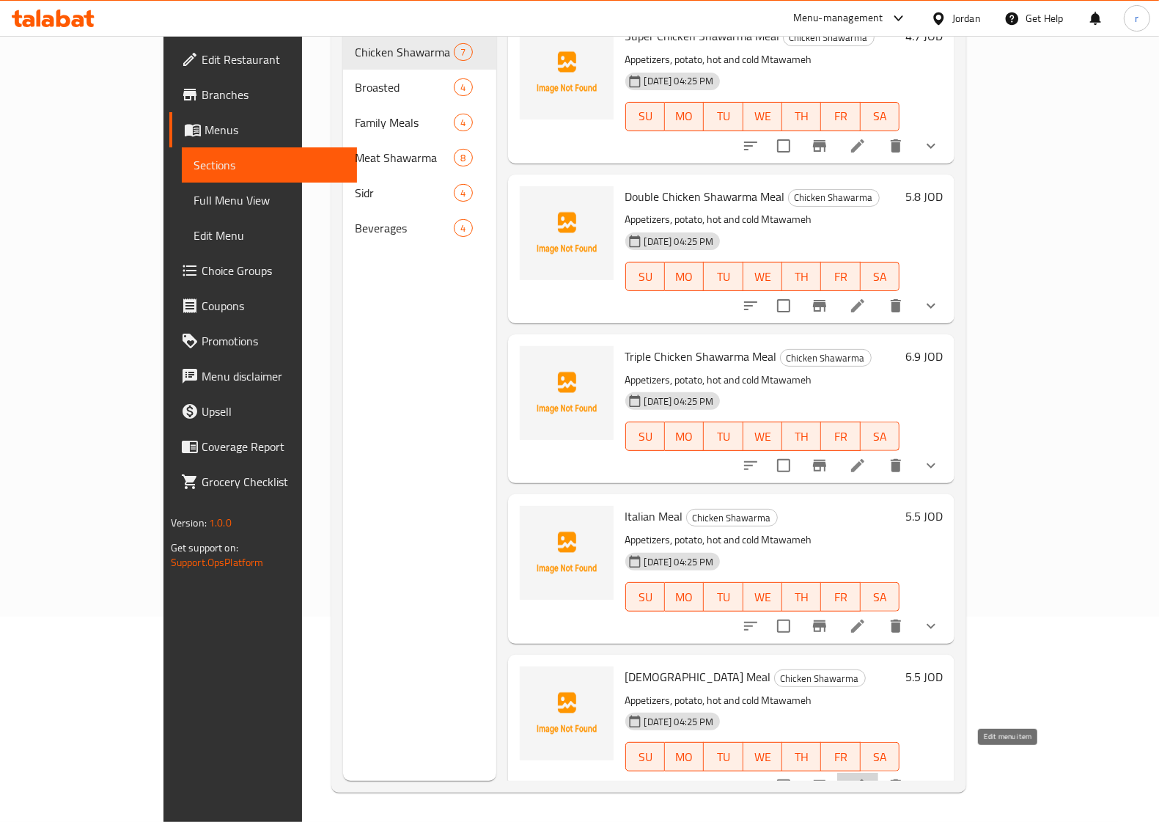
click at [867, 777] on icon at bounding box center [858, 786] width 18 height 18
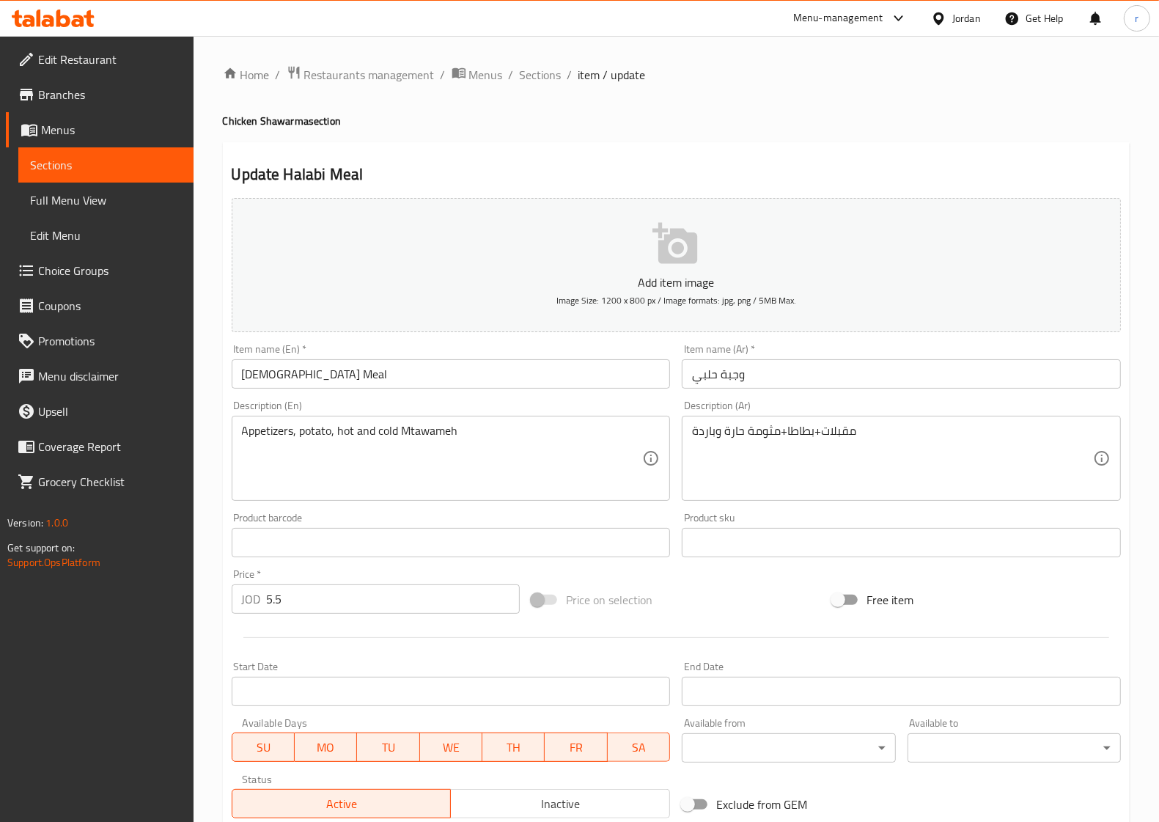
click at [114, 149] on link "Sections" at bounding box center [105, 164] width 175 height 35
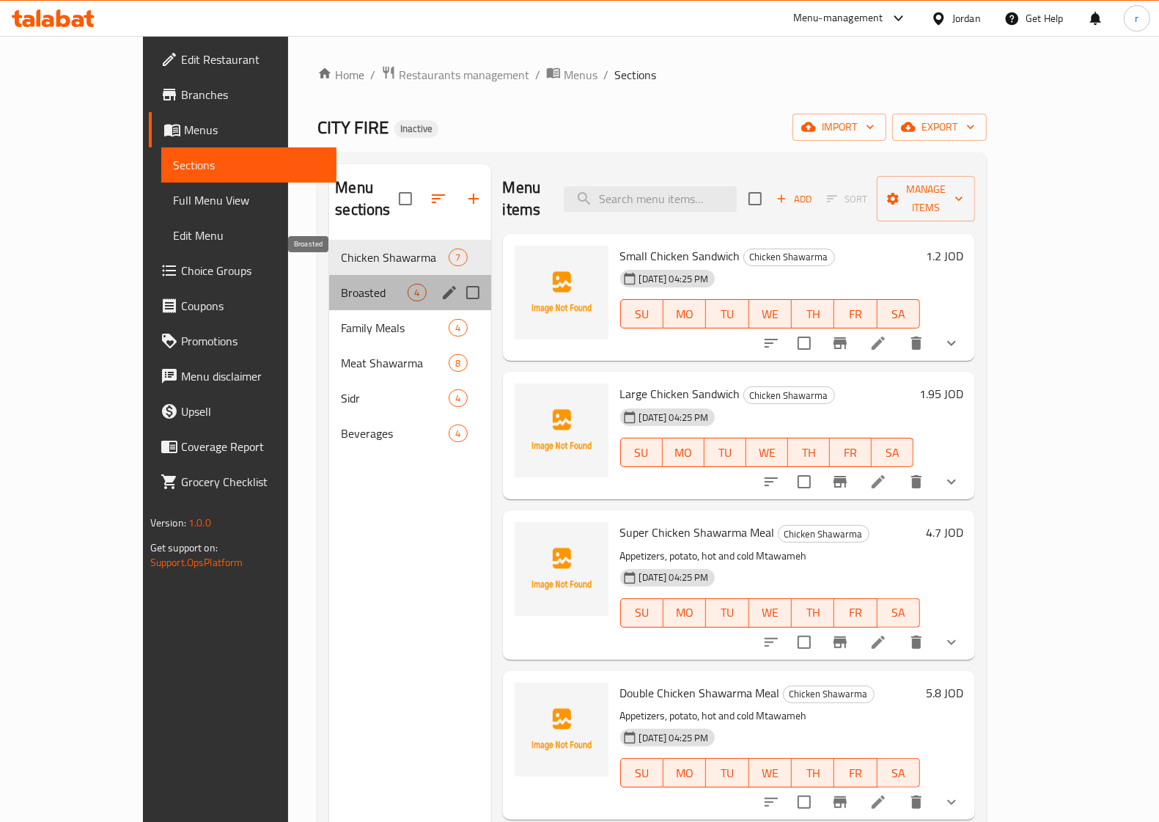
click at [341, 284] on span "Broasted" at bounding box center [374, 293] width 67 height 18
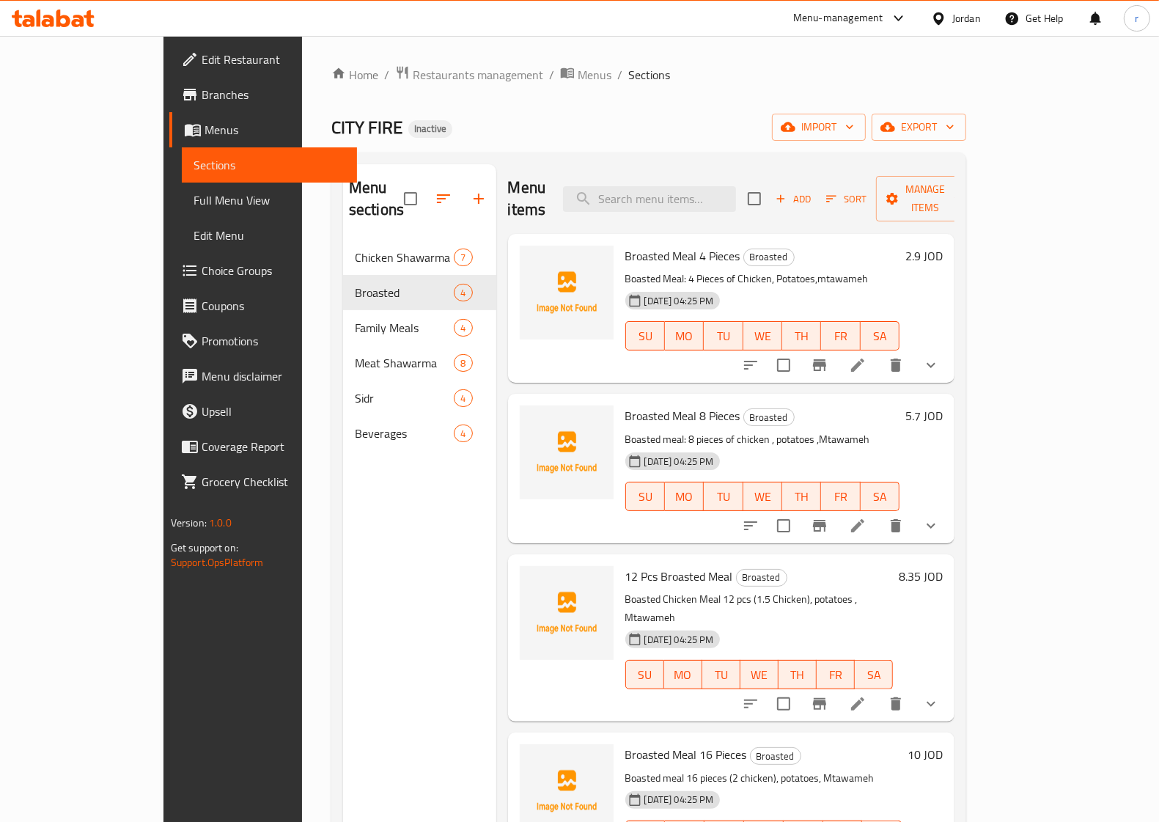
scroll to position [206, 0]
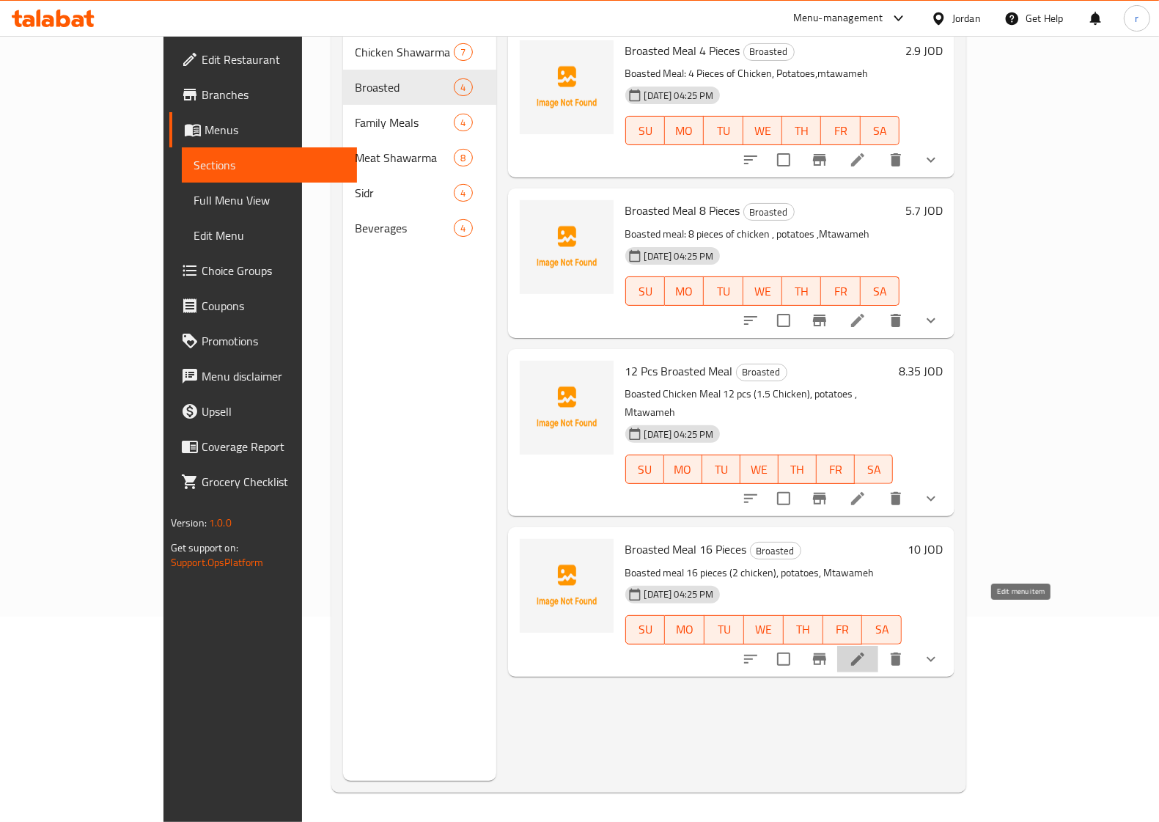
click at [865, 653] on icon at bounding box center [857, 659] width 13 height 13
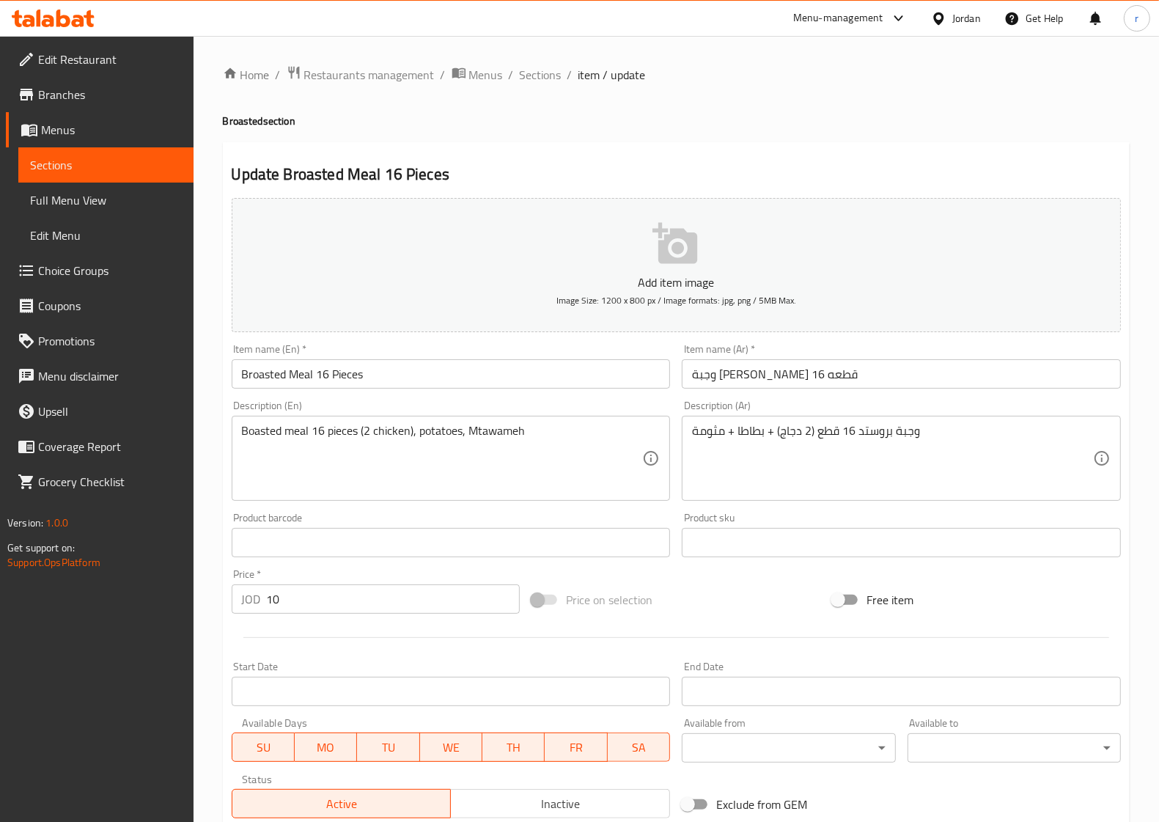
click at [151, 169] on span "Sections" at bounding box center [106, 165] width 152 height 18
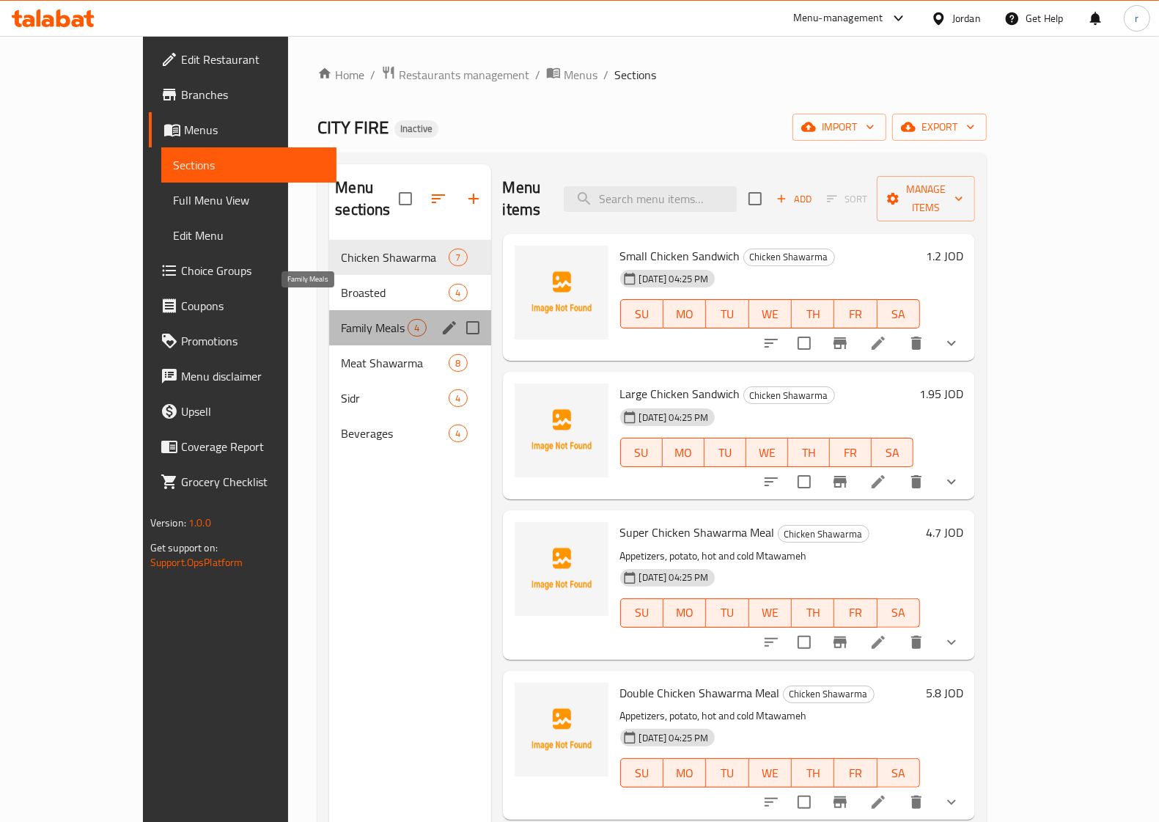
click at [341, 319] on span "Family Meals" at bounding box center [374, 328] width 67 height 18
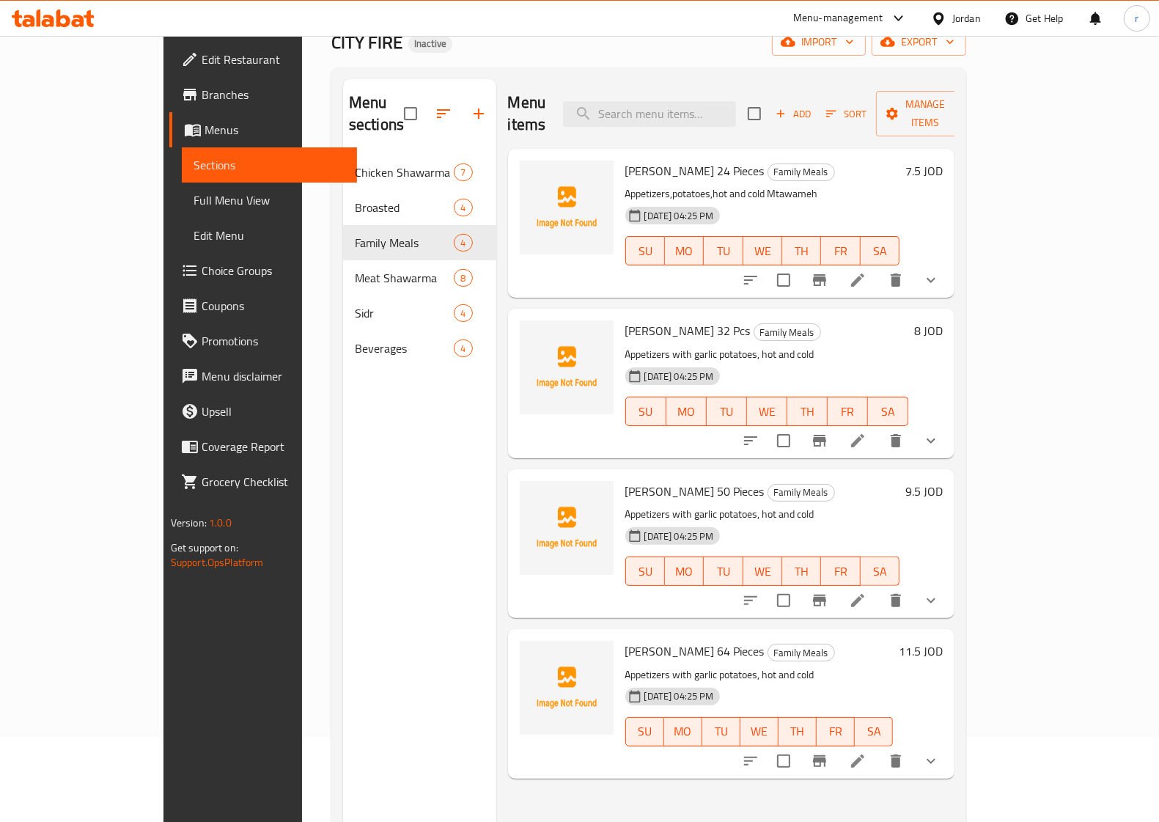
scroll to position [206, 0]
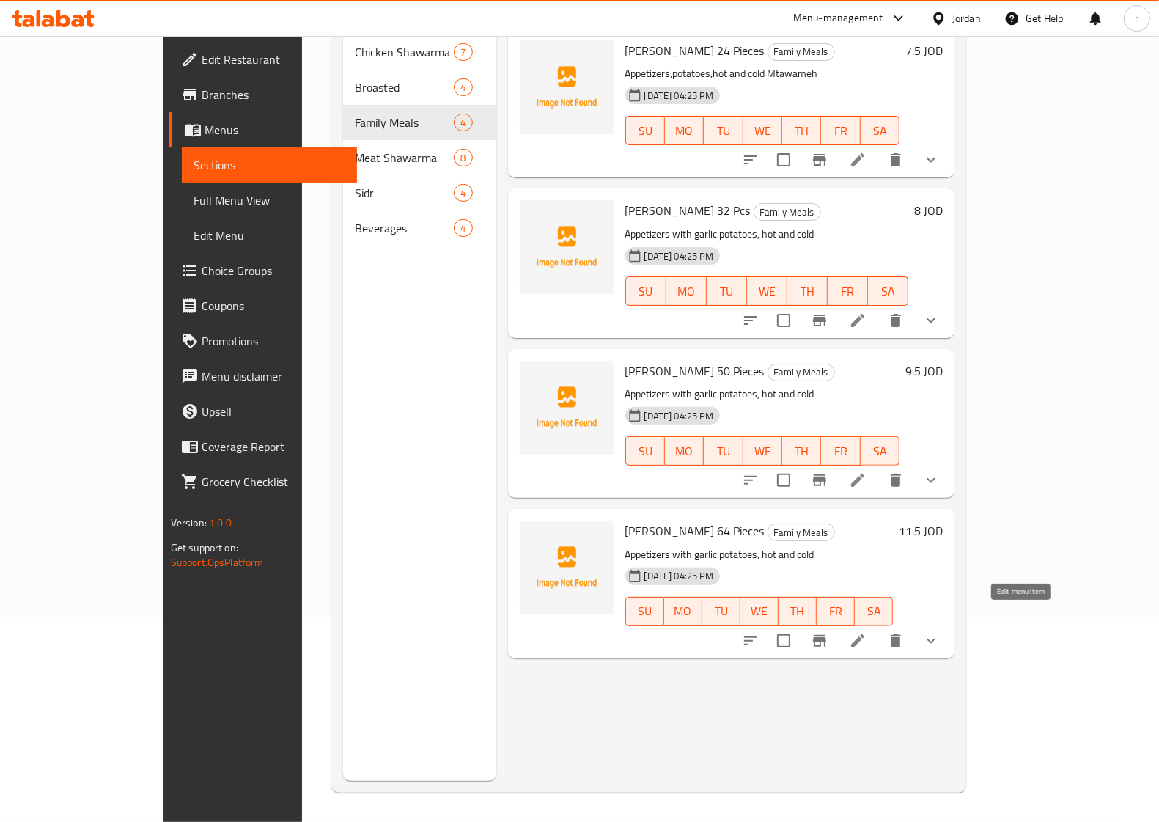
click at [867, 632] on icon at bounding box center [858, 641] width 18 height 18
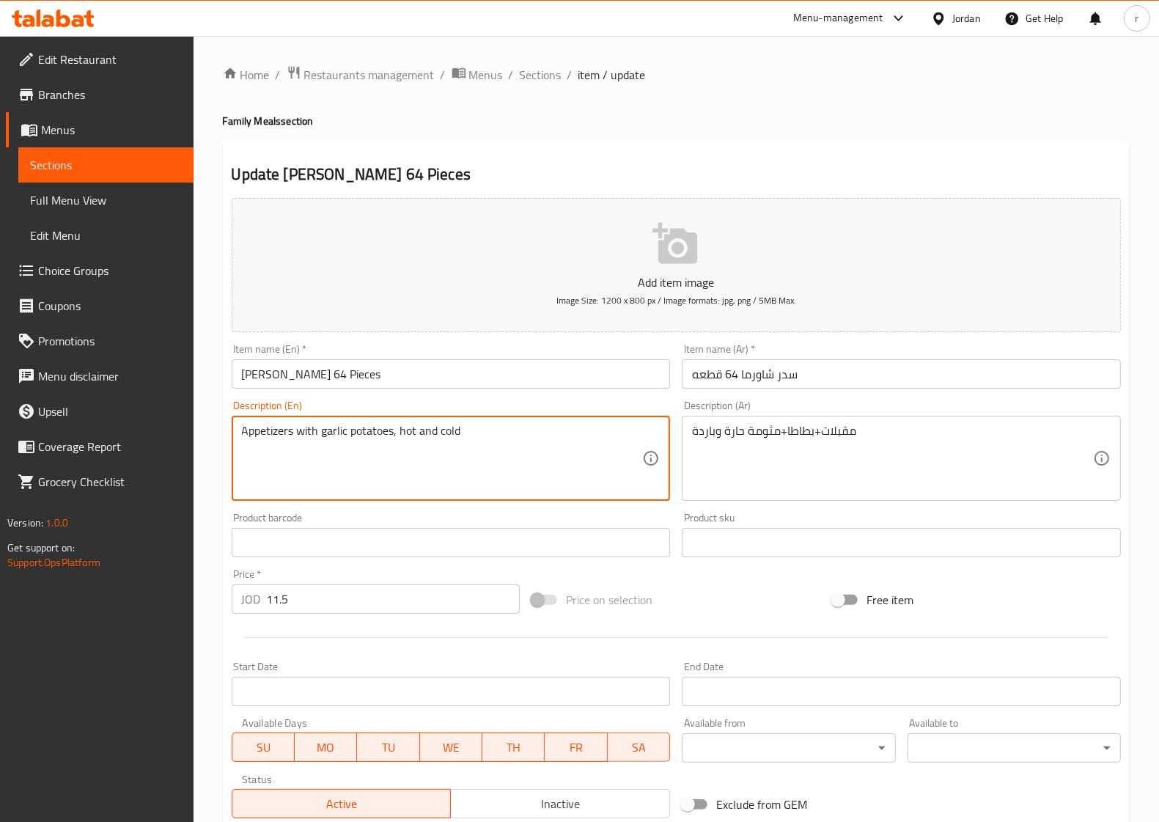
drag, startPoint x: 481, startPoint y: 433, endPoint x: 221, endPoint y: 438, distance: 260.4
paste textarea ", potato, hot and cold Mtawameh"
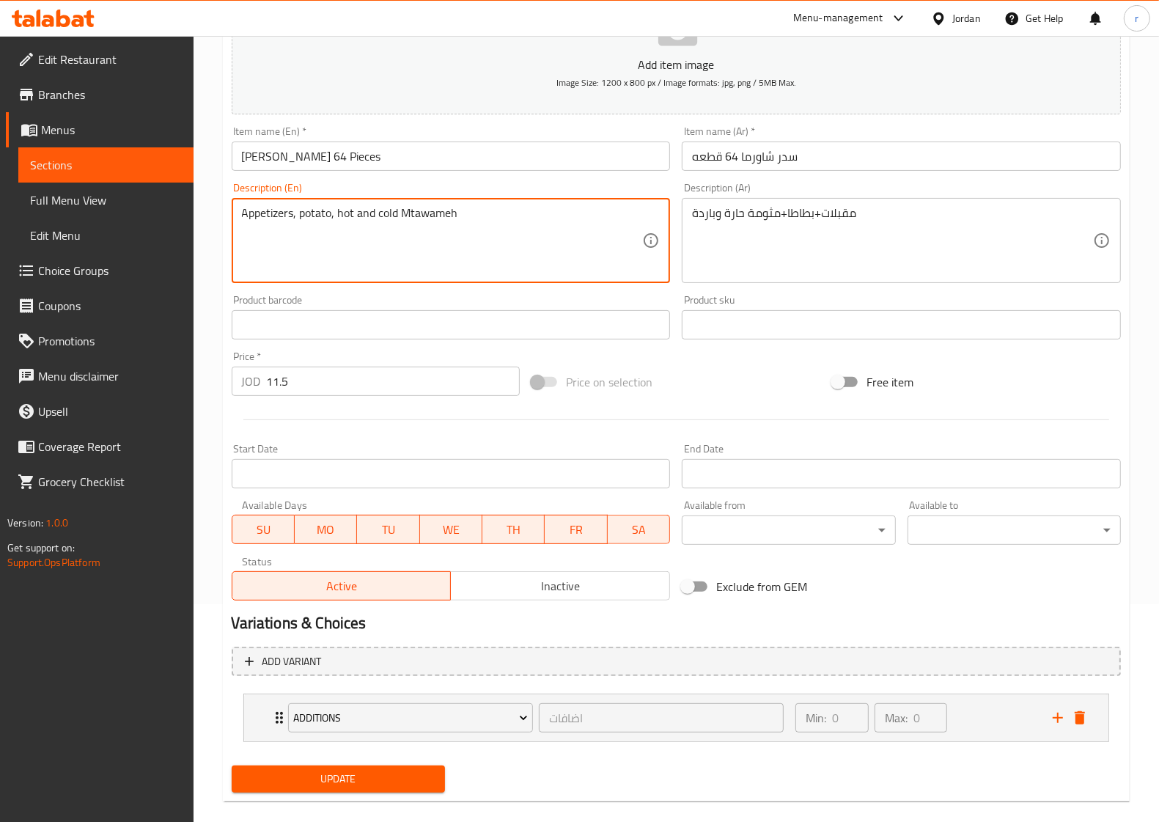
scroll to position [237, 0]
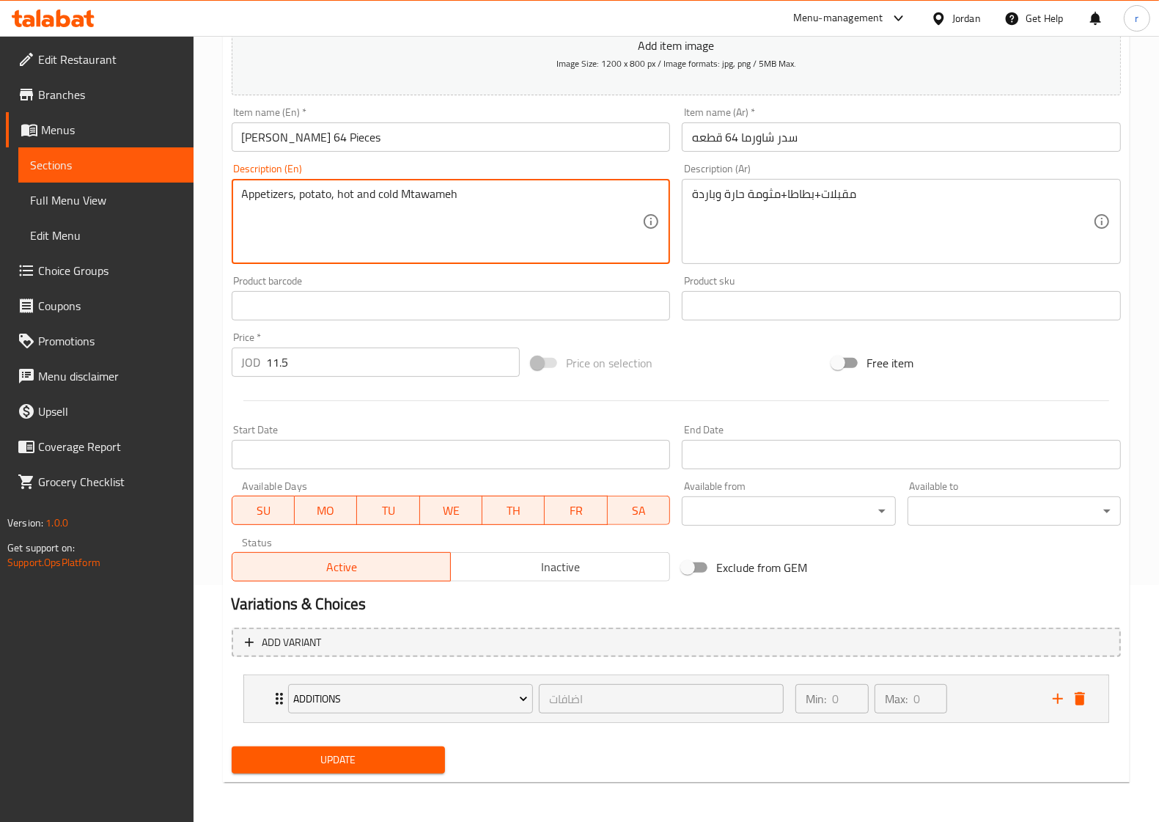
type textarea "Appetizers, potato, hot and cold Mtawameh"
click at [372, 752] on span "Update" at bounding box center [338, 760] width 190 height 18
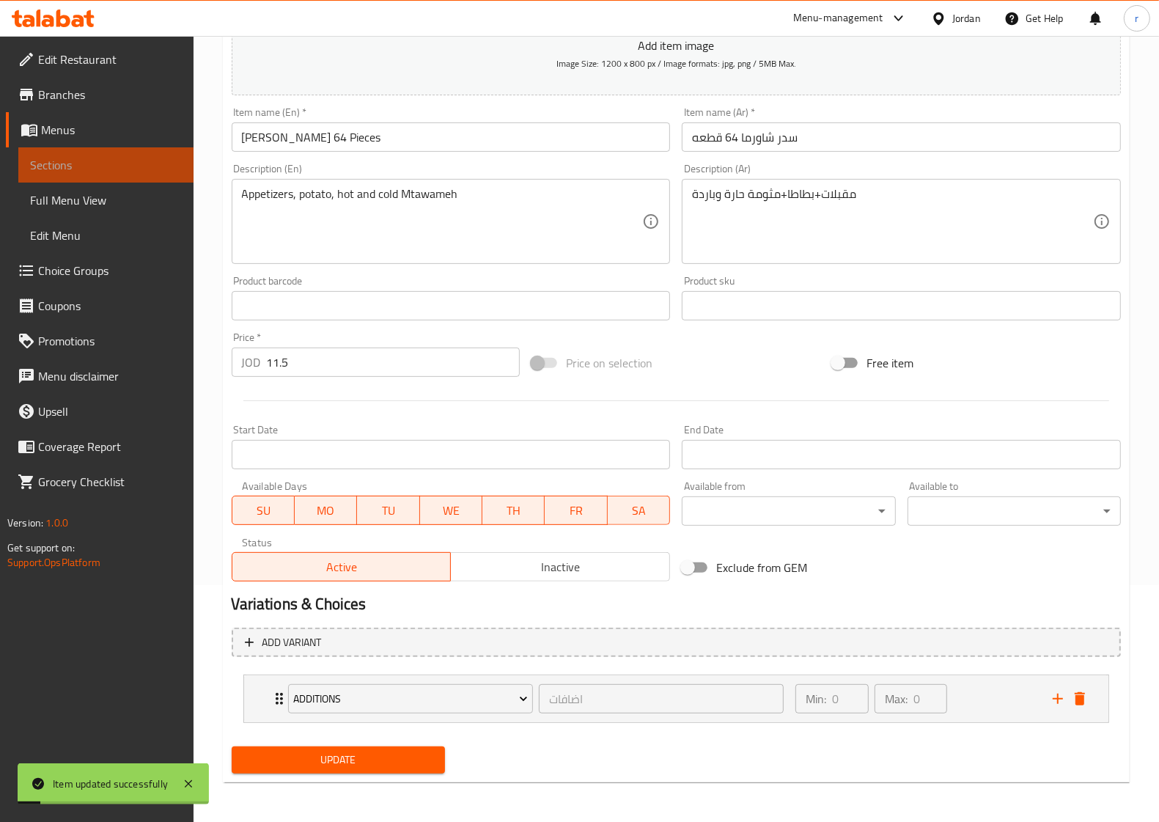
click at [178, 177] on link "Sections" at bounding box center [105, 164] width 175 height 35
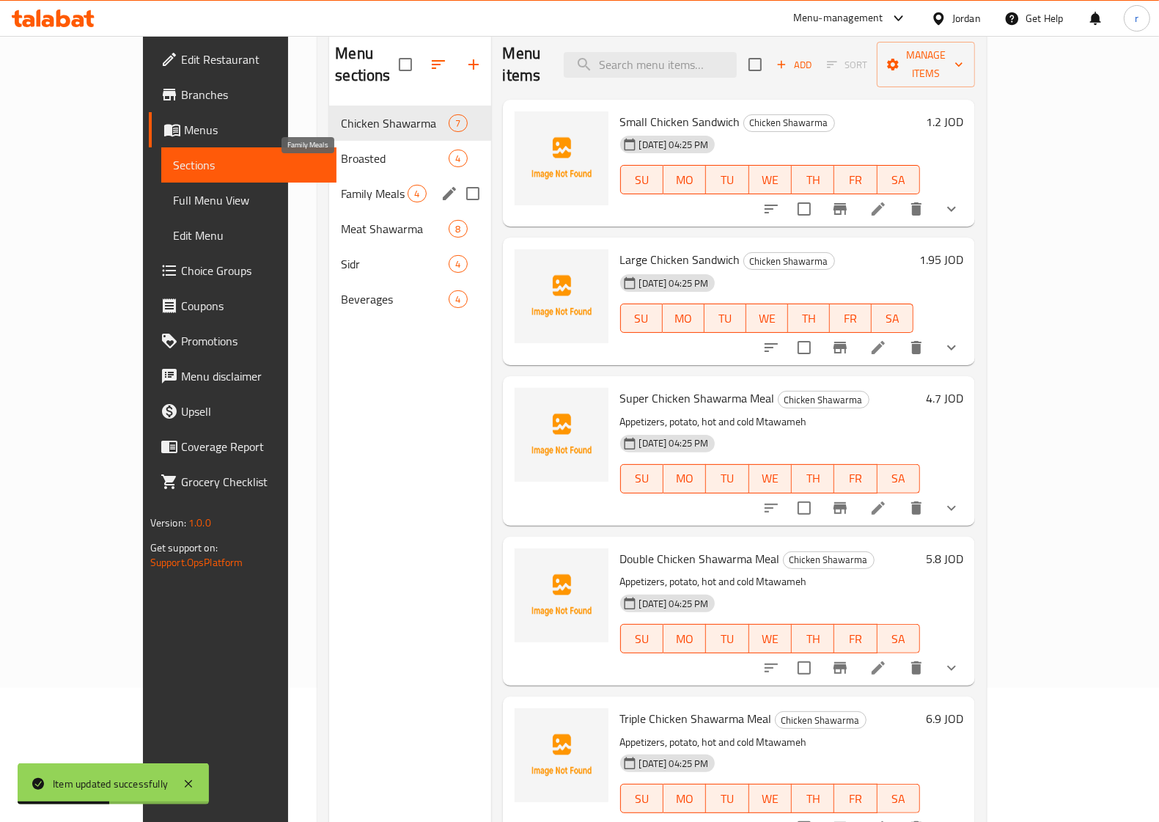
scroll to position [23, 0]
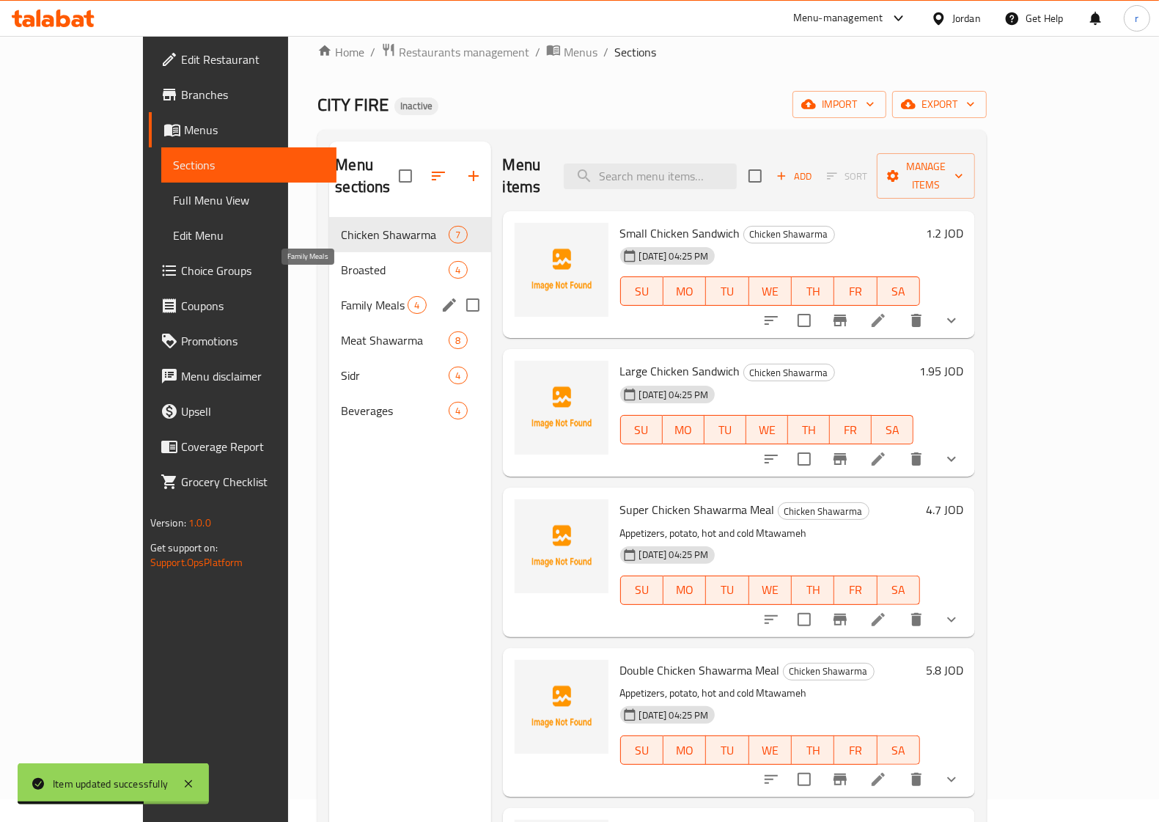
click at [341, 296] on span "Family Meals" at bounding box center [374, 305] width 67 height 18
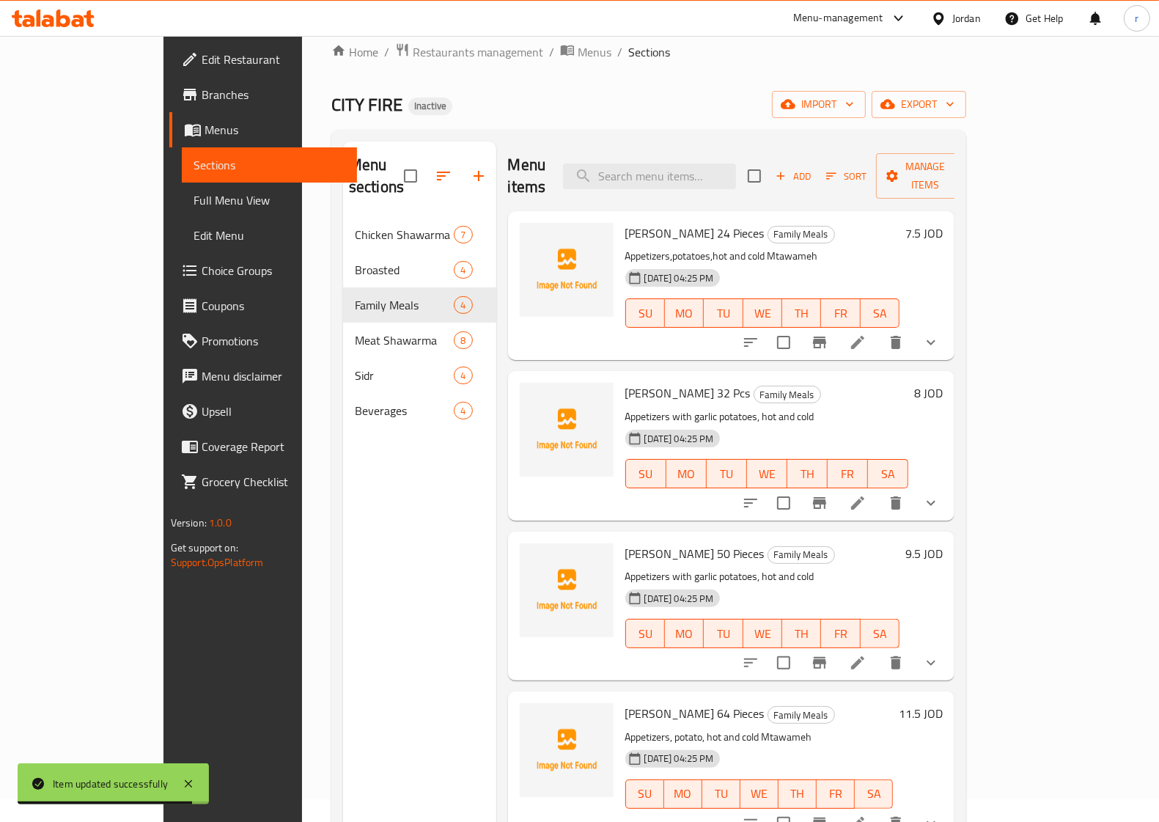
scroll to position [206, 0]
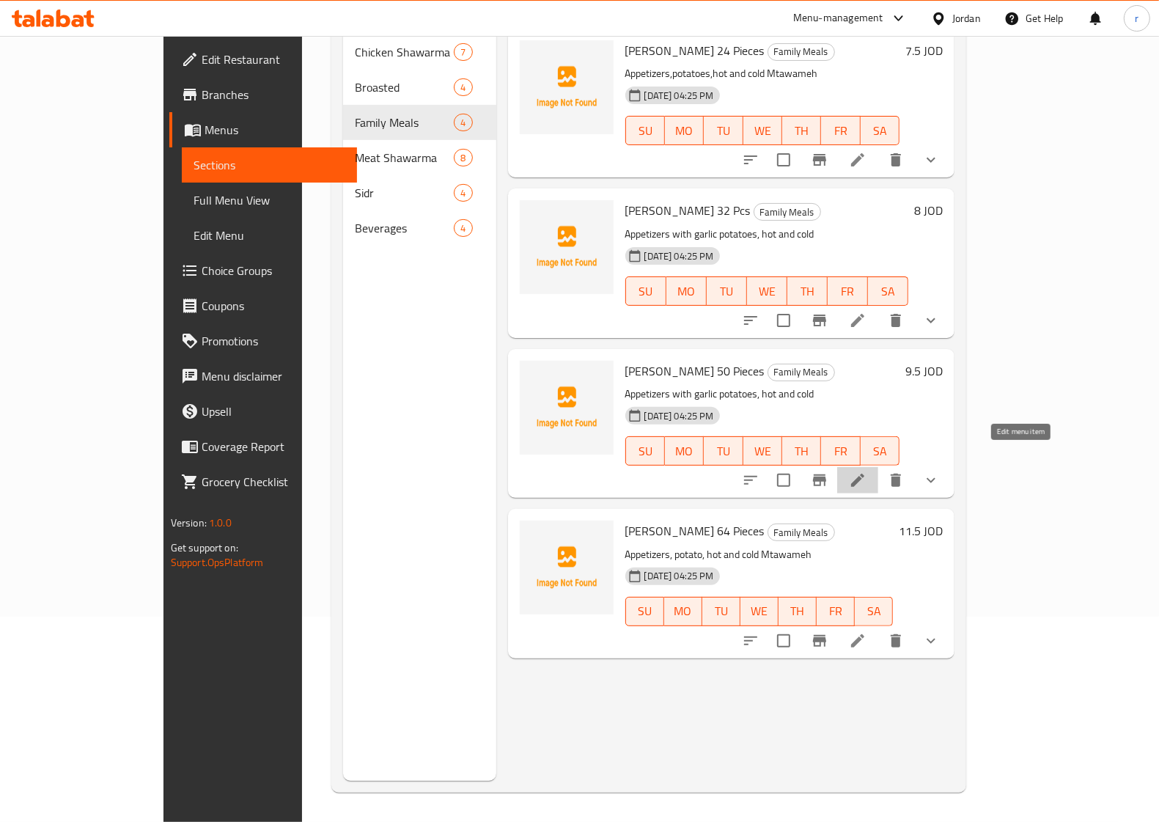
click at [865, 474] on icon at bounding box center [857, 480] width 13 height 13
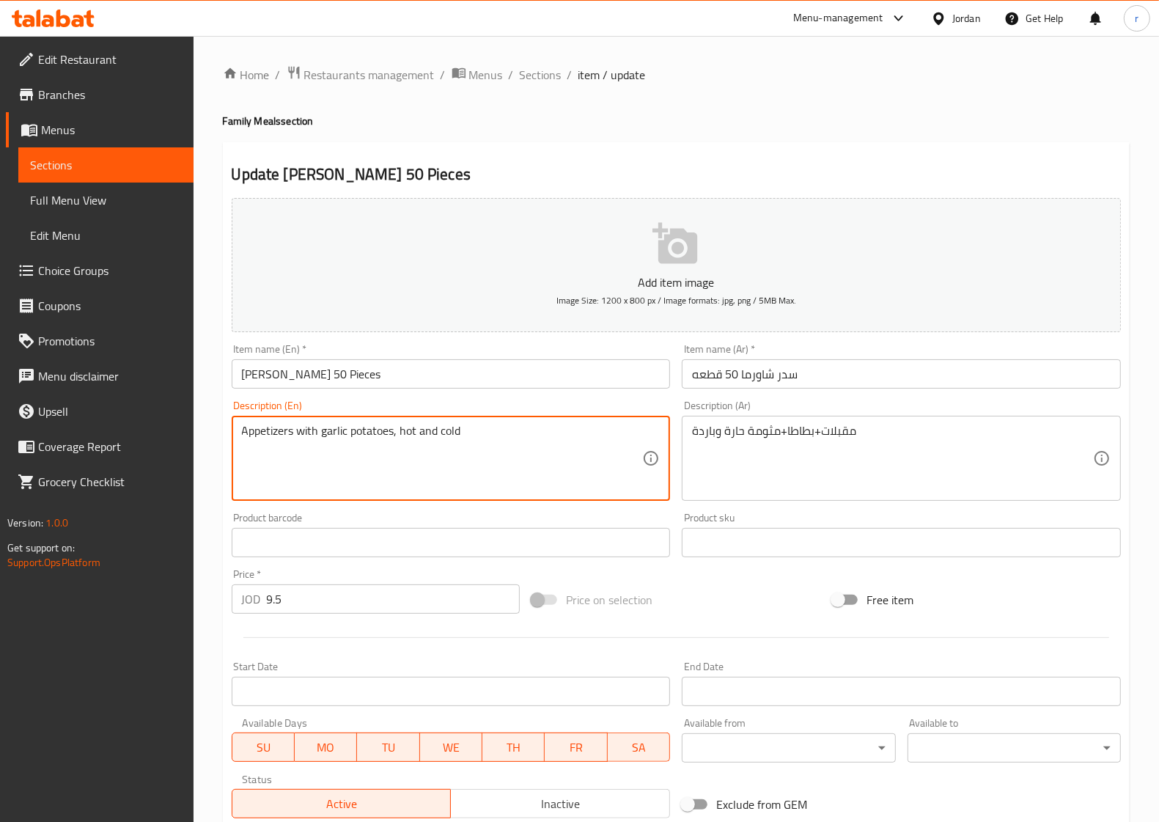
drag, startPoint x: 483, startPoint y: 435, endPoint x: 200, endPoint y: 424, distance: 282.5
paste textarea ", potato, hot and cold Mtawameh"
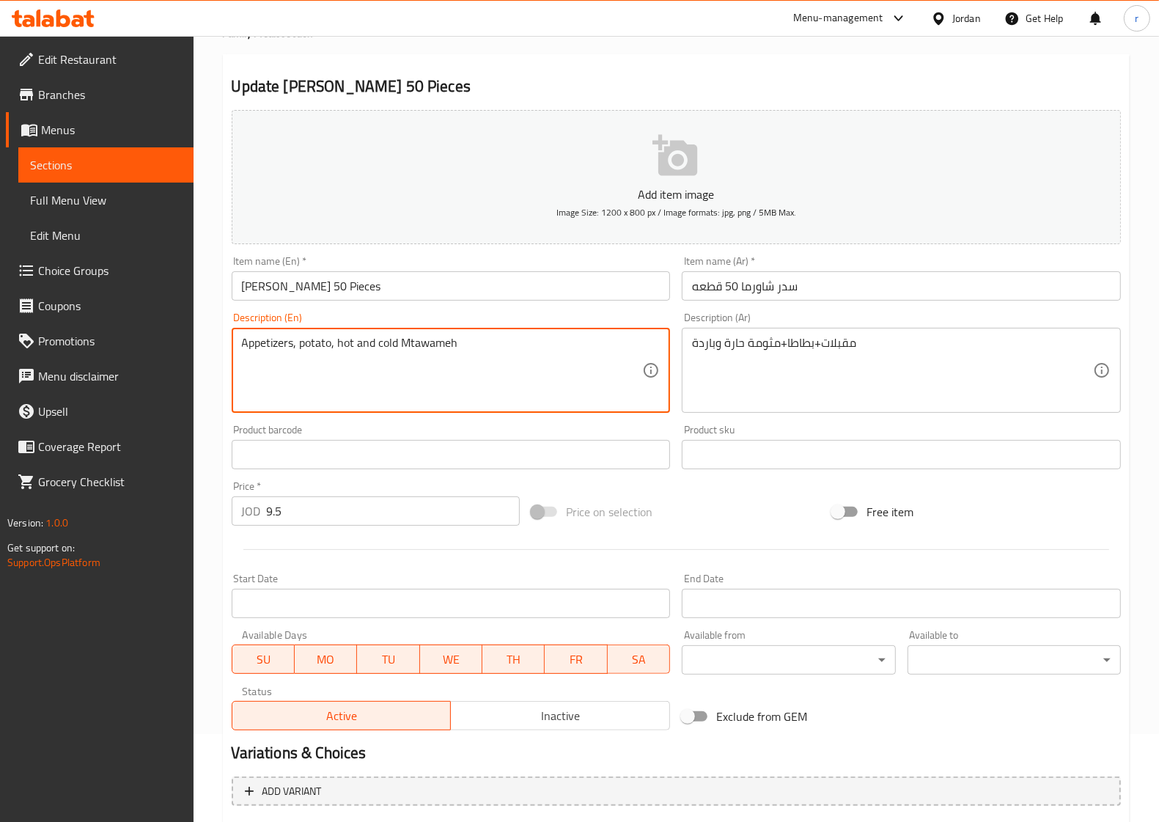
scroll to position [237, 0]
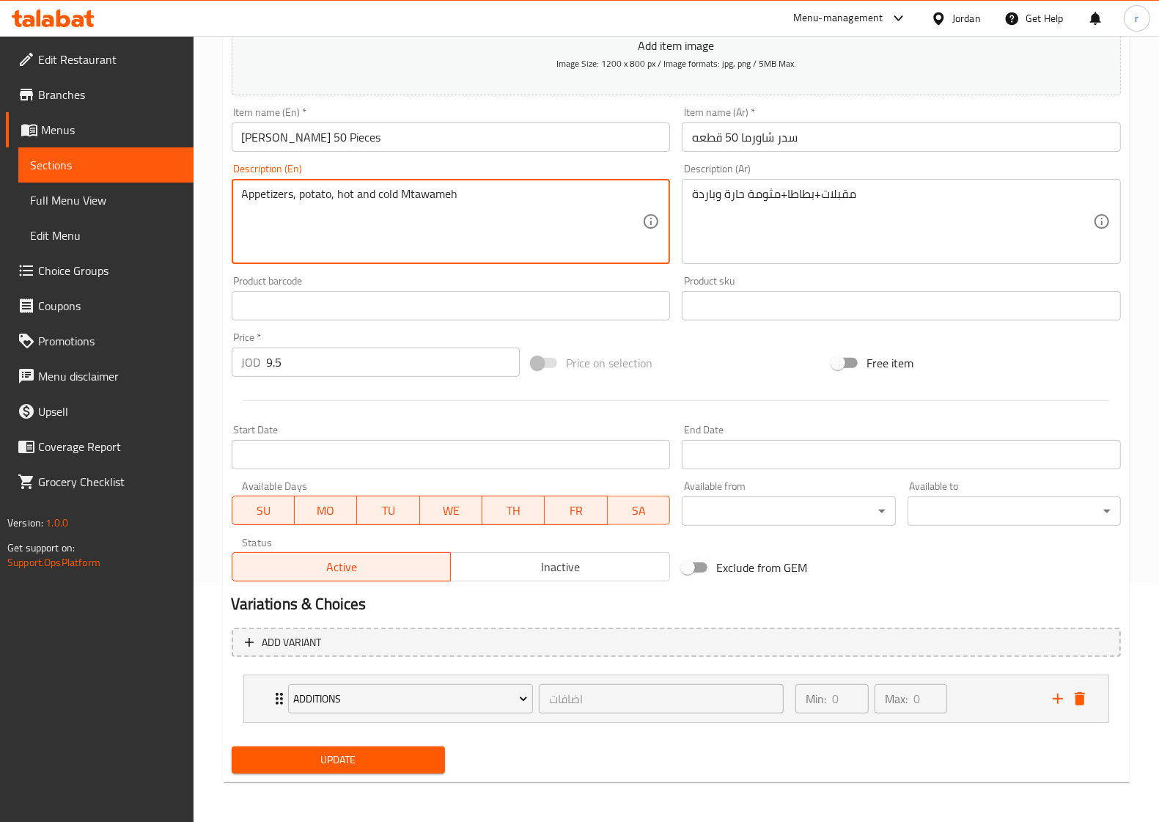
type textarea "Appetizers, potato, hot and cold Mtawameh"
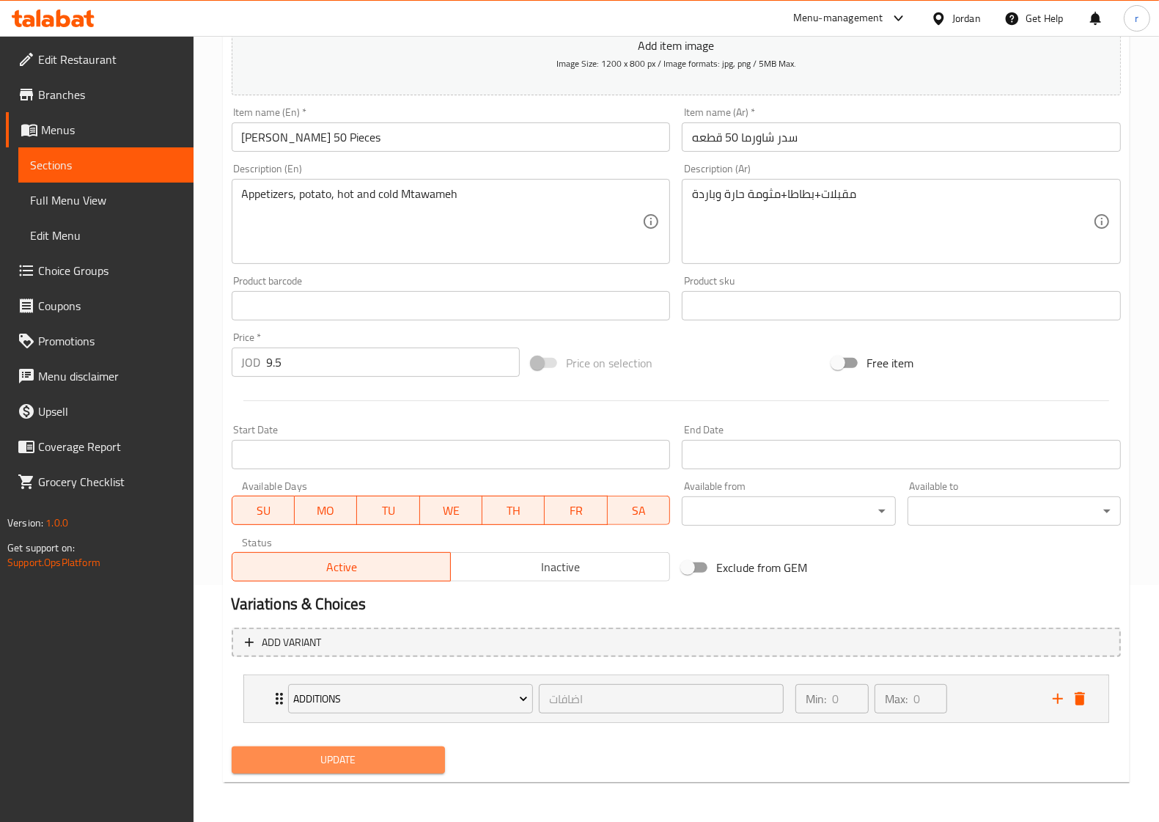
click at [411, 763] on span "Update" at bounding box center [338, 760] width 190 height 18
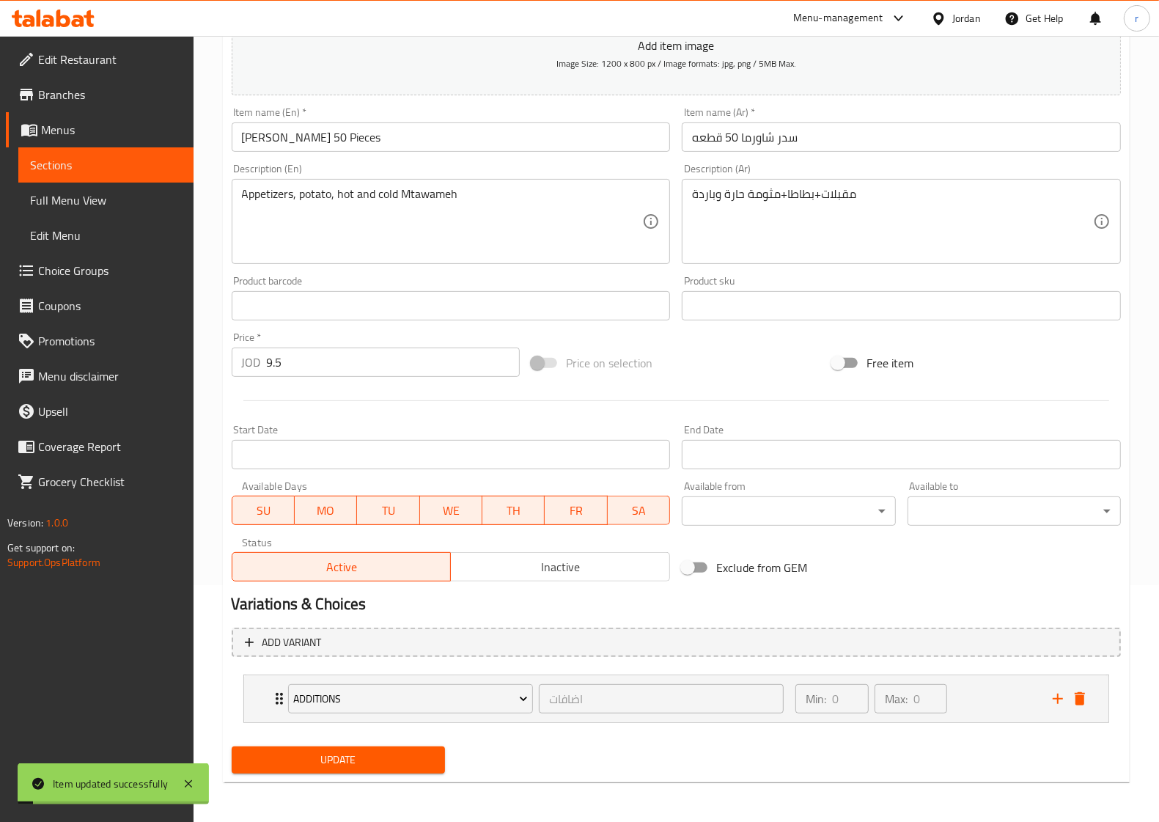
click at [103, 163] on span "Sections" at bounding box center [106, 165] width 152 height 18
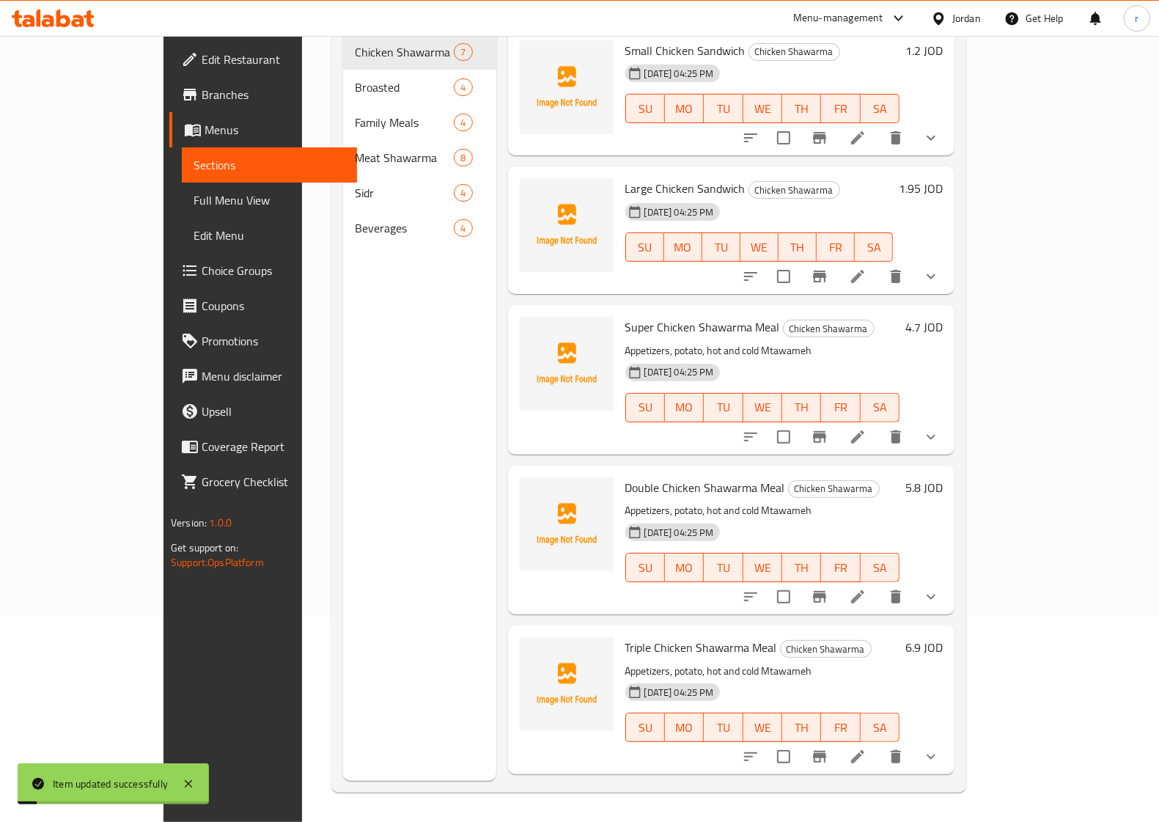
scroll to position [206, 0]
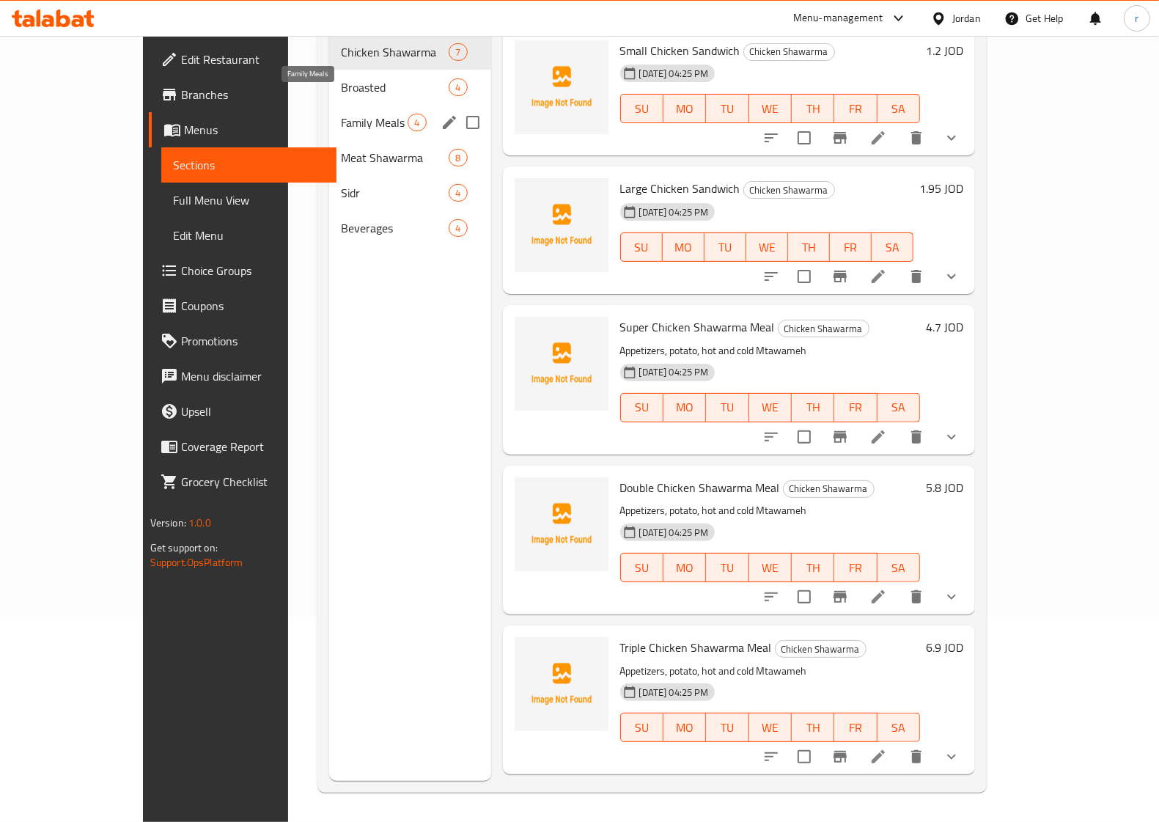
click at [341, 114] on span "Family Meals" at bounding box center [374, 123] width 67 height 18
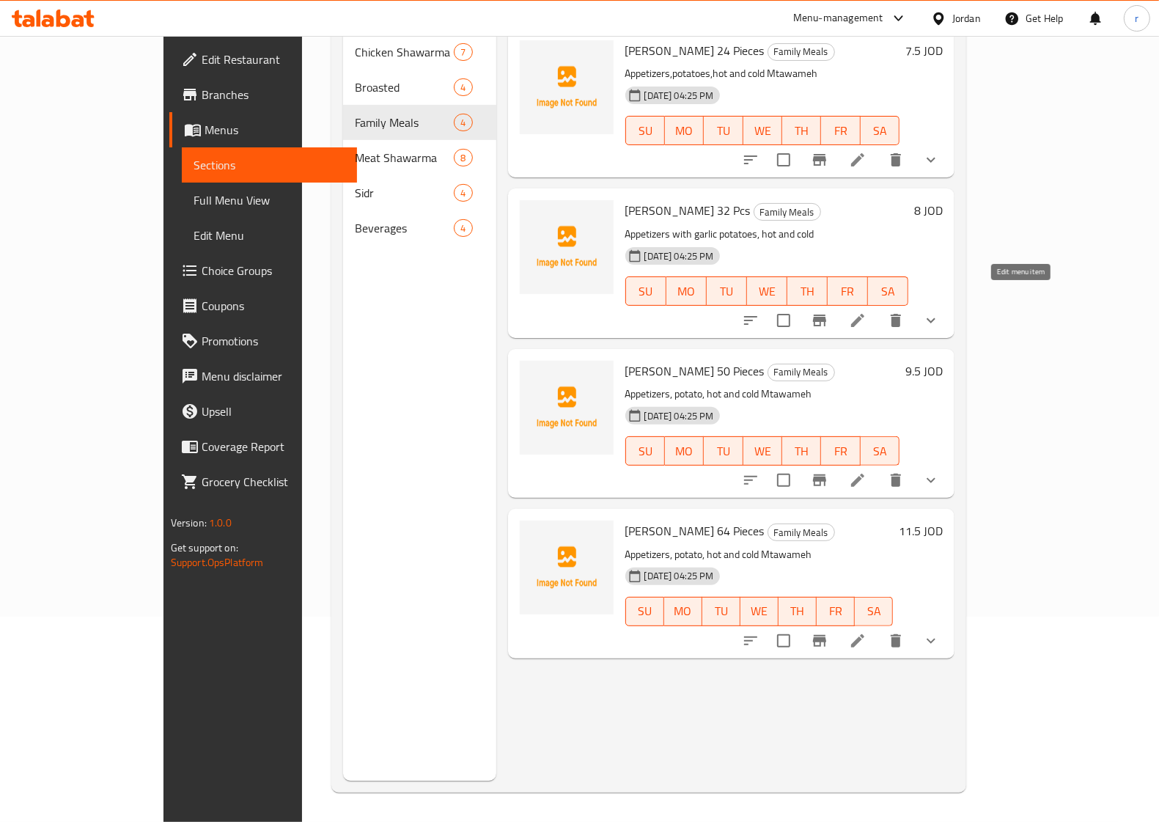
click at [867, 312] on icon at bounding box center [858, 321] width 18 height 18
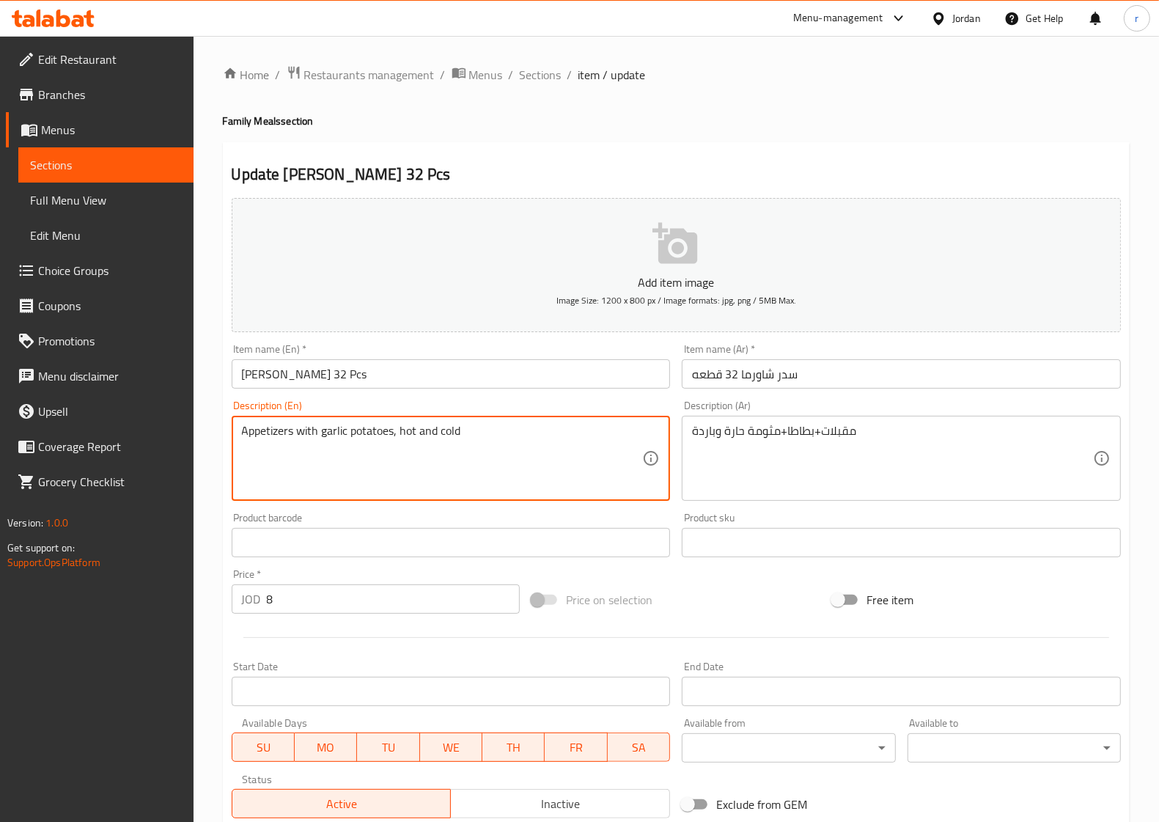
drag, startPoint x: 478, startPoint y: 431, endPoint x: 219, endPoint y: 439, distance: 259.7
paste textarea ", potato, hot and cold Mtawameh"
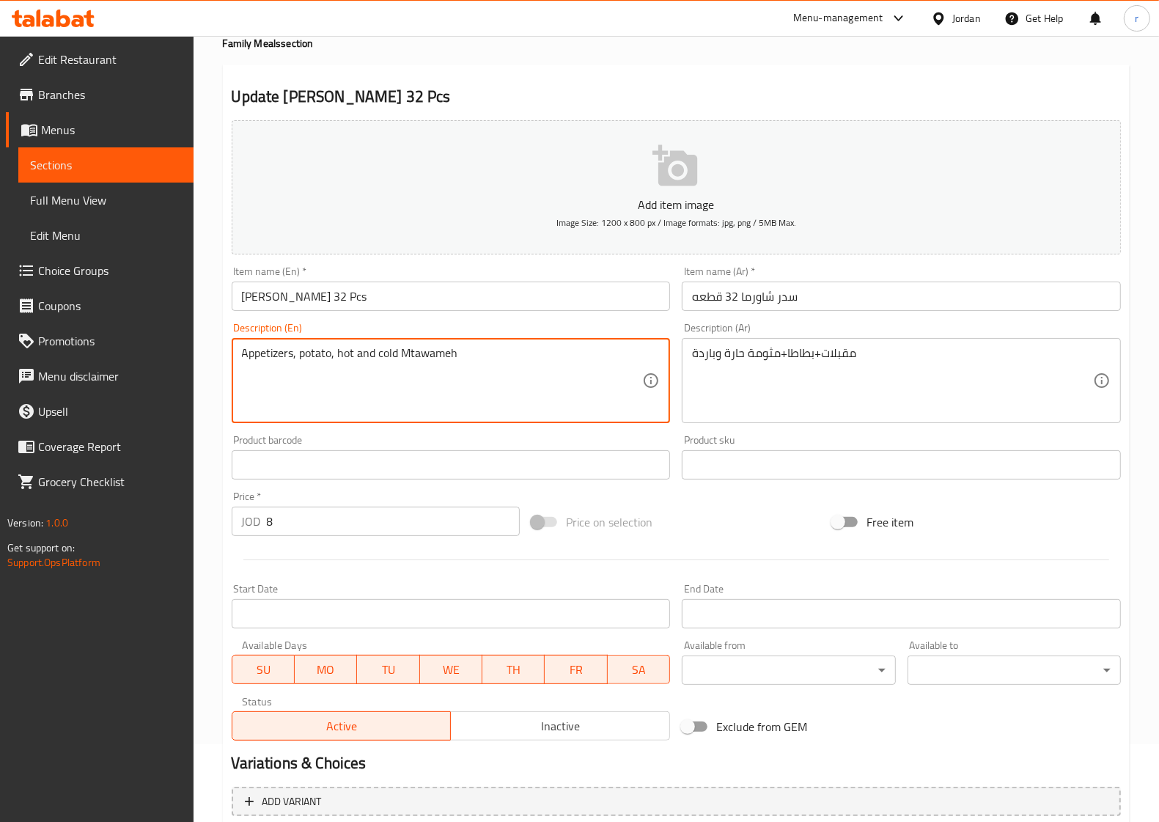
scroll to position [237, 0]
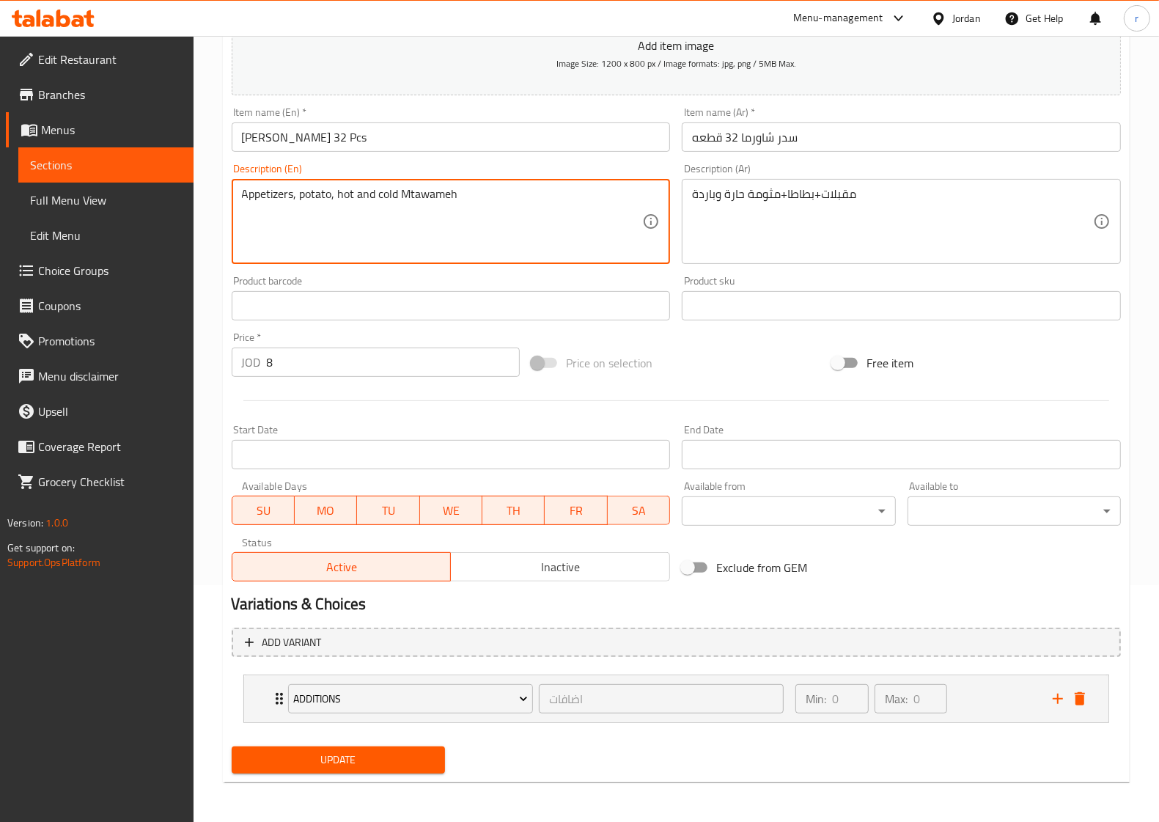
type textarea "Appetizers, potato, hot and cold Mtawameh"
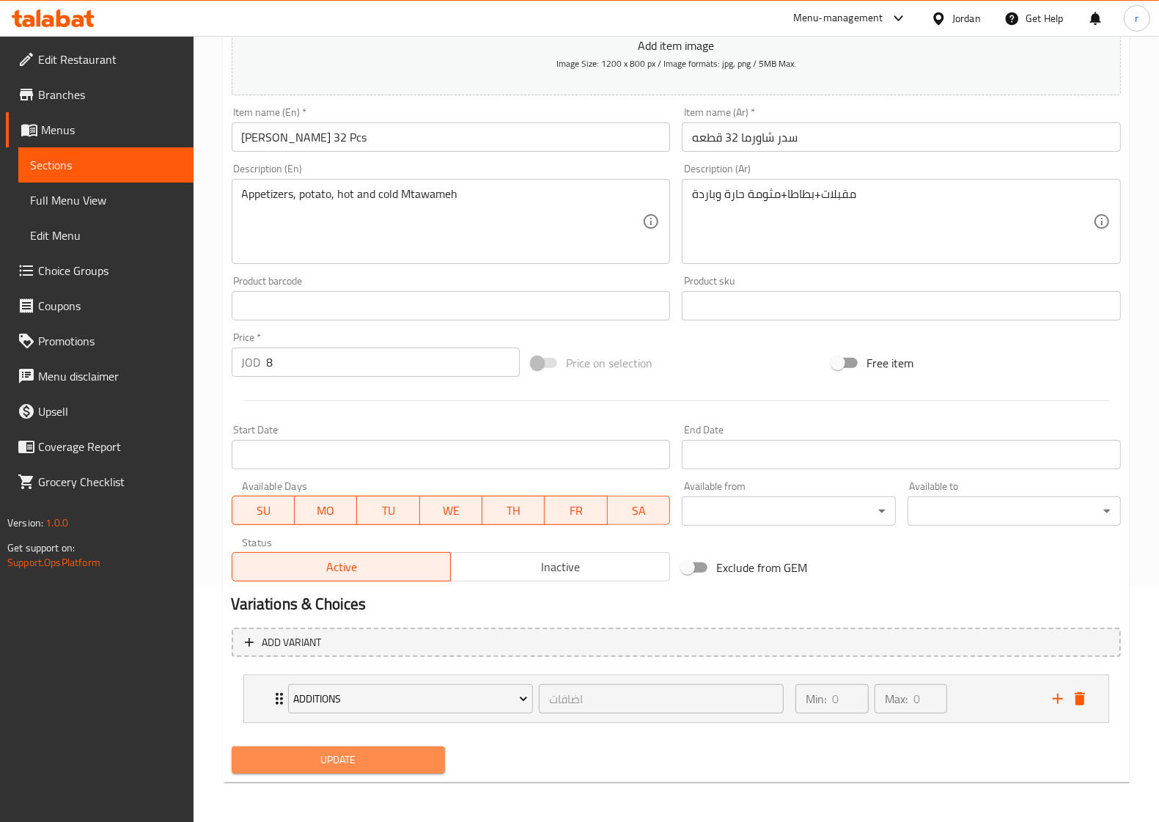
click at [358, 756] on span "Update" at bounding box center [338, 760] width 190 height 18
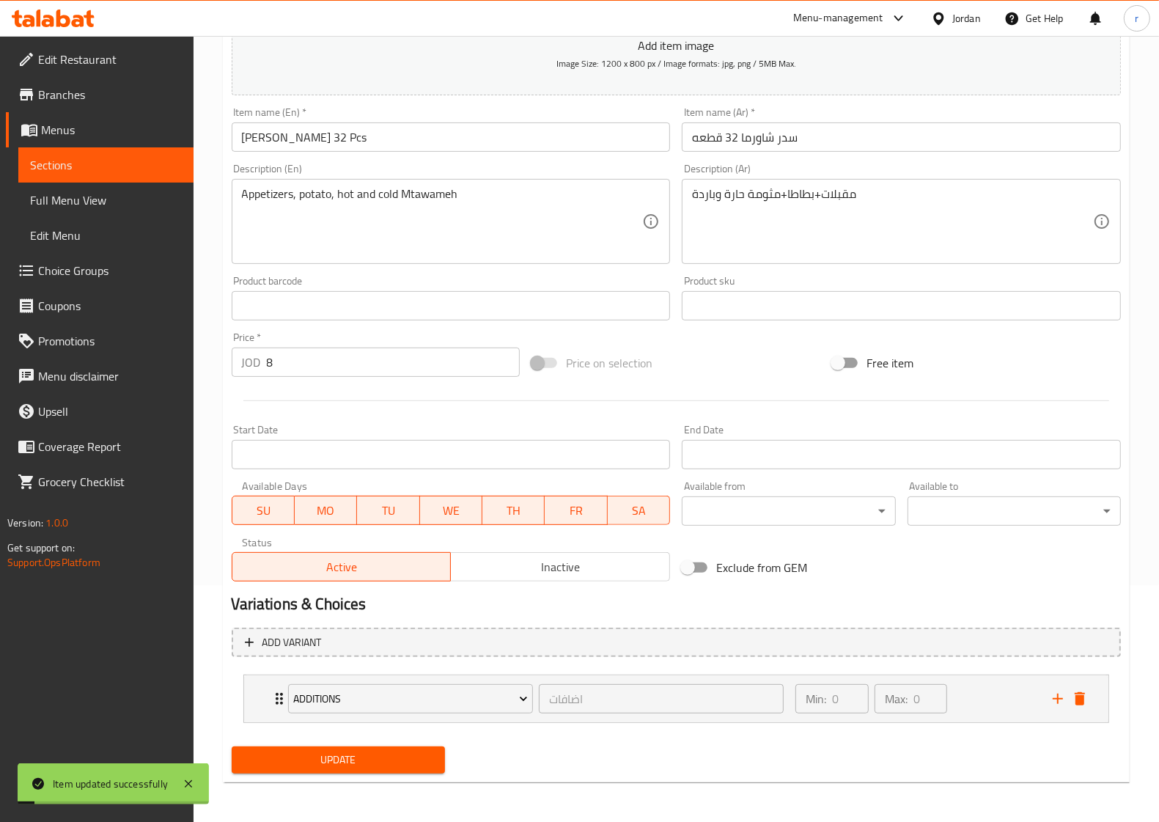
click at [166, 176] on link "Sections" at bounding box center [105, 164] width 175 height 35
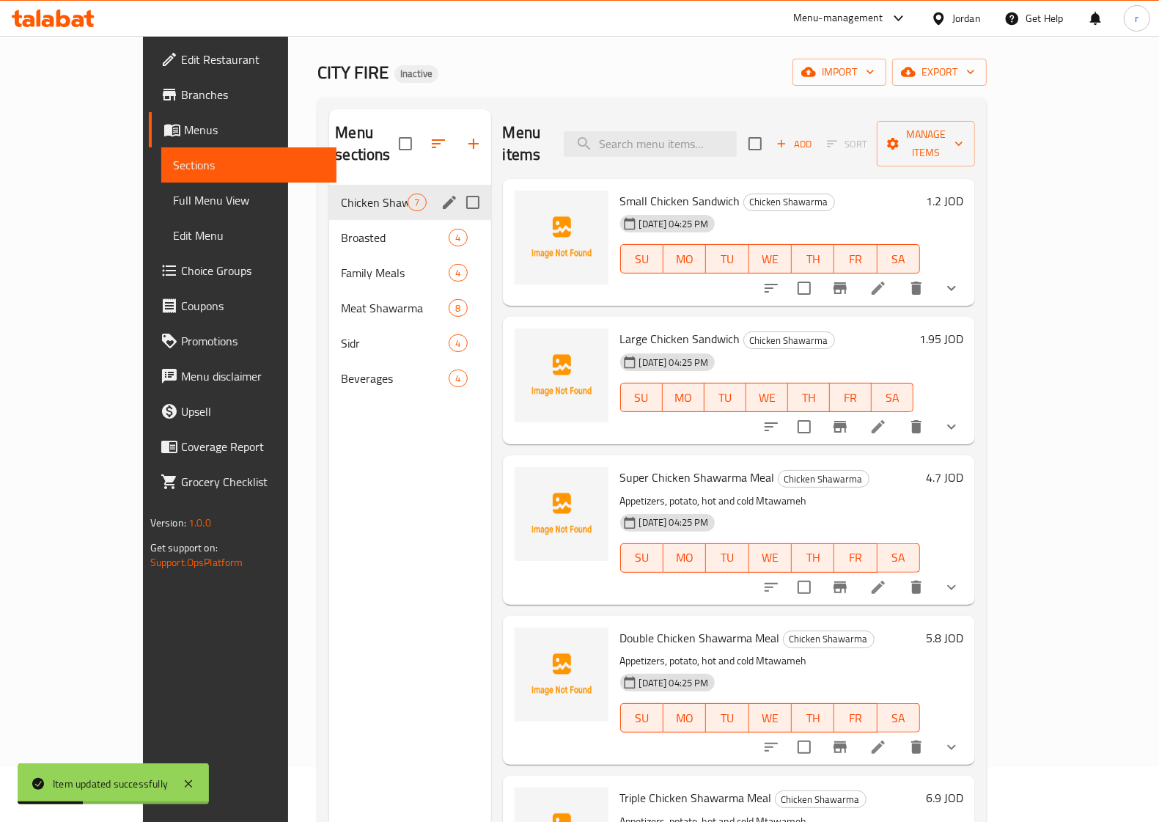
scroll to position [23, 0]
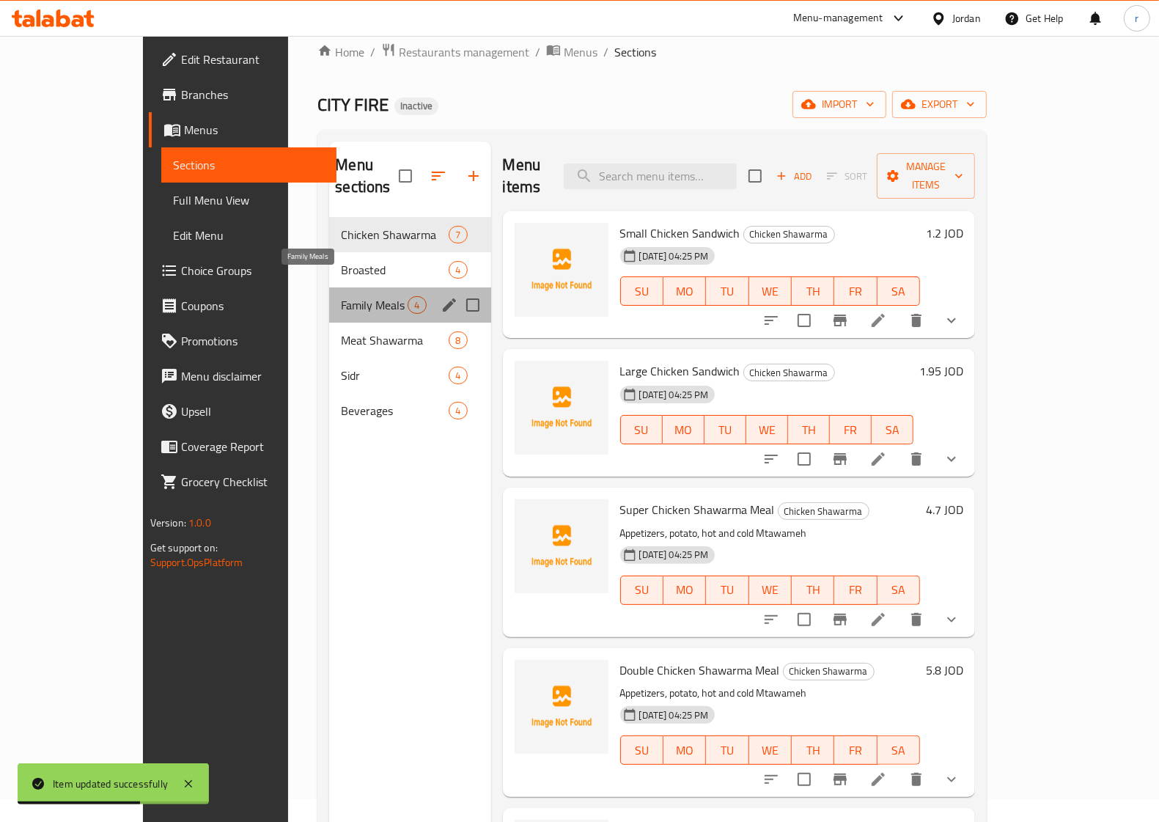
click at [341, 296] on span "Family Meals" at bounding box center [374, 305] width 67 height 18
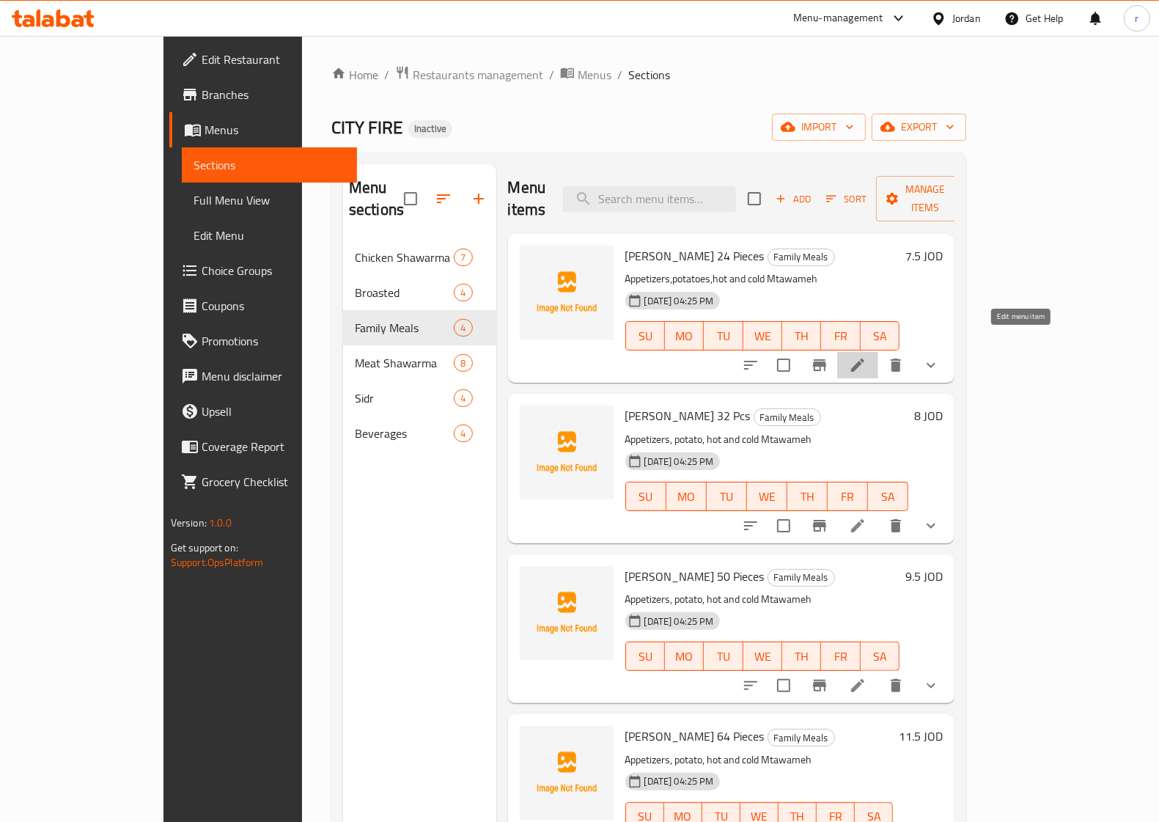
click at [867, 356] on icon at bounding box center [858, 365] width 18 height 18
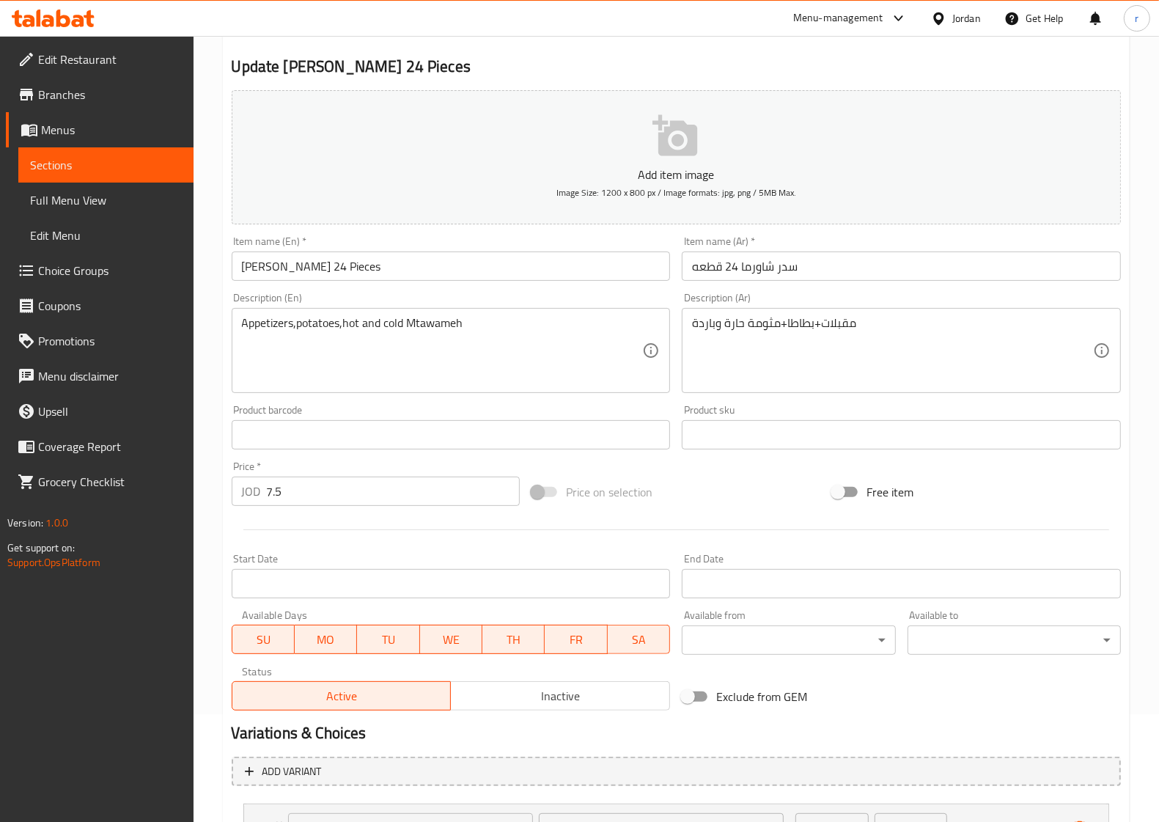
scroll to position [237, 0]
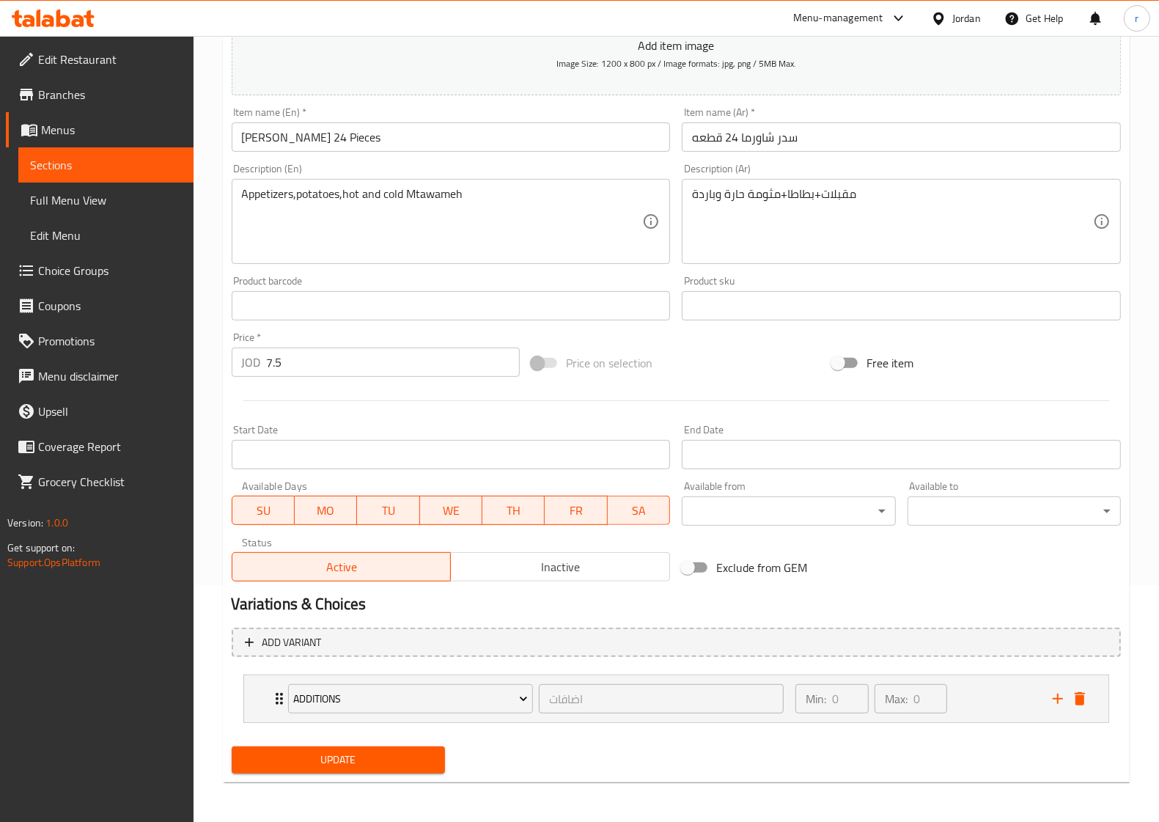
click at [408, 760] on span "Update" at bounding box center [338, 760] width 190 height 18
click at [521, 694] on icon "Expand" at bounding box center [523, 699] width 15 height 15
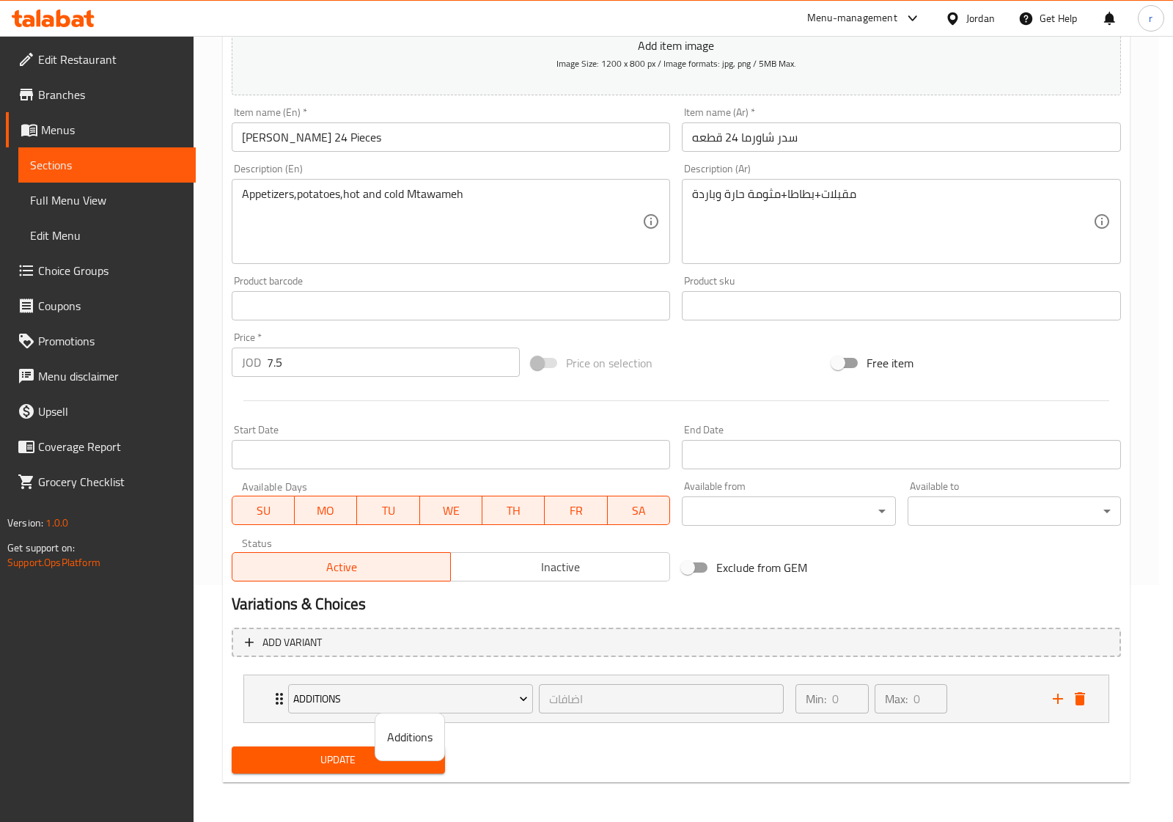
click at [1029, 700] on div at bounding box center [586, 411] width 1173 height 822
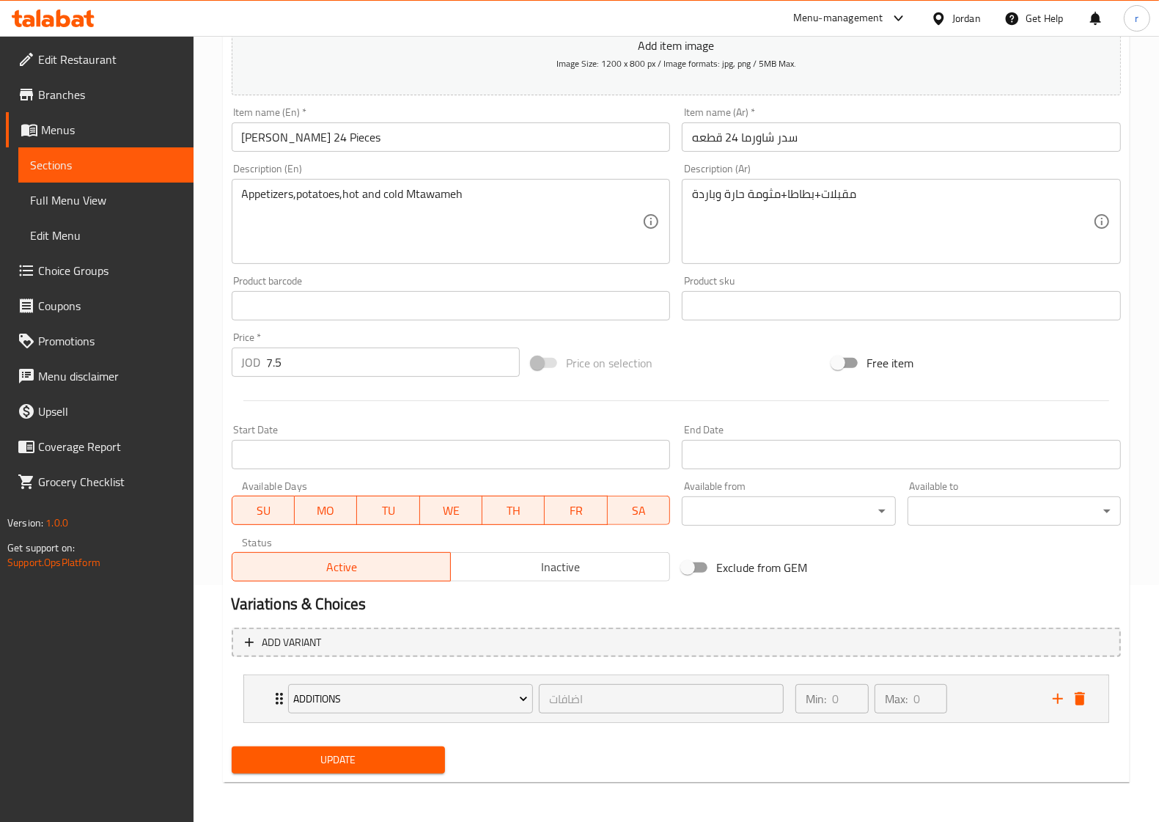
click at [1029, 700] on div "Min: 0 ​ Max: 0 ​" at bounding box center [915, 698] width 257 height 47
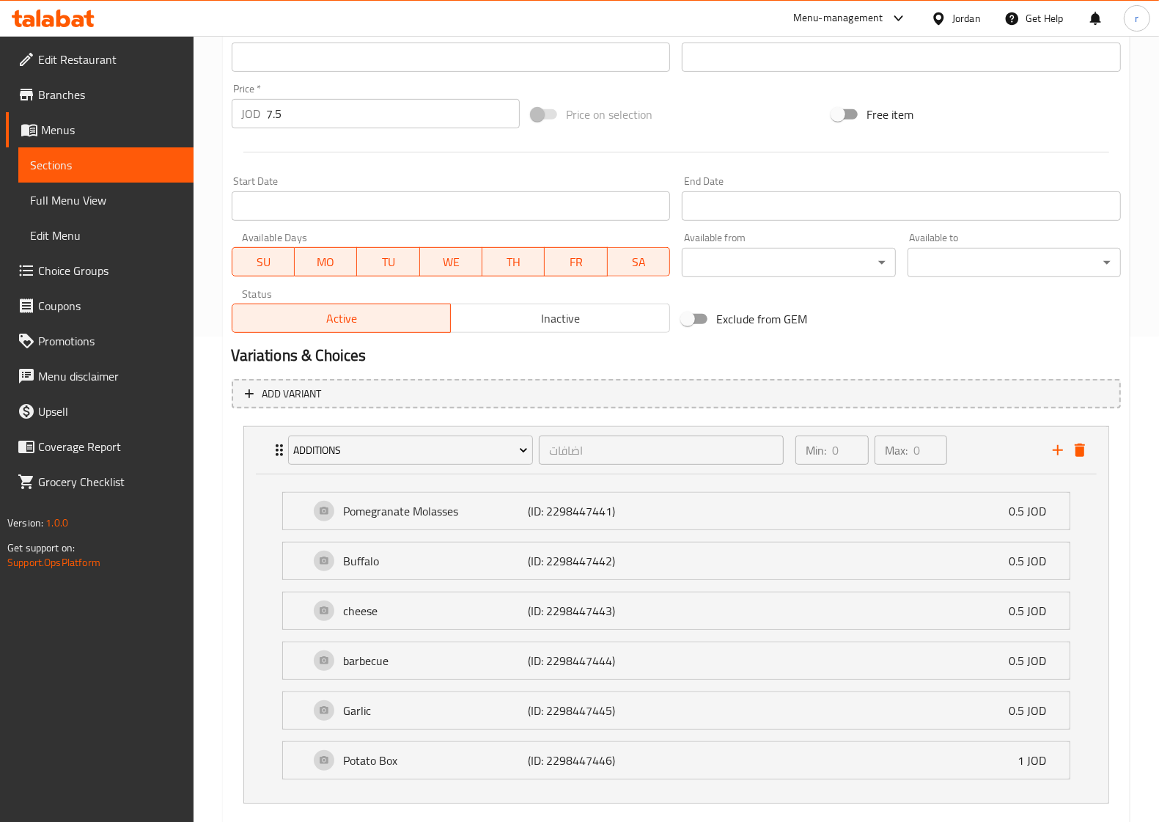
scroll to position [569, 0]
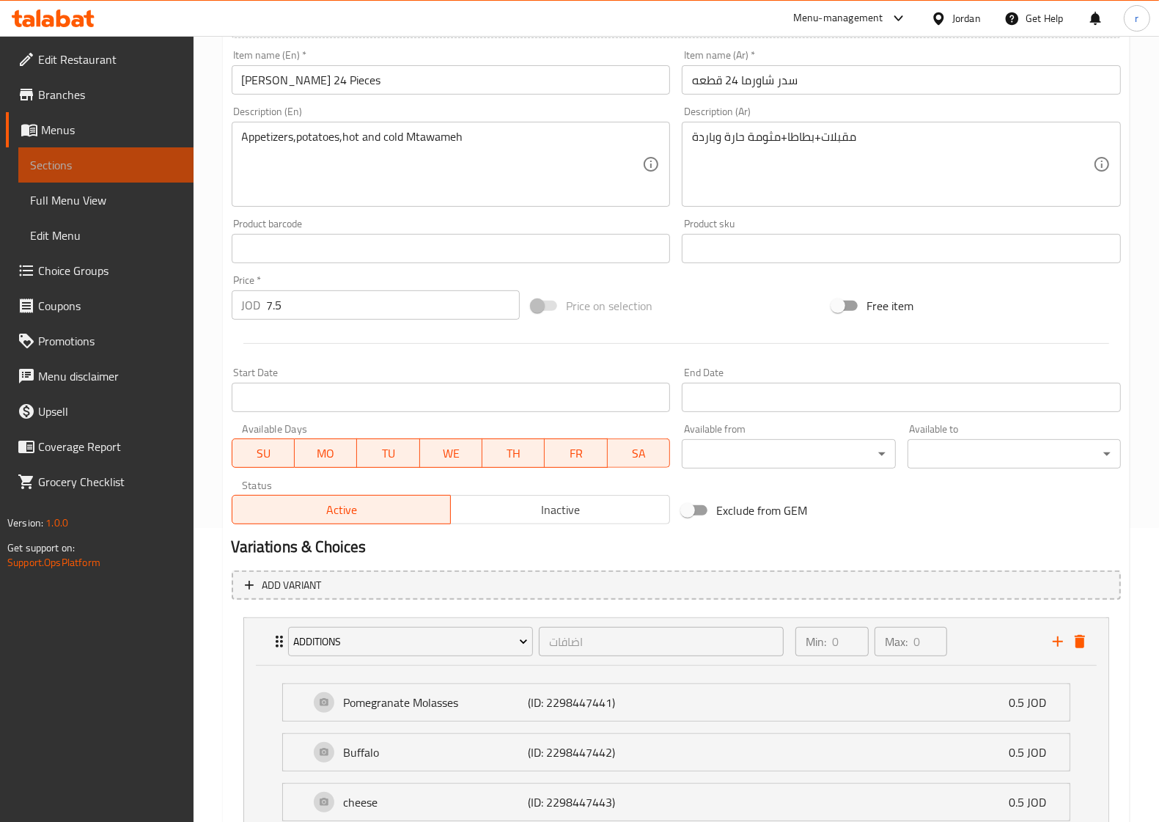
click at [119, 171] on span "Sections" at bounding box center [106, 165] width 152 height 18
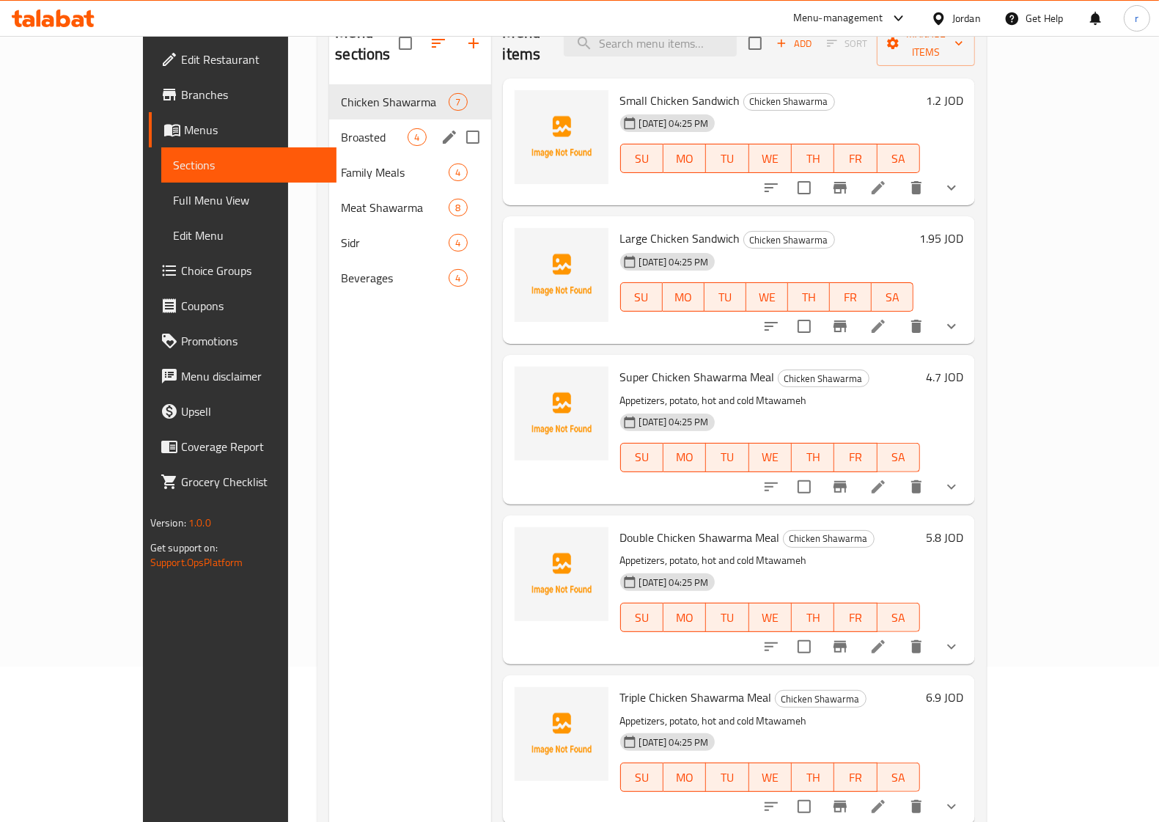
scroll to position [114, 0]
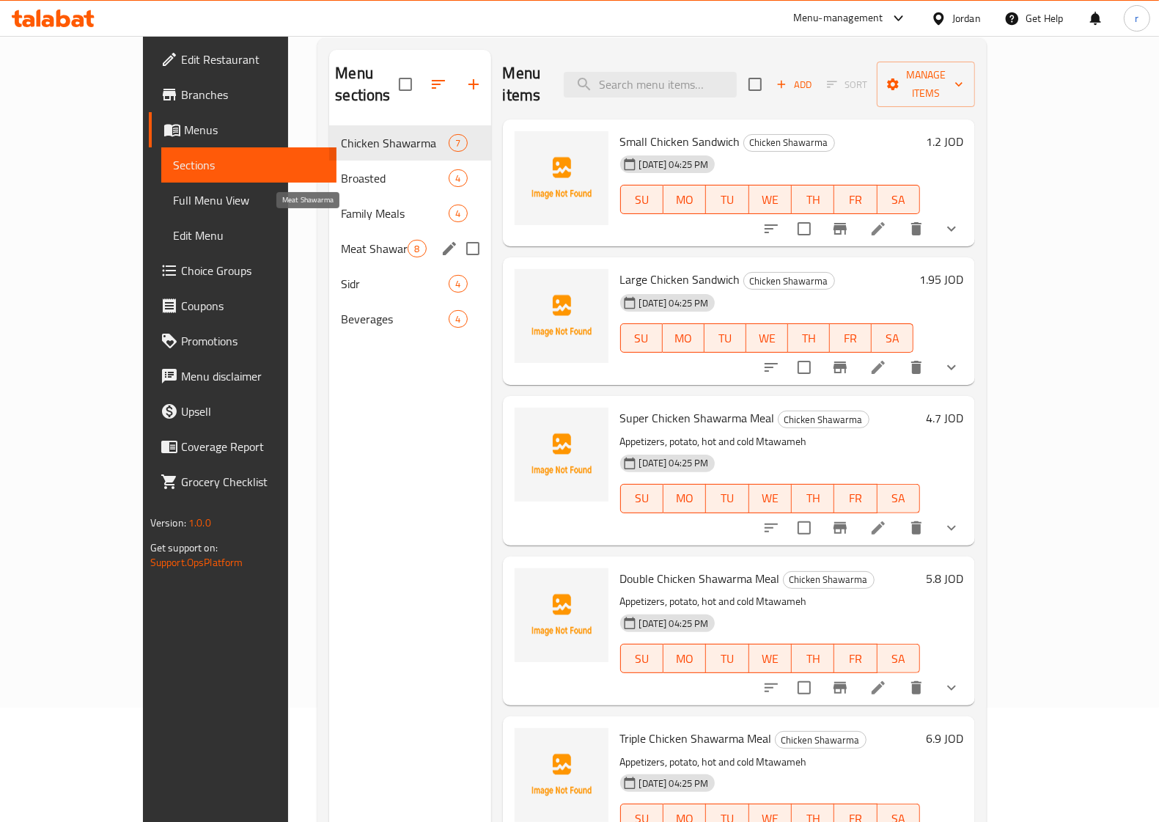
click at [341, 240] on span "Meat Shawarma" at bounding box center [374, 249] width 67 height 18
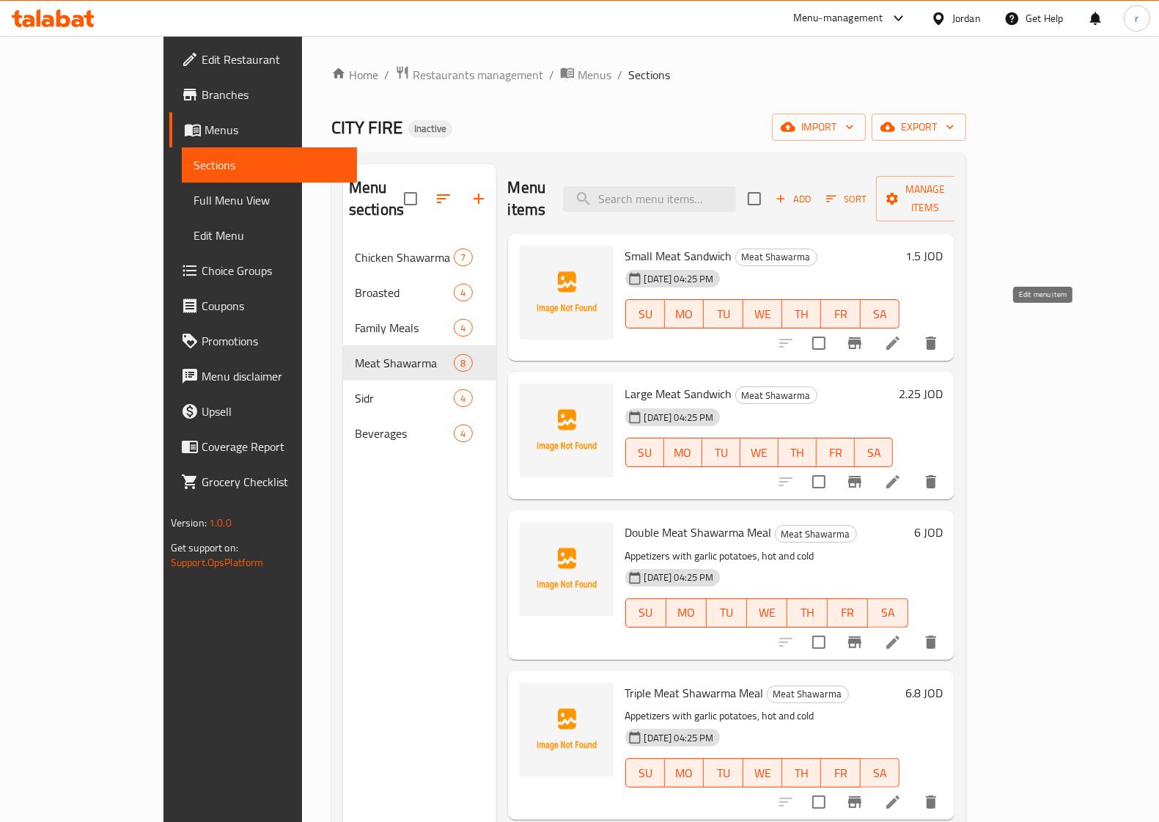
click at [902, 334] on icon at bounding box center [893, 343] width 18 height 18
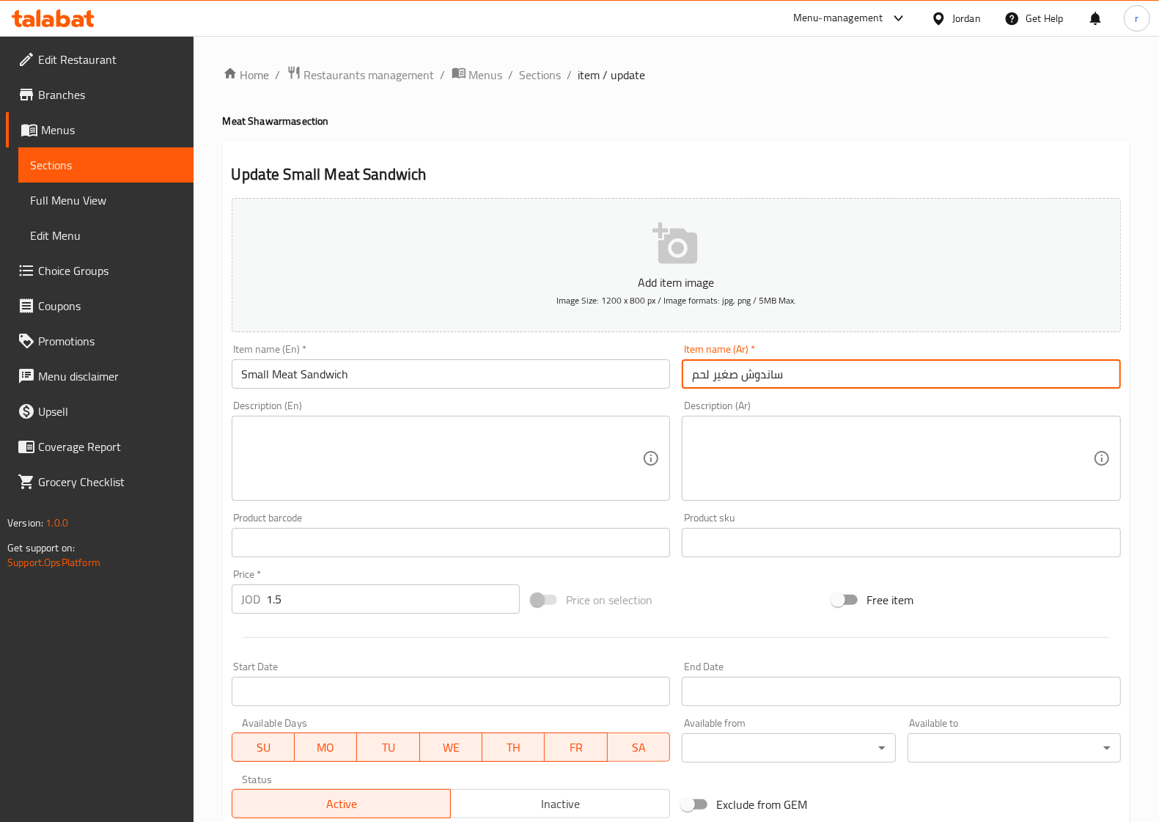
drag, startPoint x: 739, startPoint y: 372, endPoint x: 680, endPoint y: 379, distance: 59.8
click at [680, 379] on div "Item name (Ar)   * ساندوش صغير لحم Item name (Ar) *" at bounding box center [901, 366] width 451 height 56
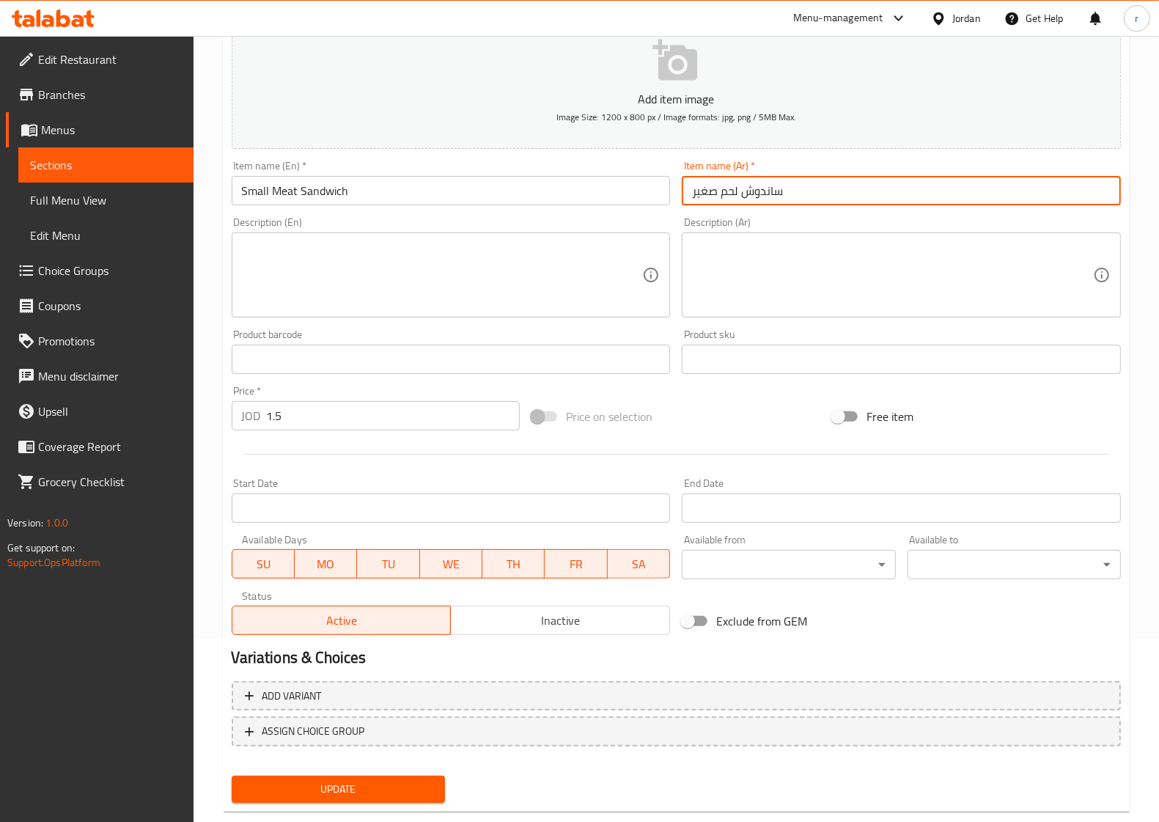
scroll to position [211, 0]
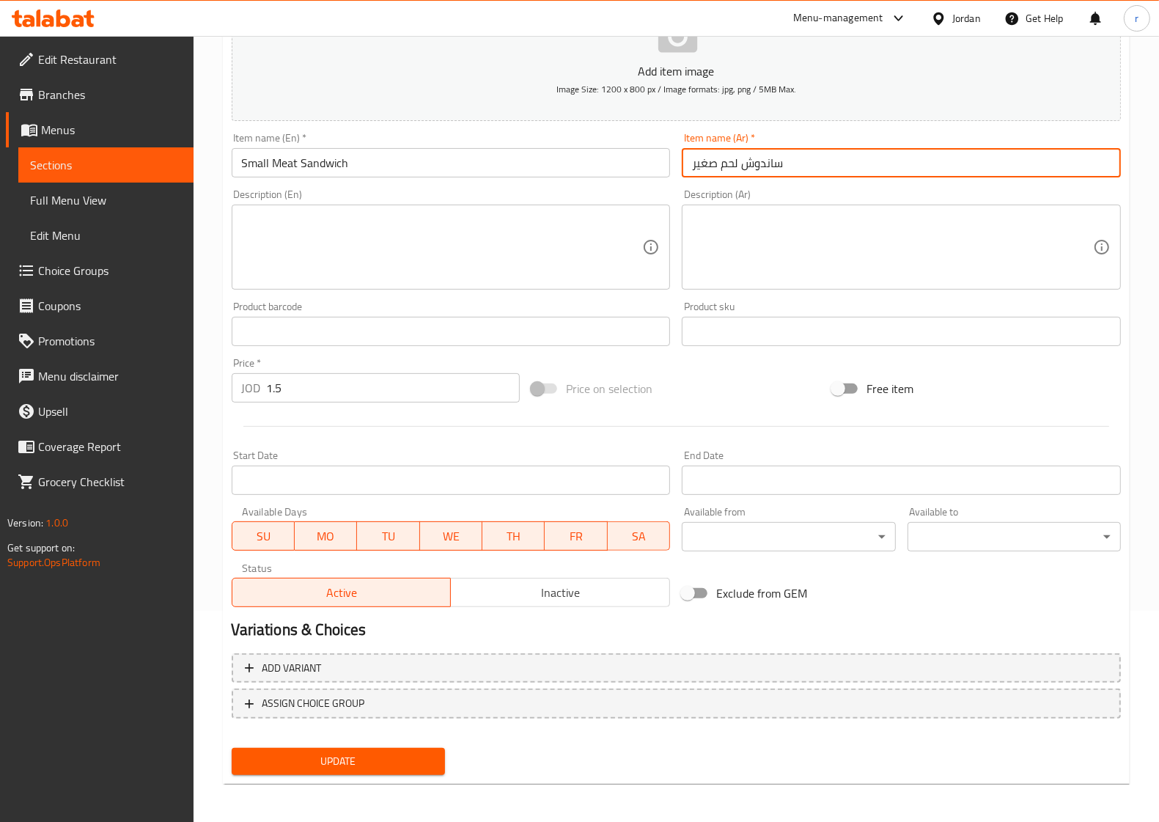
type input "ساندوش لحم صغير"
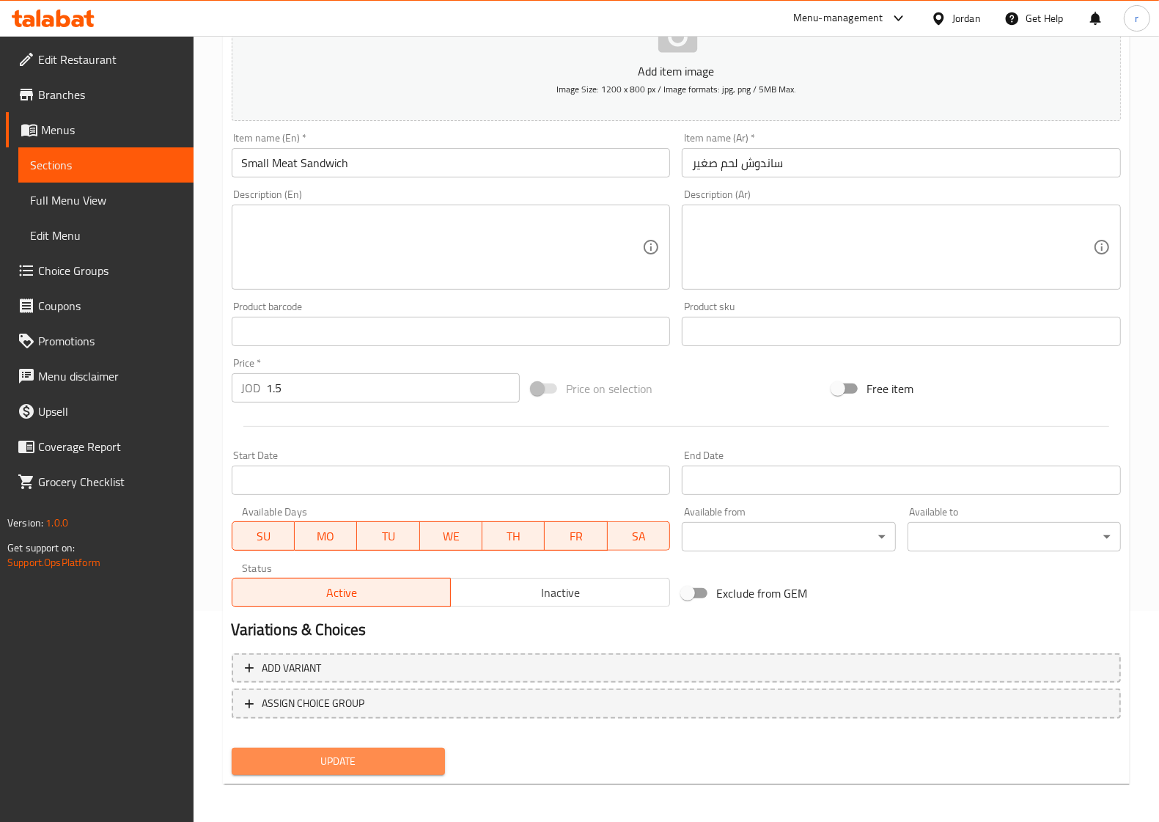
click at [345, 763] on span "Update" at bounding box center [338, 761] width 190 height 18
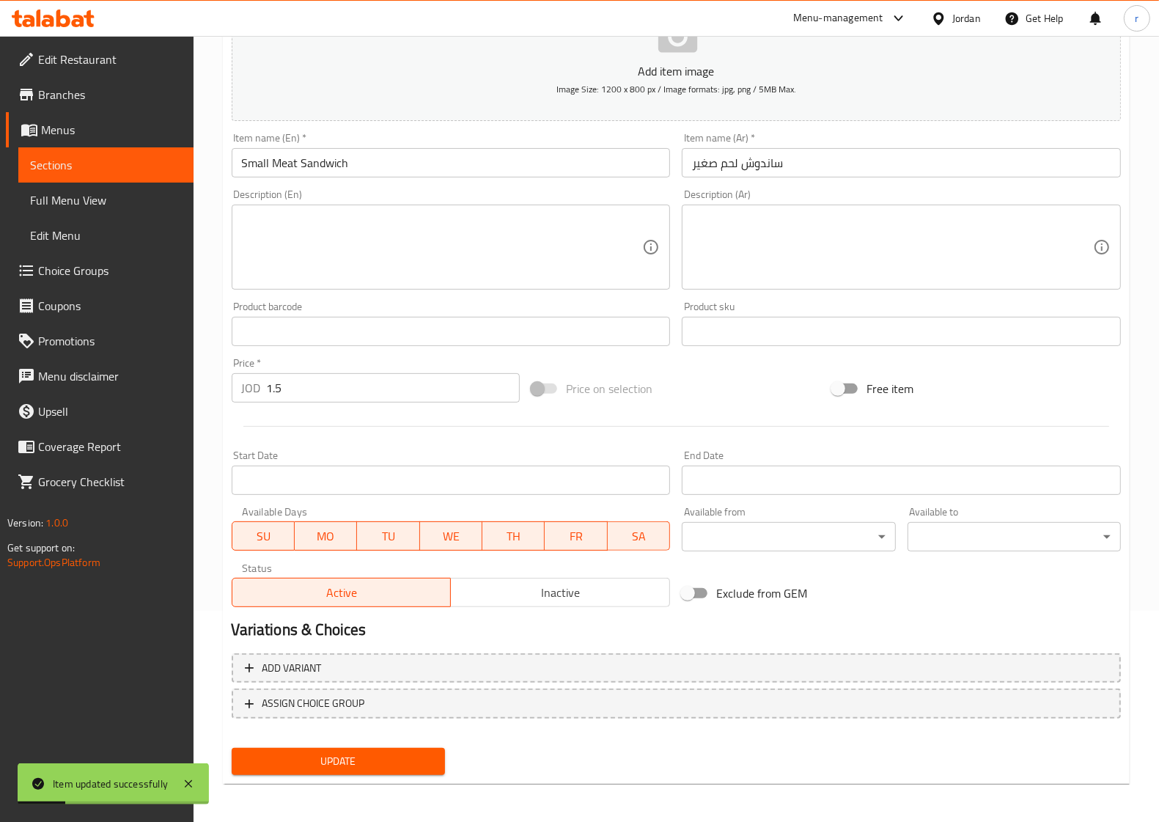
click at [122, 165] on span "Sections" at bounding box center [106, 165] width 152 height 18
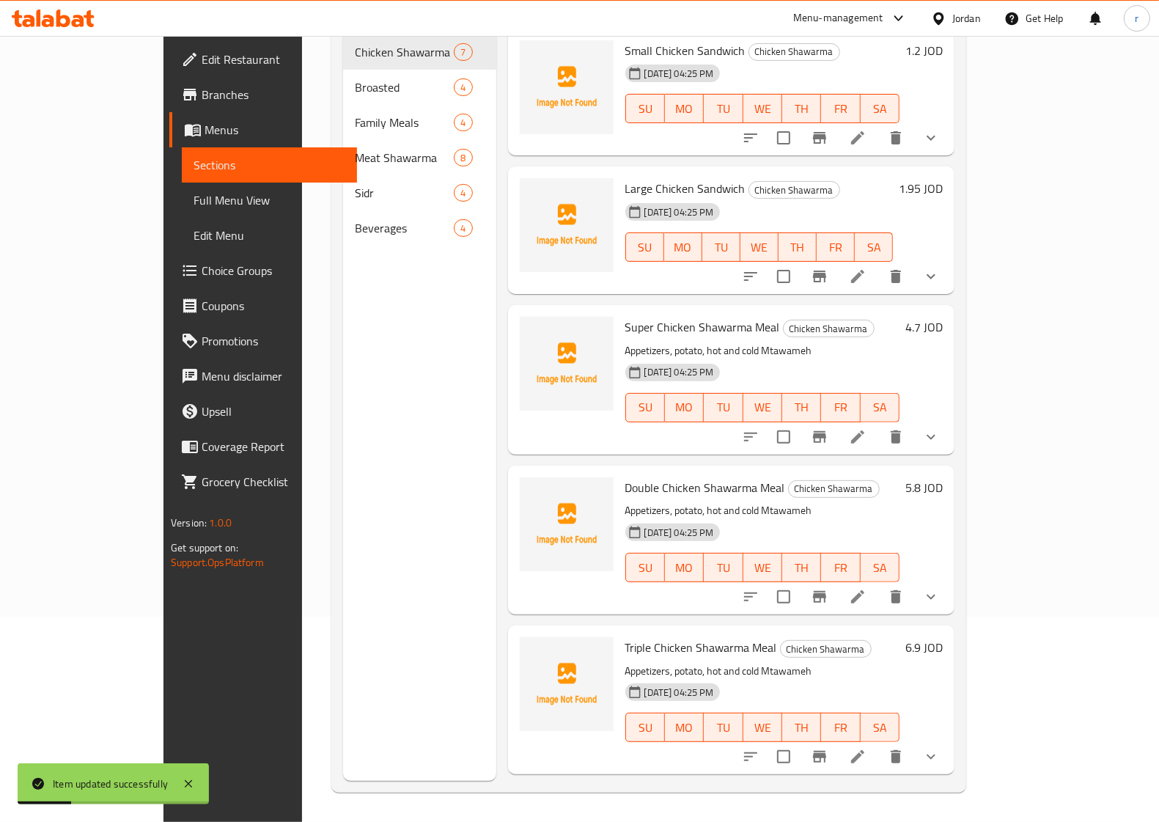
scroll to position [206, 0]
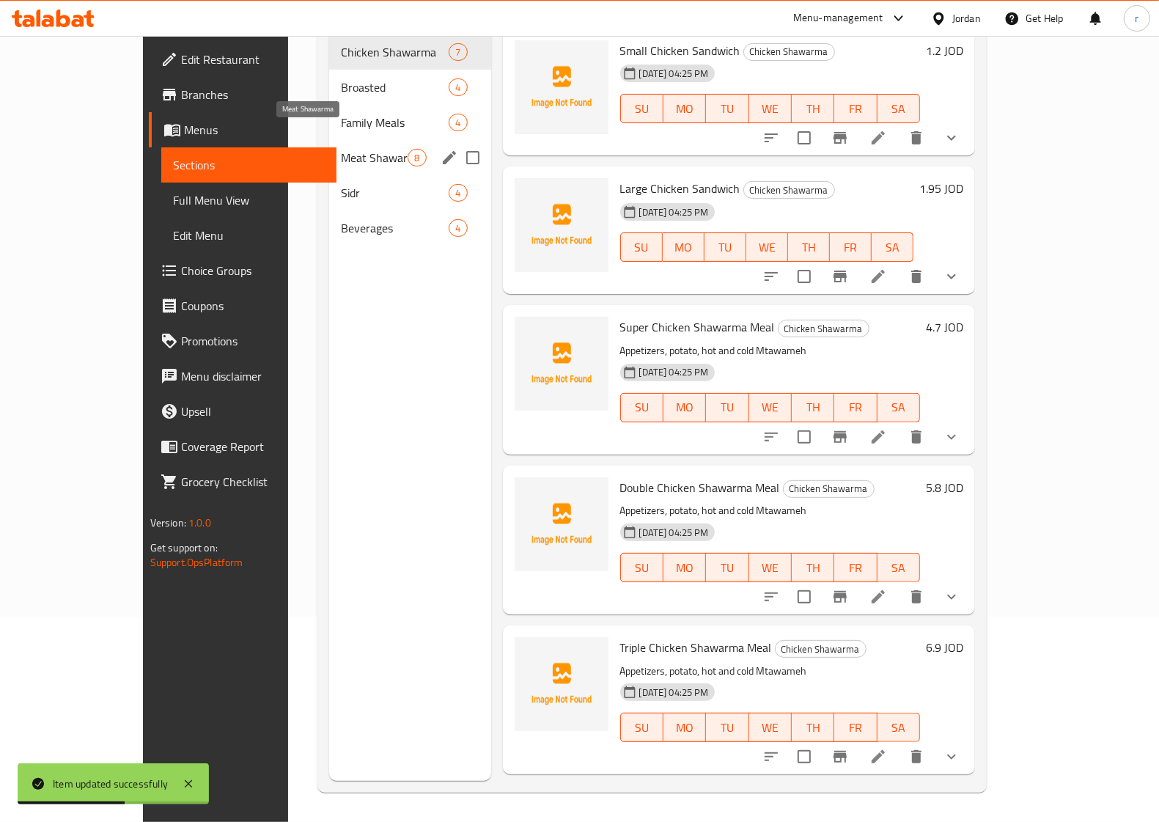
click at [341, 149] on span "Meat Shawarma" at bounding box center [374, 158] width 67 height 18
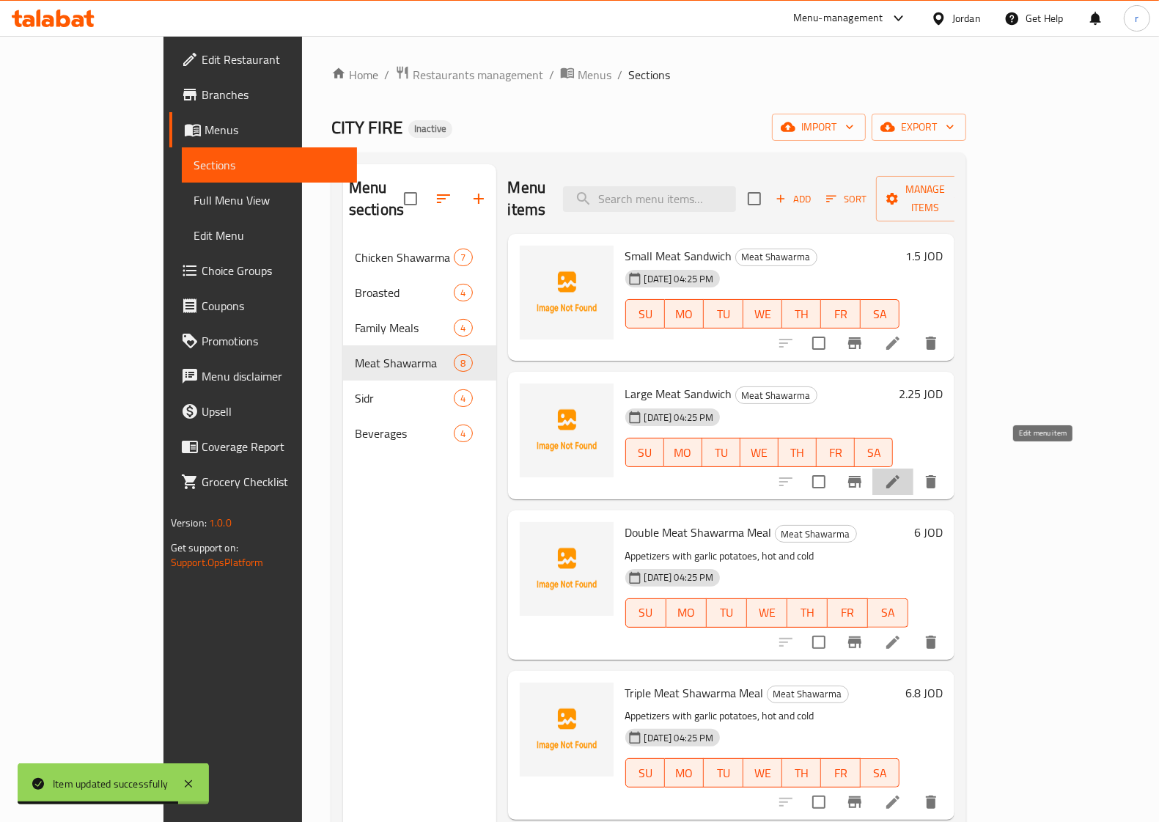
click at [902, 473] on icon at bounding box center [893, 482] width 18 height 18
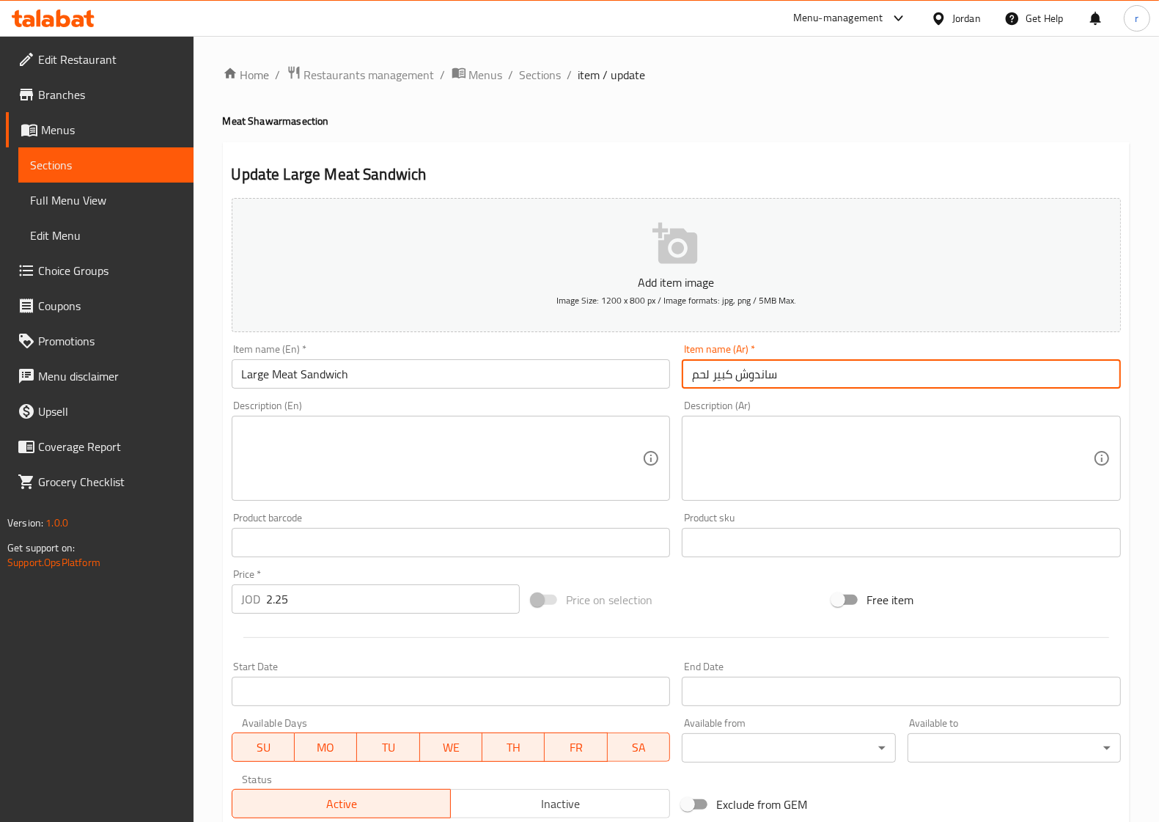
drag, startPoint x: 731, startPoint y: 378, endPoint x: 672, endPoint y: 379, distance: 59.4
click at [672, 379] on div "Add item image Image Size: 1200 x 800 px / Image formats: jpg, png / 5MB Max. I…" at bounding box center [676, 508] width 901 height 632
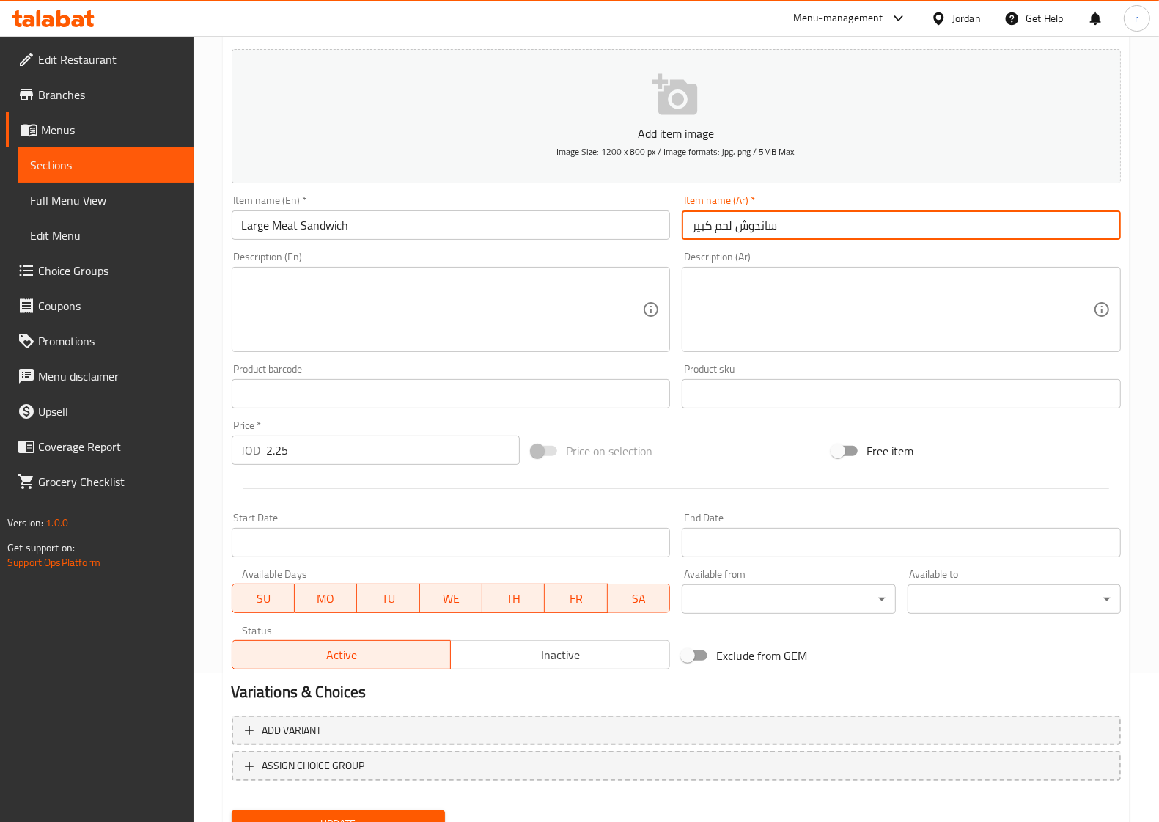
scroll to position [211, 0]
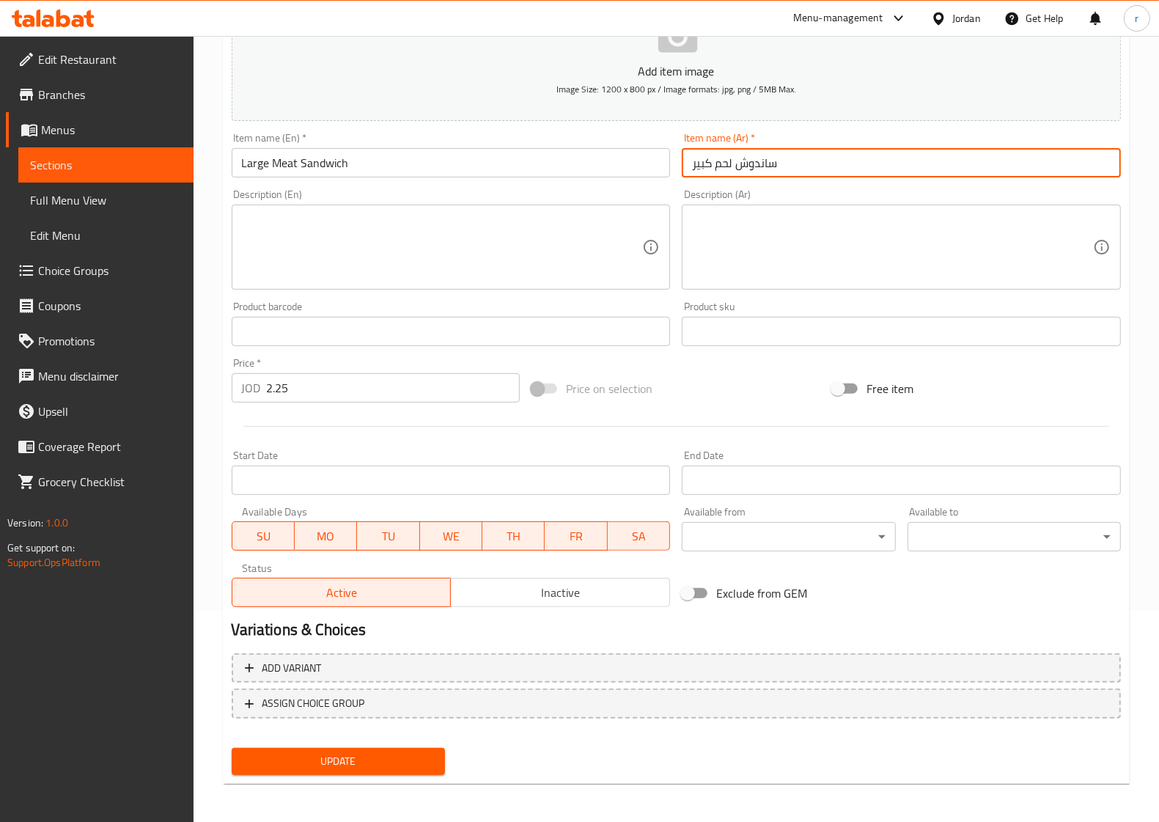
type input "ساندوش لحم كبير"
click at [326, 757] on span "Update" at bounding box center [338, 761] width 190 height 18
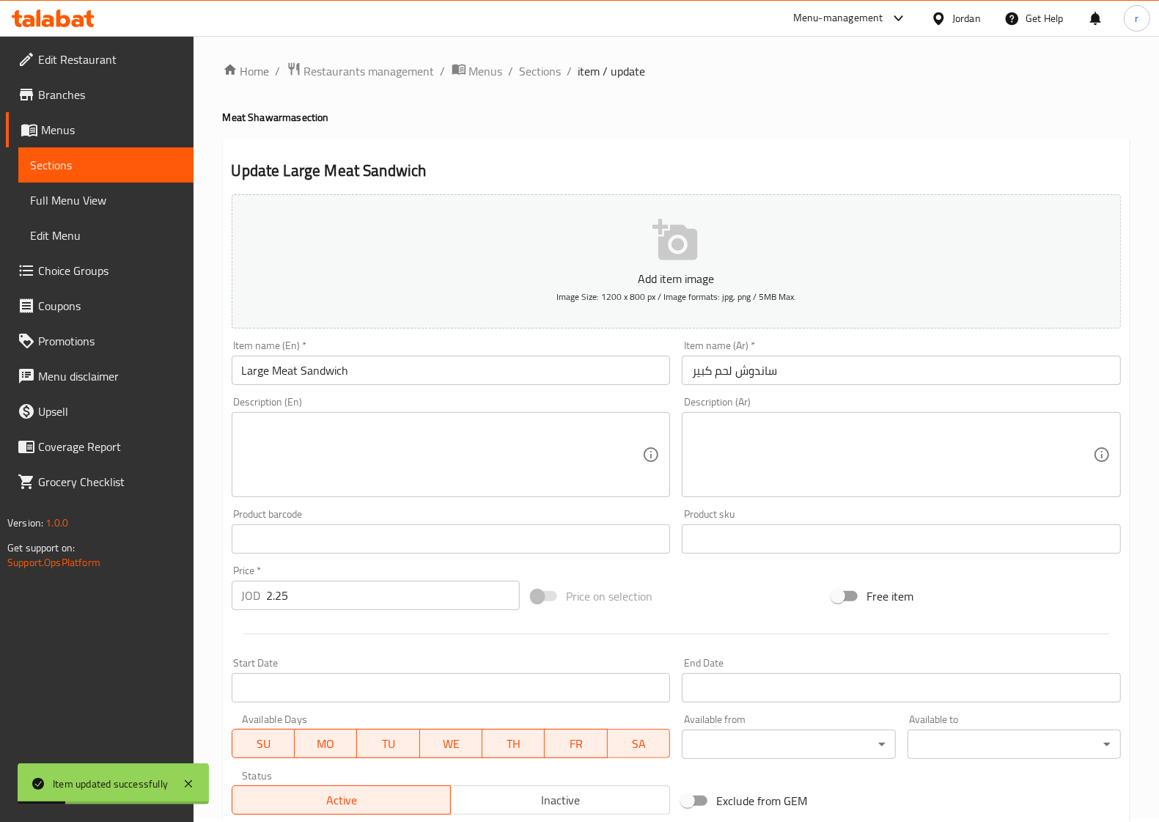
scroll to position [0, 0]
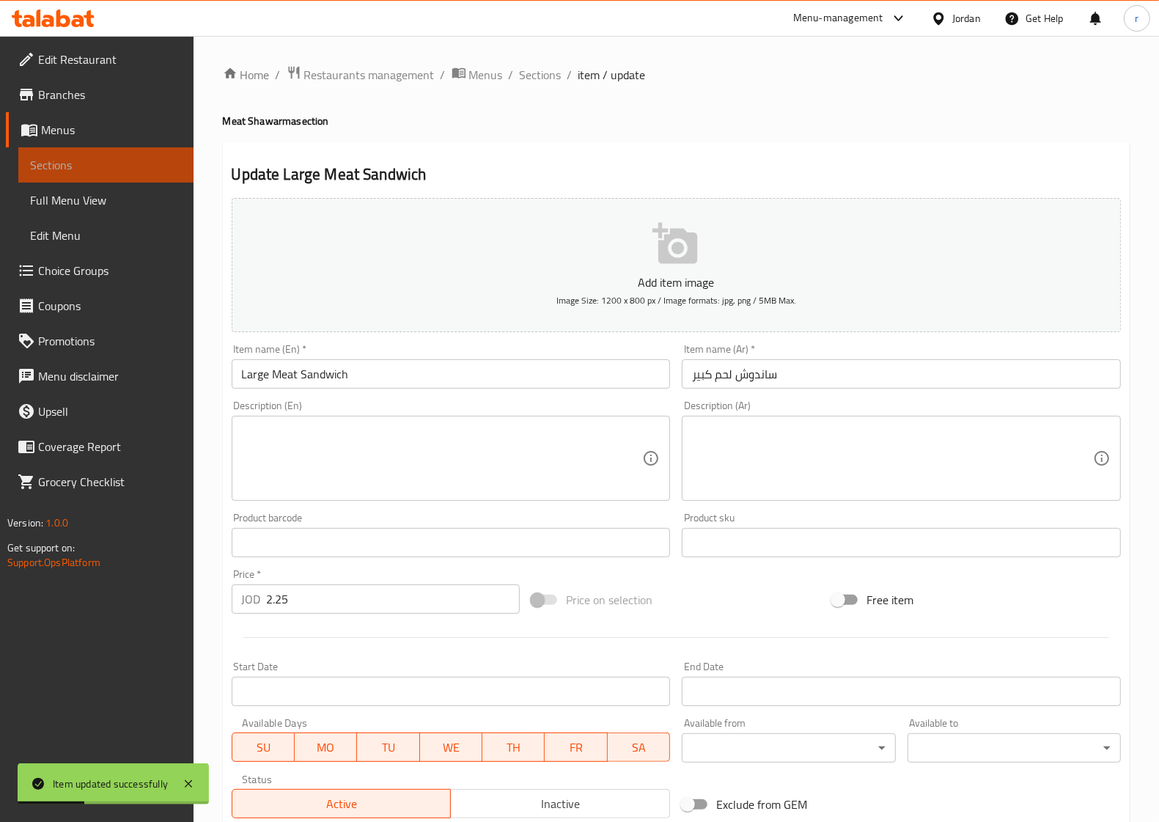
click at [150, 166] on span "Sections" at bounding box center [106, 165] width 152 height 18
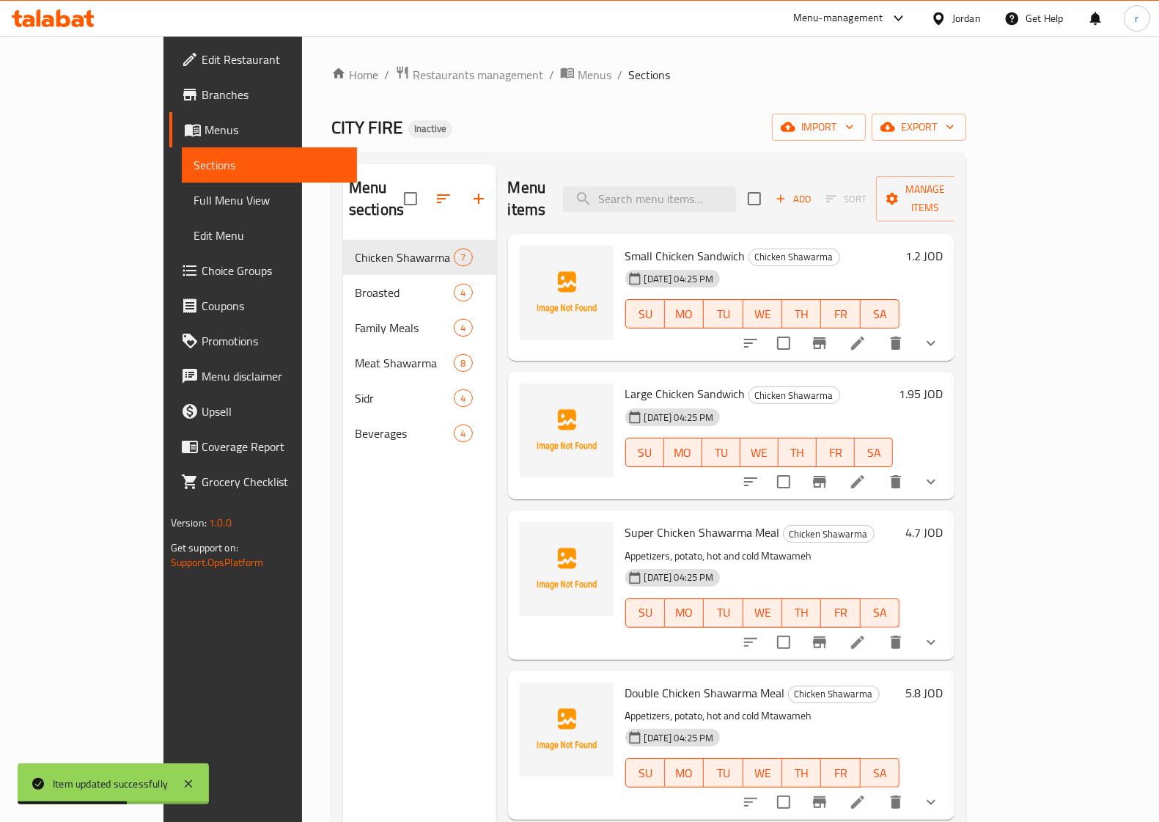
click at [867, 634] on icon at bounding box center [858, 643] width 18 height 18
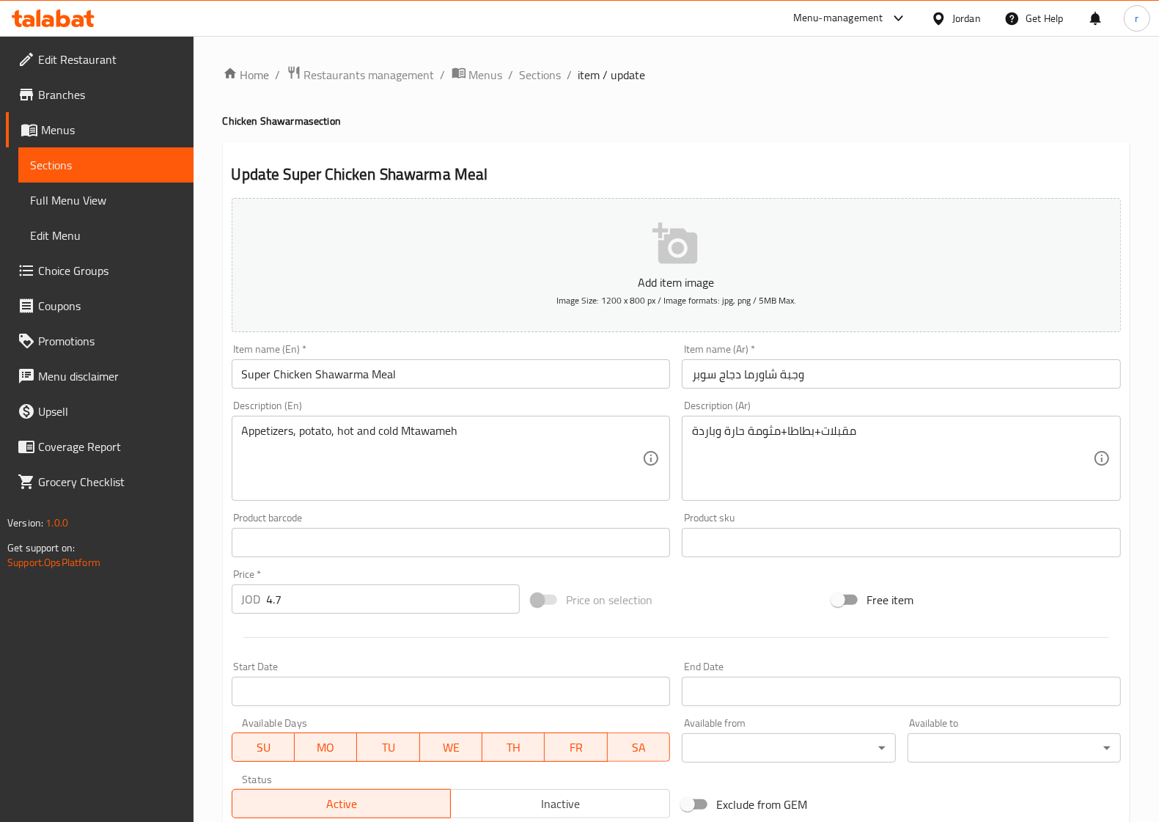
click at [114, 170] on span "Sections" at bounding box center [106, 165] width 152 height 18
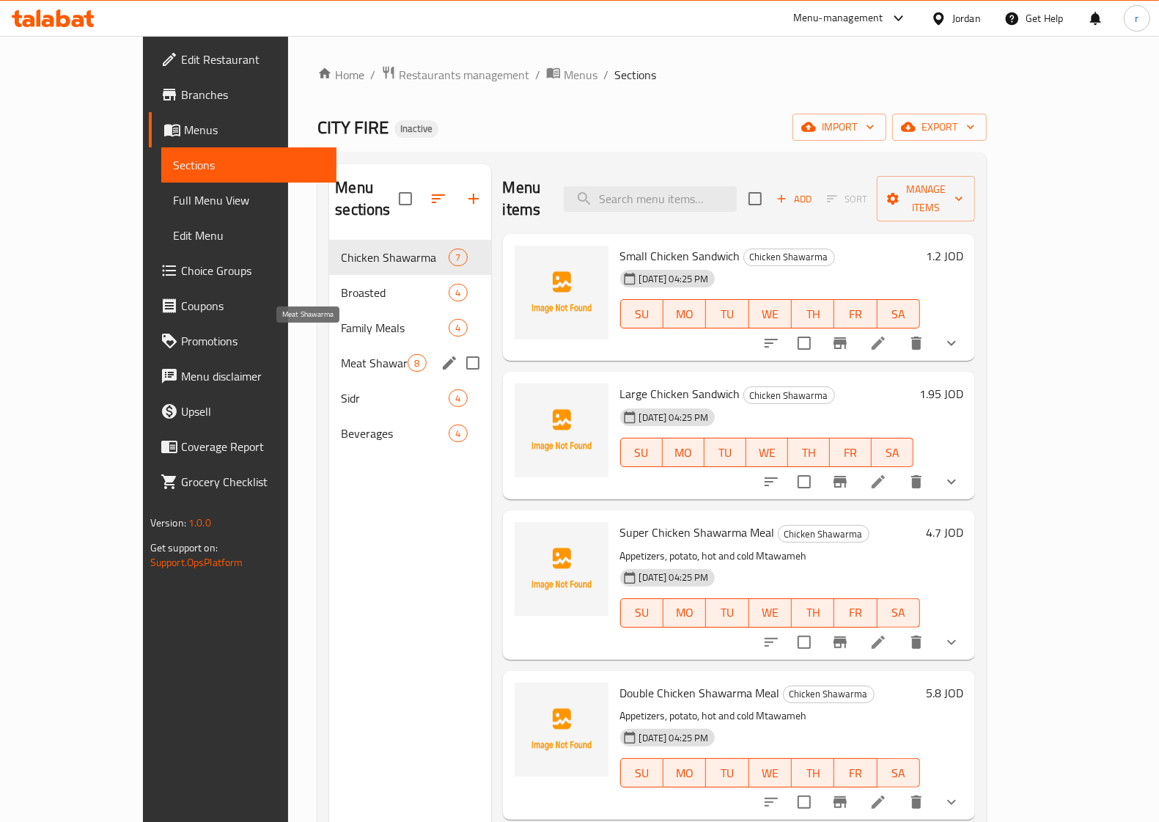
click at [341, 354] on span "Meat Shawarma" at bounding box center [374, 363] width 67 height 18
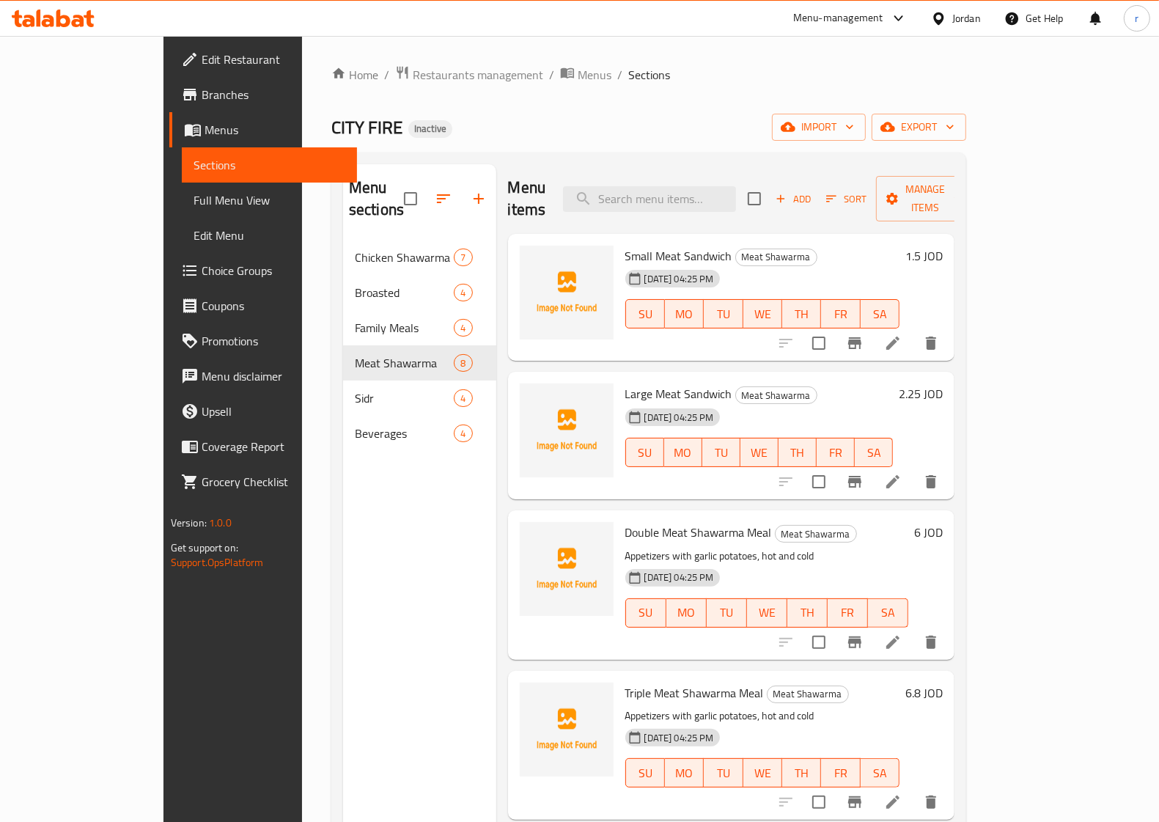
click at [914, 629] on li at bounding box center [893, 642] width 41 height 26
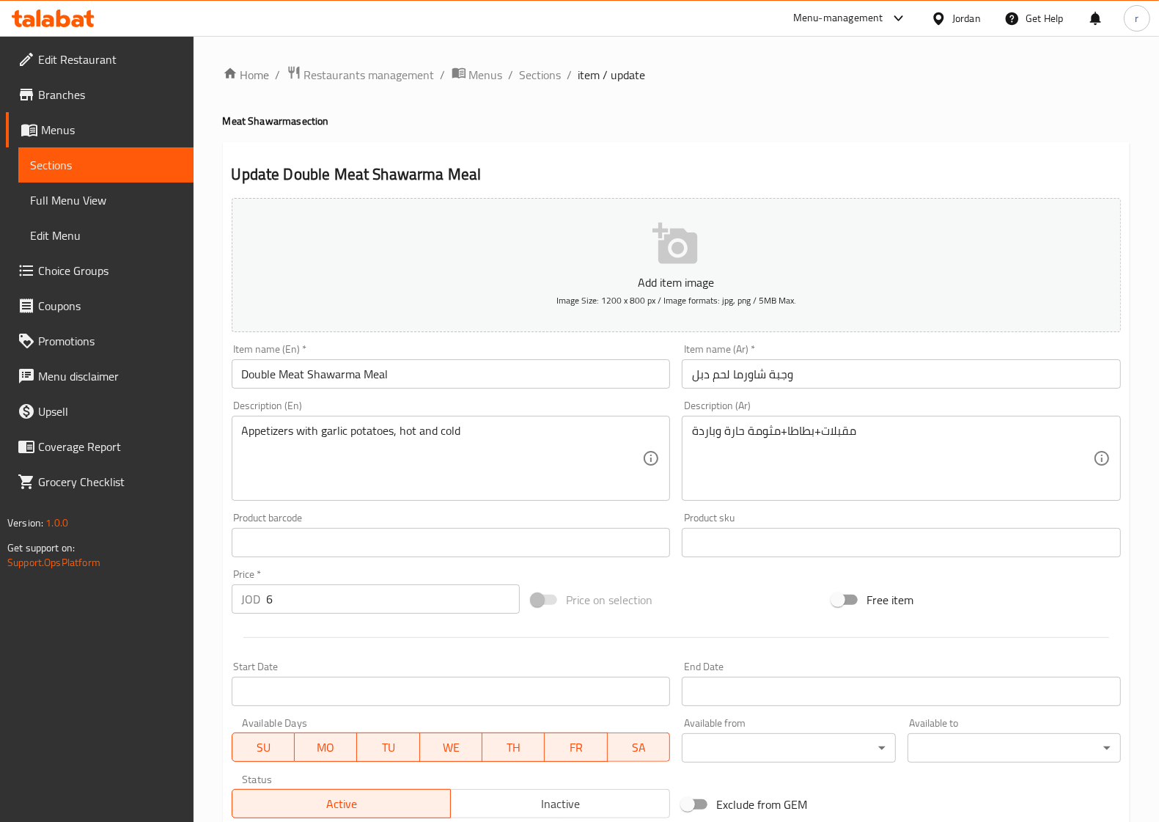
click at [75, 169] on span "Sections" at bounding box center [106, 165] width 152 height 18
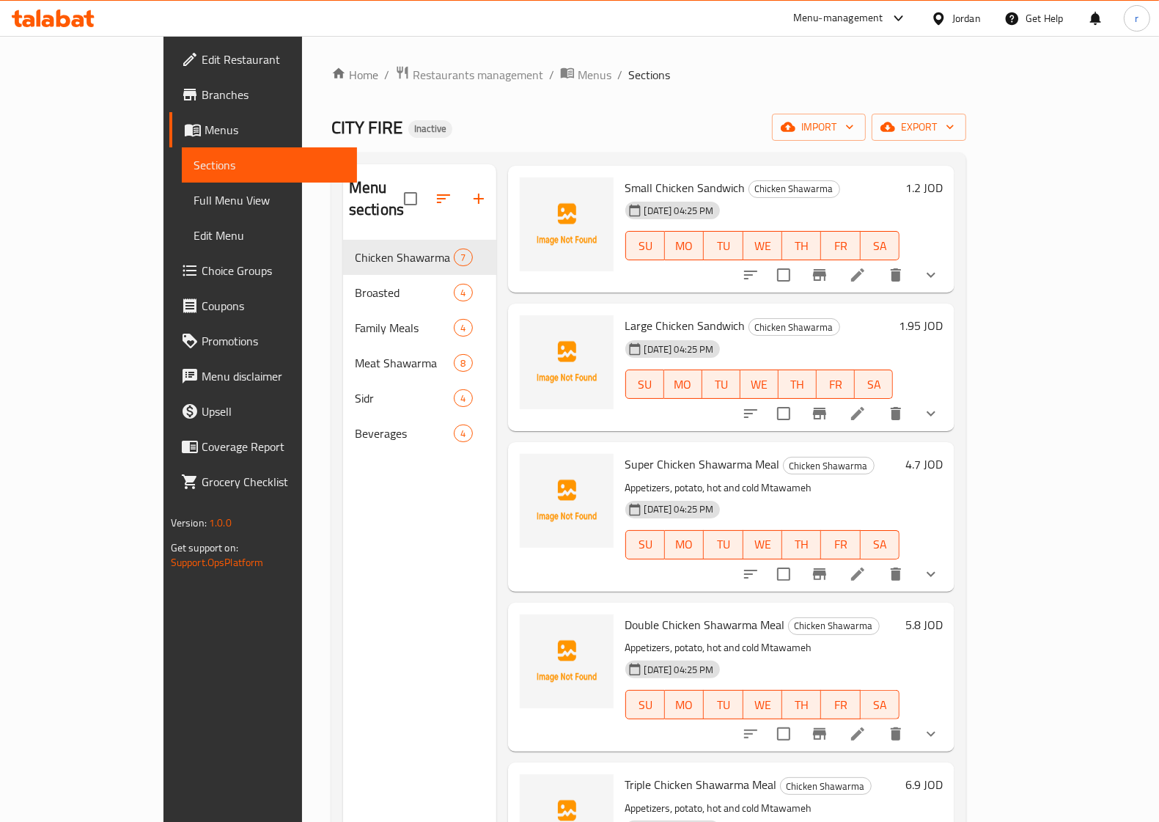
scroll to position [183, 0]
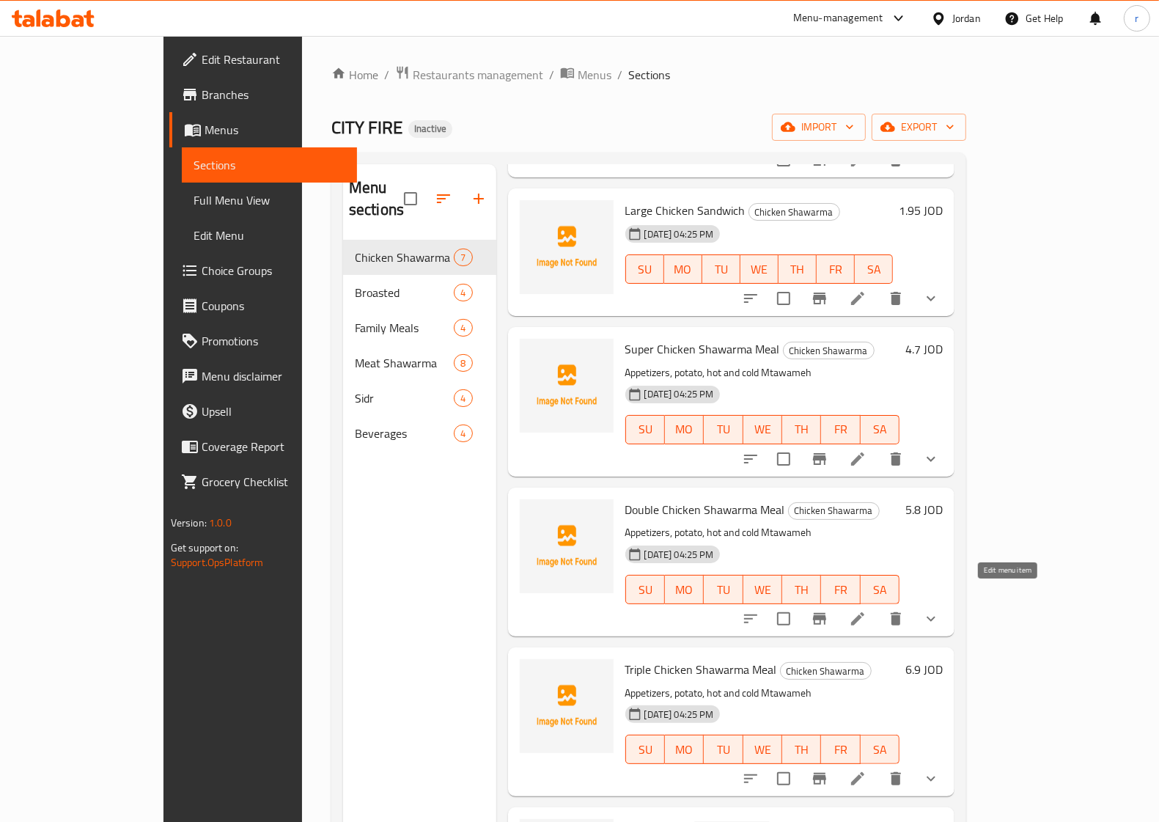
click at [867, 610] on icon at bounding box center [858, 619] width 18 height 18
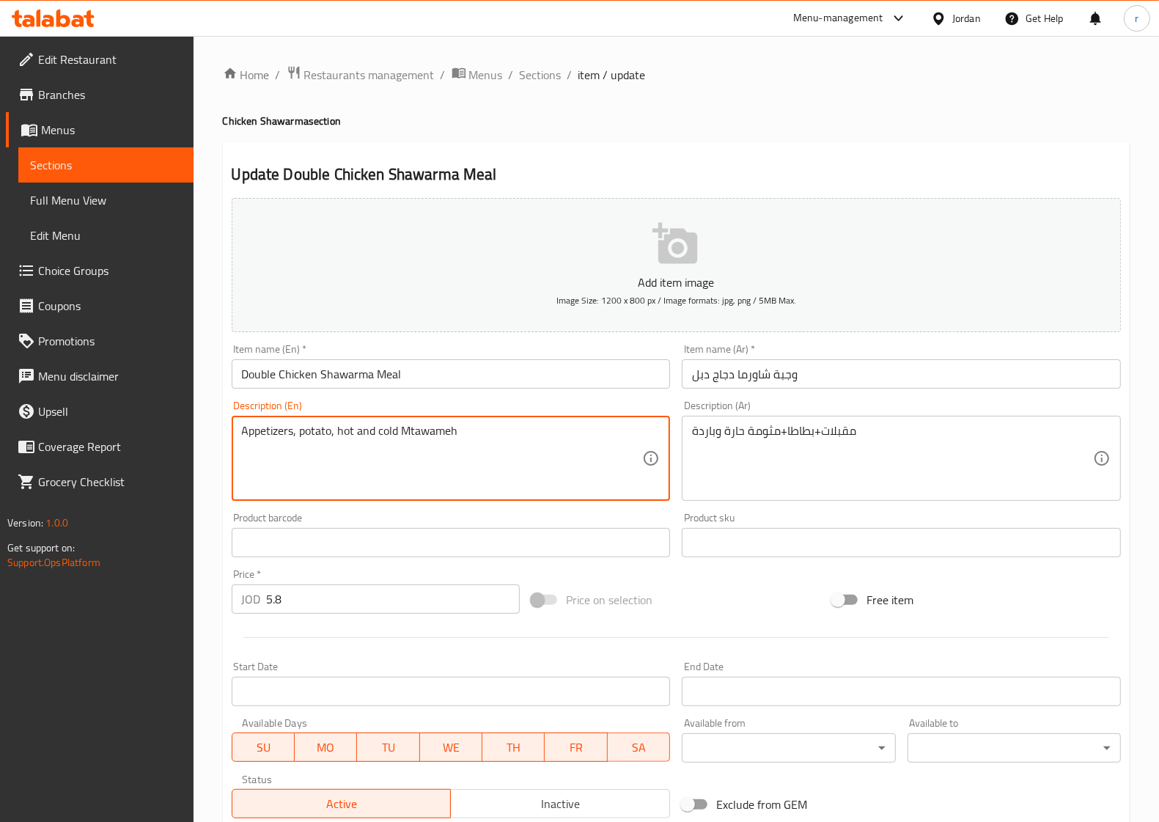
drag, startPoint x: 481, startPoint y: 439, endPoint x: 222, endPoint y: 435, distance: 258.9
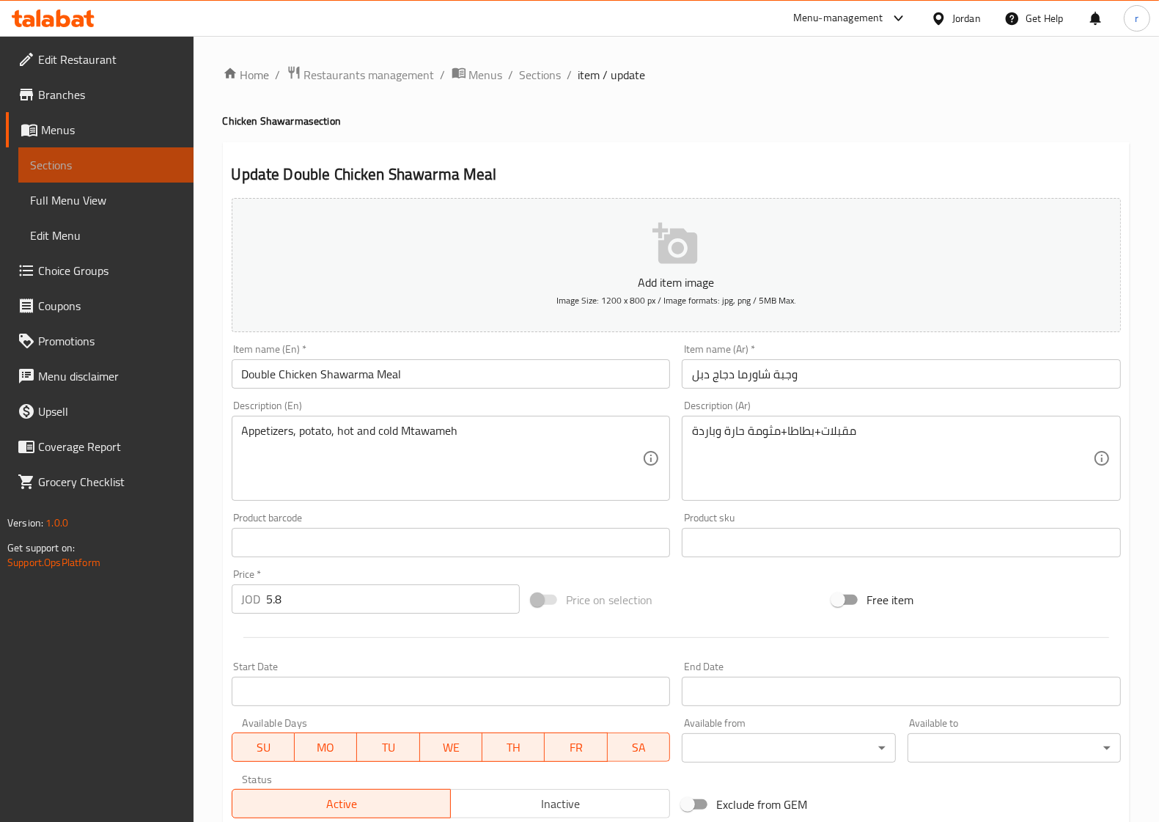
click at [88, 171] on span "Sections" at bounding box center [106, 165] width 152 height 18
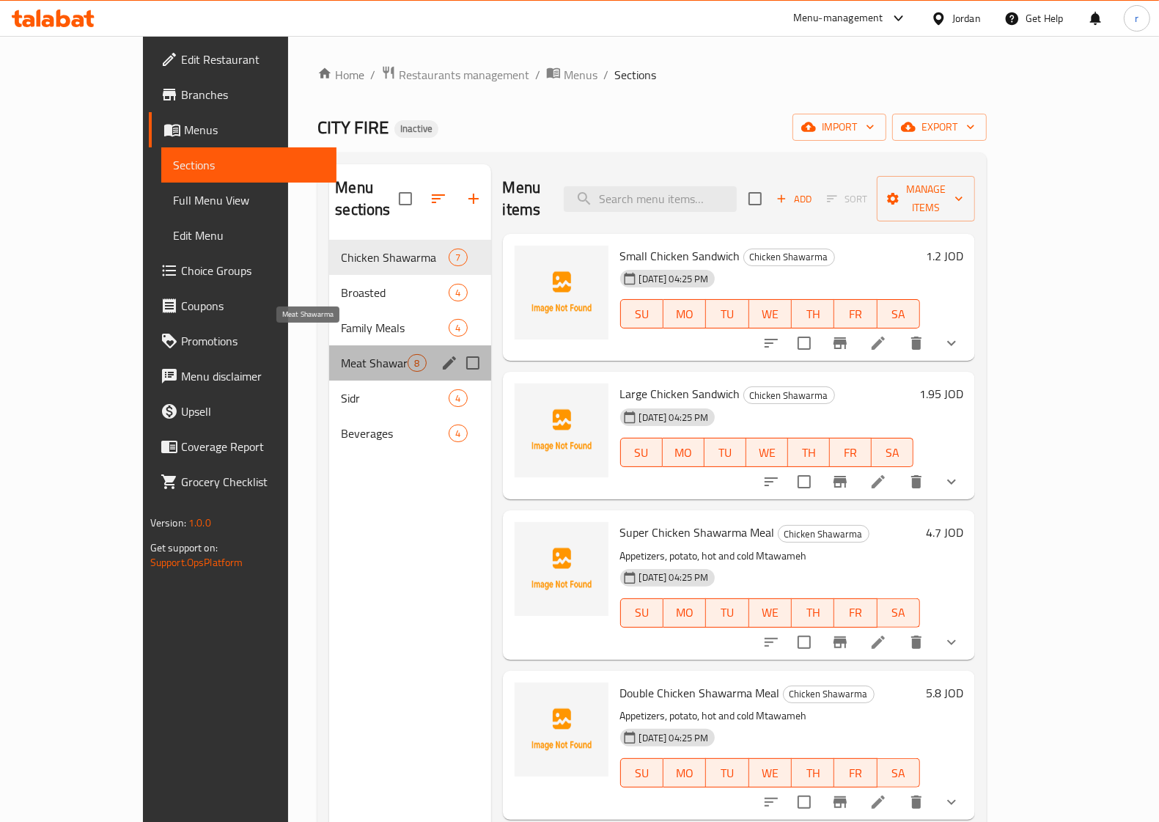
click at [341, 354] on span "Meat Shawarma" at bounding box center [374, 363] width 67 height 18
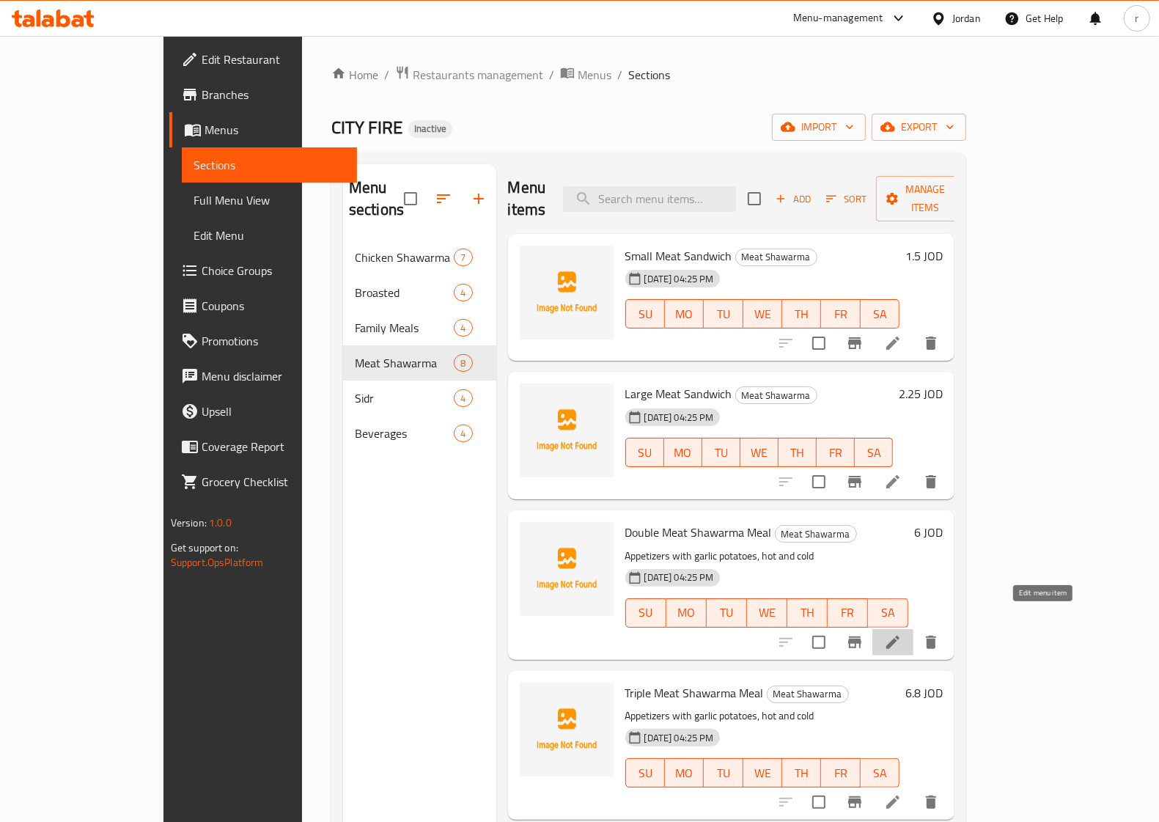
click at [902, 634] on icon at bounding box center [893, 643] width 18 height 18
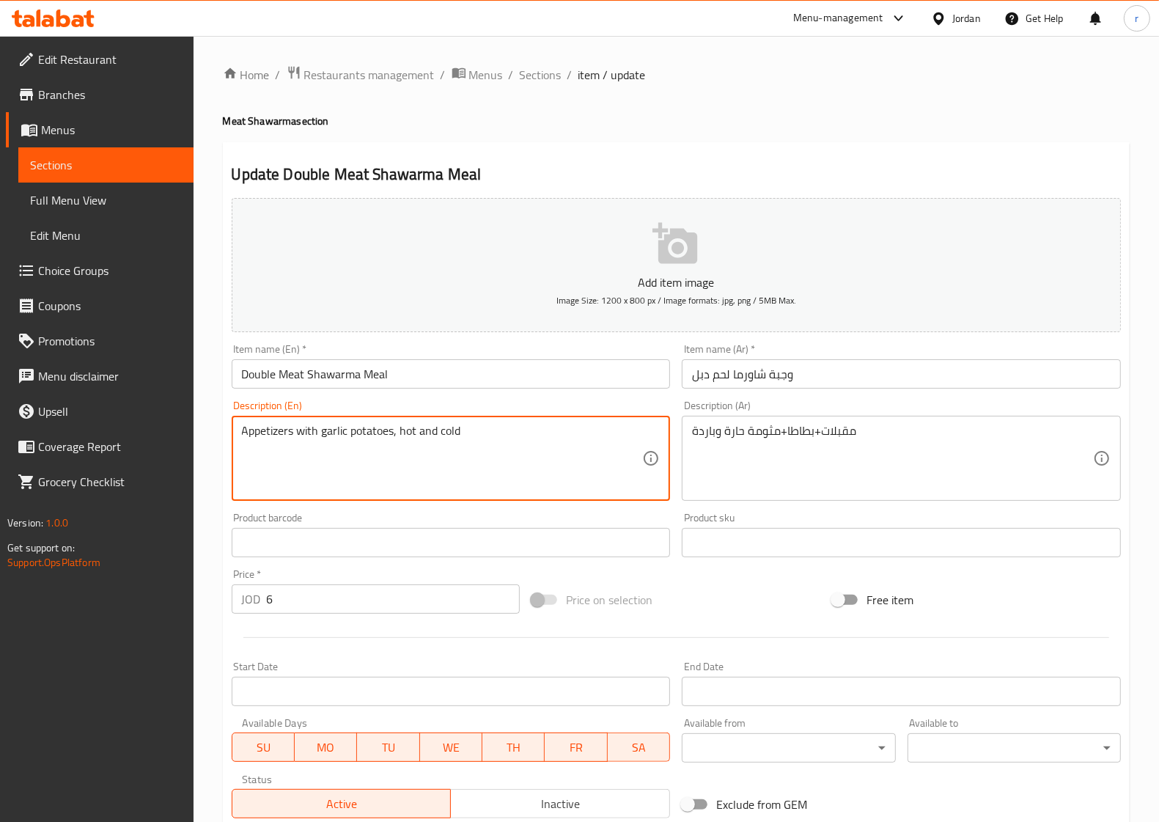
drag, startPoint x: 490, startPoint y: 435, endPoint x: 217, endPoint y: 430, distance: 272.8
paste textarea ", potato, hot and cold Mtawameh"
type textarea "Appetizers, potato, hot and cold Mtawameh"
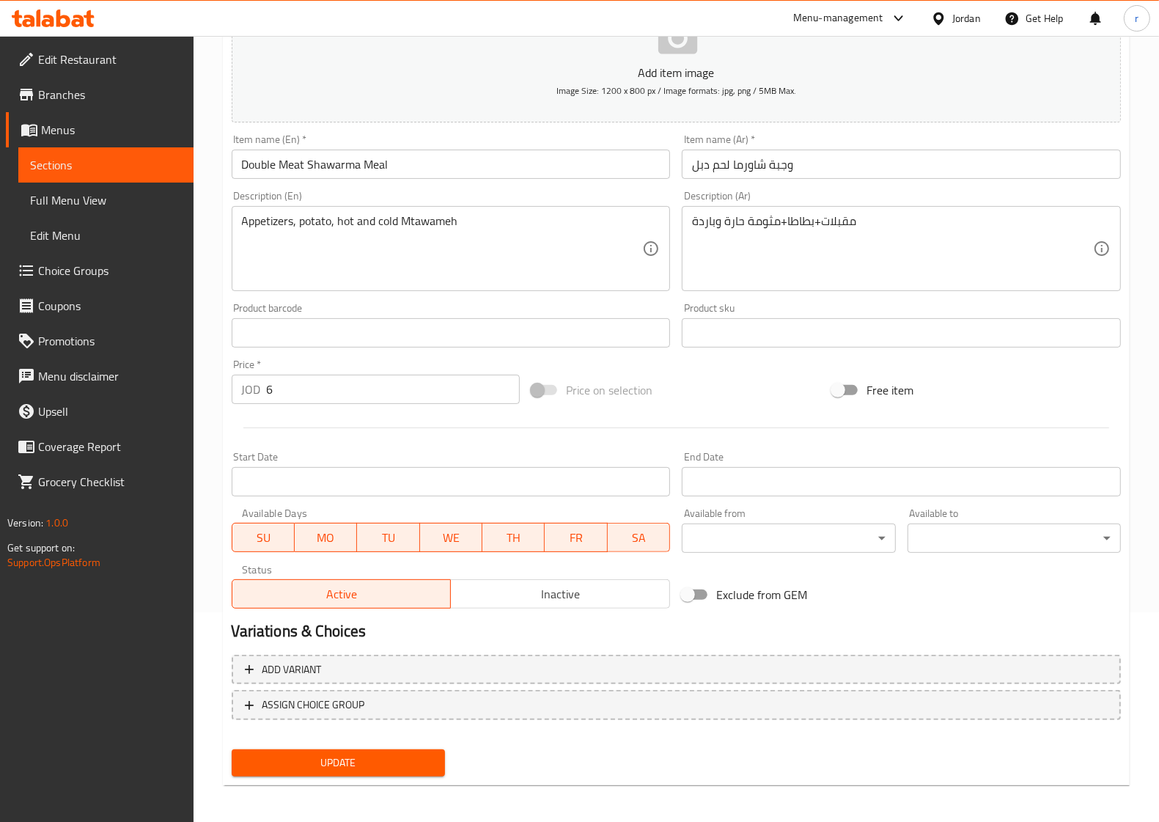
scroll to position [211, 0]
click at [320, 760] on span "Update" at bounding box center [338, 761] width 190 height 18
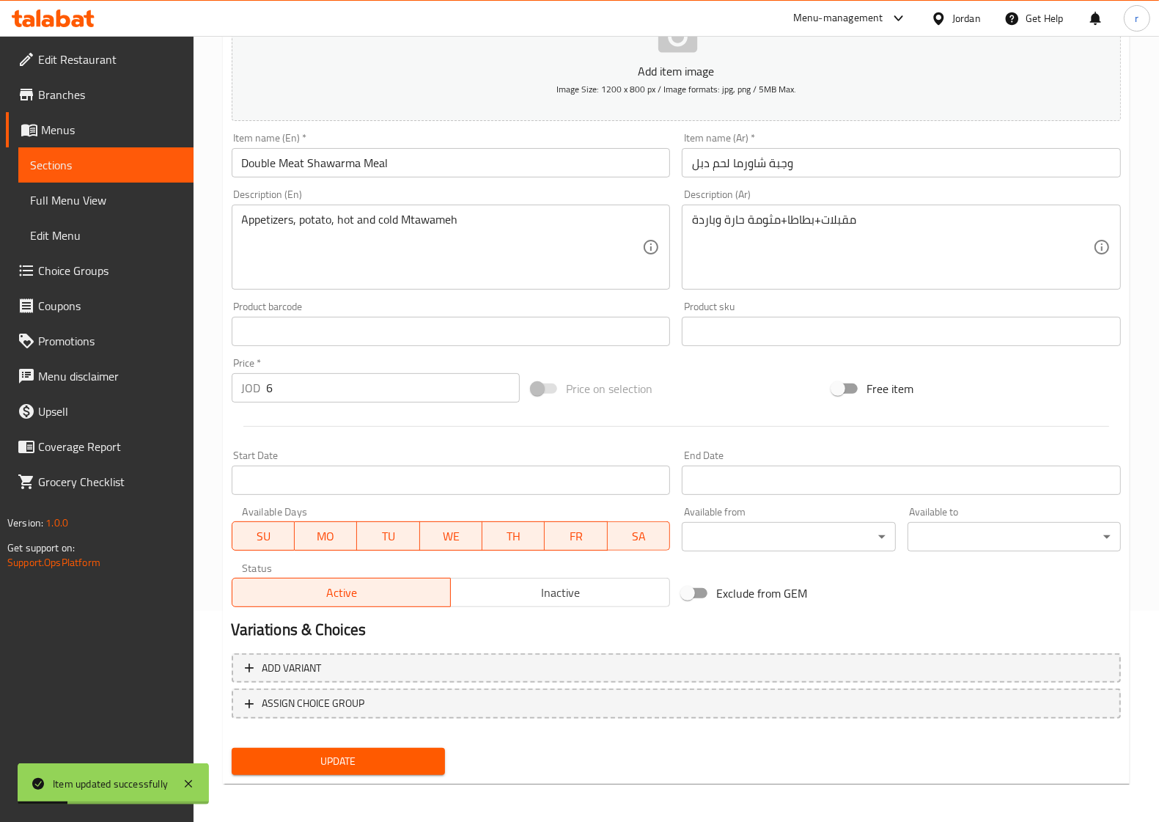
click at [66, 162] on span "Sections" at bounding box center [106, 165] width 152 height 18
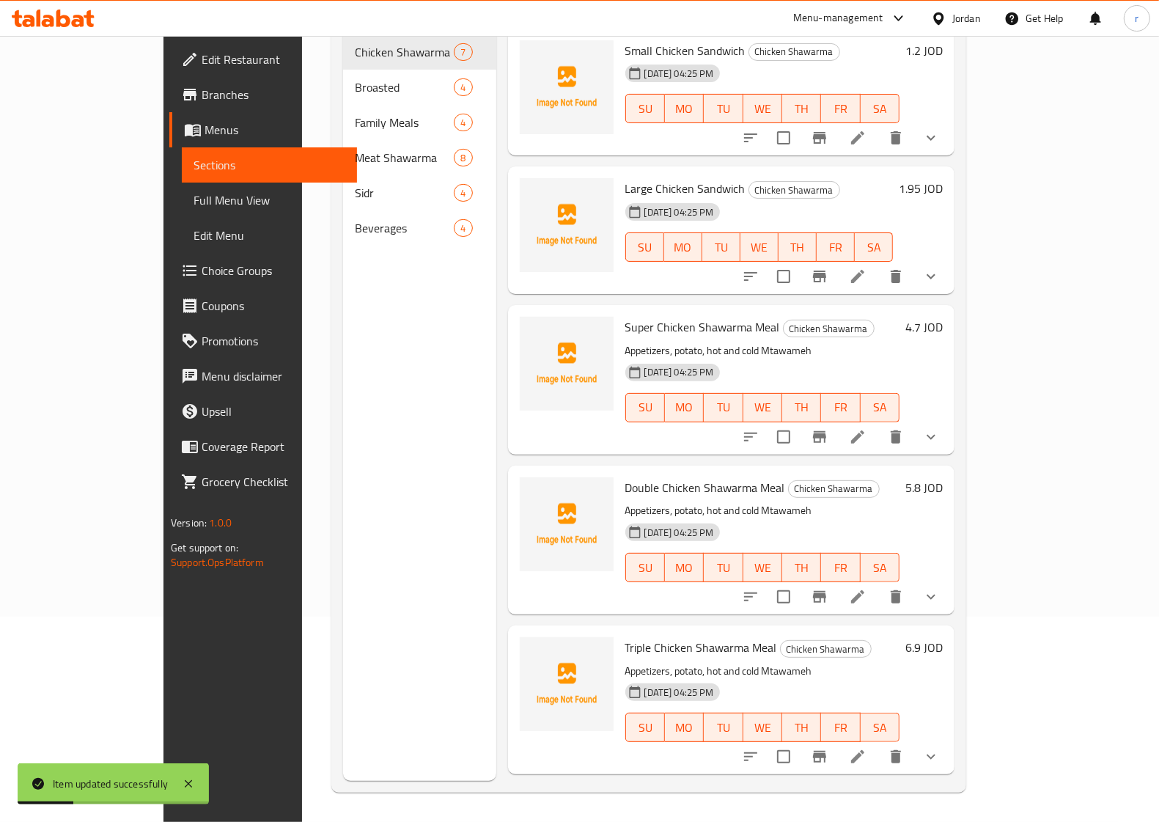
scroll to position [206, 0]
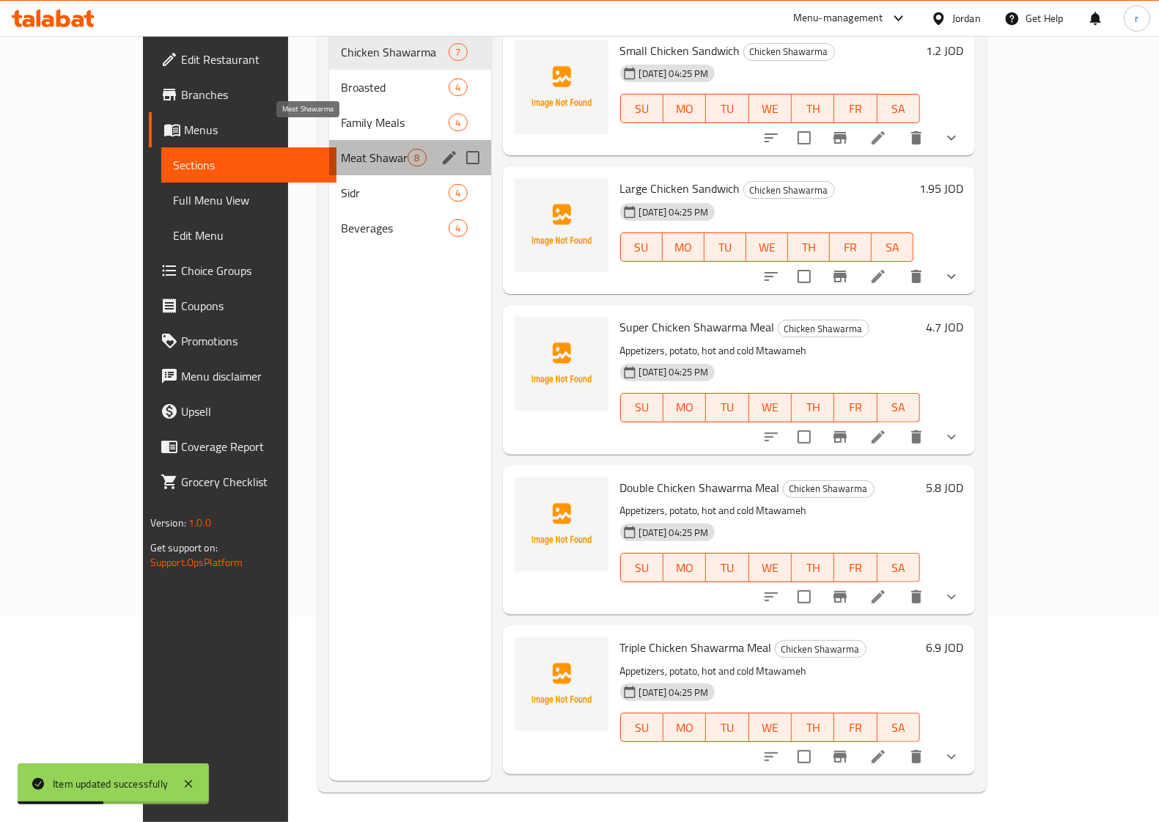
click at [341, 149] on span "Meat Shawarma" at bounding box center [374, 158] width 67 height 18
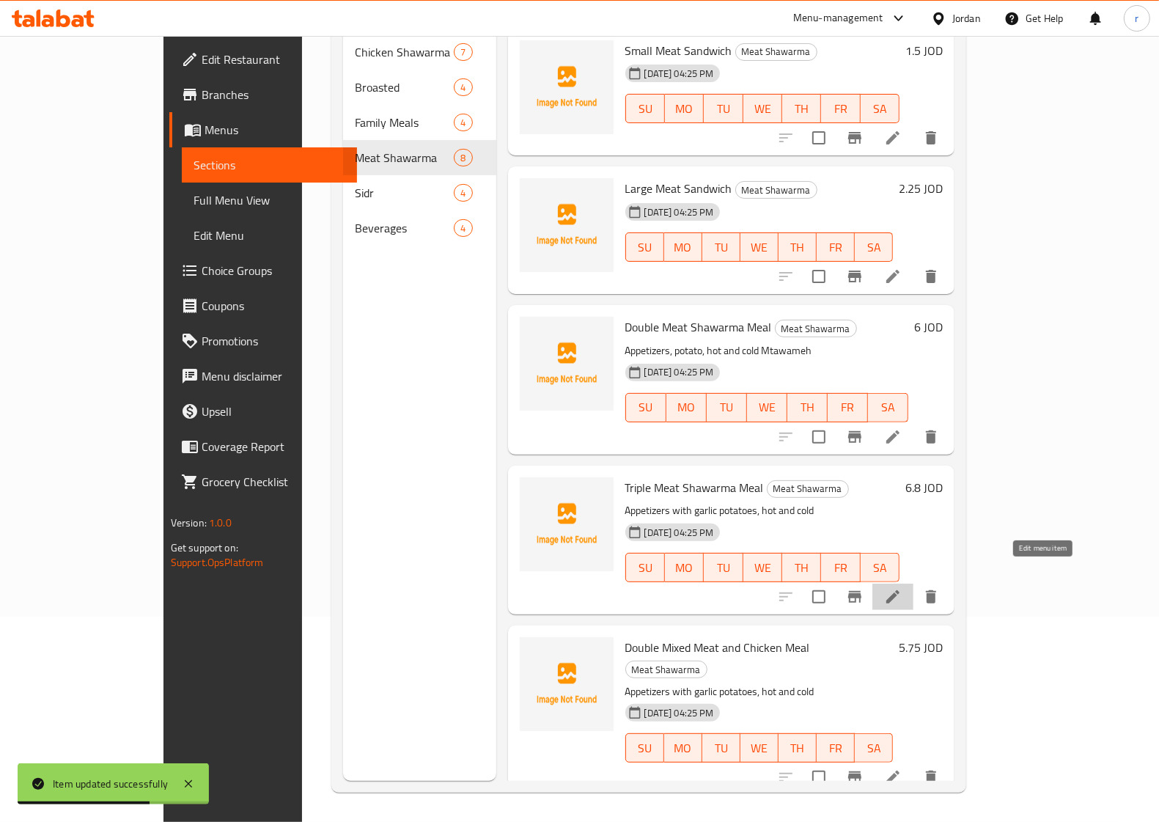
click at [902, 588] on icon at bounding box center [893, 597] width 18 height 18
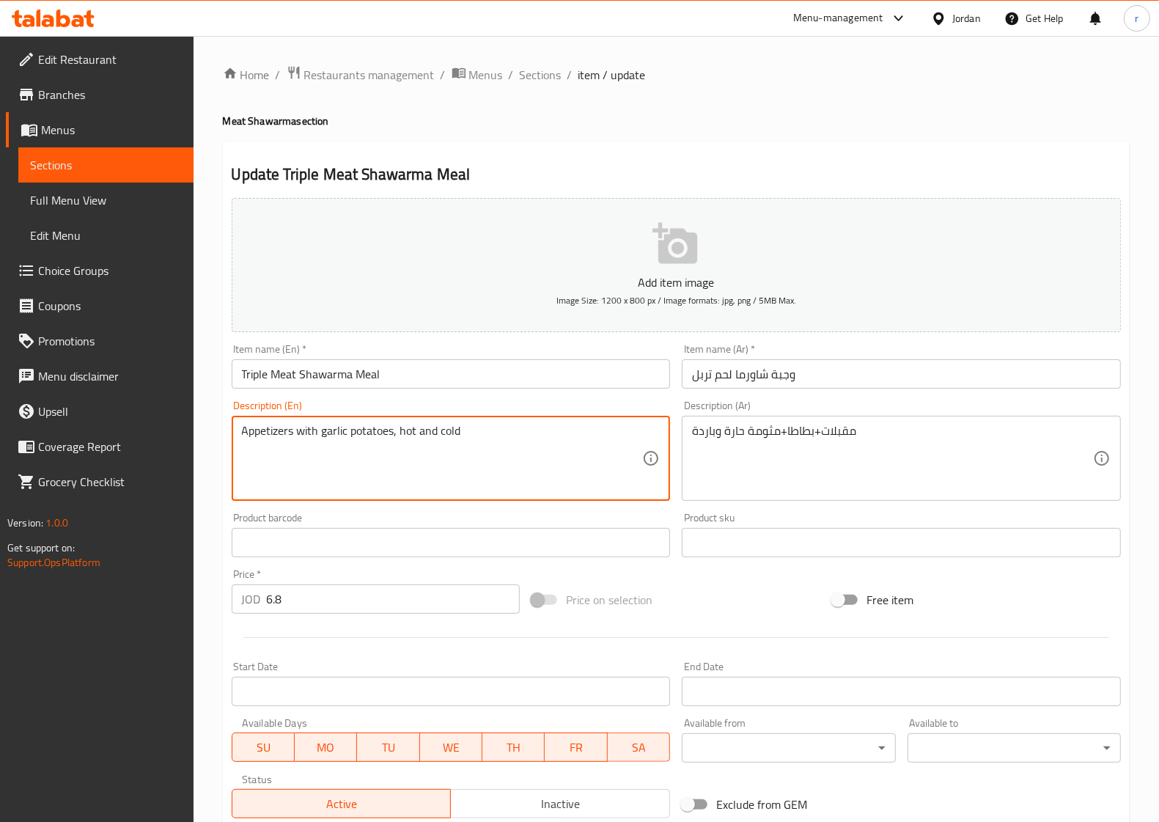
drag, startPoint x: 496, startPoint y: 433, endPoint x: 229, endPoint y: 436, distance: 267.7
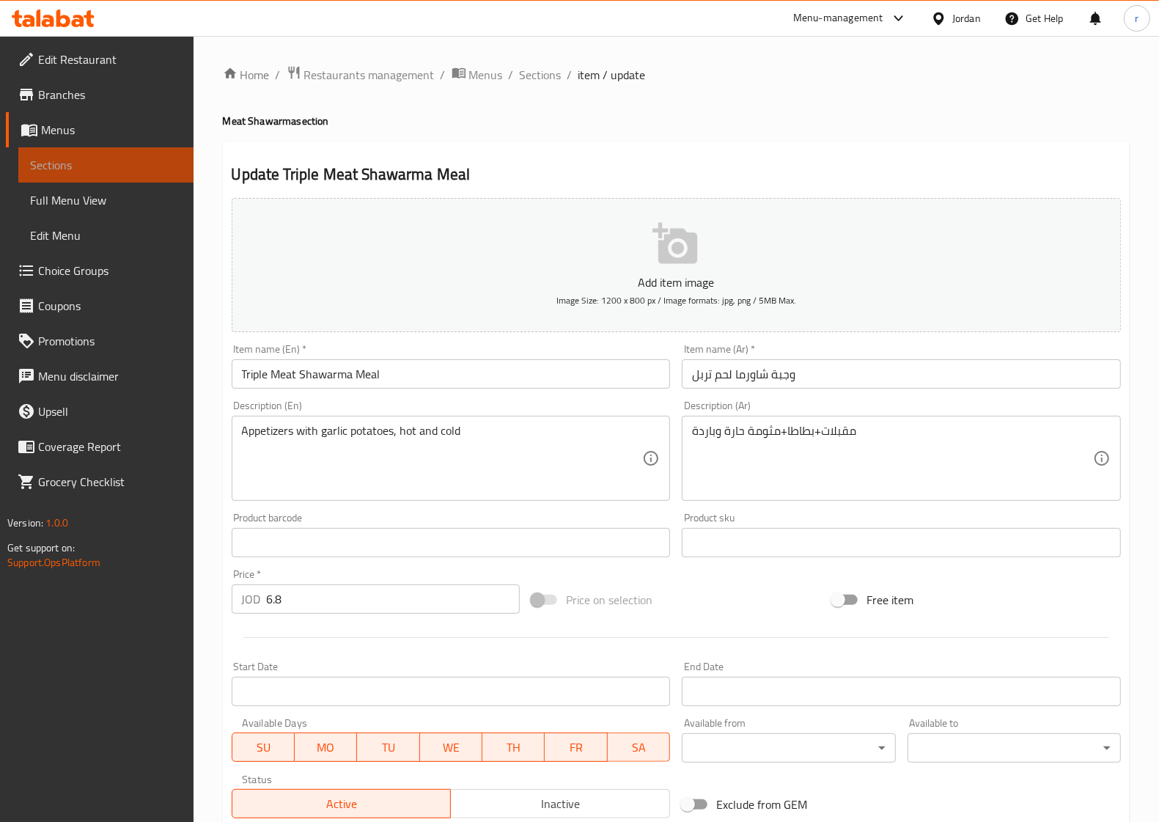
click at [111, 147] on link "Sections" at bounding box center [105, 164] width 175 height 35
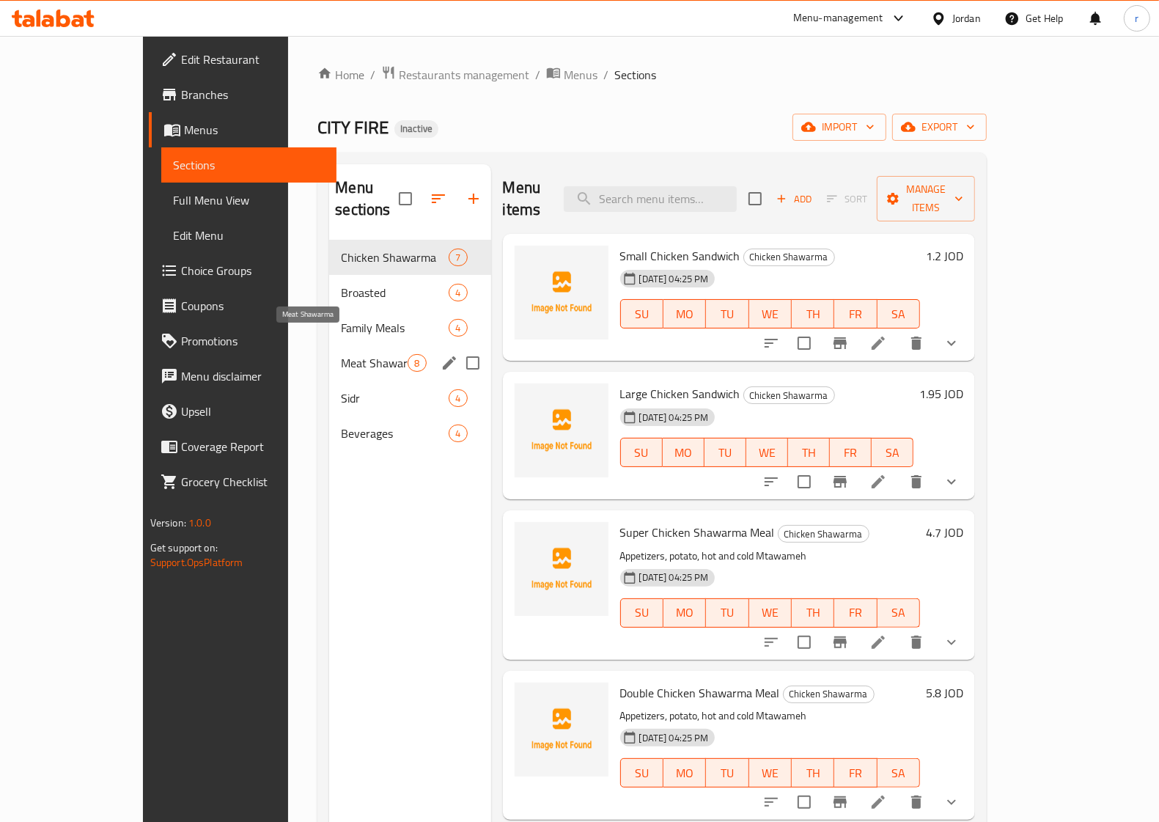
click at [341, 354] on span "Meat Shawarma" at bounding box center [374, 363] width 67 height 18
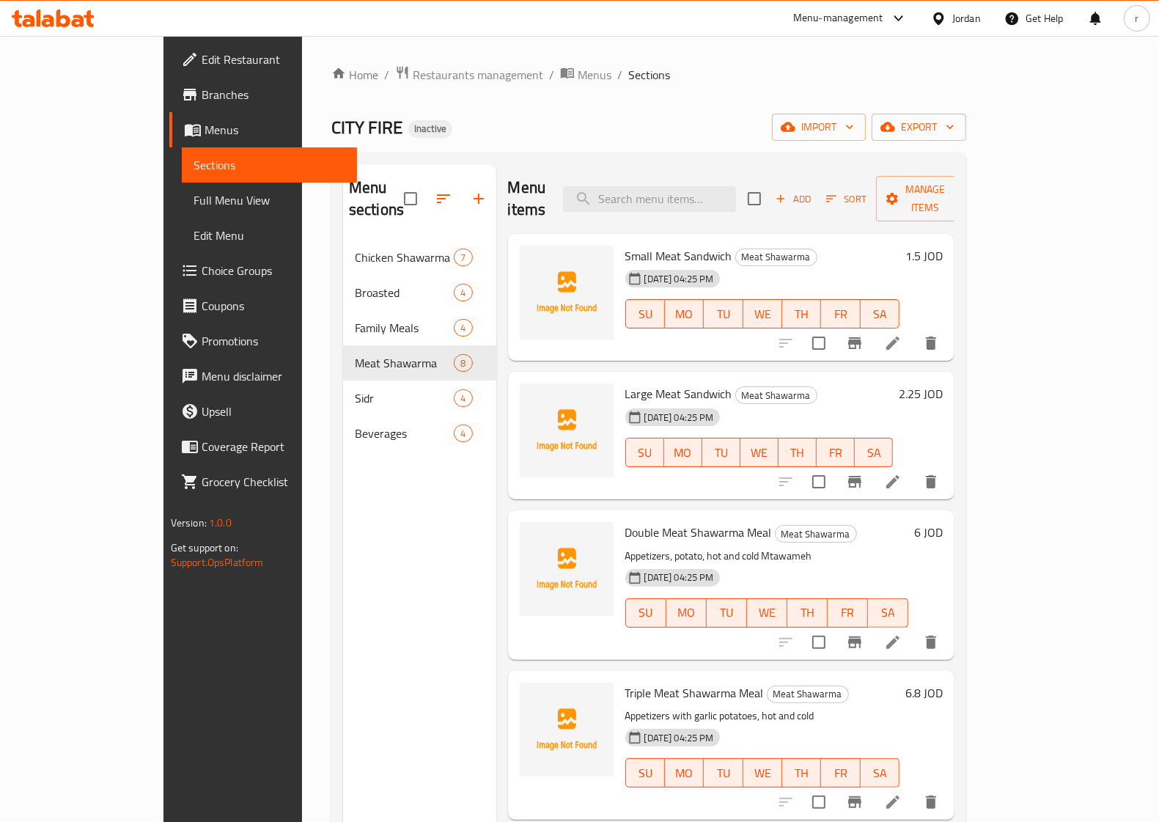
scroll to position [92, 0]
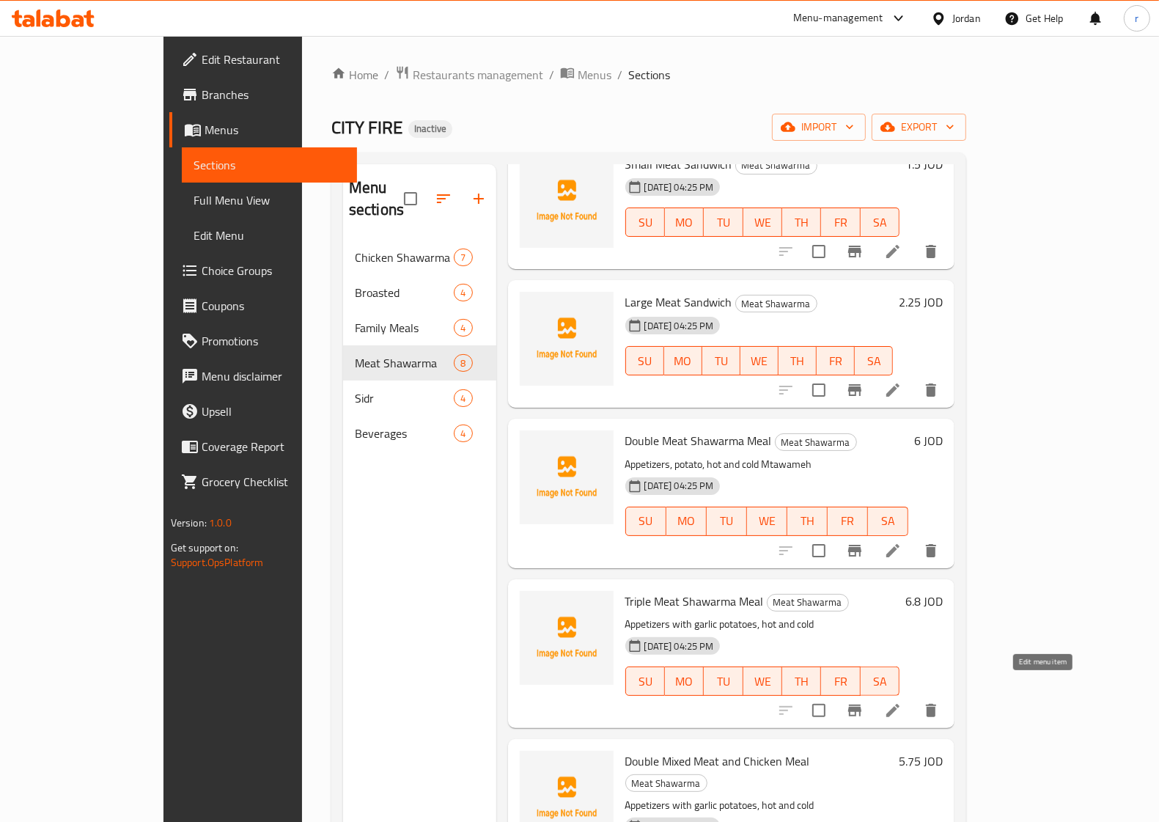
click at [900, 704] on icon at bounding box center [893, 710] width 13 height 13
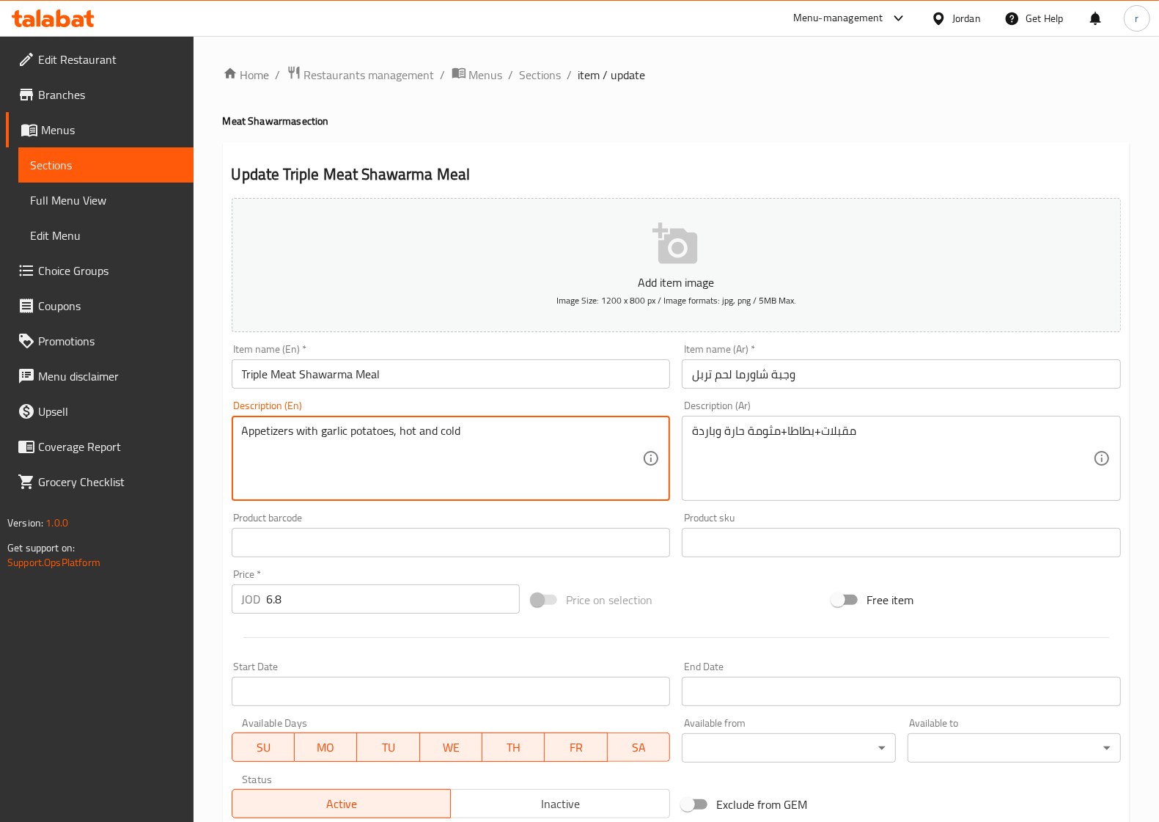
drag, startPoint x: 485, startPoint y: 440, endPoint x: 222, endPoint y: 430, distance: 263.4
paste textarea ", potato, hot and cold Mtawameh"
type textarea "Appetizers, potato, hot and cold Mtawameh"
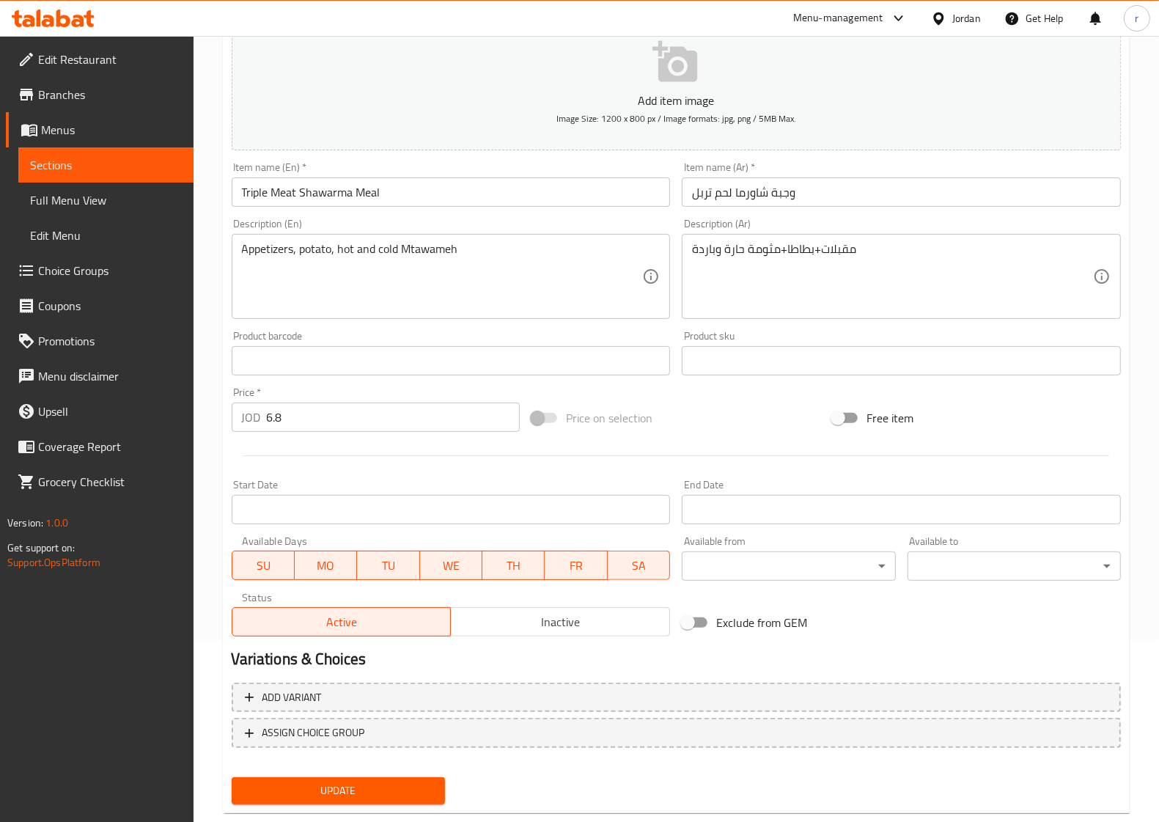
scroll to position [211, 0]
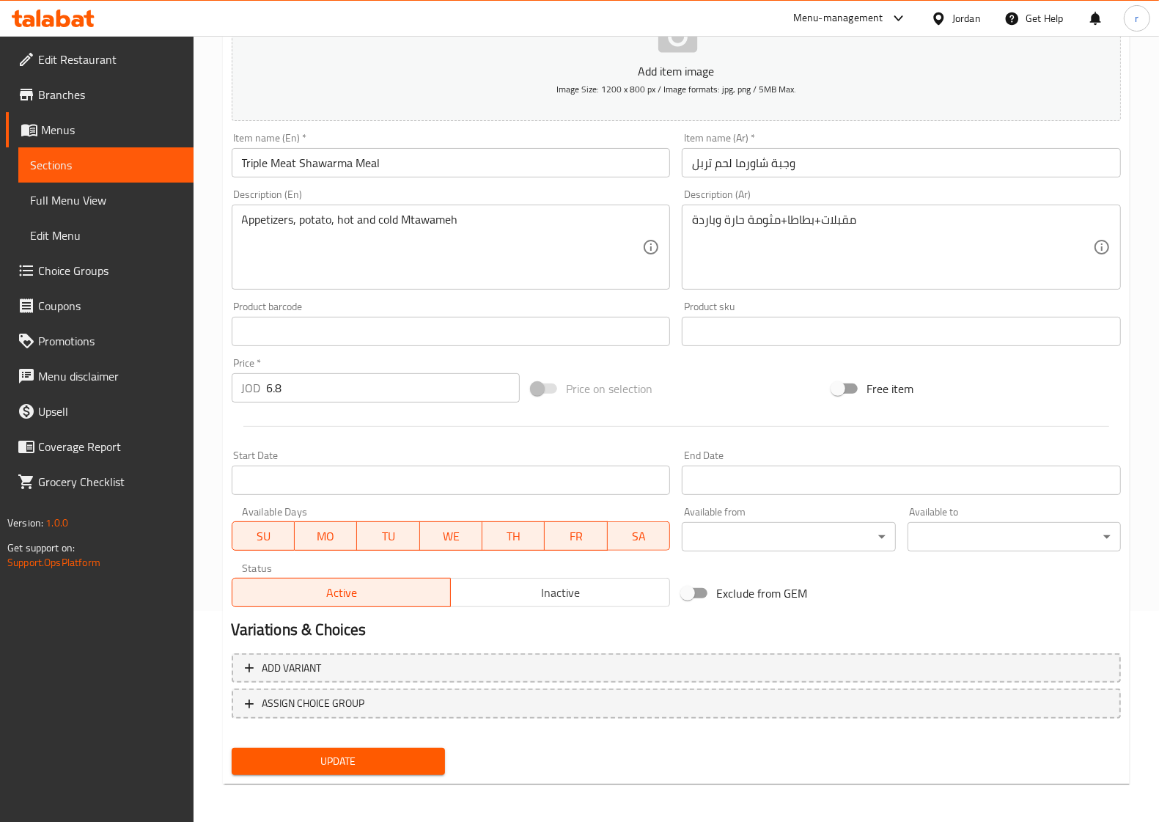
click at [341, 763] on span "Update" at bounding box center [338, 761] width 190 height 18
click at [122, 166] on span "Sections" at bounding box center [106, 165] width 152 height 18
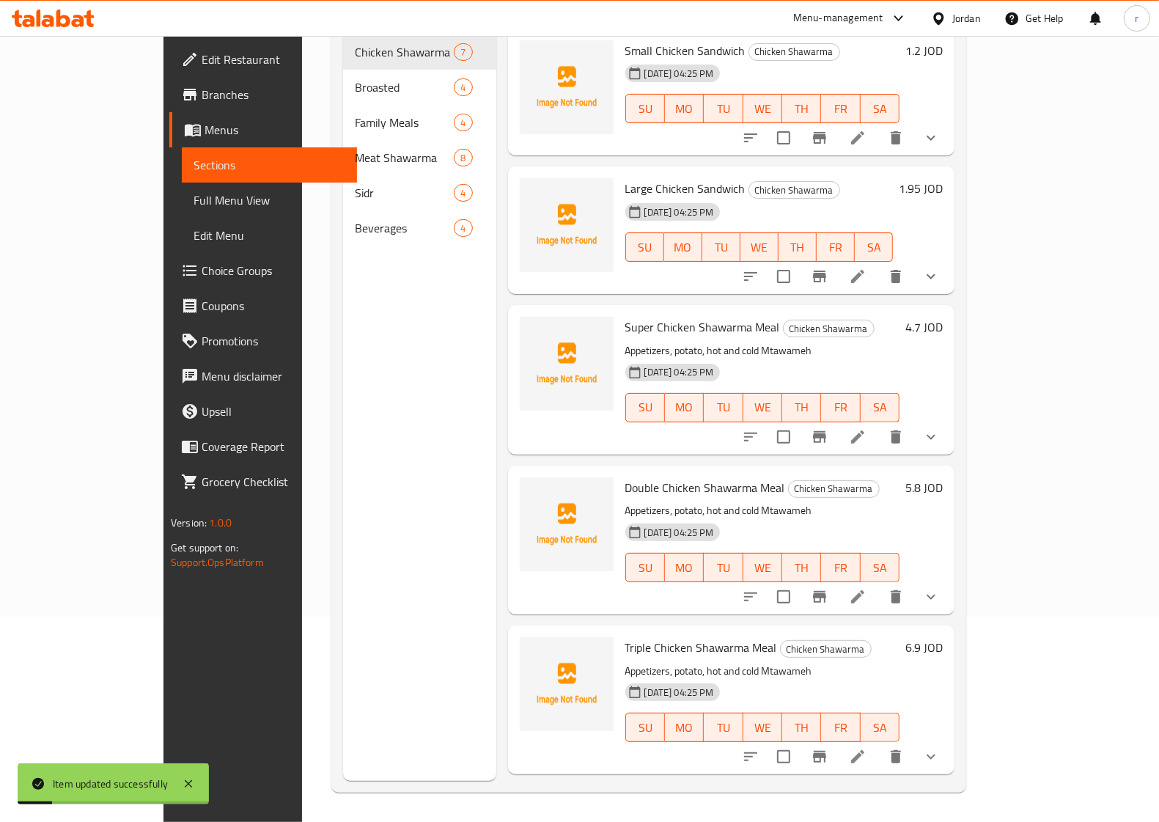
scroll to position [206, 0]
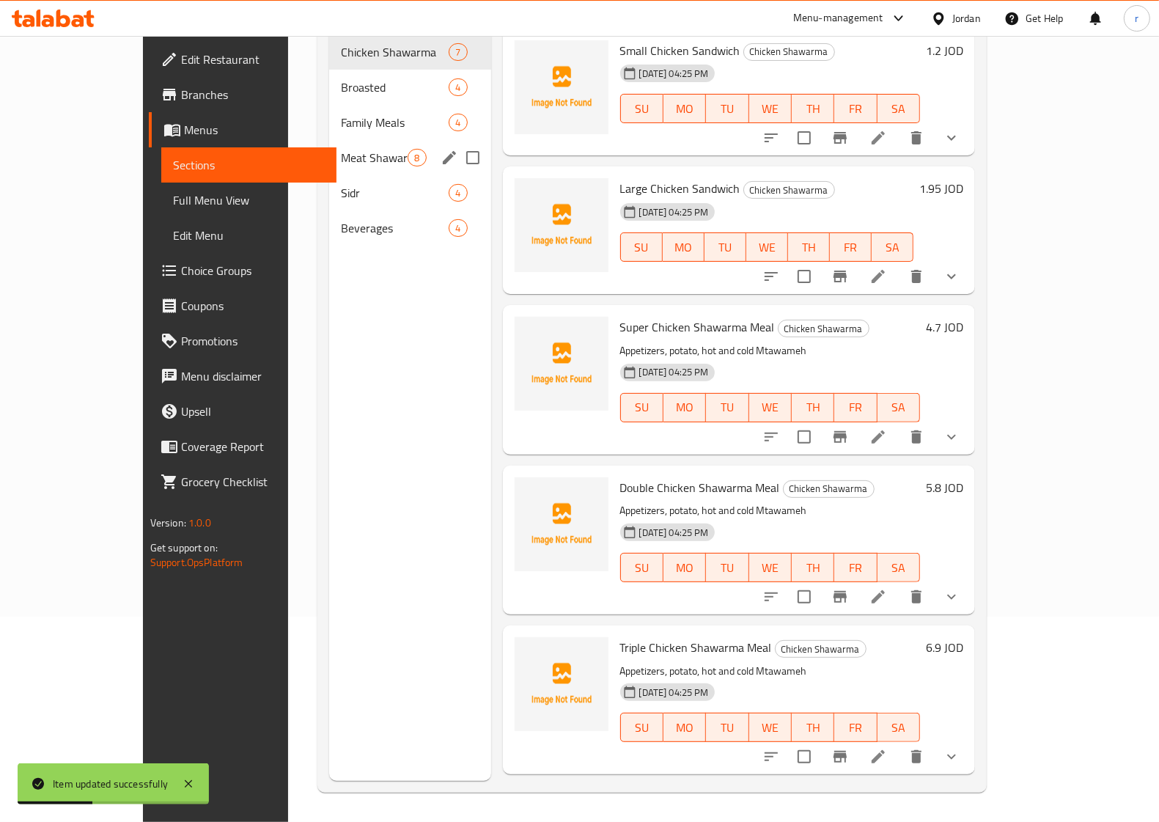
click at [329, 140] on div "Meat Shawarma 8" at bounding box center [409, 157] width 161 height 35
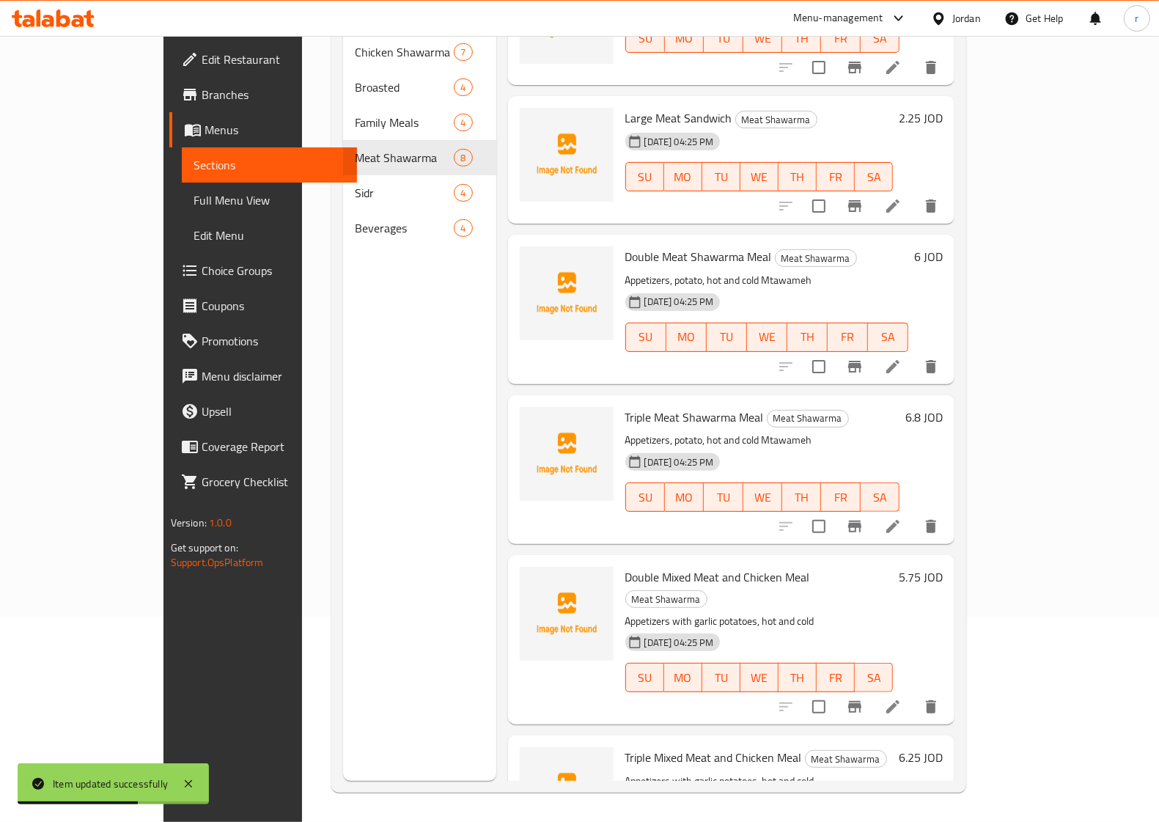
scroll to position [92, 0]
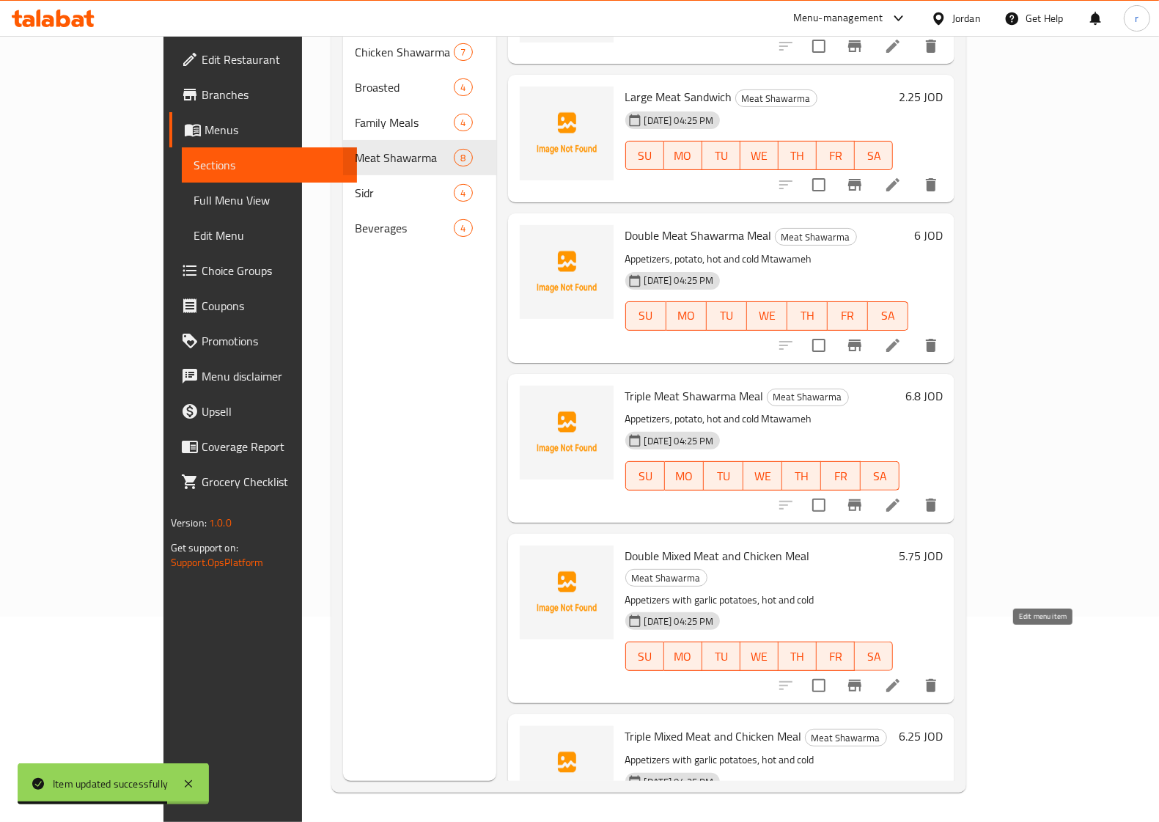
click at [900, 679] on icon at bounding box center [893, 685] width 13 height 13
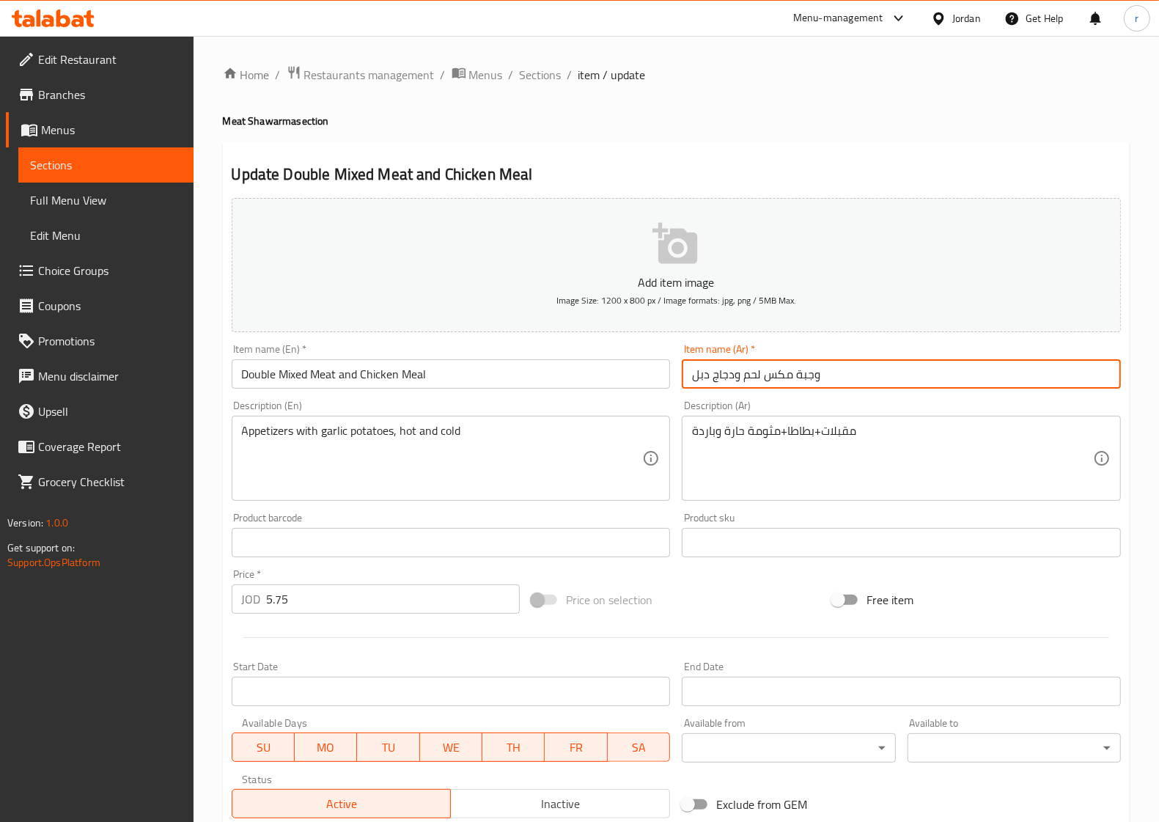
drag, startPoint x: 832, startPoint y: 374, endPoint x: 676, endPoint y: 386, distance: 156.6
click at [676, 386] on div "Item name (Ar)   * وجبة مكس لحم ودجاج دبل Item name (Ar) *" at bounding box center [901, 366] width 451 height 56
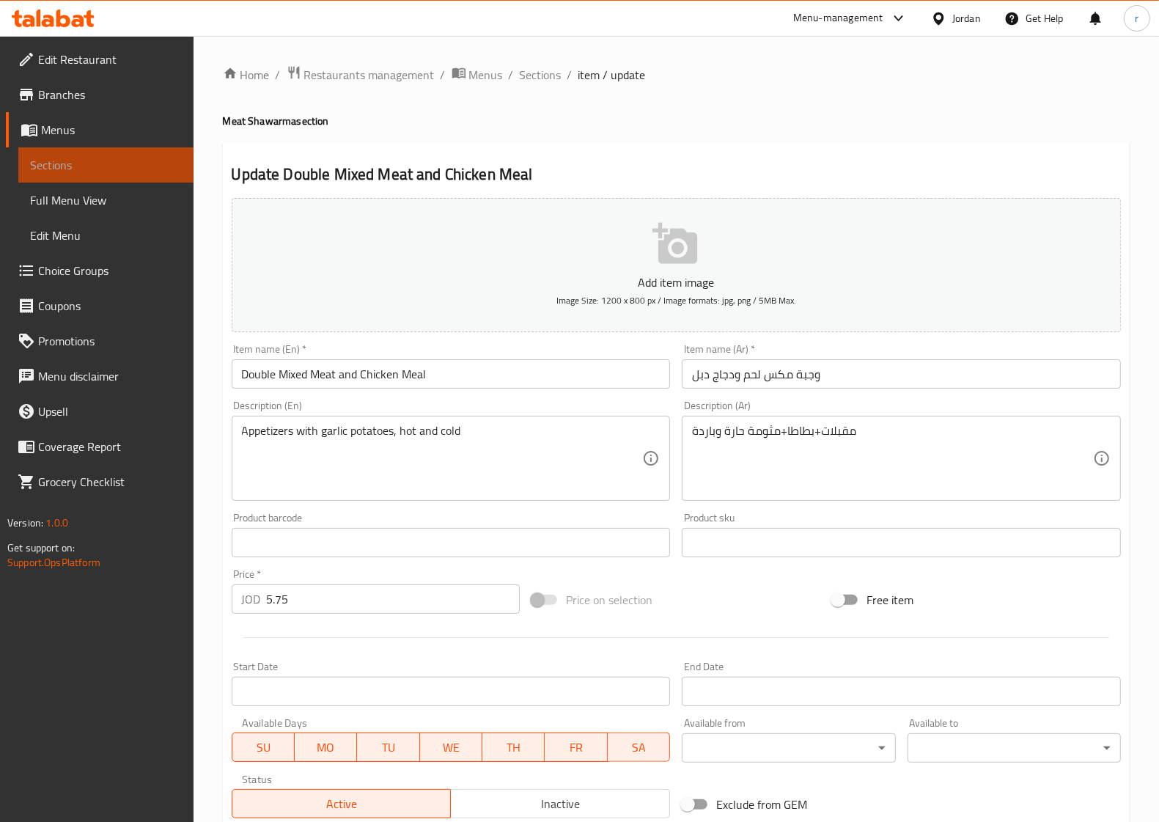
click at [138, 164] on span "Sections" at bounding box center [106, 165] width 152 height 18
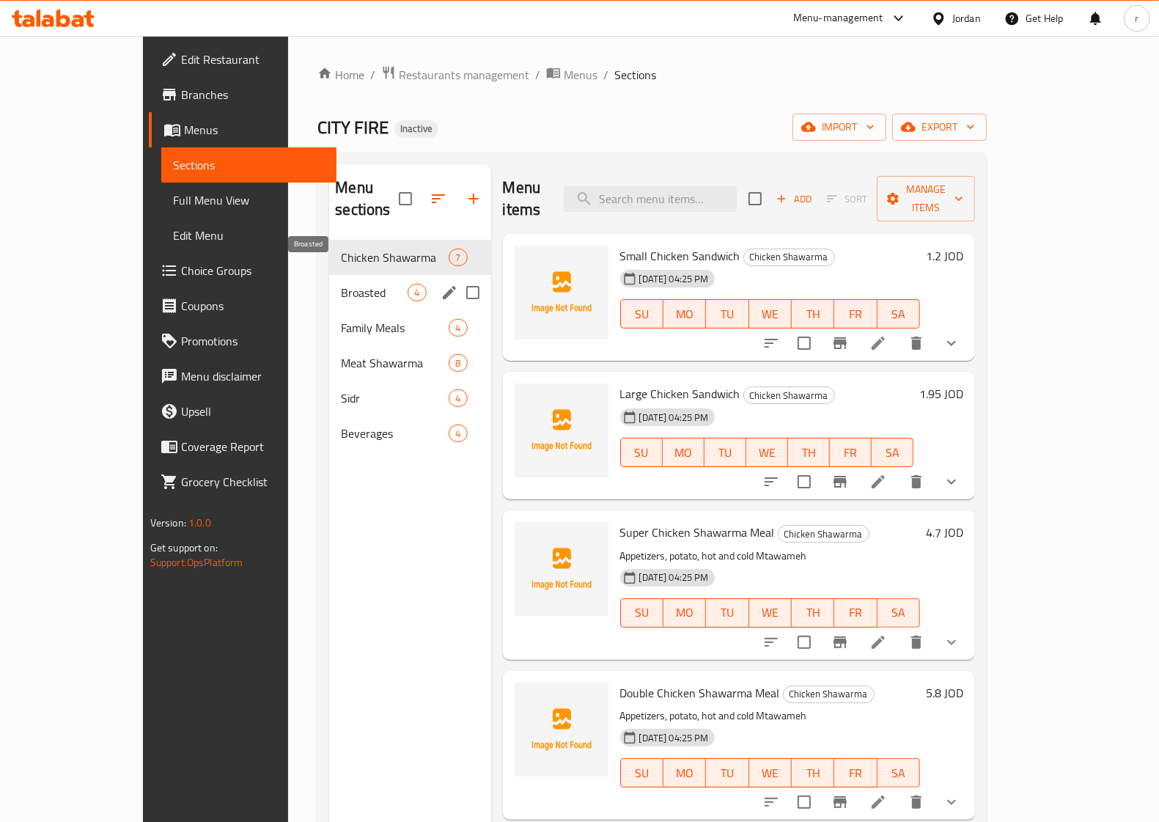
click at [341, 284] on span "Broasted" at bounding box center [374, 293] width 67 height 18
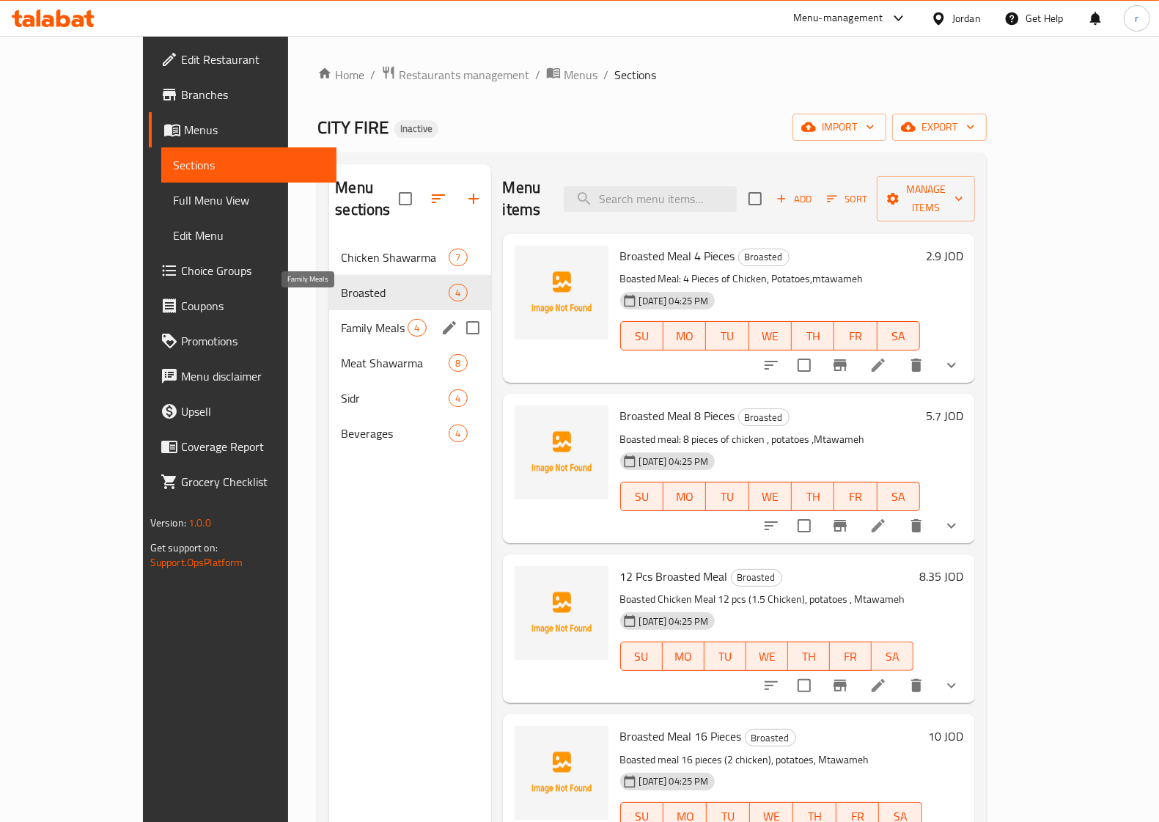
click at [341, 319] on span "Family Meals" at bounding box center [374, 328] width 67 height 18
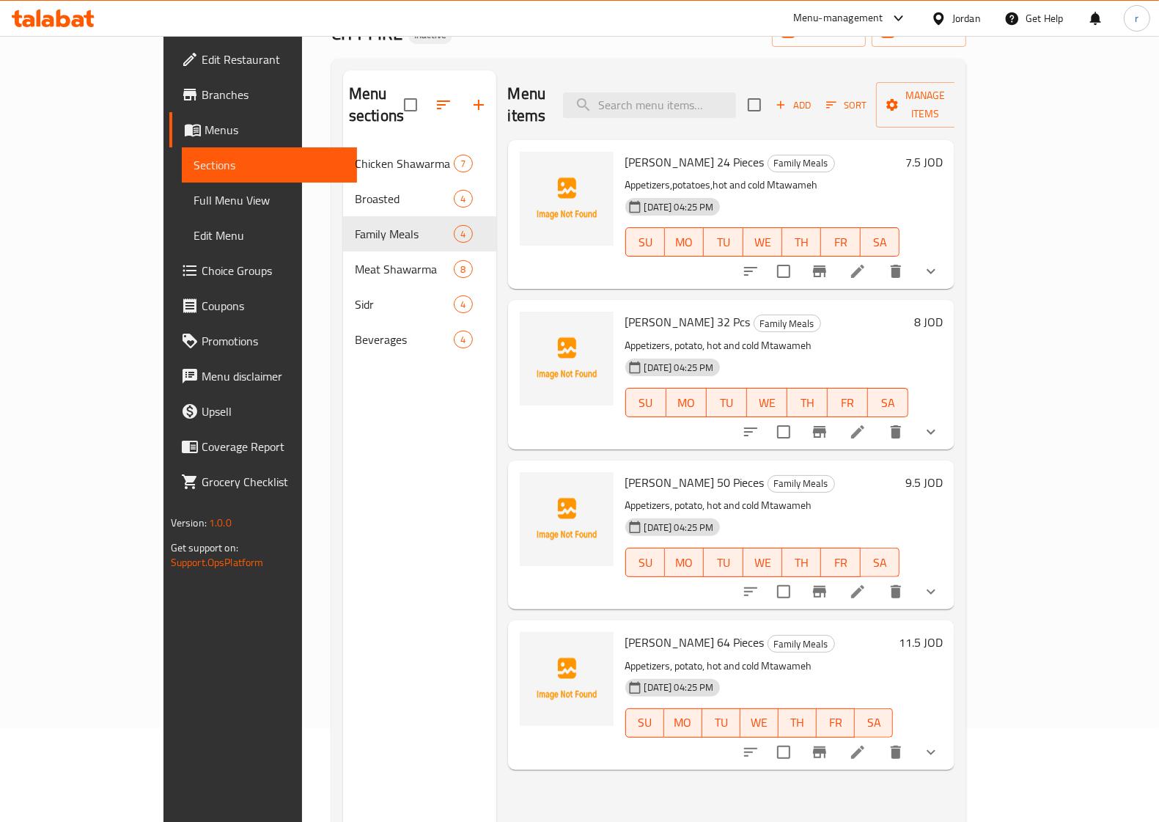
scroll to position [206, 0]
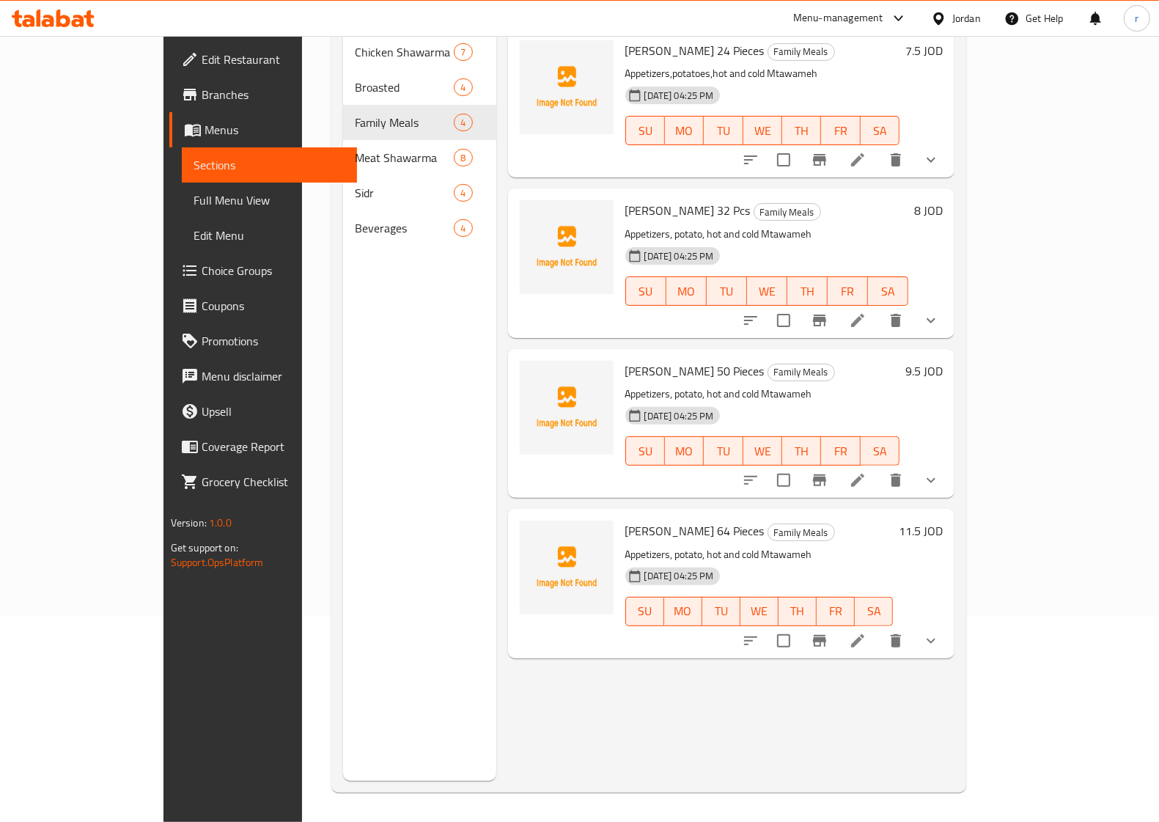
click at [879, 628] on li at bounding box center [857, 641] width 41 height 26
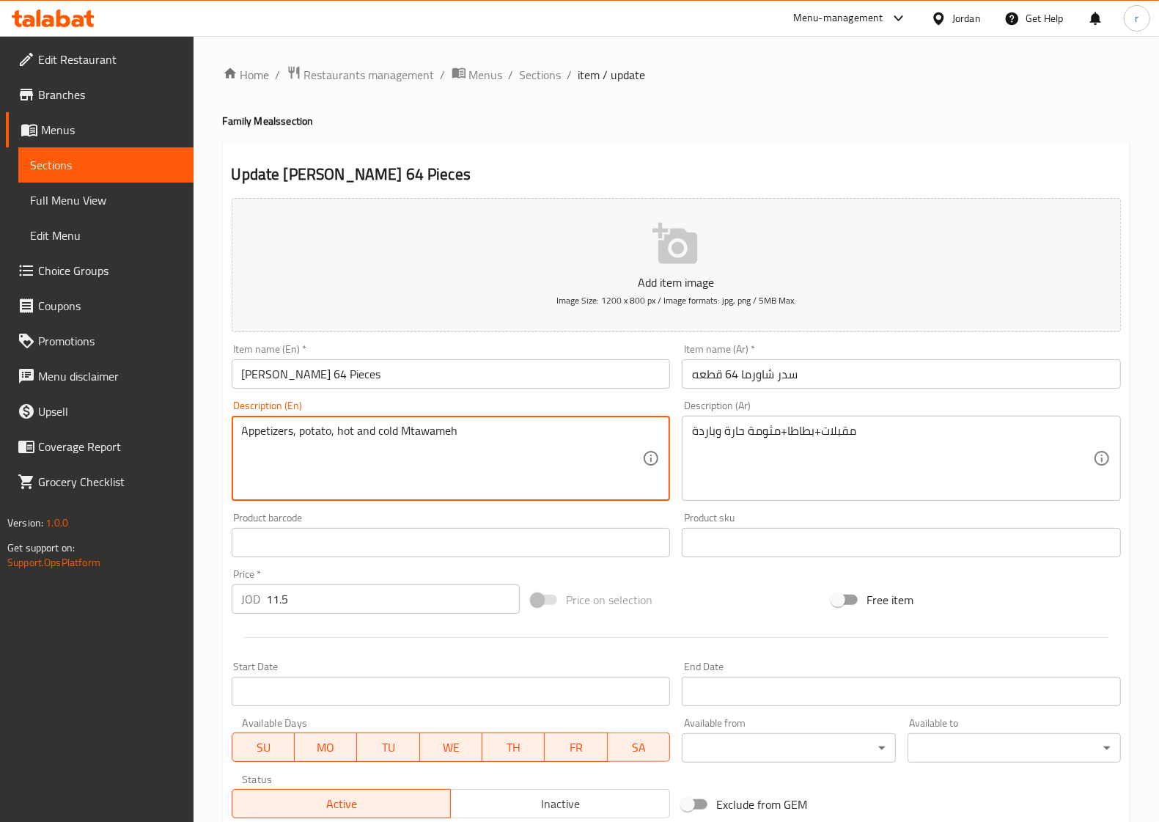
drag, startPoint x: 490, startPoint y: 428, endPoint x: 224, endPoint y: 433, distance: 265.5
click at [97, 166] on span "Sections" at bounding box center [106, 165] width 152 height 18
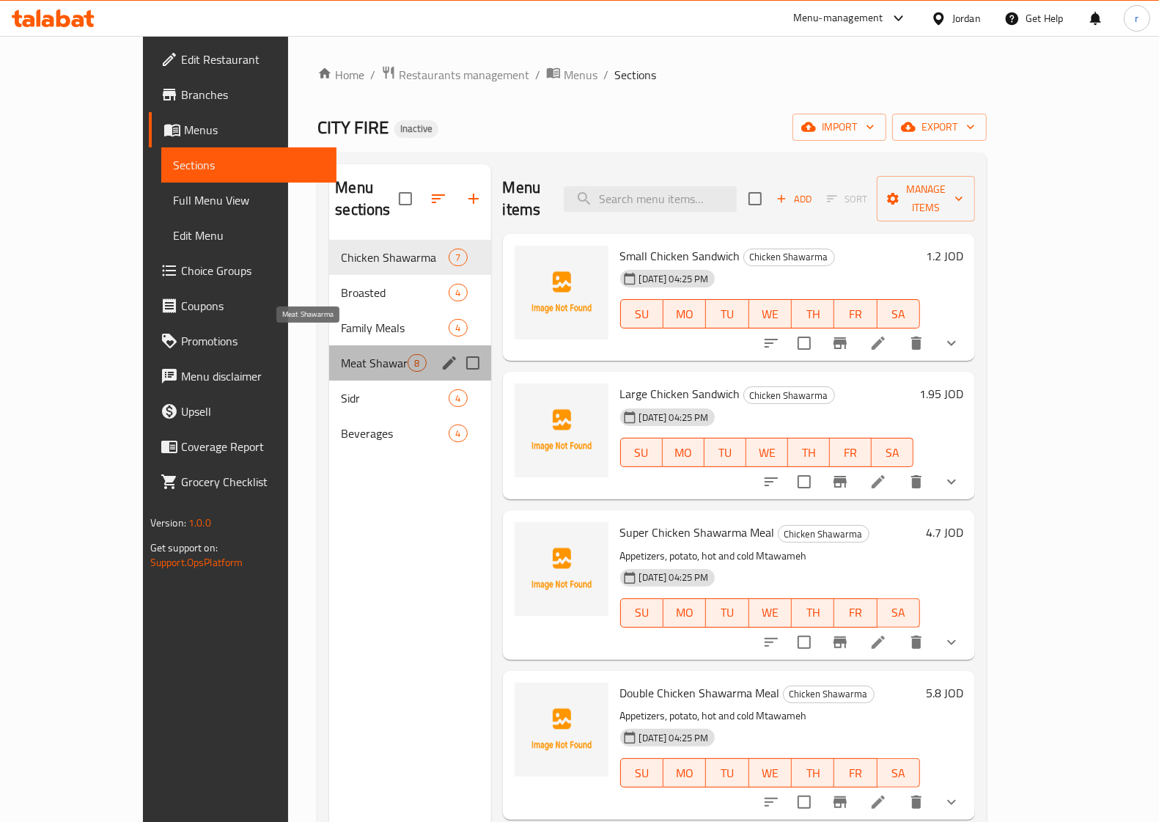
click at [341, 354] on span "Meat Shawarma" at bounding box center [374, 363] width 67 height 18
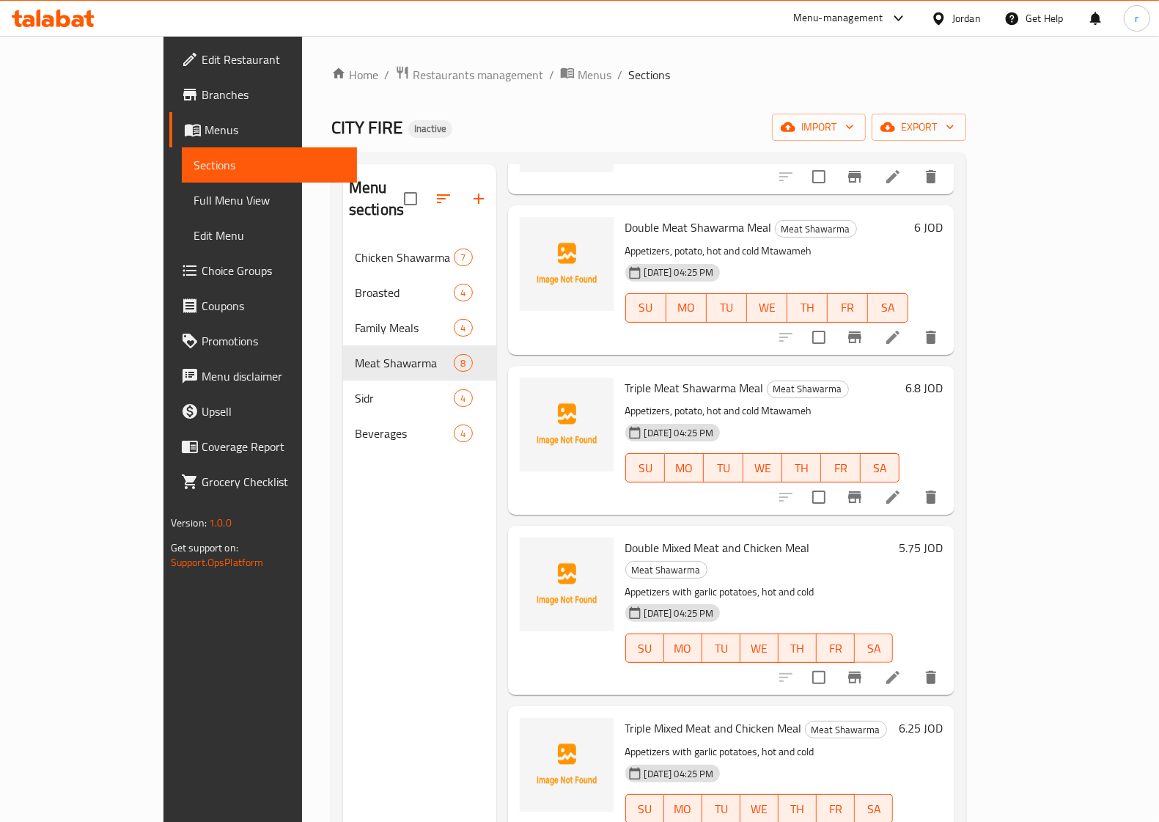
scroll to position [367, 0]
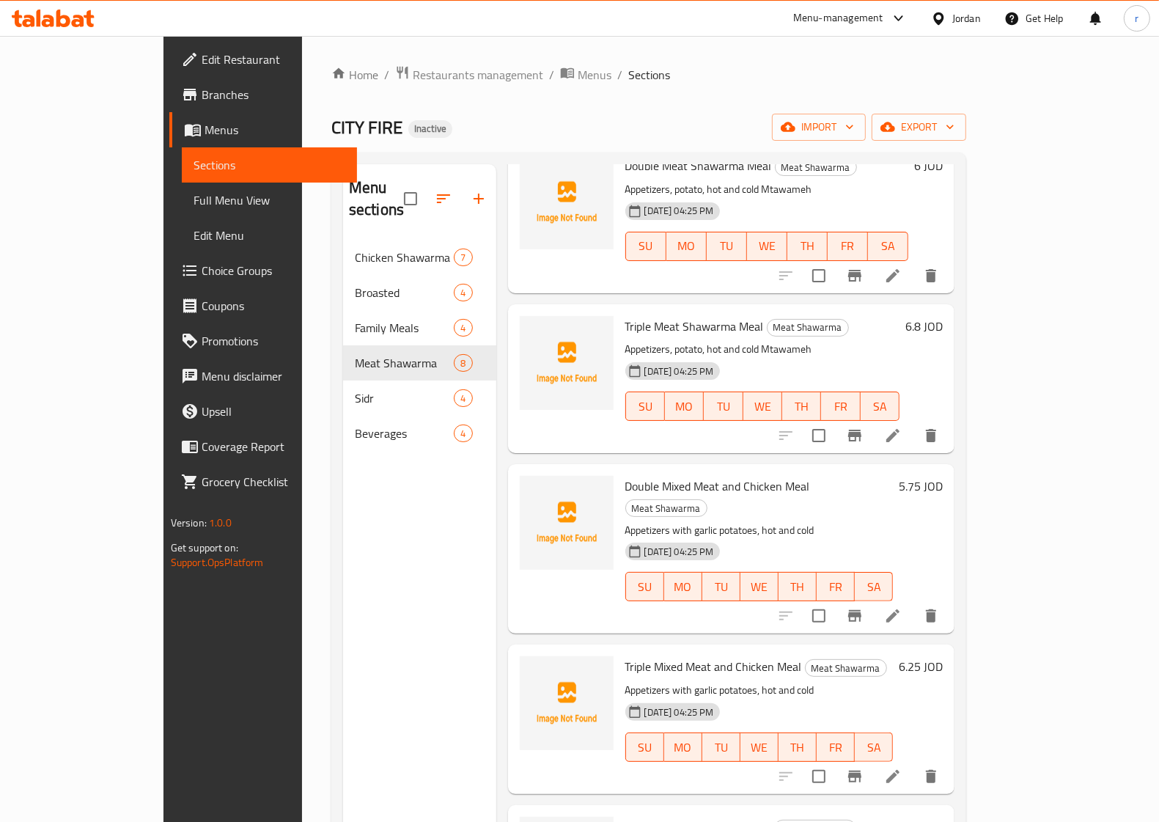
click at [914, 603] on li at bounding box center [893, 616] width 41 height 26
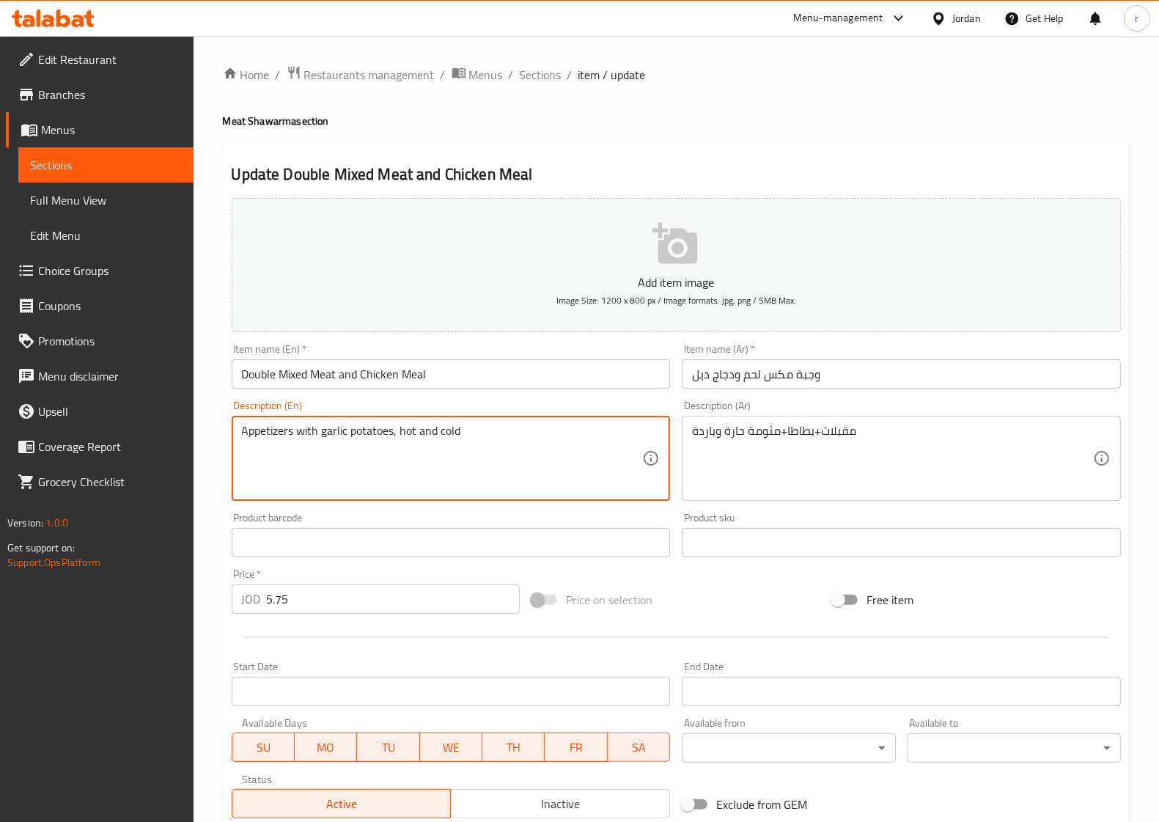
drag, startPoint x: 499, startPoint y: 429, endPoint x: 210, endPoint y: 433, distance: 288.2
paste textarea ", potato, hot and cold Mtawameh"
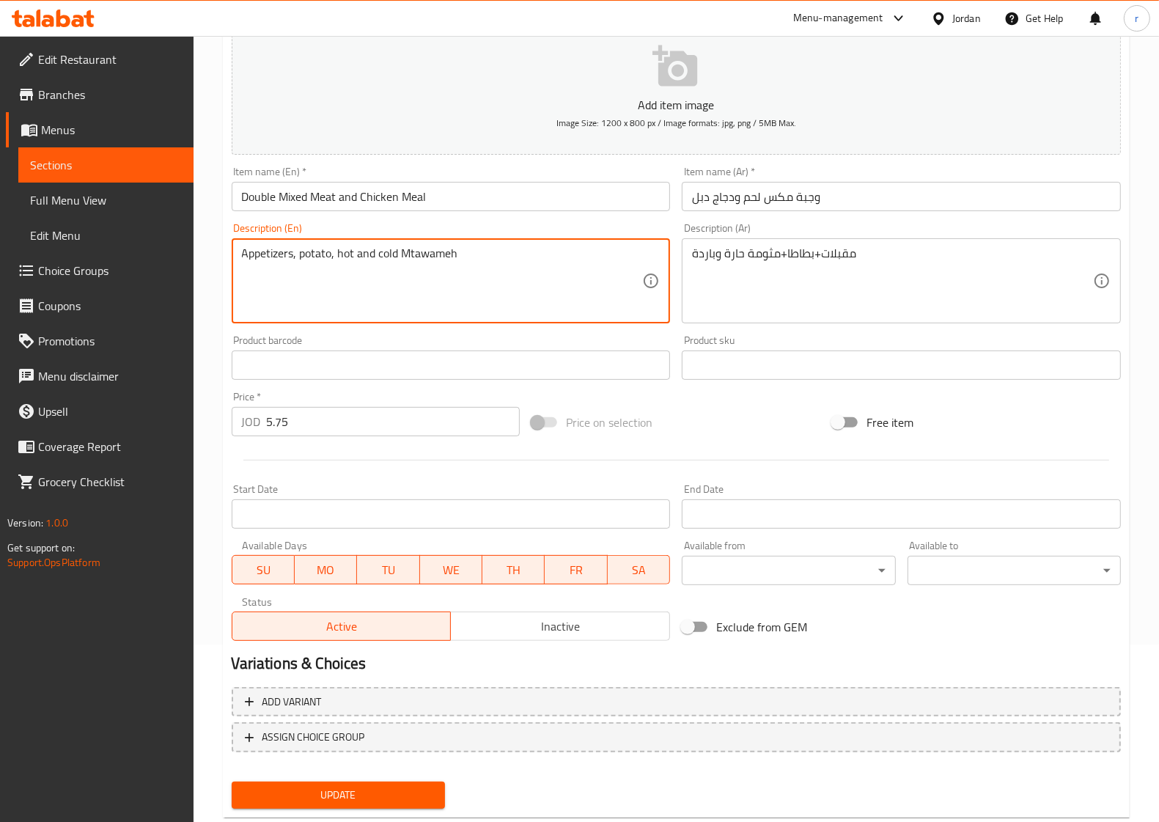
scroll to position [211, 0]
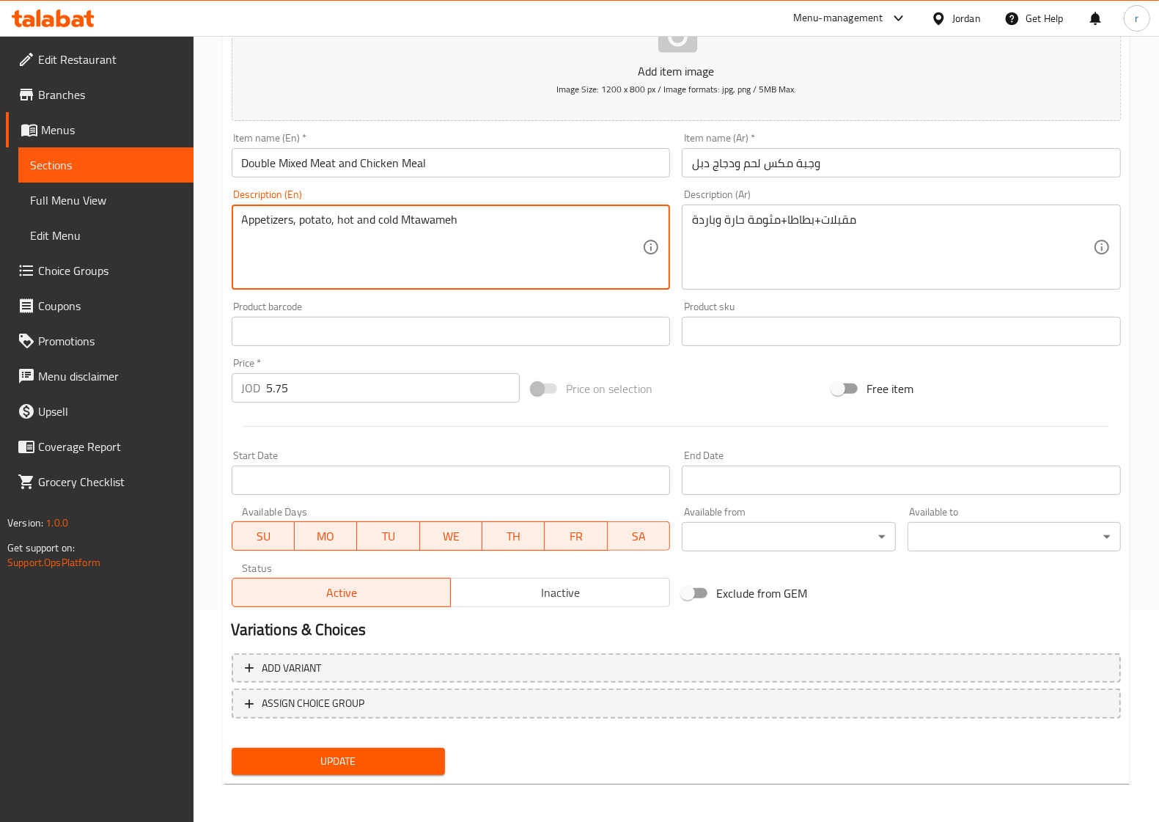
type textarea "Appetizers, potato, hot and cold Mtawameh"
click at [389, 752] on span "Update" at bounding box center [338, 761] width 190 height 18
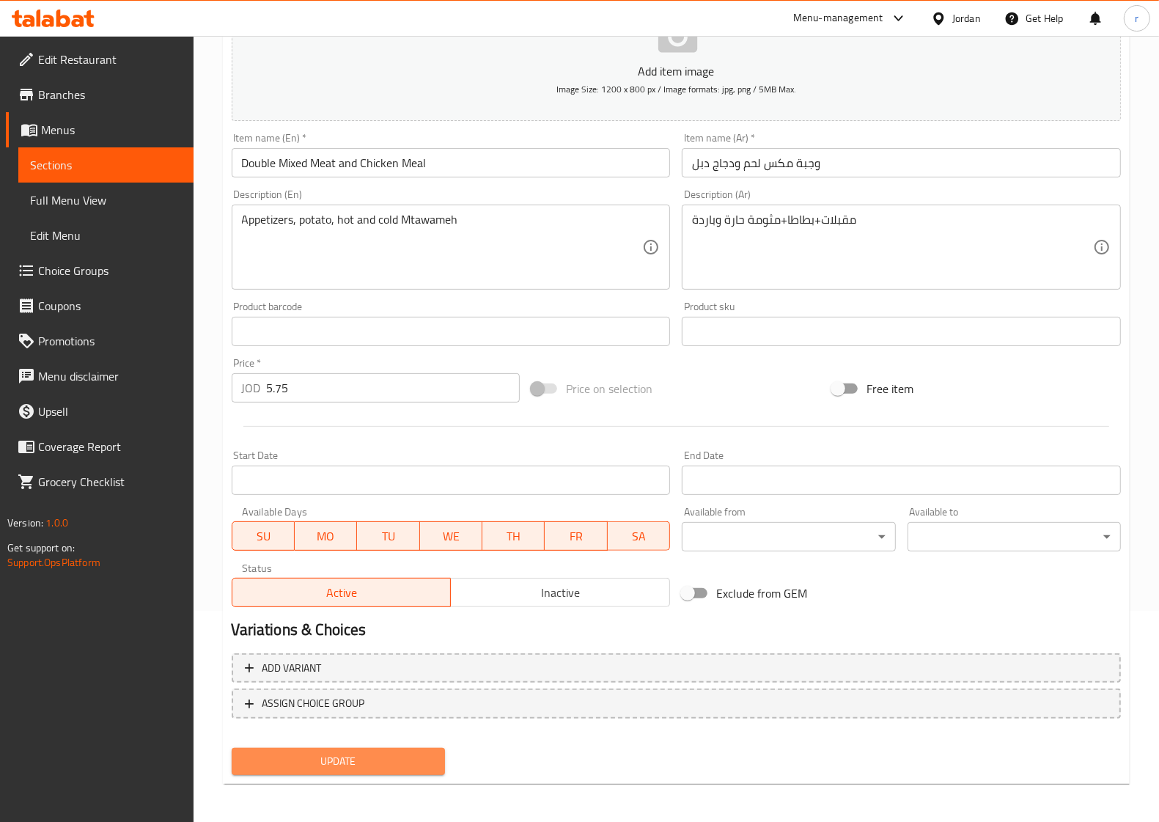
click at [400, 760] on span "Update" at bounding box center [338, 761] width 190 height 18
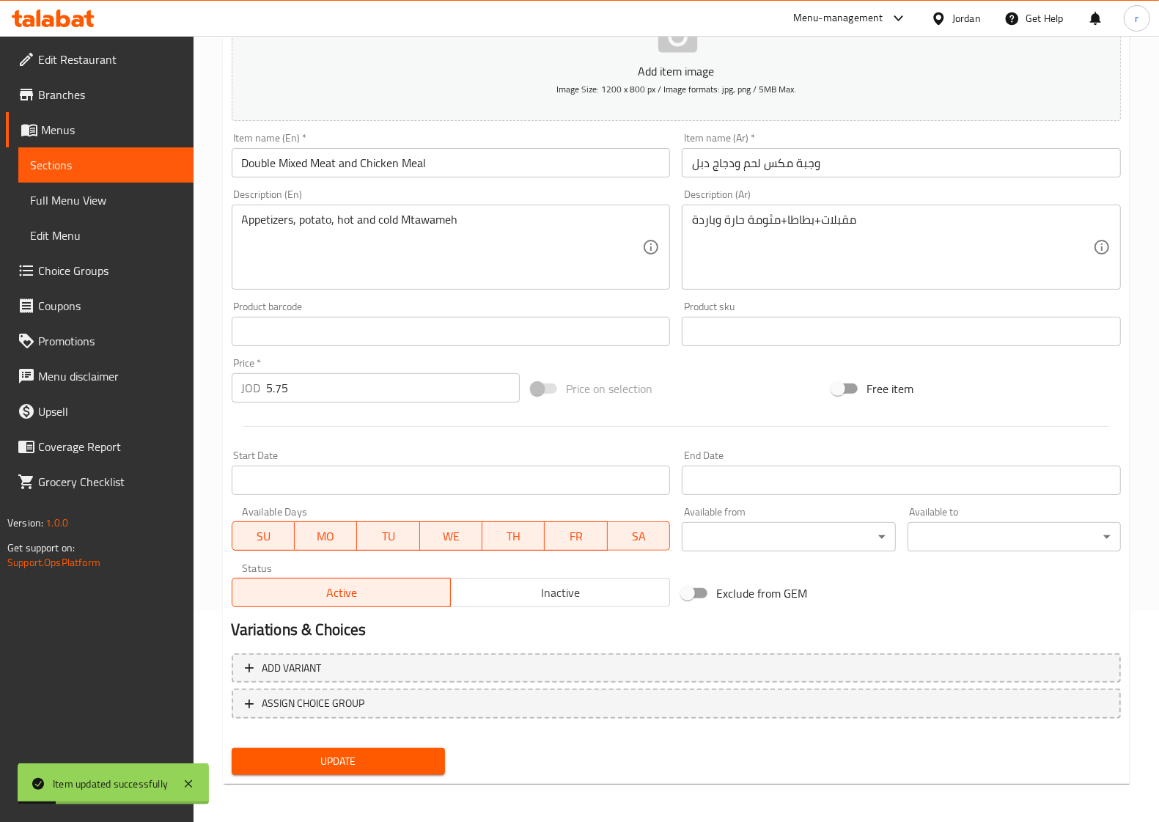
click at [132, 158] on span "Sections" at bounding box center [106, 165] width 152 height 18
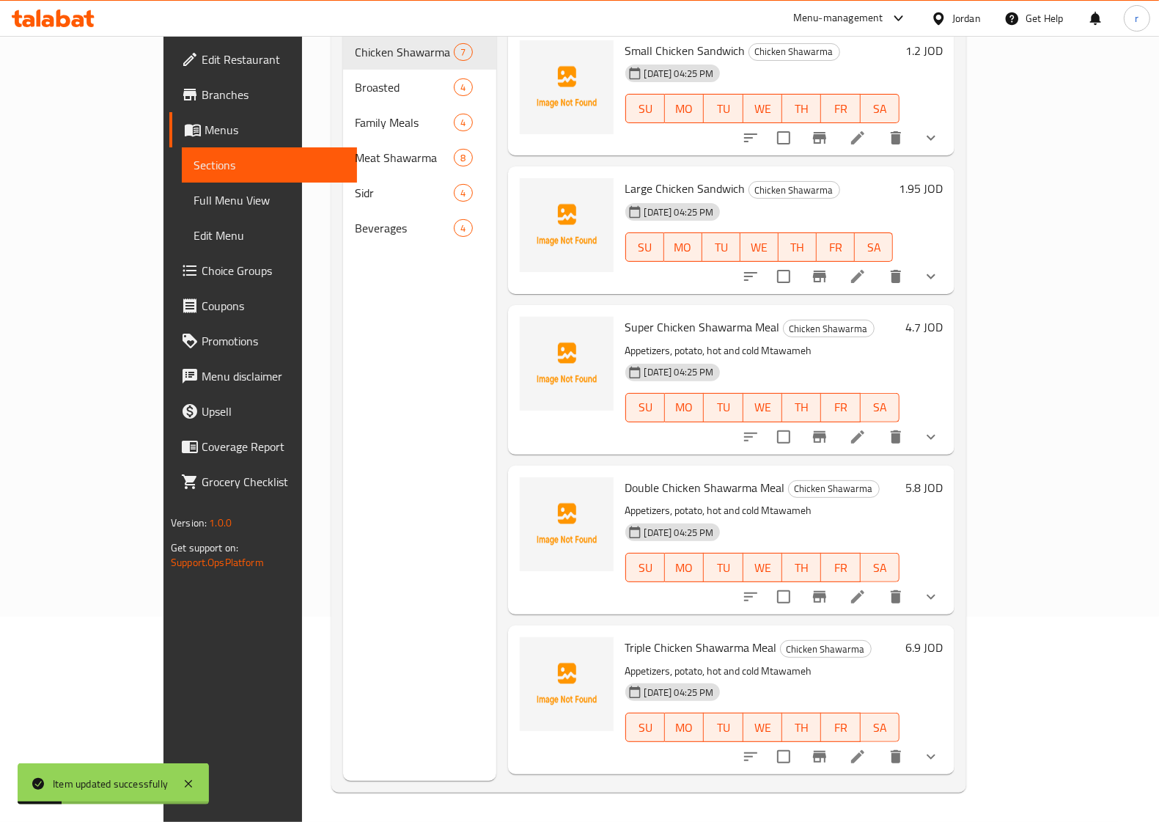
scroll to position [206, 0]
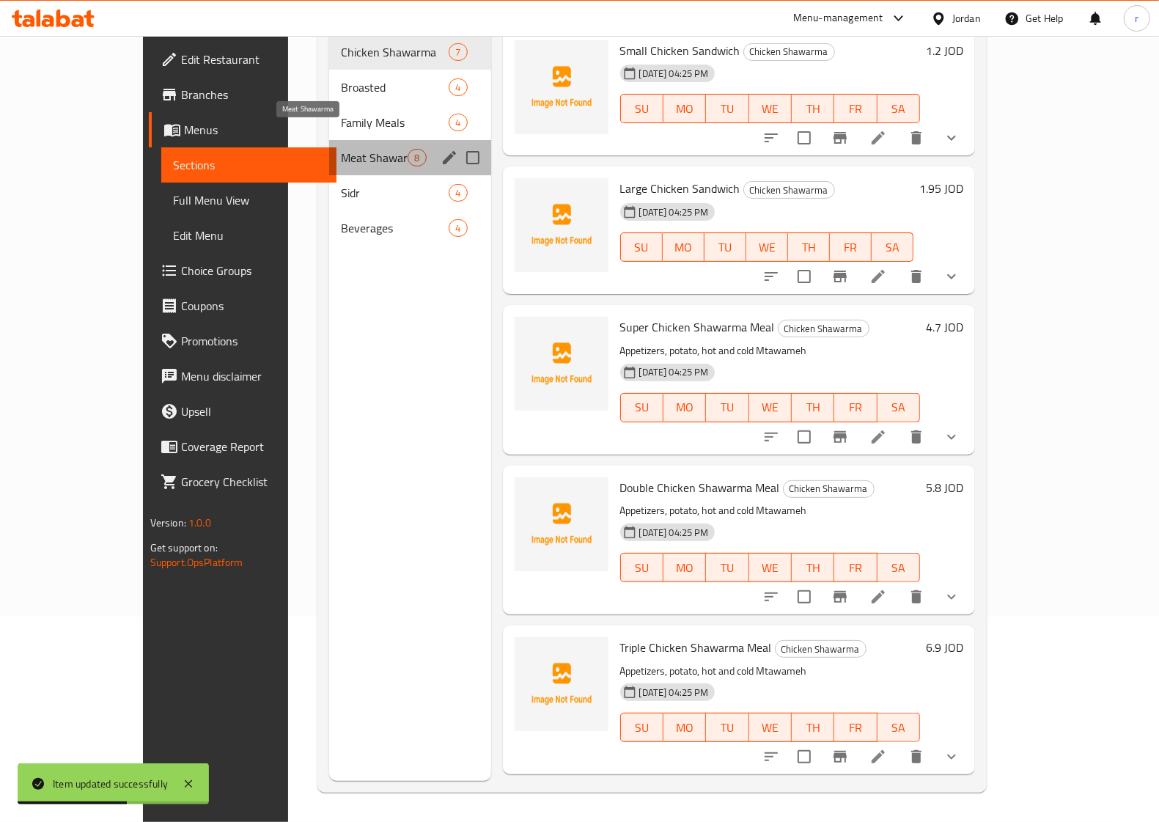
click at [341, 149] on span "Meat Shawarma" at bounding box center [374, 158] width 67 height 18
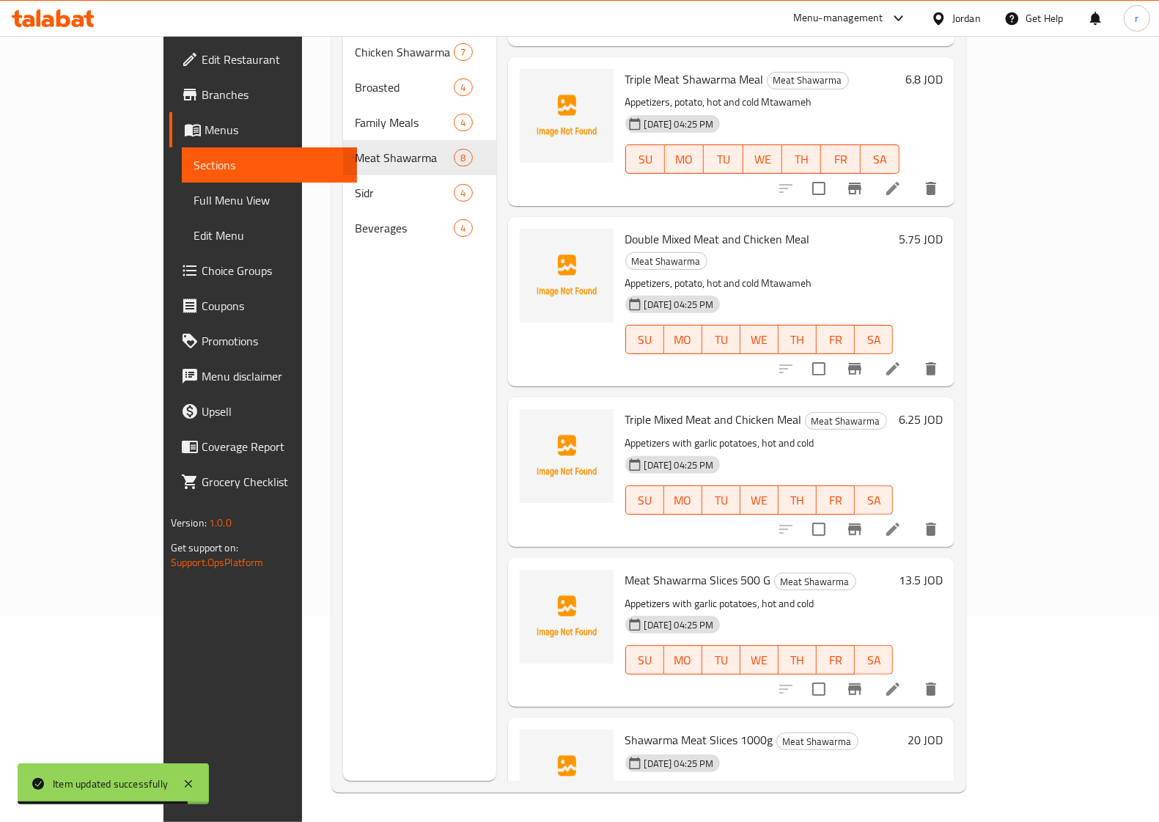
scroll to position [430, 0]
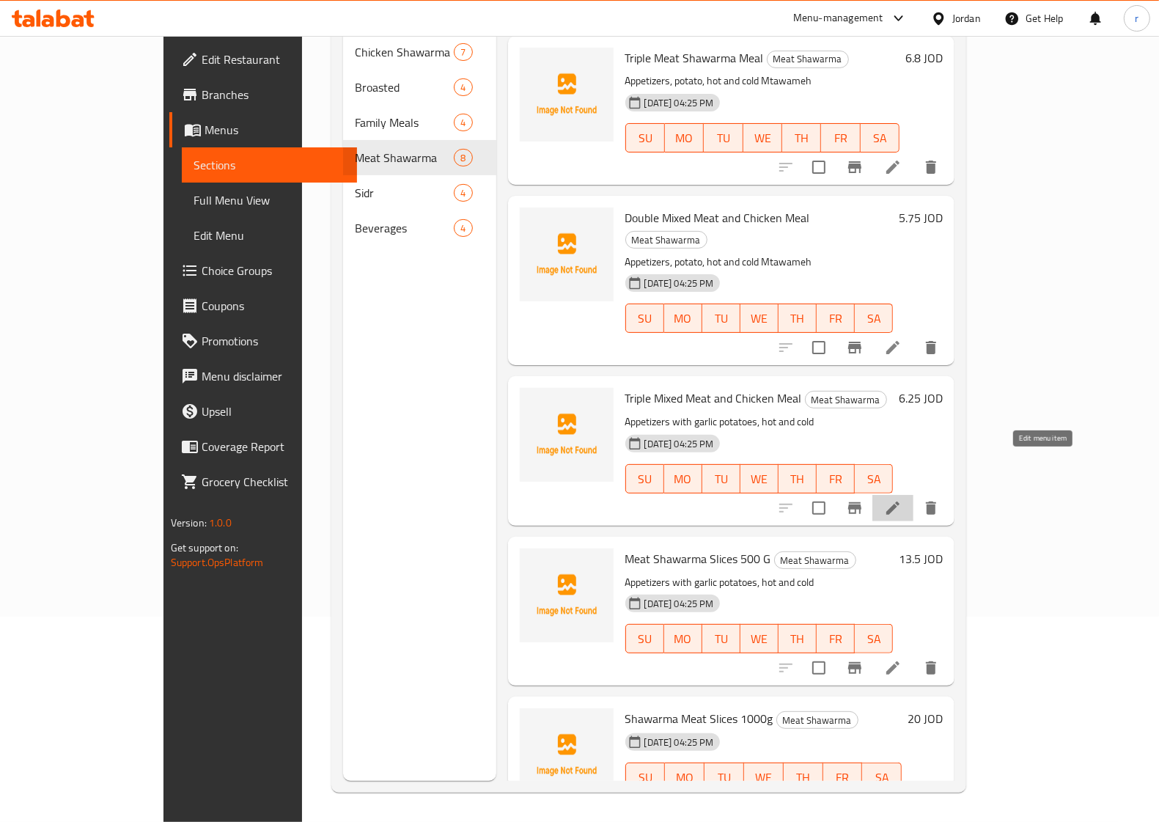
click at [900, 502] on icon at bounding box center [893, 508] width 13 height 13
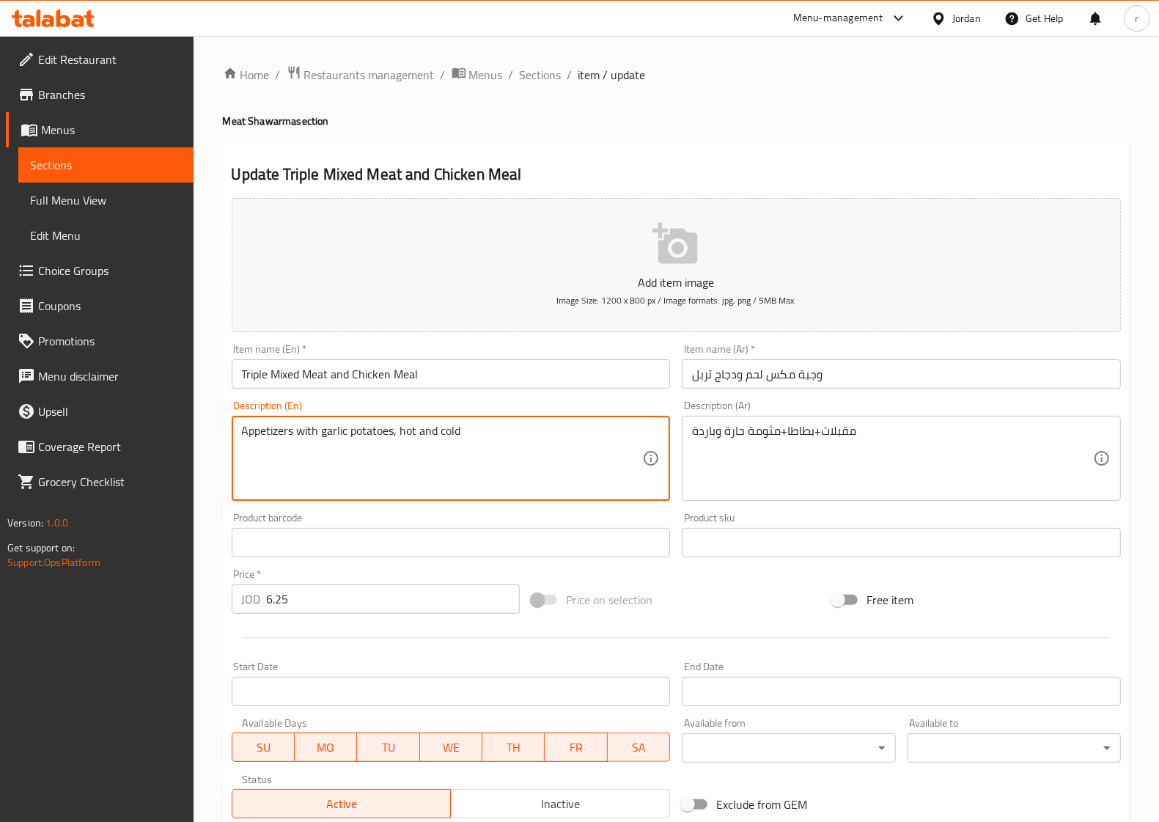
drag, startPoint x: 507, startPoint y: 439, endPoint x: 221, endPoint y: 445, distance: 285.3
paste textarea ", potato, hot and cold Mtawameh"
type textarea "Appetizers, potato, hot and cold Mtawameh"
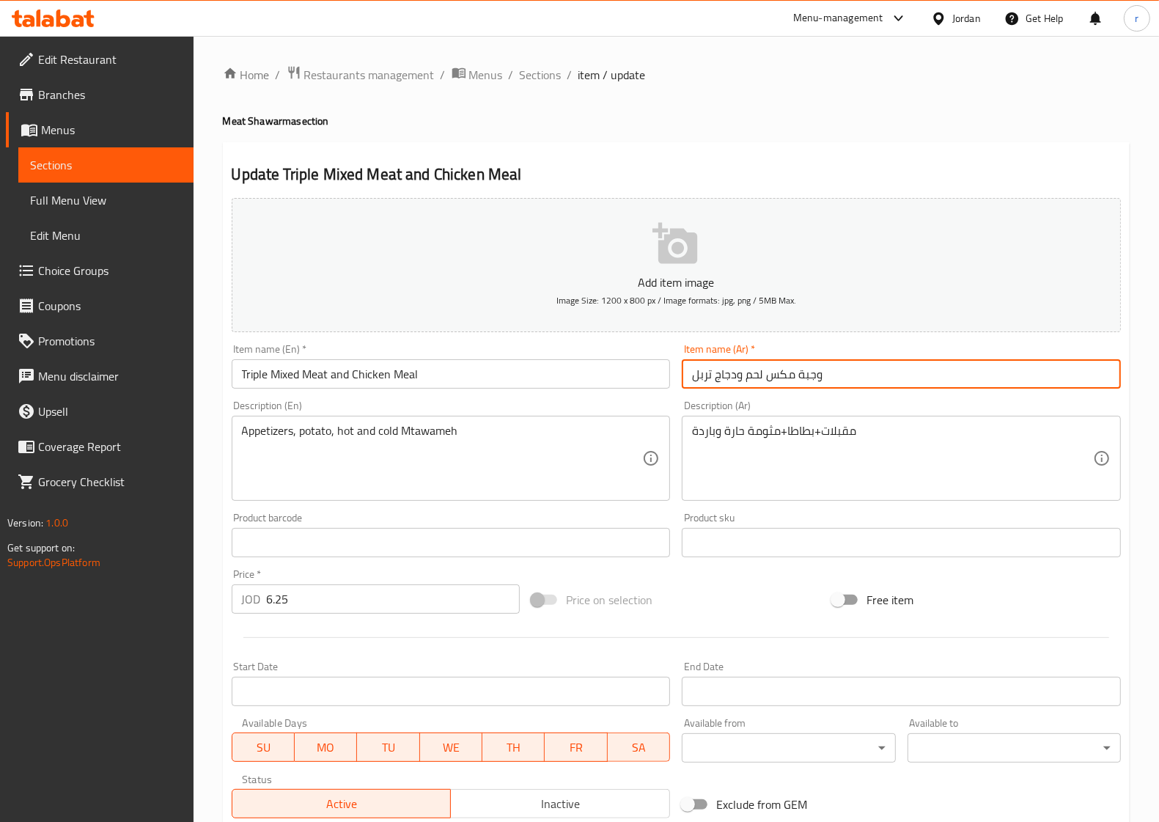
drag, startPoint x: 837, startPoint y: 378, endPoint x: 644, endPoint y: 389, distance: 193.2
click at [644, 389] on div "Add item image Image Size: 1200 x 800 px / Image formats: jpg, png / 5MB Max. I…" at bounding box center [676, 508] width 901 height 632
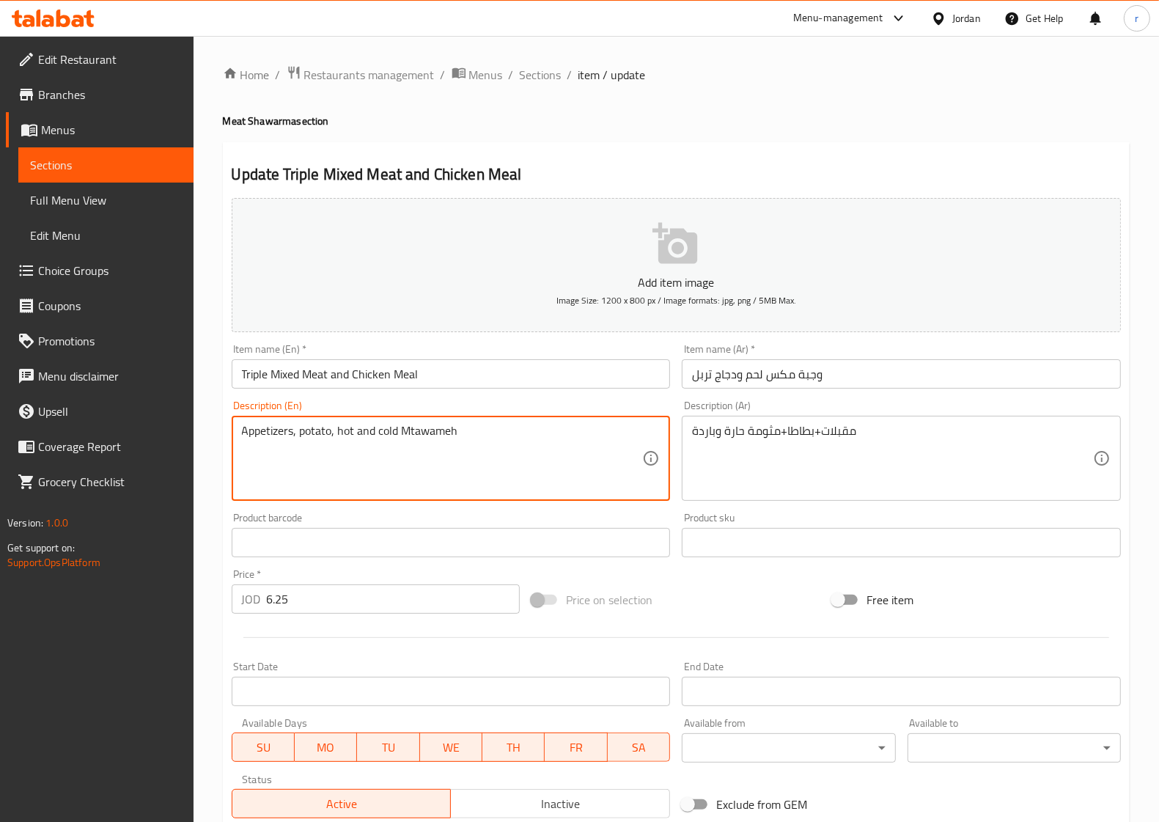
drag, startPoint x: 488, startPoint y: 435, endPoint x: 222, endPoint y: 435, distance: 266.2
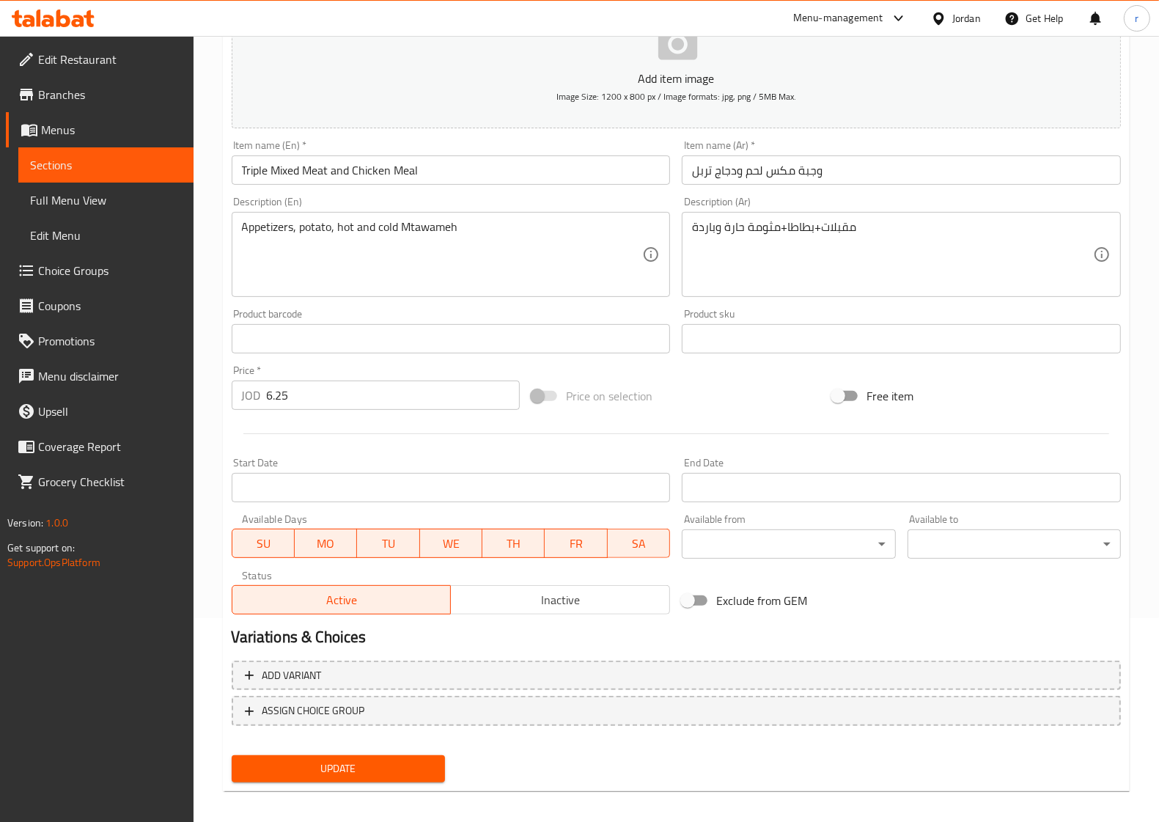
scroll to position [211, 0]
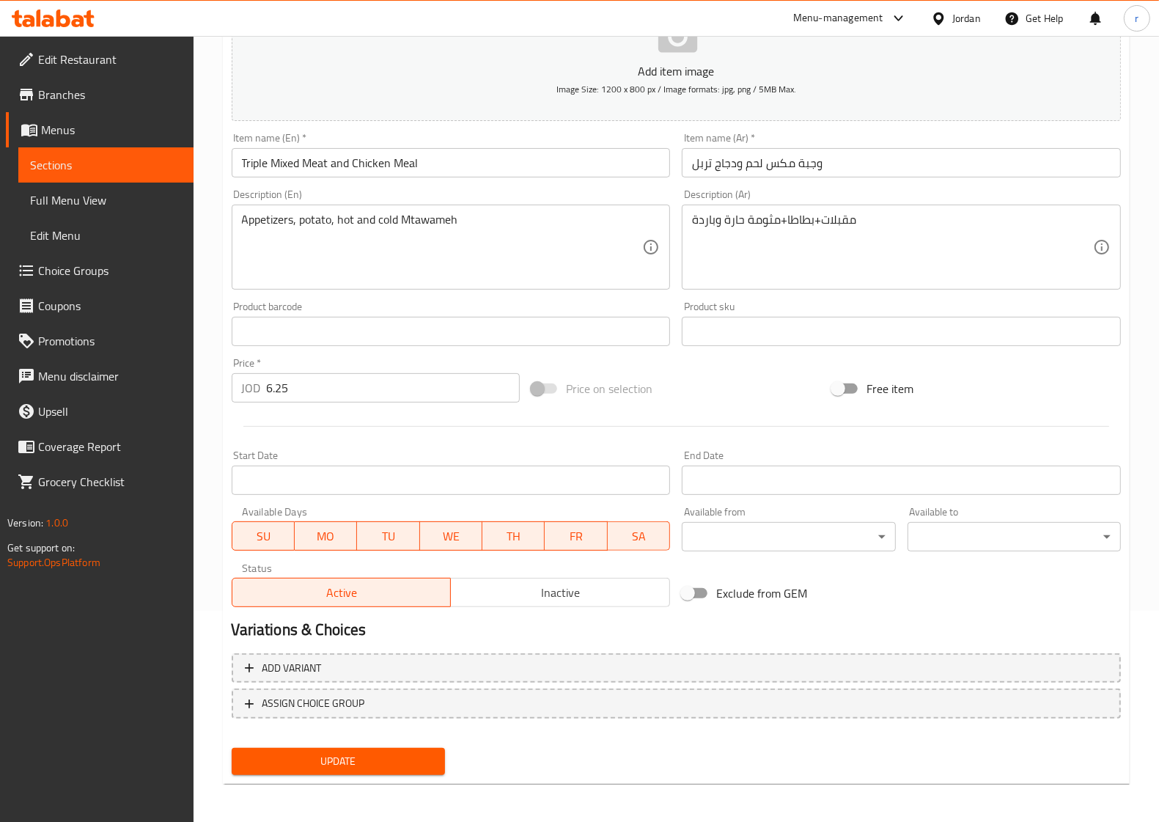
click at [360, 755] on span "Update" at bounding box center [338, 761] width 190 height 18
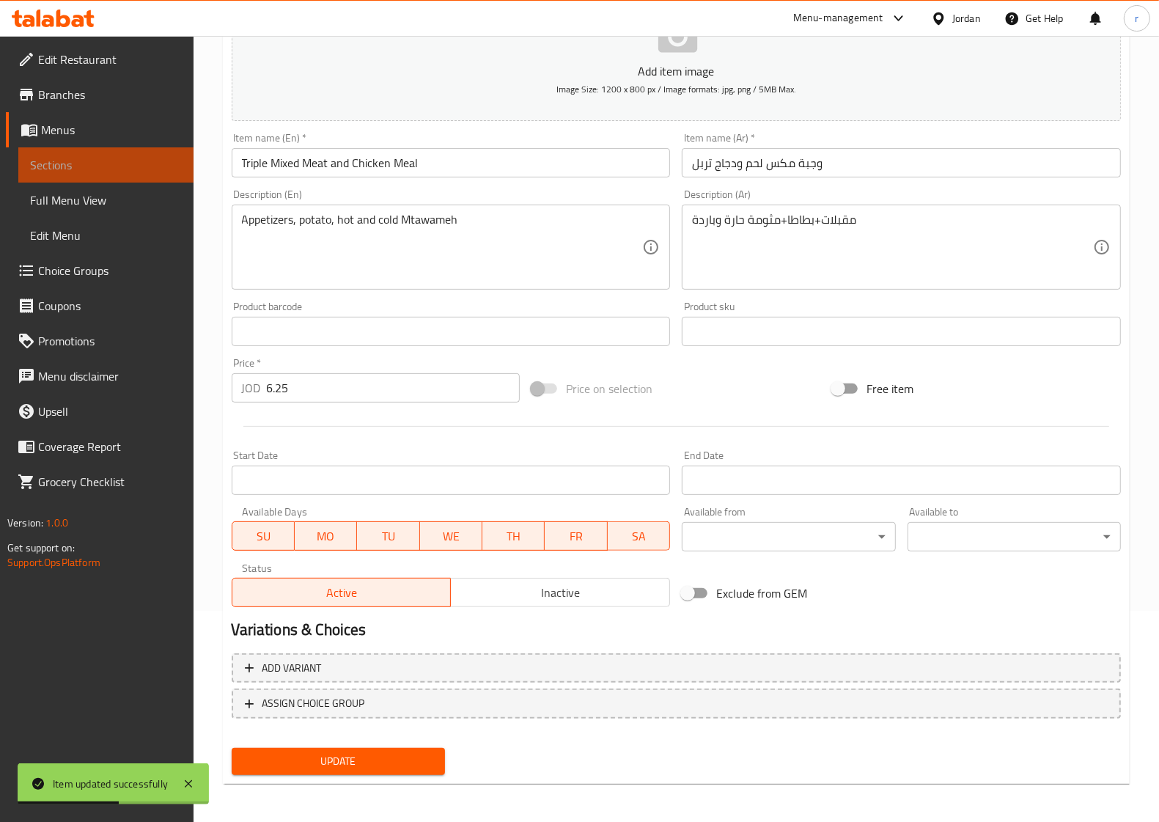
click at [132, 165] on span "Sections" at bounding box center [106, 165] width 152 height 18
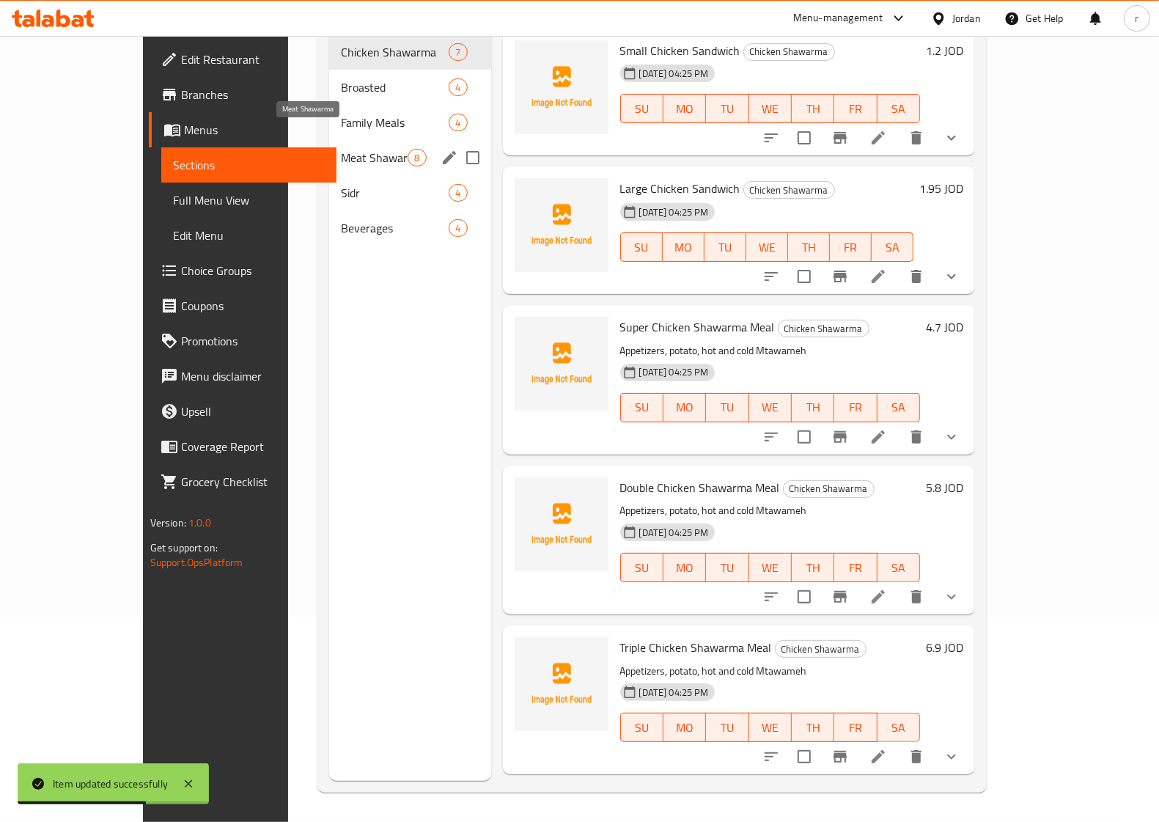
click at [341, 149] on span "Meat Shawarma" at bounding box center [374, 158] width 67 height 18
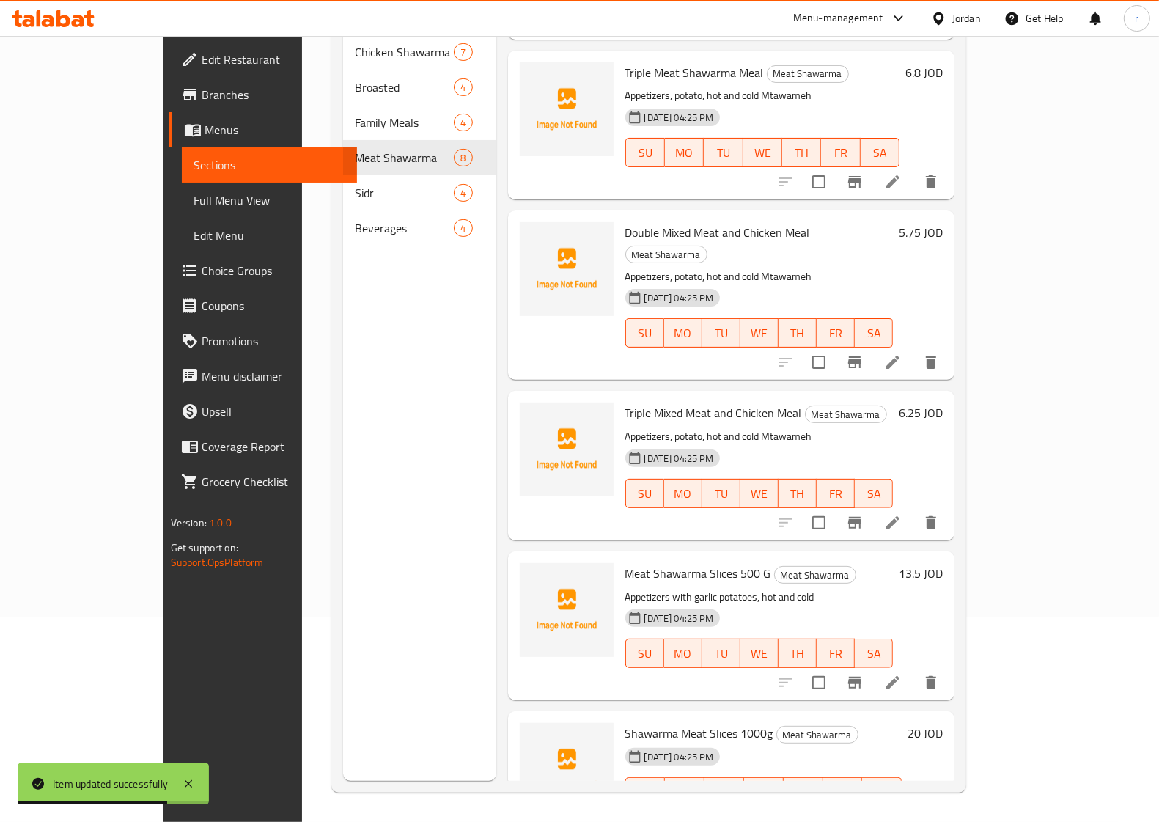
scroll to position [430, 0]
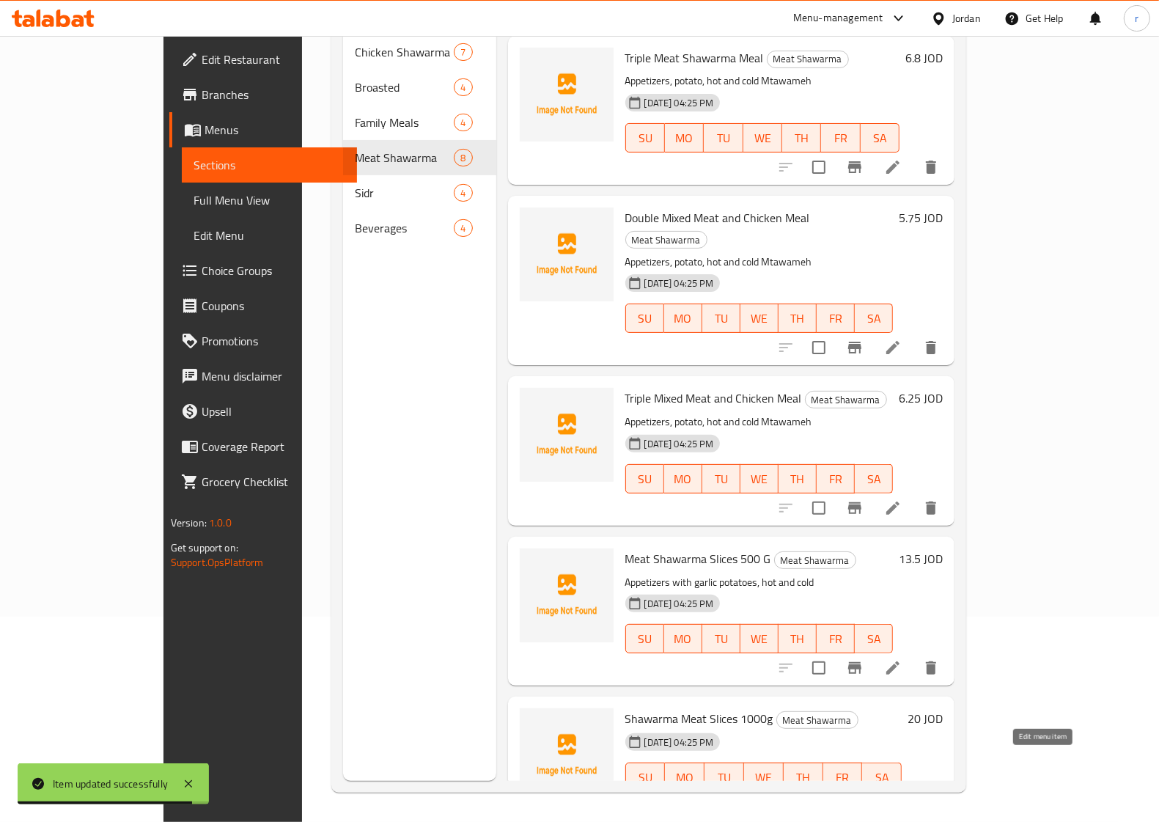
click at [902, 798] on icon at bounding box center [893, 807] width 18 height 18
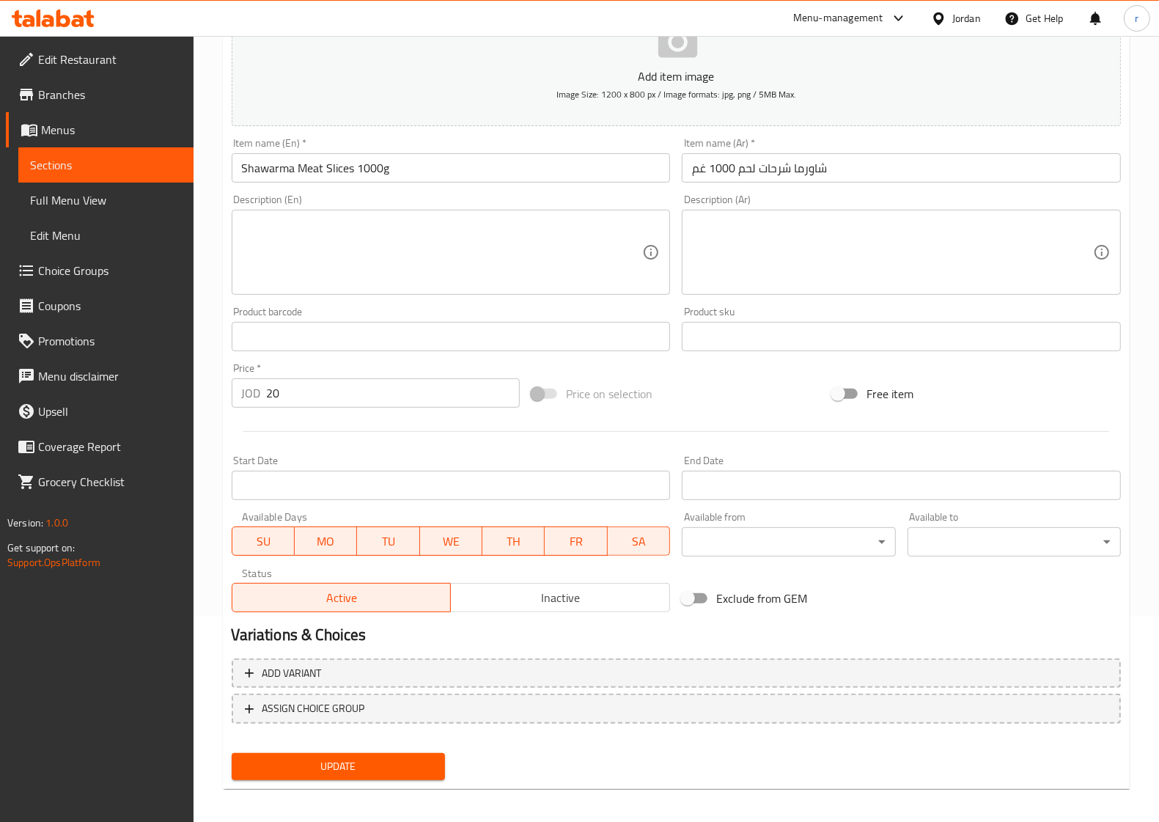
scroll to position [211, 0]
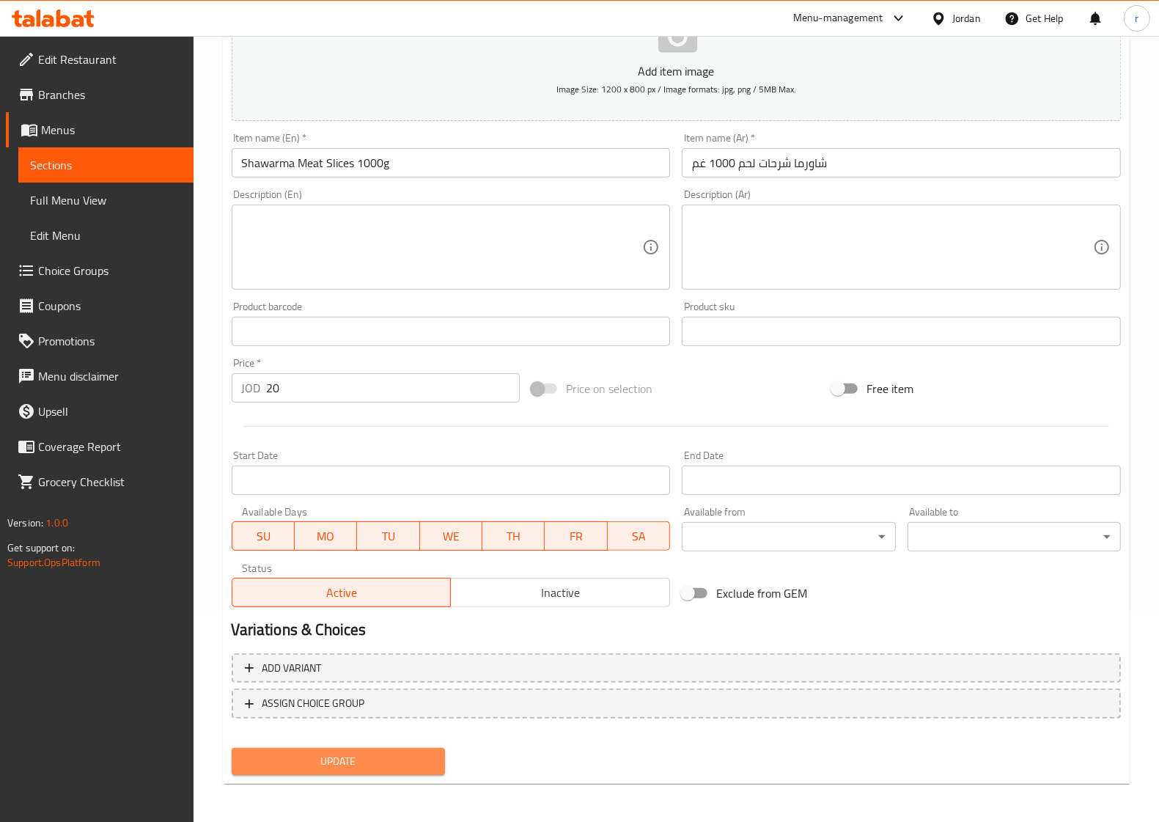
click at [386, 760] on span "Update" at bounding box center [338, 761] width 190 height 18
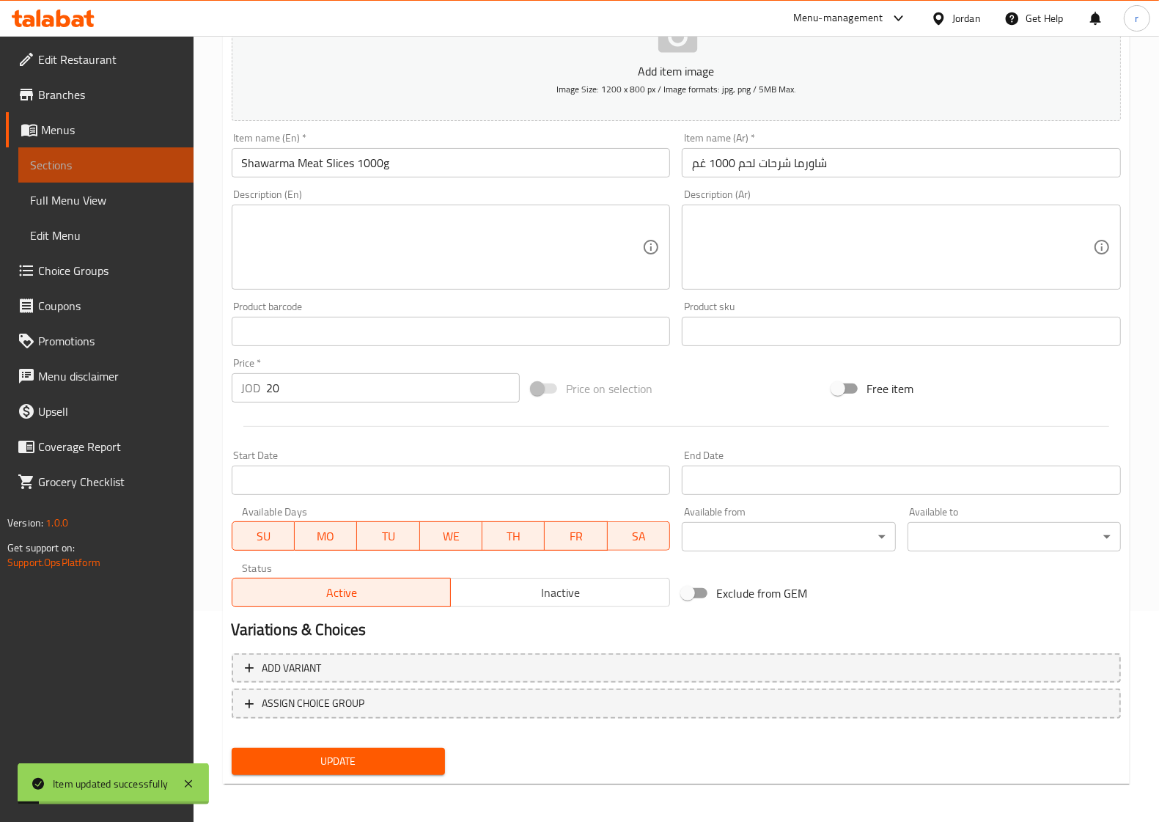
click at [114, 169] on span "Sections" at bounding box center [106, 165] width 152 height 18
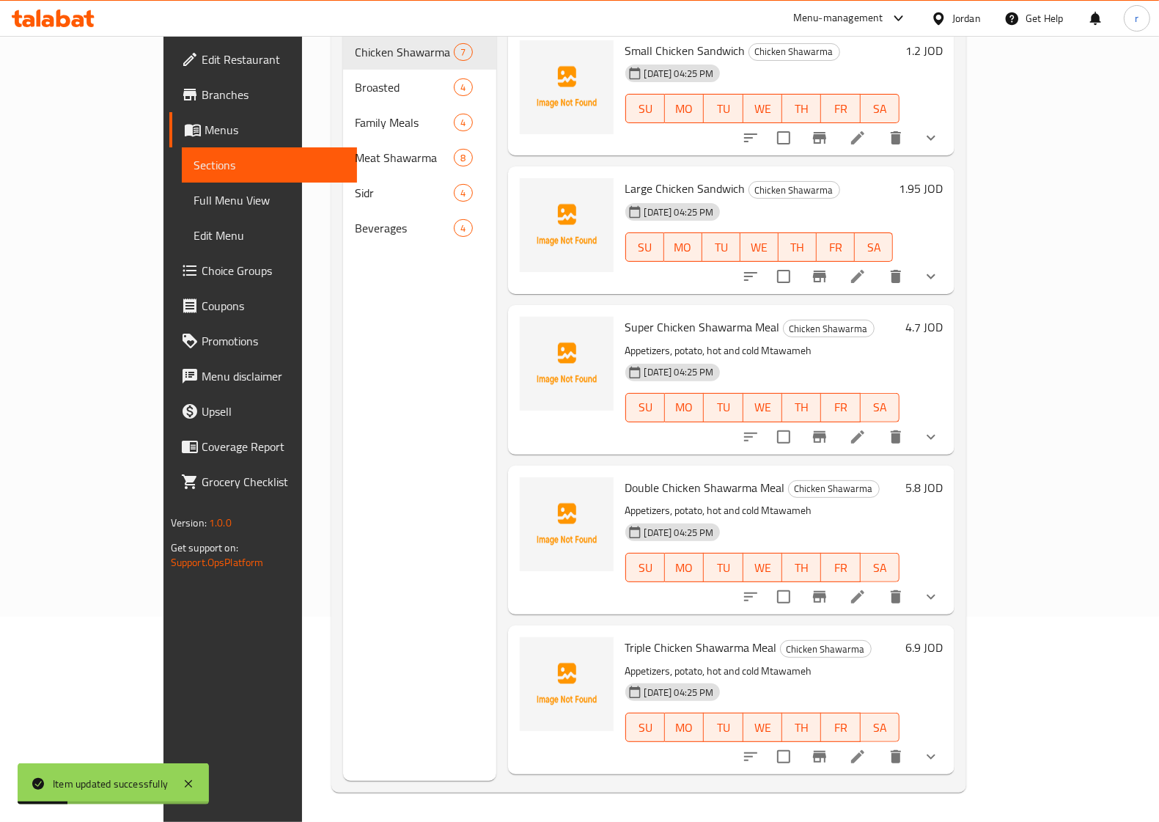
scroll to position [92, 0]
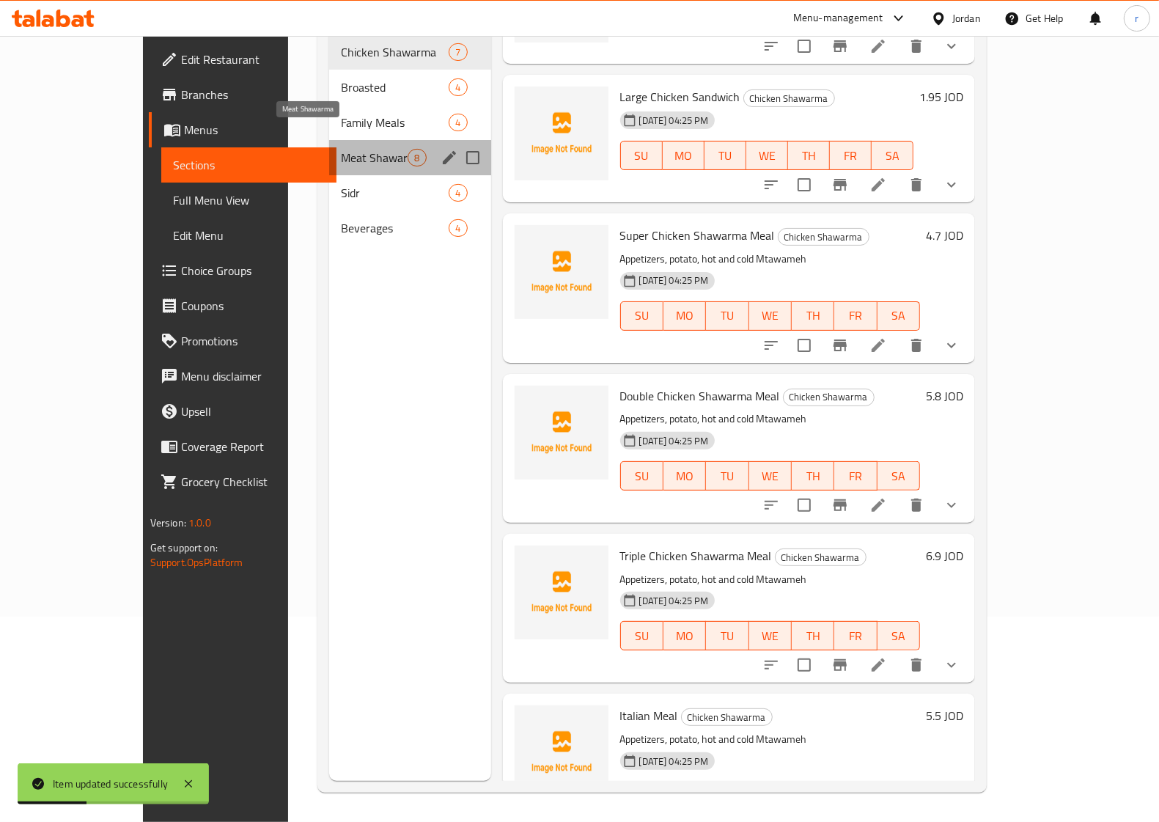
click at [341, 149] on span "Meat Shawarma" at bounding box center [374, 158] width 67 height 18
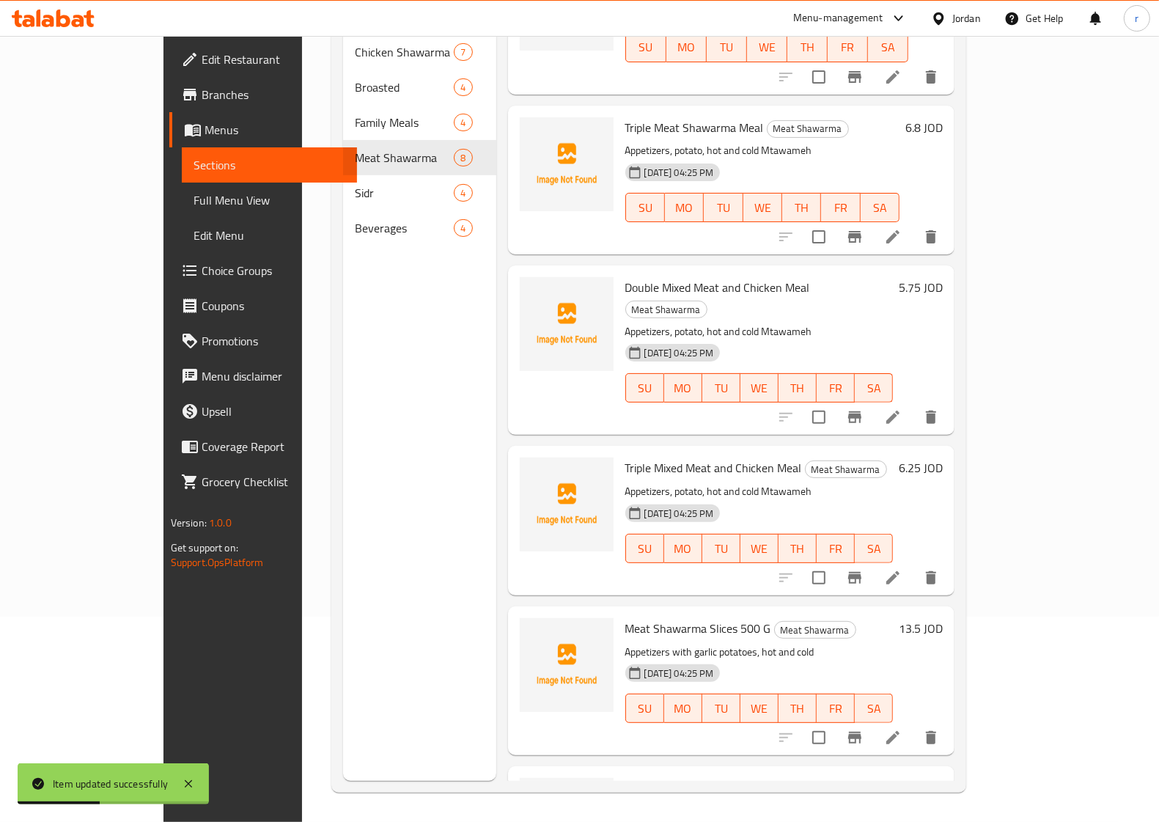
scroll to position [430, 0]
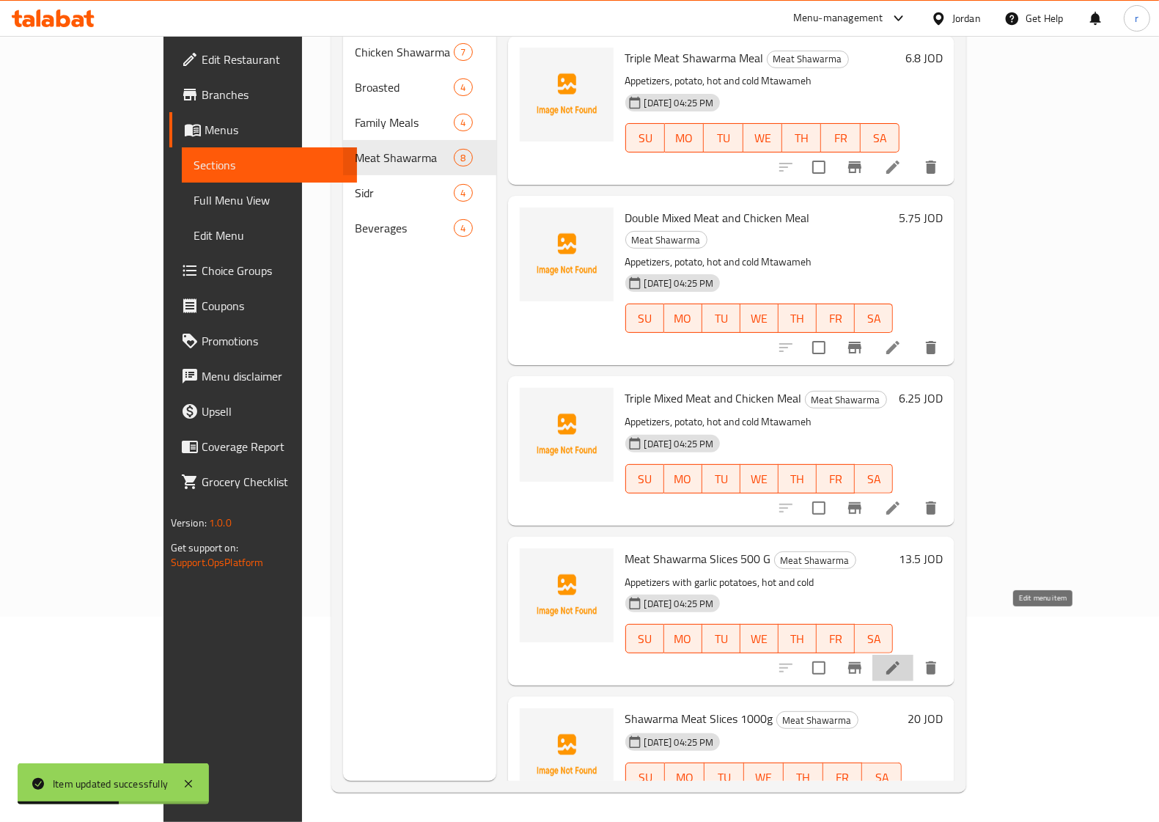
click at [900, 661] on icon at bounding box center [893, 667] width 13 height 13
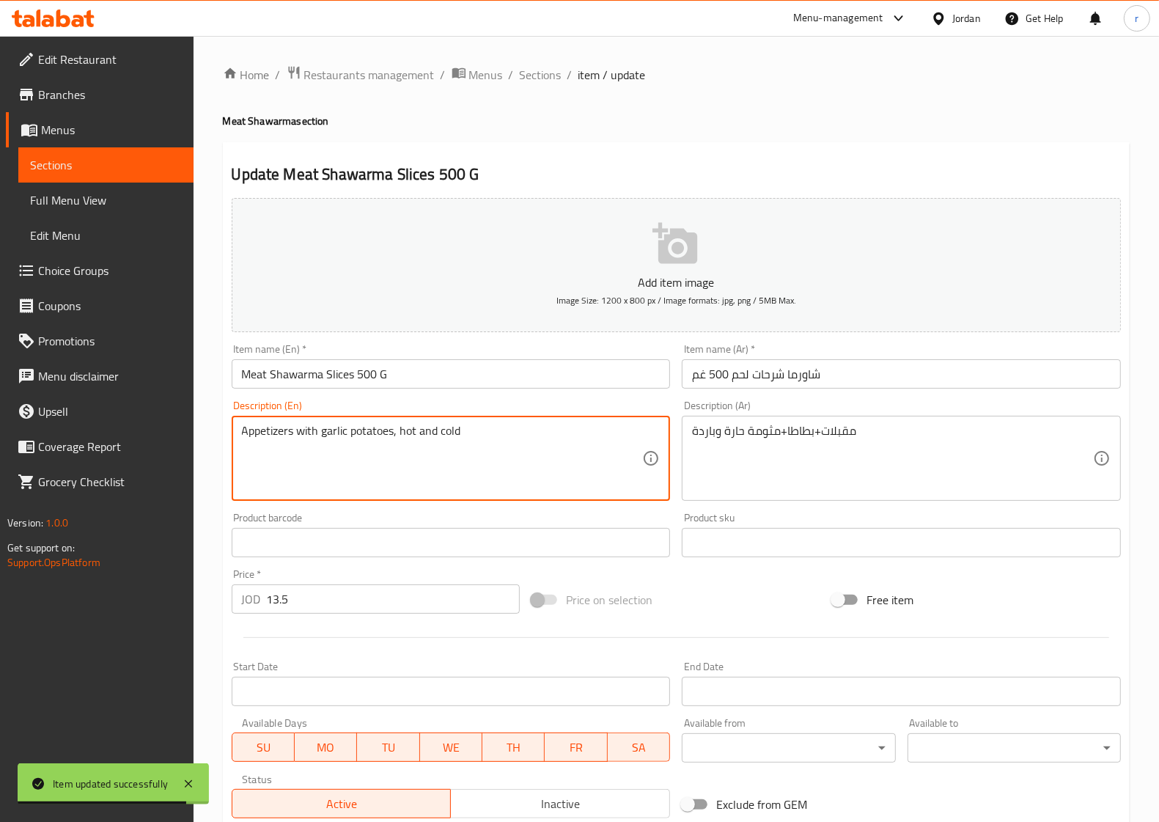
drag, startPoint x: 492, startPoint y: 431, endPoint x: 226, endPoint y: 438, distance: 266.3
paste textarea ", potato, hot and cold Mtawameh"
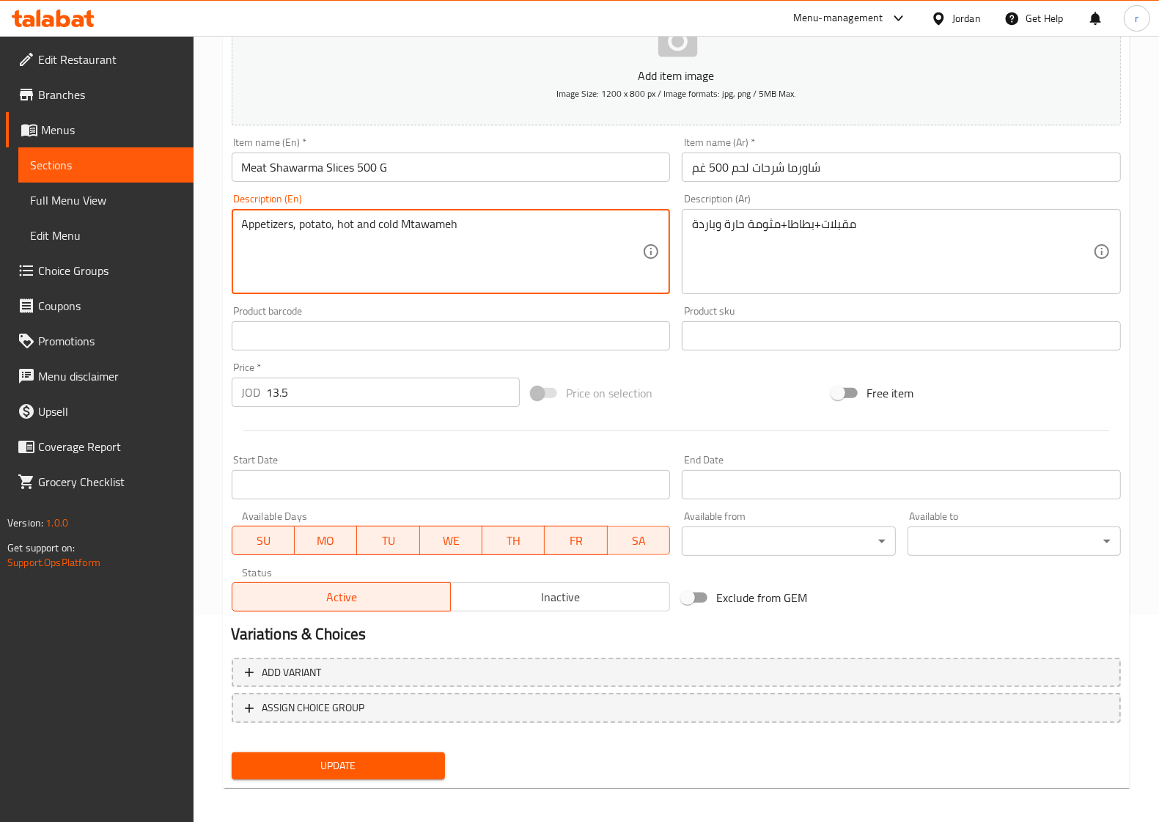
scroll to position [211, 0]
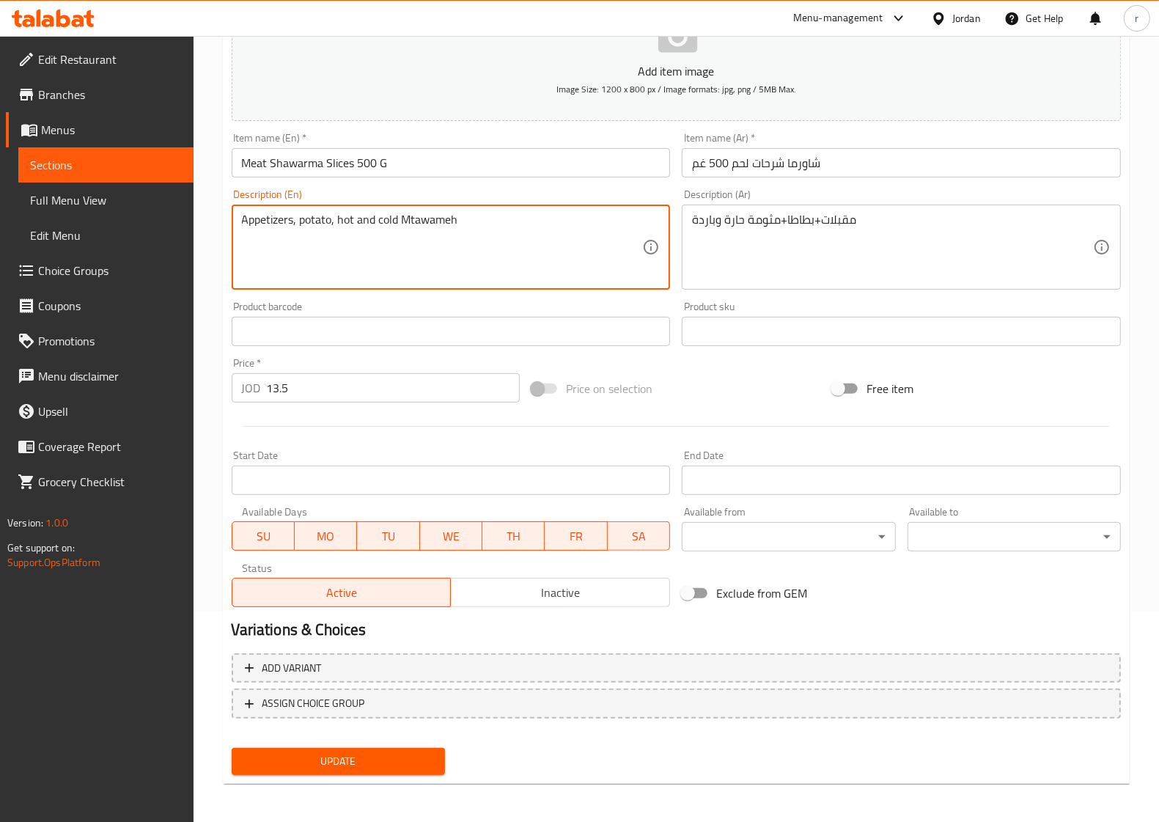
type textarea "Appetizers, potato, hot and cold Mtawameh"
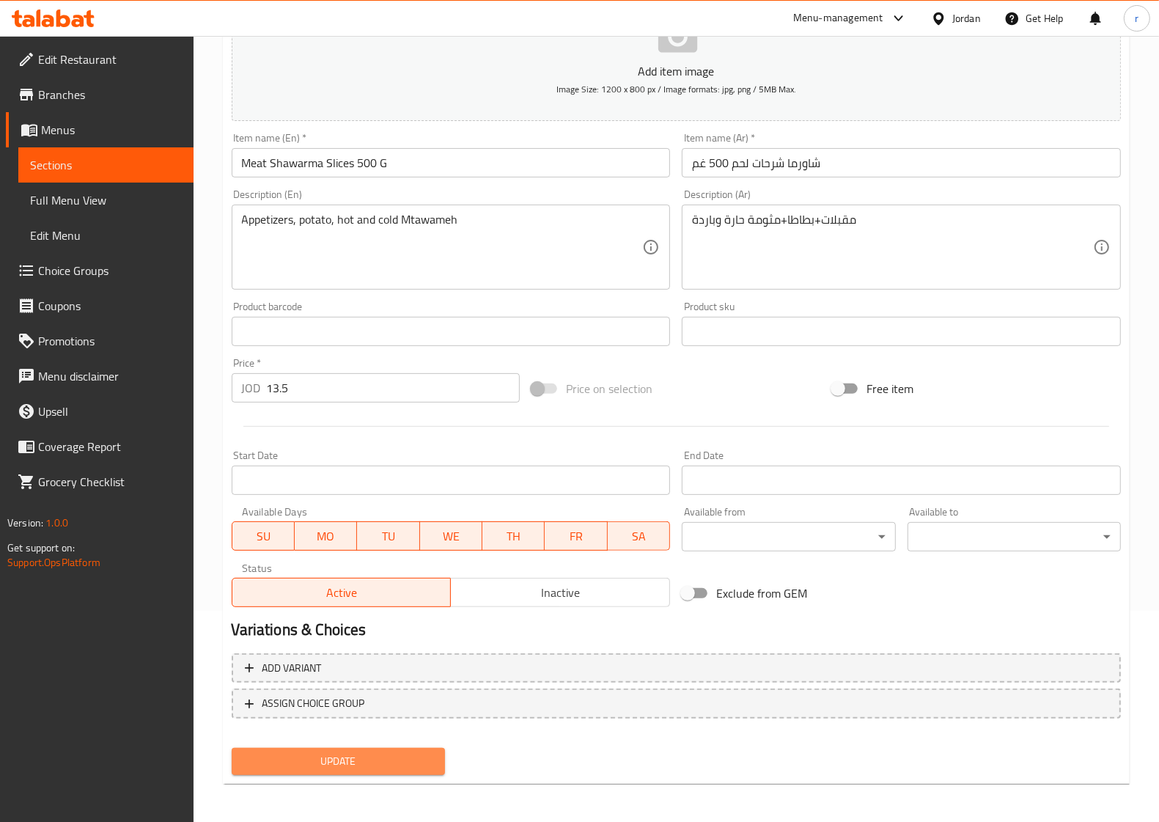
click at [341, 752] on span "Update" at bounding box center [338, 761] width 190 height 18
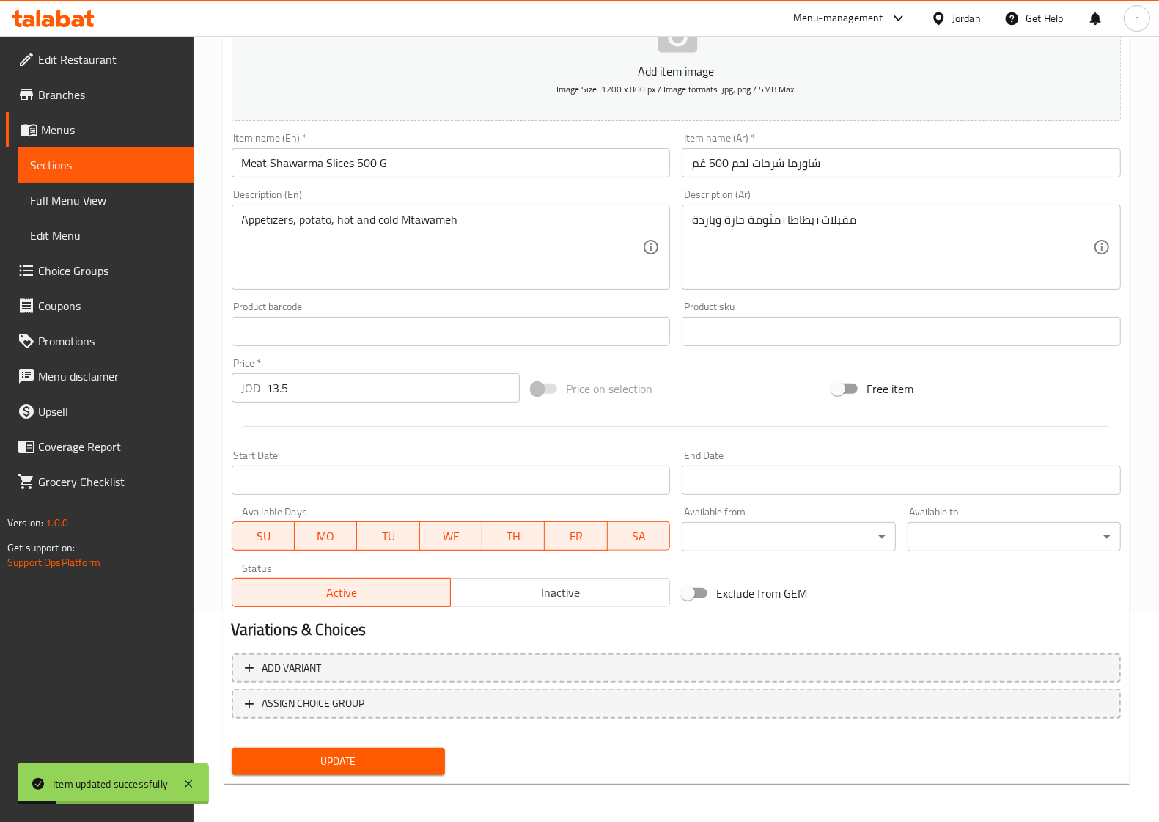
click at [126, 172] on span "Sections" at bounding box center [106, 165] width 152 height 18
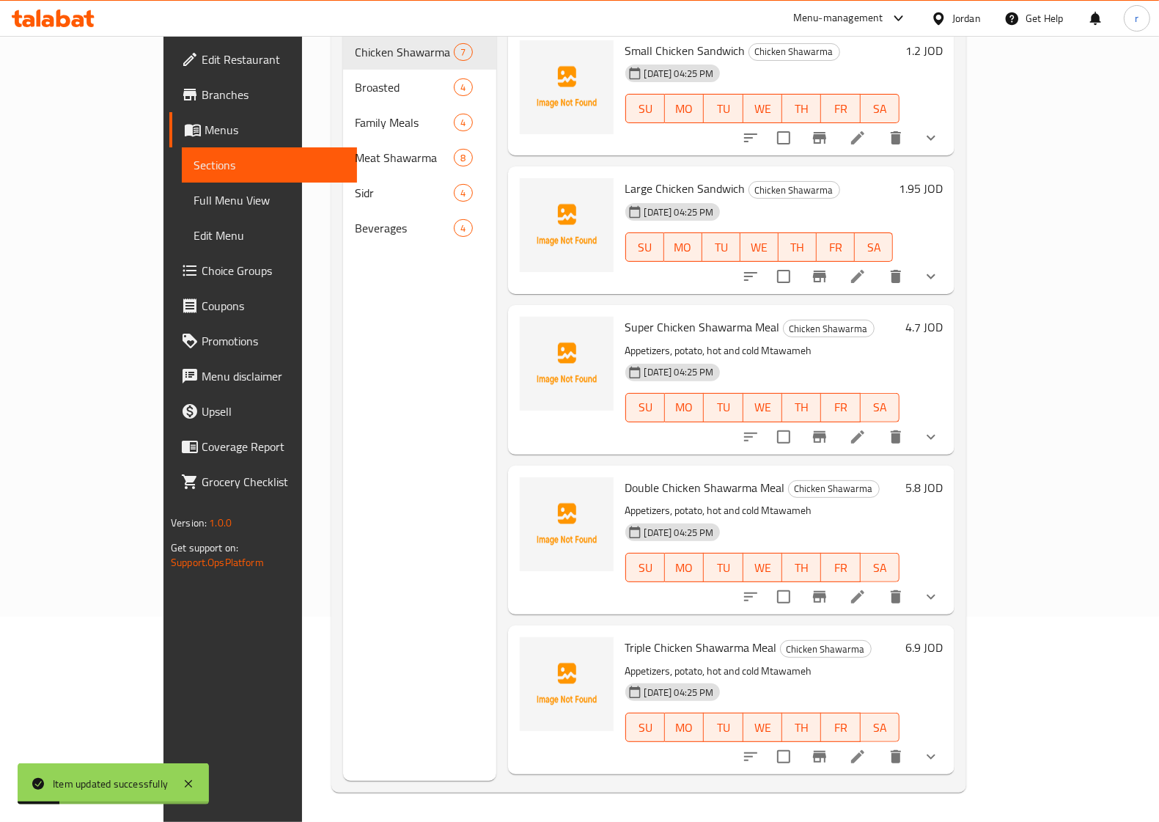
scroll to position [206, 0]
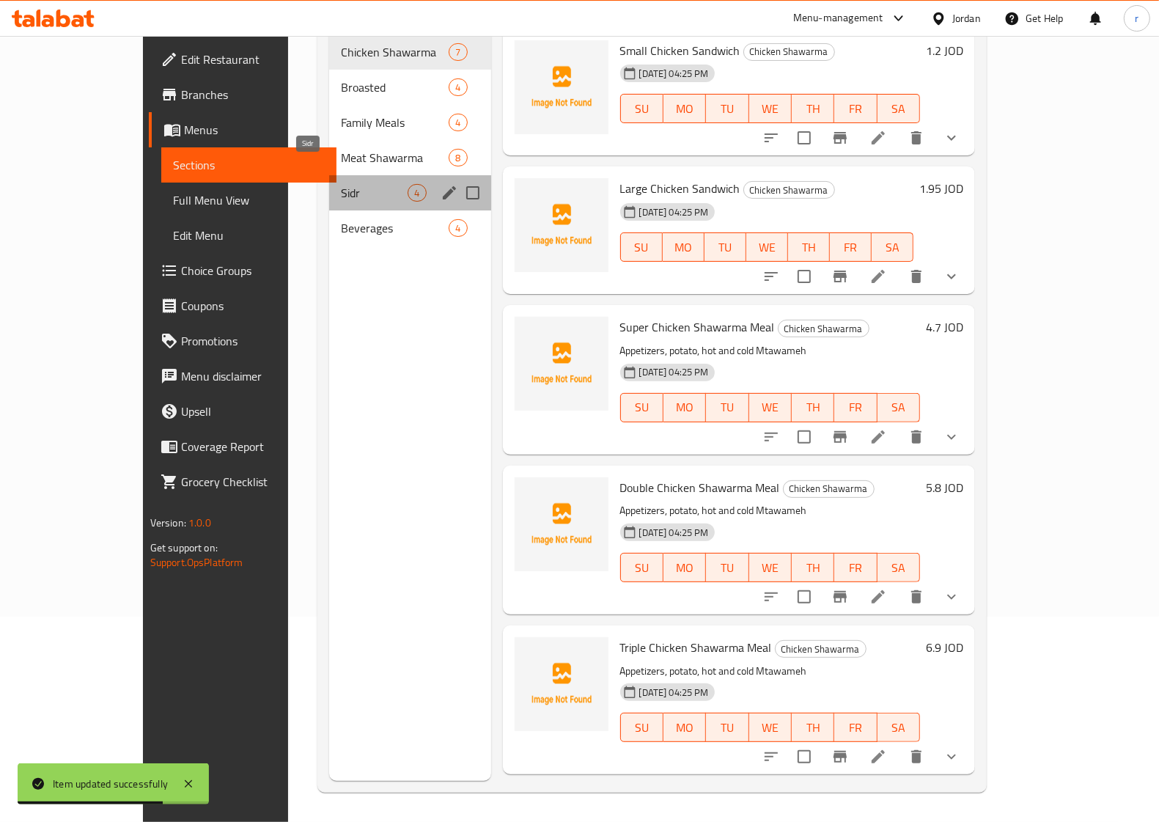
click at [341, 184] on span "Sidr" at bounding box center [374, 193] width 67 height 18
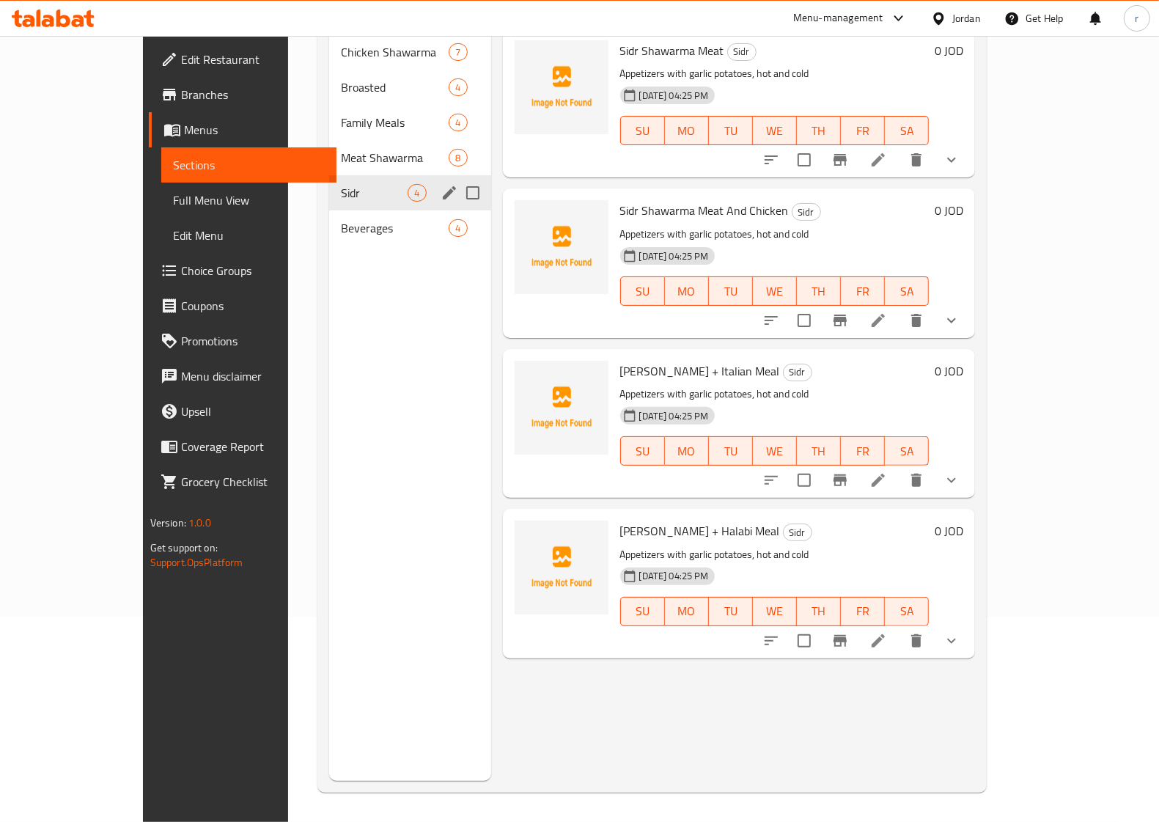
click at [329, 175] on div "Sidr 4" at bounding box center [409, 192] width 161 height 35
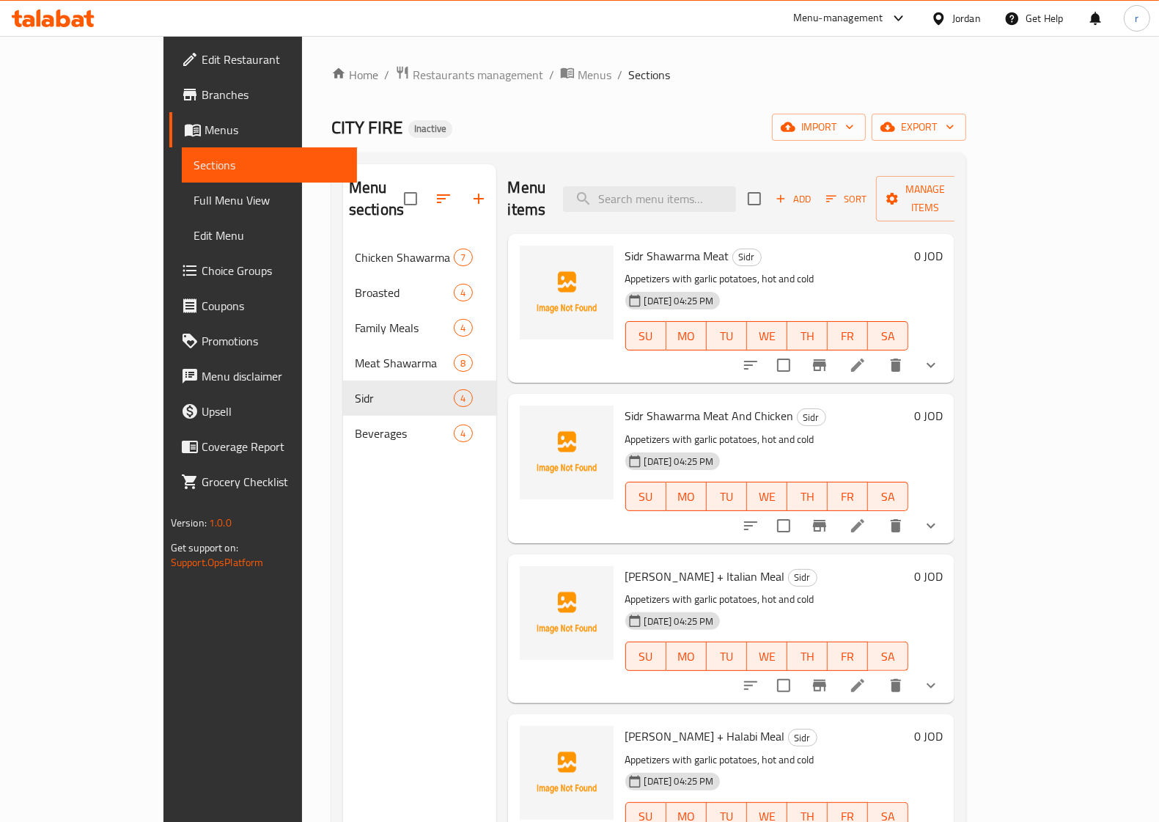
click at [799, 510] on input "checkbox" at bounding box center [784, 525] width 31 height 31
checkbox input "true"
click at [799, 670] on input "checkbox" at bounding box center [784, 685] width 31 height 31
checkbox input "true"
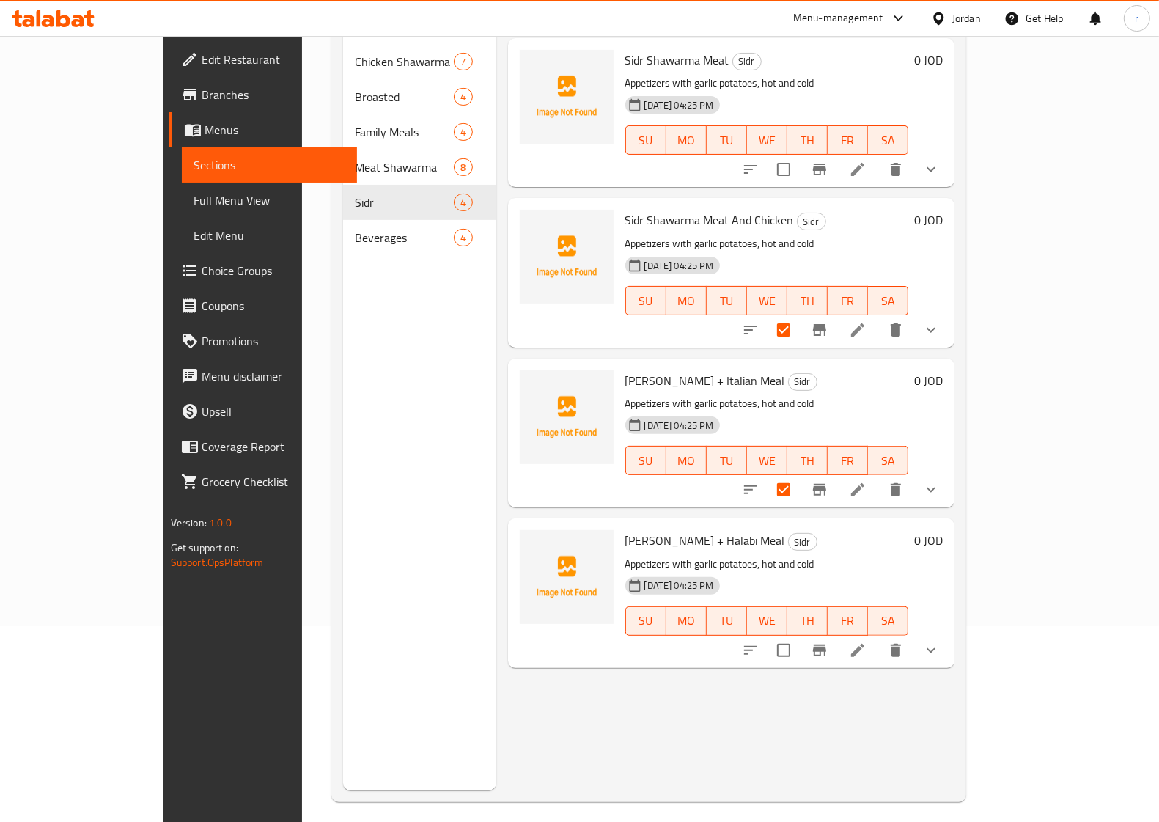
scroll to position [206, 0]
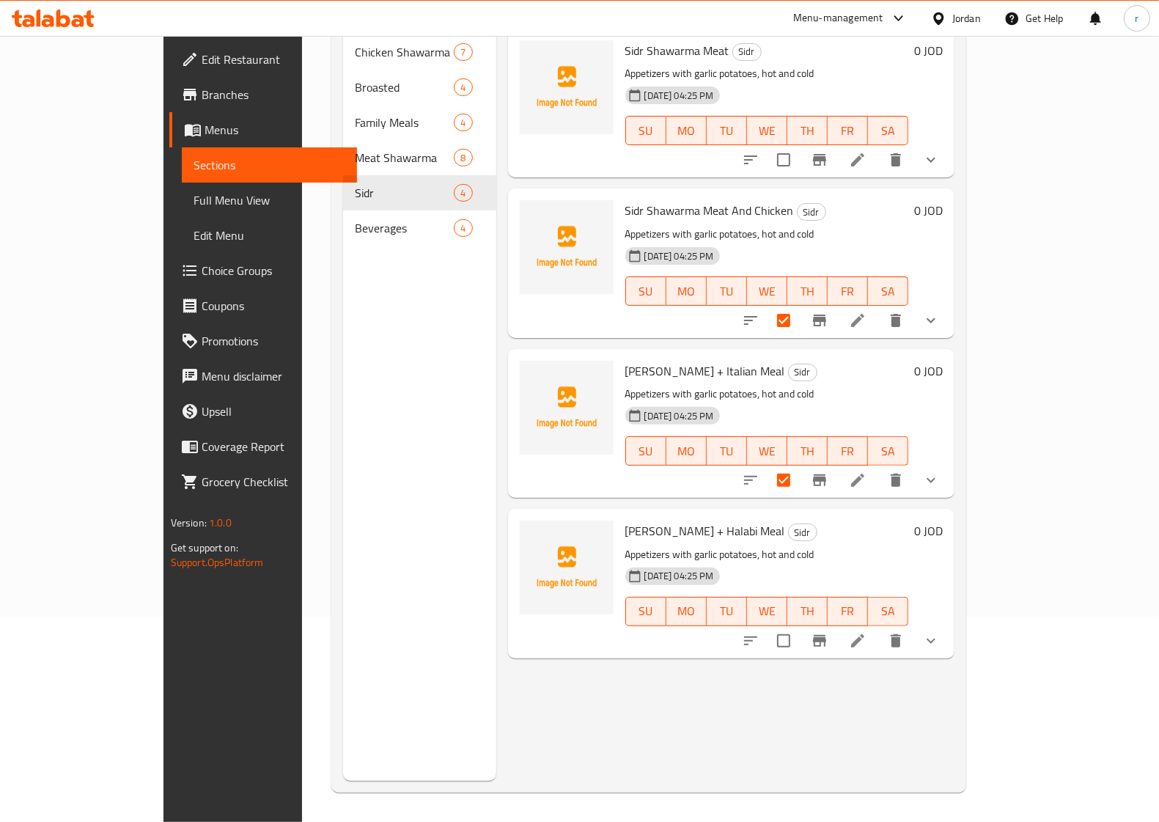
click at [799, 626] on input "checkbox" at bounding box center [784, 641] width 31 height 31
checkbox input "true"
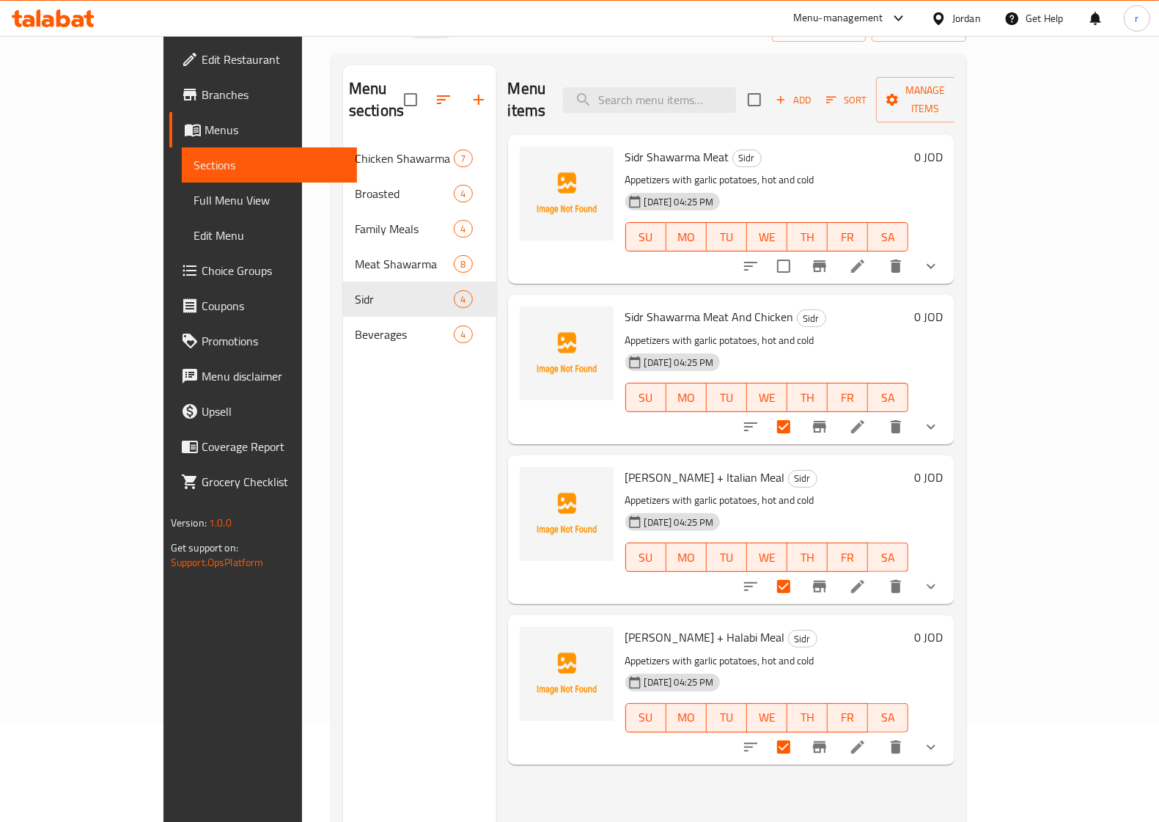
scroll to position [0, 0]
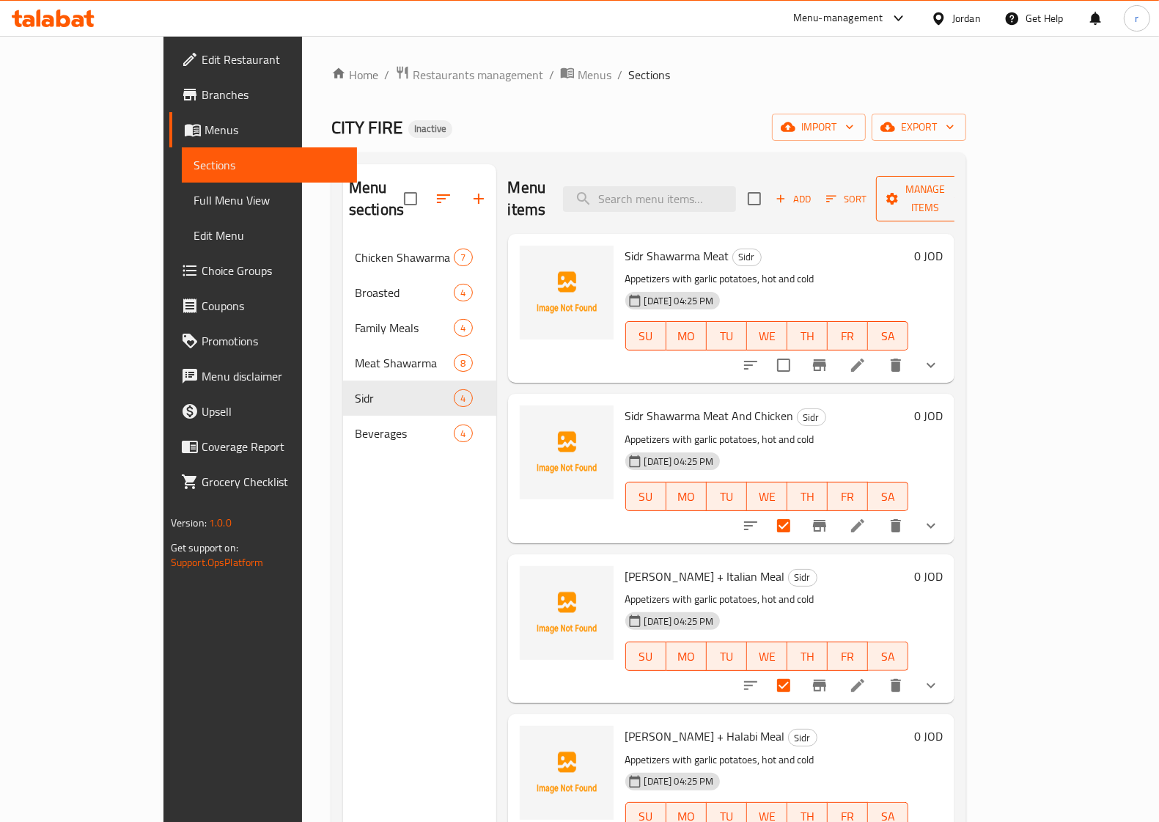
click at [975, 176] on button "Manage items" at bounding box center [925, 198] width 98 height 45
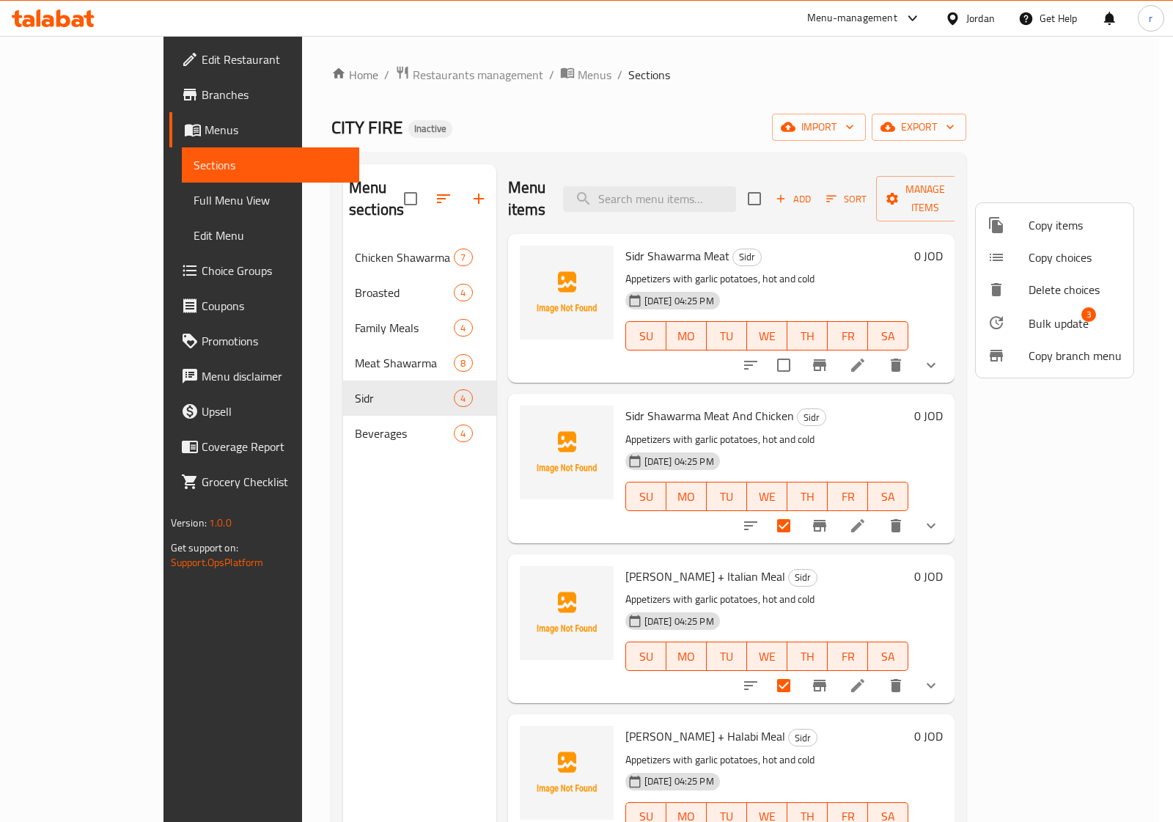
click at [1053, 321] on span "Bulk update" at bounding box center [1059, 324] width 60 height 18
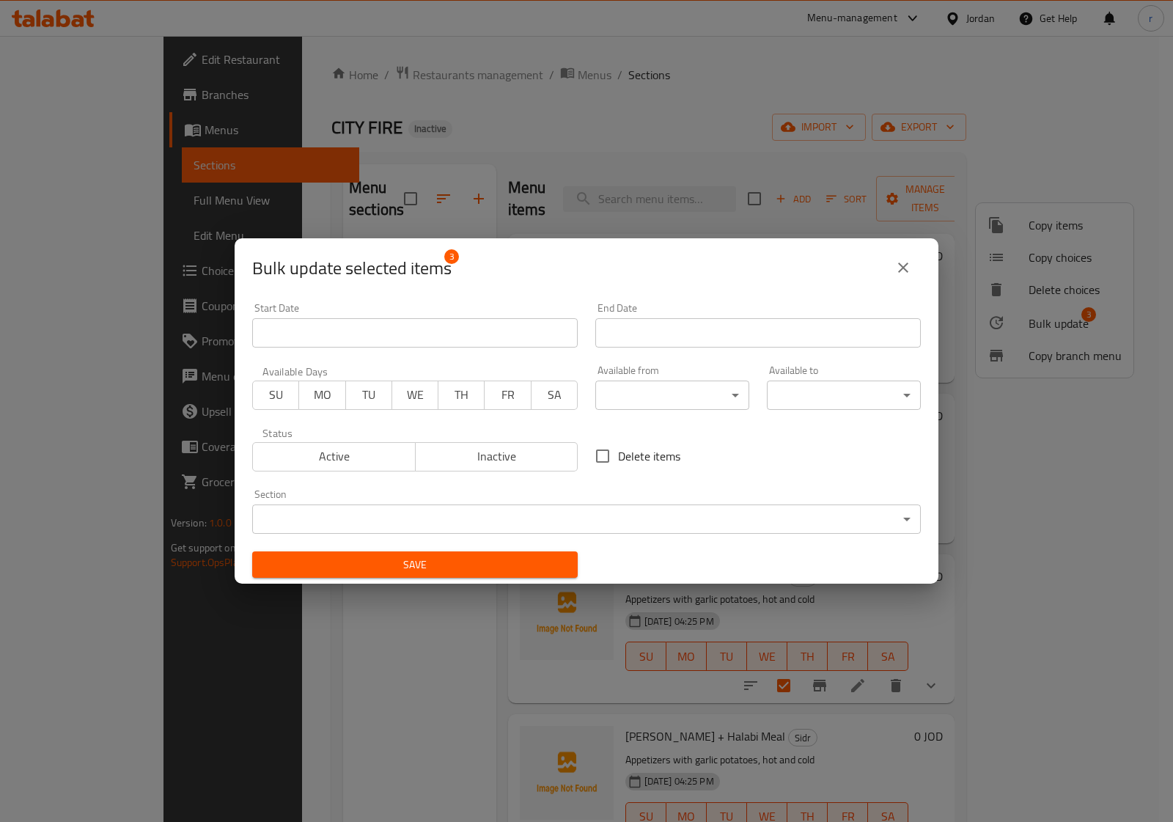
click at [636, 452] on span "Delete items" at bounding box center [649, 456] width 62 height 18
click at [618, 452] on input "Delete items" at bounding box center [602, 456] width 31 height 31
checkbox input "true"
click at [551, 551] on button "Save" at bounding box center [415, 564] width 326 height 27
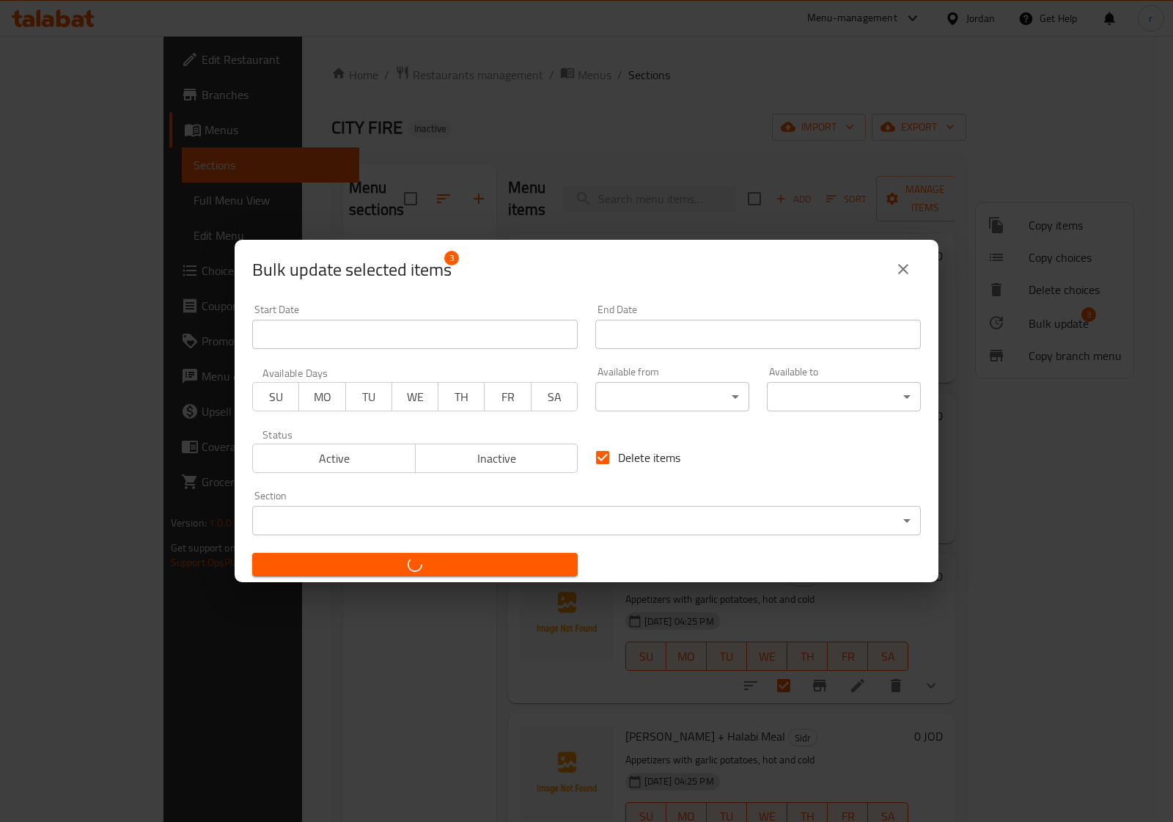
checkbox input "false"
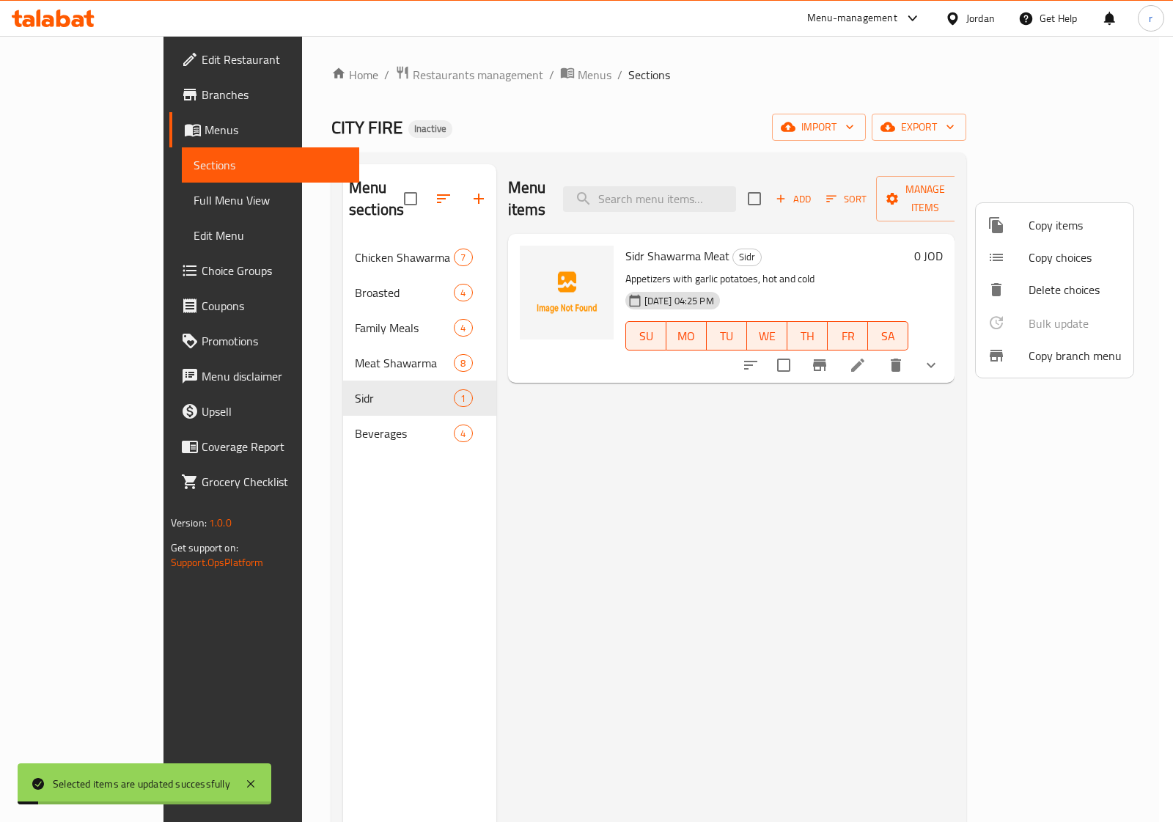
click at [786, 268] on div at bounding box center [586, 411] width 1173 height 822
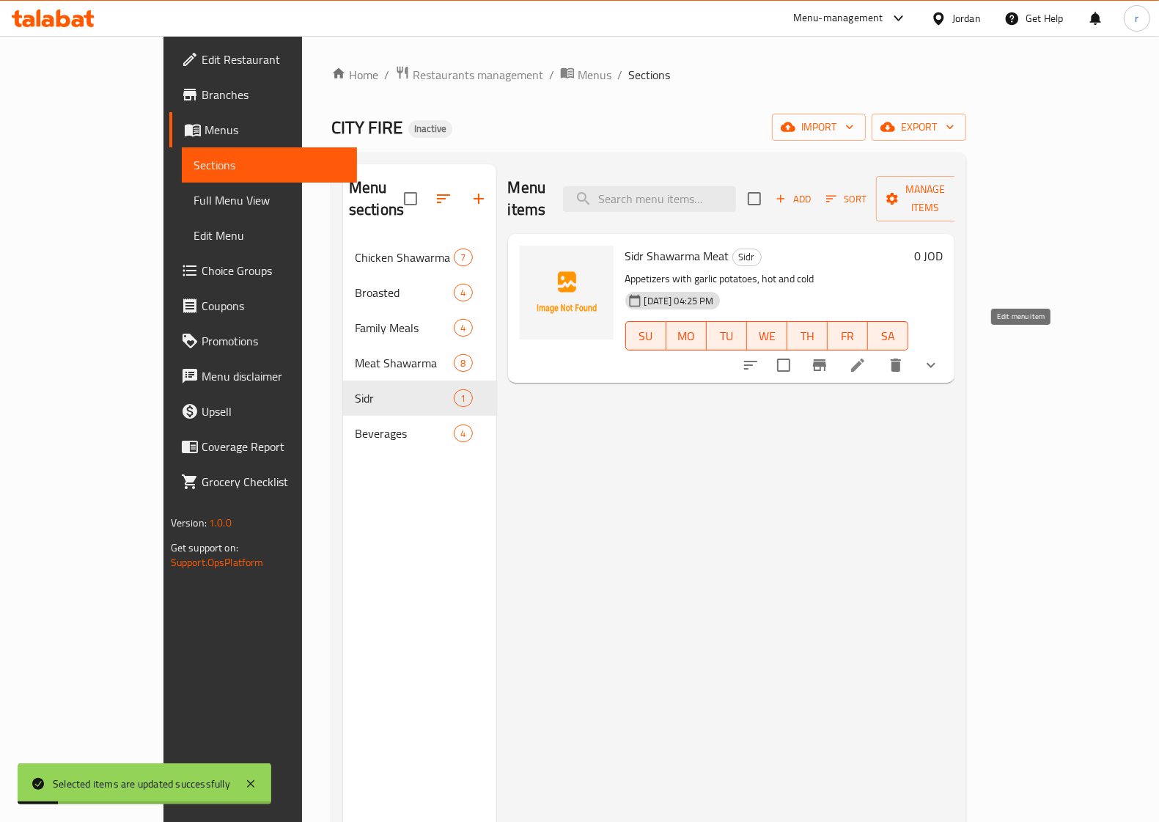
click at [867, 356] on icon at bounding box center [858, 365] width 18 height 18
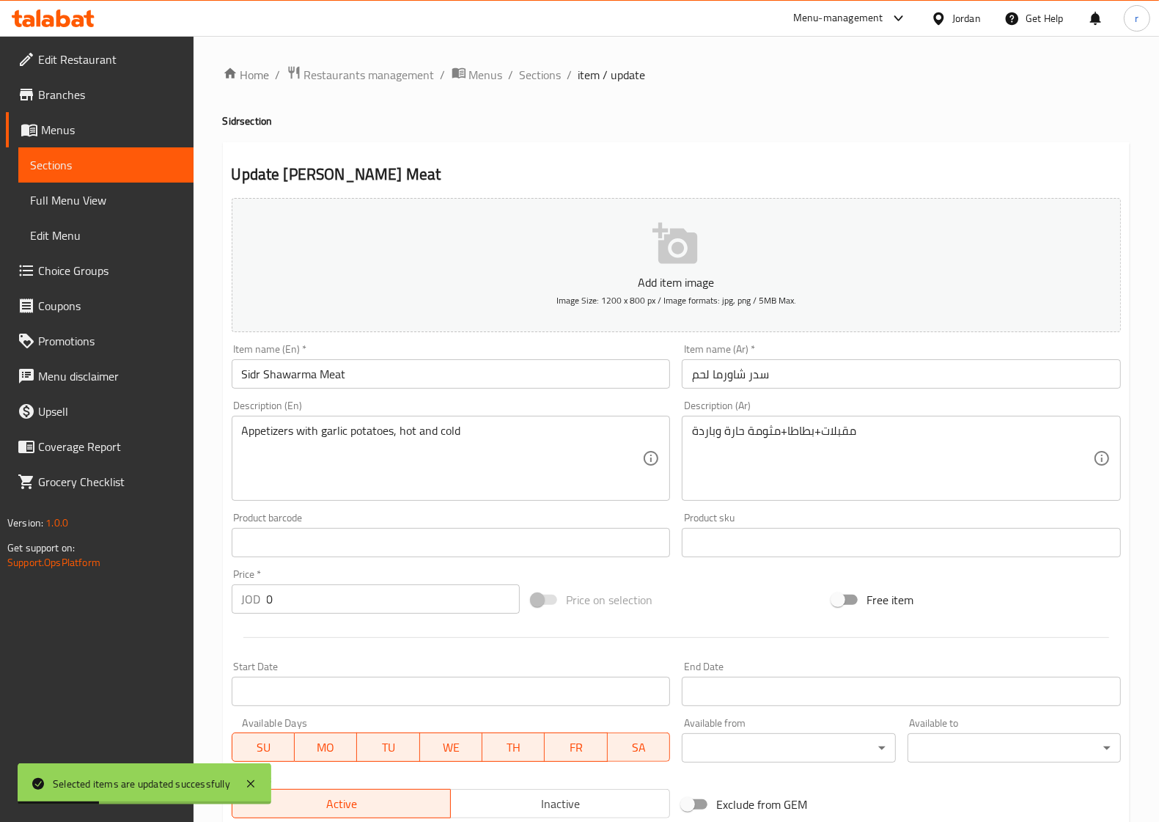
click at [327, 375] on input "Sidr Shawarma Meat" at bounding box center [451, 373] width 439 height 29
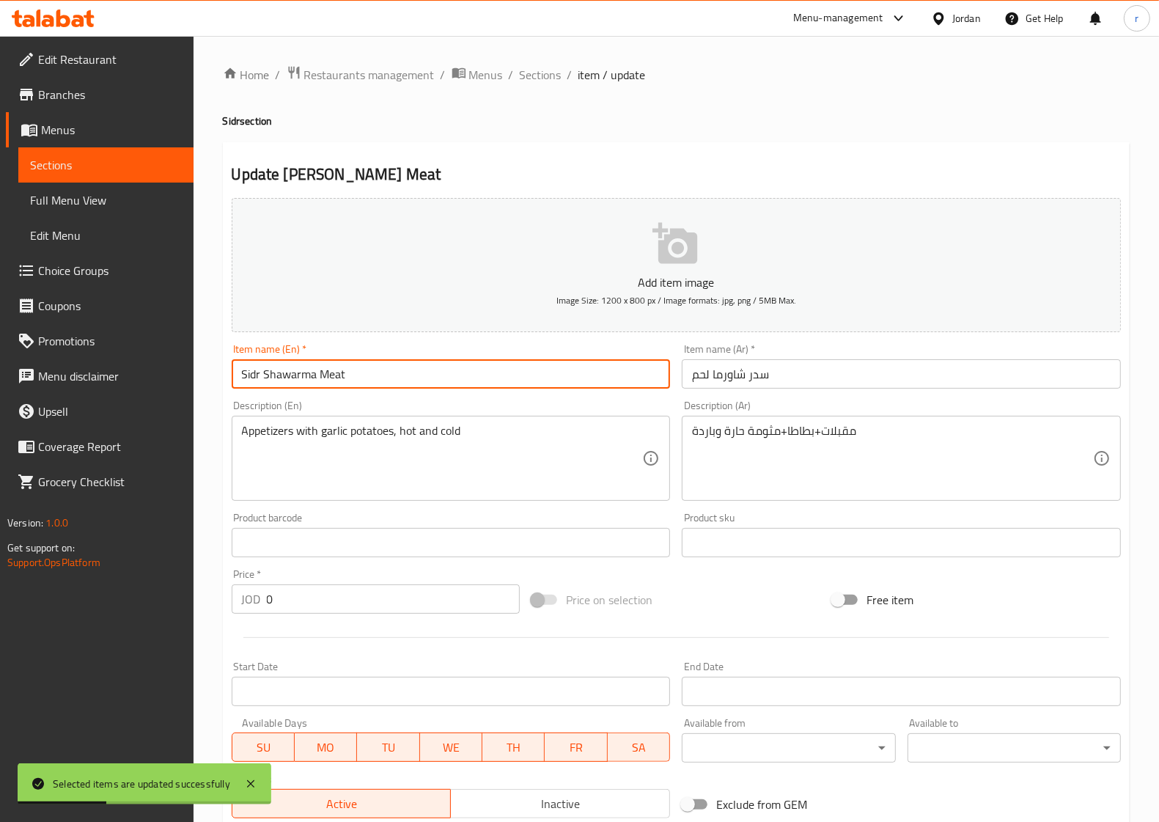
click at [327, 375] on input "Sidr Shawarma Meat" at bounding box center [451, 373] width 439 height 29
type input "[PERSON_NAME]"
click at [691, 384] on input "سدر شاورما لحم" at bounding box center [901, 373] width 439 height 29
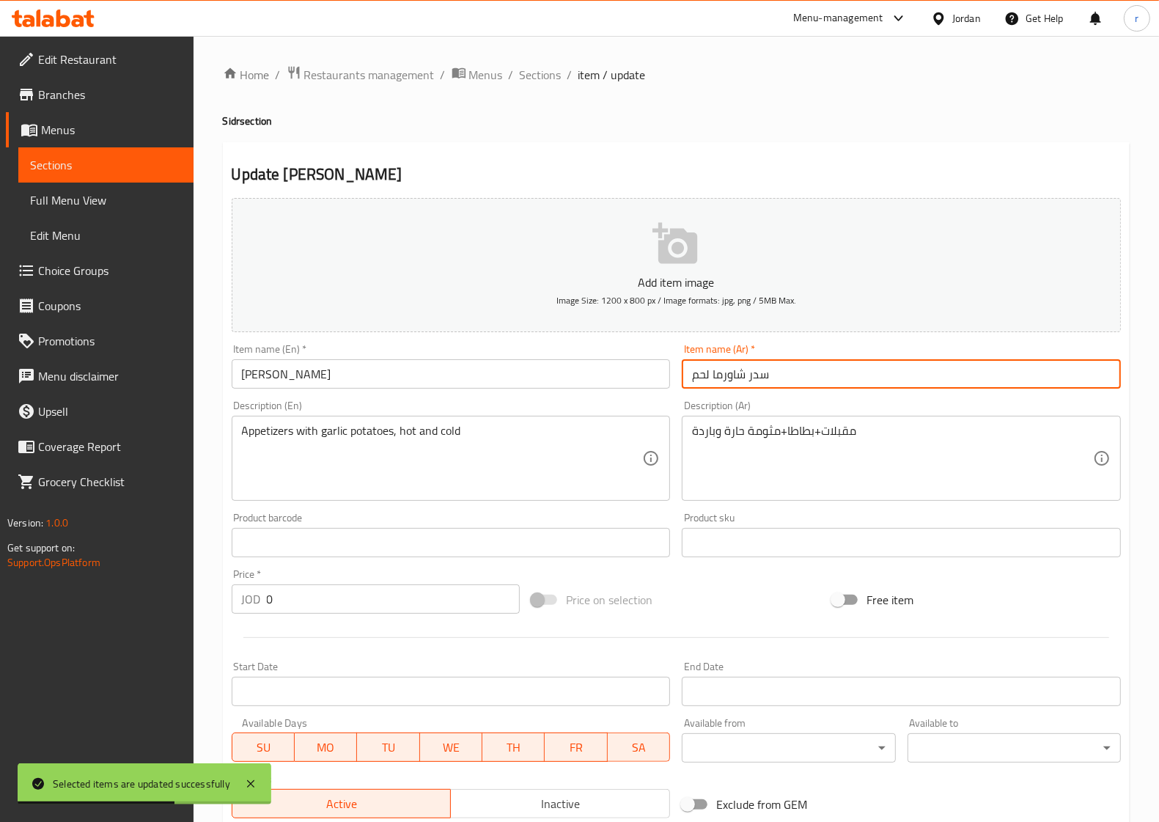
click at [691, 384] on input "سدر شاورما لحم" at bounding box center [901, 373] width 439 height 29
click at [703, 373] on input "سدر شاورما لحم" at bounding box center [901, 373] width 439 height 29
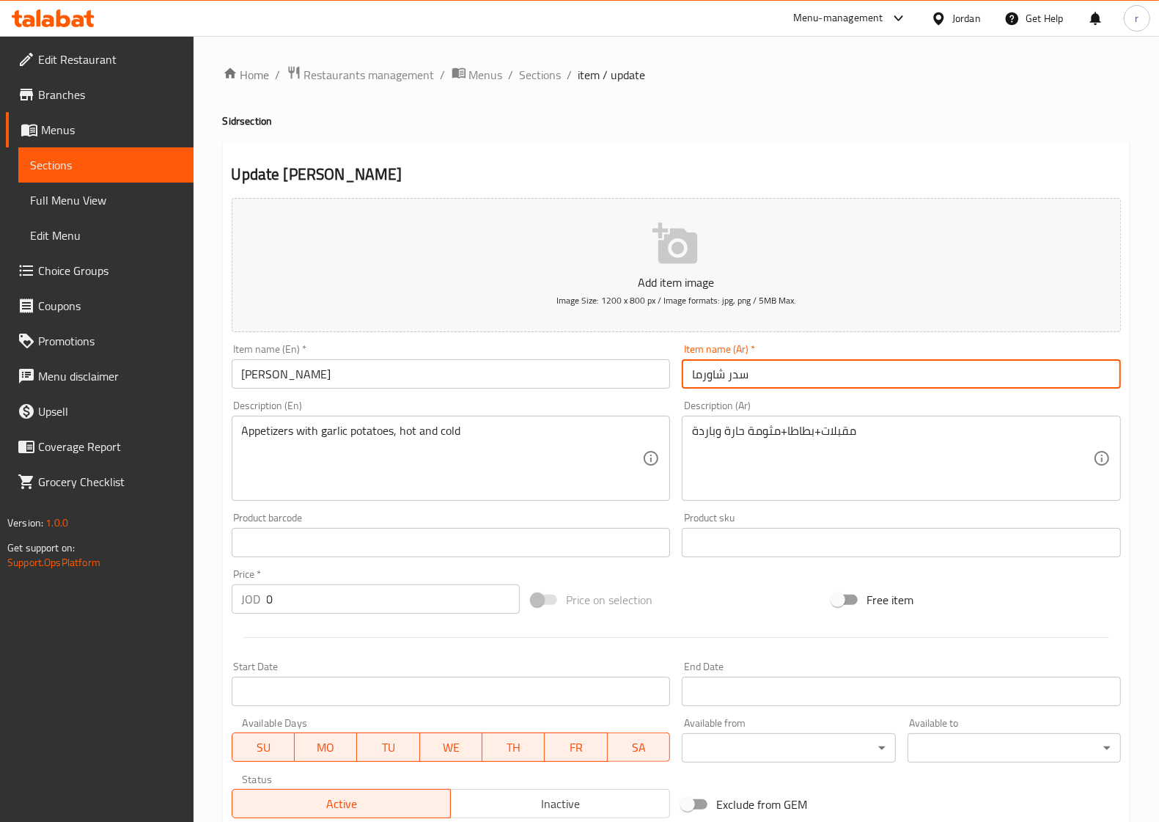
type input "سدر شاورما"
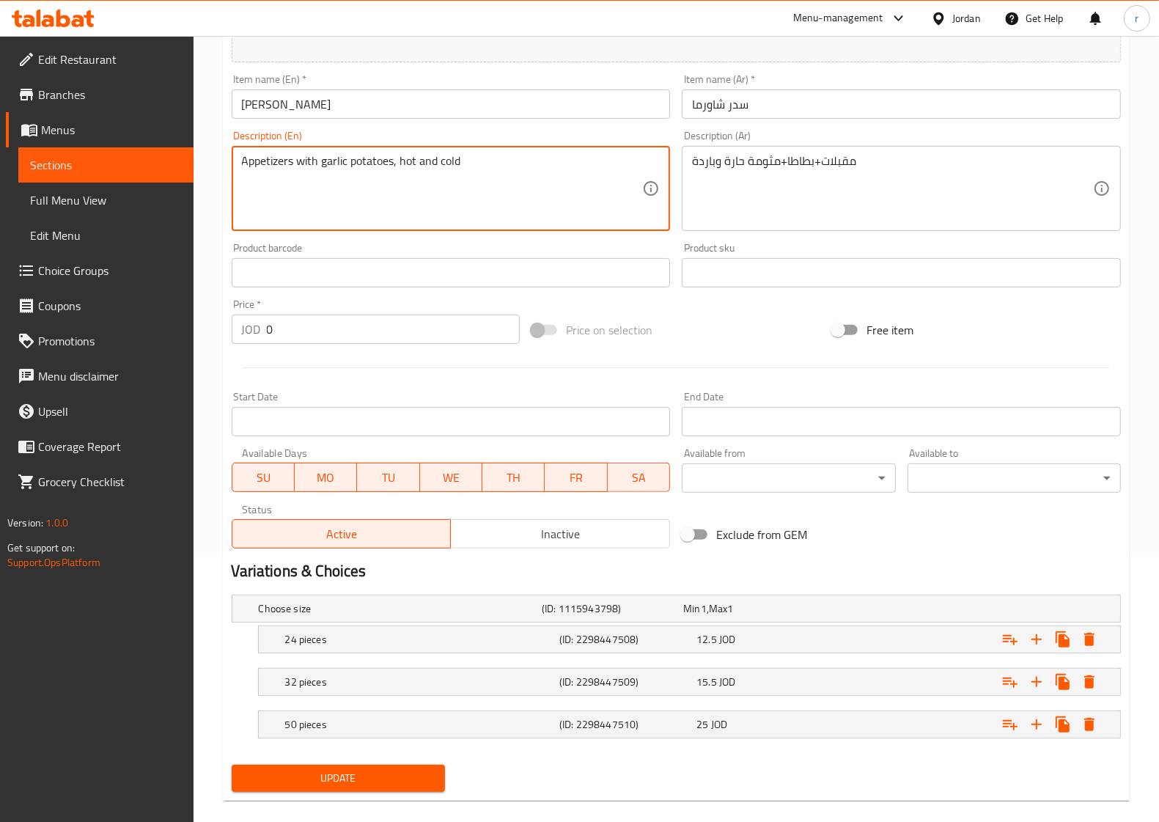
scroll to position [290, 0]
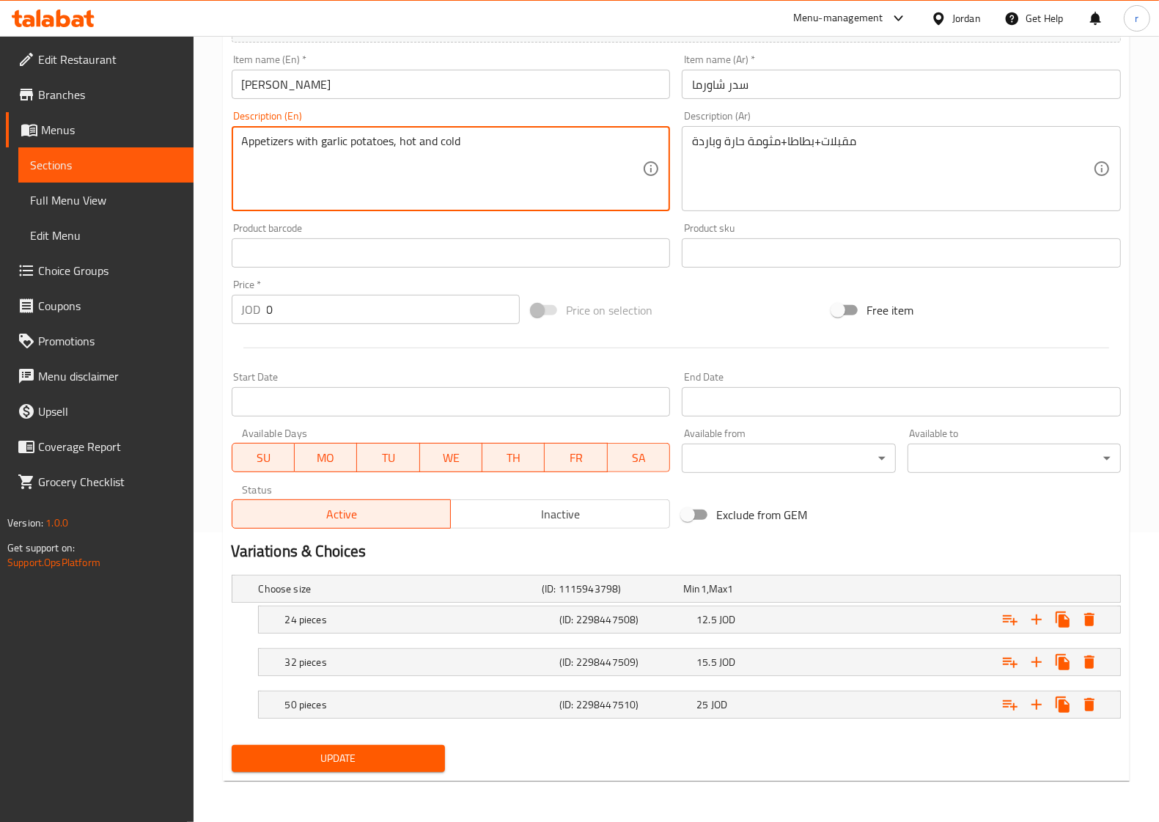
click at [347, 144] on textarea "Appetizers with garlic potatoes, hot and cold" at bounding box center [442, 169] width 401 height 70
click at [331, 149] on textarea "Appetizers with garlic potatoes, hot and cold" at bounding box center [442, 169] width 401 height 70
click at [395, 639] on nav at bounding box center [677, 643] width 890 height 12
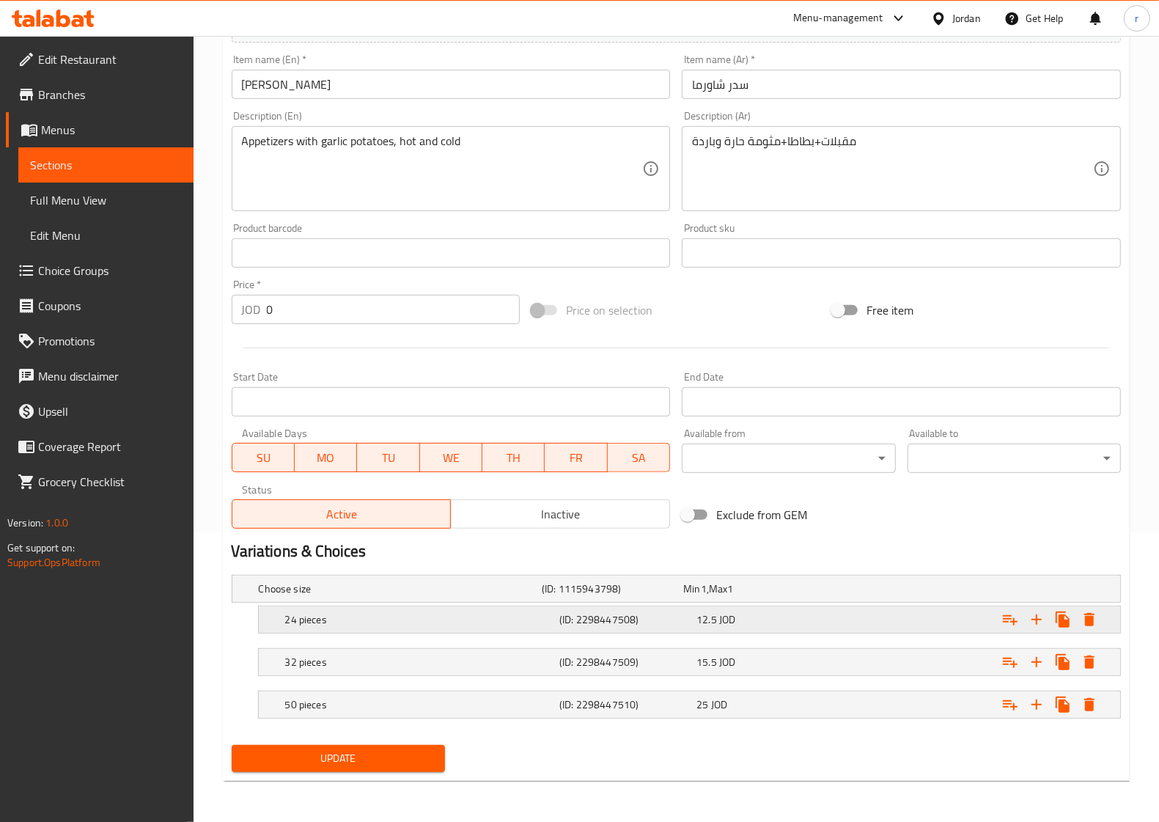
click at [413, 629] on div "24 pieces (ID: 2298447508) 12.5 JOD" at bounding box center [694, 620] width 824 height 32
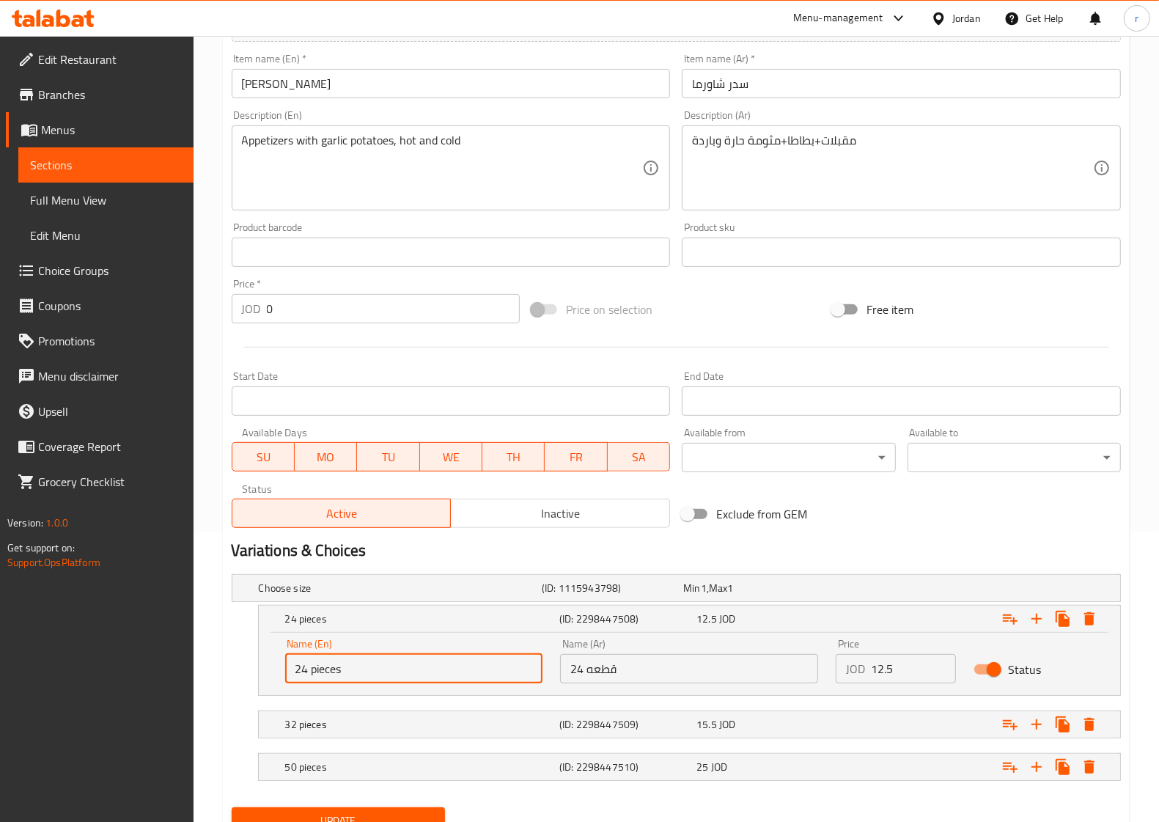
click at [435, 661] on input "24 pieces" at bounding box center [414, 668] width 258 height 29
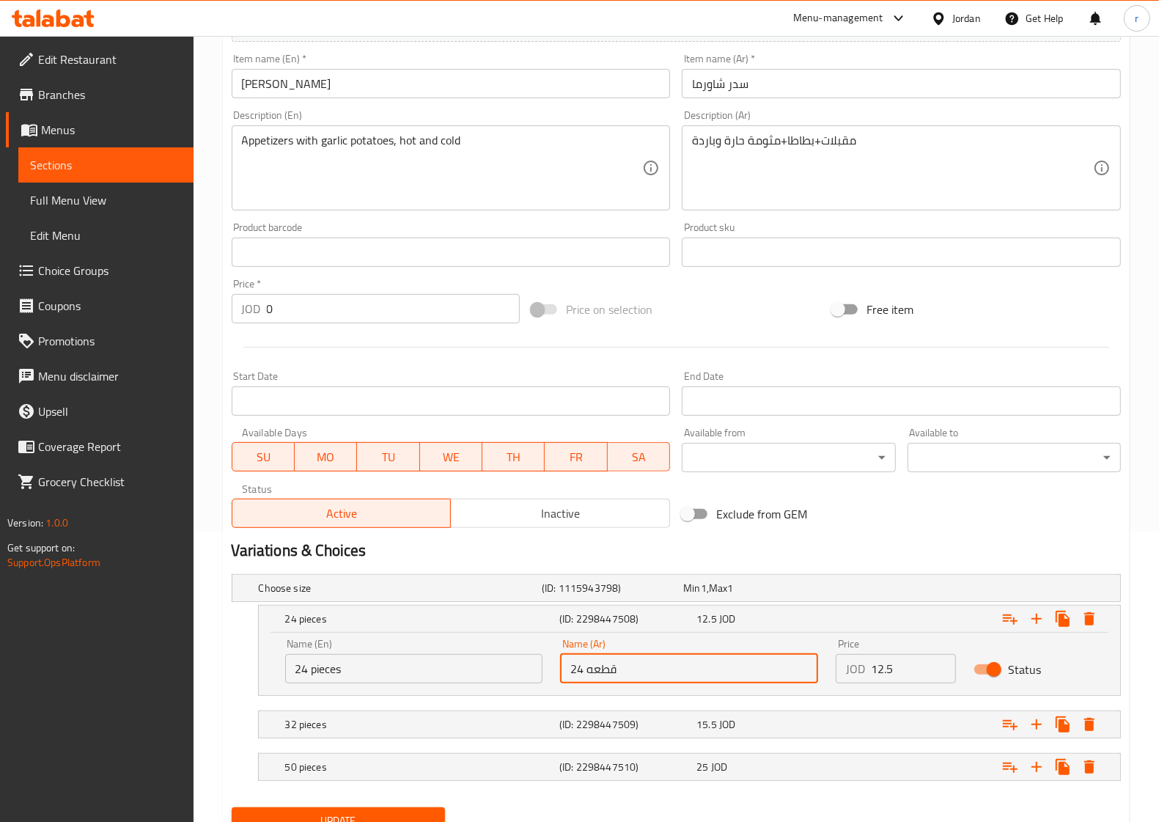
click at [669, 675] on input "24 قطعه" at bounding box center [689, 668] width 258 height 29
click at [574, 572] on div "Choose size (ID: 1115943798) Min 1 , Max 1" at bounding box center [681, 588] width 850 height 32
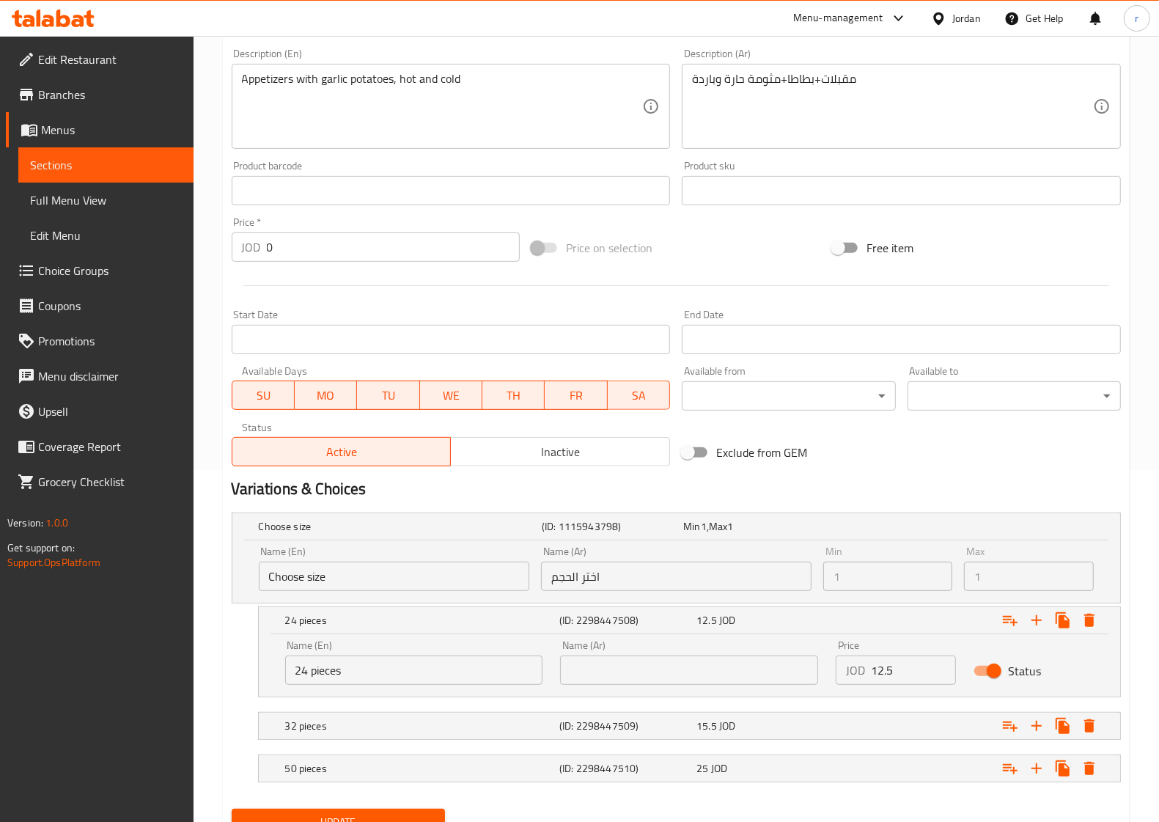
scroll to position [416, 0]
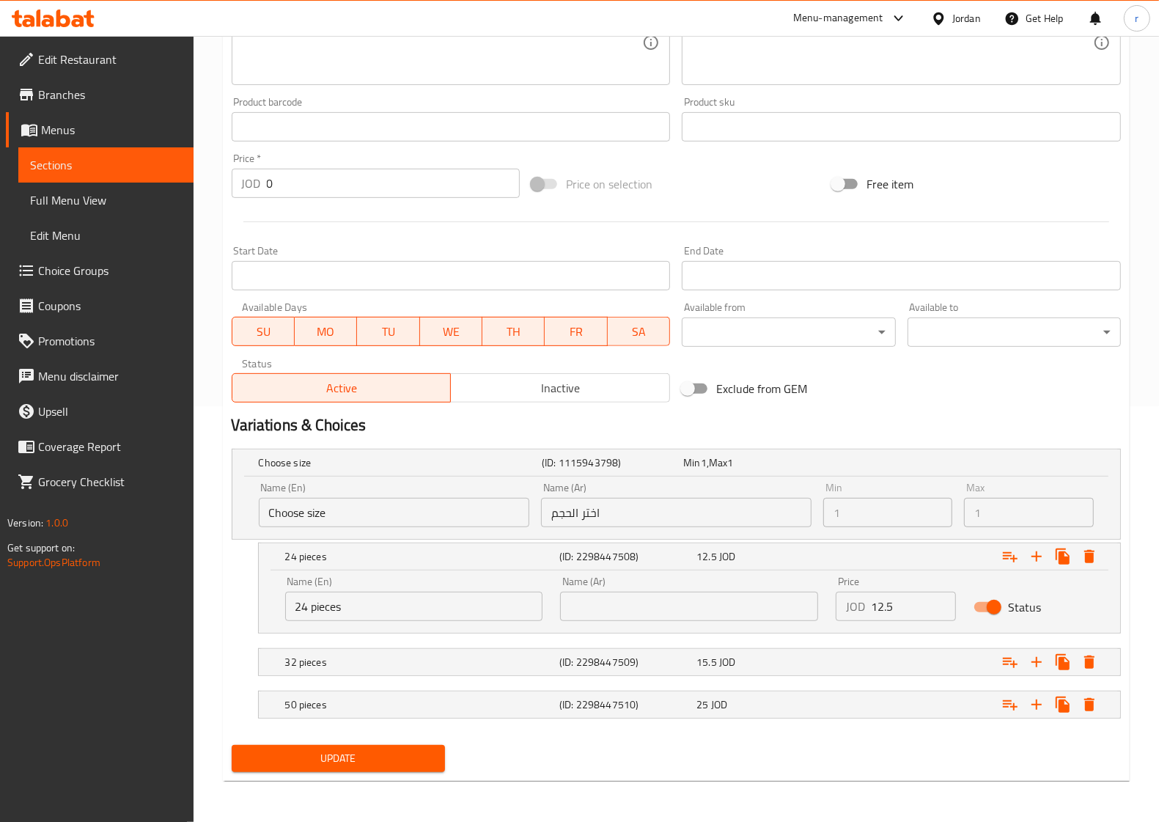
click at [697, 598] on input "text" at bounding box center [689, 606] width 258 height 29
paste input "سدر شاورما لحم 24 قطعه"
type input "سدر شاورما لحم 24 قطعه"
drag, startPoint x: 929, startPoint y: 596, endPoint x: 818, endPoint y: 611, distance: 112.4
click at [818, 611] on div "Name (En) 24 pieces Name (En) Name (Ar) سدر شاورما لحم 24 قطعه Name (Ar) Price …" at bounding box center [689, 599] width 826 height 62
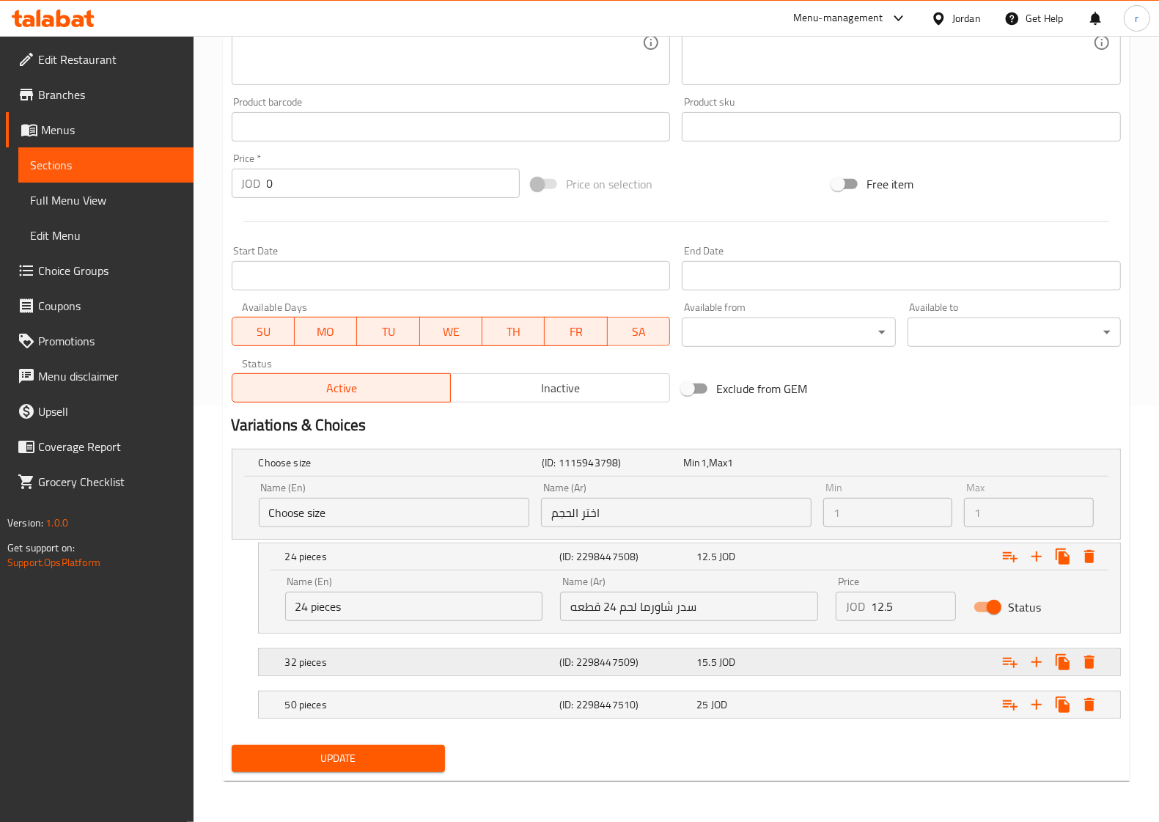
click at [628, 666] on h5 "(ID: 2298447509)" at bounding box center [625, 662] width 131 height 15
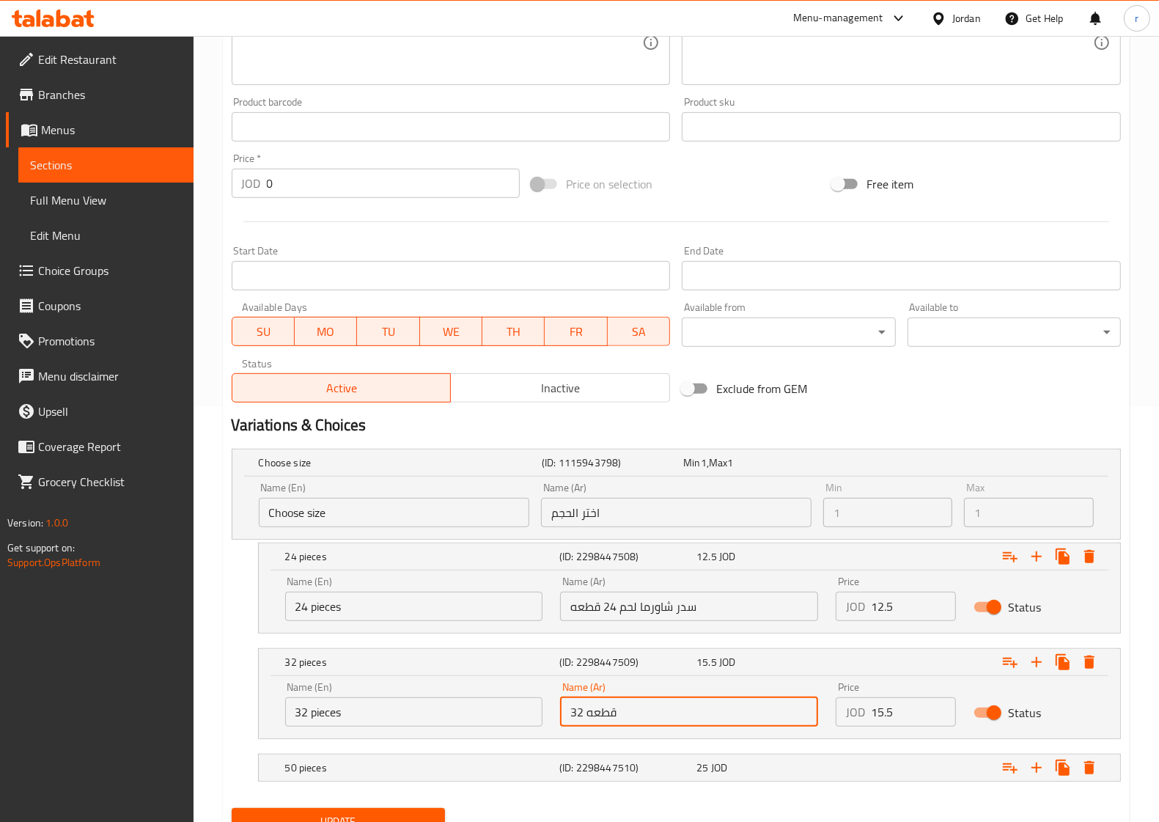
click at [678, 703] on input "32 قطعه" at bounding box center [689, 711] width 258 height 29
paste input "سدر شاورما 32 لحم"
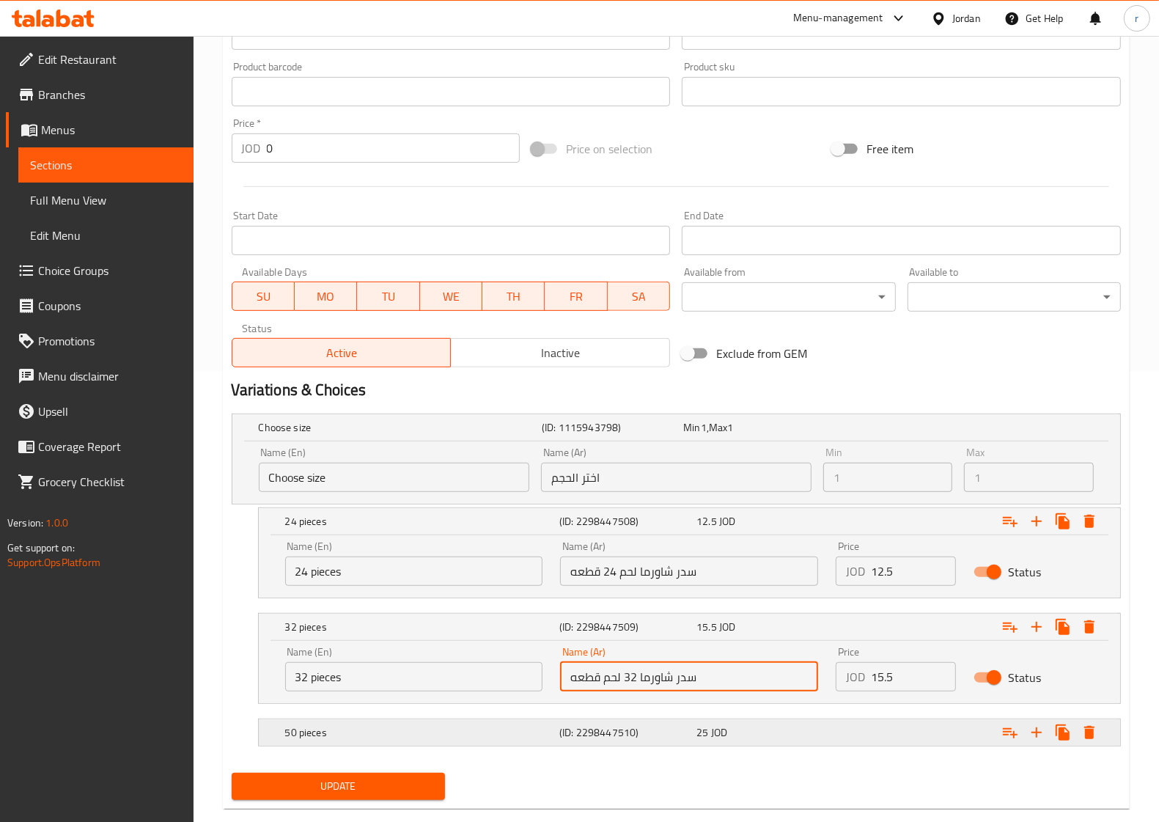
scroll to position [479, 0]
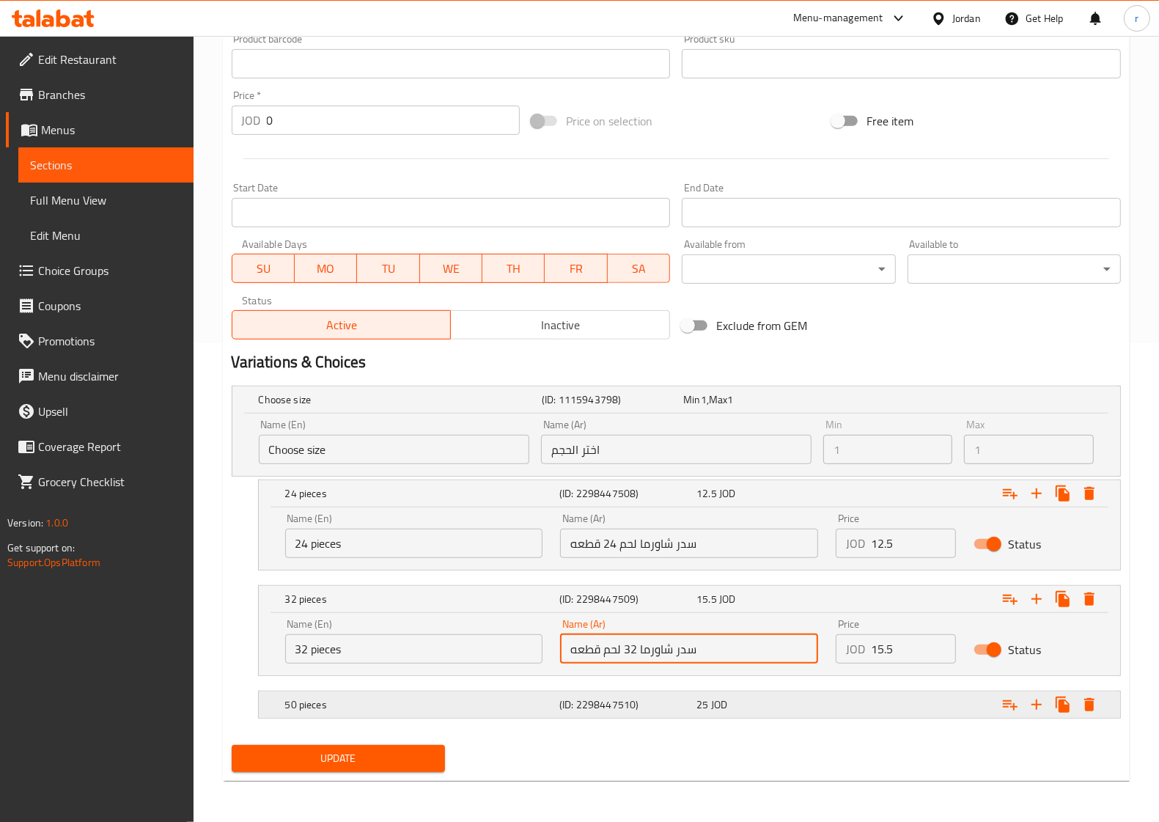
type input "سدر شاورما 32 لحم قطعه"
click at [739, 705] on div "25 JOD" at bounding box center [762, 704] width 131 height 15
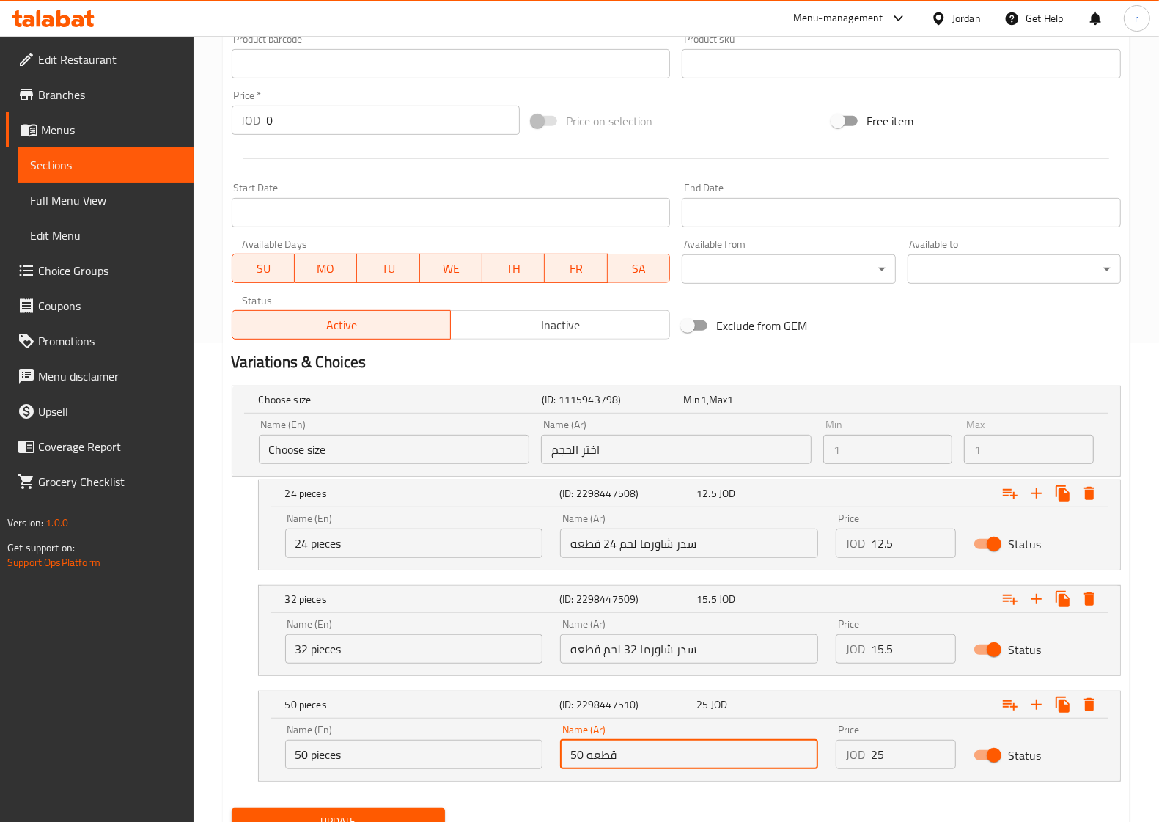
drag, startPoint x: 668, startPoint y: 750, endPoint x: 551, endPoint y: 772, distance: 118.7
click at [551, 772] on div "Name (Ar) 50 قطعه Name (Ar)" at bounding box center [689, 747] width 276 height 62
click at [672, 754] on input "text" at bounding box center [689, 754] width 258 height 29
paste input "سدر شاورما 50 لحم قطعه"
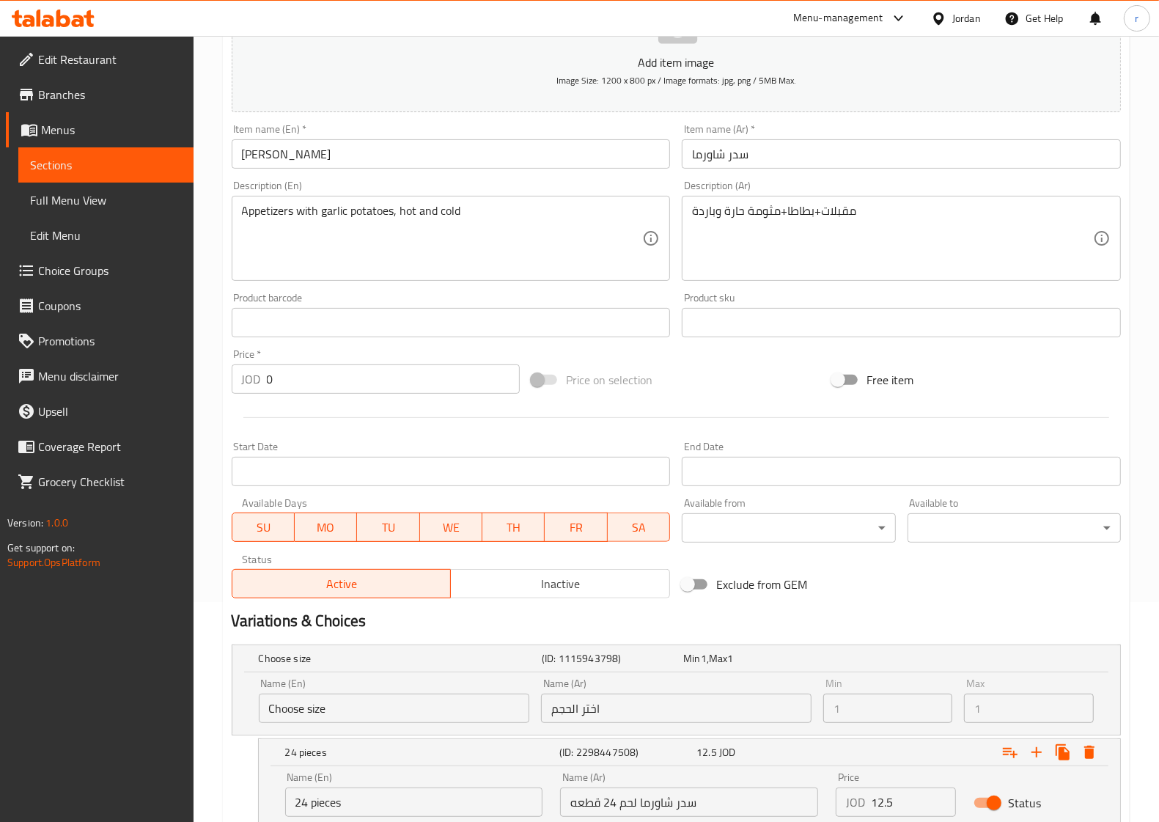
scroll to position [176, 0]
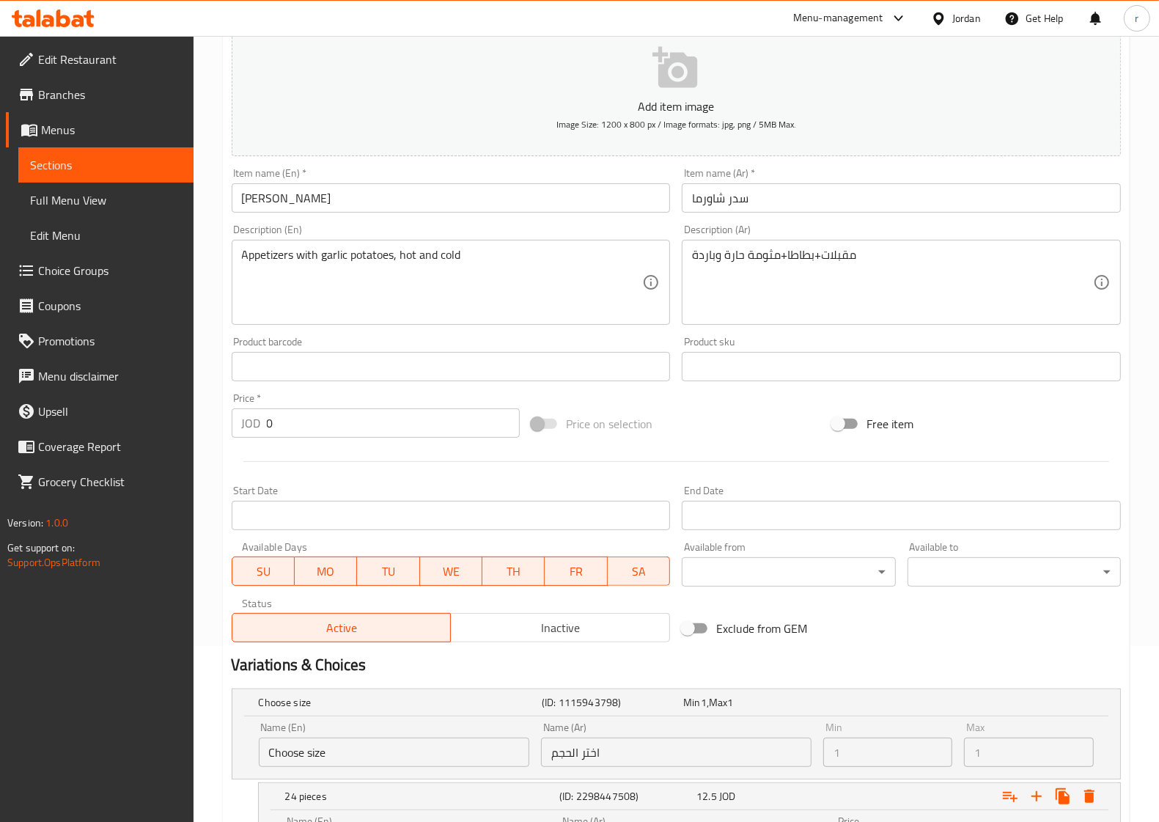
type input "سدر شاورما 50 لحم قطعه"
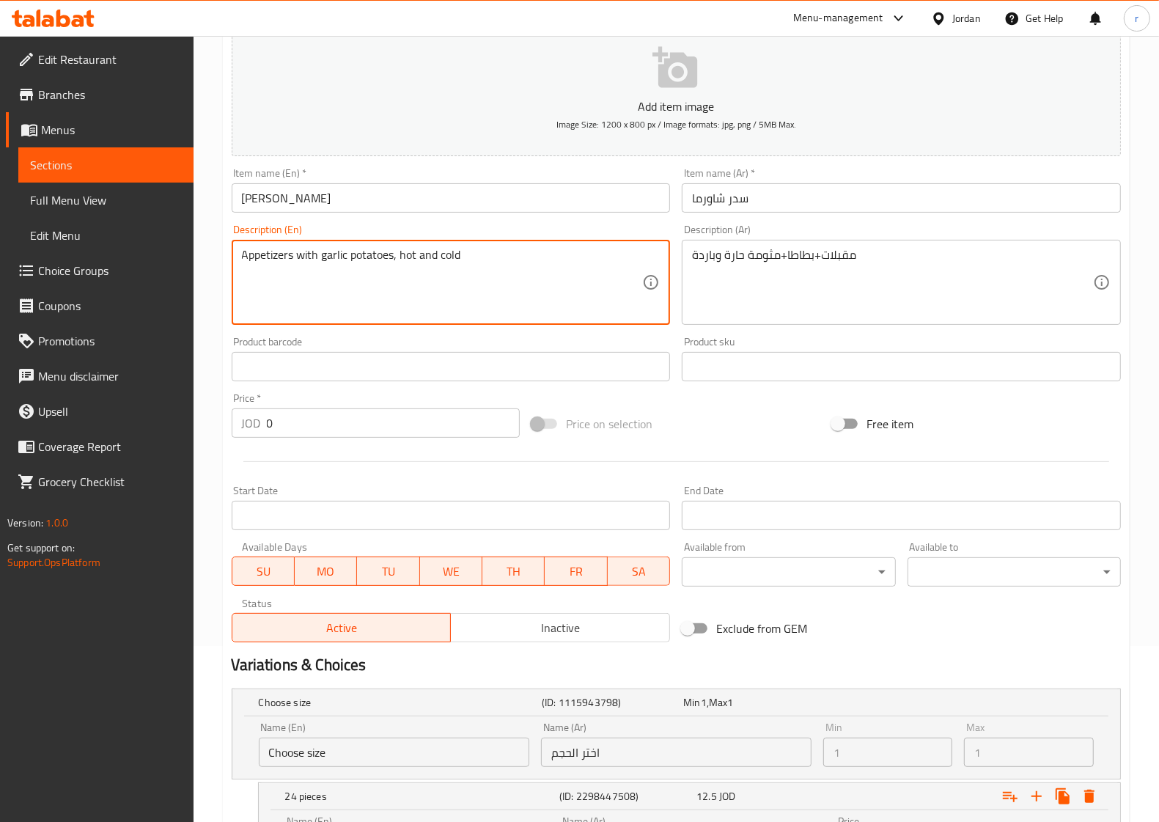
drag, startPoint x: 295, startPoint y: 254, endPoint x: 467, endPoint y: 257, distance: 172.4
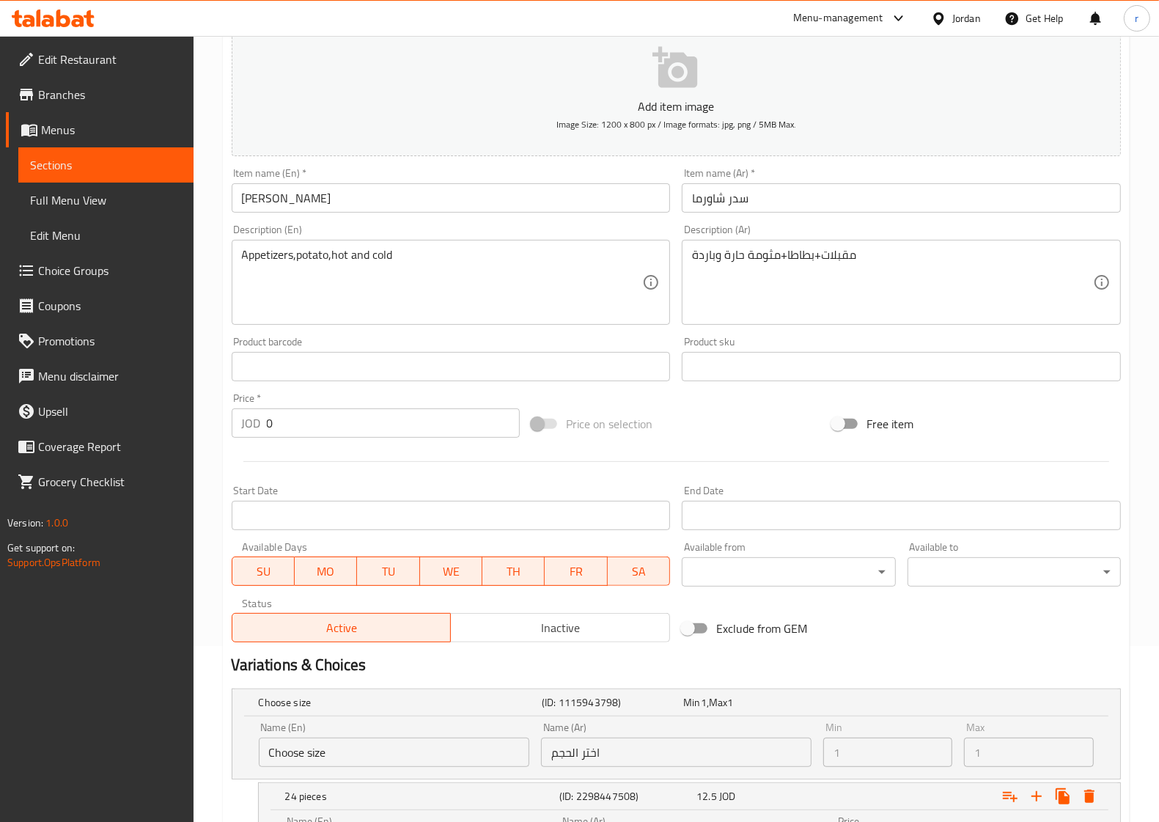
click at [409, 262] on textarea "Appetizers,potato,hot and cold" at bounding box center [442, 283] width 401 height 70
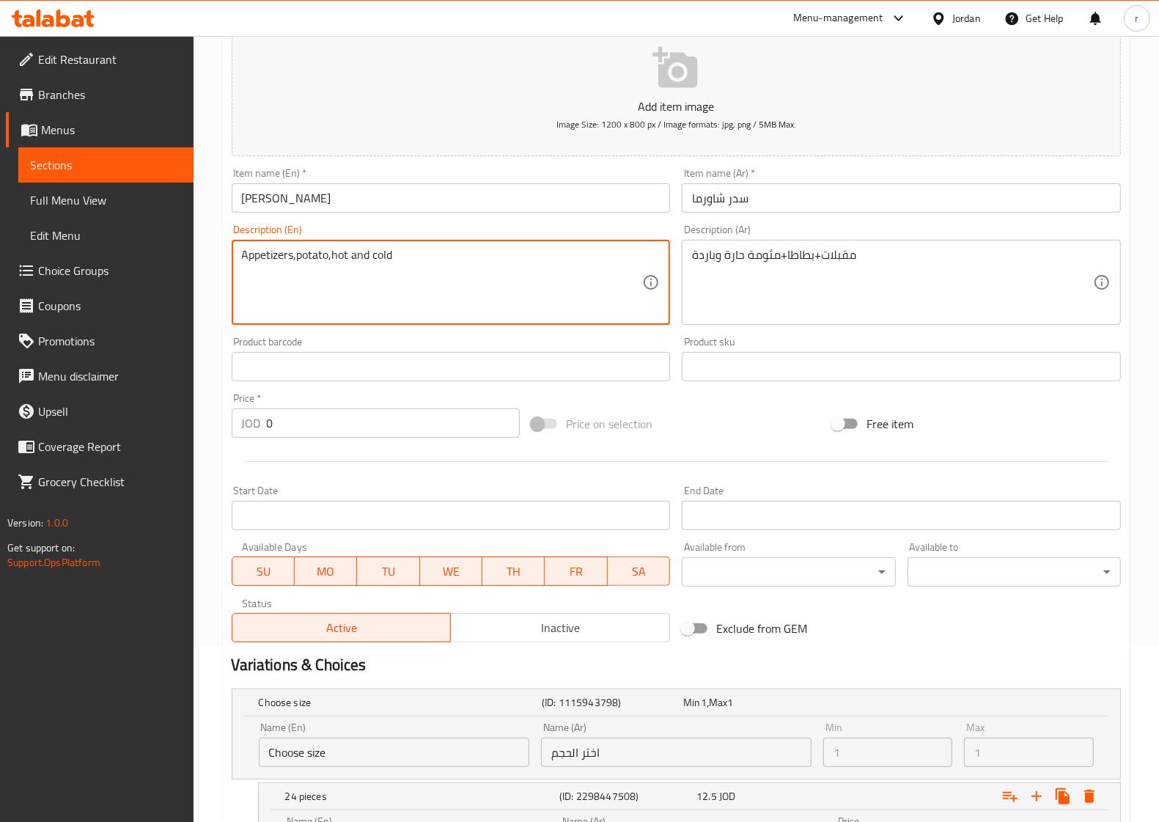
paste textarea "Mtawameh"
click at [392, 251] on textarea "Appetizers,potato,hot and coldMtawameh" at bounding box center [442, 283] width 401 height 70
click at [481, 261] on textarea "Appetizers,potato,hot and cold Mtawameh" at bounding box center [442, 283] width 401 height 70
click at [361, 292] on textarea "Appetizers,potato,hot and cold Mtawameh" at bounding box center [442, 283] width 401 height 70
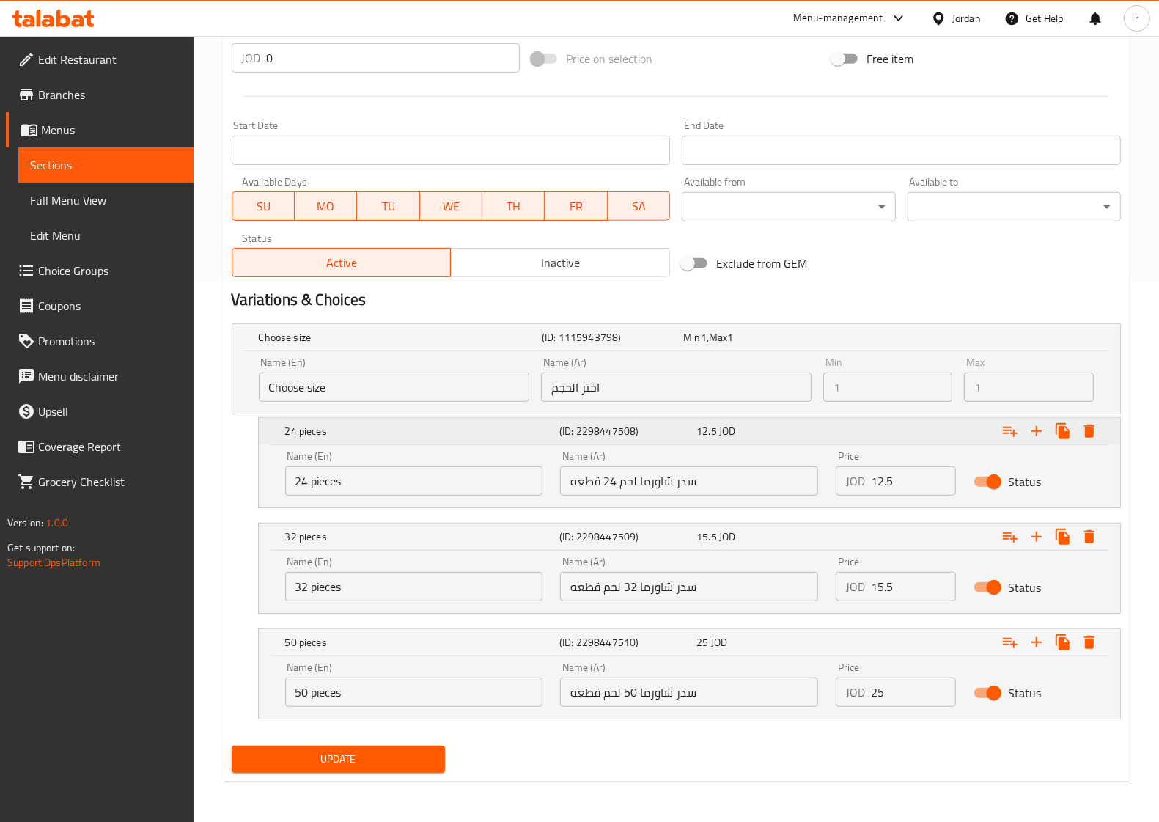
scroll to position [543, 0]
type textarea "Appetizers,potato,hot and cold Mtawameh"
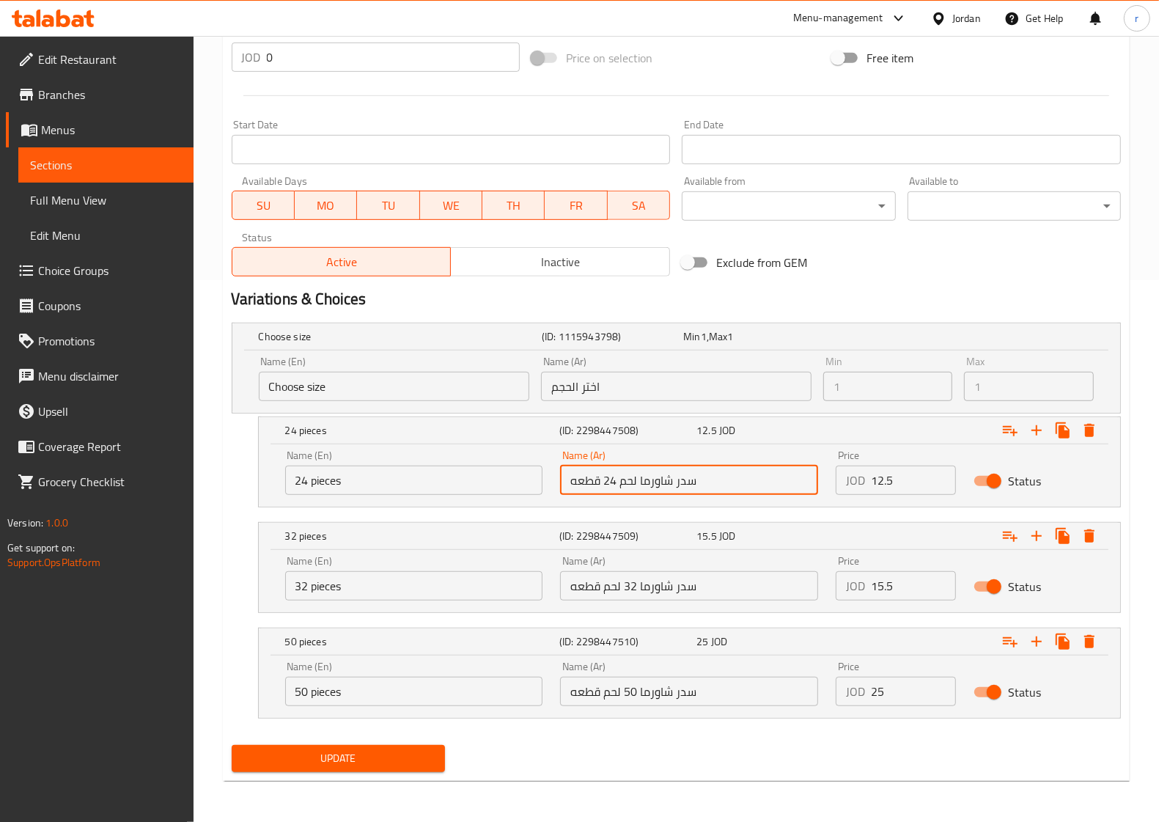
drag, startPoint x: 714, startPoint y: 480, endPoint x: 561, endPoint y: 481, distance: 152.5
click at [561, 481] on input "سدر شاورما لحم 24 قطعه" at bounding box center [689, 480] width 258 height 29
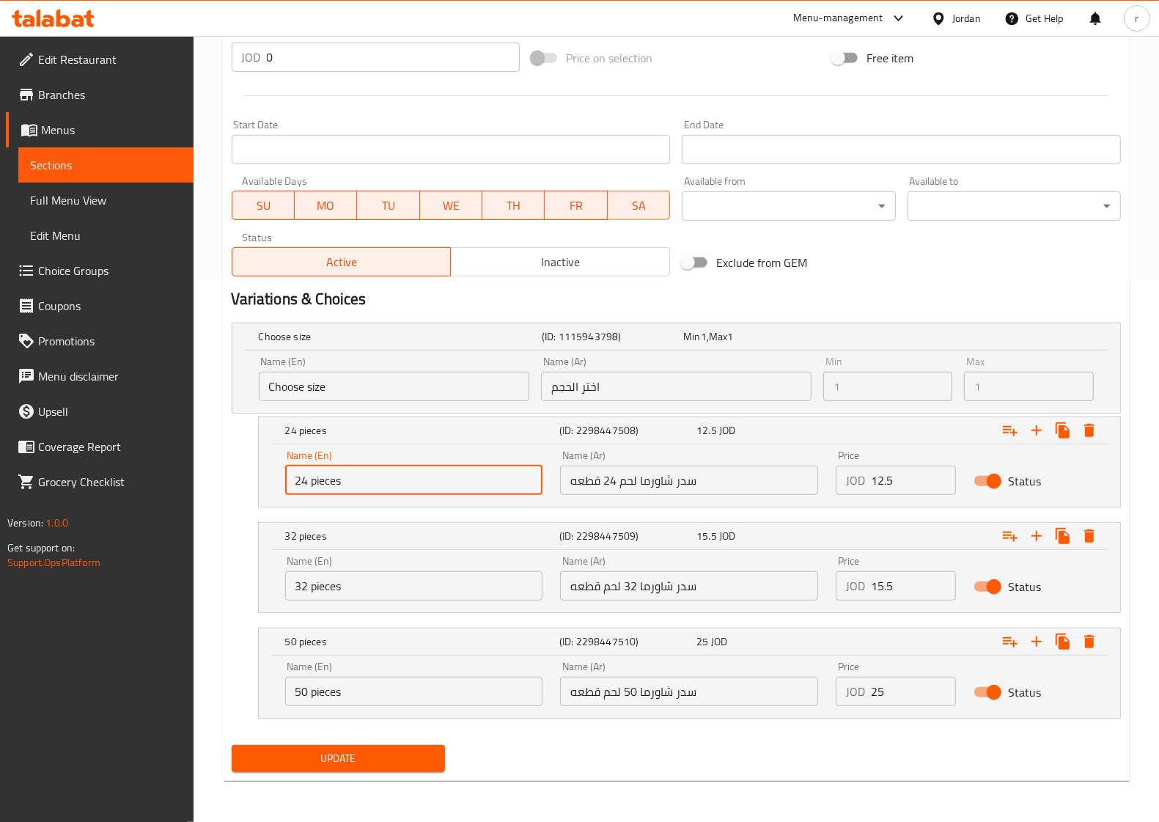
drag, startPoint x: 433, startPoint y: 482, endPoint x: 303, endPoint y: 479, distance: 129.8
click at [275, 482] on div "Name (En) 24 pieces Name (En) Name (Ar) سدر شاورما لحم 24 قطعه Name (Ar) Price …" at bounding box center [690, 475] width 862 height 62
paste input "Sidr Shawarma Meat"
type input "Sidr Shawarma Meat 24 pieces"
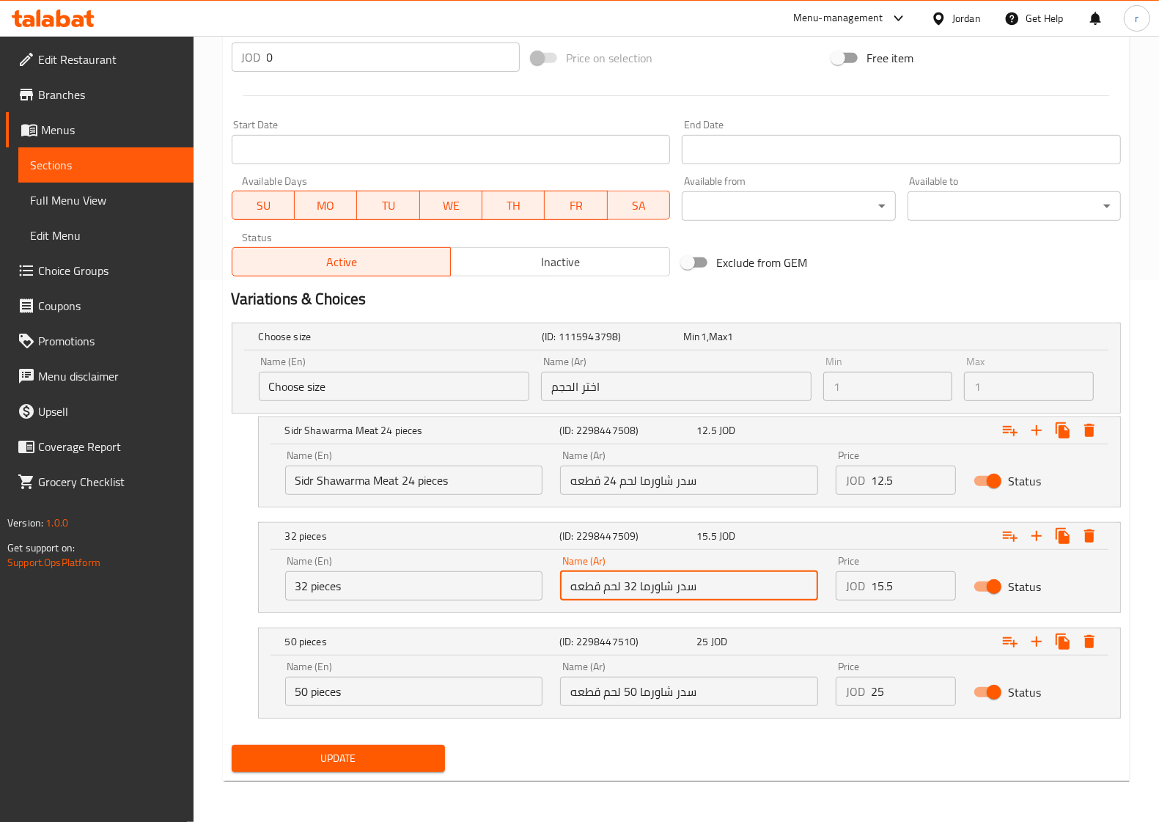
drag, startPoint x: 716, startPoint y: 587, endPoint x: 532, endPoint y: 591, distance: 184.8
click at [532, 591] on div "Name (En) 32 pieces Name (En) Name (Ar) سدر شاورما 32 لحم قطعه Name (Ar) Price …" at bounding box center [689, 578] width 826 height 62
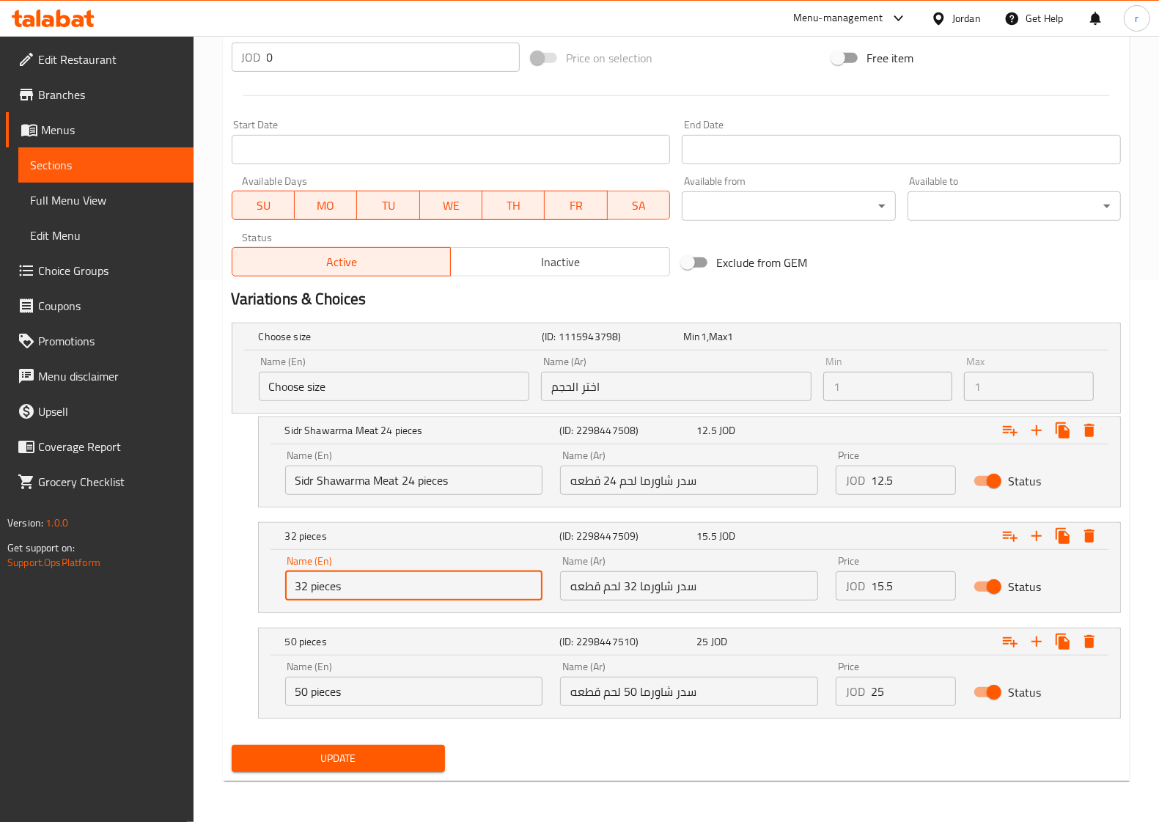
drag, startPoint x: 372, startPoint y: 577, endPoint x: 254, endPoint y: 584, distance: 118.2
click at [254, 584] on div "32 pieces (ID: 2298447509) 15.5 JOD Name (En) 32 pieces Name (En) Name (Ar) سدر…" at bounding box center [677, 567] width 890 height 91
paste input "[PERSON_NAME] 32 pieces of meat"
type input "[PERSON_NAME] 32 pieces of meat"
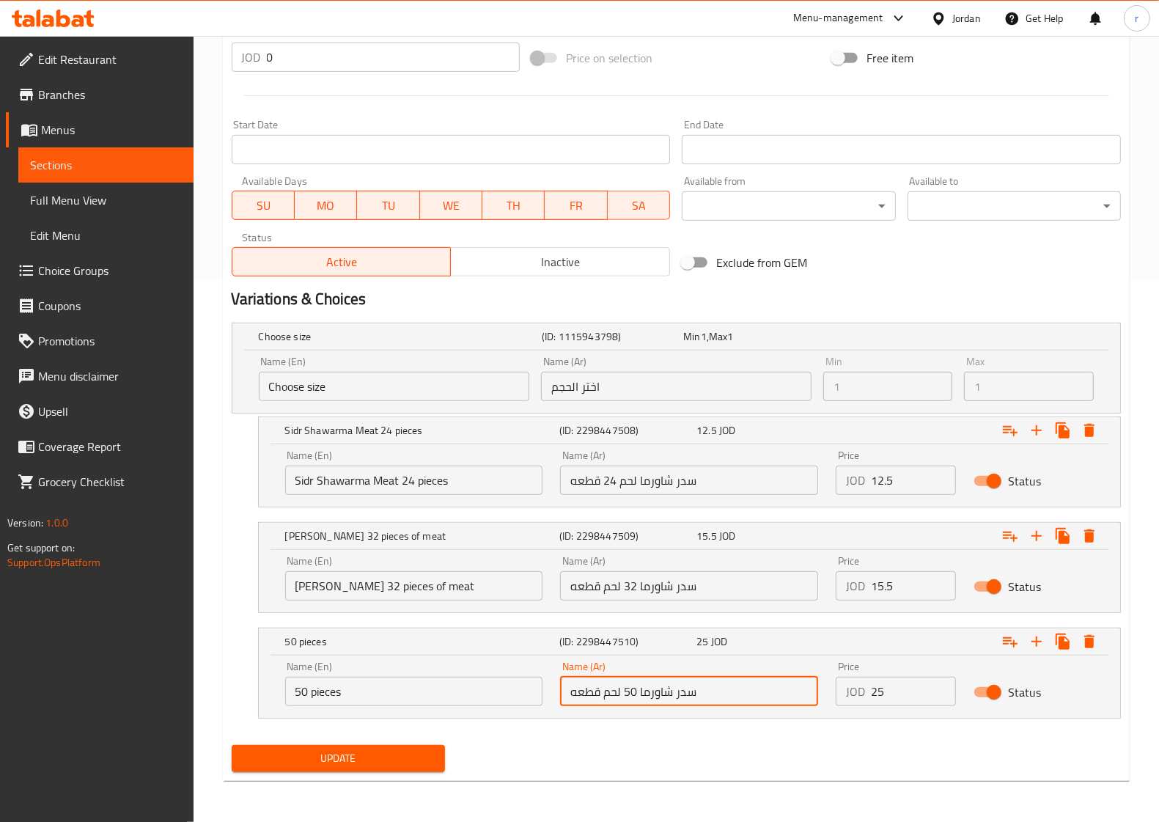
drag, startPoint x: 705, startPoint y: 694, endPoint x: 554, endPoint y: 694, distance: 151.1
click at [554, 694] on div "Name (Ar) سدر شاورما 50 لحم قطعه Name (Ar)" at bounding box center [689, 684] width 276 height 62
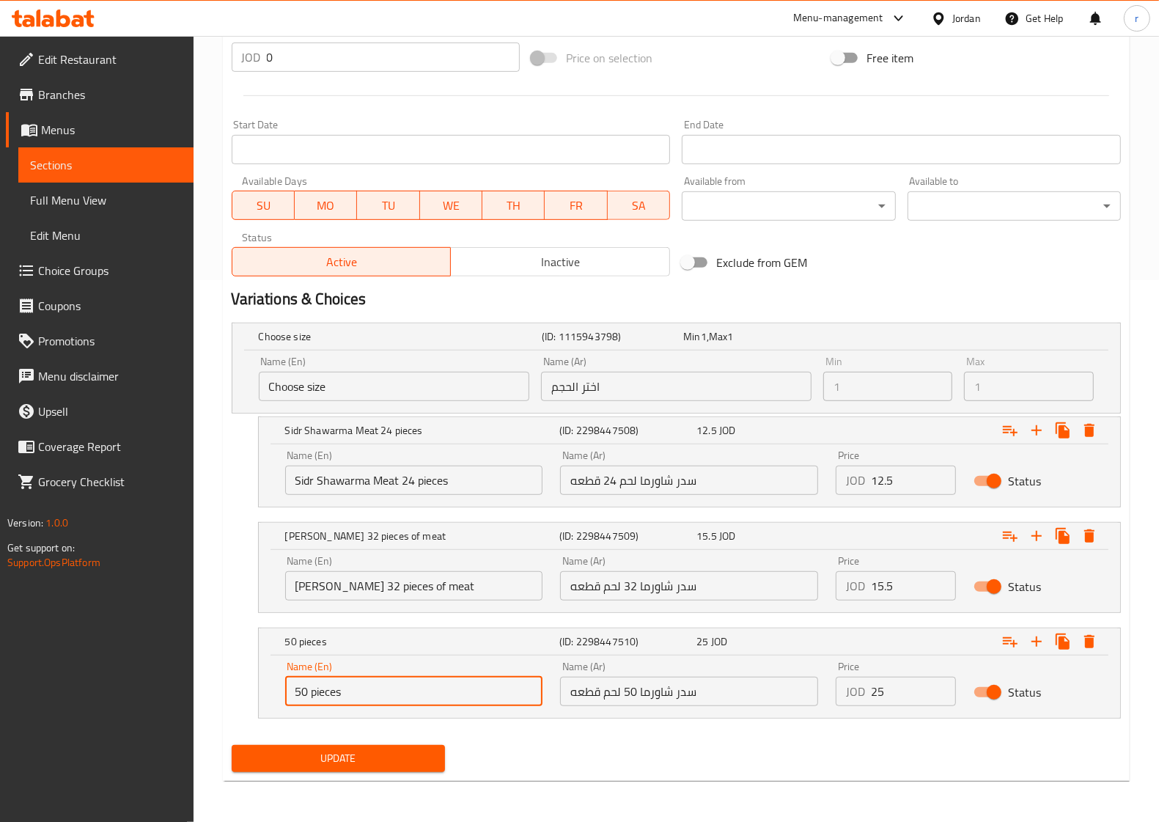
drag, startPoint x: 426, startPoint y: 688, endPoint x: 254, endPoint y: 694, distance: 171.7
click at [254, 694] on div "50 pieces (ID: 2298447510) 25 JOD Name (En) 50 pieces Name (En) Name (Ar) سدر ش…" at bounding box center [677, 673] width 890 height 91
paste input "22 / 5,000 Sidr Shawarma 50 pieces of meat"
drag, startPoint x: 532, startPoint y: 697, endPoint x: 258, endPoint y: 701, distance: 274.3
click at [259, 701] on div "Name (En) 22 / 5,000 [PERSON_NAME] 50 pieces of meat Name (En) Name (Ar) سدر شا…" at bounding box center [690, 687] width 862 height 62
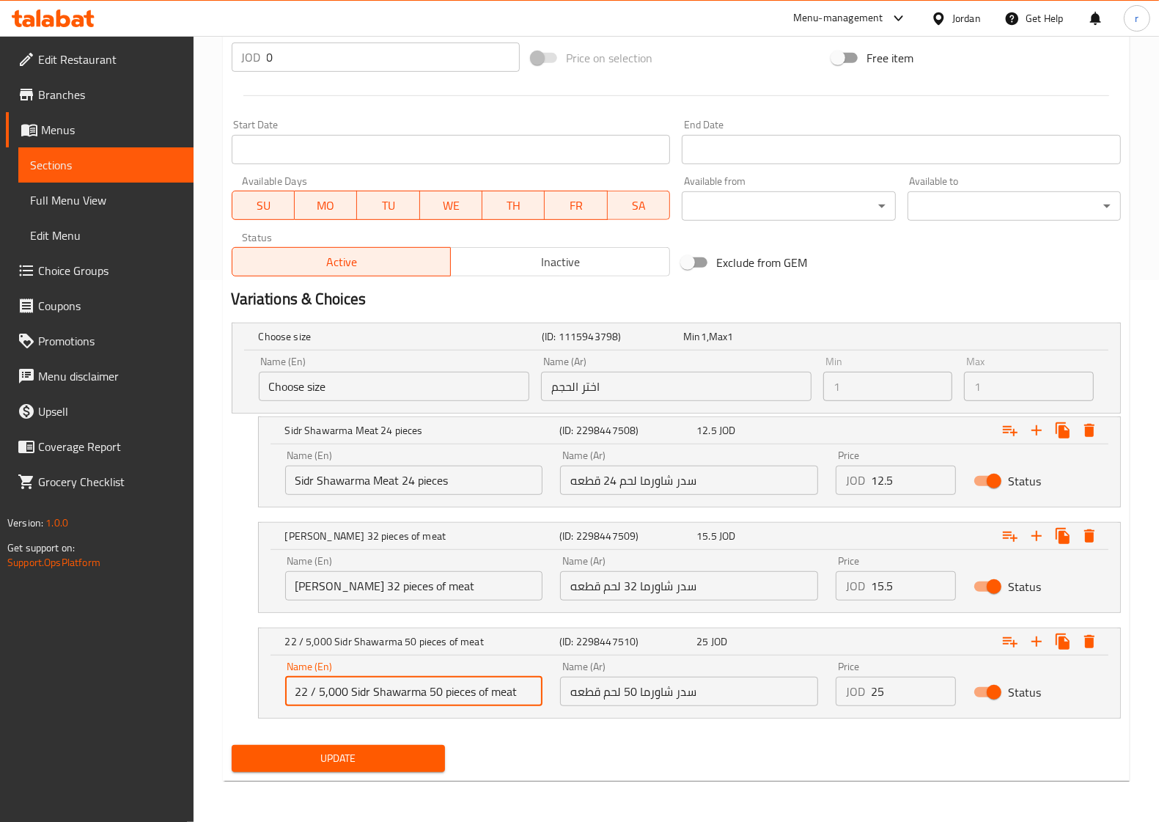
type input "22 / 5,000 Sidr Shawarma 50 pieces of meat"
paste input "22 / 5,000 Sidr Shawarma 50 pieces of meat"
type input "22 / 5,000 Sidr Shawarma 50 pieces of meat"
drag, startPoint x: 526, startPoint y: 694, endPoint x: 292, endPoint y: 694, distance: 233.9
click at [292, 694] on input "22 / 5,000 Sidr Shawarma 50 pieces of meat" at bounding box center [414, 691] width 258 height 29
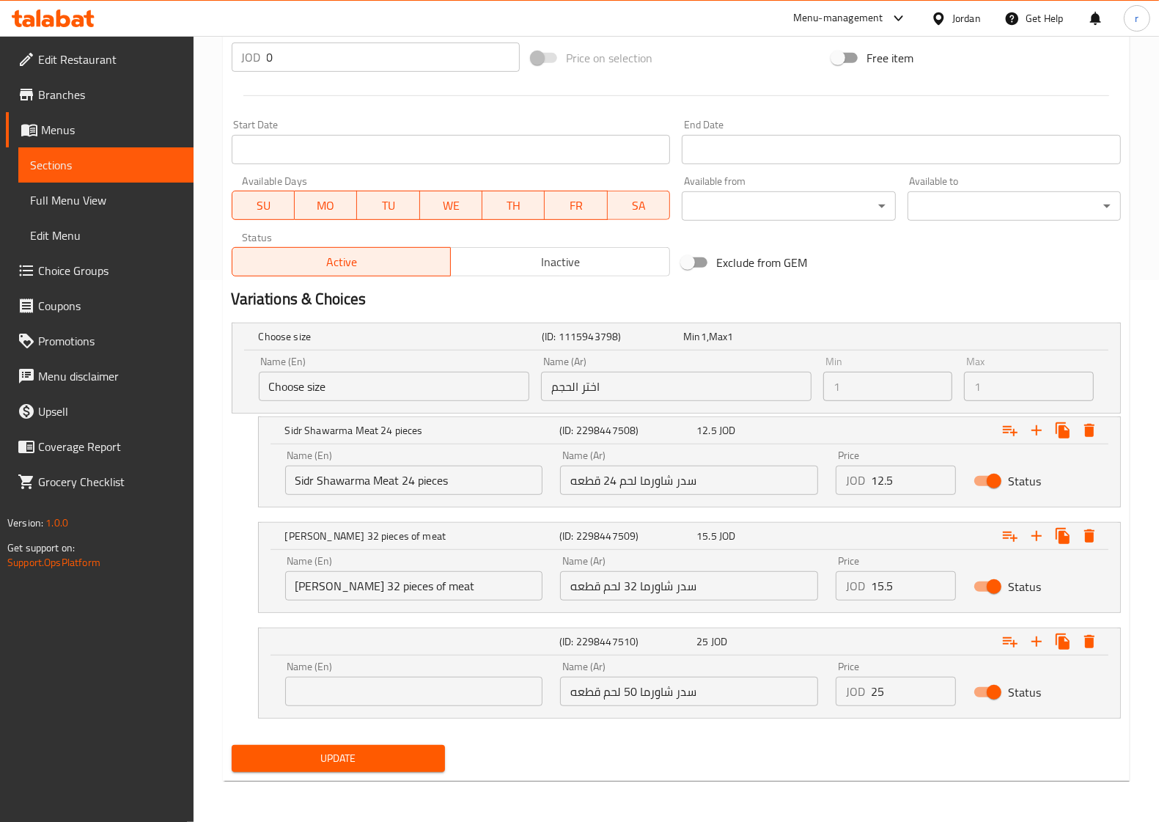
click at [434, 694] on input "text" at bounding box center [414, 691] width 258 height 29
paste input "[PERSON_NAME] 50 pieces of meat"
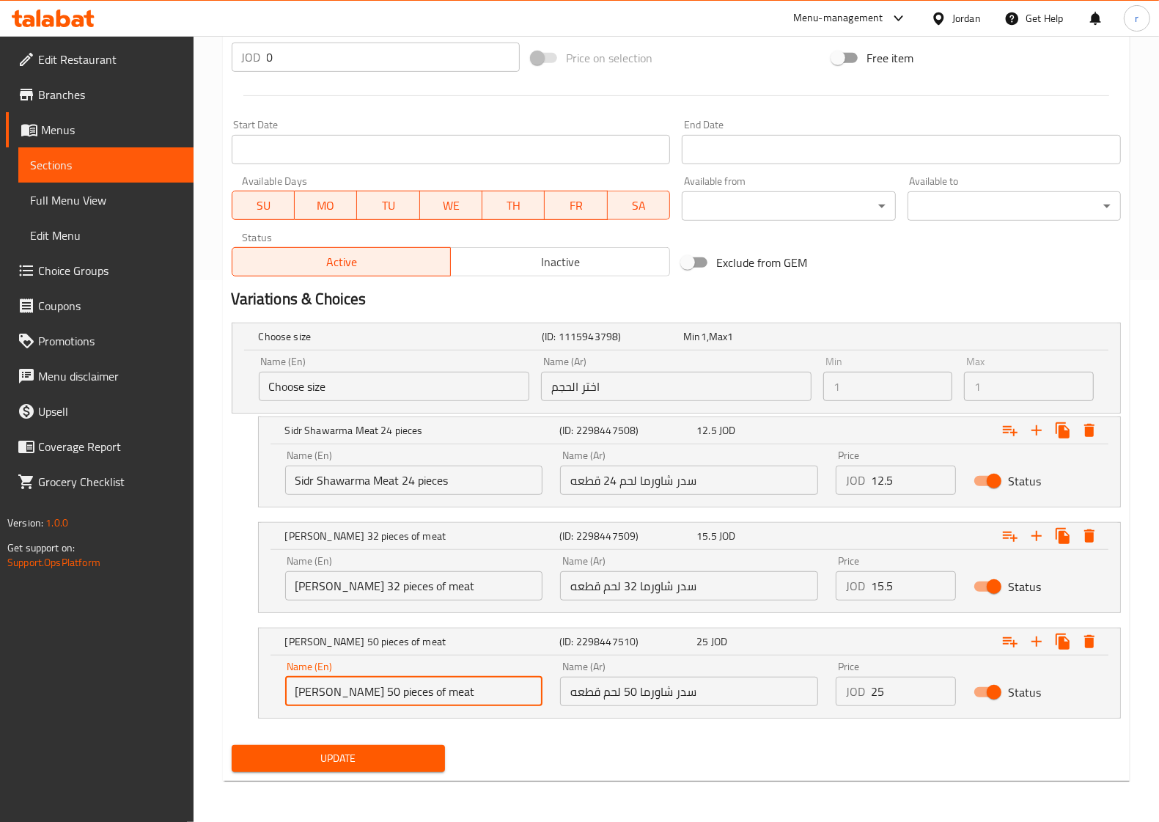
type input "[PERSON_NAME] 50 pieces of meat"
click at [1038, 644] on icon "Expand" at bounding box center [1037, 642] width 18 height 18
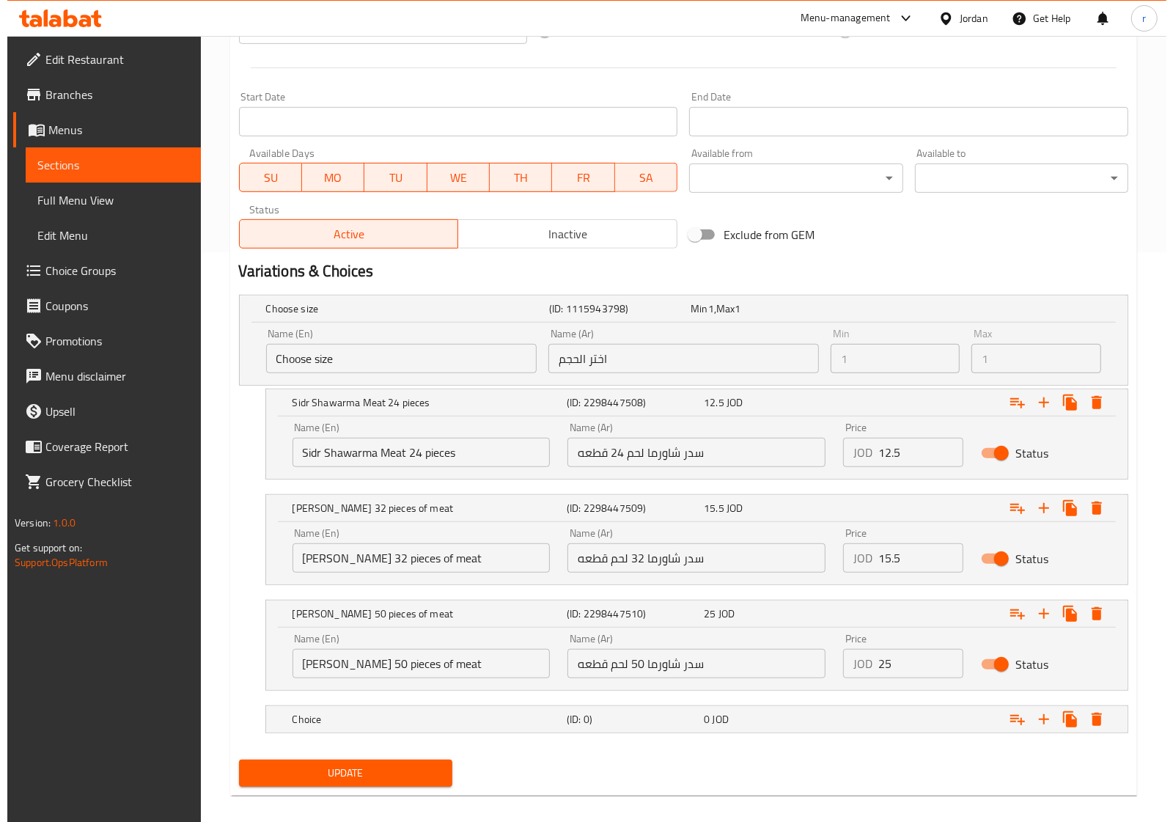
scroll to position [584, 0]
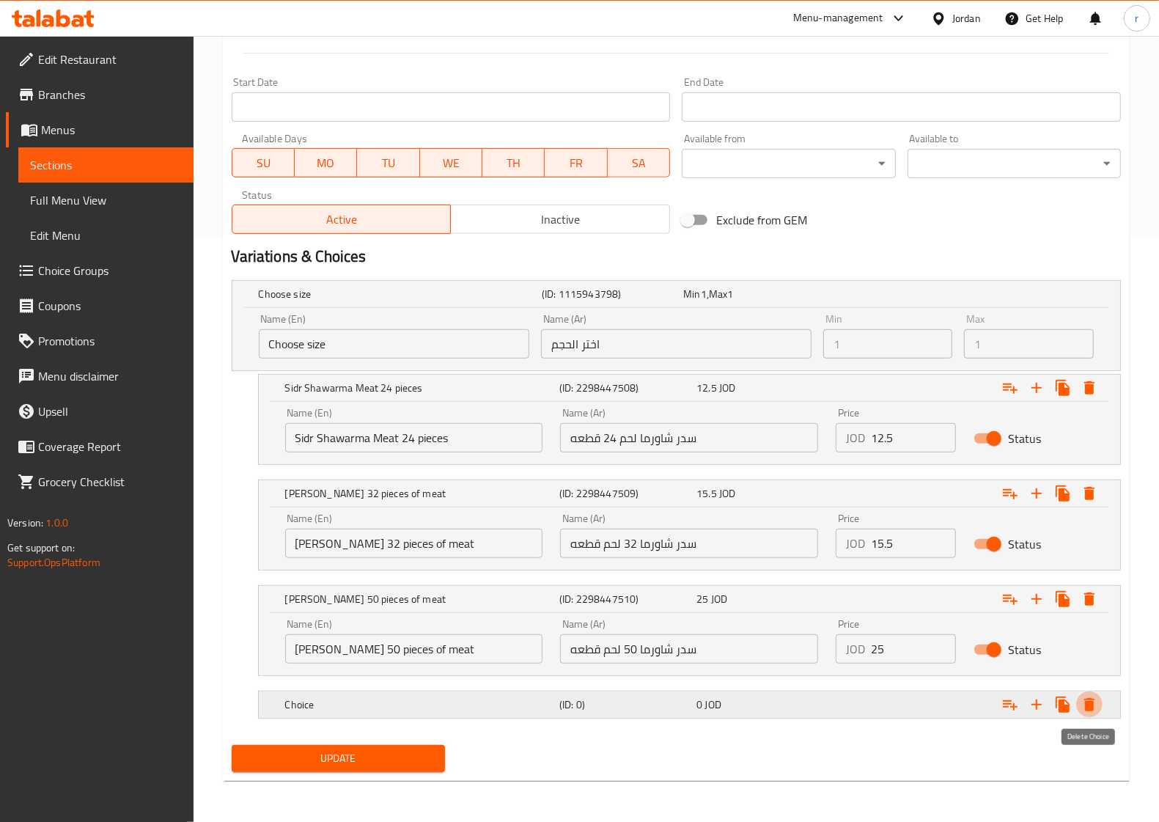
click at [1090, 706] on icon "Expand" at bounding box center [1090, 704] width 10 height 13
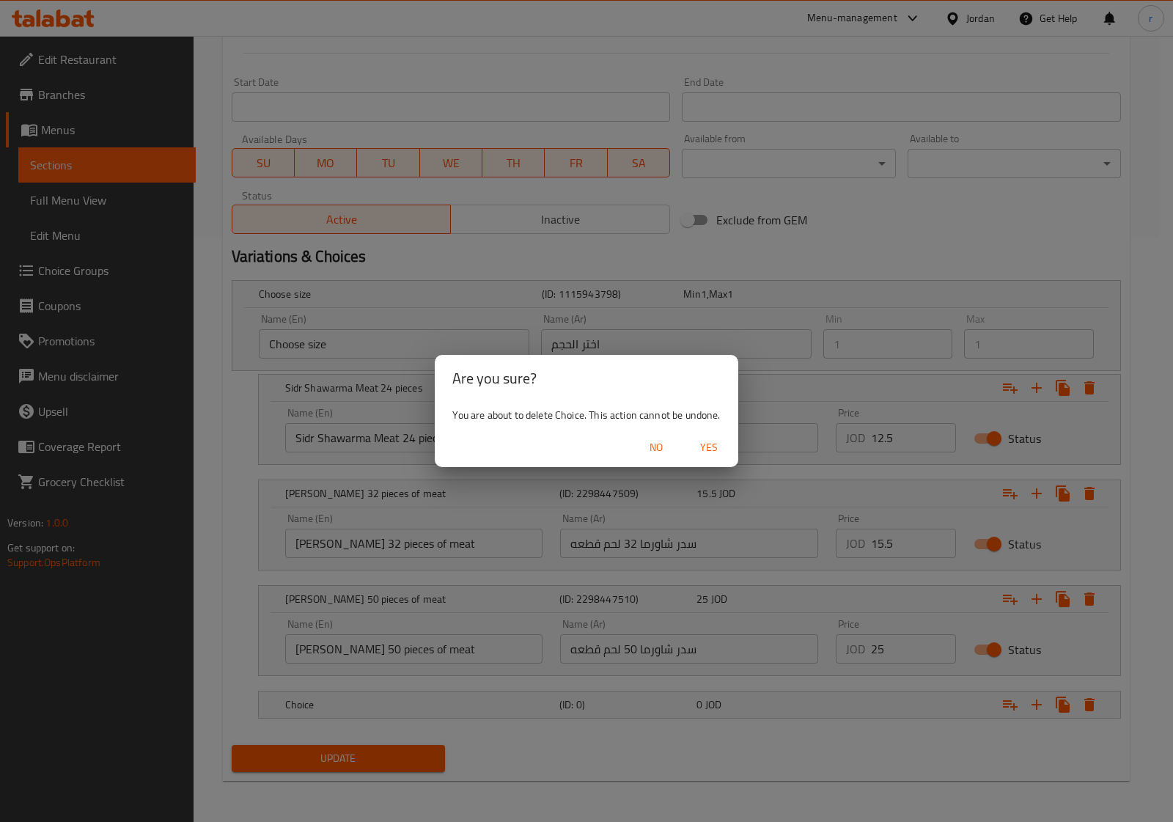
click at [714, 458] on button "Yes" at bounding box center [709, 447] width 47 height 27
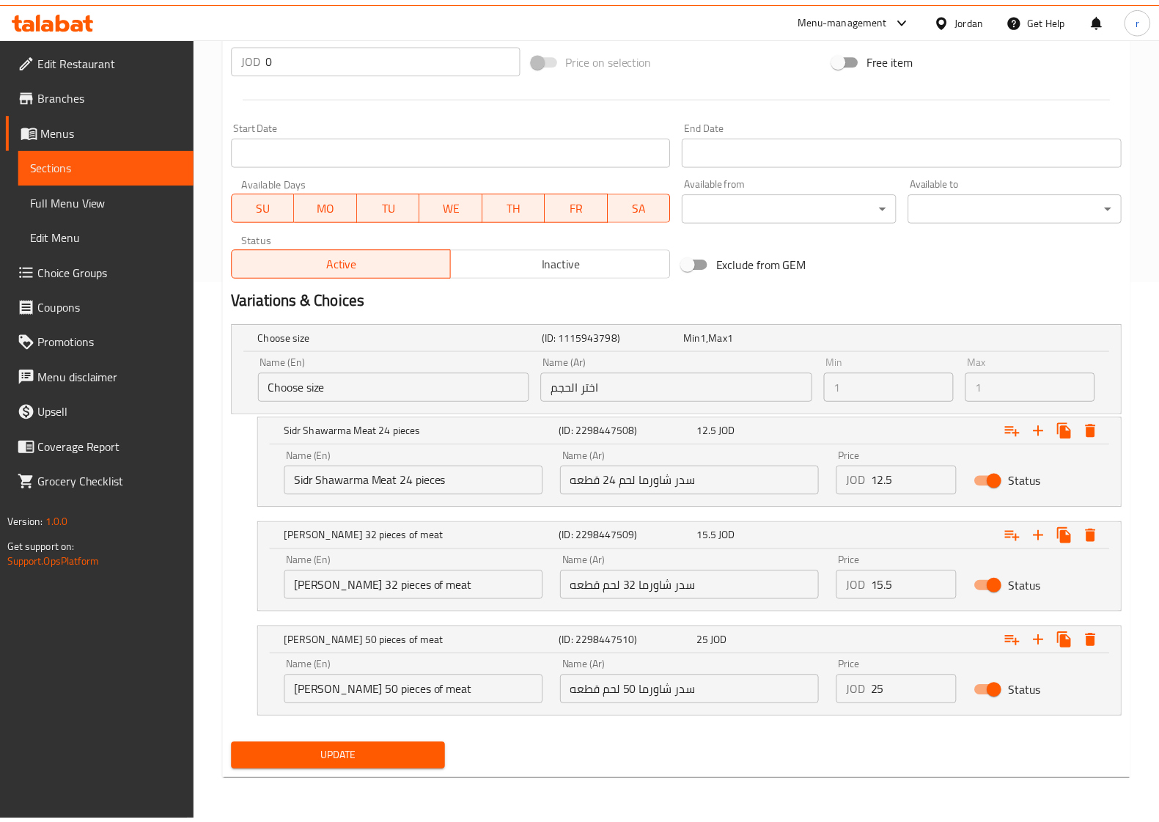
scroll to position [543, 0]
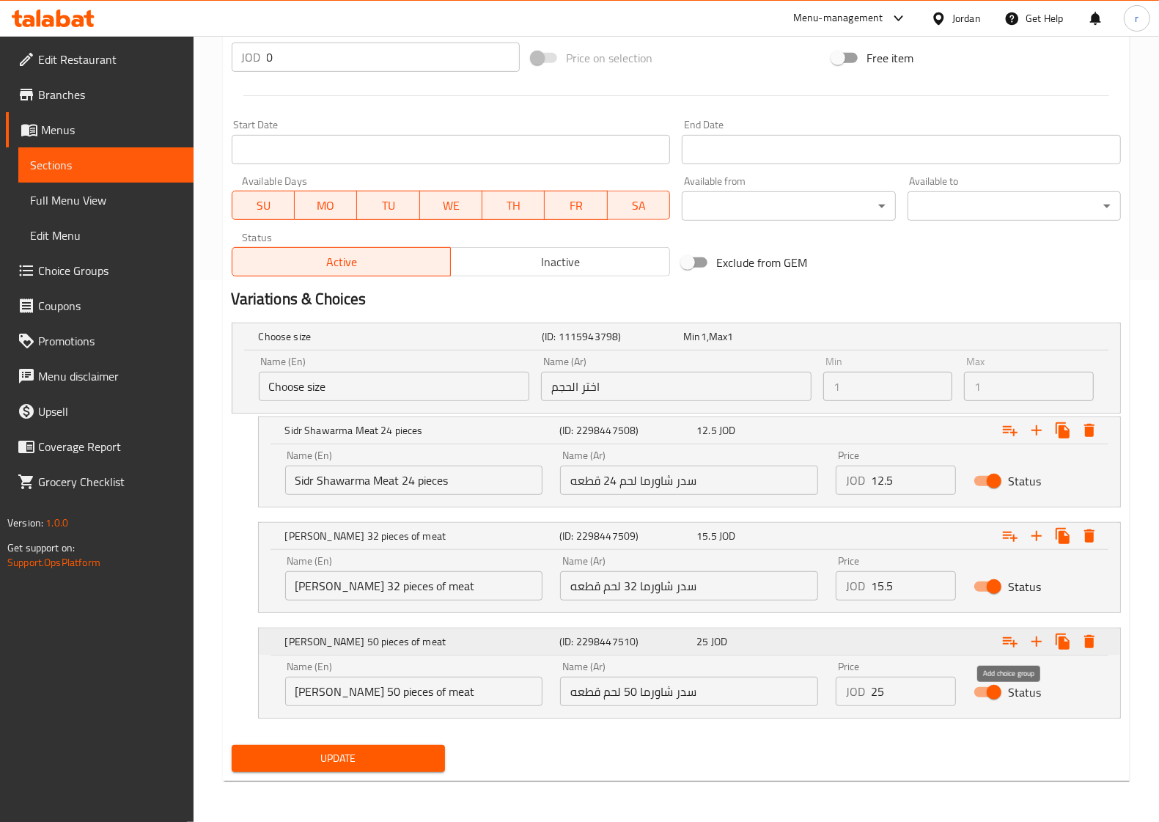
click at [1016, 644] on icon "Expand" at bounding box center [1010, 642] width 15 height 10
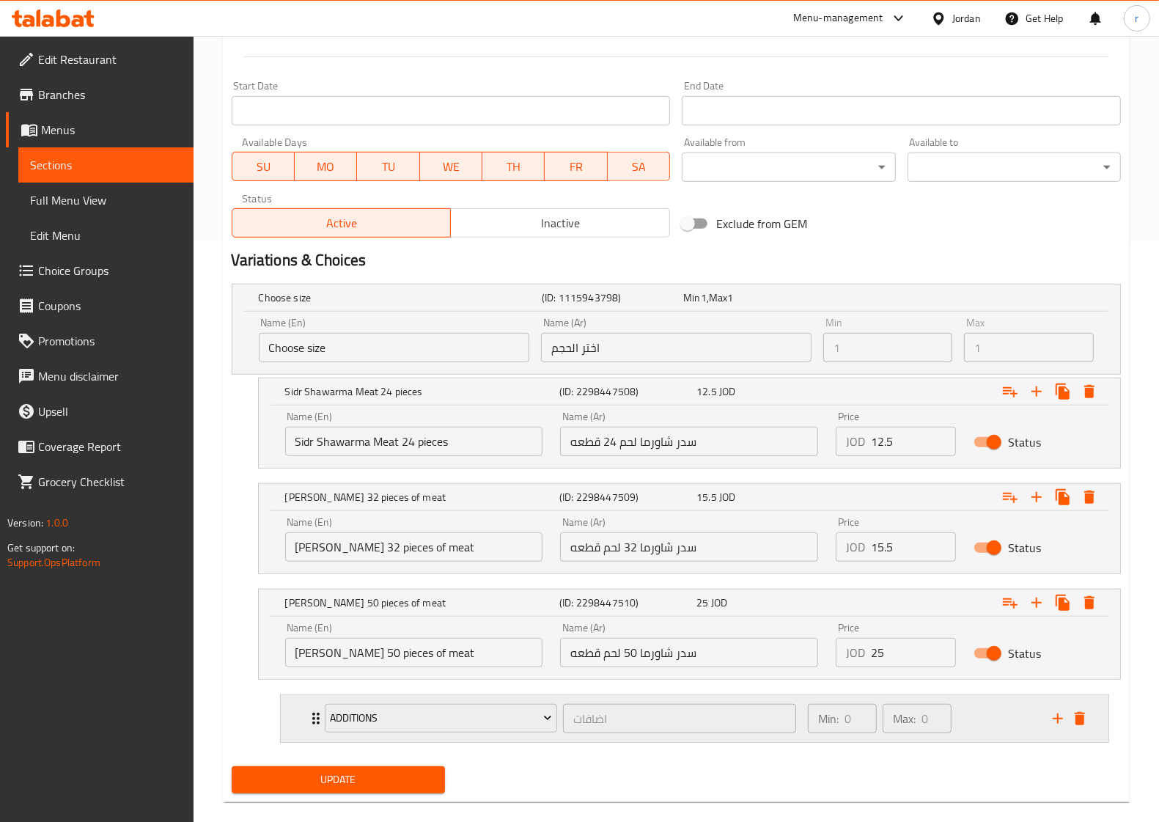
scroll to position [603, 0]
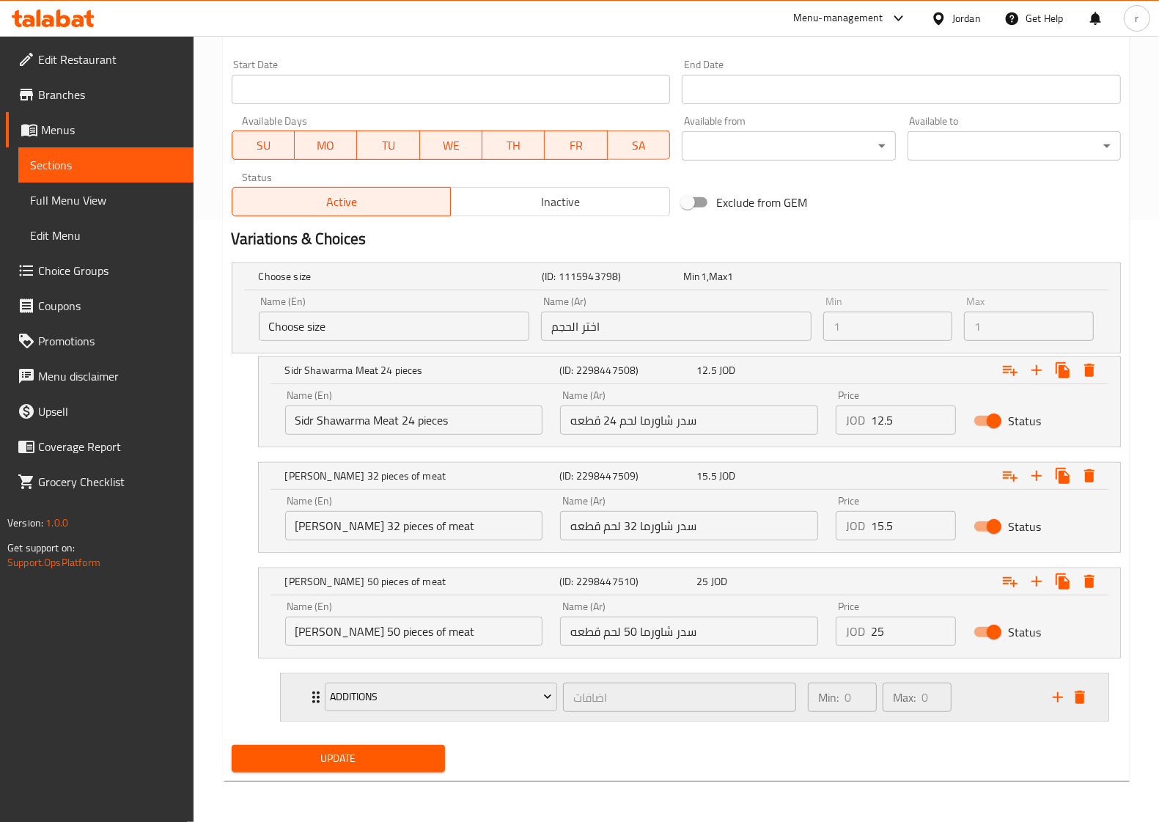
click at [1012, 705] on div "Min: 0 ​ Max: 0 ​" at bounding box center [921, 697] width 245 height 47
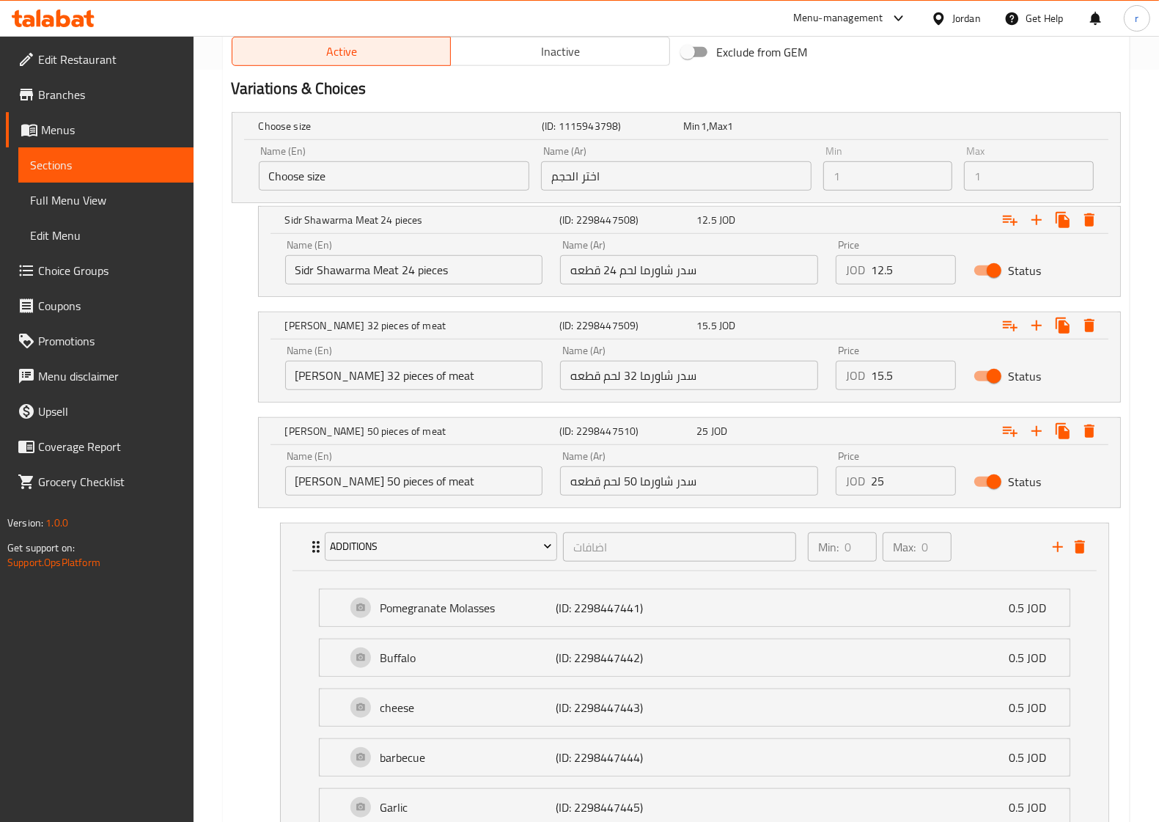
scroll to position [750, 0]
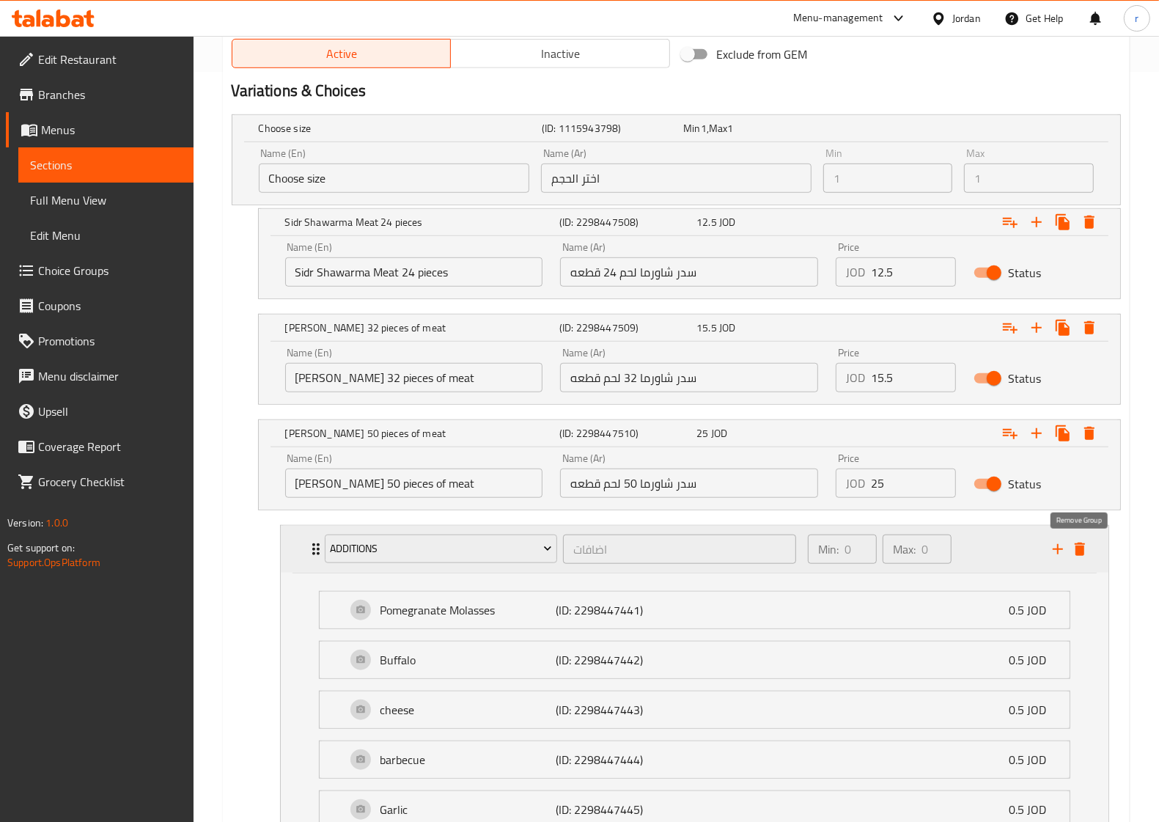
click at [1077, 555] on icon "delete" at bounding box center [1080, 549] width 10 height 13
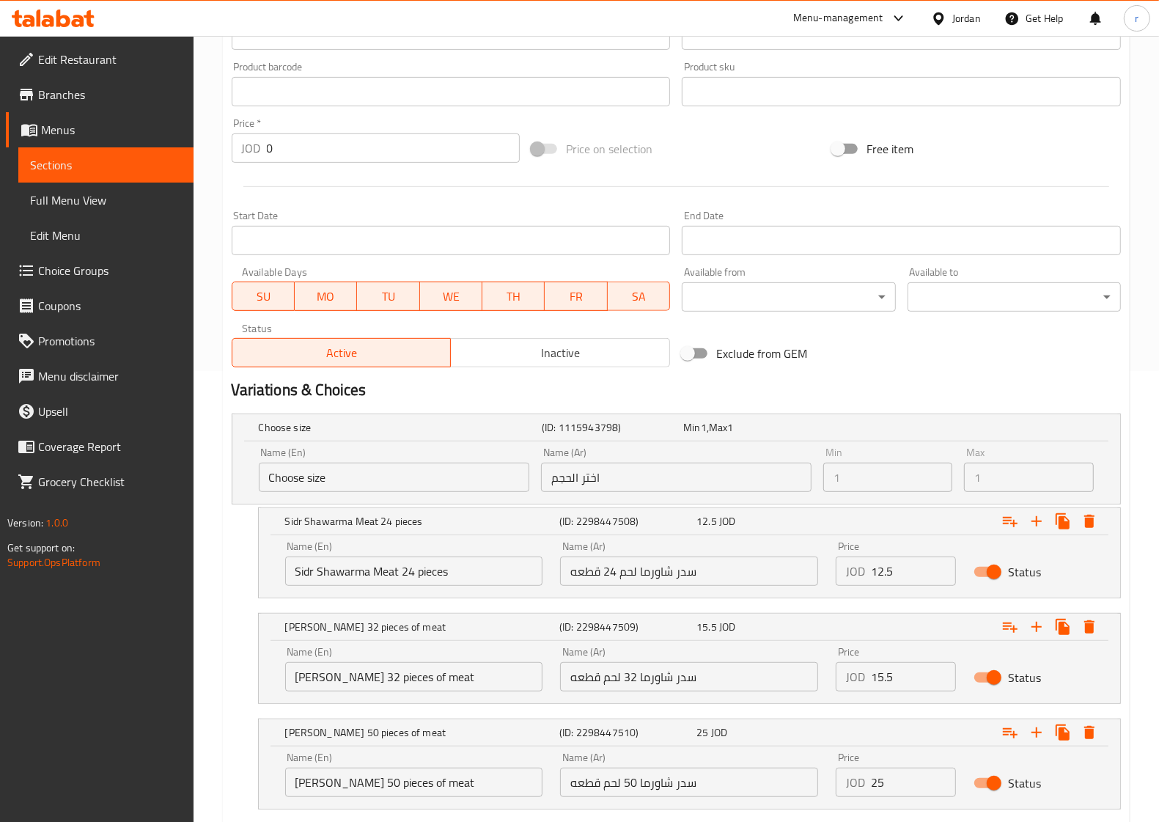
scroll to position [543, 0]
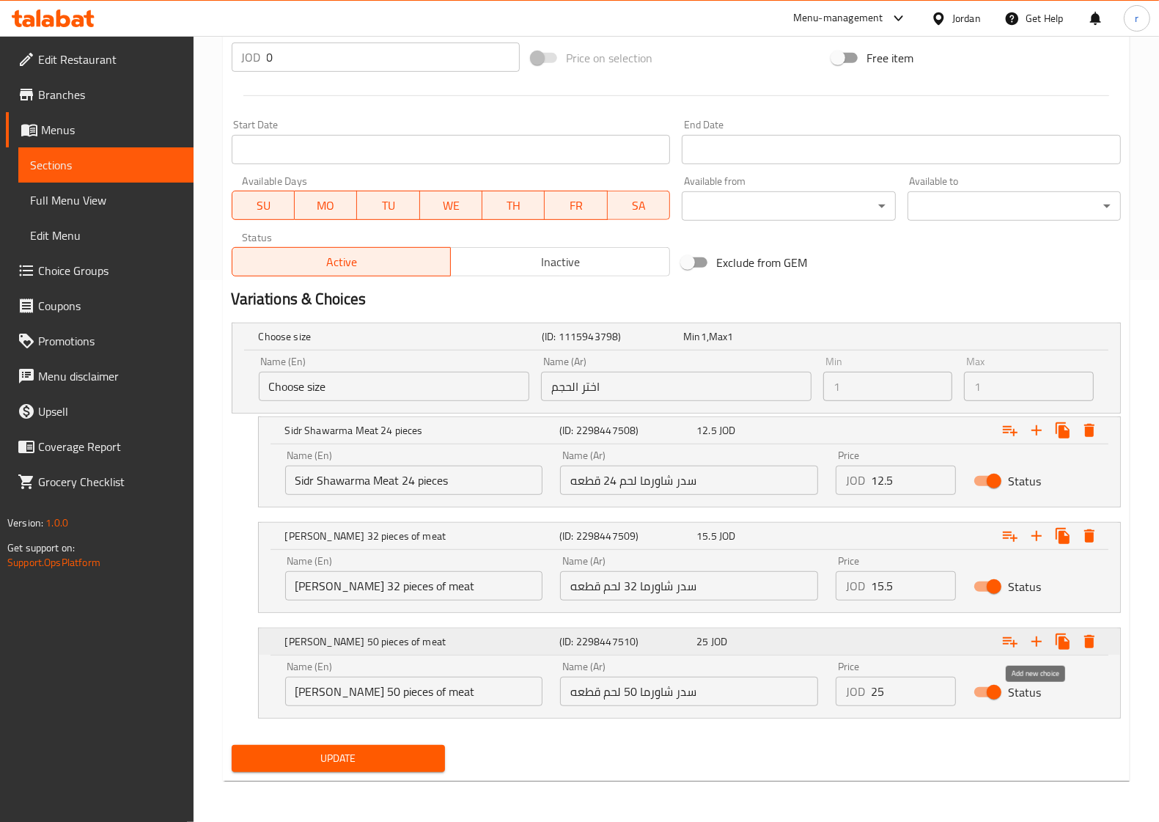
click at [1038, 645] on icon "Expand" at bounding box center [1037, 642] width 18 height 18
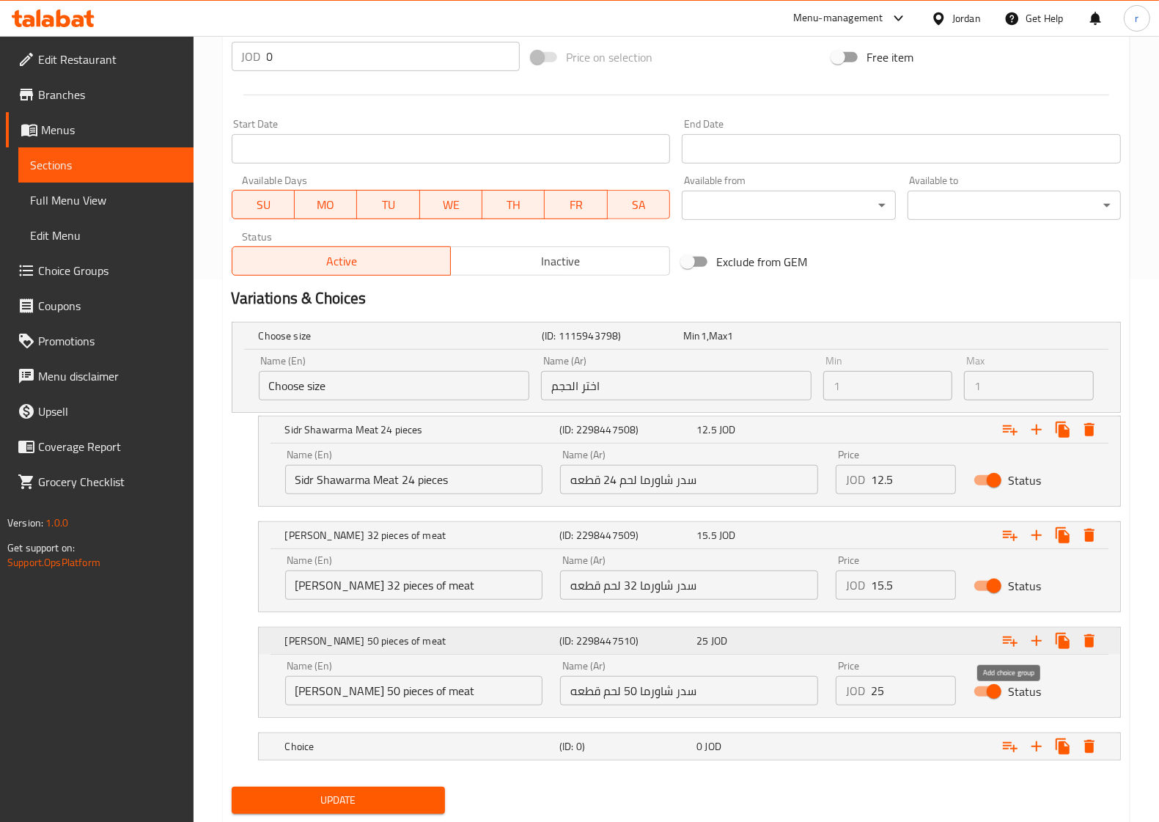
scroll to position [584, 0]
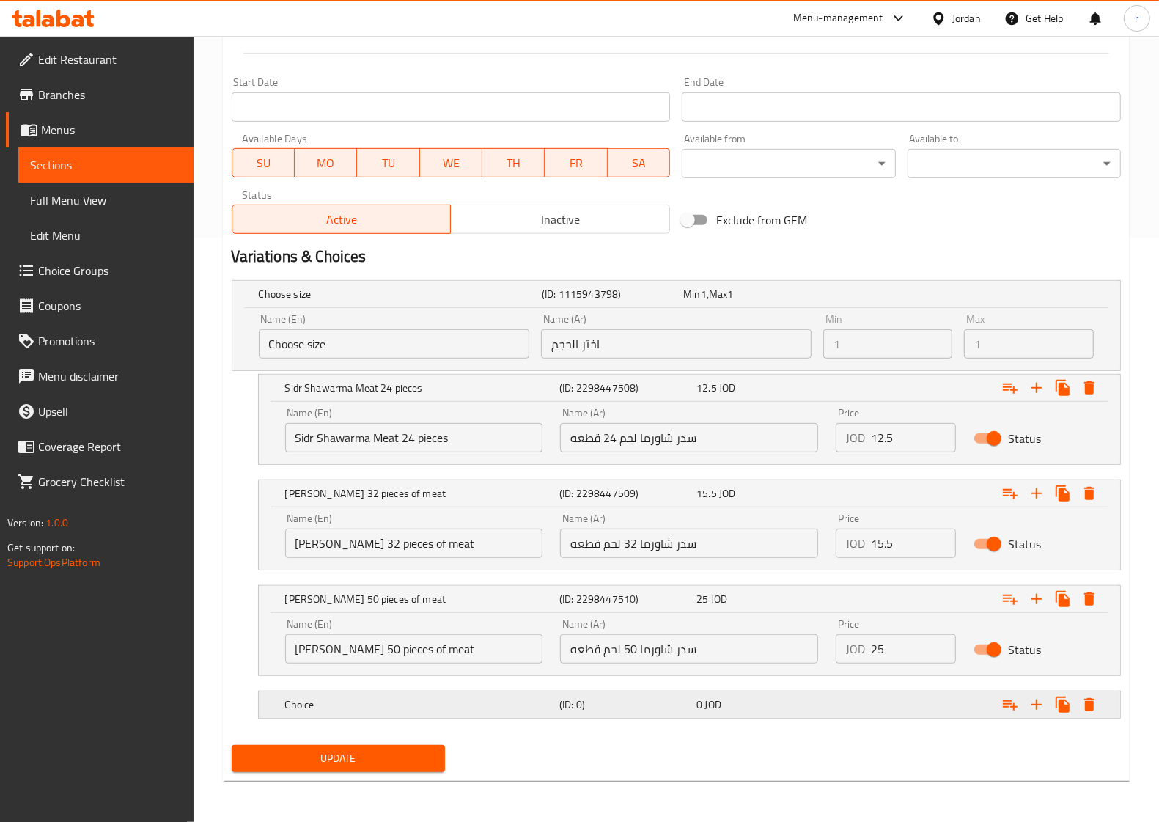
click at [462, 706] on h5 "Choice" at bounding box center [419, 704] width 268 height 15
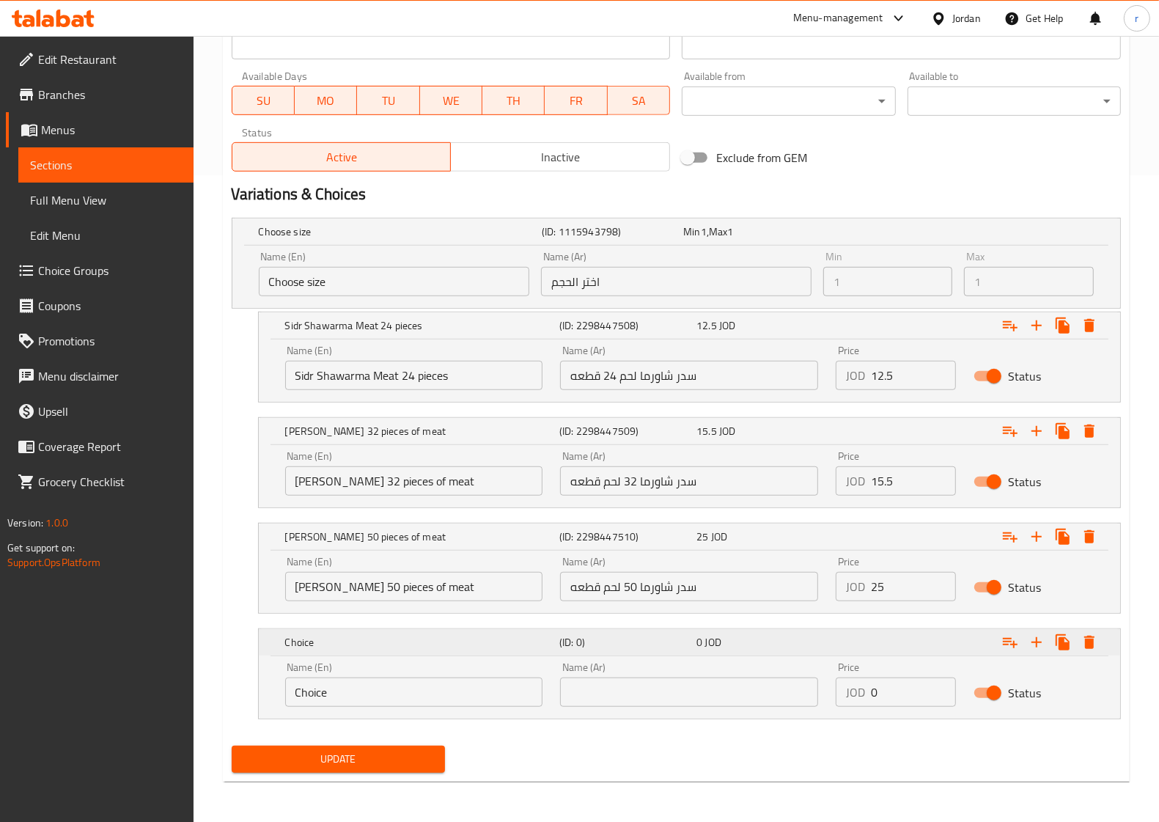
scroll to position [648, 0]
click at [622, 699] on input "text" at bounding box center [689, 691] width 258 height 29
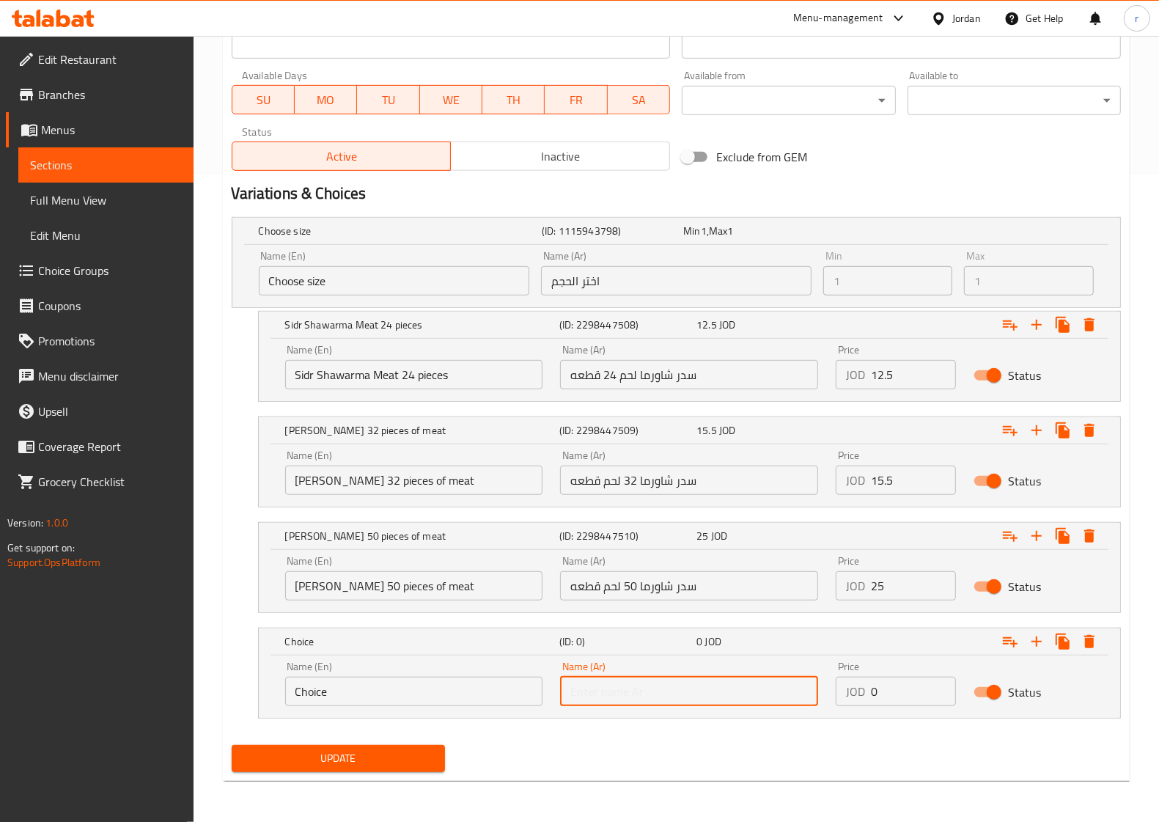
paste input "سدر شاورما لحم ودجاج 24 قطعه"
drag, startPoint x: 735, startPoint y: 694, endPoint x: 568, endPoint y: 698, distance: 166.5
click at [568, 698] on input "سدر شاورما لحم ودجاج 24 قطعه" at bounding box center [689, 691] width 258 height 29
type input "سدر شاورما لحم ودجاج 24 قطعه"
click at [427, 691] on input "Choice" at bounding box center [414, 691] width 258 height 29
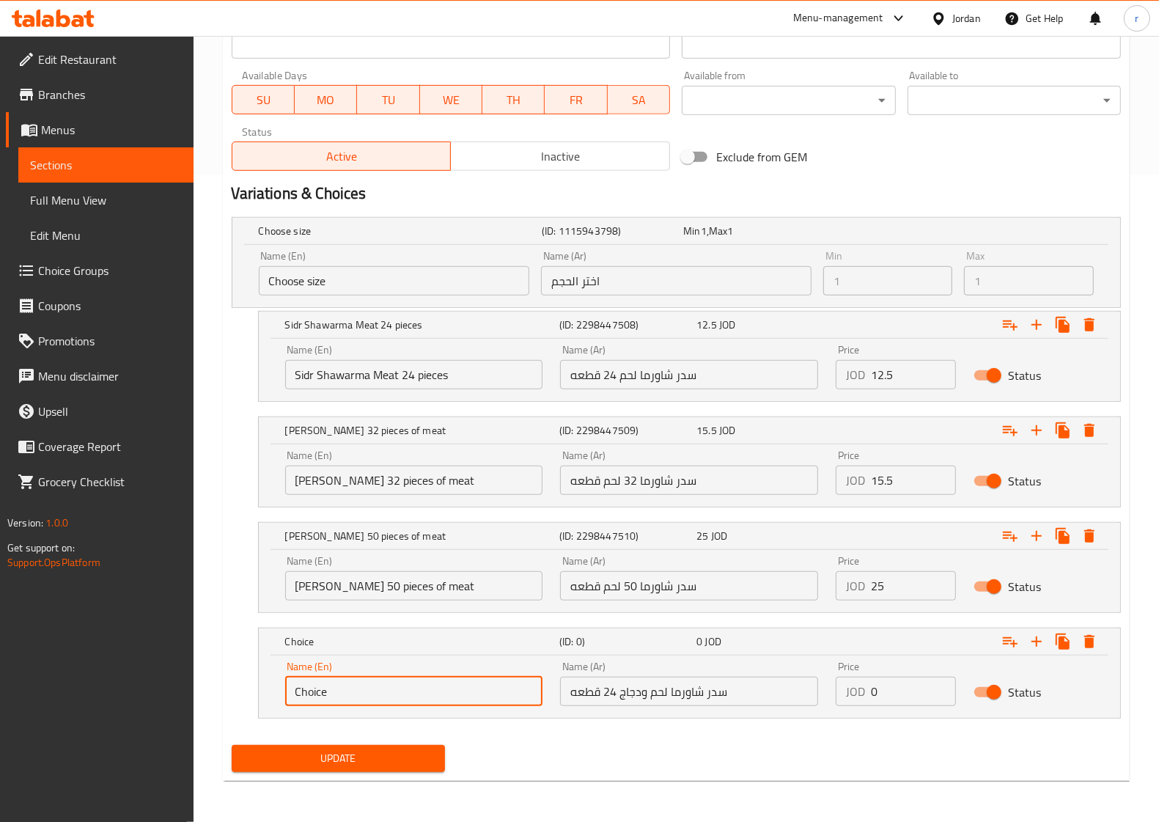
drag, startPoint x: 429, startPoint y: 691, endPoint x: 250, endPoint y: 693, distance: 178.9
click at [250, 693] on div "Choice (ID: 0) 0 JOD Name (En) Choice Name (En) Name (Ar) سدر شاورما لحم ودجاج …" at bounding box center [677, 673] width 890 height 91
paste input "Sidr Shawarma Meat and Chicken 24 pieces"
type input "Sidr Shawarma Meat and Chicken 24 pieces"
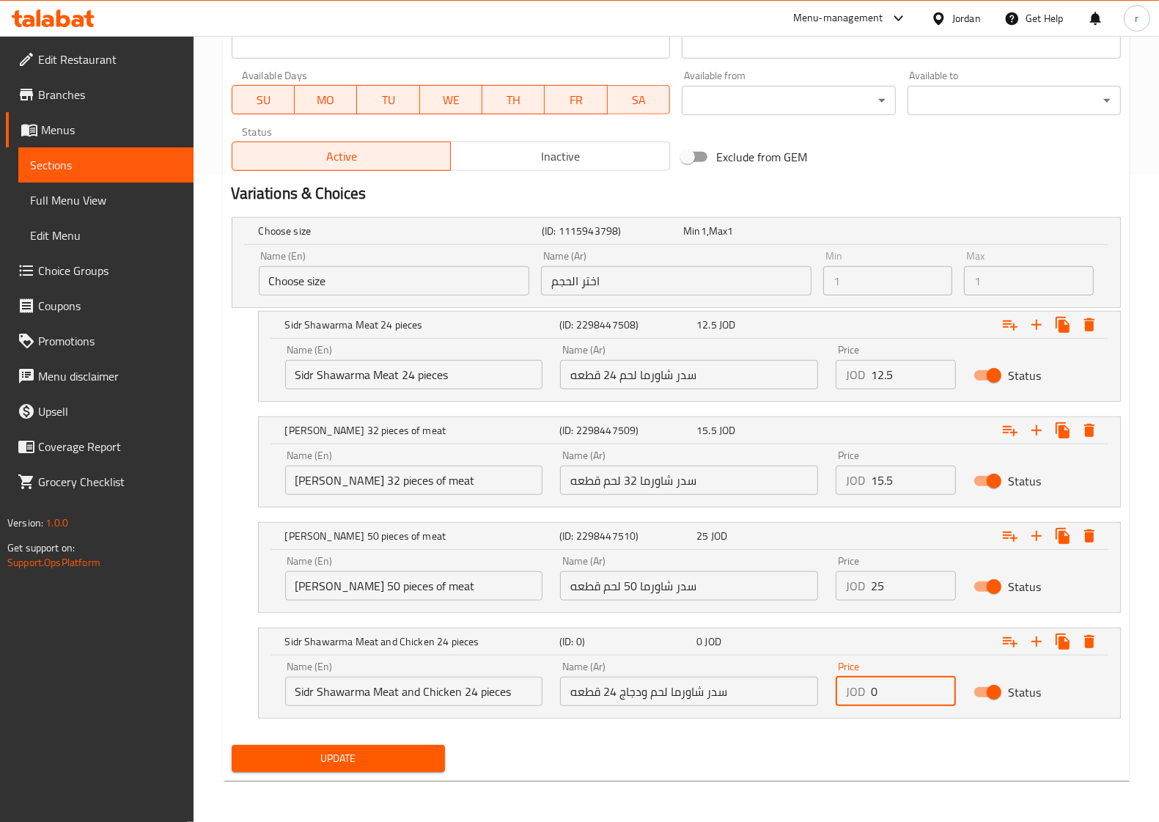
drag, startPoint x: 882, startPoint y: 698, endPoint x: 870, endPoint y: 698, distance: 11.7
click at [871, 698] on input "0" at bounding box center [913, 691] width 85 height 29
type input "11.5"
click at [1035, 647] on icon "Expand" at bounding box center [1037, 642] width 18 height 18
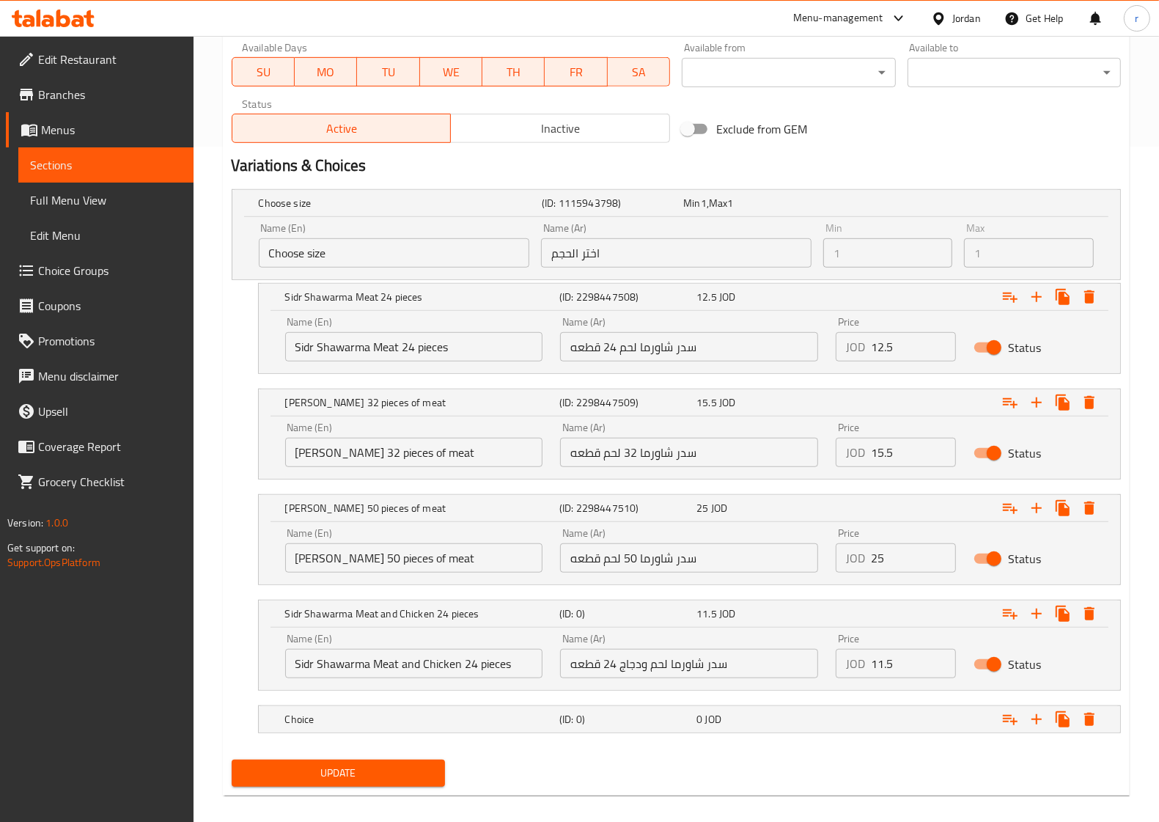
scroll to position [691, 0]
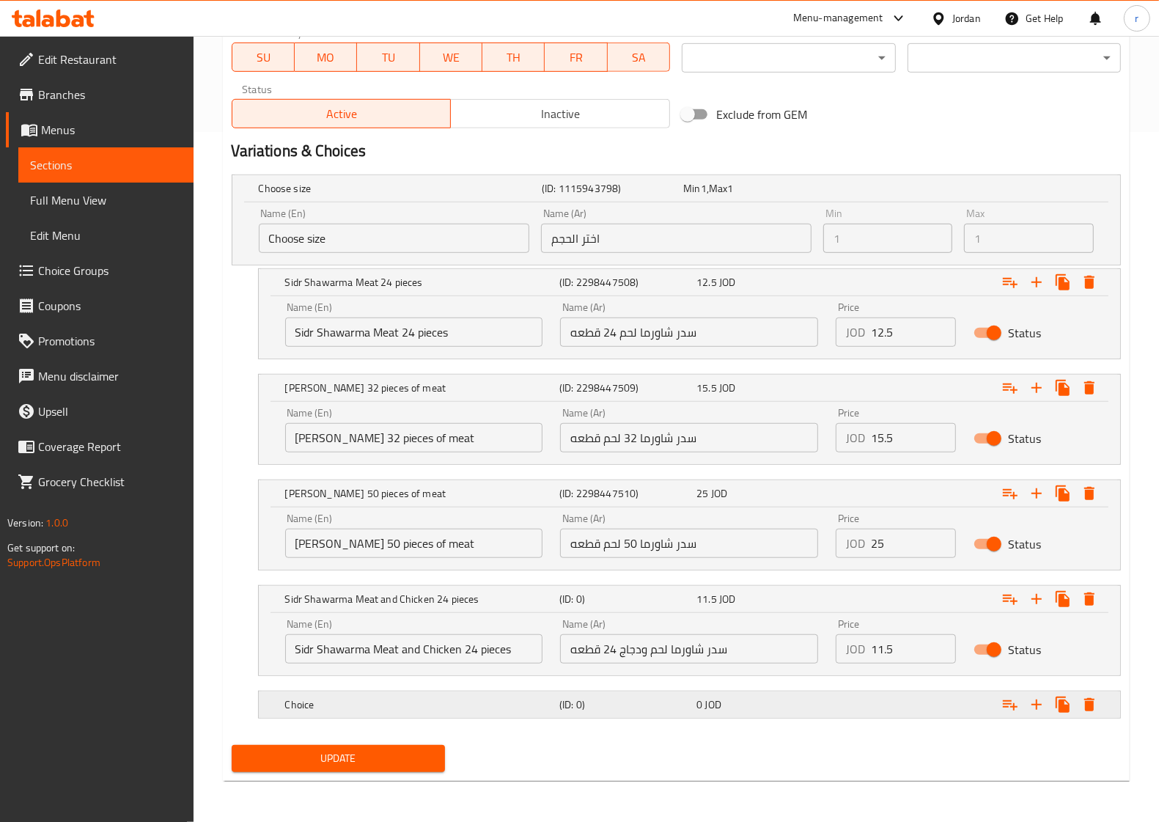
click at [632, 713] on div "(ID: 0)" at bounding box center [625, 704] width 137 height 21
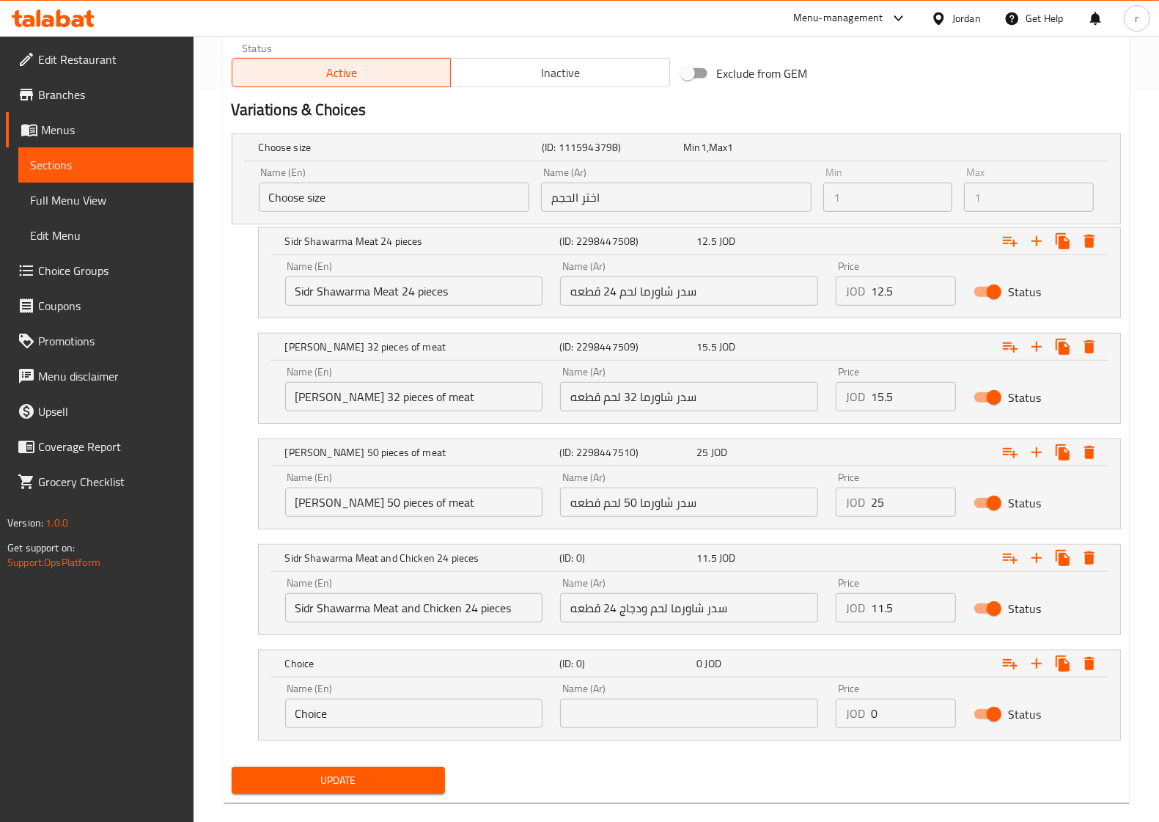
scroll to position [754, 0]
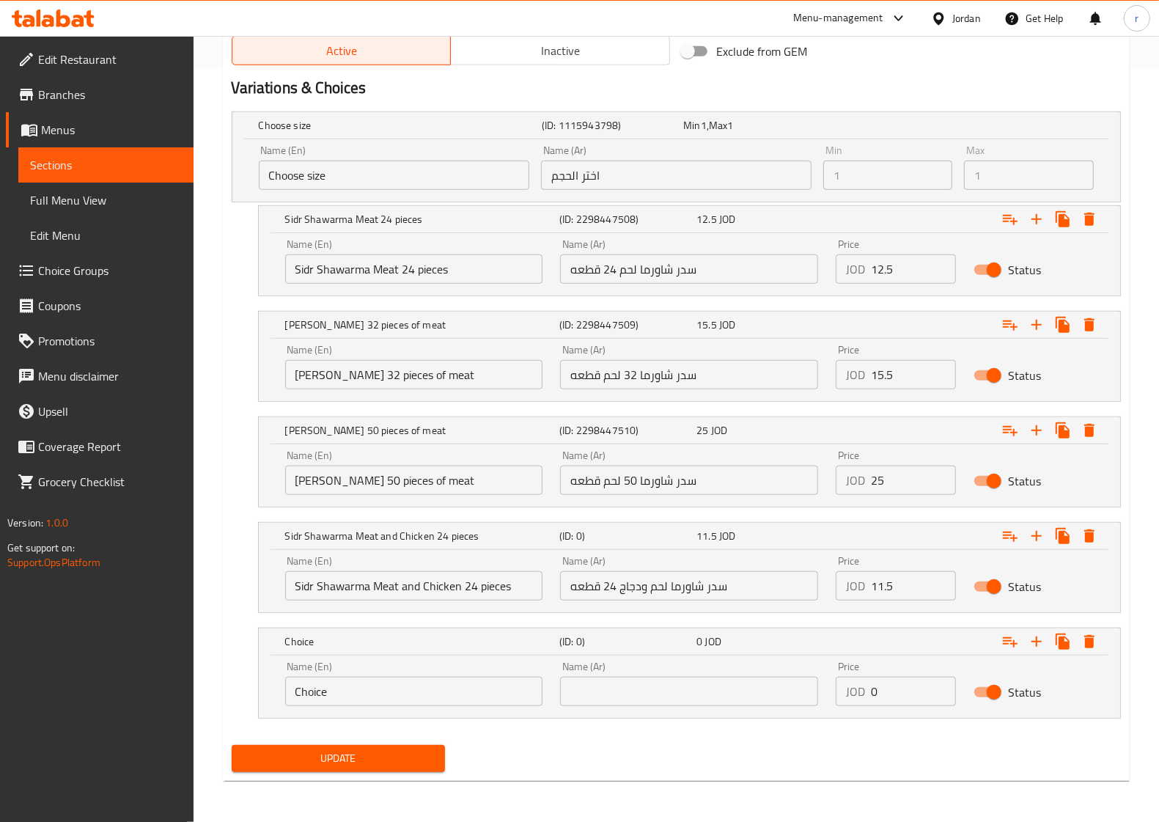
click at [682, 700] on input "text" at bounding box center [689, 691] width 258 height 29
paste input "سدر شاورما لحم ودجاج 32 قطعه"
drag, startPoint x: 735, startPoint y: 697, endPoint x: 562, endPoint y: 705, distance: 173.2
click at [562, 705] on input "سدر شاورما لحم ودجاج 32 قطعه" at bounding box center [689, 691] width 258 height 29
type input "سدر شاورما لحم ودجاج 32 قطعه"
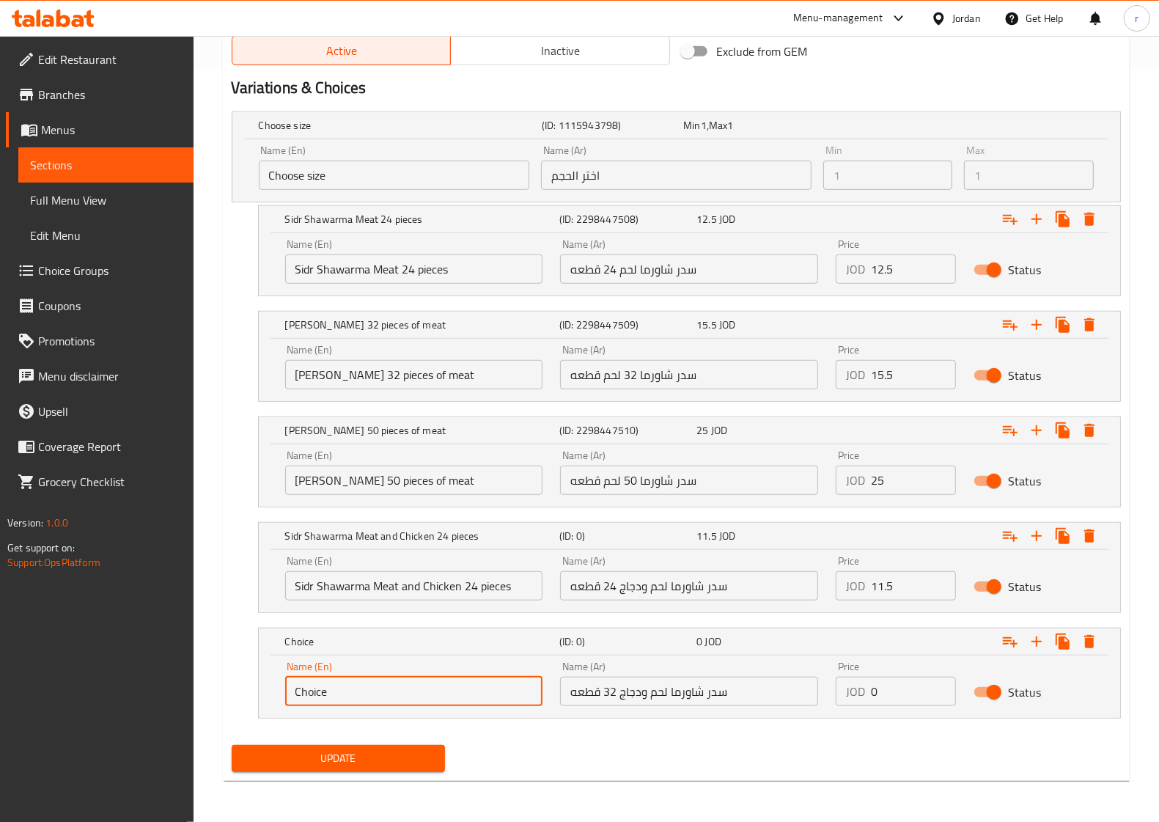
click at [442, 677] on input "Choice" at bounding box center [414, 691] width 258 height 29
drag, startPoint x: 331, startPoint y: 695, endPoint x: 261, endPoint y: 697, distance: 70.4
click at [261, 697] on div "Name (En) Choice Name (En) Name (Ar) سدر شاورما لحم ودجاج 32 قطعه Name (Ar) Pri…" at bounding box center [690, 687] width 862 height 62
paste input "Sidr Shawarma Meat and Chicken 32 pieces"
type input "Sidr Shawarma Meat and Chicken 32 pieces"
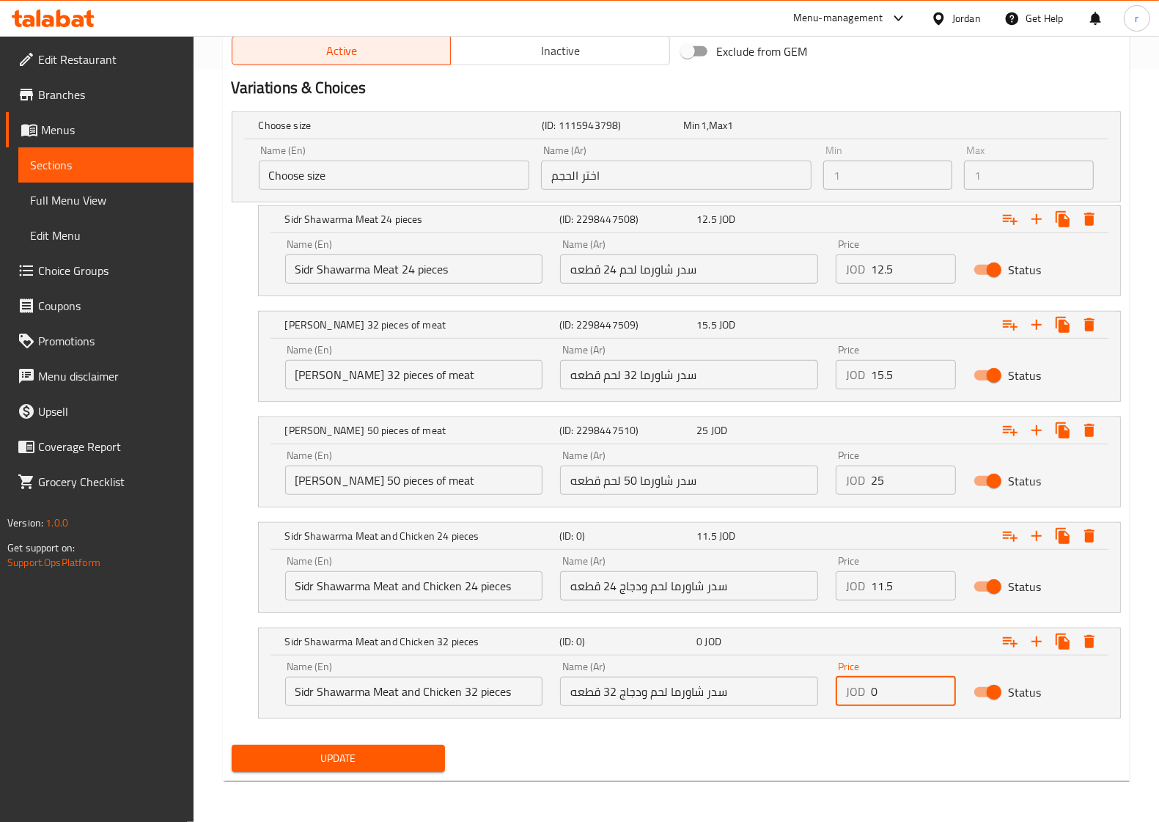
drag, startPoint x: 893, startPoint y: 697, endPoint x: 862, endPoint y: 700, distance: 31.7
click at [867, 699] on div "JOD 0 Price" at bounding box center [896, 691] width 120 height 29
type input "14"
click at [1038, 647] on icon "Expand" at bounding box center [1037, 642] width 18 height 18
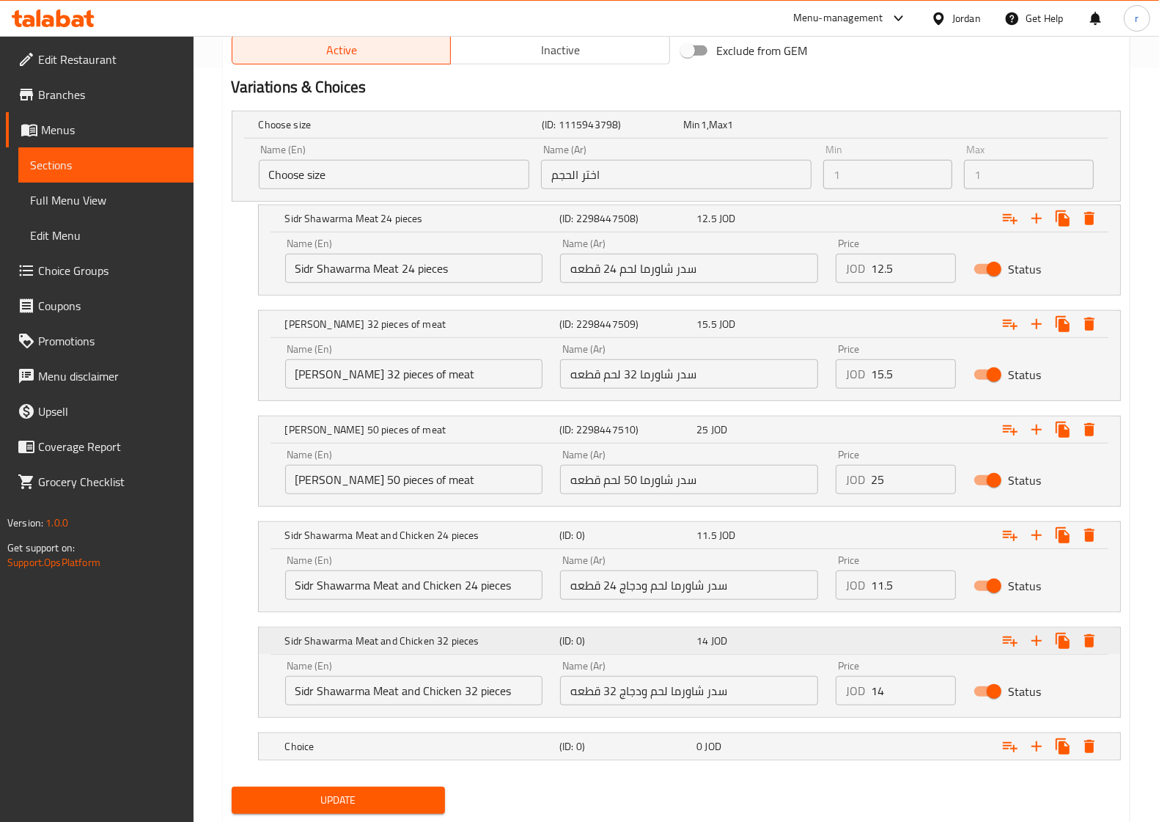
scroll to position [796, 0]
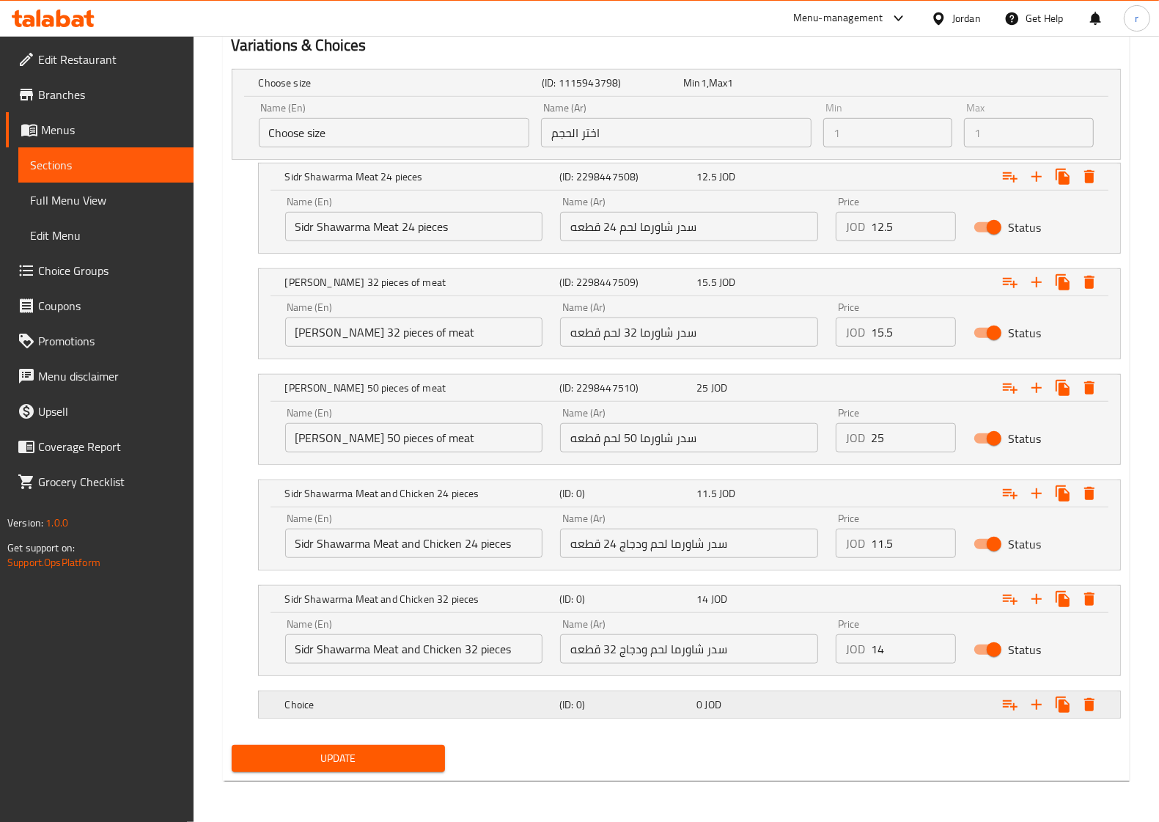
click at [623, 704] on h5 "(ID: 0)" at bounding box center [625, 704] width 131 height 15
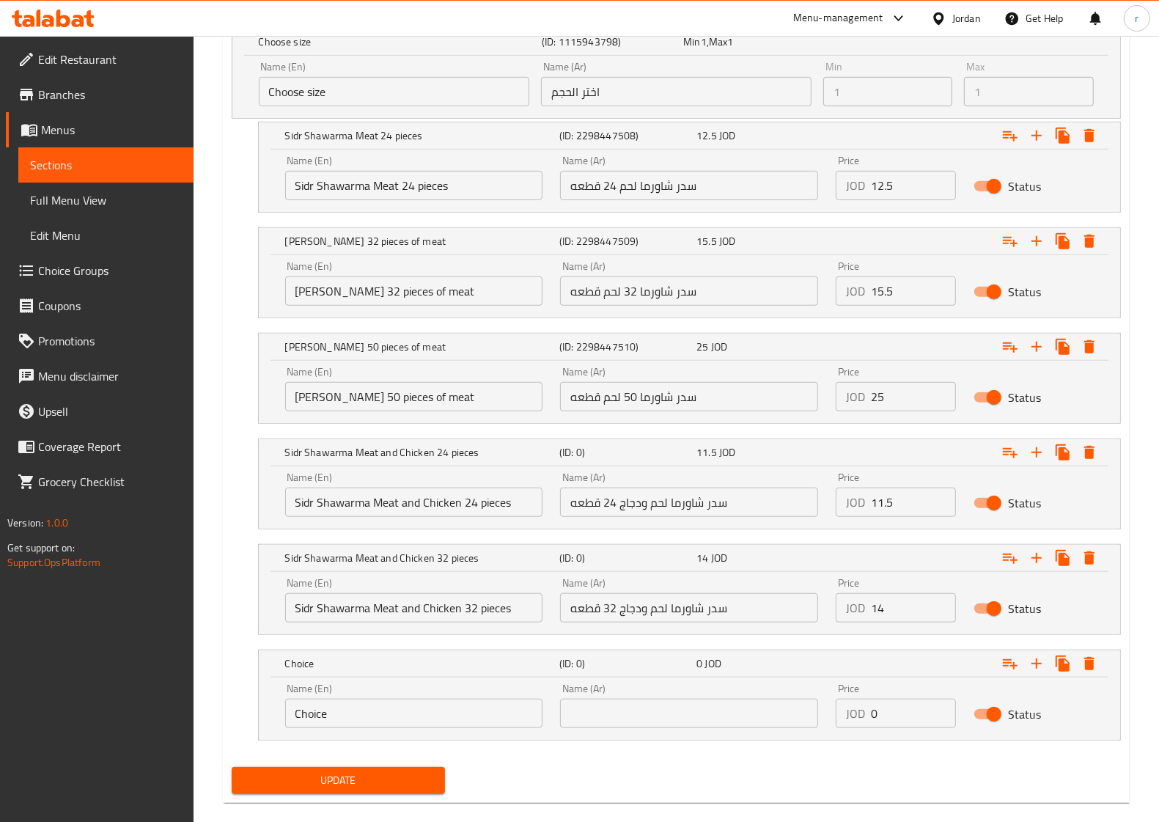
scroll to position [859, 0]
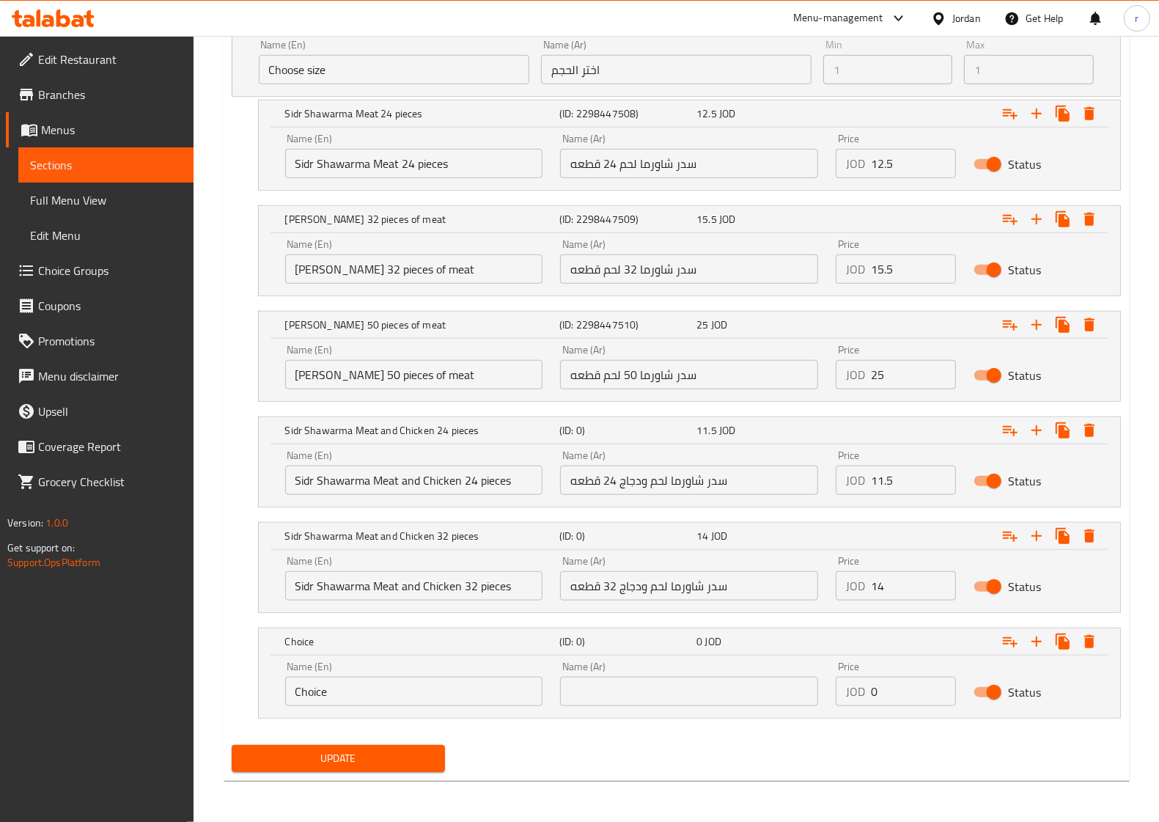
click at [712, 694] on input "text" at bounding box center [689, 691] width 258 height 29
paste input "سدر شاورما لحم ودجاج 50 قطعه"
type input "سدر شاورما لحم ودجاج 50 قطعه"
click at [433, 701] on input "Choice" at bounding box center [414, 691] width 258 height 29
drag, startPoint x: 433, startPoint y: 701, endPoint x: 408, endPoint y: 701, distance: 24.9
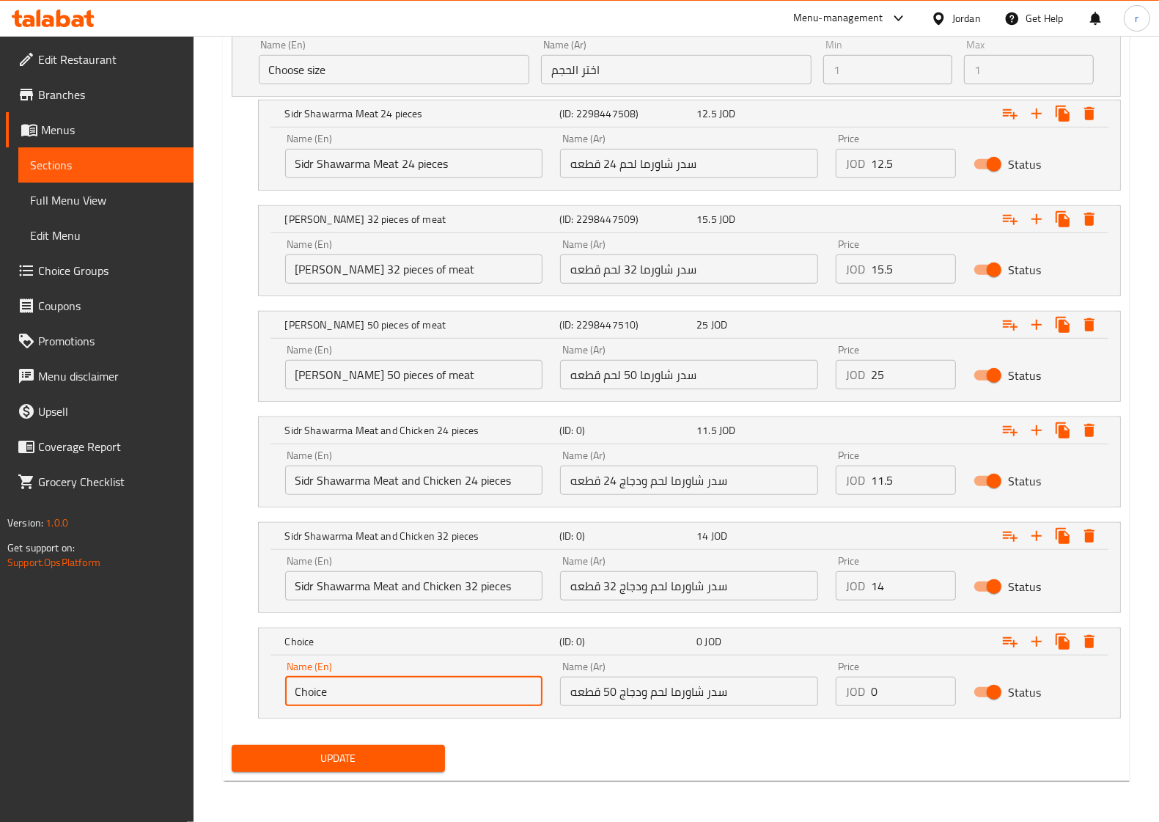
click at [408, 701] on input "Choice" at bounding box center [414, 691] width 258 height 29
paste input "Sidr Shawarma Meat and Chicken 50 pieces"
type input "Sidr Shawarma Meat and Chicken 50 pieces"
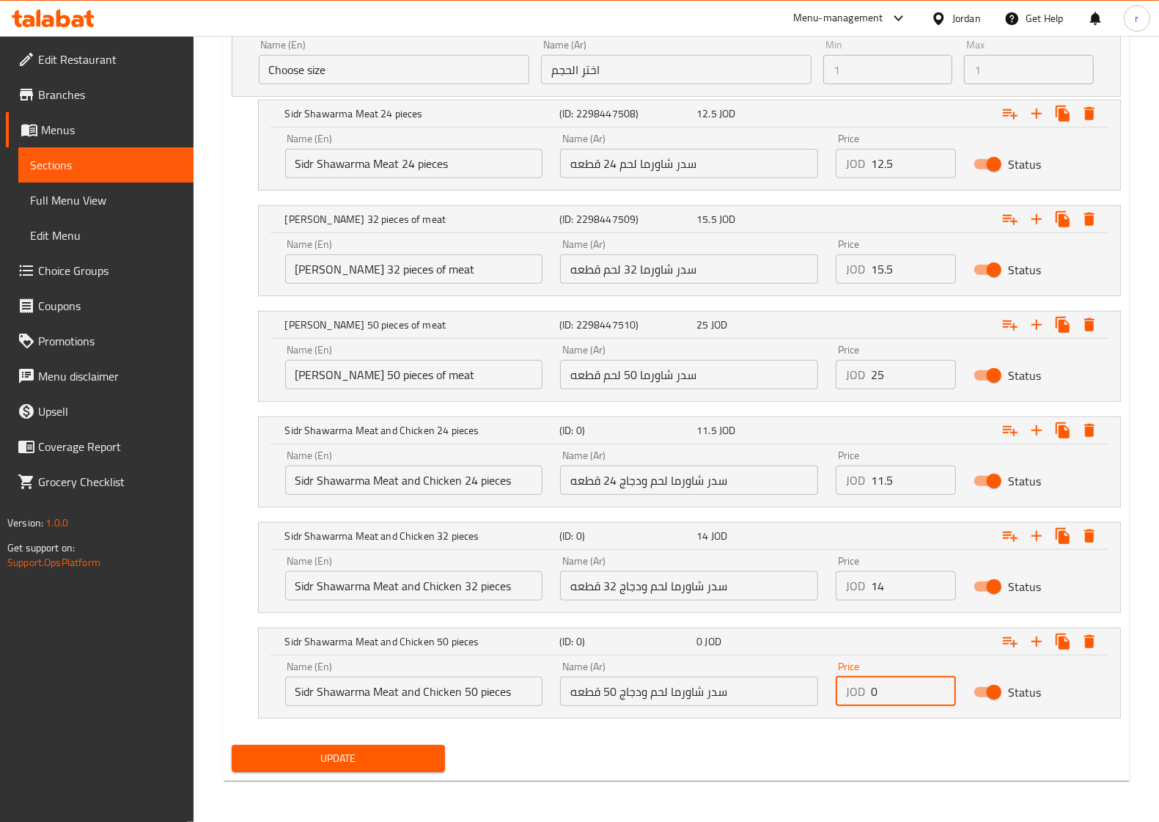
drag, startPoint x: 895, startPoint y: 697, endPoint x: 868, endPoint y: 699, distance: 27.9
click at [868, 699] on div "JOD 0 Price" at bounding box center [896, 691] width 120 height 29
type input "22"
click at [1034, 643] on icon "Expand" at bounding box center [1037, 642] width 18 height 18
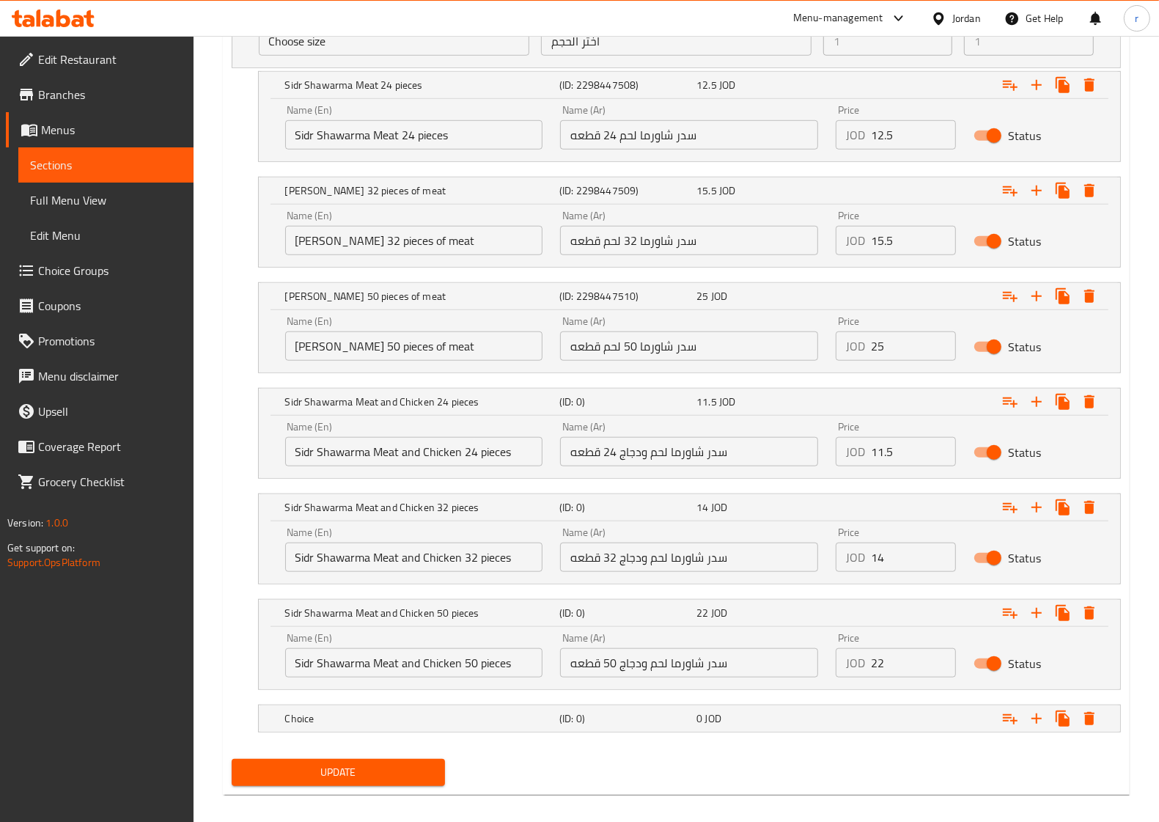
scroll to position [903, 0]
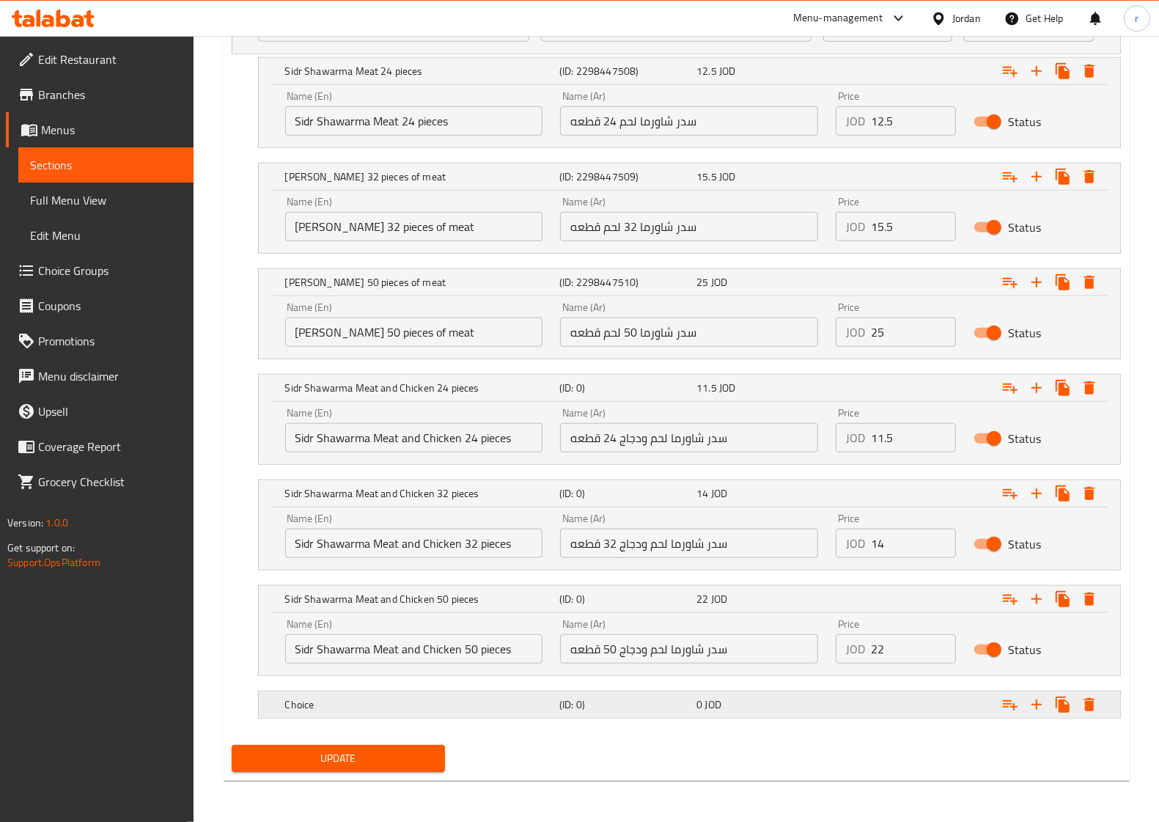
click at [646, 715] on div "(ID: 0)" at bounding box center [625, 704] width 137 height 21
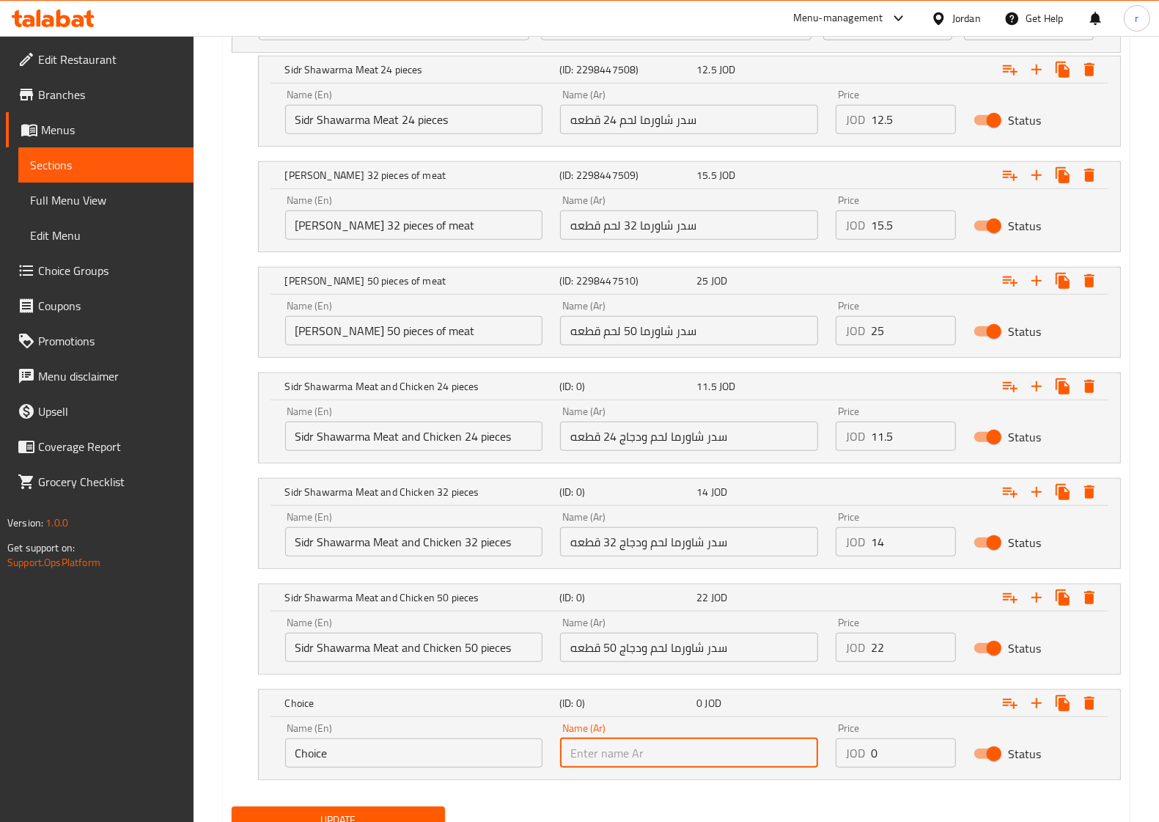
click at [657, 756] on input "text" at bounding box center [689, 752] width 258 height 29
paste input "سدر شاورما 24 قطعه + وجبة ايطالي"
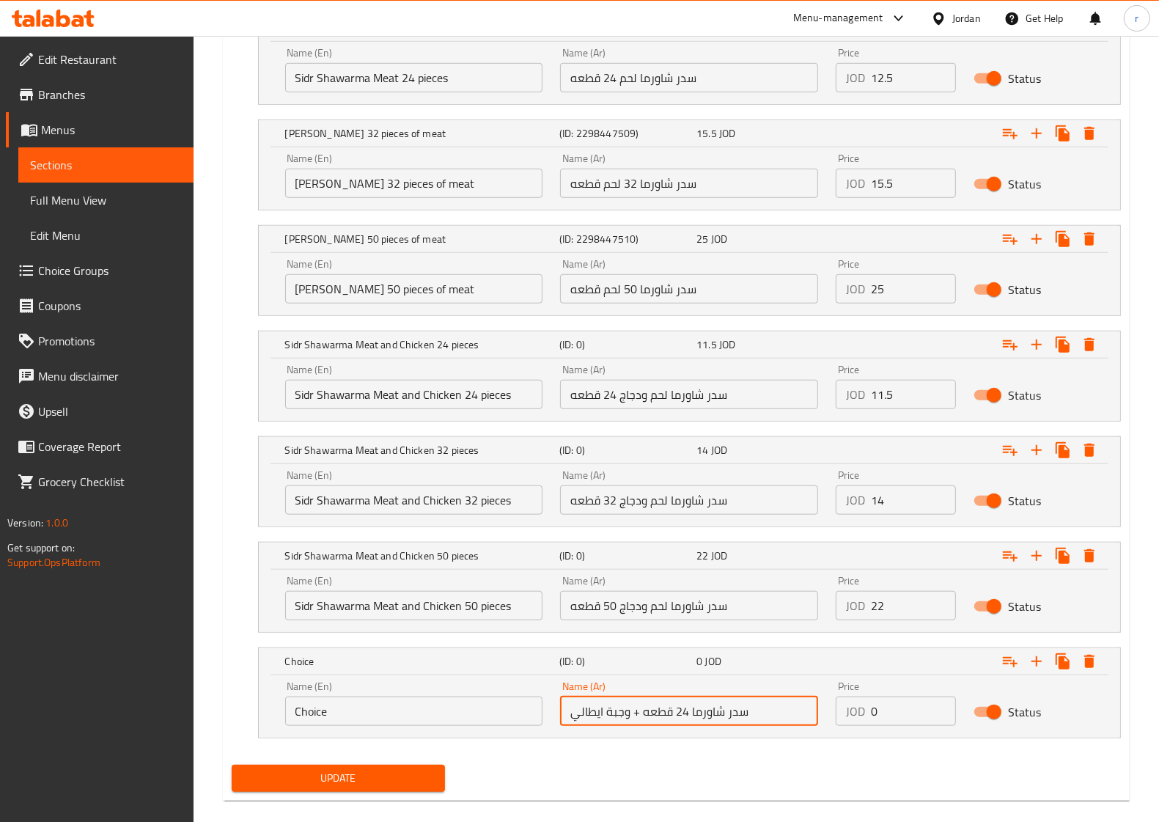
scroll to position [966, 0]
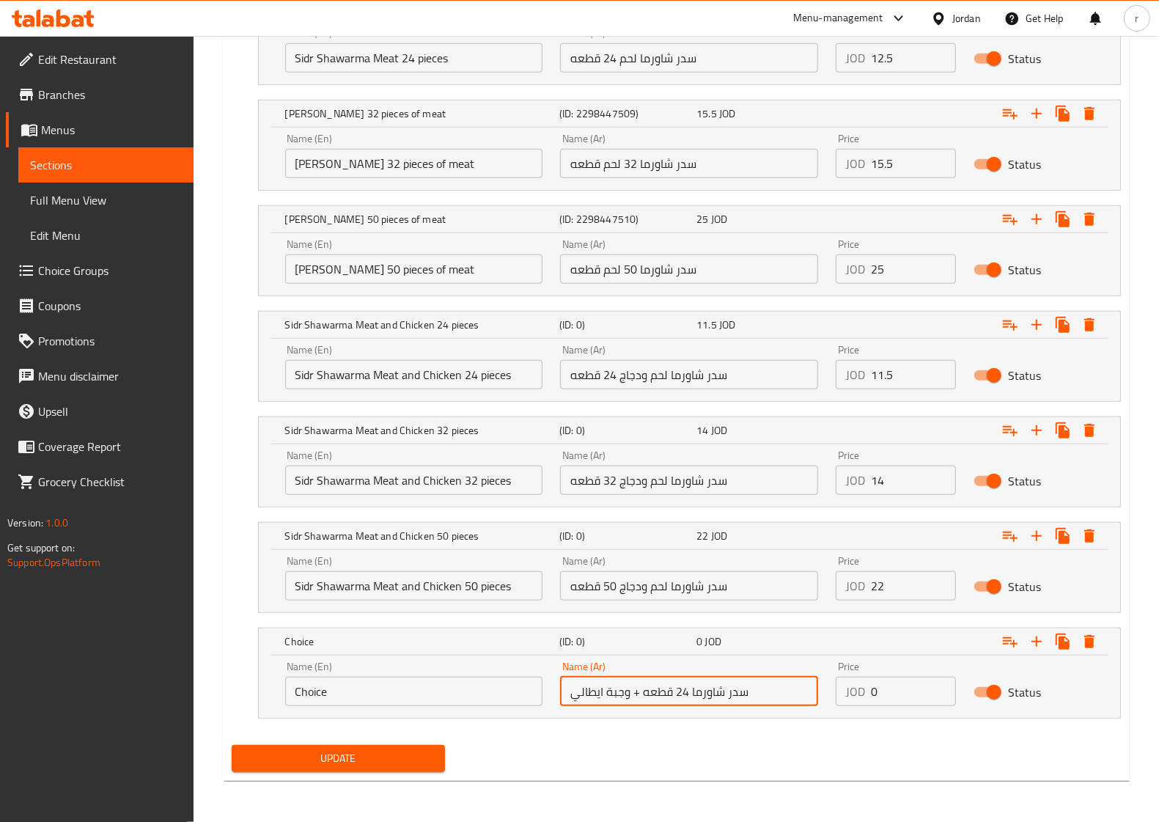
type input "سدر شاورما 24 قطعه + وجبة ايطالي"
click at [472, 683] on input "Choice" at bounding box center [414, 691] width 258 height 29
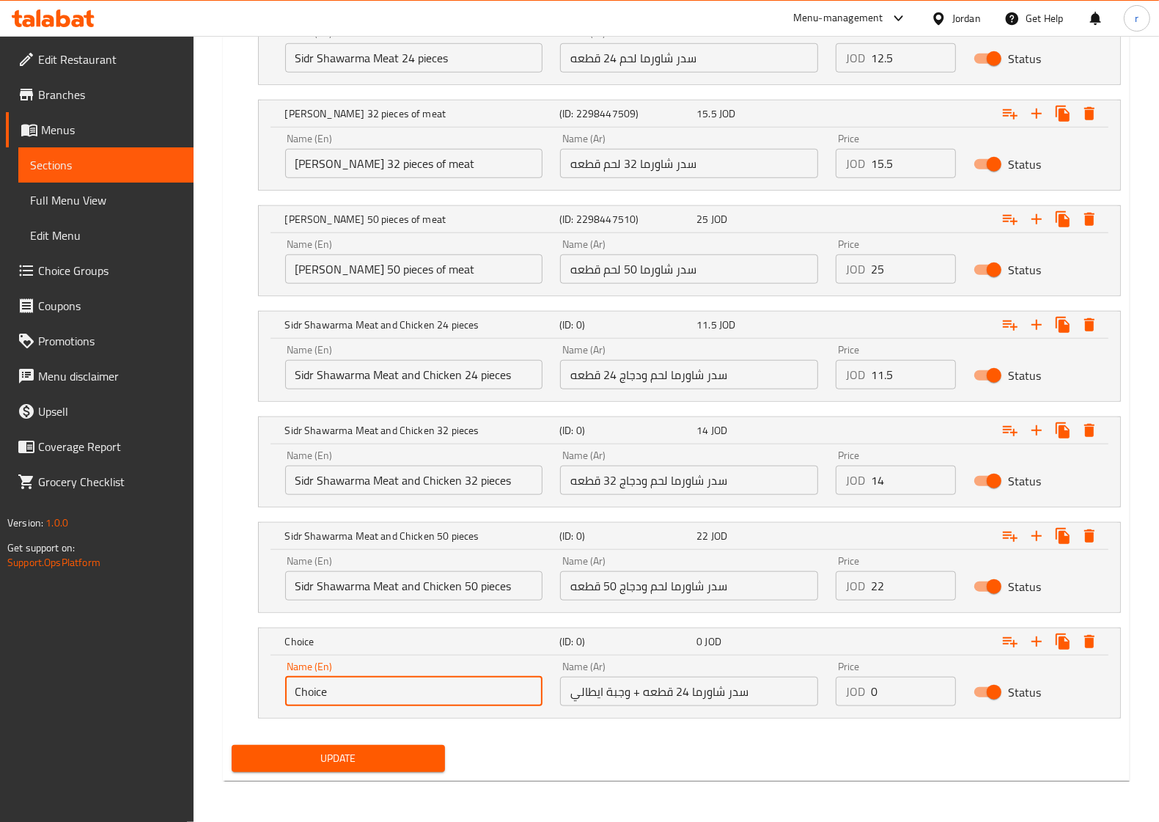
drag, startPoint x: 472, startPoint y: 683, endPoint x: 286, endPoint y: 690, distance: 185.6
click at [286, 690] on input "Choice" at bounding box center [414, 691] width 258 height 29
paste input "[PERSON_NAME] 24 pieces + Italian meal"
type input "[PERSON_NAME] 24 pieces + Italian meal"
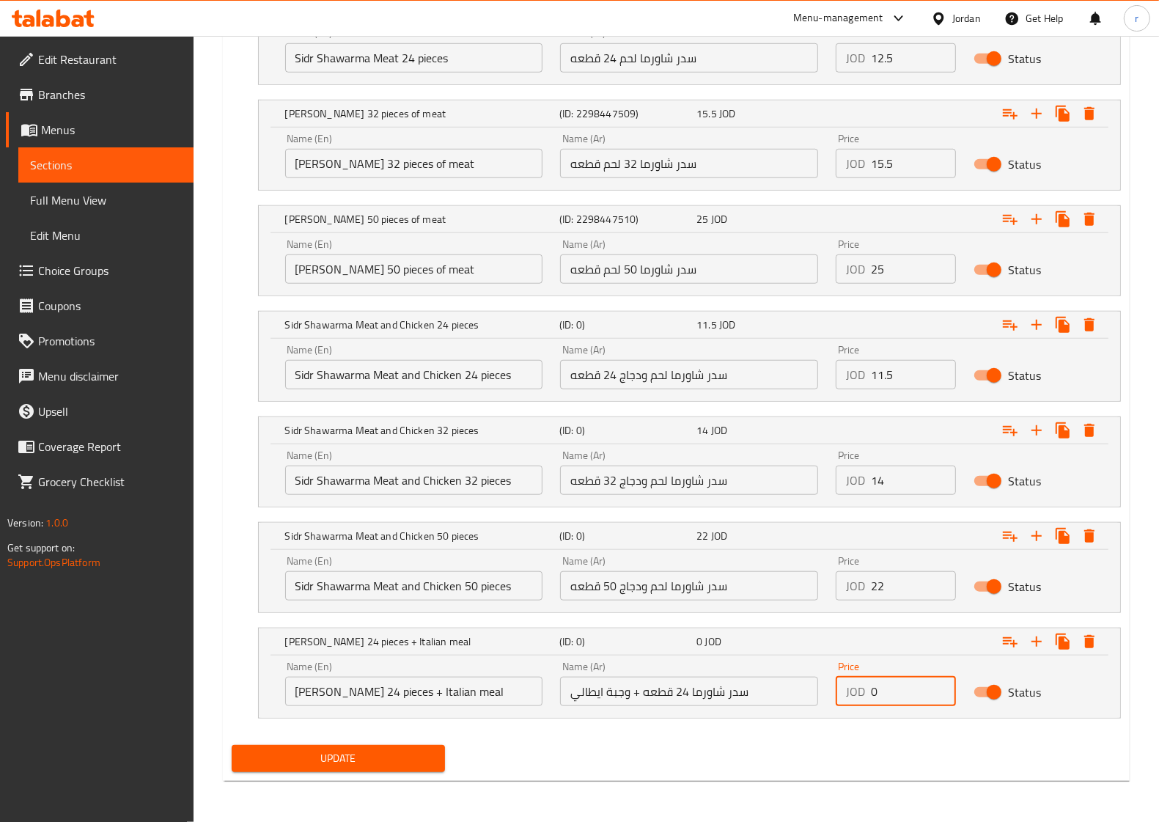
drag, startPoint x: 892, startPoint y: 686, endPoint x: 868, endPoint y: 694, distance: 25.5
click at [868, 694] on div "JOD 0 Price" at bounding box center [896, 691] width 120 height 29
type input "9.25"
click at [1034, 648] on icon "Expand" at bounding box center [1037, 642] width 18 height 18
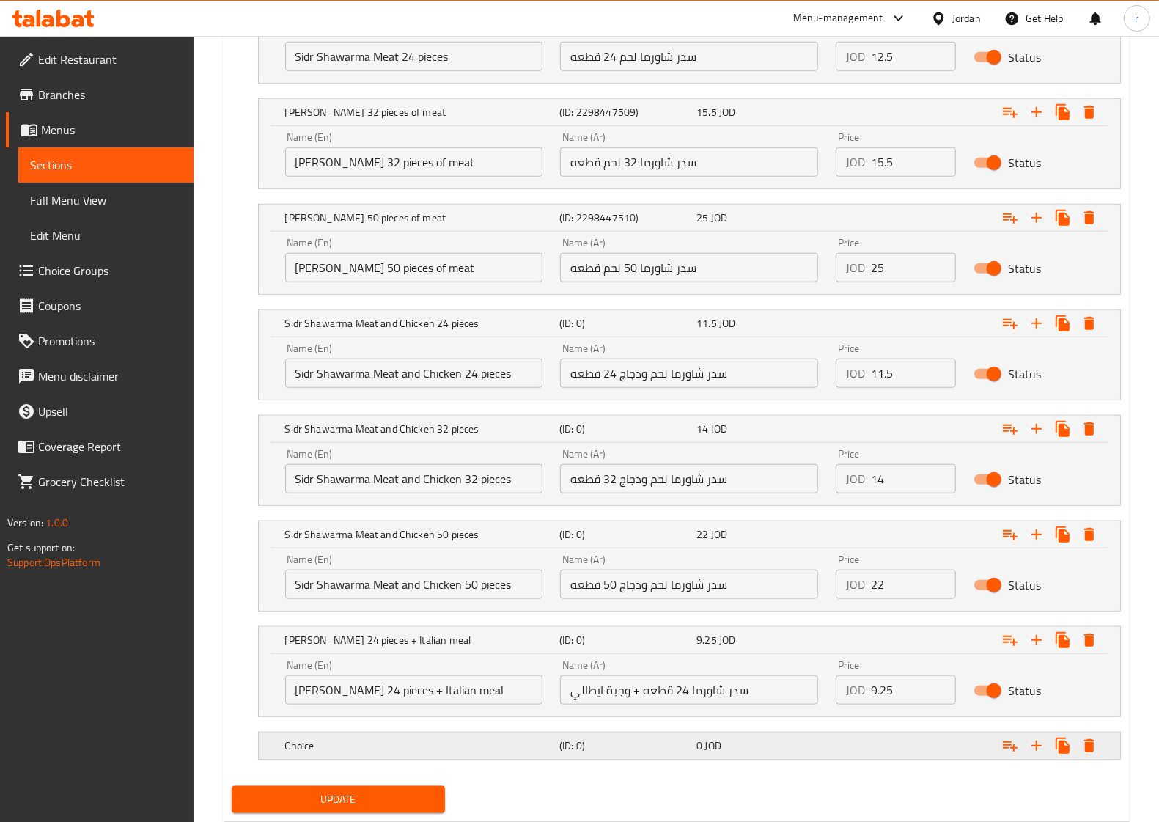
click at [720, 749] on span "JOD" at bounding box center [713, 745] width 16 height 19
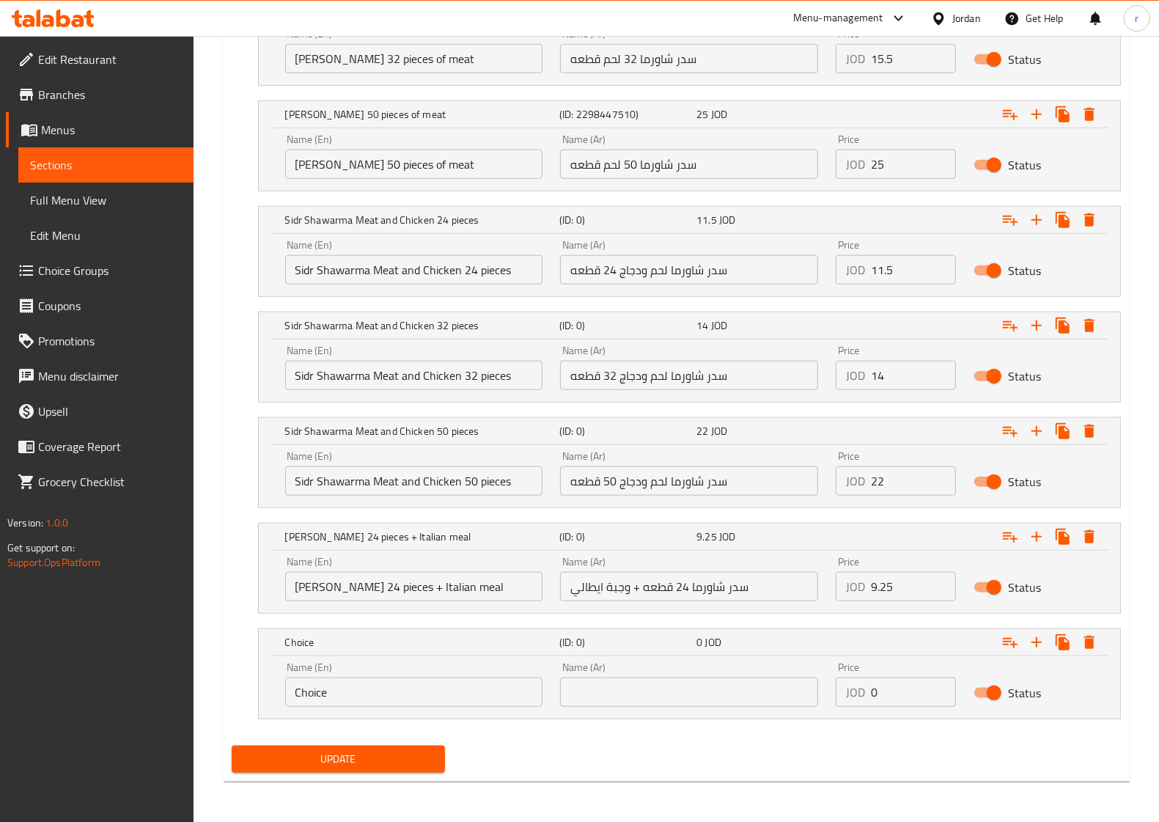
scroll to position [1071, 0]
click at [660, 689] on input "text" at bounding box center [689, 691] width 258 height 29
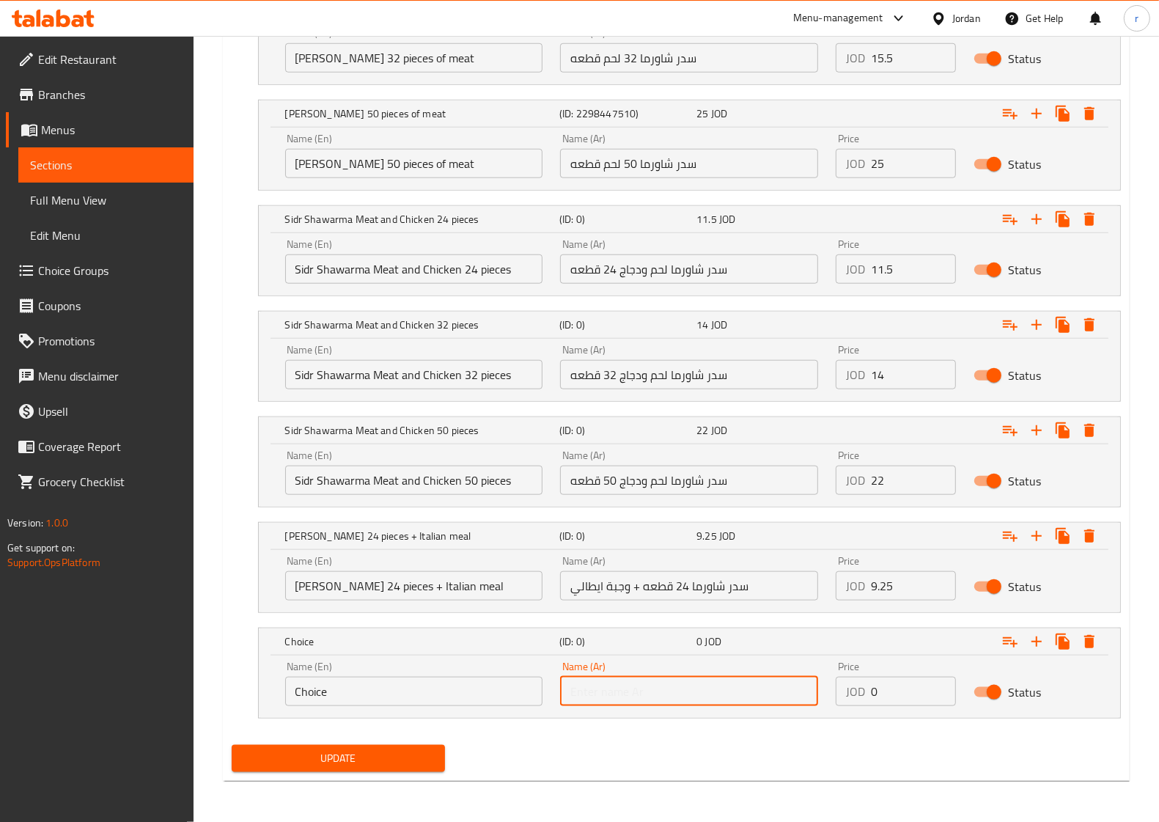
paste input "سدر شاورما 32 قطعه + ,وجبة ايطالي"
type input "سدر شاورما 32 قطعه + ,وجبة ايطالي"
click at [446, 697] on input "Choice" at bounding box center [414, 691] width 258 height 29
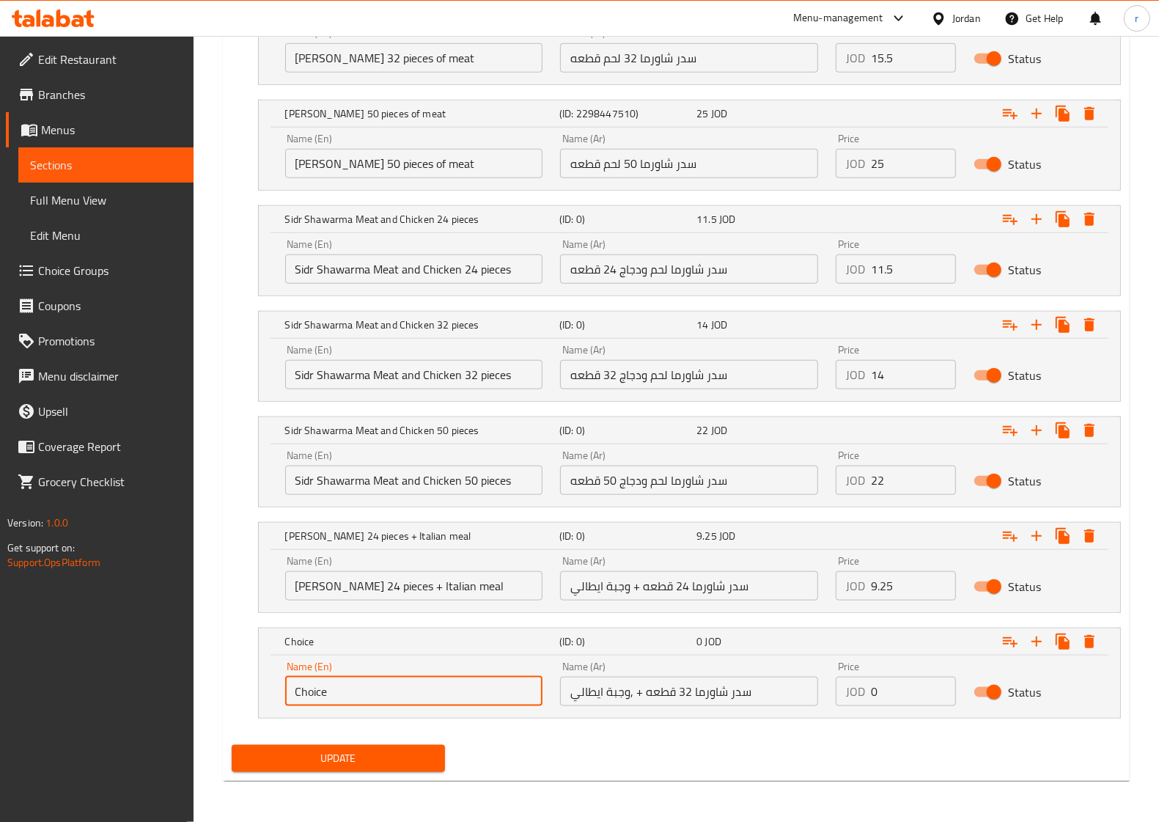
drag, startPoint x: 437, startPoint y: 697, endPoint x: 250, endPoint y: 689, distance: 187.1
click at [250, 689] on div "Choice (ID: 0) 0 JOD Name (En) Choice Name (En) Name (Ar) سدر شاورما 32 قطعه + …" at bounding box center [677, 673] width 890 height 91
paste input "33 / 5,000 Sidr Shawarma 32 pieces + Italian meal"
type input "33 / 5,000 Sidr Shawarma 32 pieces + Italian meal"
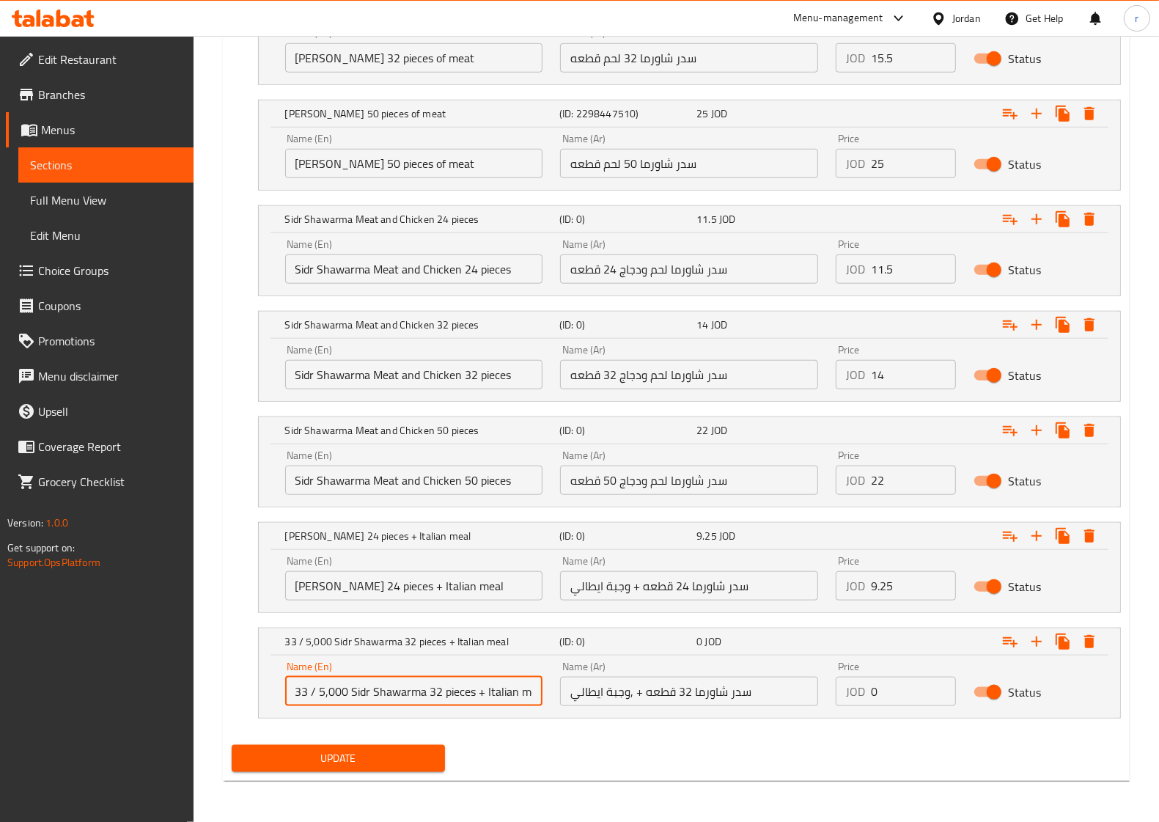
drag, startPoint x: 534, startPoint y: 693, endPoint x: 282, endPoint y: 703, distance: 251.7
click at [282, 703] on div "Name (En) 33 / 5,000 [PERSON_NAME] 32 pieces + Italian meal Name (En)" at bounding box center [414, 684] width 276 height 62
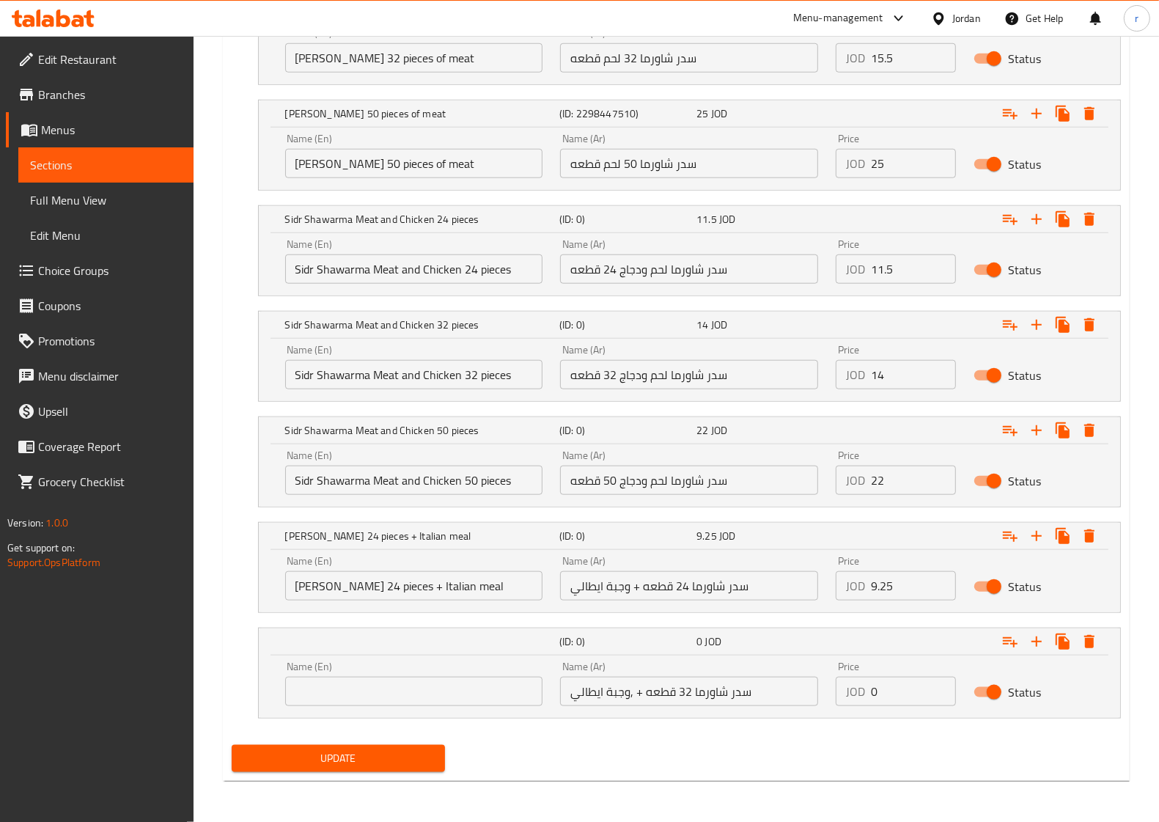
click at [364, 697] on input "text" at bounding box center [414, 691] width 258 height 29
paste input "[PERSON_NAME] 32 pieces + Italian meal"
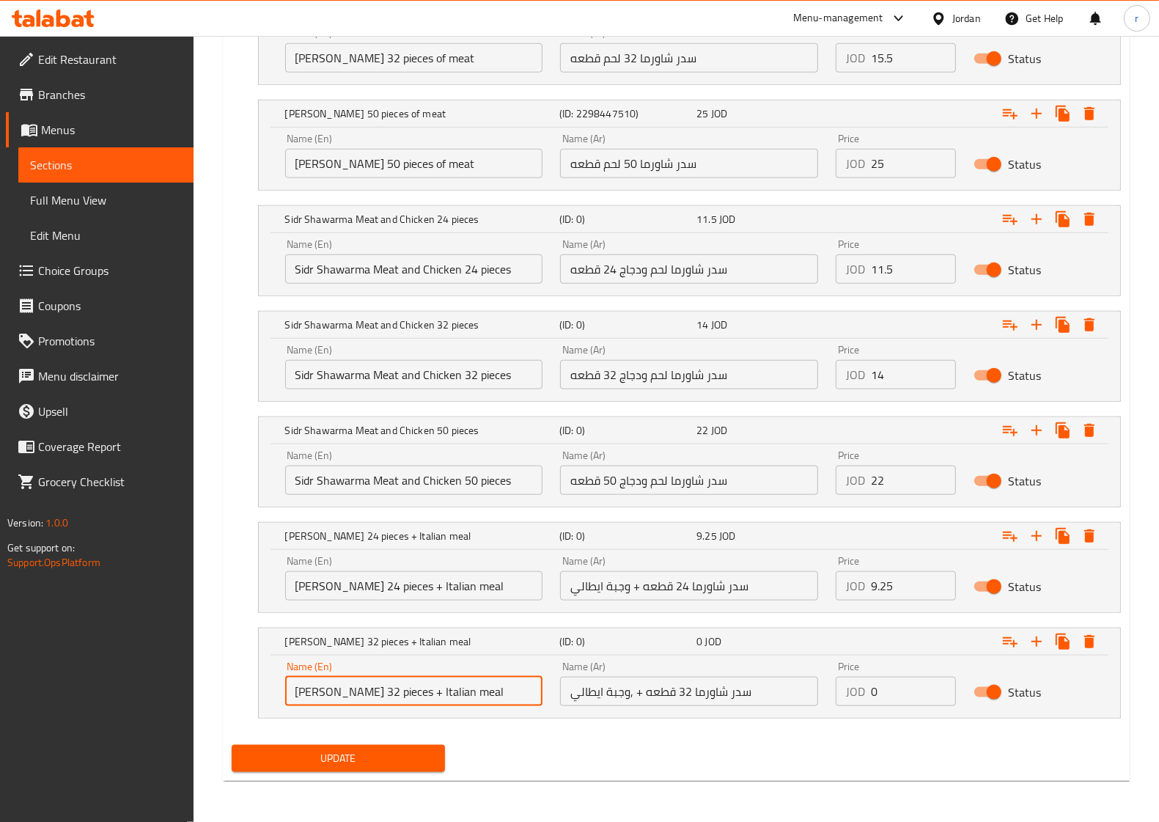
type input "[PERSON_NAME] 32 pieces + Italian meal"
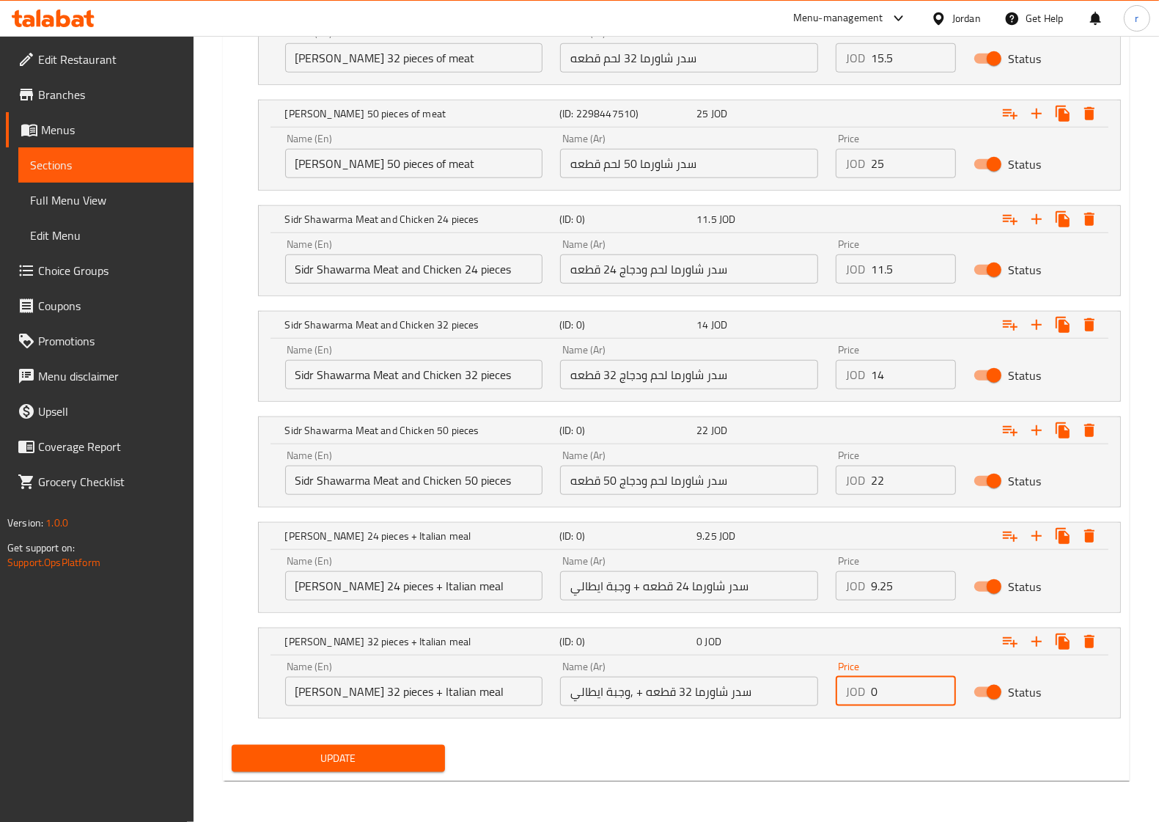
drag, startPoint x: 892, startPoint y: 691, endPoint x: 869, endPoint y: 694, distance: 22.9
click at [869, 694] on div "JOD 0 Price" at bounding box center [896, 691] width 120 height 29
type input "9.75"
click at [1040, 636] on icon "Expand" at bounding box center [1037, 642] width 18 height 18
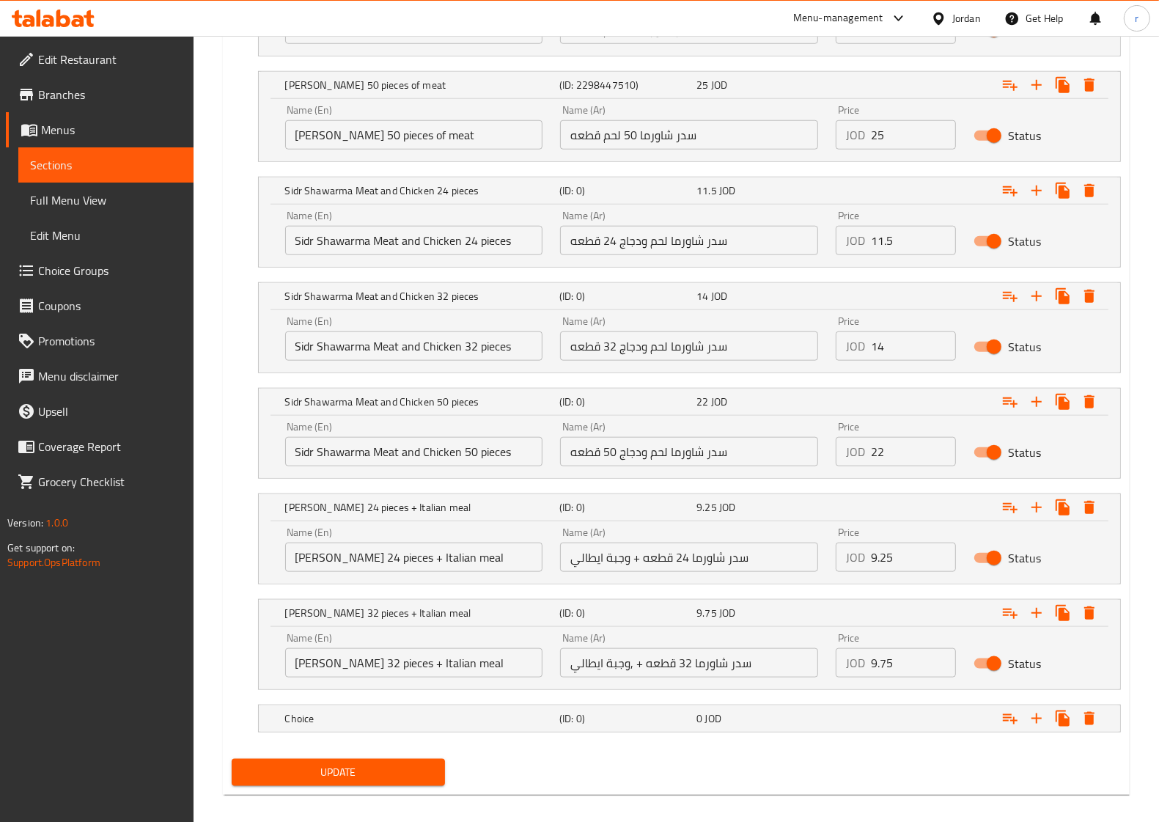
scroll to position [1115, 0]
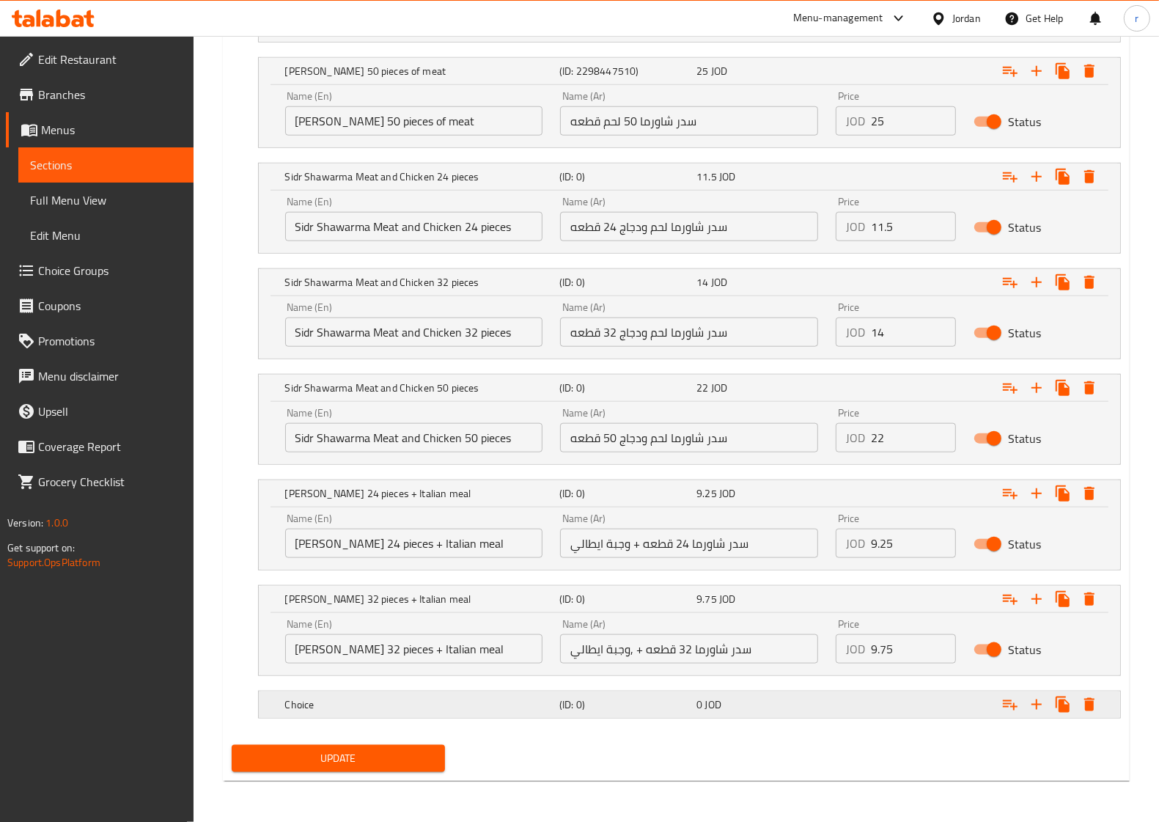
click at [607, 712] on div "(ID: 0)" at bounding box center [625, 704] width 137 height 21
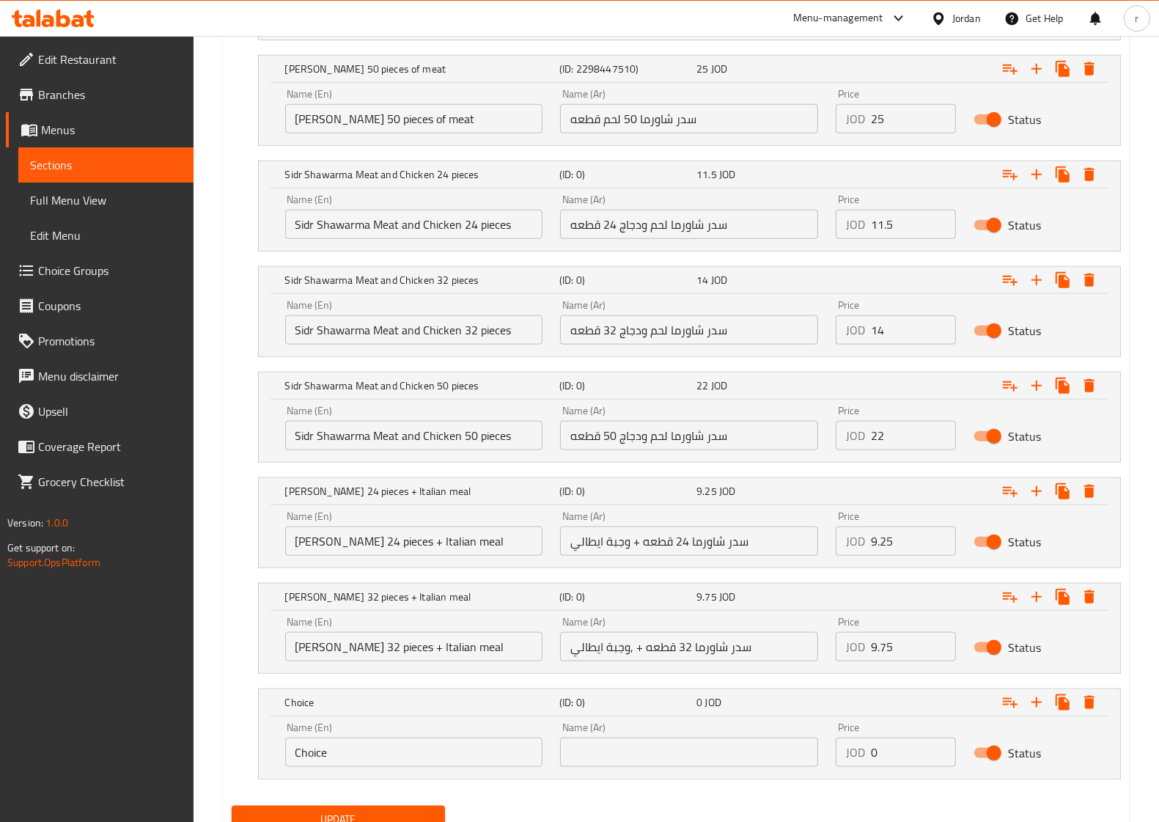
scroll to position [1178, 0]
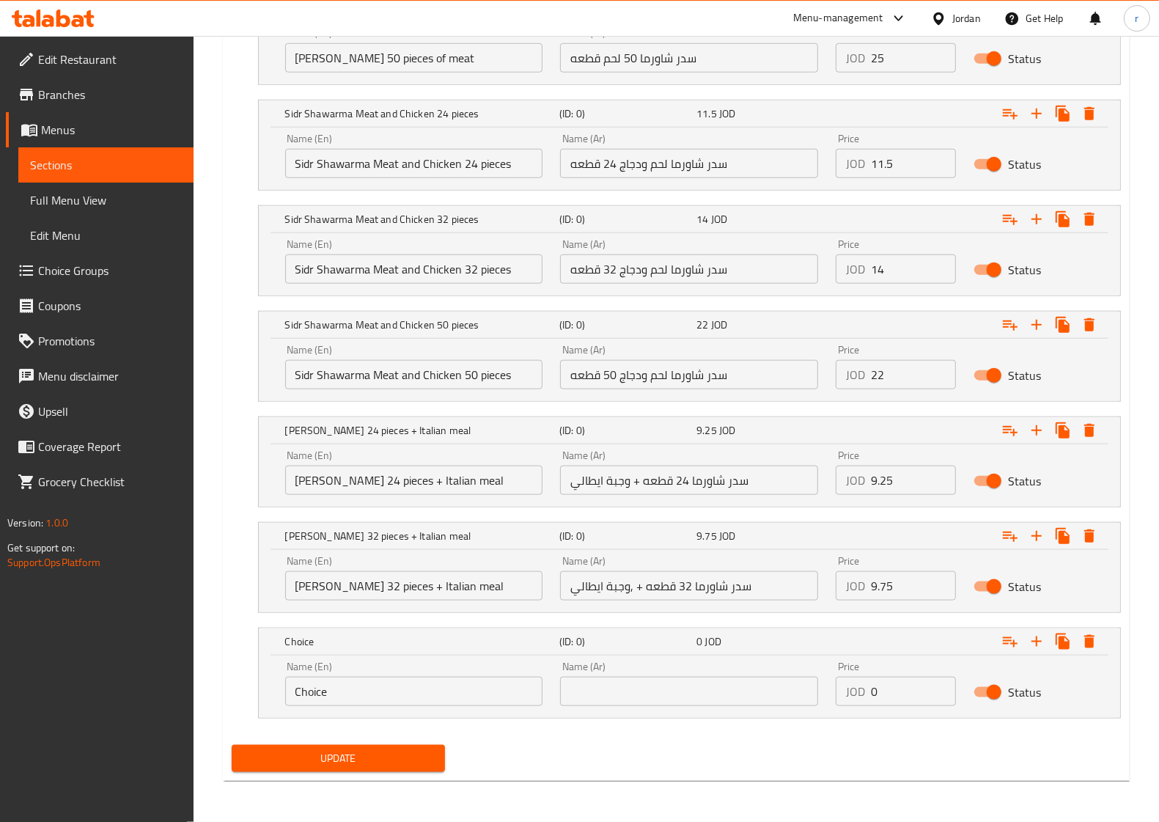
click at [638, 690] on input "text" at bounding box center [689, 691] width 258 height 29
paste input "سدر شاورما 50 قطعه + وجبة ايطالي"
type input "سدر شاورما 50 قطعه + وجبة ايطالي"
drag, startPoint x: 397, startPoint y: 692, endPoint x: 259, endPoint y: 698, distance: 138.0
click at [259, 698] on div "Name (En) Choice Name (En) Name (Ar) سدر شاورما 50 قطعه + وجبة ايطالي Name (Ar)…" at bounding box center [690, 687] width 862 height 62
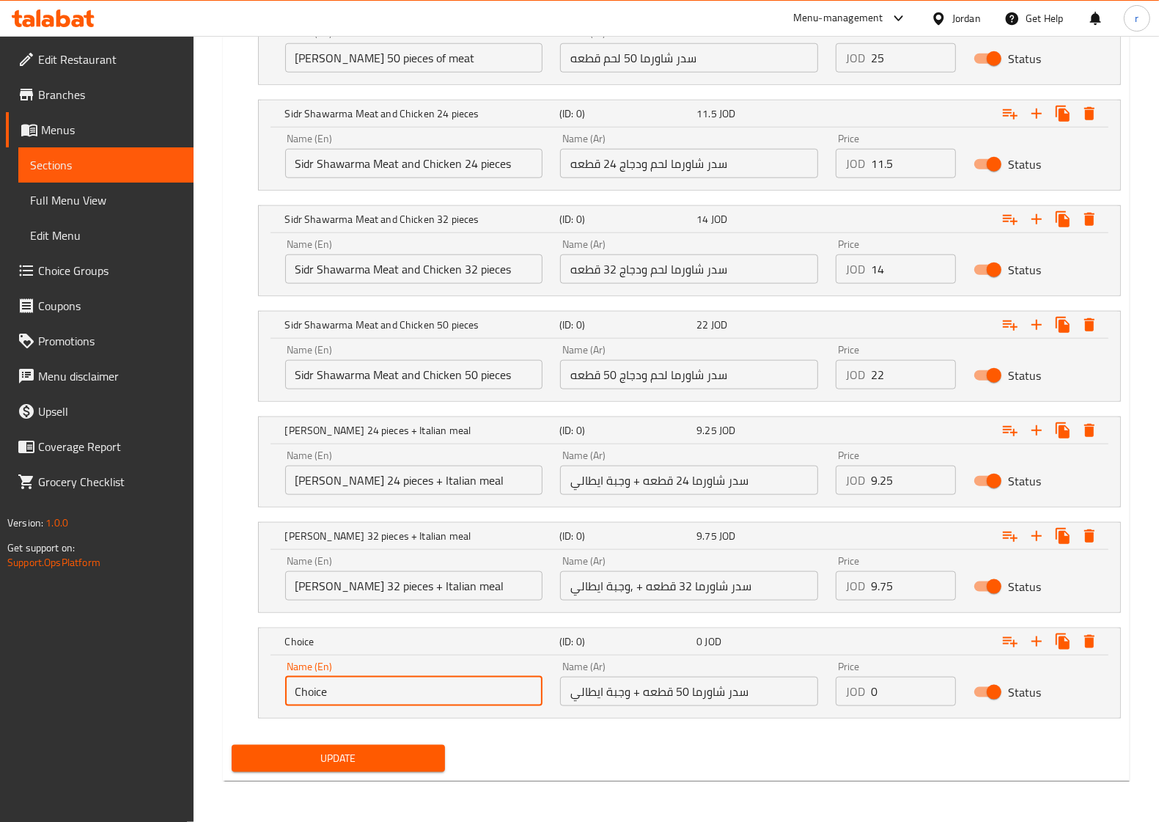
paste input "Sidr Shawarma 50 pieces + Italian meal"
type input "Sidr Shawarma 50 pieces + Italian meal"
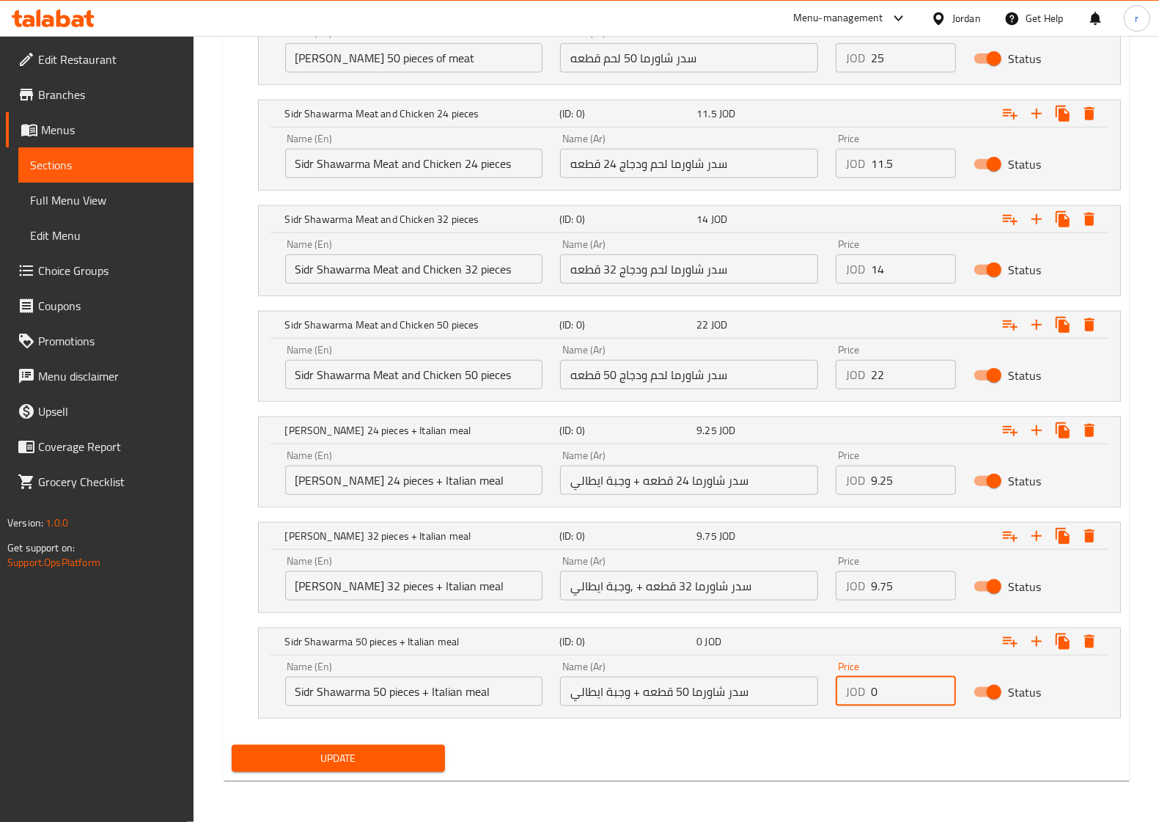
drag, startPoint x: 880, startPoint y: 684, endPoint x: 874, endPoint y: 699, distance: 15.8
click at [860, 693] on div "JOD 0 Price" at bounding box center [896, 691] width 120 height 29
type input "11.25"
click at [1041, 650] on icon "Expand" at bounding box center [1037, 642] width 18 height 18
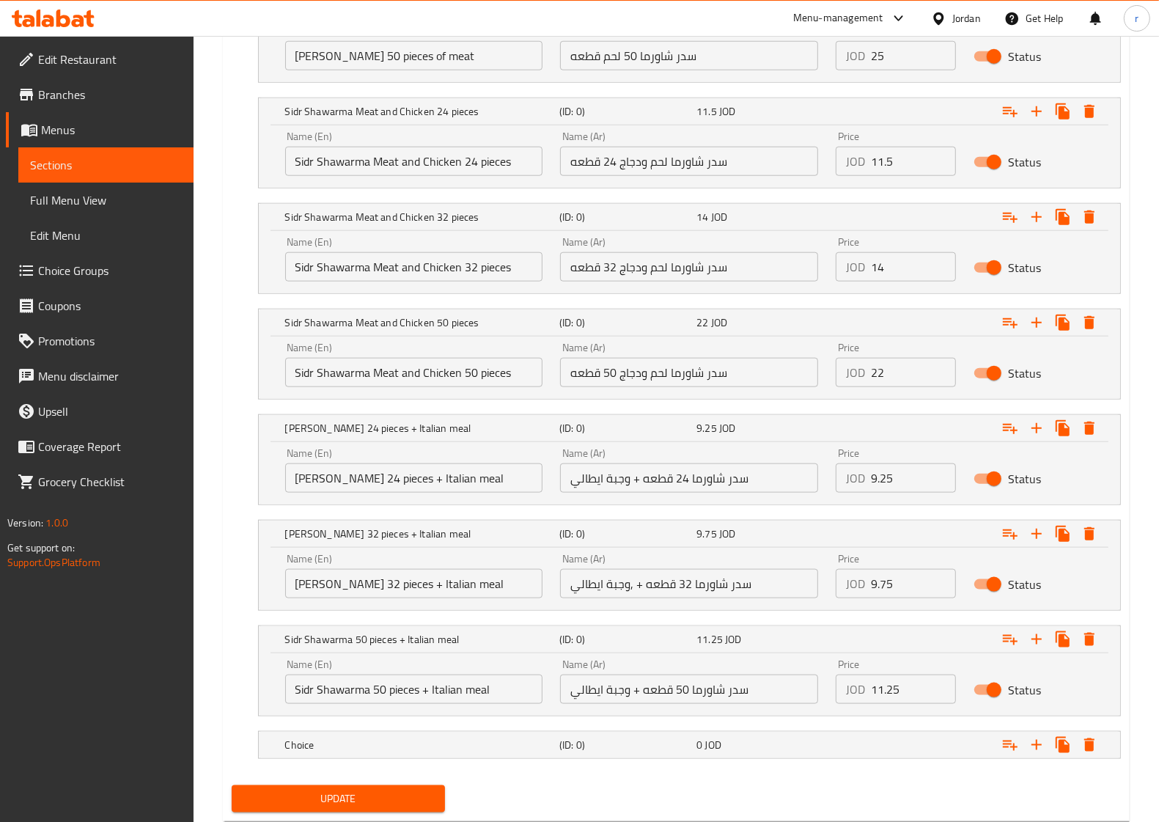
scroll to position [1219, 0]
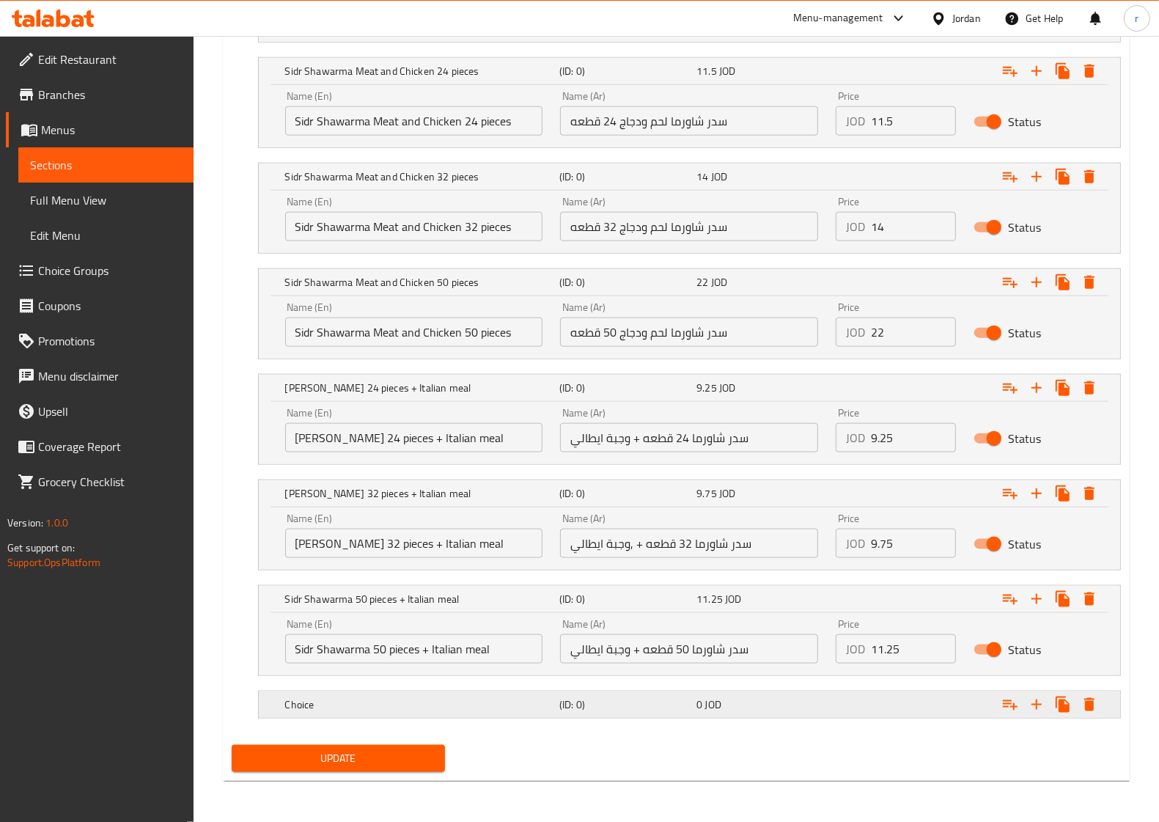
click at [673, 710] on h5 "(ID: 0)" at bounding box center [625, 704] width 131 height 15
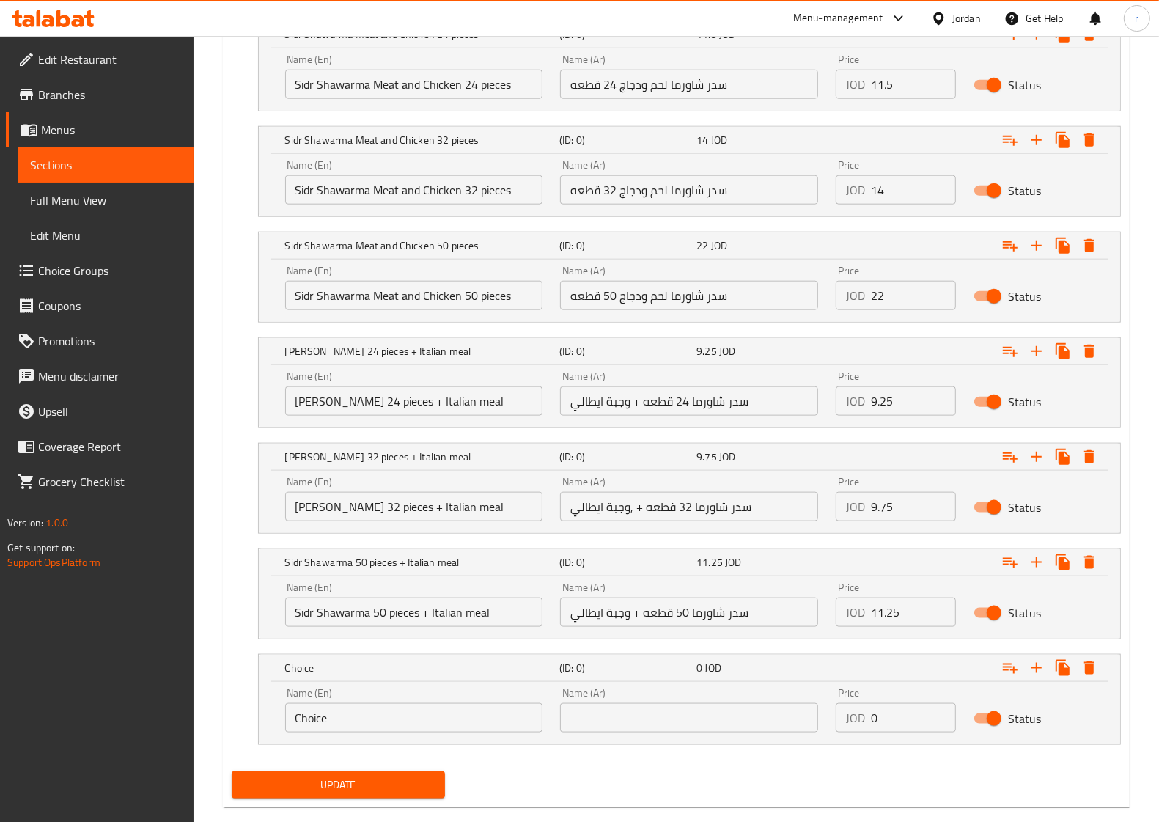
scroll to position [1283, 0]
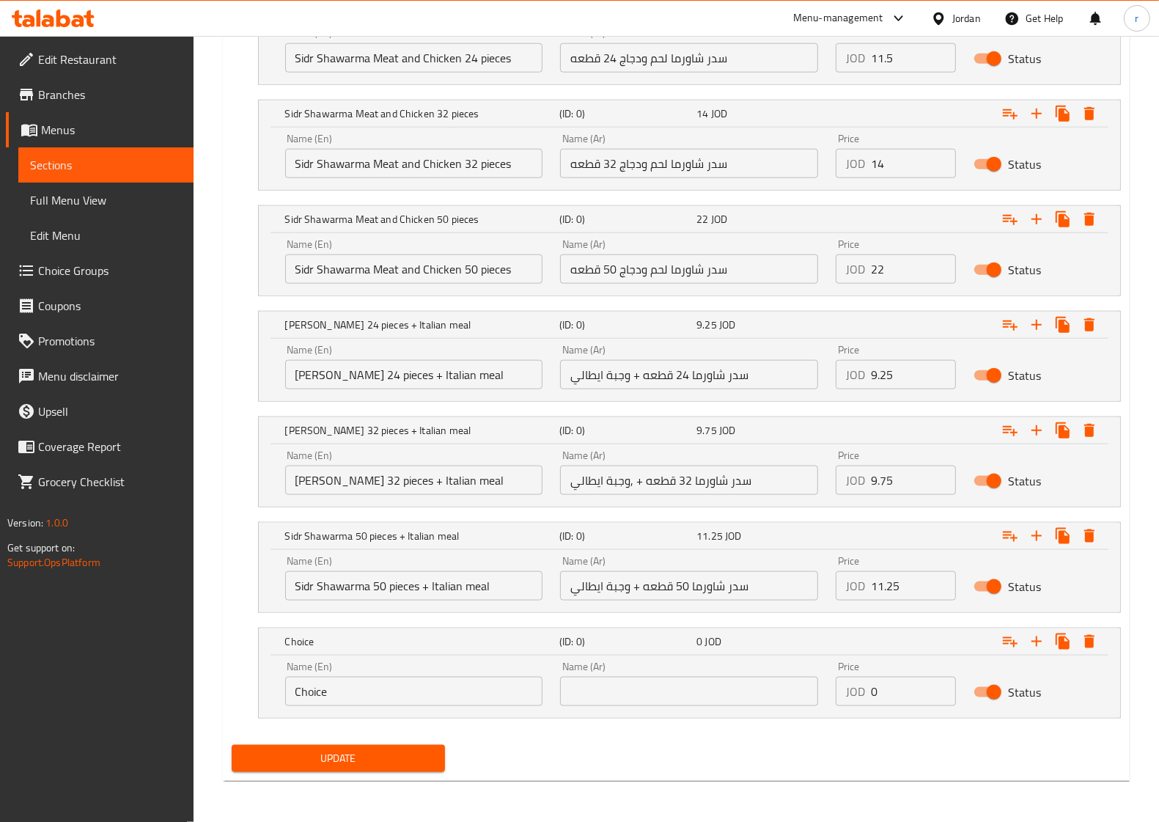
click at [690, 695] on input "text" at bounding box center [689, 691] width 258 height 29
paste input "سدر شاورما 64 قطعه + وجبة ايطالي"
type input "سدر شاورما 64 قطعه + وجبة ايطالي"
drag, startPoint x: 414, startPoint y: 694, endPoint x: 266, endPoint y: 693, distance: 148.1
click at [266, 693] on div "Name (En) Choice Name (En) Name (Ar) سدر شاورما 64 قطعه + وجبة ايطالي Name (Ar)…" at bounding box center [690, 687] width 862 height 62
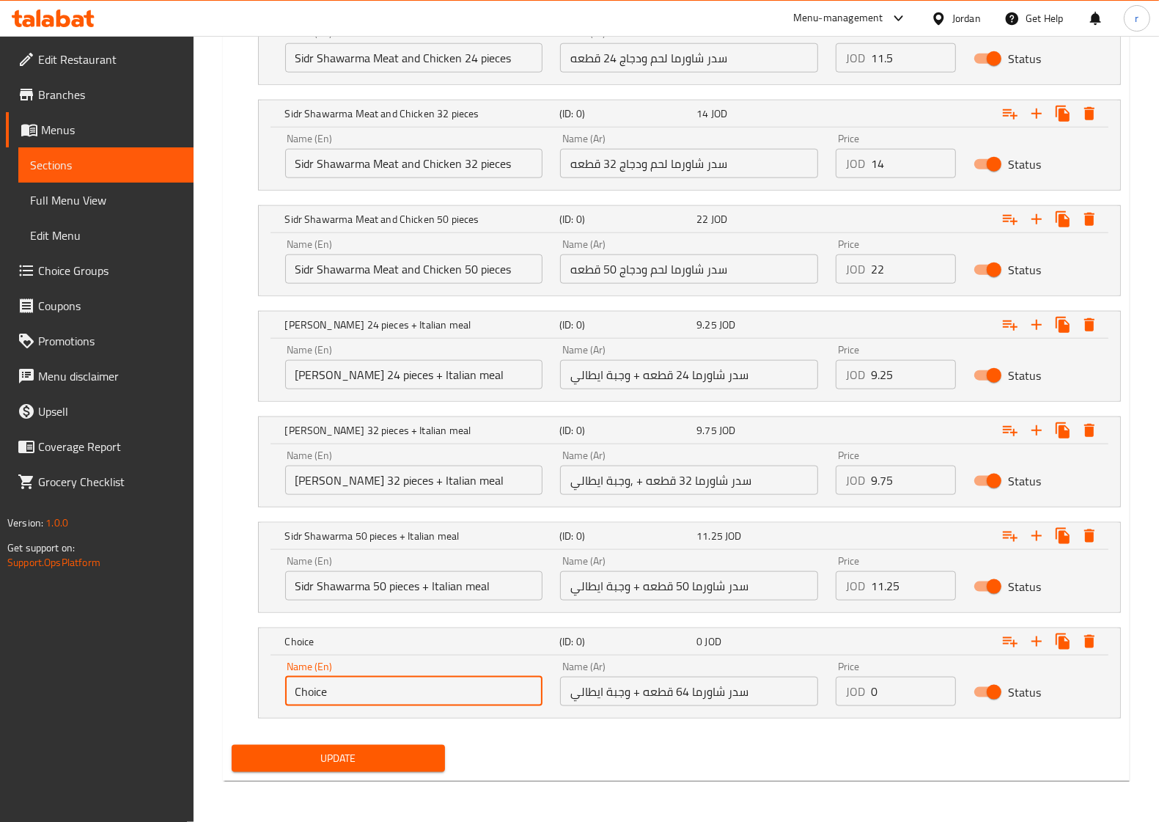
paste input "[PERSON_NAME] 64 pieces + Italian meal"
type input "[PERSON_NAME] 64 pieces + Italian meal"
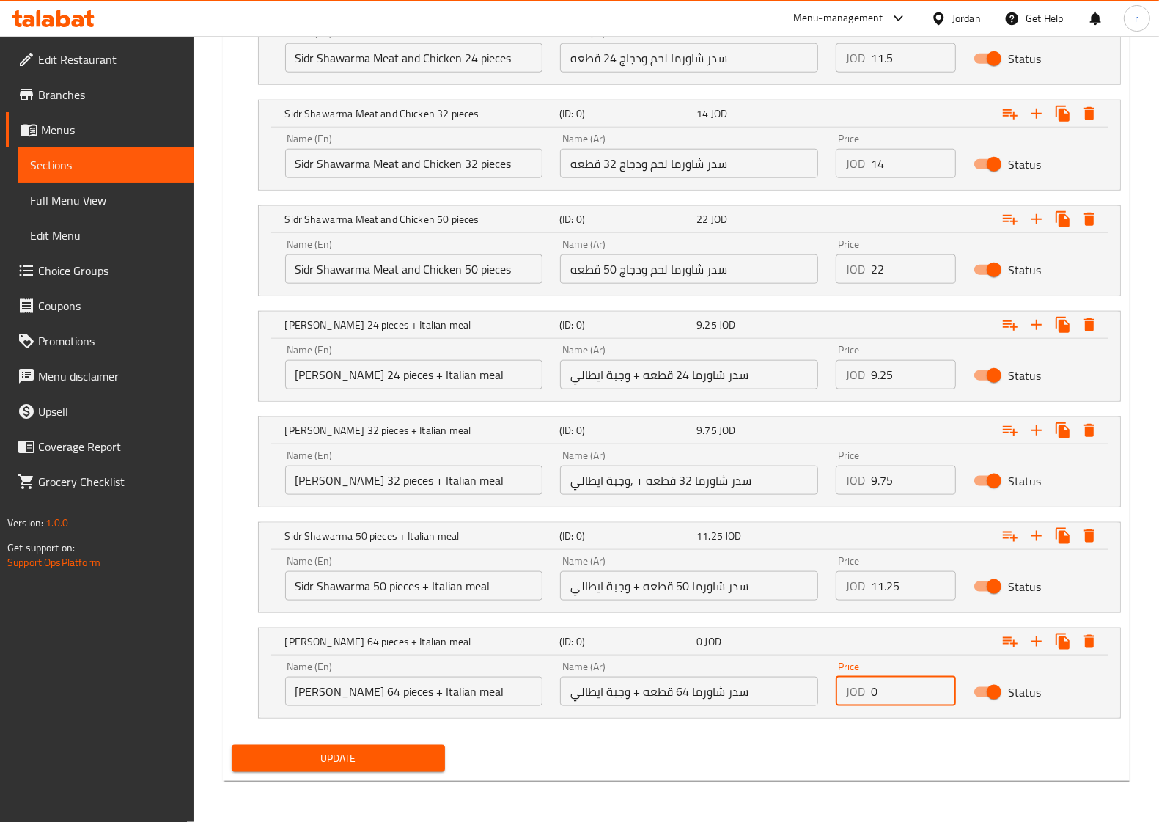
drag, startPoint x: 898, startPoint y: 697, endPoint x: 862, endPoint y: 698, distance: 36.7
click at [862, 698] on div "JOD 0 Price" at bounding box center [896, 691] width 120 height 29
type input "13.25"
click at [1033, 642] on icon "Expand" at bounding box center [1037, 642] width 10 height 10
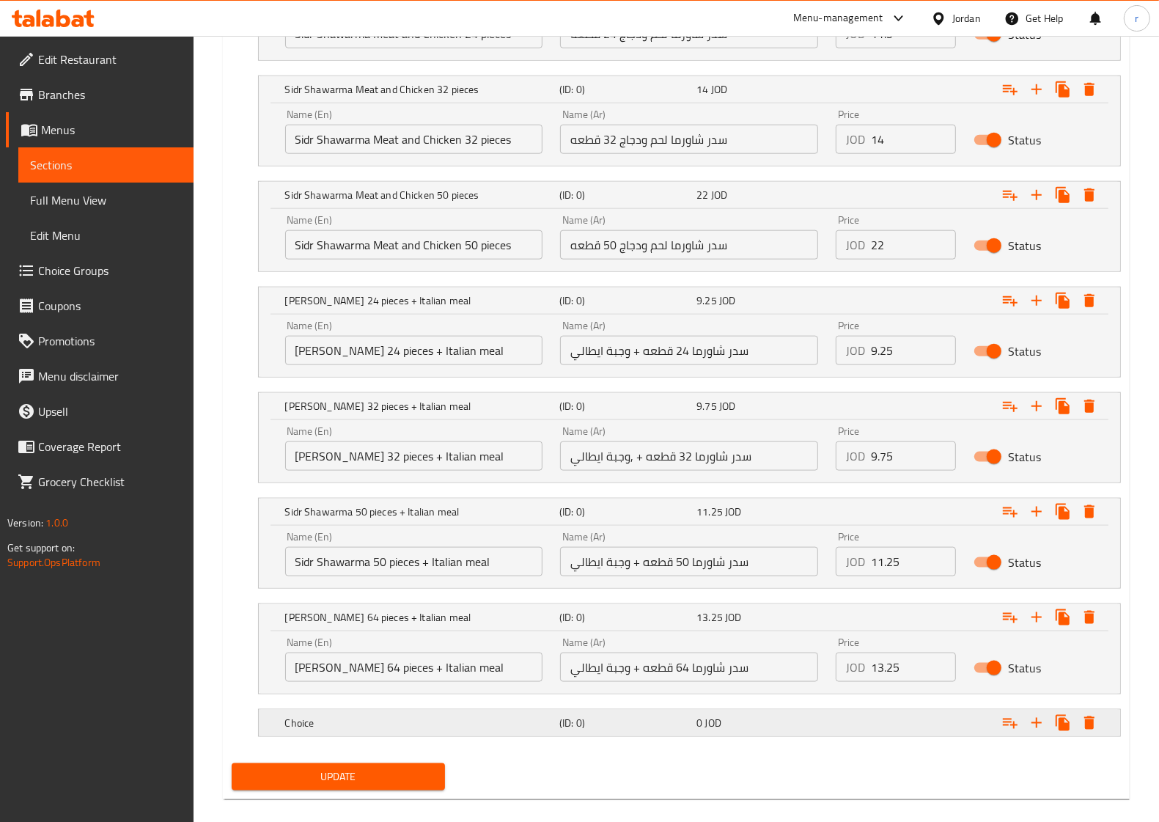
scroll to position [1326, 0]
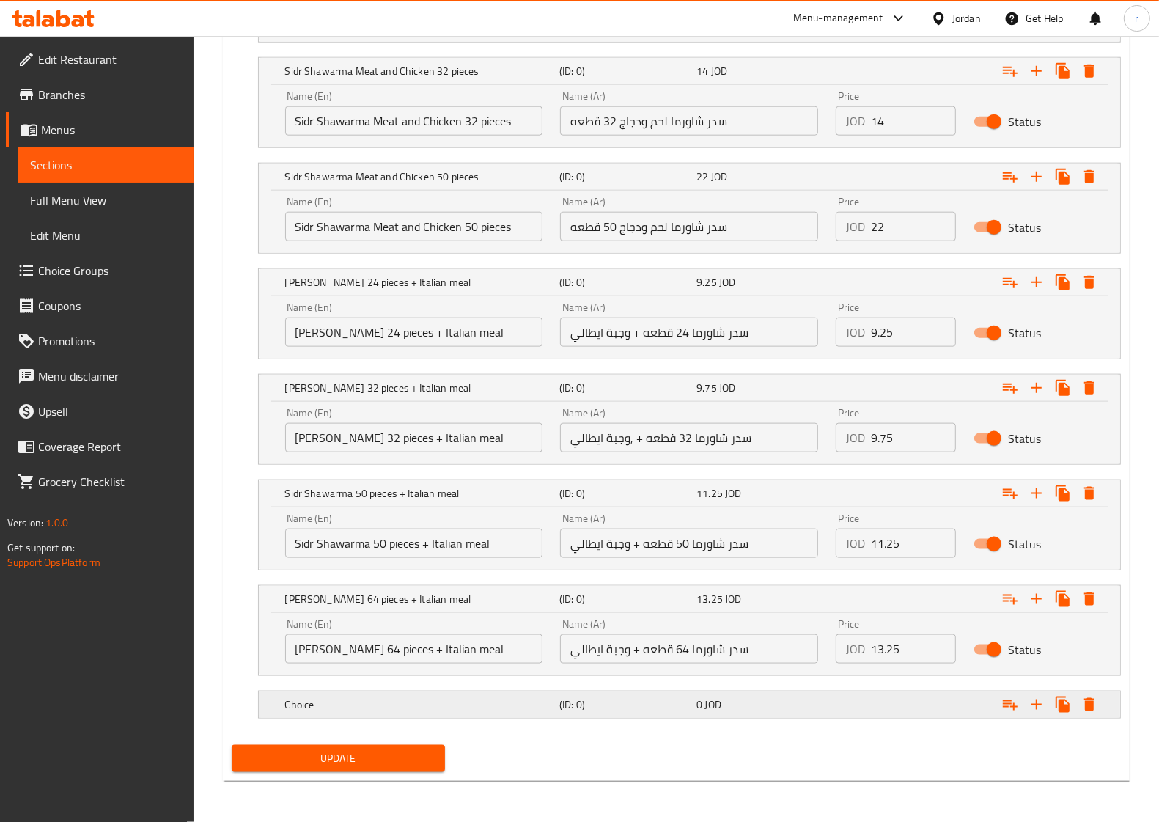
click at [648, 708] on h5 "(ID: 0)" at bounding box center [625, 704] width 131 height 15
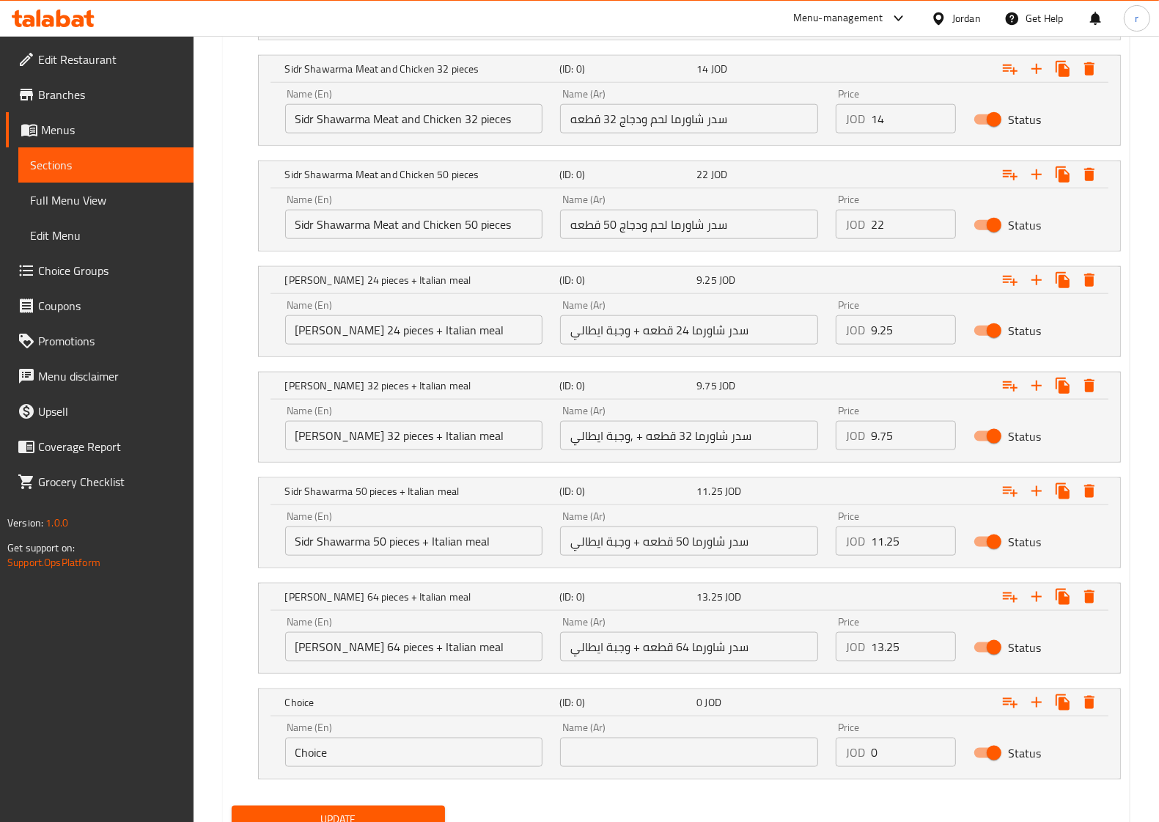
click at [662, 767] on input "text" at bounding box center [689, 752] width 258 height 29
paste input "سدر شاورما 24 قطعه + وجبة حلبي"
type input "سدر شاورما 24 قطعه + وجبة حلبي"
click at [414, 760] on input "Choice" at bounding box center [414, 752] width 258 height 29
drag, startPoint x: 411, startPoint y: 761, endPoint x: 243, endPoint y: 764, distance: 168.7
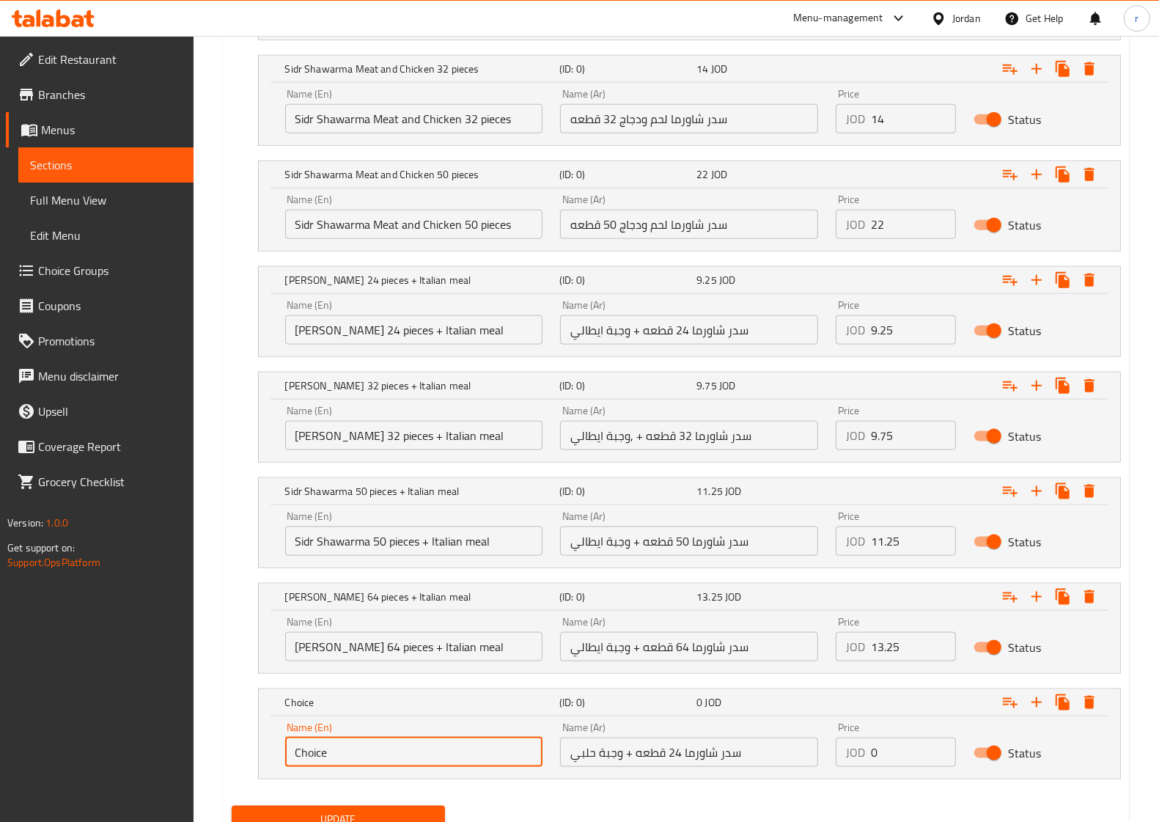
click at [243, 764] on div "Choice (ID: 0) 0 JOD Name (En) Choice Name (En) Name (Ar) سدر شاورما 24 قطعه + …" at bounding box center [677, 734] width 890 height 91
paste input "[PERSON_NAME] 24 pieces + Halabi meal"
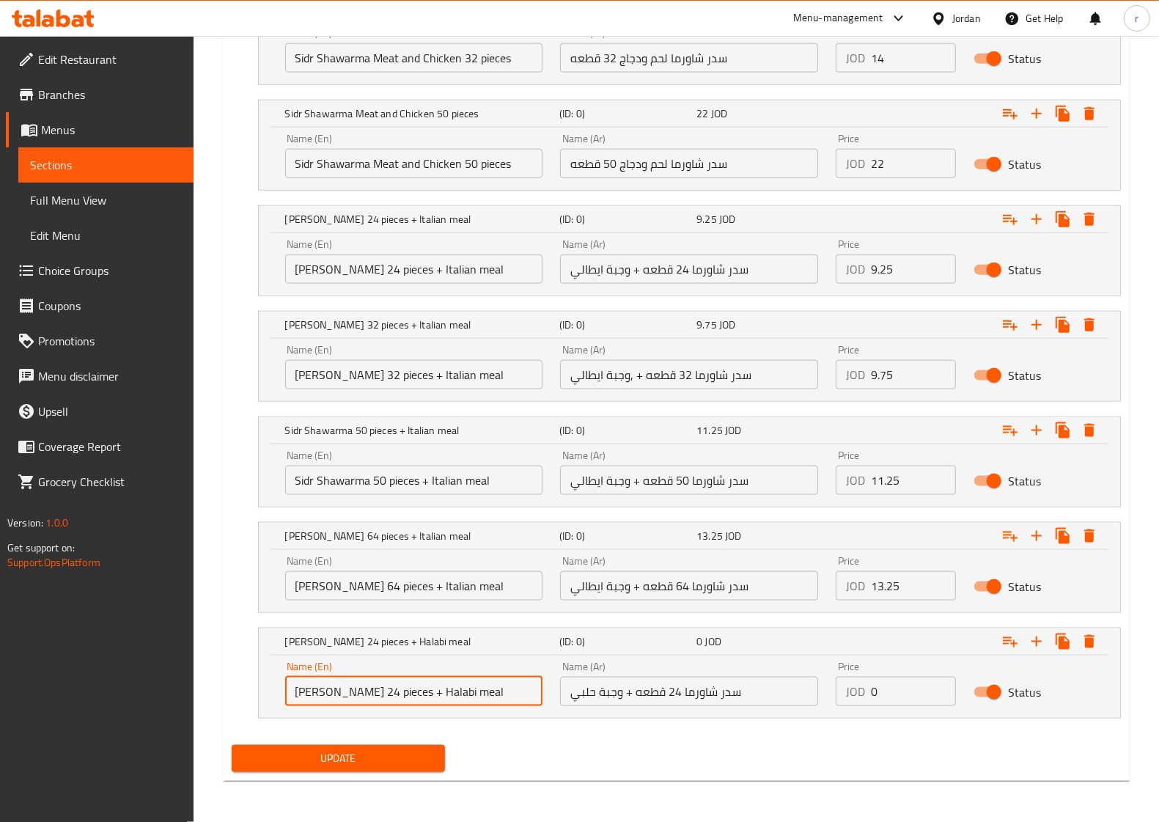
type input "[PERSON_NAME] 24 pieces + Halabi meal"
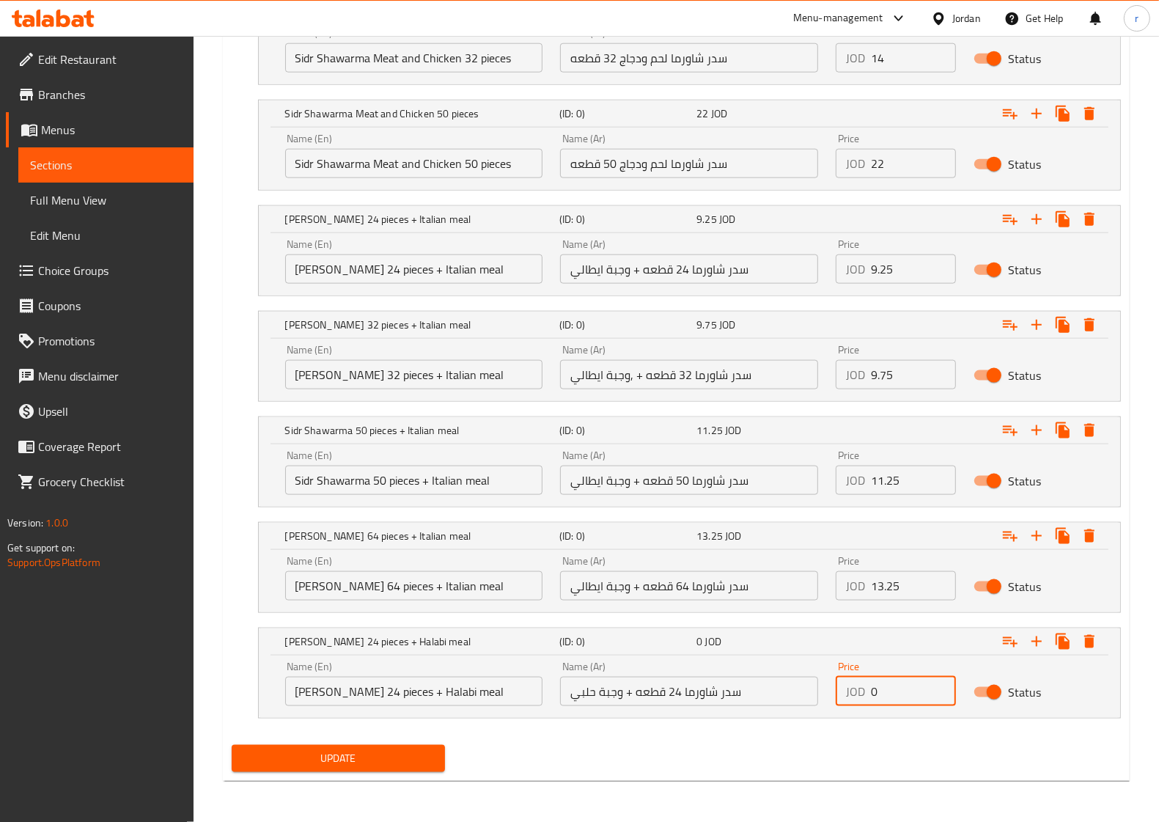
drag, startPoint x: 893, startPoint y: 699, endPoint x: 868, endPoint y: 699, distance: 25.7
click at [868, 699] on div "JOD 0 Price" at bounding box center [896, 691] width 120 height 29
type input "9.25"
click at [1035, 644] on icon "Expand" at bounding box center [1037, 642] width 18 height 18
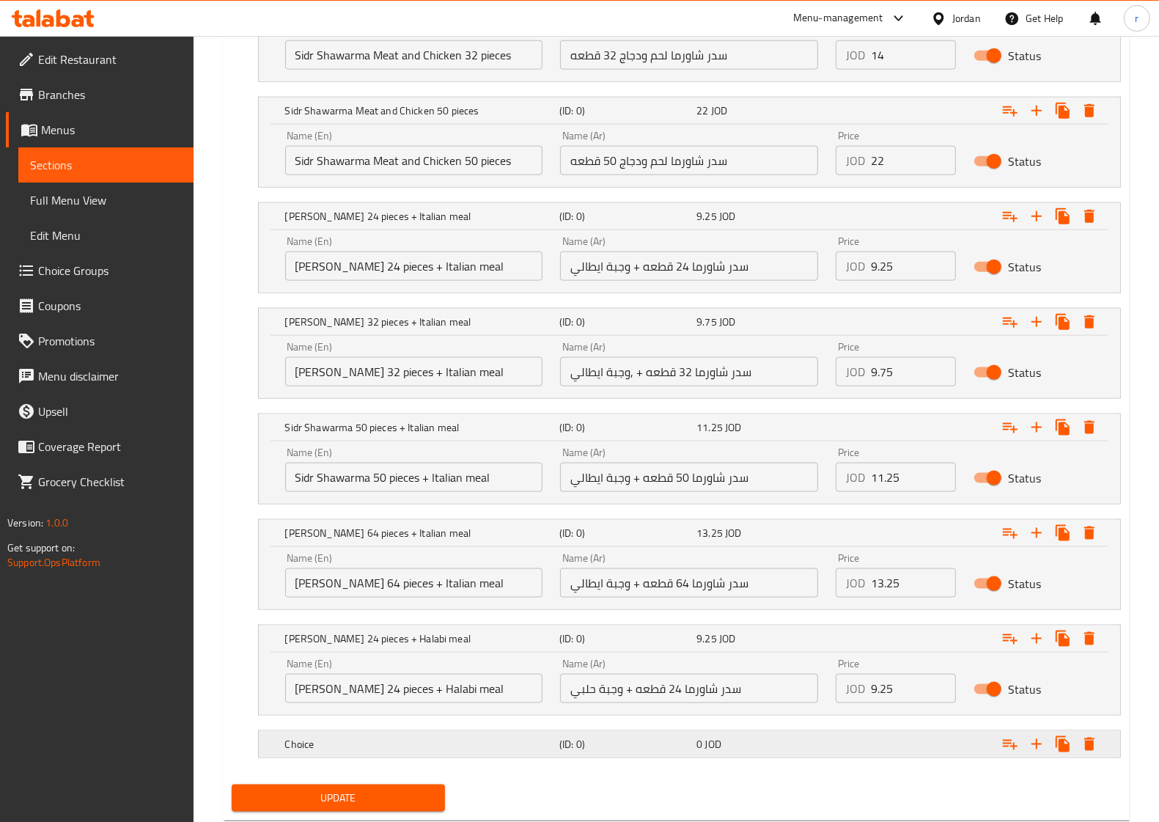
click at [661, 752] on h5 "(ID: 0)" at bounding box center [625, 744] width 131 height 15
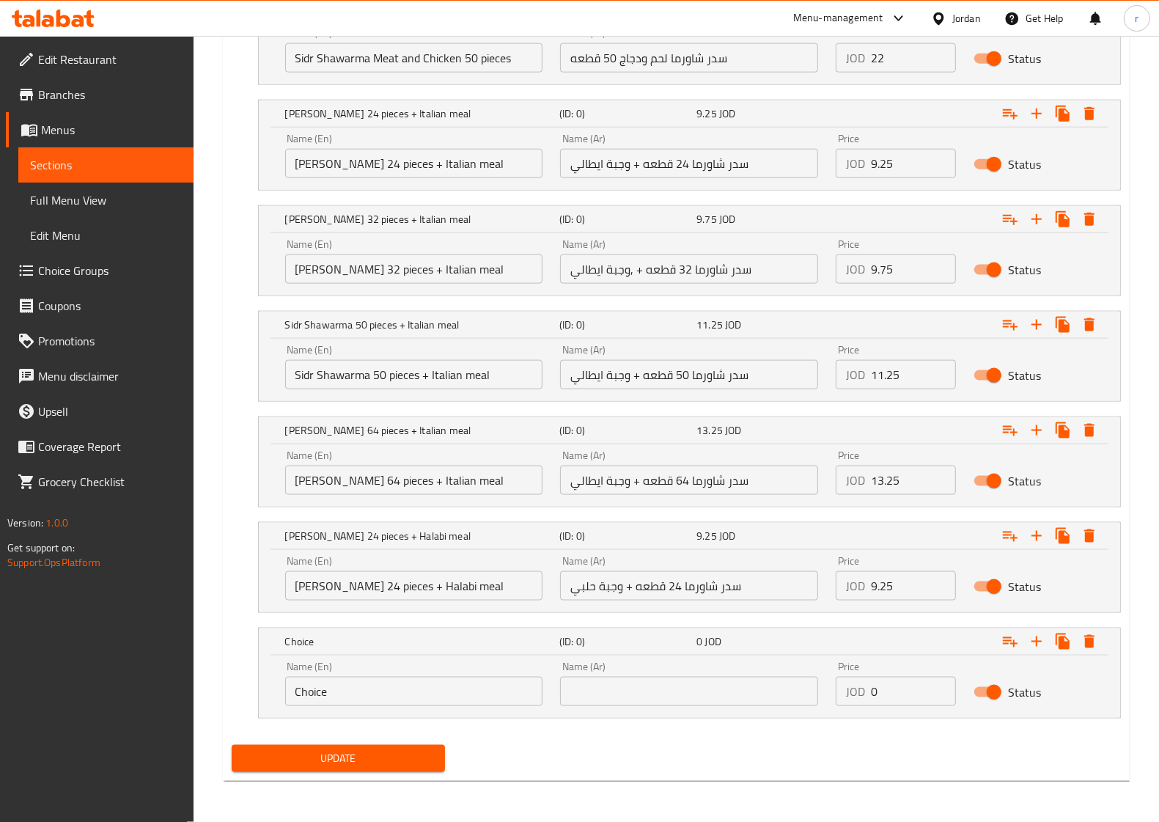
scroll to position [1494, 0]
click at [736, 693] on input "text" at bounding box center [689, 691] width 258 height 29
paste input "سدر شاورما 32 قطعه + ,وجبة حلبي"
type input "سدر شاورما 32 قطعه + ,وجبة حلبي"
drag, startPoint x: 345, startPoint y: 694, endPoint x: 259, endPoint y: 703, distance: 87.0
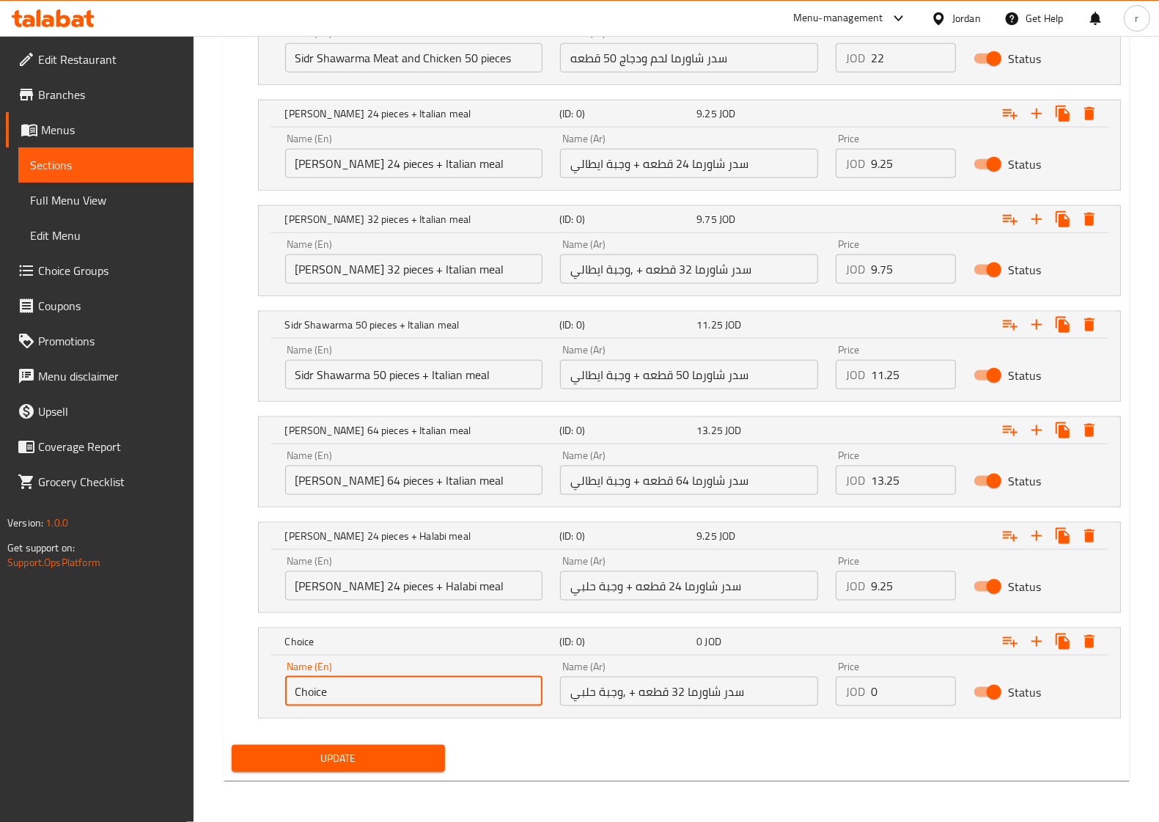
click at [259, 703] on div "Name (En) Choice Name (En) Name (Ar) سدر شاورما 32 قطعه + ,وجبة حلبي Name (Ar) …" at bounding box center [690, 687] width 862 height 62
paste input "[PERSON_NAME] 32 pieces + Halabi meal"
type input "[PERSON_NAME] 32 pieces + Halabi meal"
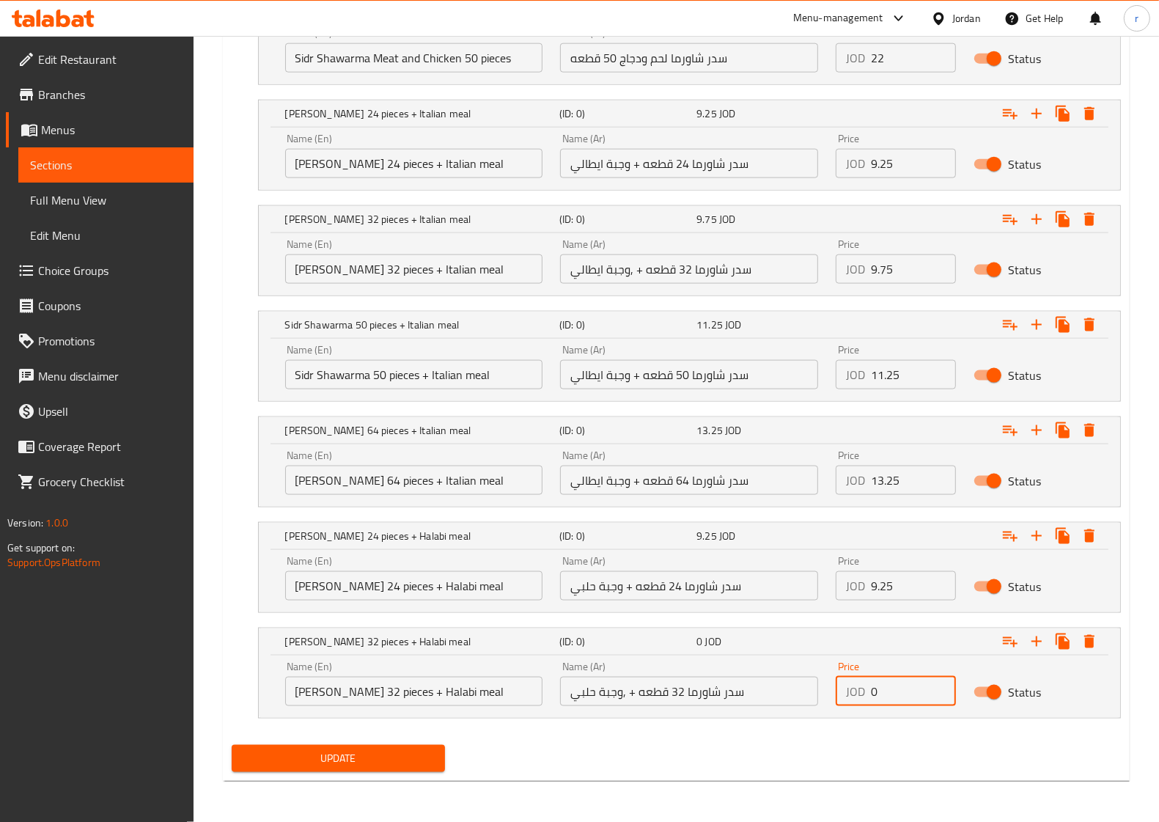
drag, startPoint x: 876, startPoint y: 687, endPoint x: 866, endPoint y: 690, distance: 10.7
click at [866, 690] on div "JOD 0 Price" at bounding box center [896, 691] width 120 height 29
type input "9.75"
click at [1034, 650] on button "Expand" at bounding box center [1037, 641] width 26 height 26
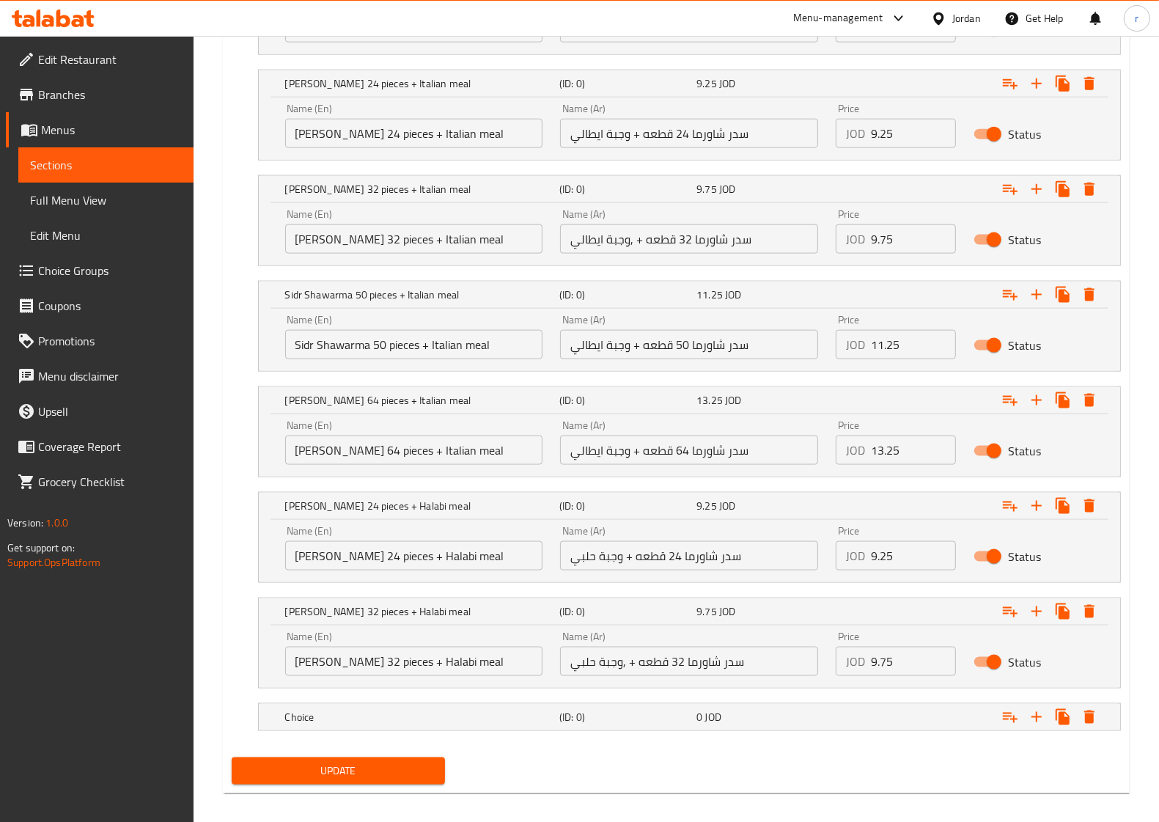
scroll to position [1538, 0]
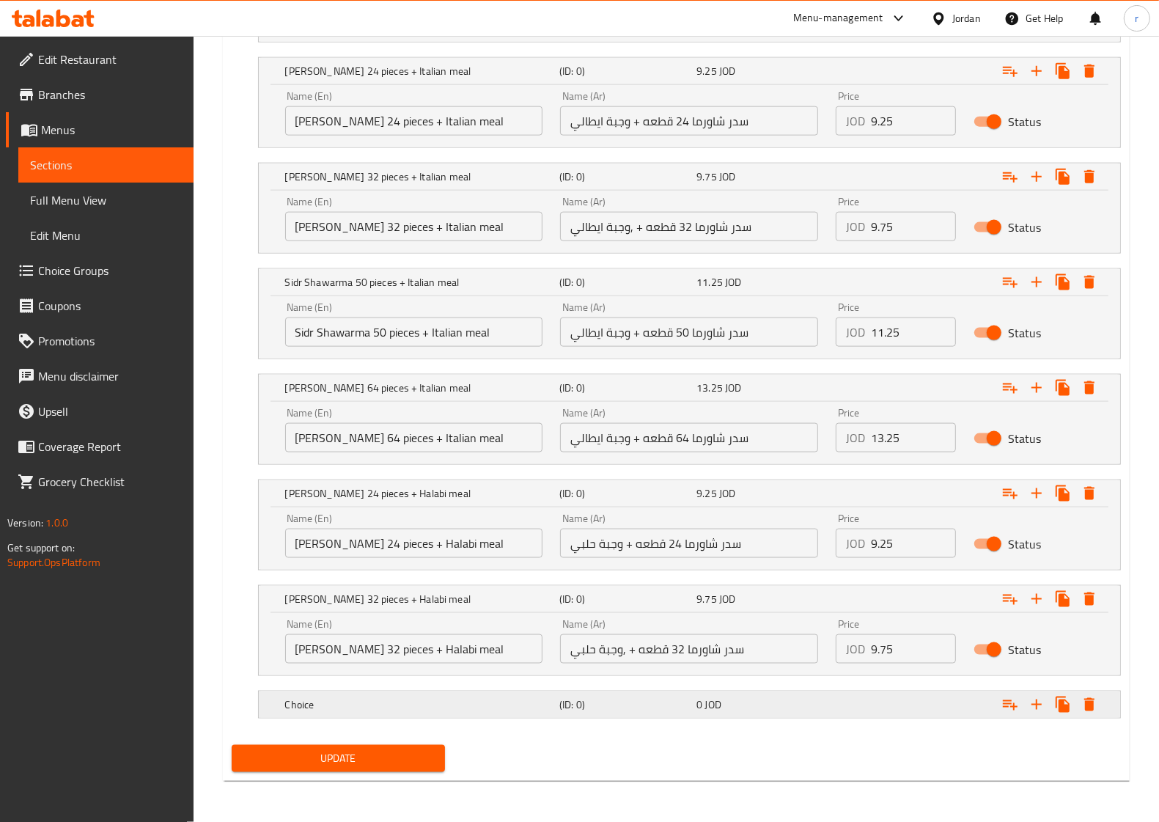
click at [668, 712] on div "(ID: 0)" at bounding box center [625, 704] width 137 height 21
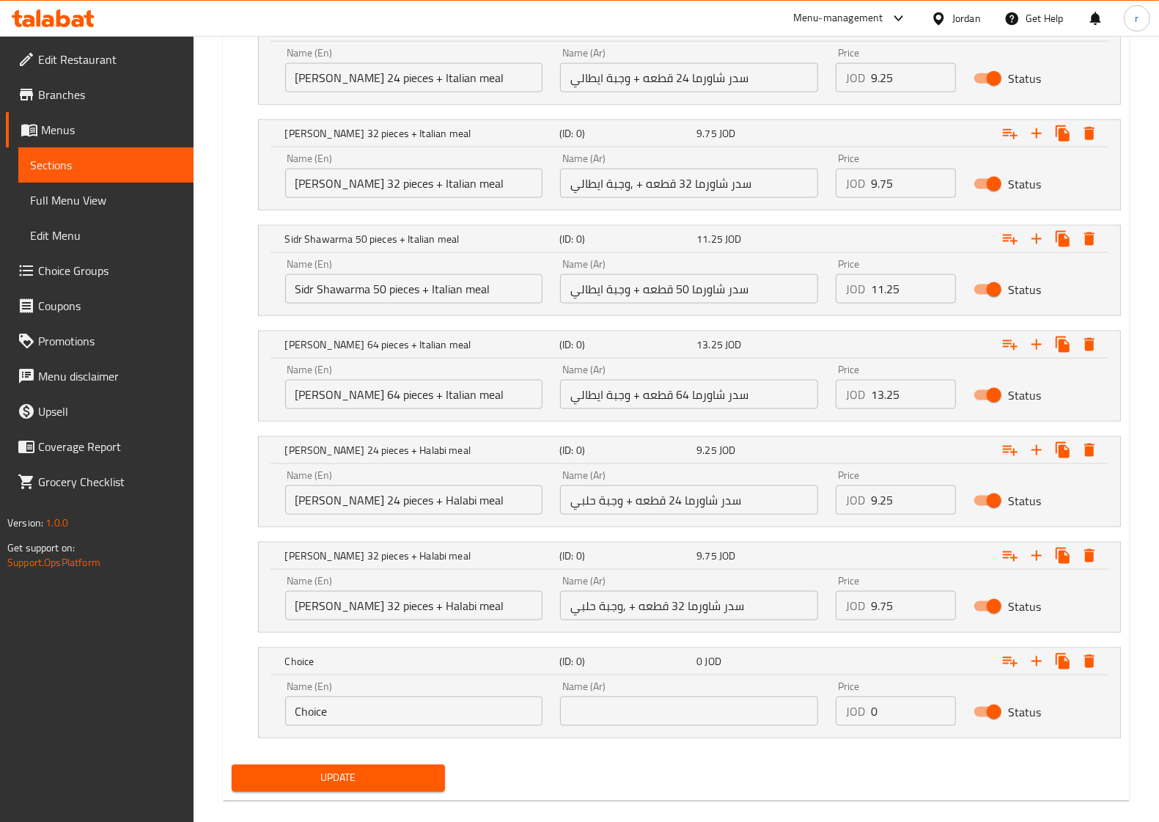
scroll to position [1601, 0]
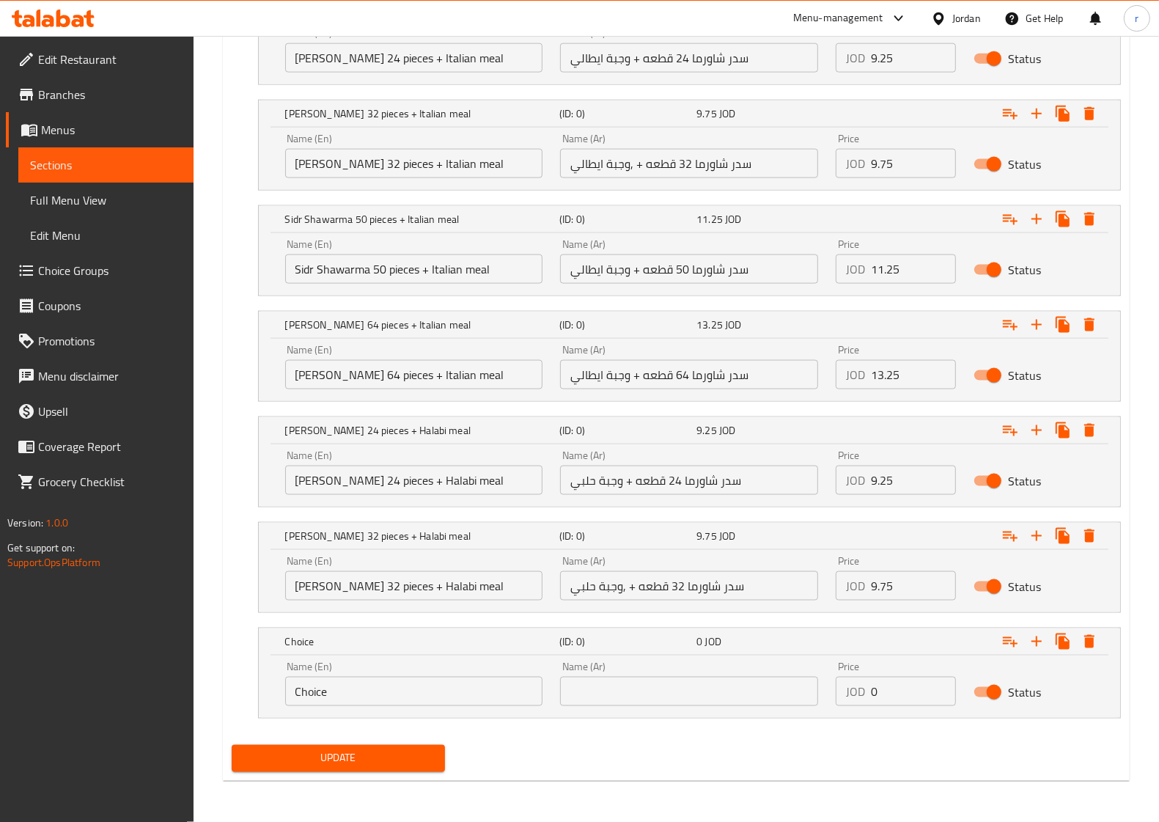
click at [738, 697] on input "text" at bounding box center [689, 691] width 258 height 29
paste input "سدر شاورما 50 قطعه + وجبة حلبي"
type input "سدر شاورما 50 قطعه + وجبة حلبي"
drag, startPoint x: 768, startPoint y: 697, endPoint x: 556, endPoint y: 705, distance: 212.1
click at [556, 705] on div "Name (Ar) سدر شاورما 50 قطعه + وجبة حلبي Name (Ar)" at bounding box center [689, 684] width 276 height 62
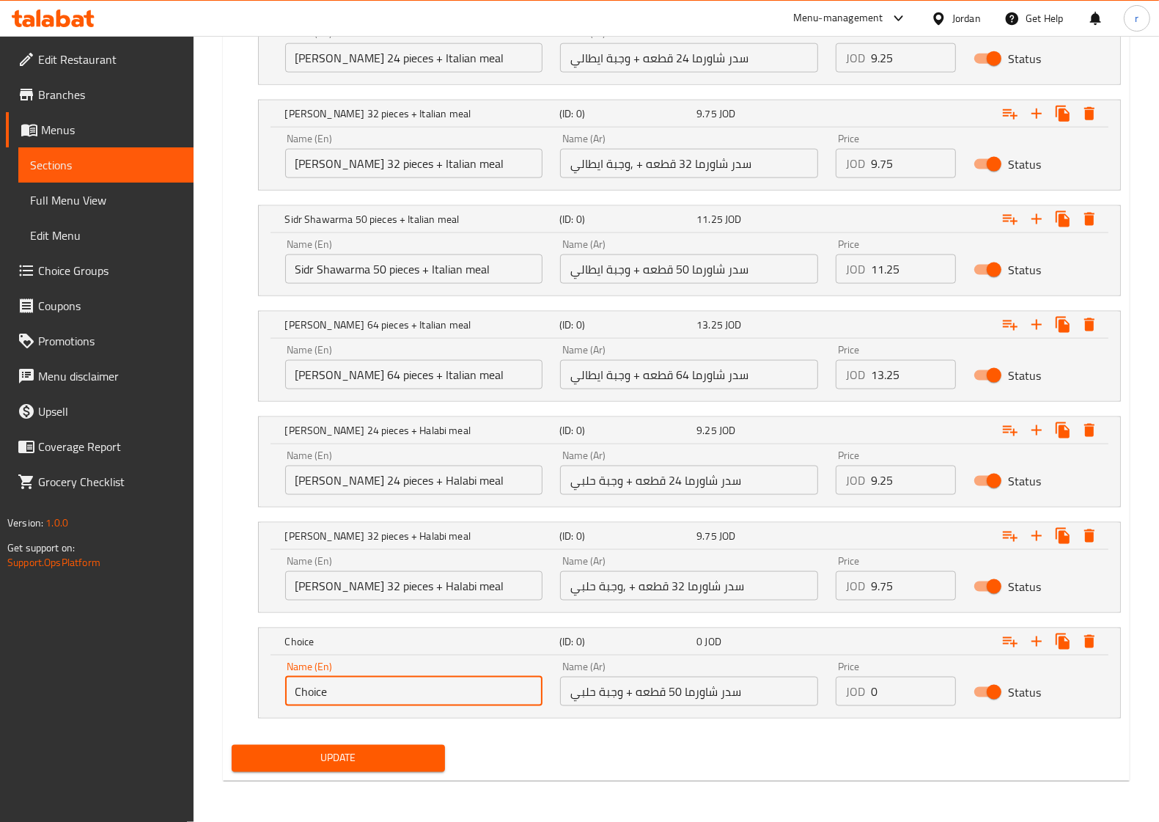
drag, startPoint x: 382, startPoint y: 690, endPoint x: 275, endPoint y: 697, distance: 107.3
click at [275, 697] on div "Name (En) Choice Name (En) Name (Ar) سدر شاورما 50 قطعه + وجبة حلبي Name (Ar) P…" at bounding box center [690, 687] width 862 height 62
paste input "Sidr Shawarma 50 pieces + Halabi meal"
type input "Sidr Shawarma 50 pieces + Halabi meal"
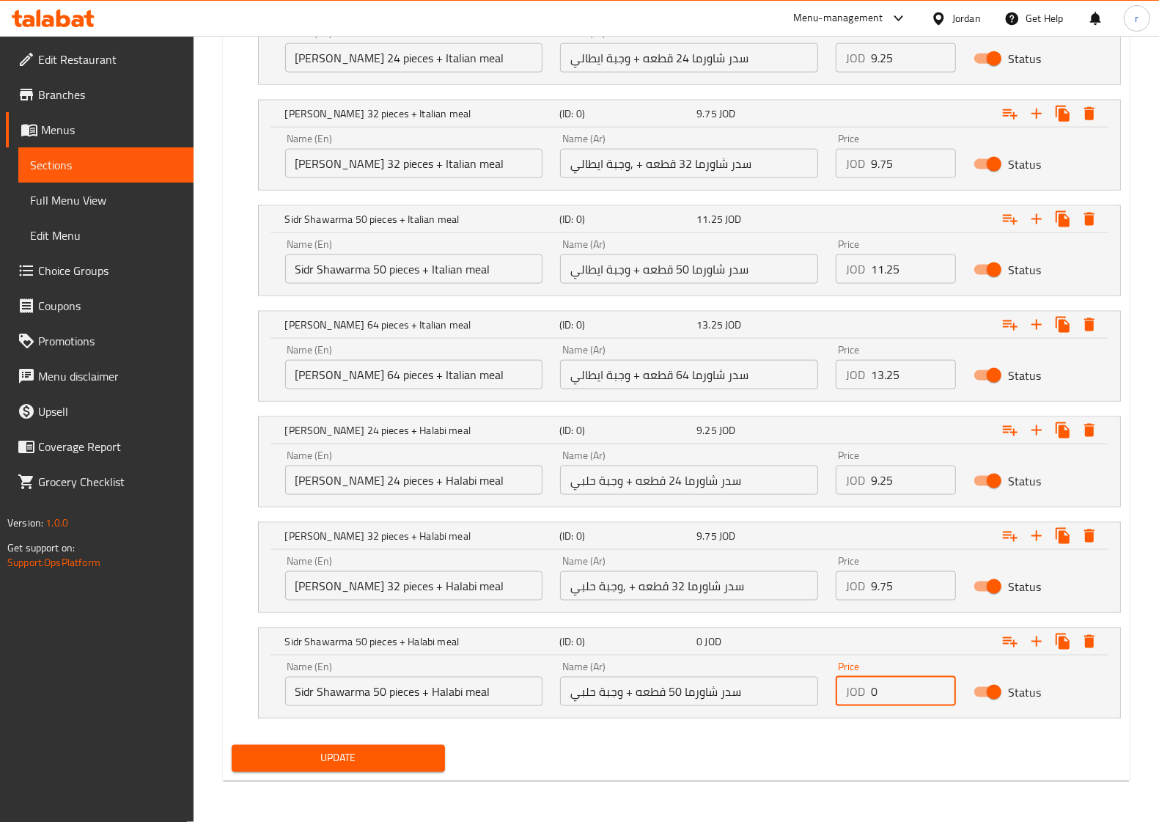
drag, startPoint x: 900, startPoint y: 691, endPoint x: 870, endPoint y: 694, distance: 29.5
click at [871, 694] on input "0" at bounding box center [913, 691] width 85 height 29
type input "11.25"
click at [1035, 639] on icon "Expand" at bounding box center [1037, 642] width 18 height 18
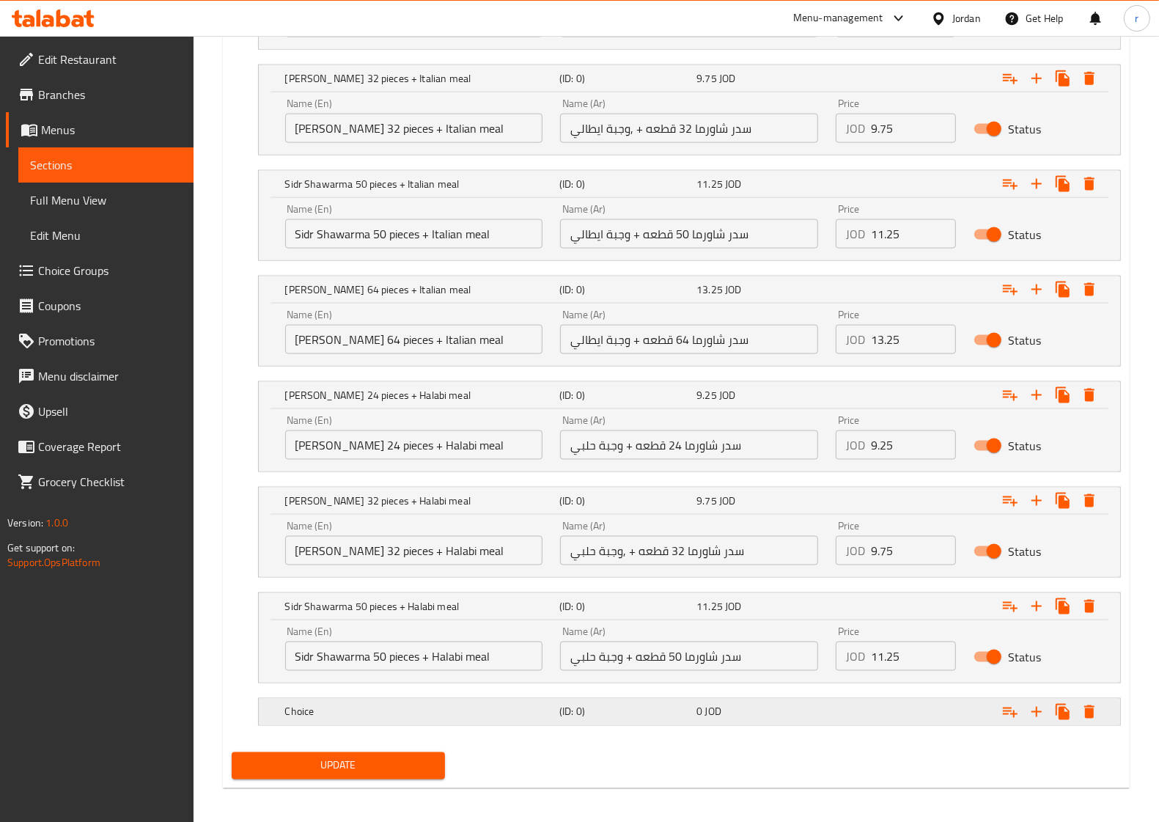
scroll to position [1643, 0]
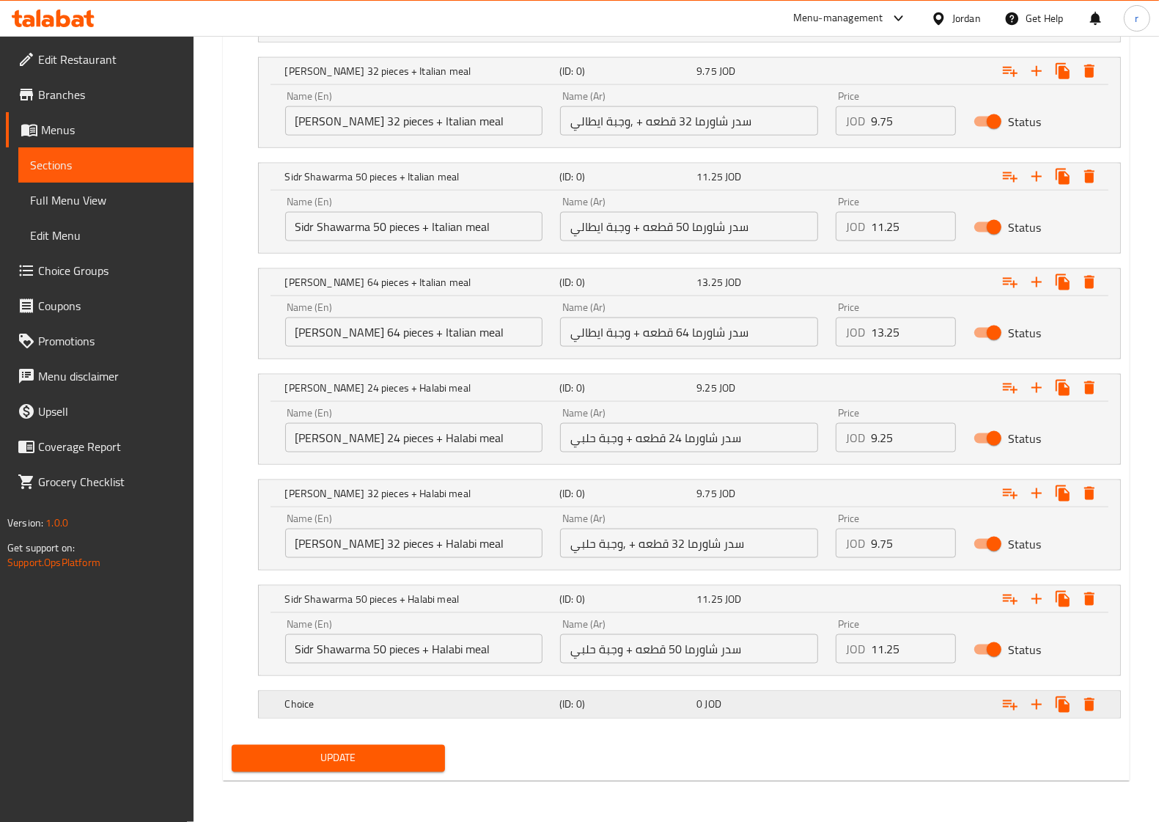
click at [739, 699] on div "0 JOD" at bounding box center [762, 704] width 131 height 15
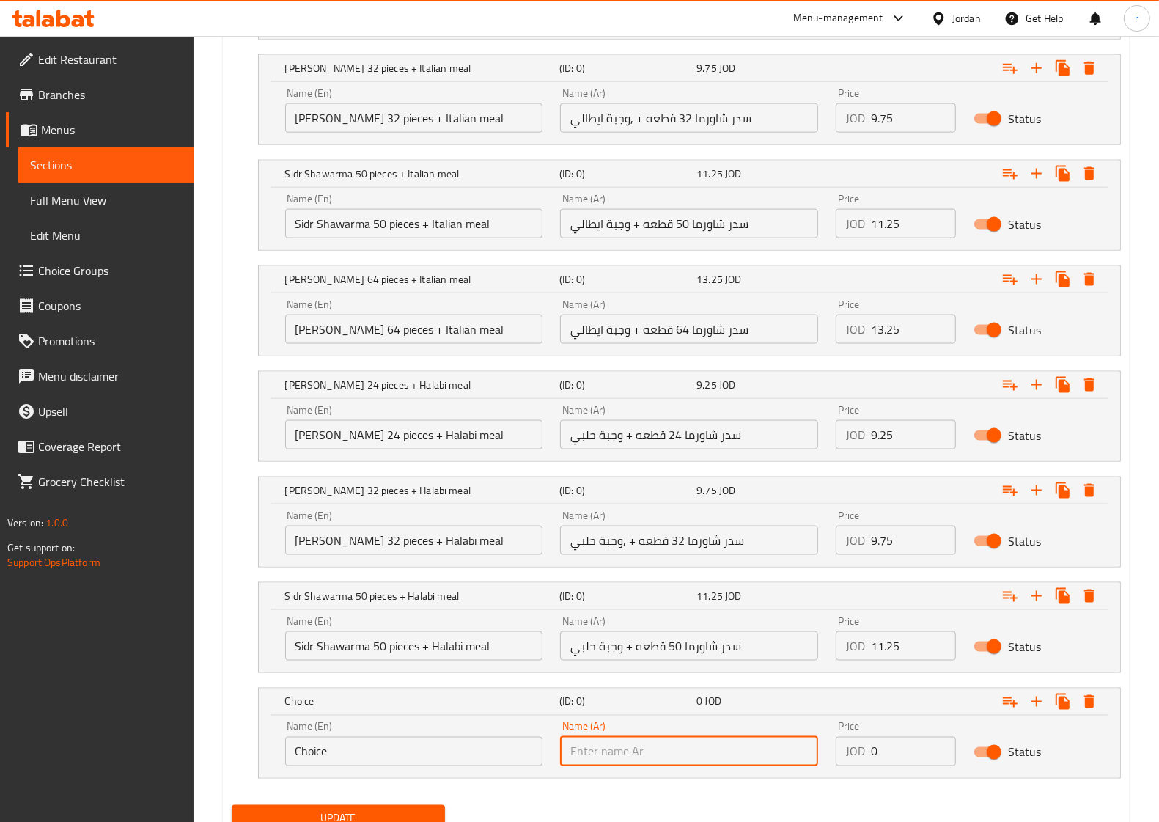
click at [709, 744] on input "text" at bounding box center [689, 751] width 258 height 29
paste input "سدر شاورما 64 قطعه + وجبة حلبي"
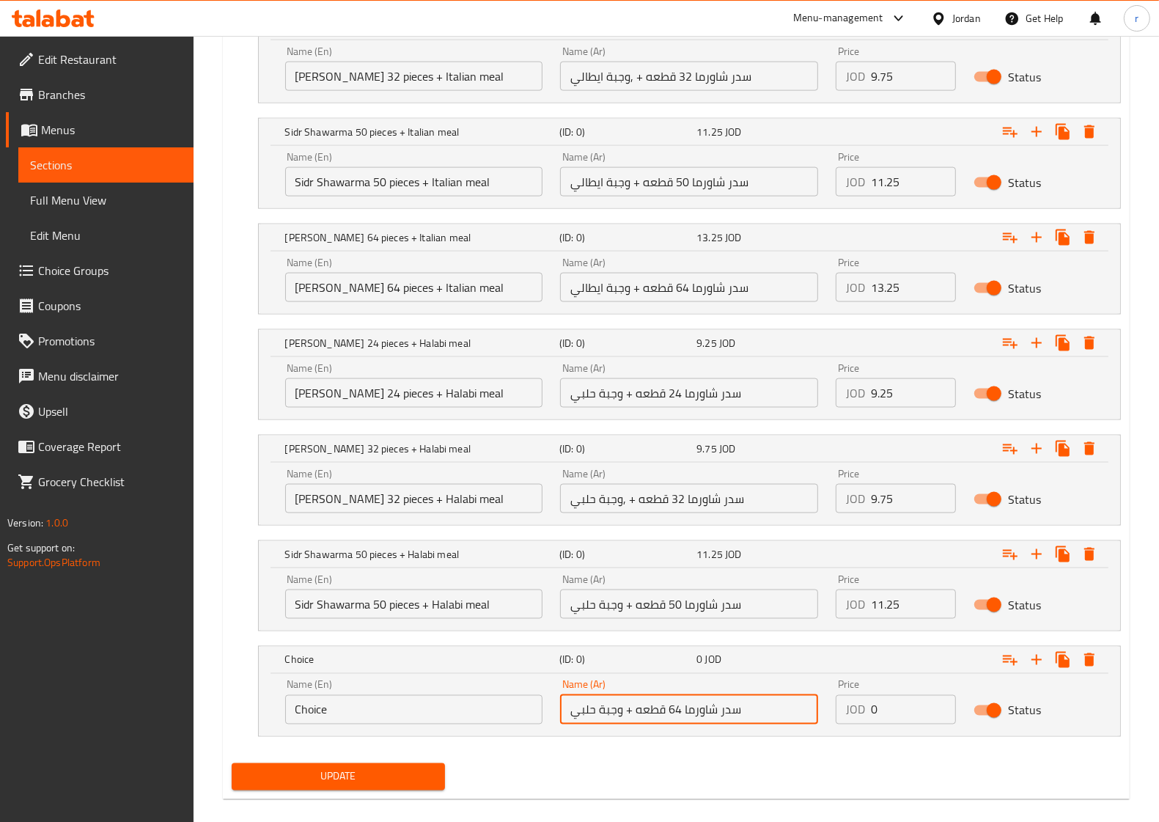
scroll to position [1706, 0]
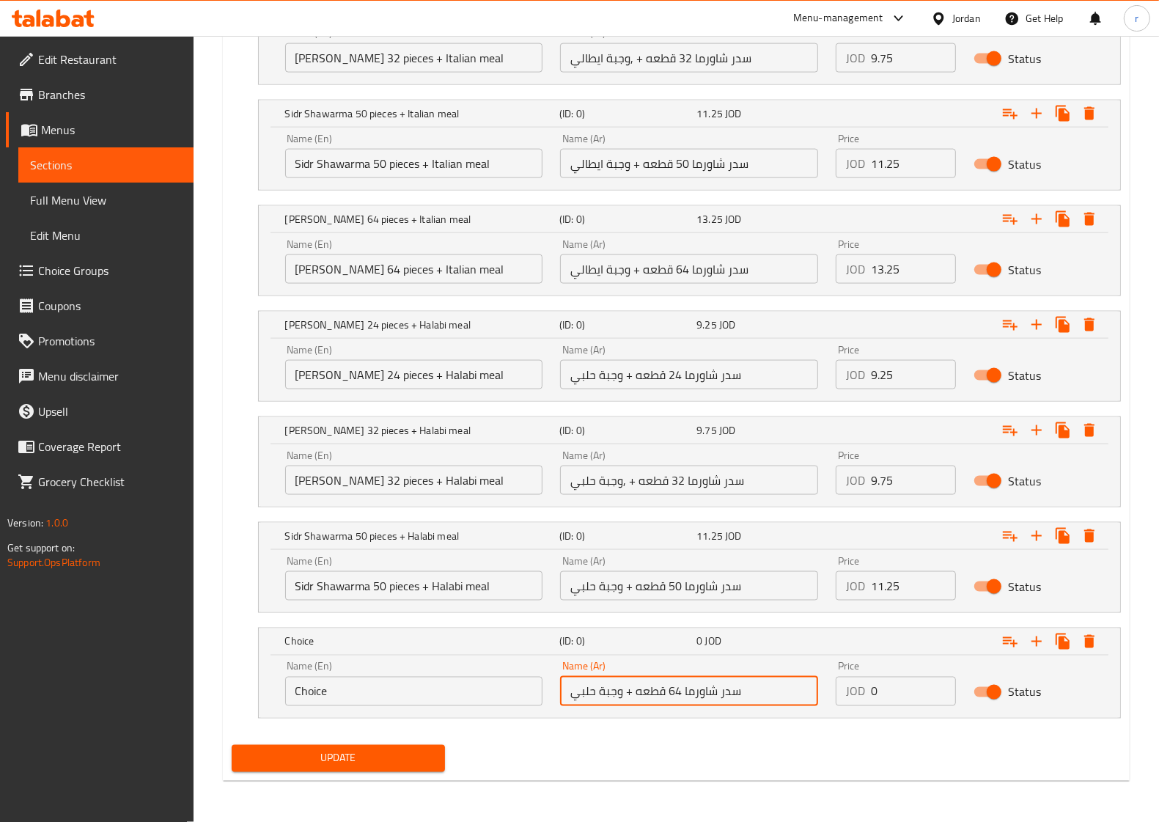
type input "سدر شاورما 64 قطعه + وجبة حلبي"
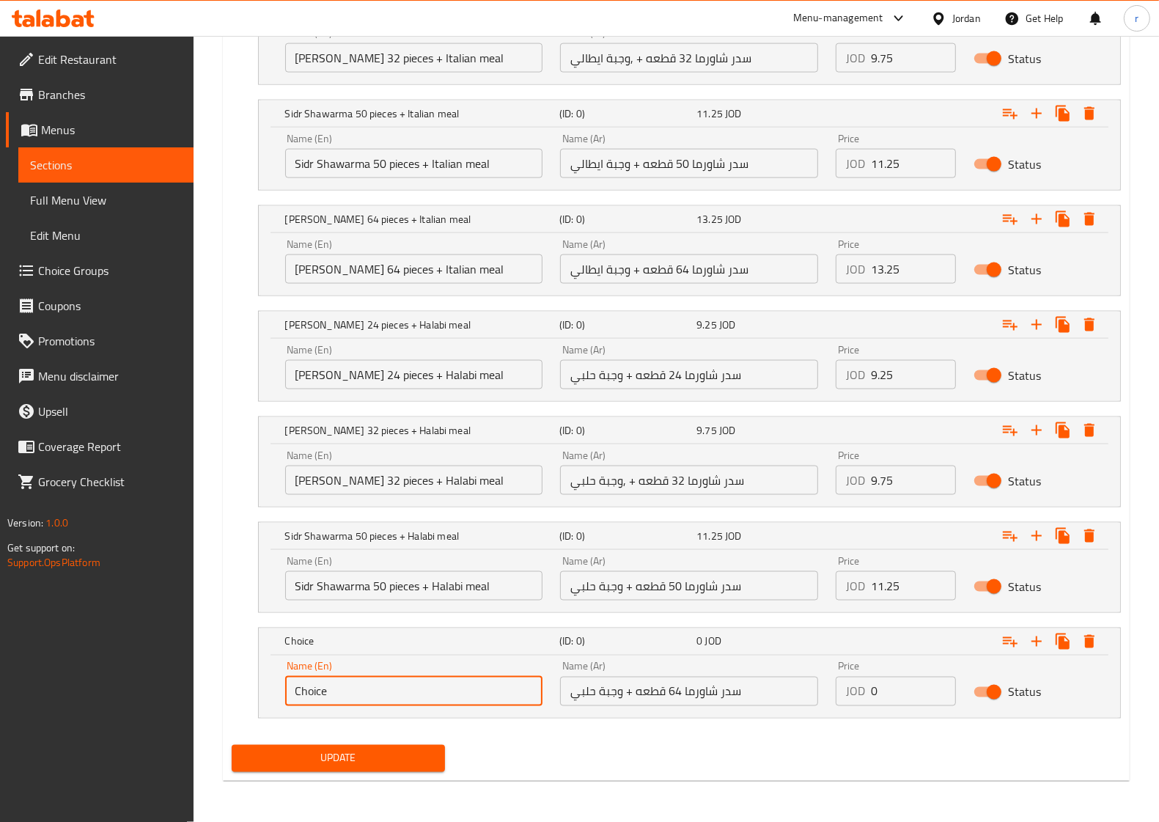
drag, startPoint x: 395, startPoint y: 691, endPoint x: 266, endPoint y: 693, distance: 128.3
click at [261, 693] on div "Name (En) Choice Name (En) Name (Ar) سدر شاورما 64 قطعه + وجبة حلبي Name (Ar) P…" at bounding box center [690, 687] width 862 height 62
paste input "Sidr Shawarma 64 pieces + Halabi meal"
type input "Sidr Shawarma 64 pieces + Halabi meal"
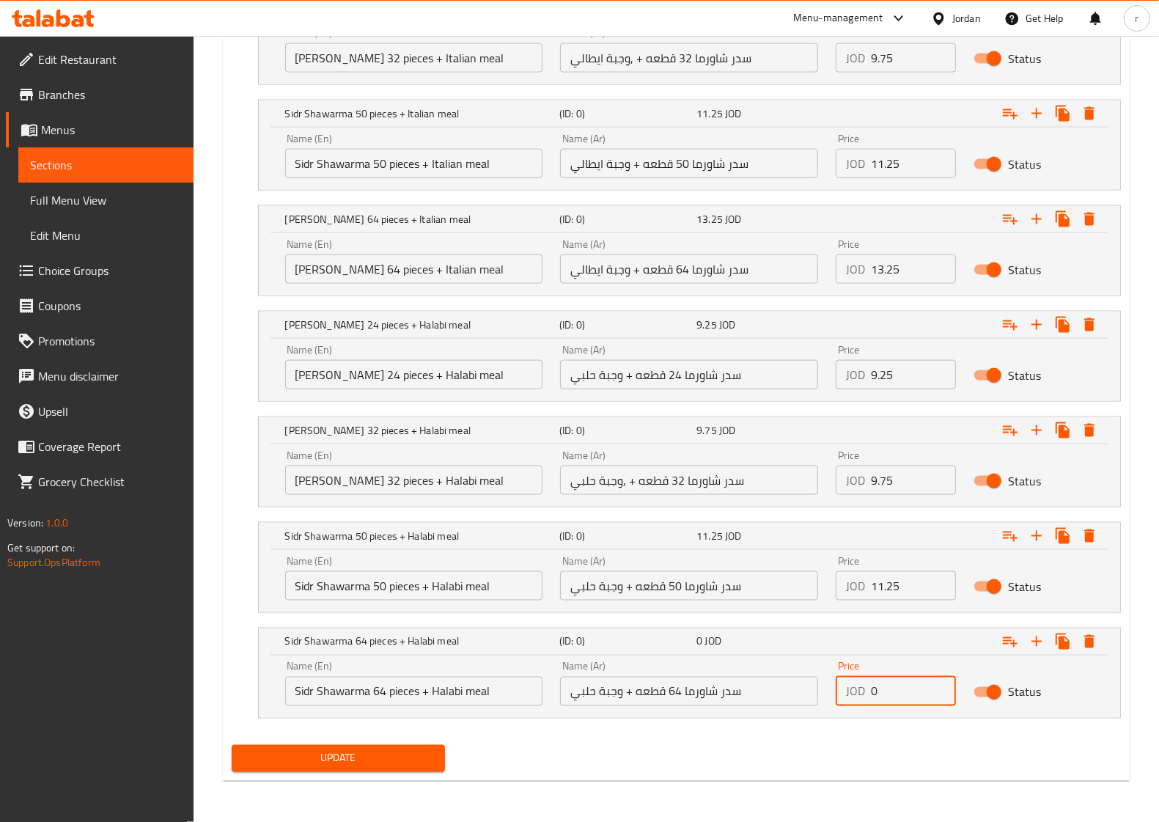
drag, startPoint x: 881, startPoint y: 697, endPoint x: 868, endPoint y: 697, distance: 13.9
click at [868, 697] on div "JOD 0 Price" at bounding box center [896, 691] width 120 height 29
type input "13.25"
click at [418, 753] on span "Update" at bounding box center [338, 758] width 190 height 18
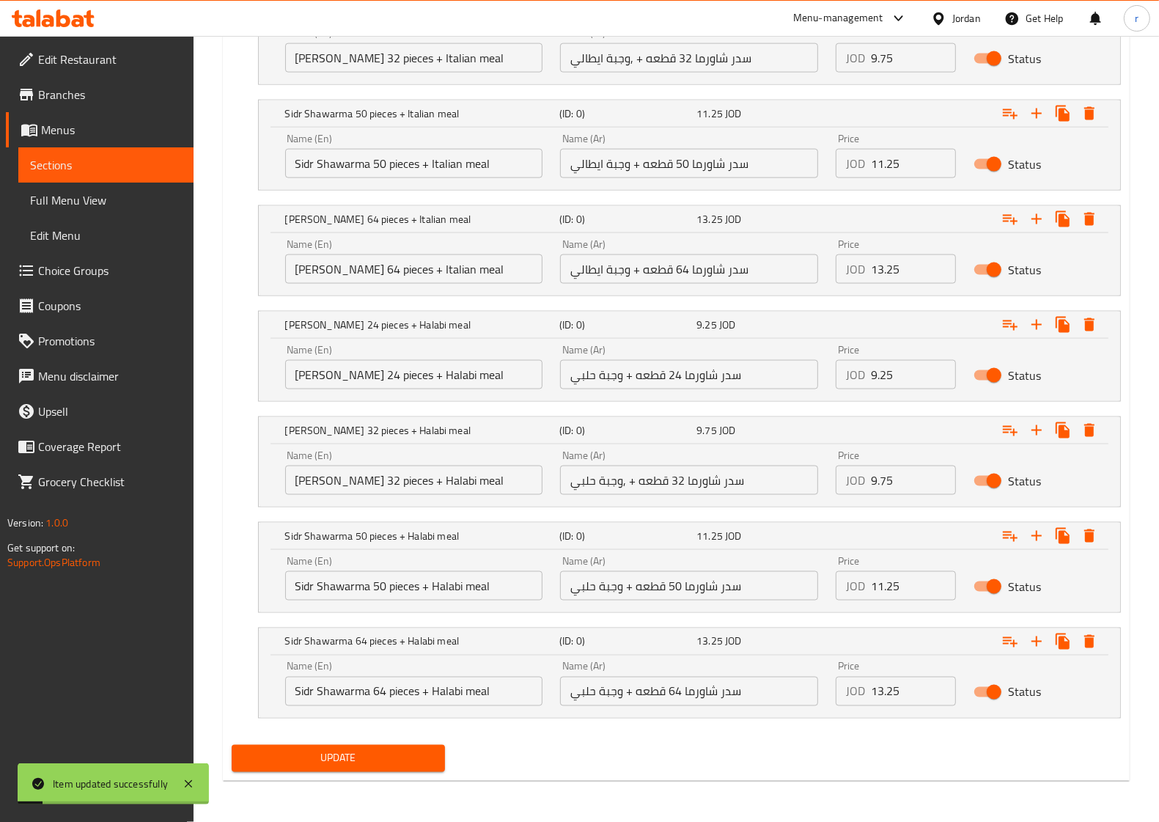
click at [89, 167] on span "Sections" at bounding box center [106, 165] width 152 height 18
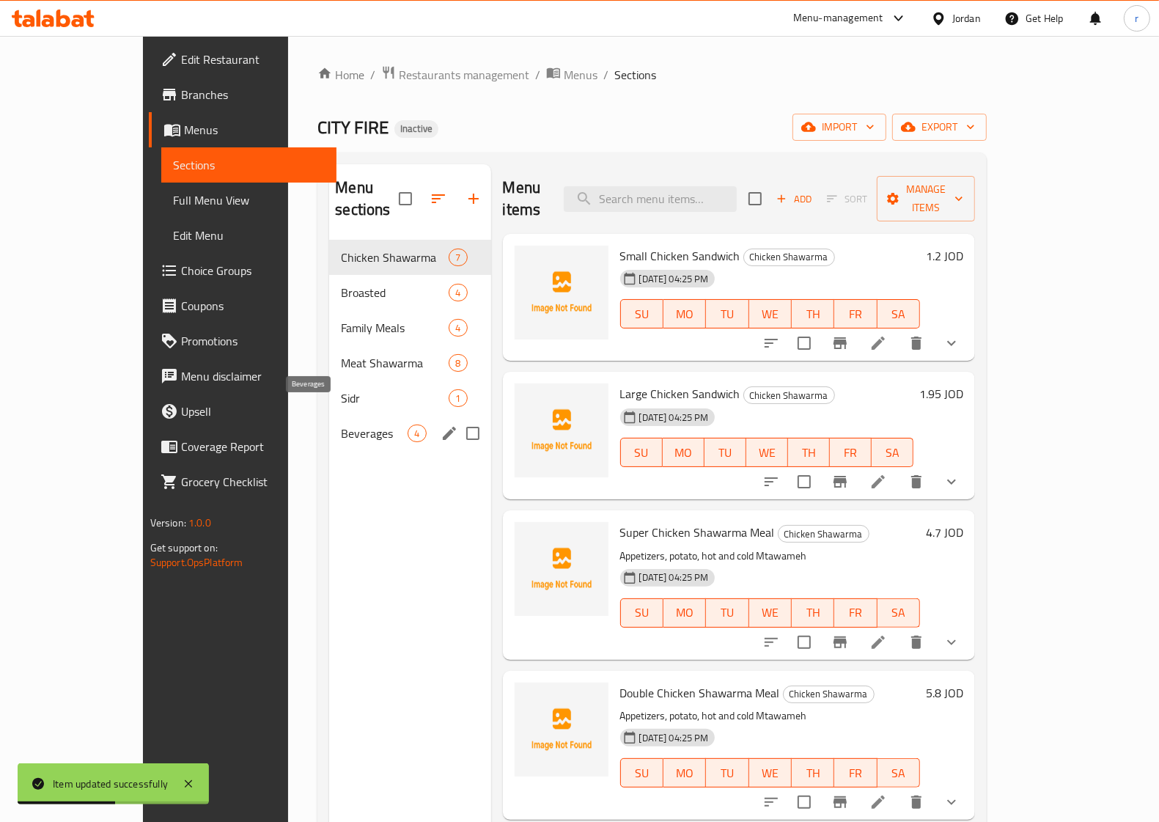
click at [341, 425] on span "Beverages" at bounding box center [374, 434] width 67 height 18
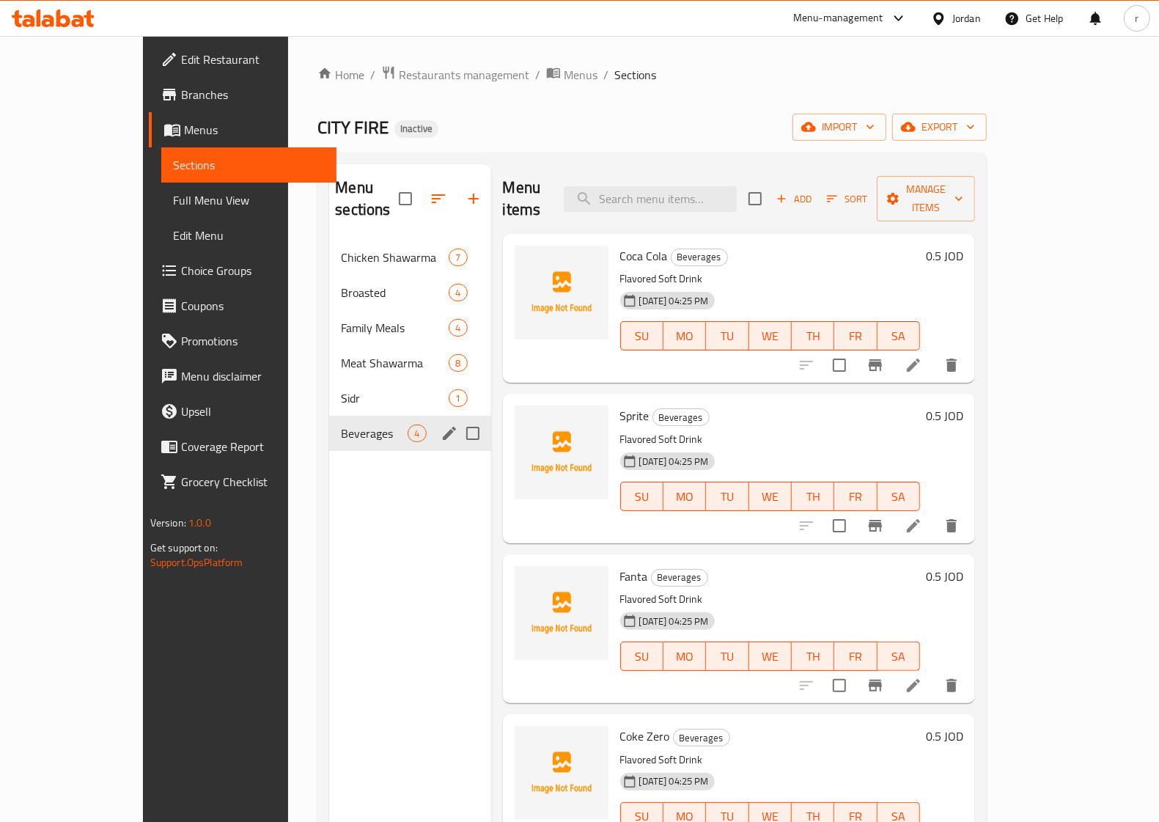
click at [329, 425] on div "Beverages 4" at bounding box center [409, 433] width 161 height 35
click at [441, 425] on icon "edit" at bounding box center [450, 434] width 18 height 18
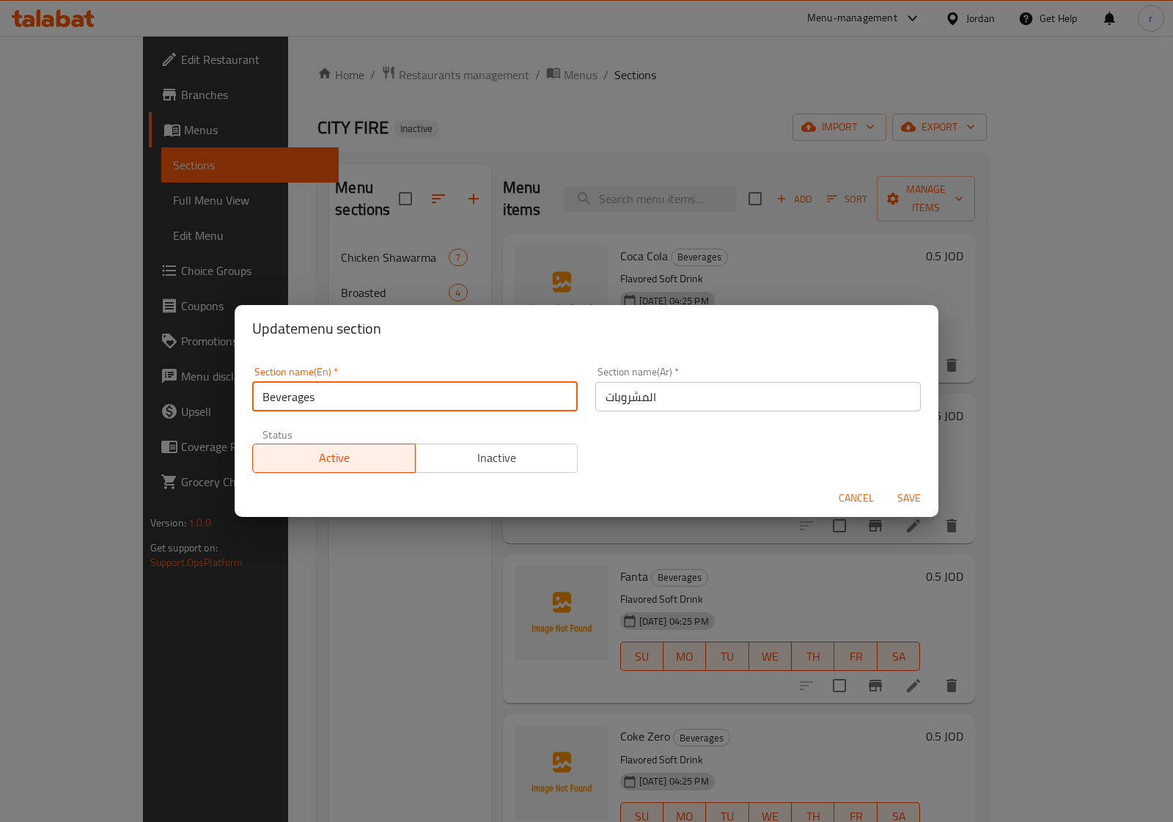
drag, startPoint x: 356, startPoint y: 398, endPoint x: 213, endPoint y: 402, distance: 143.8
click at [213, 402] on div "Update menu section Section name(En)   * Beverages Section name(En) * Section n…" at bounding box center [586, 411] width 1173 height 822
click at [847, 496] on span "Cancel" at bounding box center [856, 498] width 35 height 18
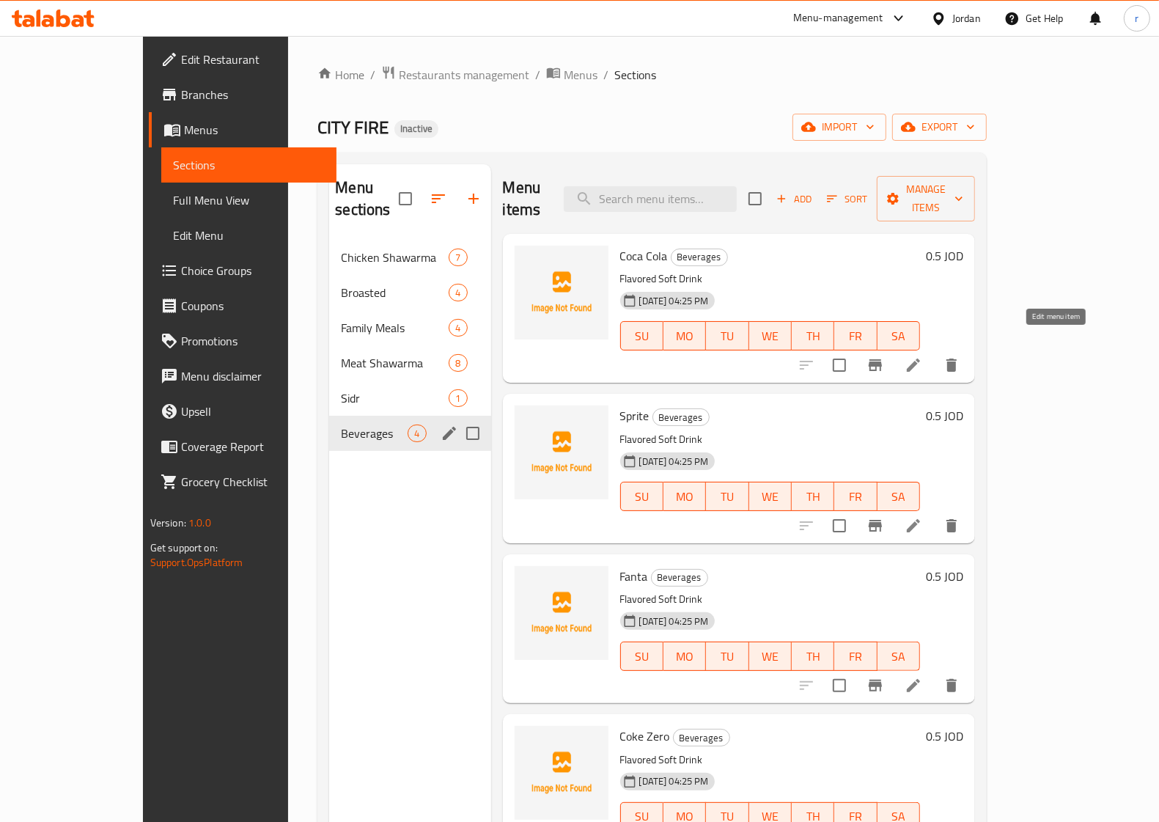
click at [920, 359] on icon at bounding box center [913, 365] width 13 height 13
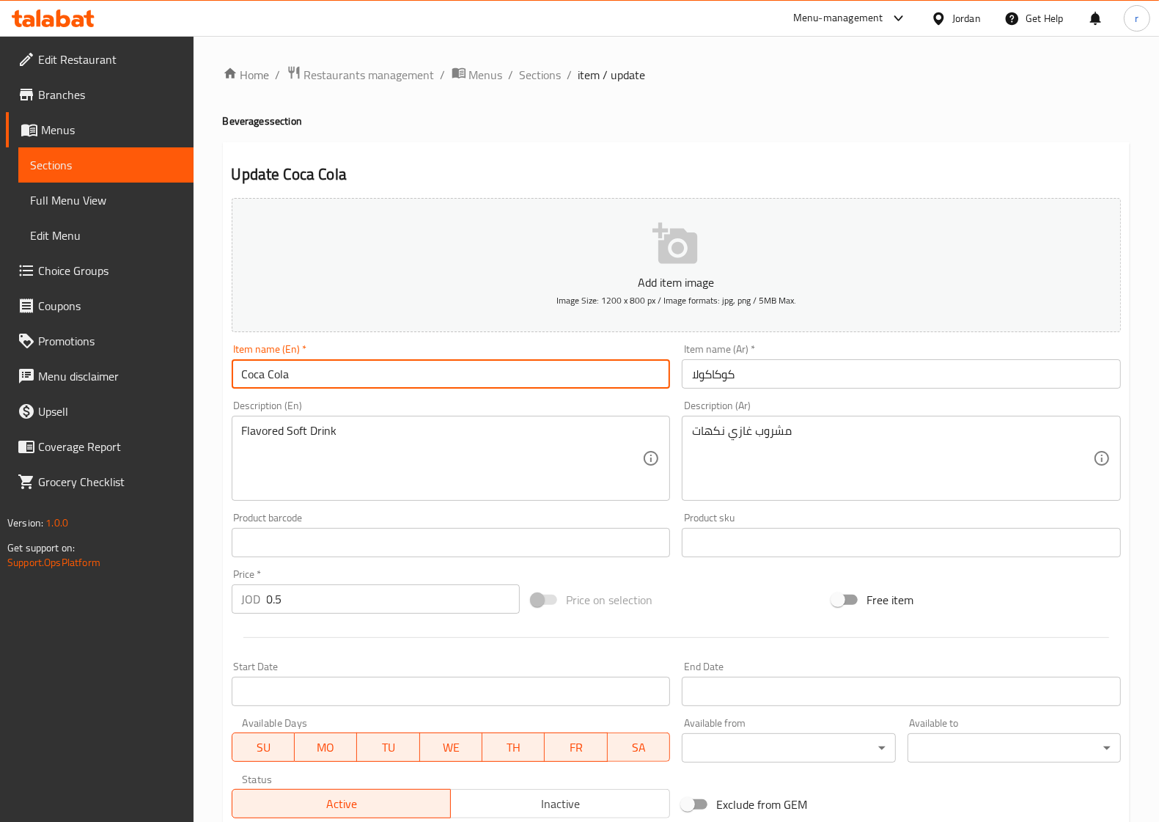
click at [265, 376] on input "Coca Cola" at bounding box center [451, 373] width 439 height 29
click at [308, 376] on input "Coca Cola" at bounding box center [451, 373] width 439 height 29
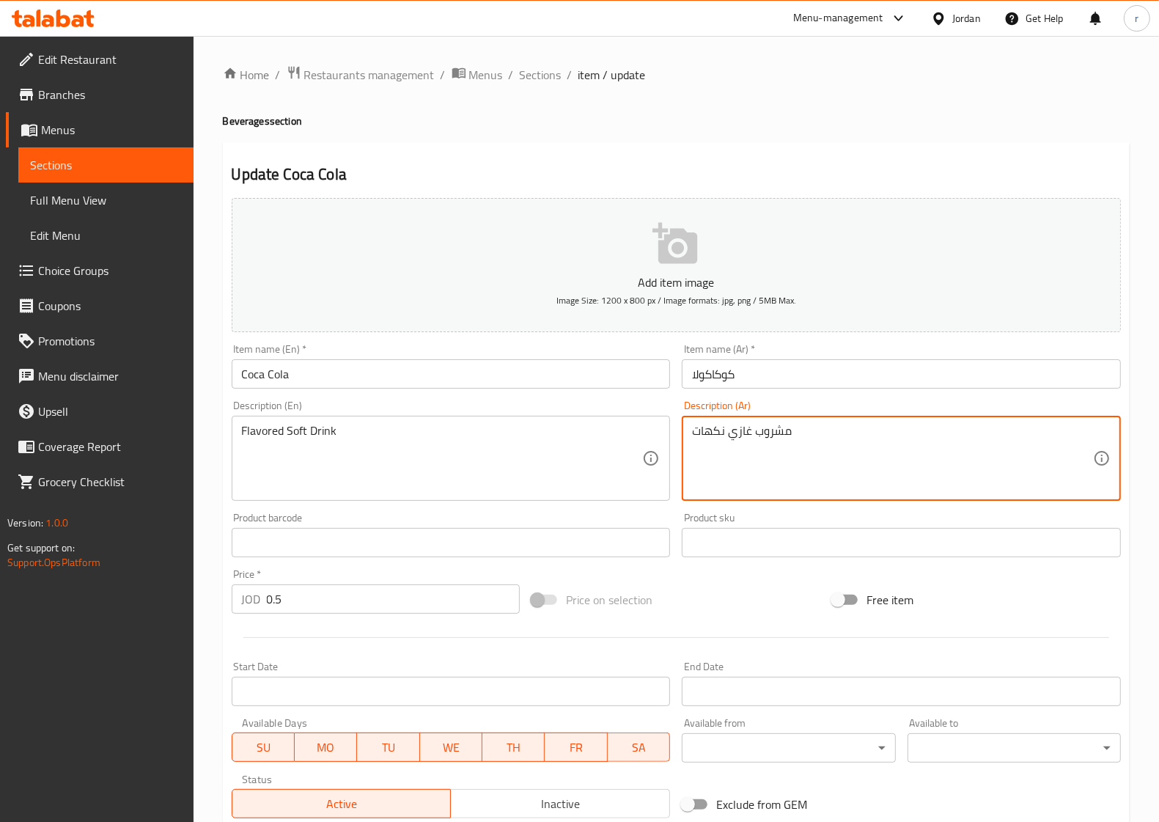
drag, startPoint x: 813, startPoint y: 437, endPoint x: 681, endPoint y: 437, distance: 132.0
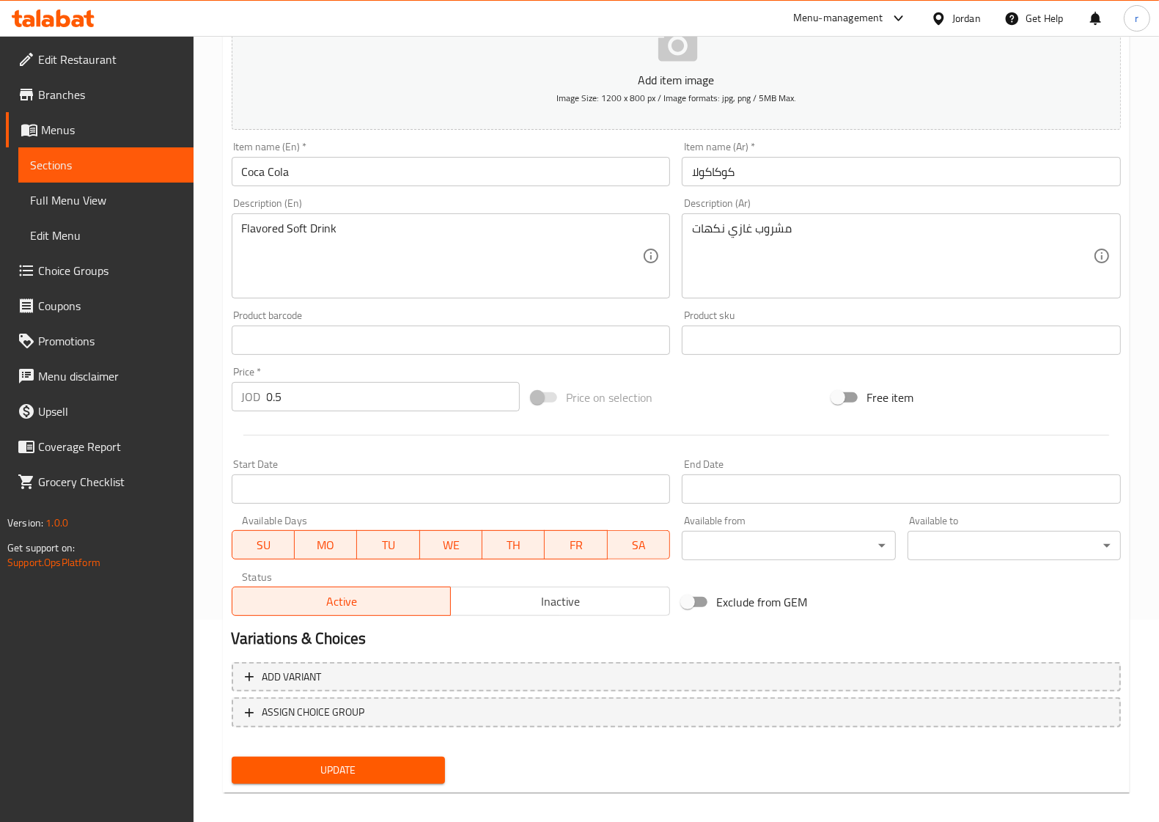
scroll to position [211, 0]
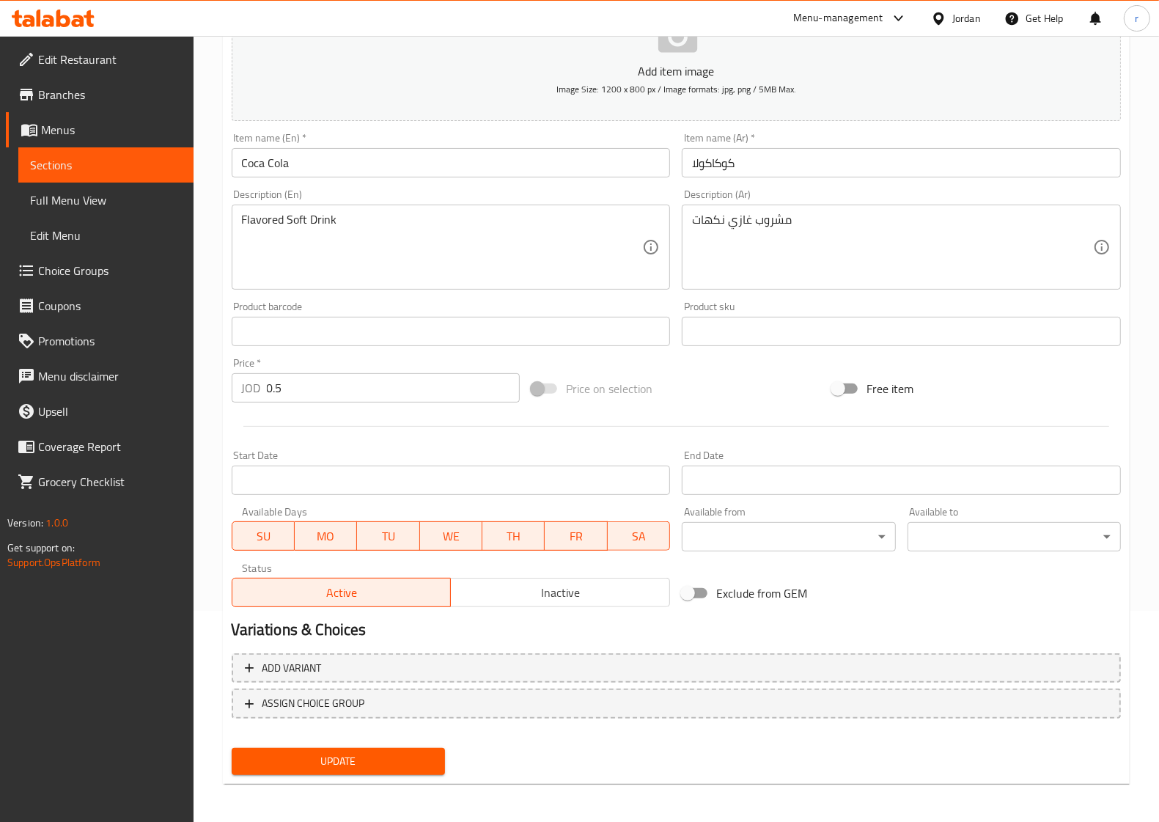
click at [422, 756] on span "Update" at bounding box center [338, 761] width 190 height 18
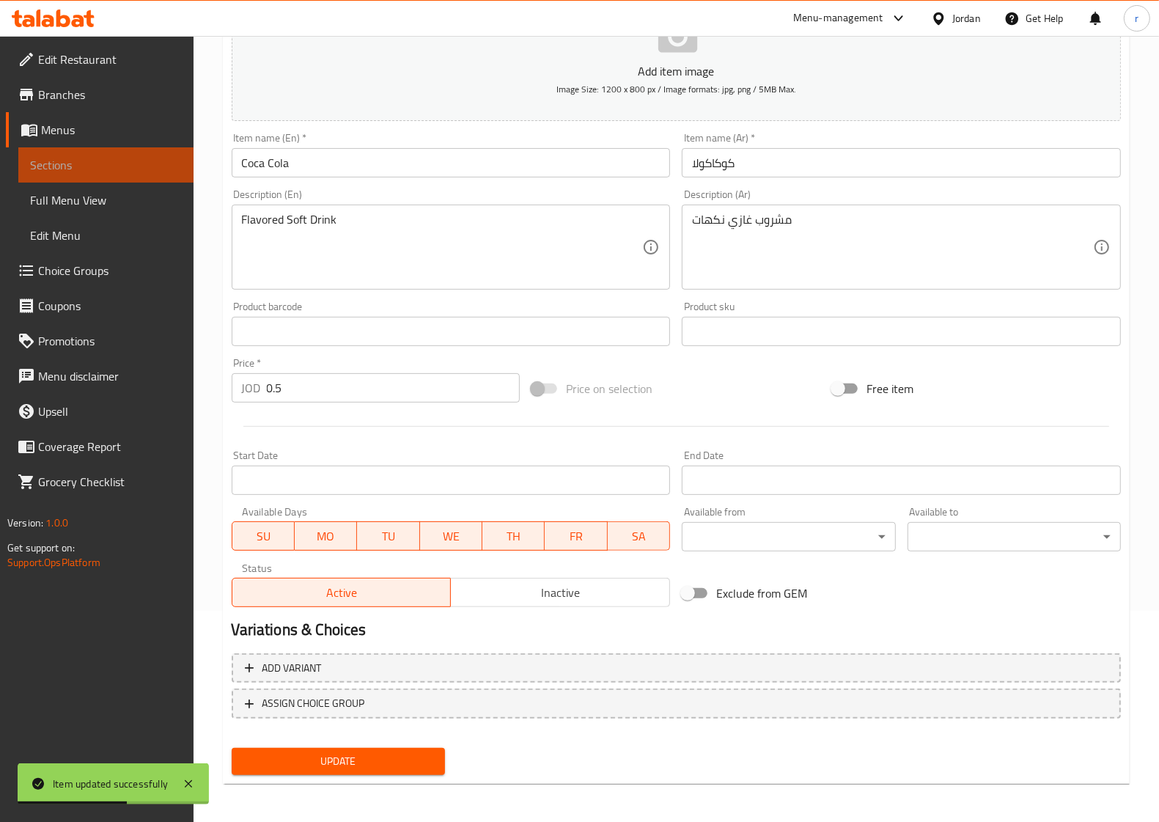
click at [147, 166] on span "Sections" at bounding box center [106, 165] width 152 height 18
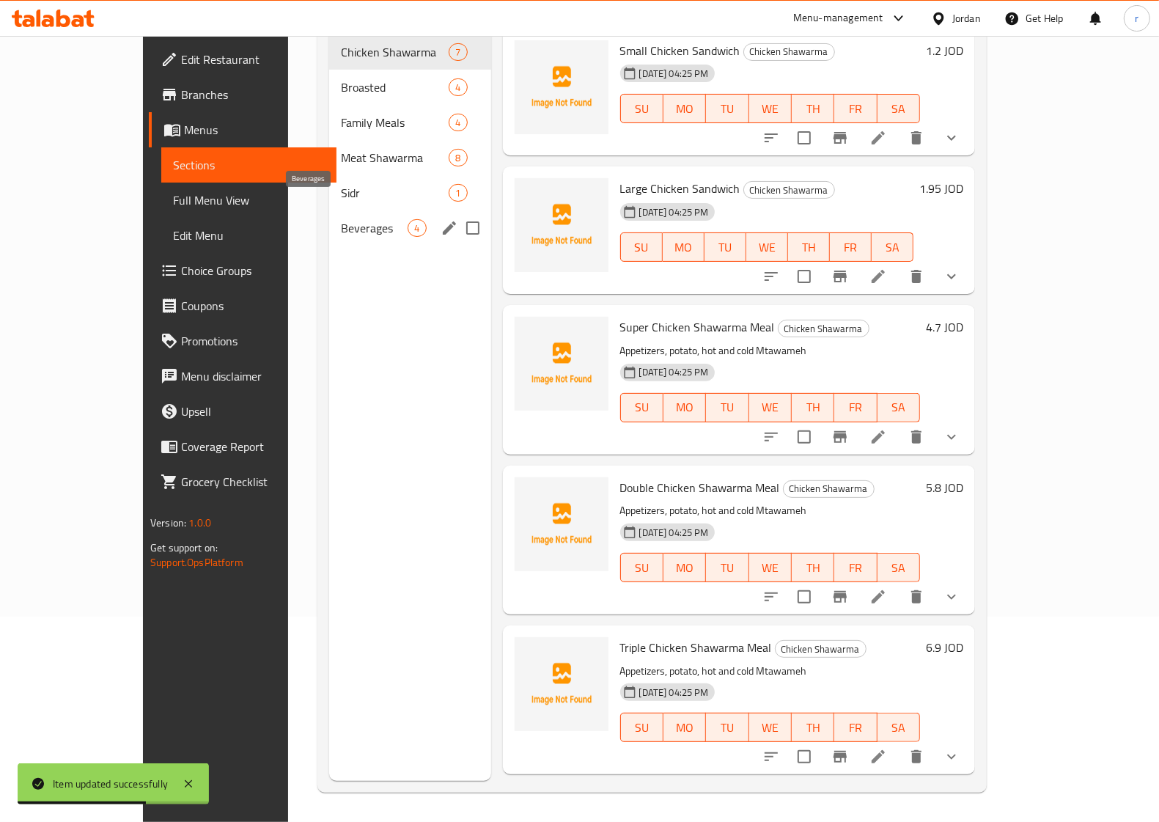
click at [341, 219] on span "Beverages" at bounding box center [374, 228] width 67 height 18
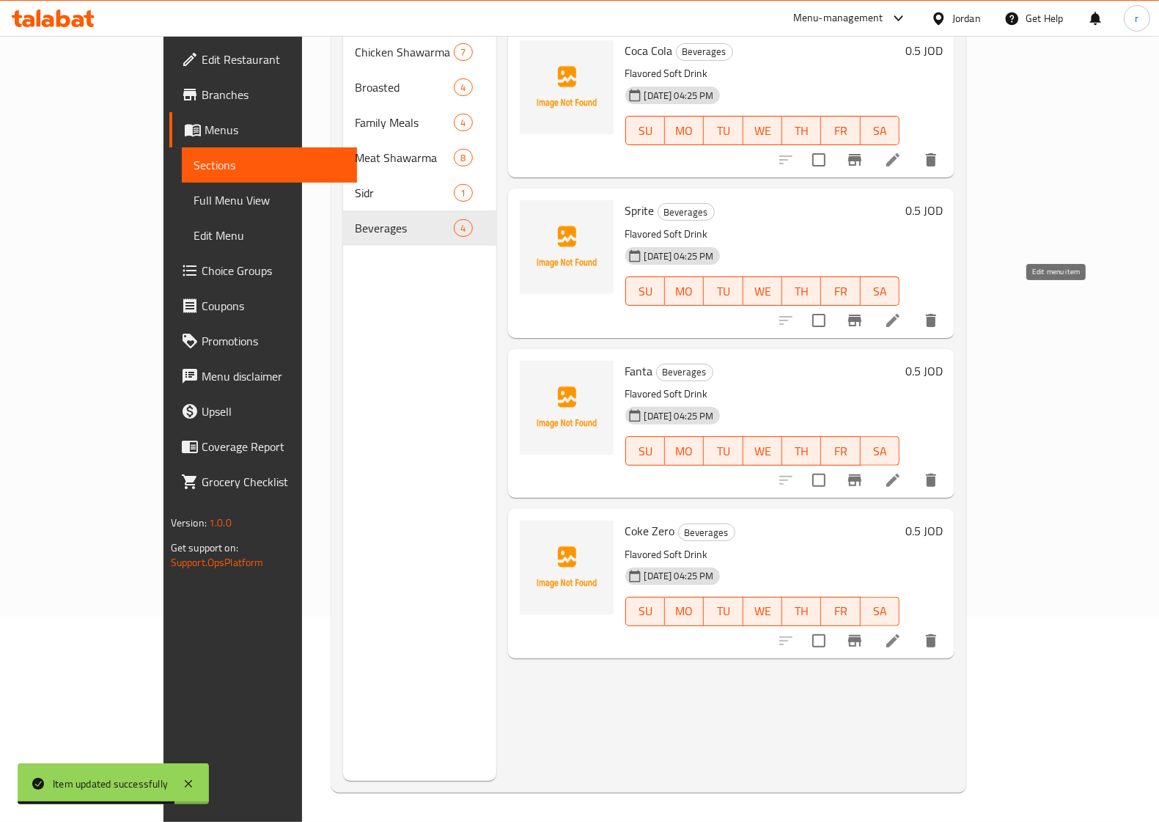
click at [900, 314] on icon at bounding box center [893, 320] width 13 height 13
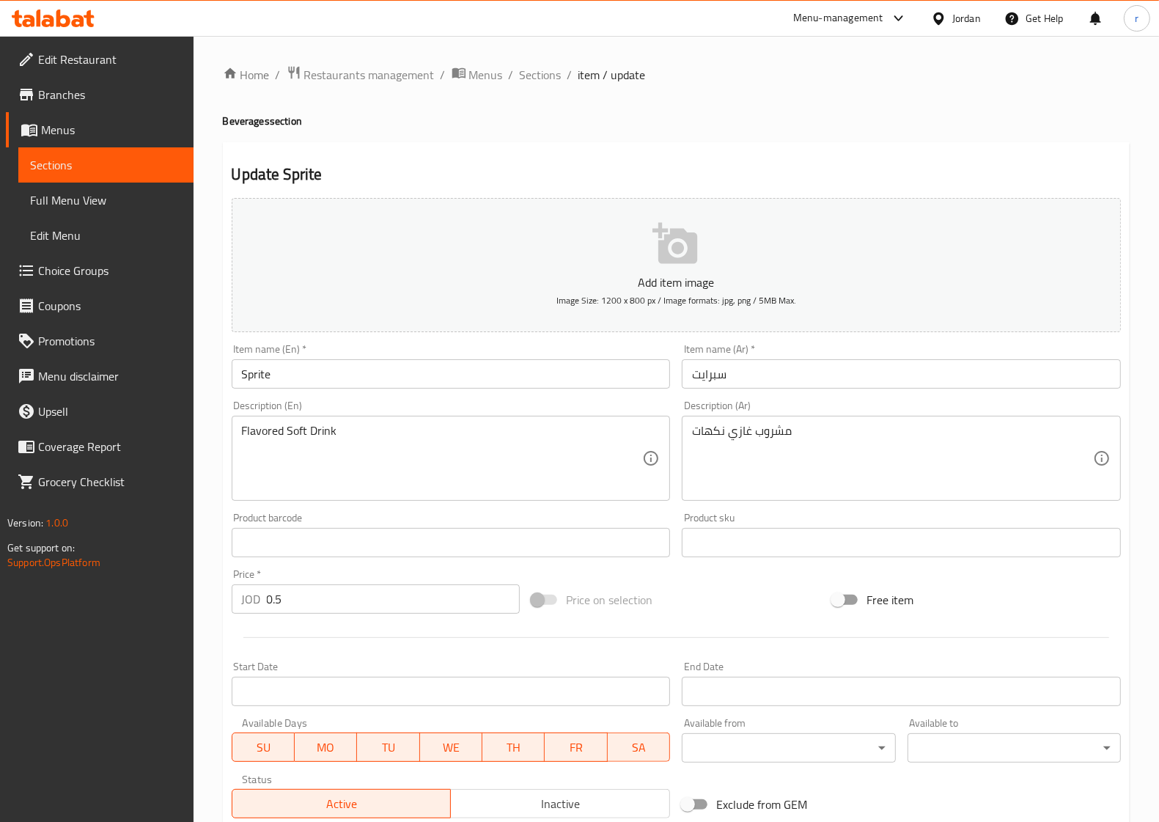
click at [101, 169] on span "Sections" at bounding box center [106, 165] width 152 height 18
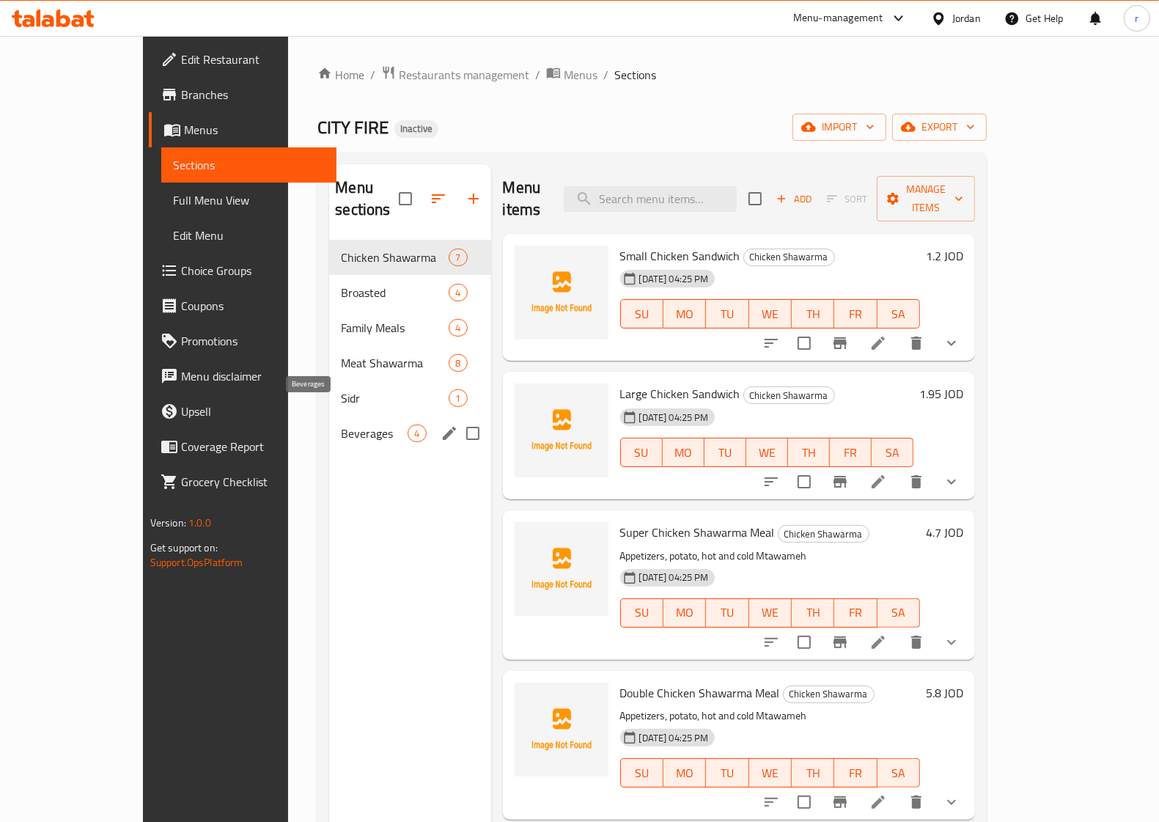
click at [341, 425] on span "Beverages" at bounding box center [374, 434] width 67 height 18
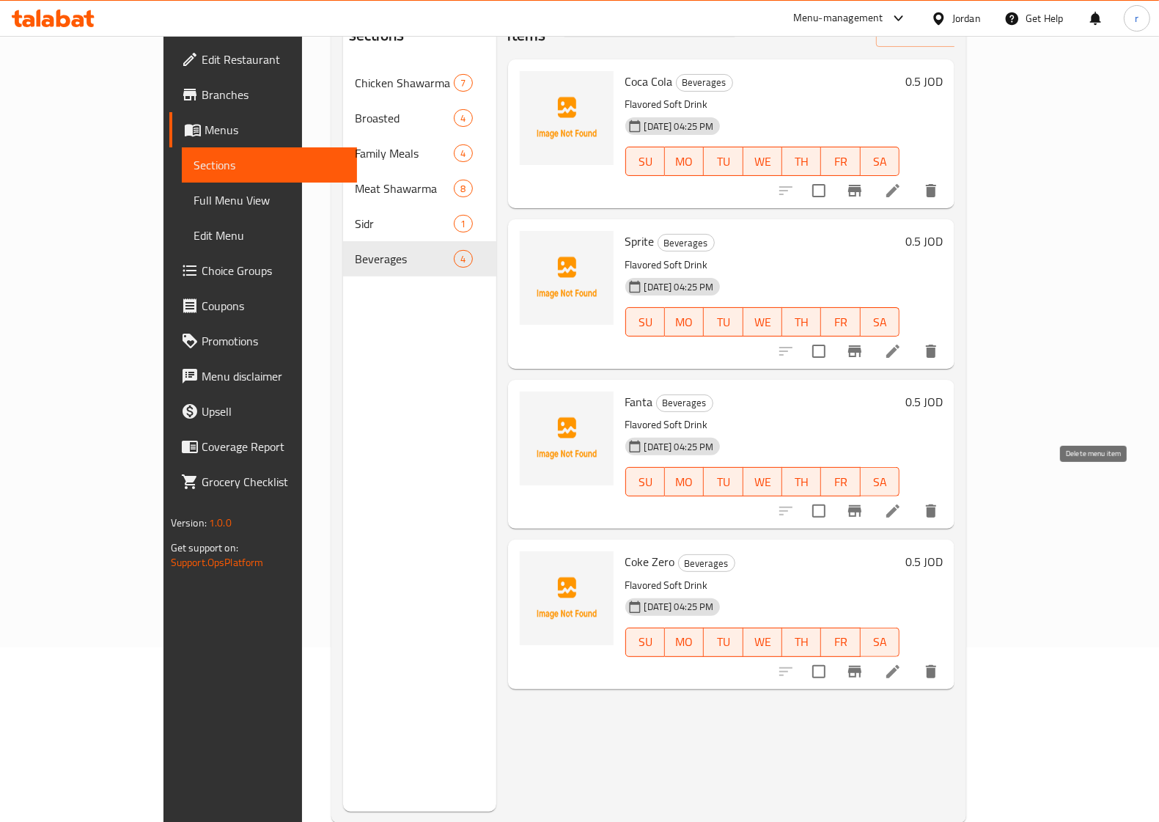
scroll to position [183, 0]
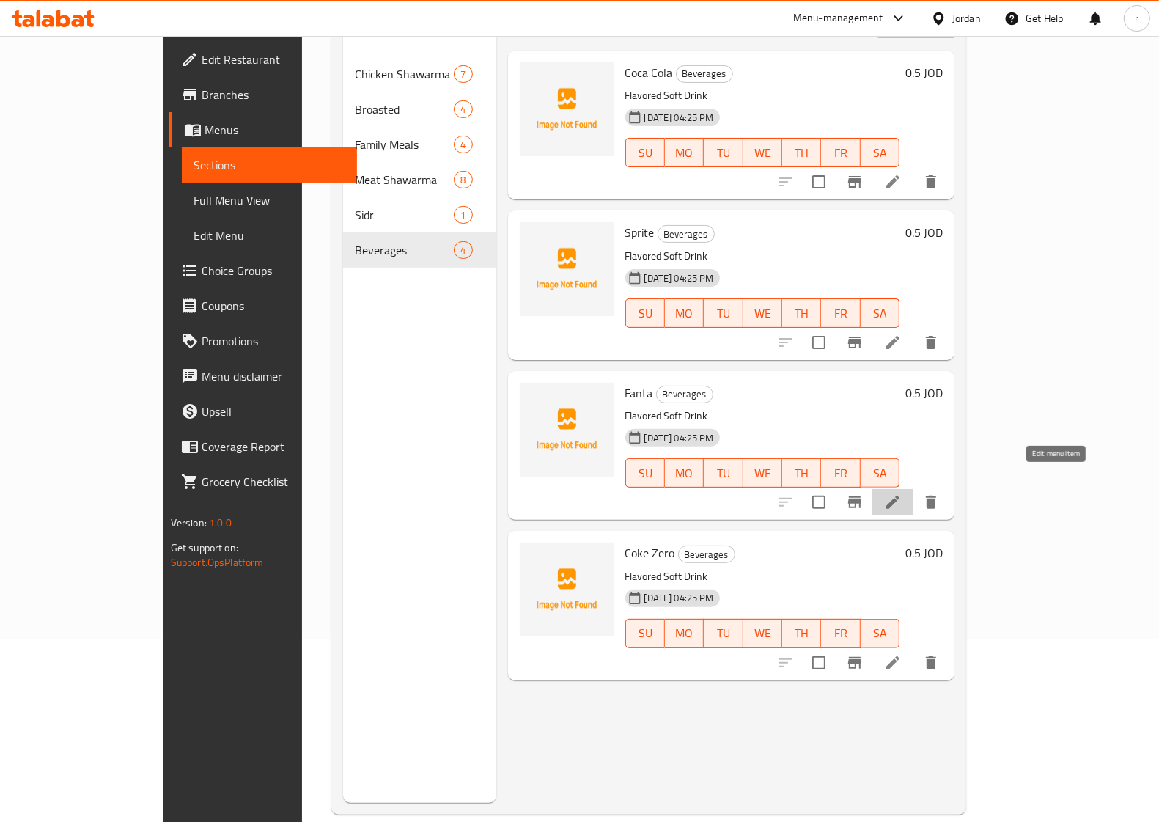
click at [902, 494] on icon at bounding box center [893, 503] width 18 height 18
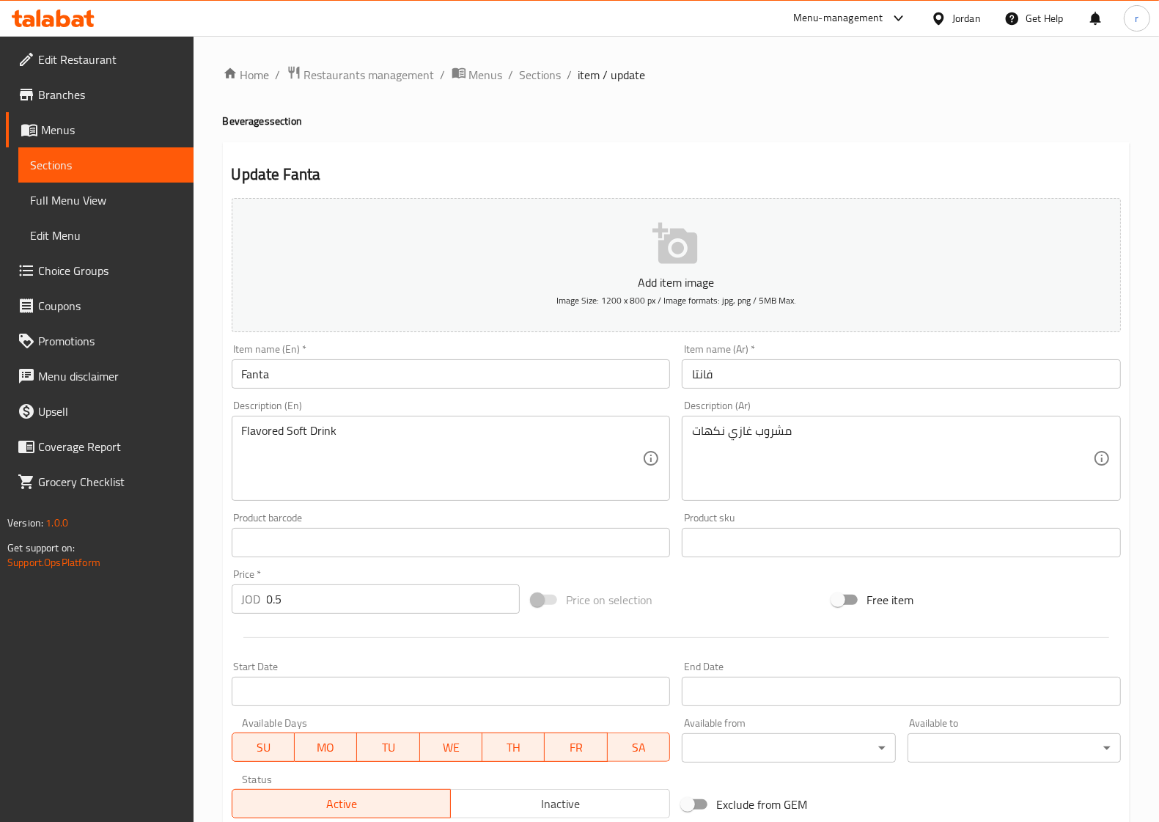
click at [155, 156] on span "Sections" at bounding box center [106, 165] width 152 height 18
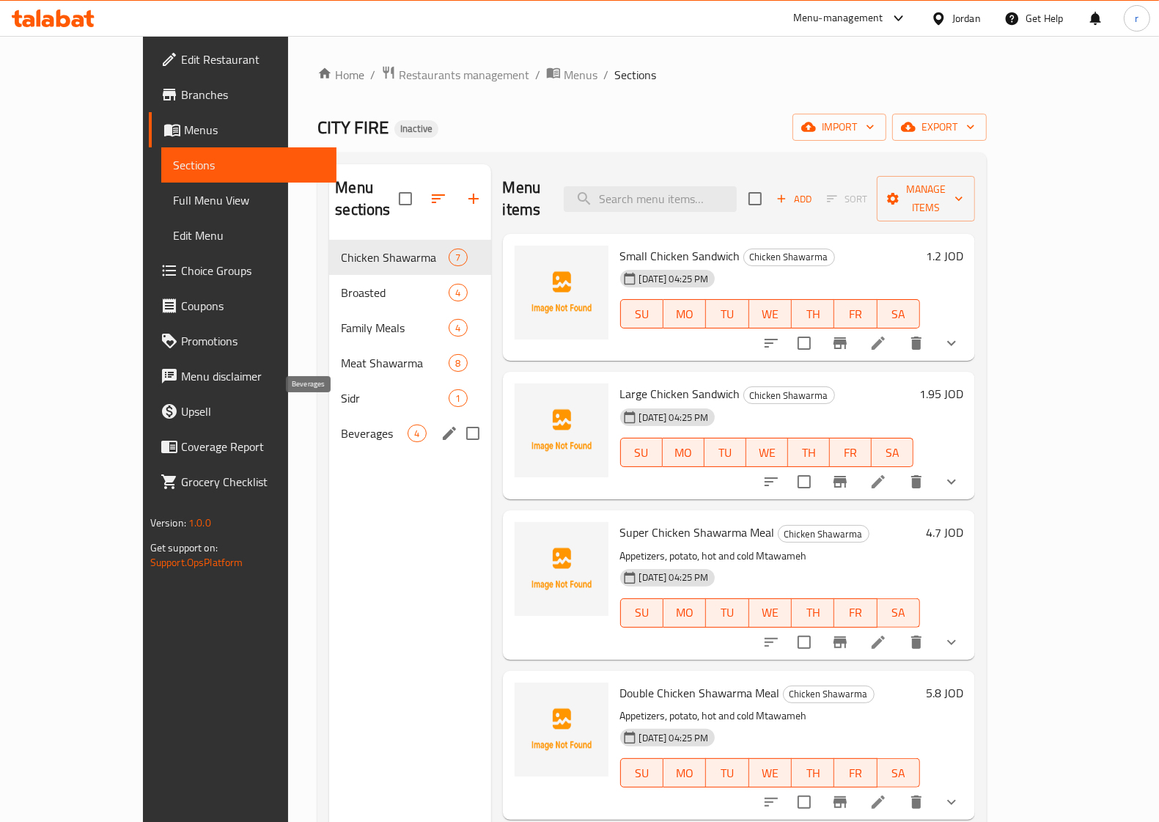
click at [341, 425] on span "Beverages" at bounding box center [374, 434] width 67 height 18
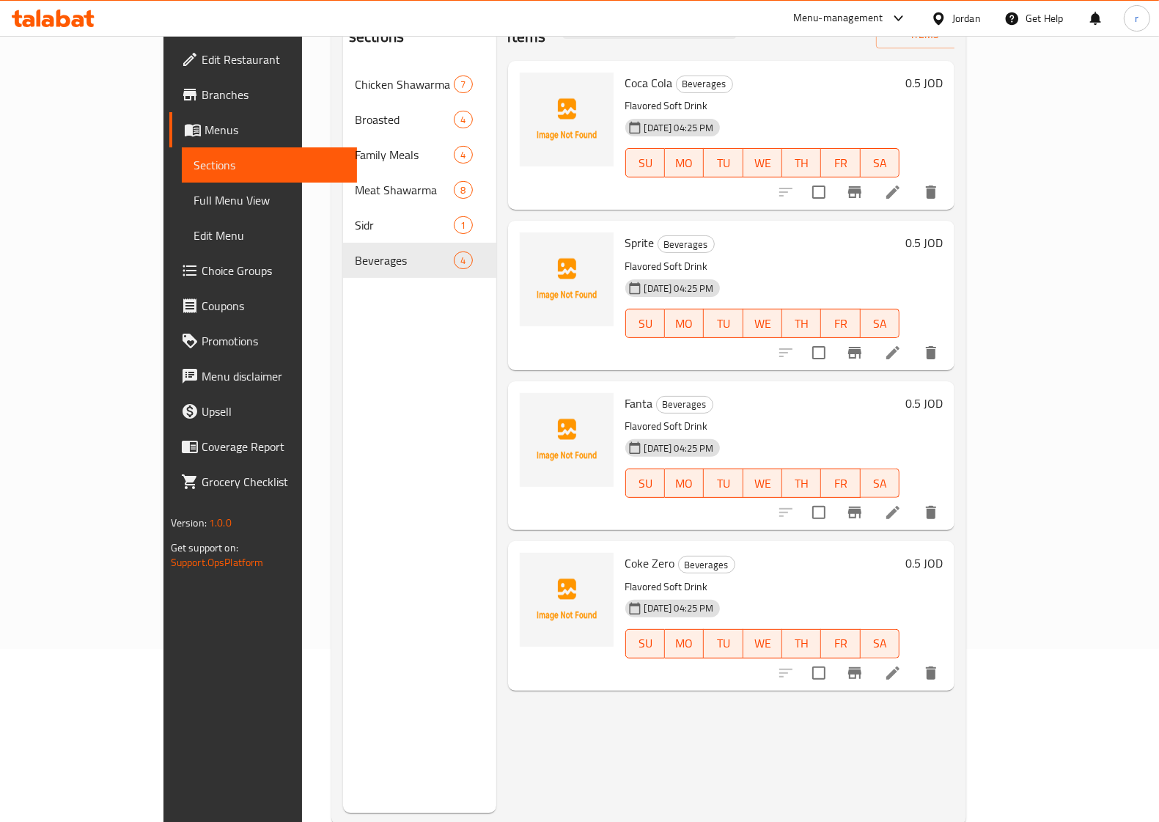
scroll to position [206, 0]
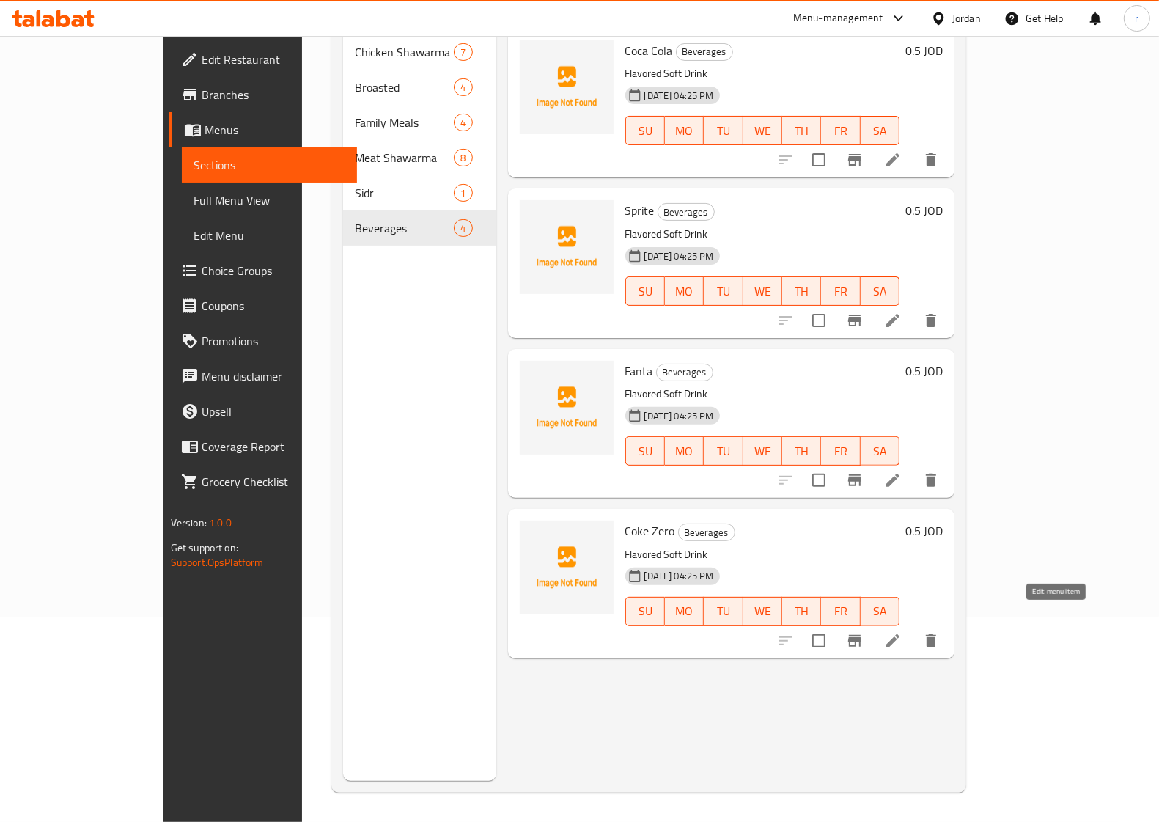
click at [900, 634] on icon at bounding box center [893, 640] width 13 height 13
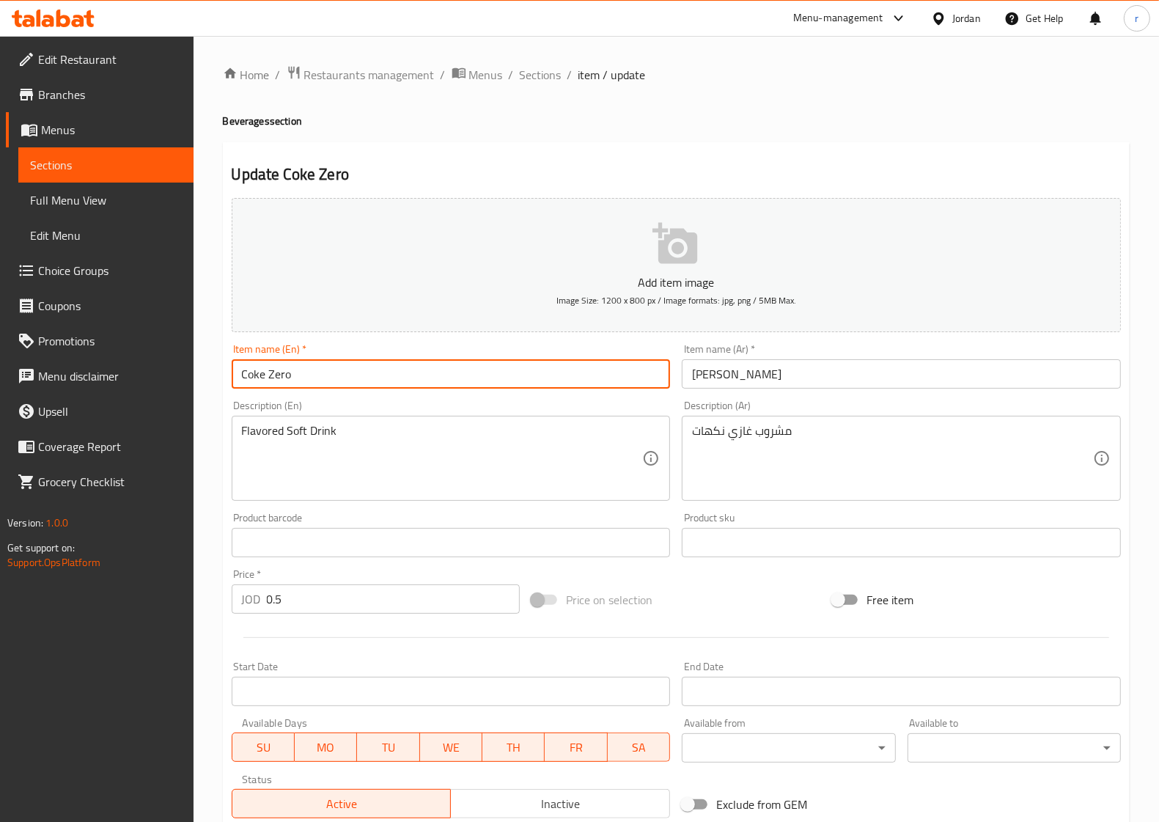
drag, startPoint x: 265, startPoint y: 375, endPoint x: 228, endPoint y: 375, distance: 37.4
click at [228, 375] on div "Item name (En)   * Coke Zero Item name (En) *" at bounding box center [451, 366] width 451 height 56
click at [394, 381] on input "Cola Zero" at bounding box center [451, 373] width 439 height 29
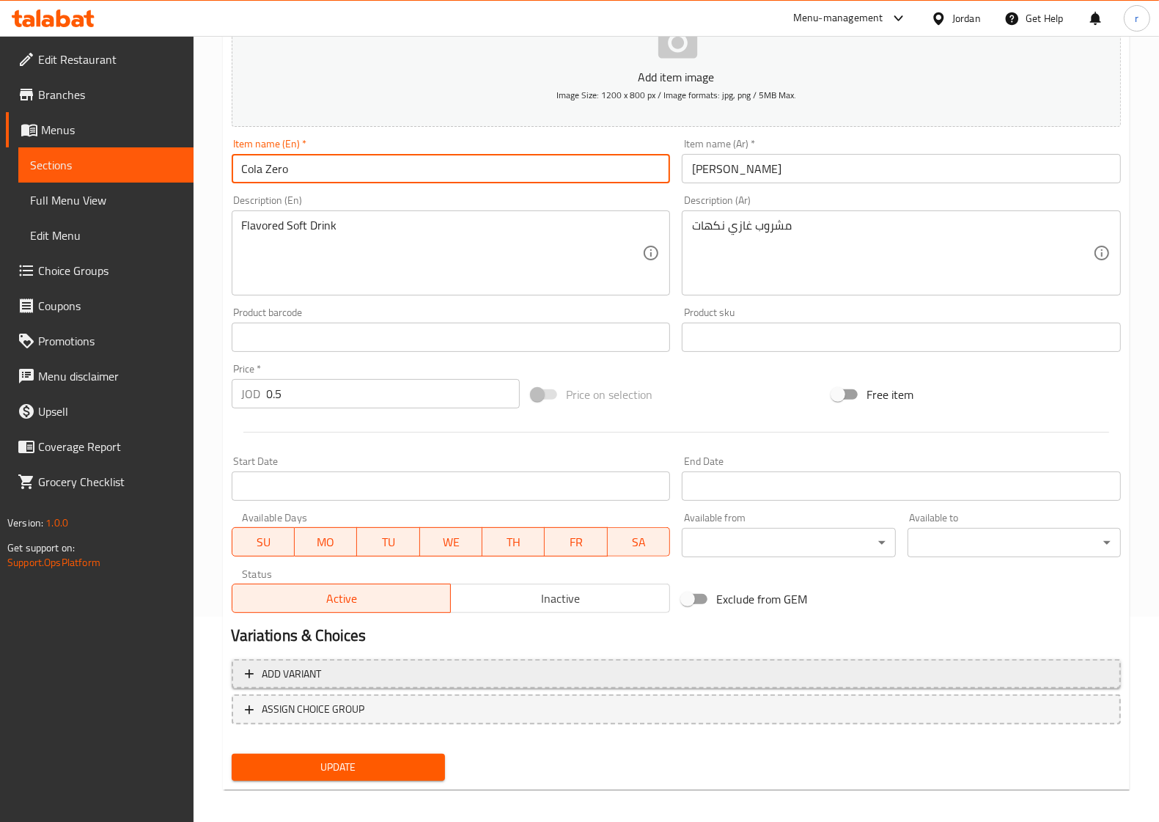
scroll to position [211, 0]
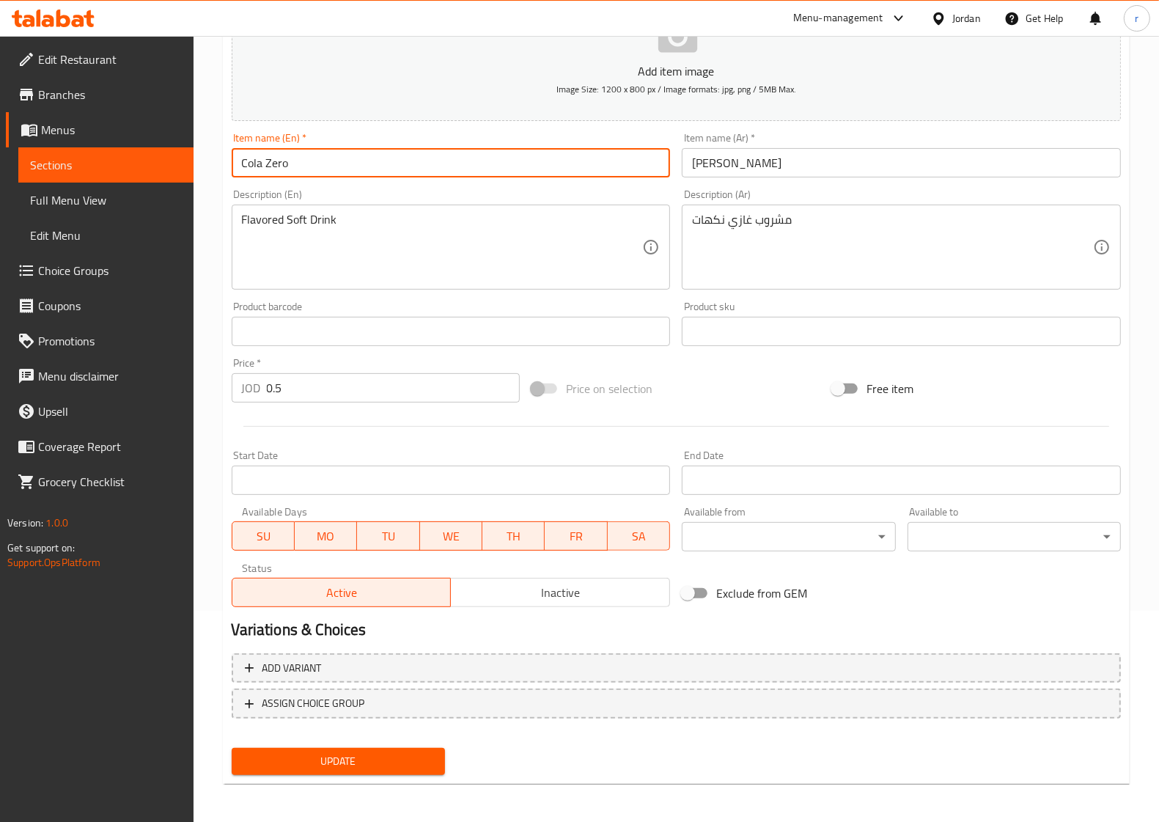
type input "Cola Zero"
click at [379, 754] on span "Update" at bounding box center [338, 761] width 190 height 18
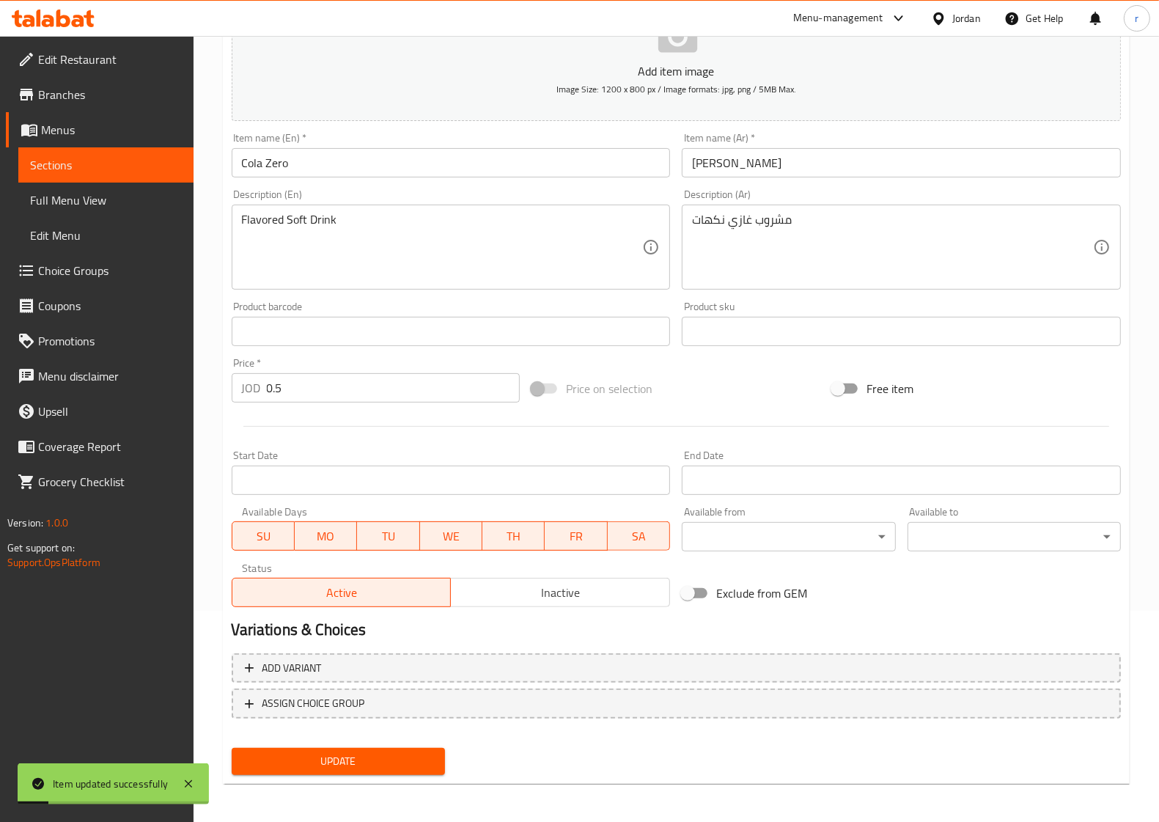
click at [78, 202] on span "Full Menu View" at bounding box center [106, 200] width 152 height 18
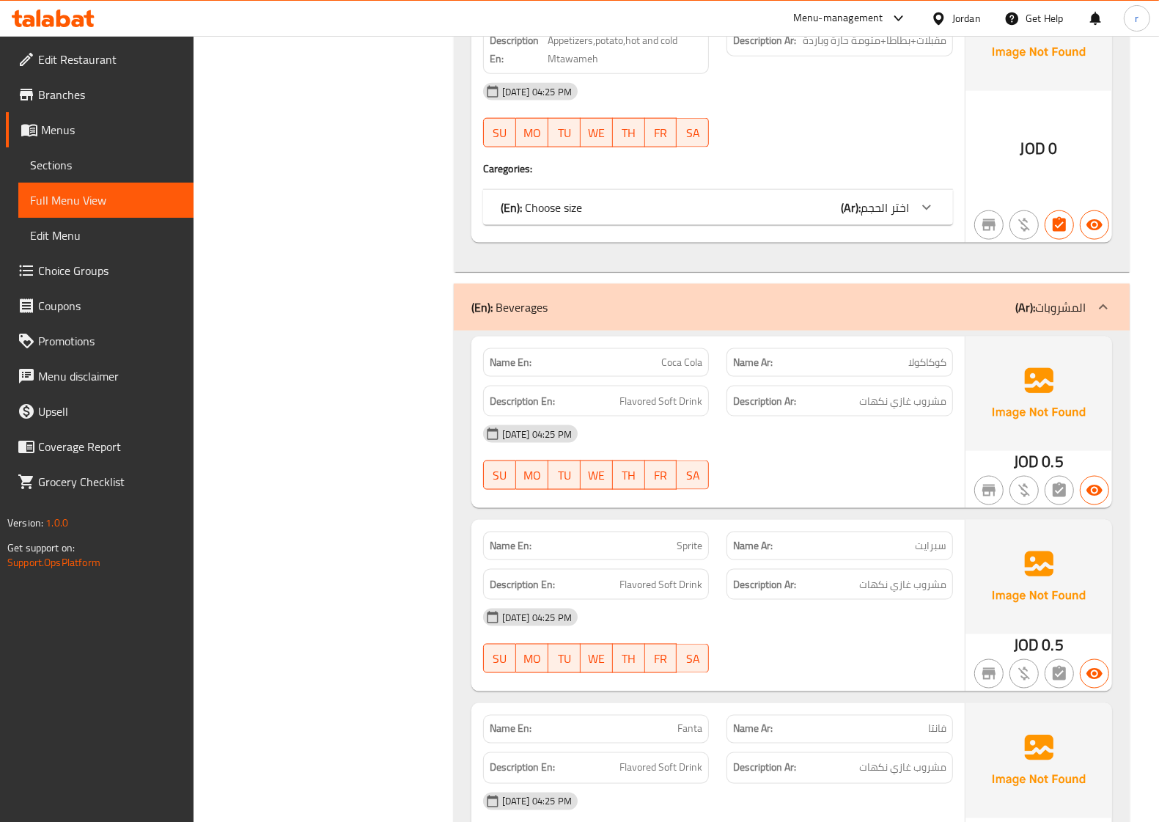
scroll to position [6235, 0]
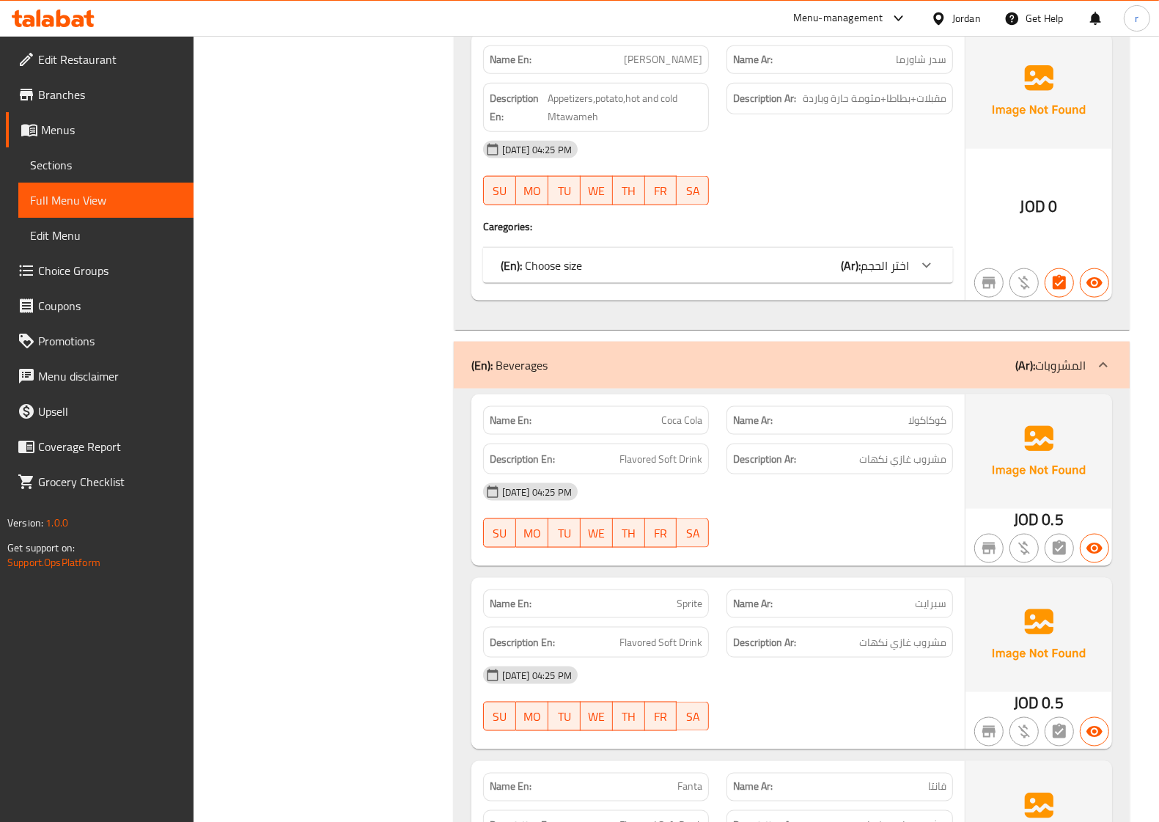
click at [96, 51] on span "Edit Restaurant" at bounding box center [110, 60] width 144 height 18
